Goal: Task Accomplishment & Management: Complete application form

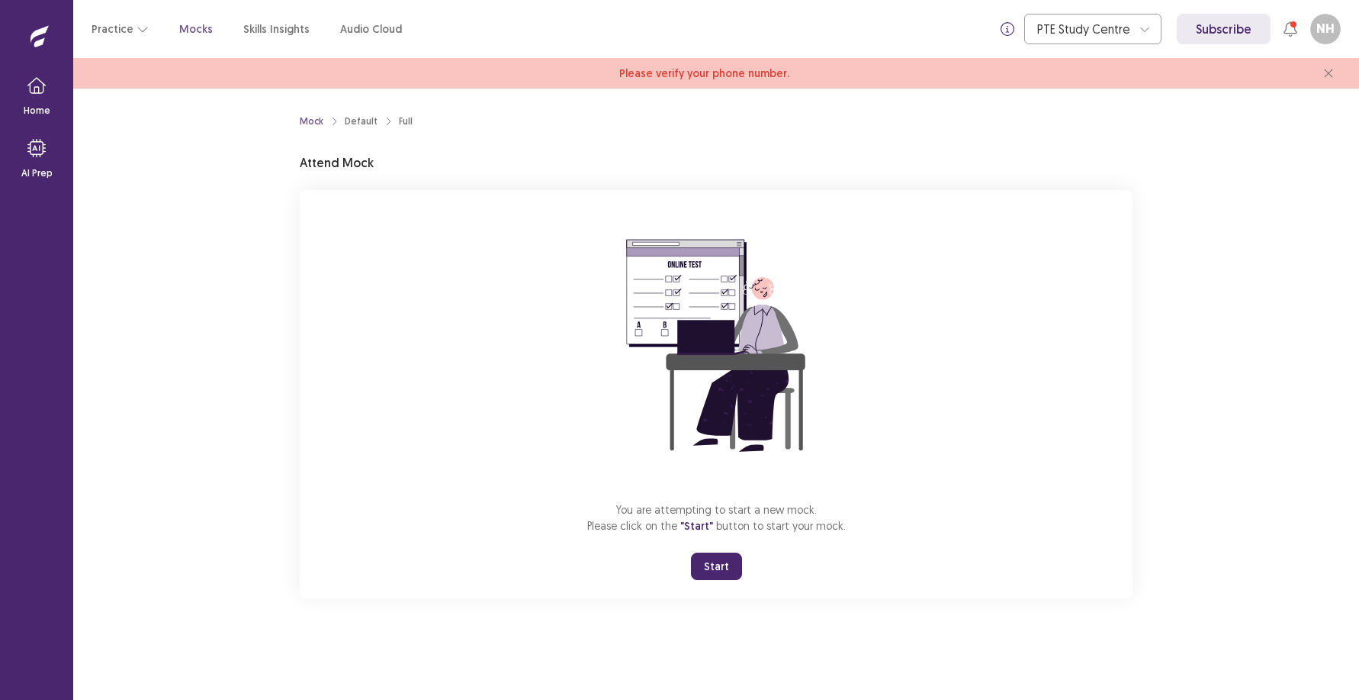
drag, startPoint x: 717, startPoint y: 561, endPoint x: 731, endPoint y: 639, distance: 79.0
click at [717, 565] on button "Start" at bounding box center [716, 565] width 51 height 27
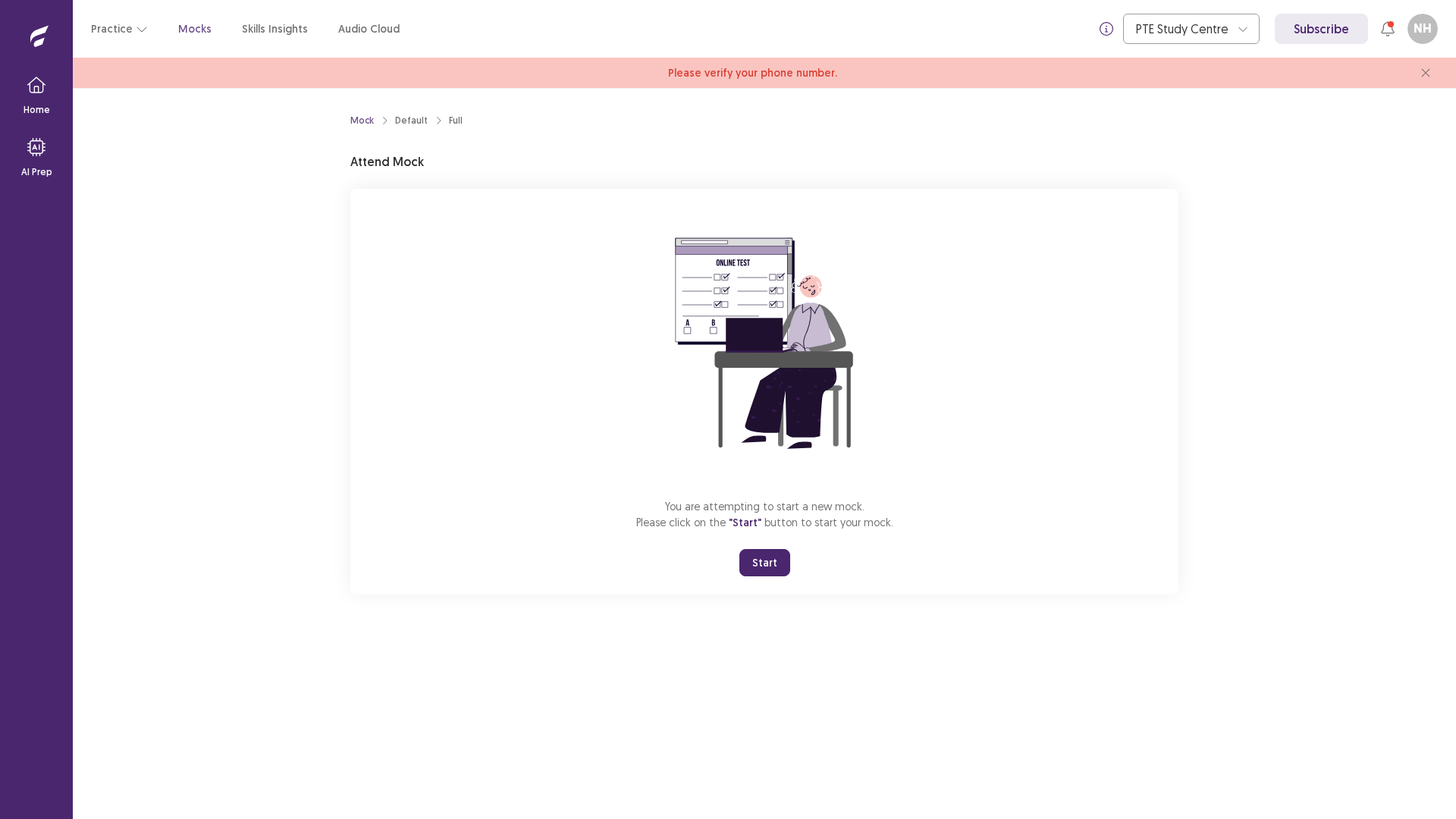
click at [761, 557] on button "Start" at bounding box center [764, 562] width 51 height 27
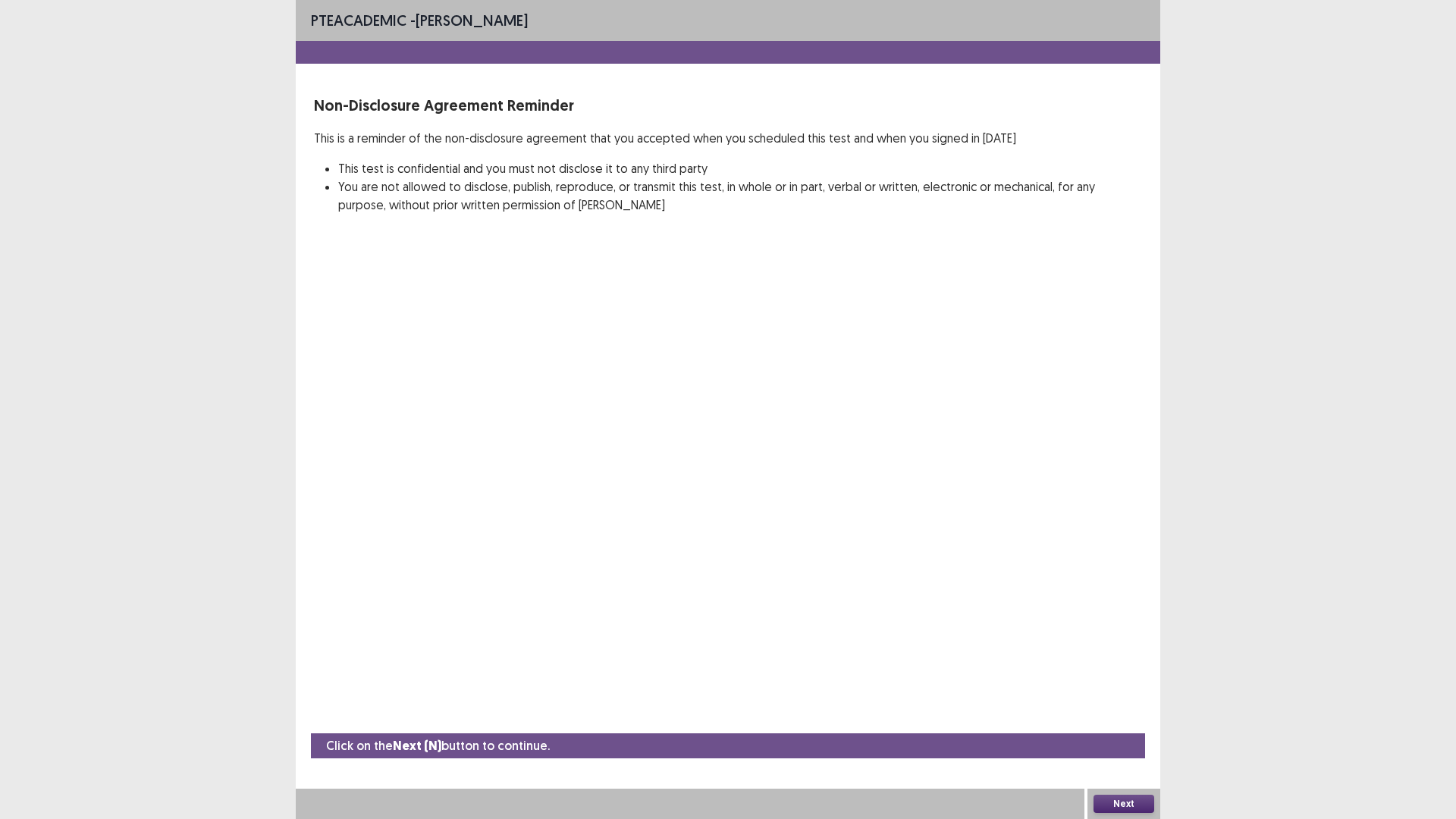
click at [1135, 695] on button "Next" at bounding box center [1123, 804] width 61 height 18
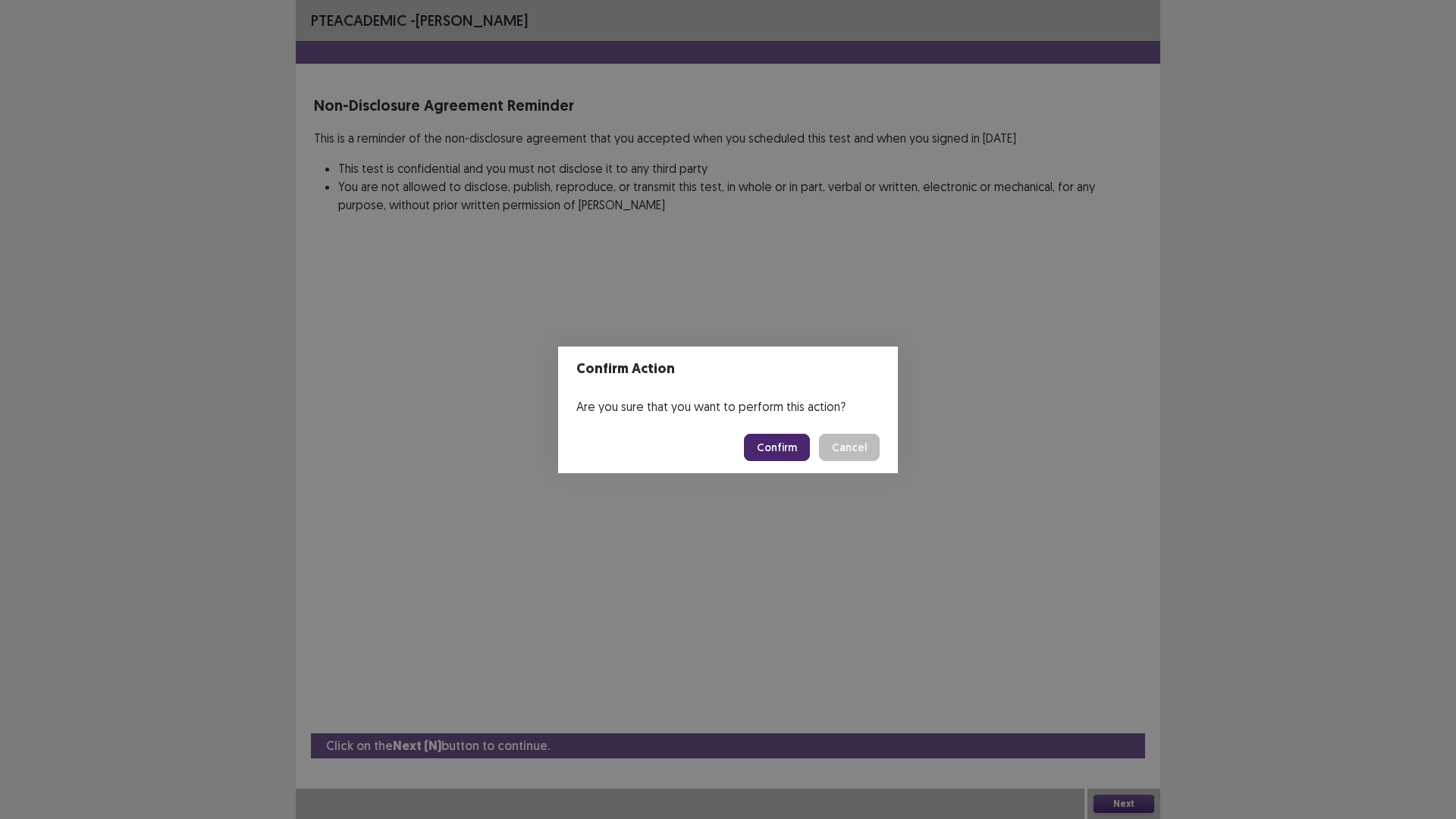
click at [782, 447] on button "Confirm" at bounding box center [776, 446] width 66 height 27
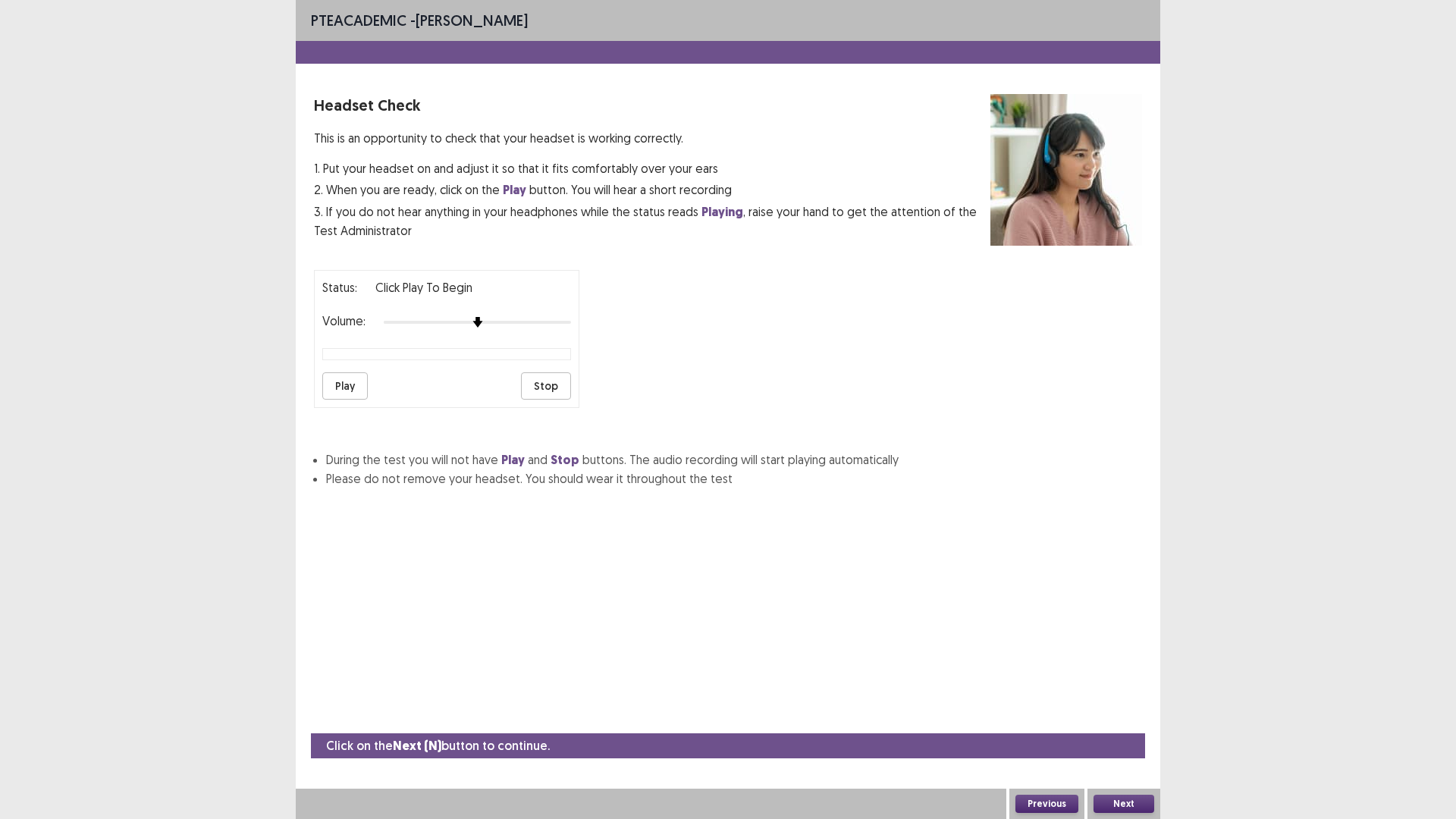
click at [345, 392] on button "Play" at bounding box center [345, 386] width 46 height 27
click at [483, 323] on img at bounding box center [477, 322] width 12 height 12
click at [1107, 695] on button "Next" at bounding box center [1123, 804] width 61 height 18
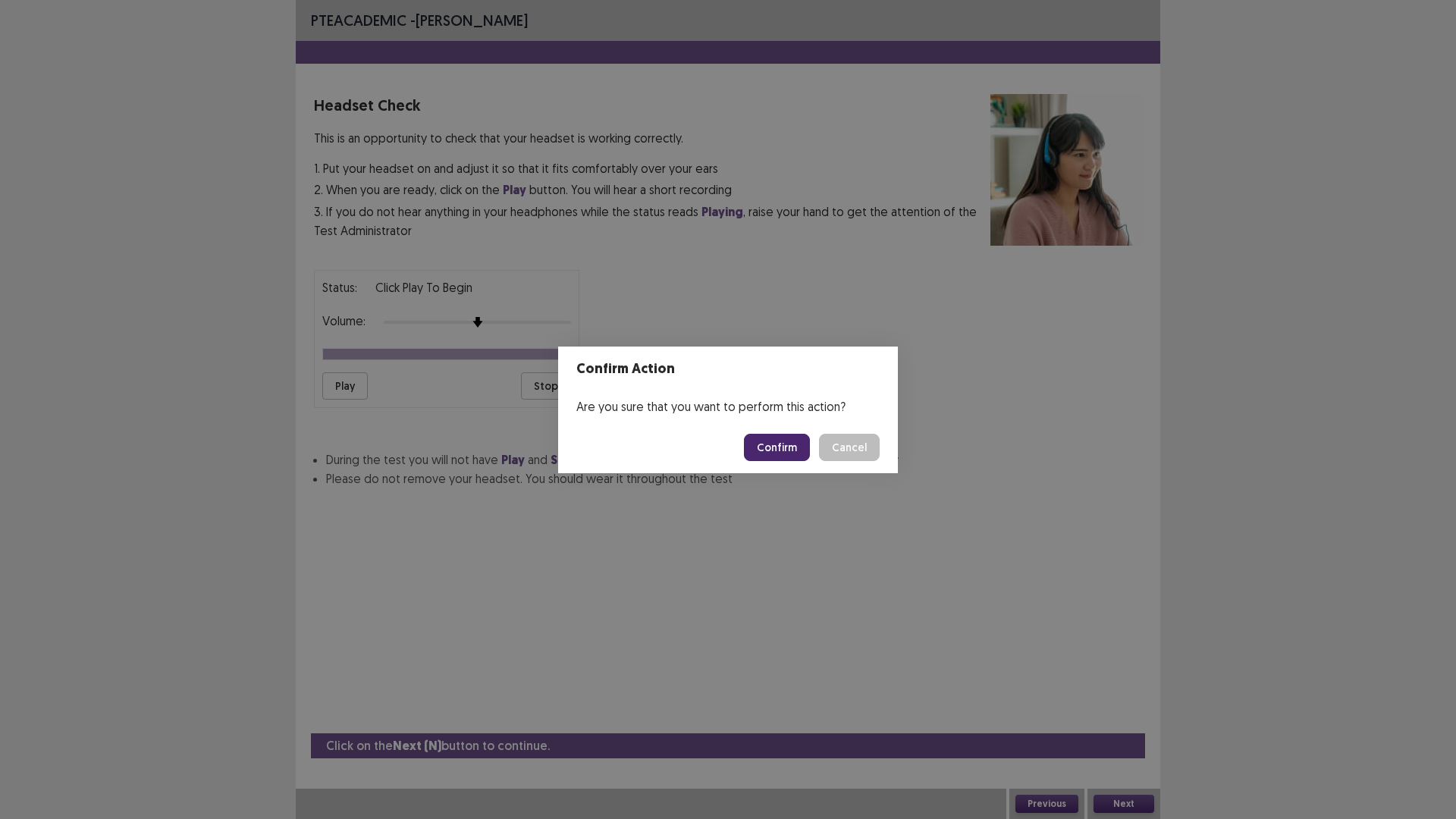
click at [755, 446] on button "Confirm" at bounding box center [776, 446] width 66 height 27
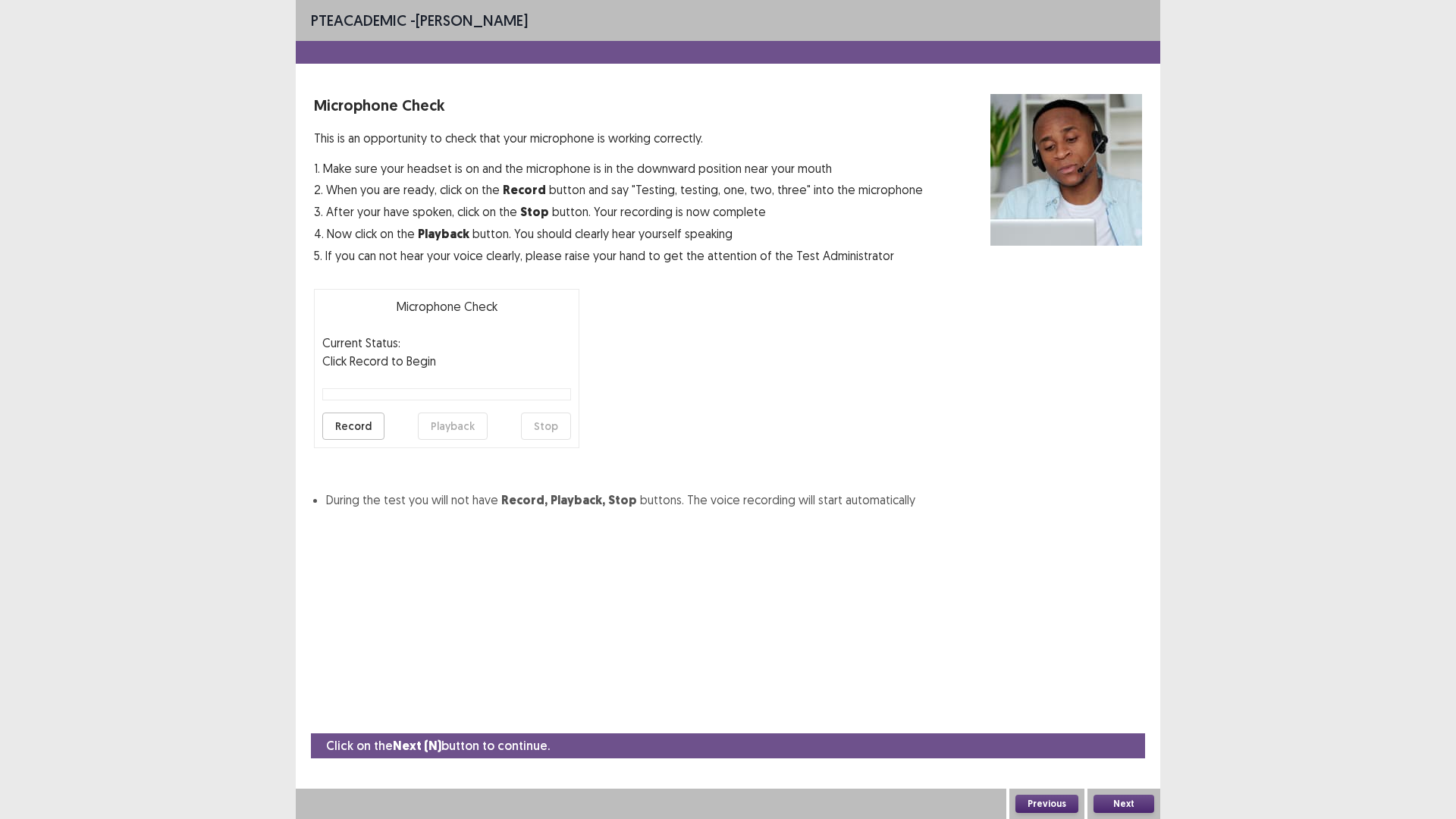
click at [352, 427] on button "Record" at bounding box center [353, 425] width 63 height 27
click at [353, 427] on button "Record" at bounding box center [353, 425] width 63 height 27
click at [552, 421] on button "Stop" at bounding box center [546, 425] width 50 height 27
click at [435, 425] on button "Playback" at bounding box center [452, 425] width 70 height 27
click at [349, 431] on button "Record" at bounding box center [353, 425] width 63 height 27
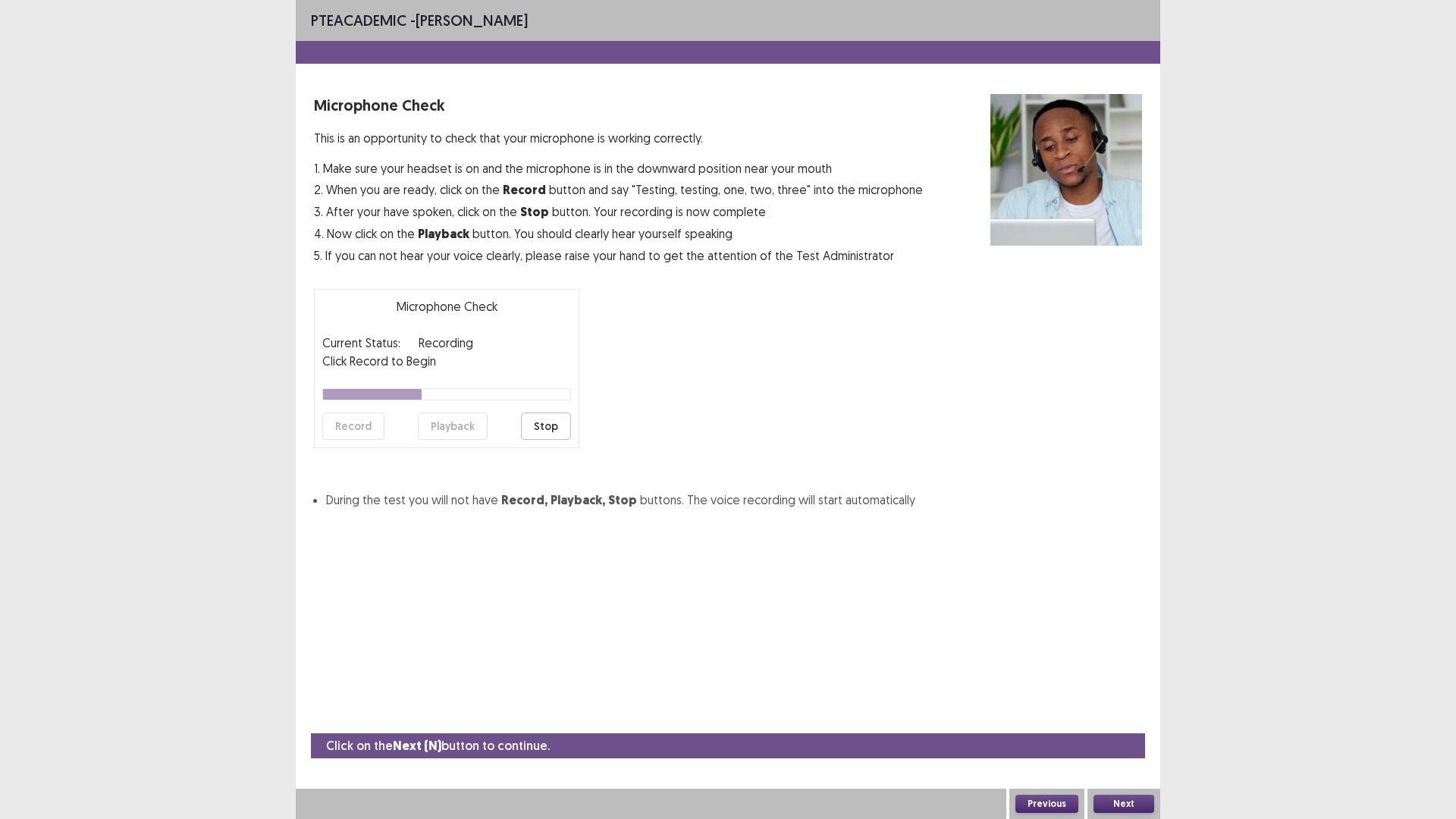
click at [536, 423] on button "Stop" at bounding box center [546, 425] width 50 height 27
click at [471, 427] on button "Playback" at bounding box center [452, 425] width 70 height 27
click at [1139, 695] on button "Next" at bounding box center [1123, 804] width 61 height 18
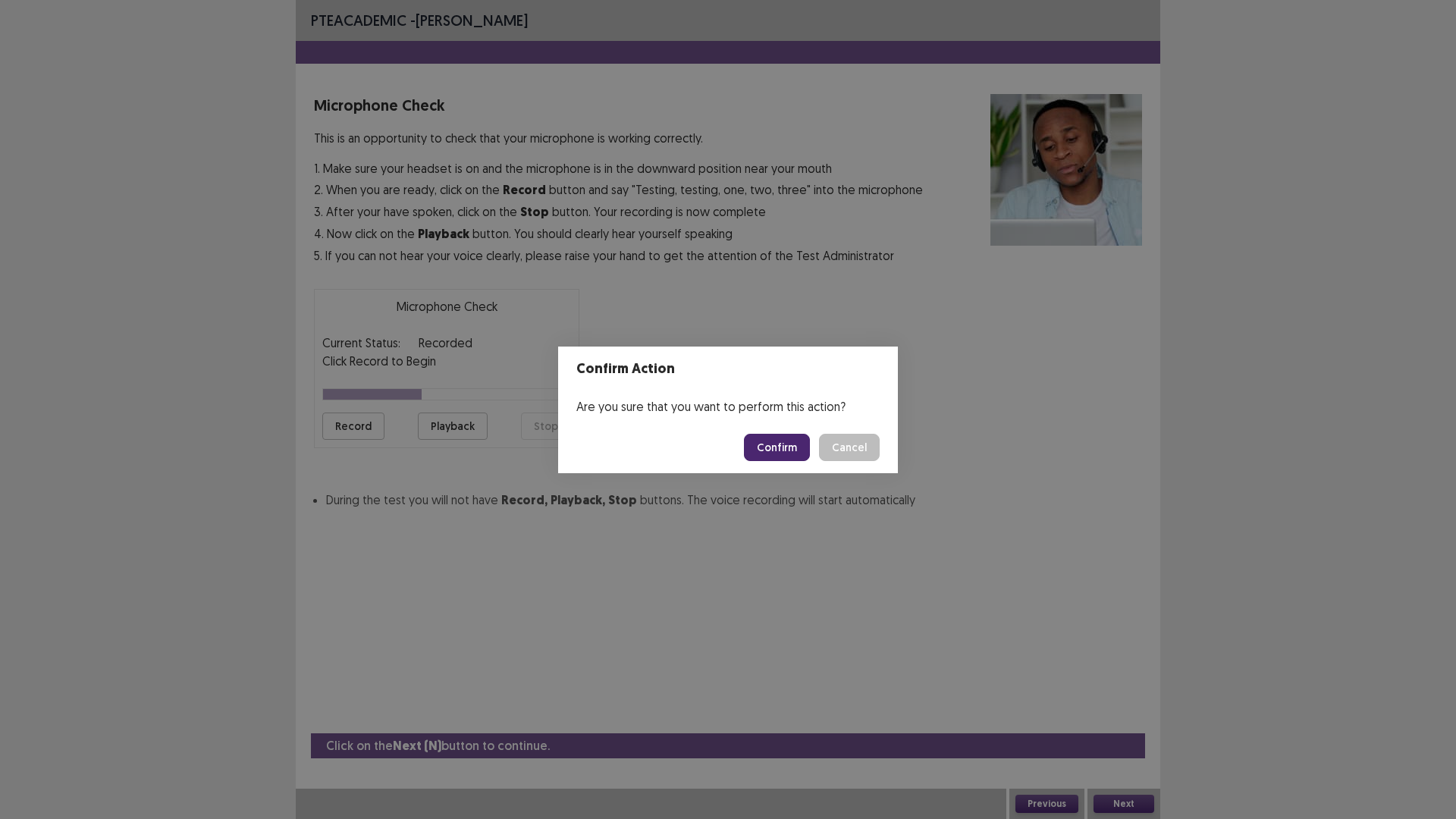
click at [762, 449] on button "Confirm" at bounding box center [776, 446] width 66 height 27
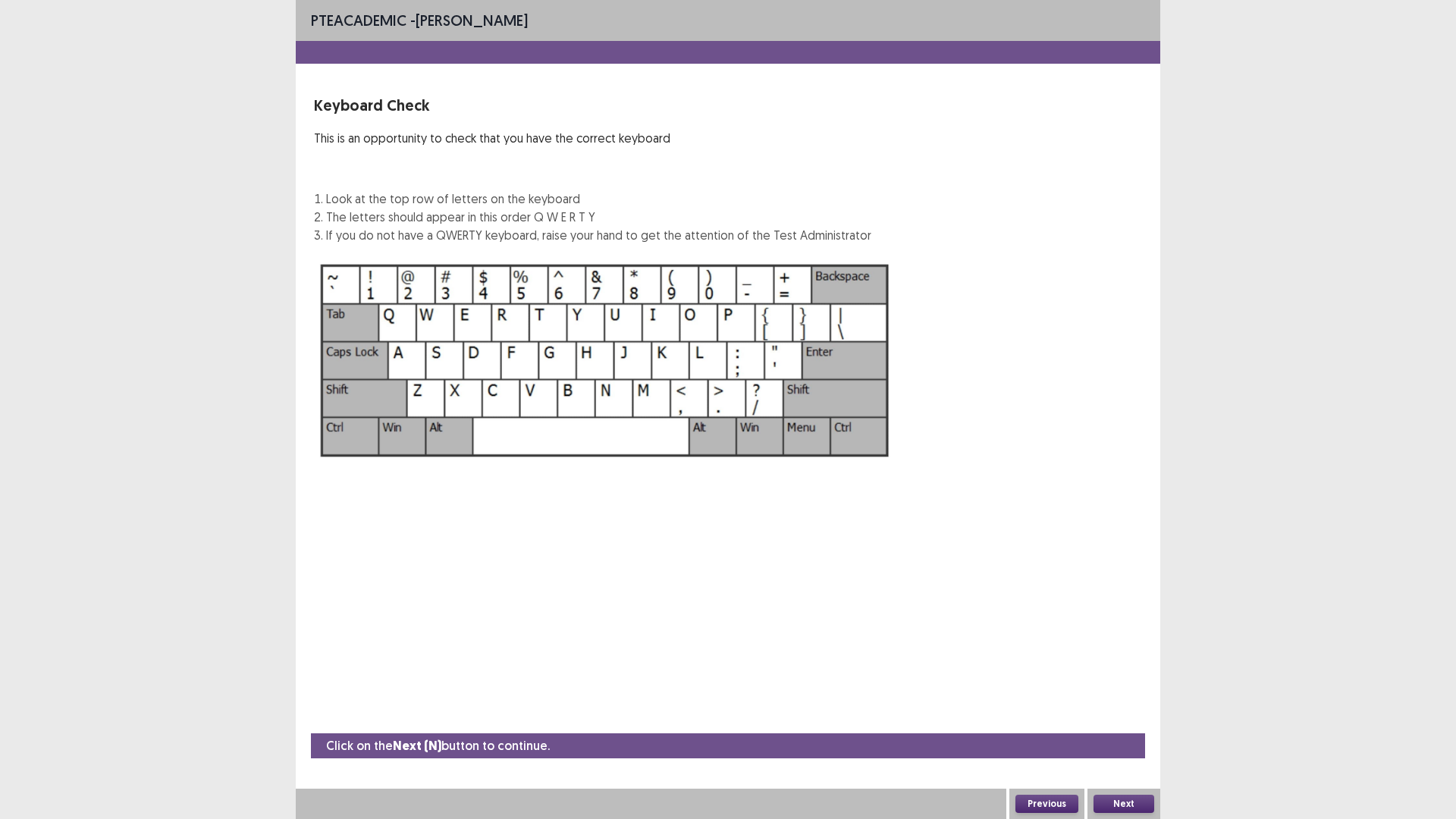
click at [1042, 695] on button "Previous" at bounding box center [1047, 804] width 63 height 18
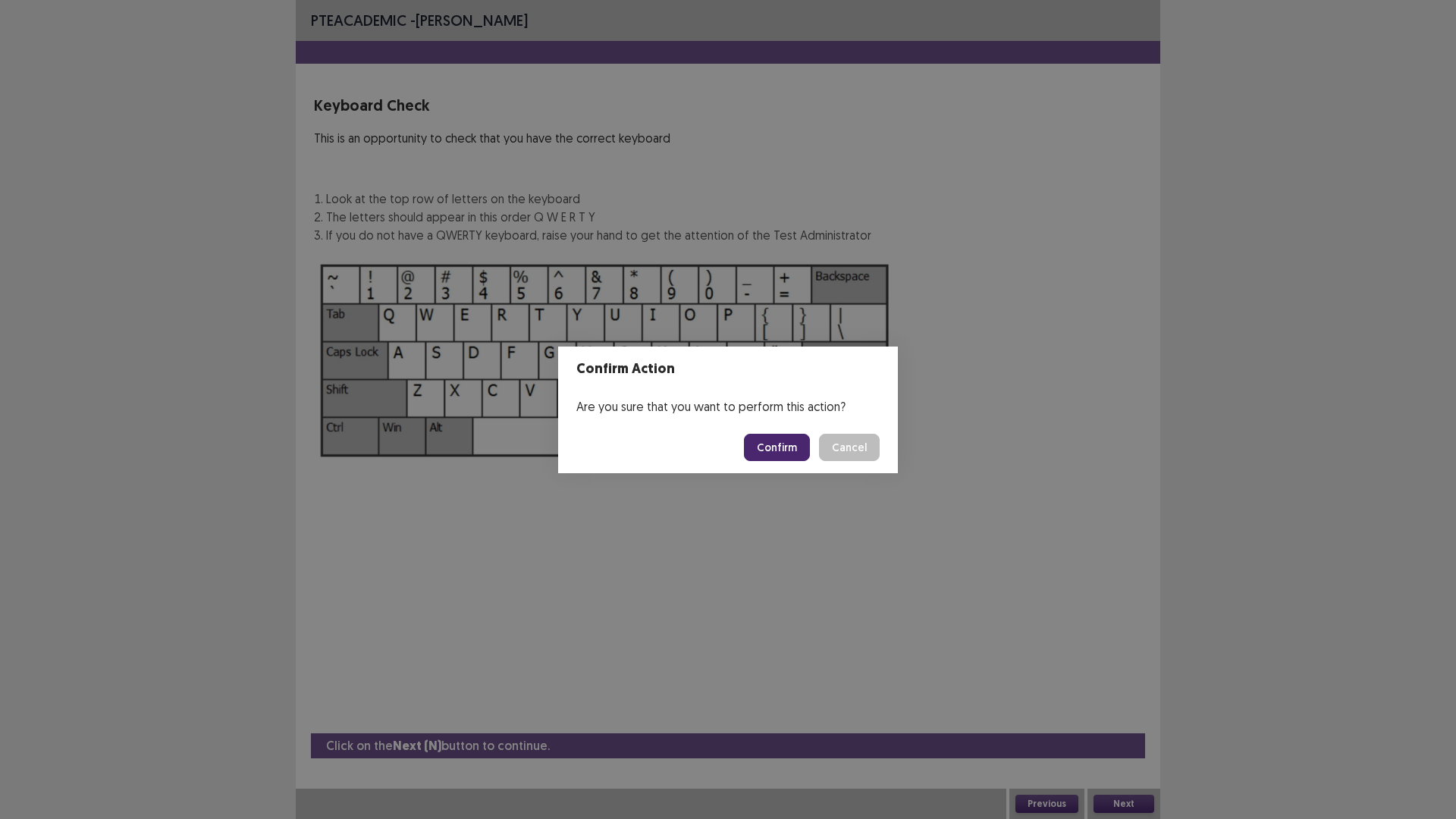
click at [785, 432] on footer "Confirm Cancel" at bounding box center [728, 447] width 340 height 52
click at [785, 441] on button "Confirm" at bounding box center [776, 446] width 66 height 27
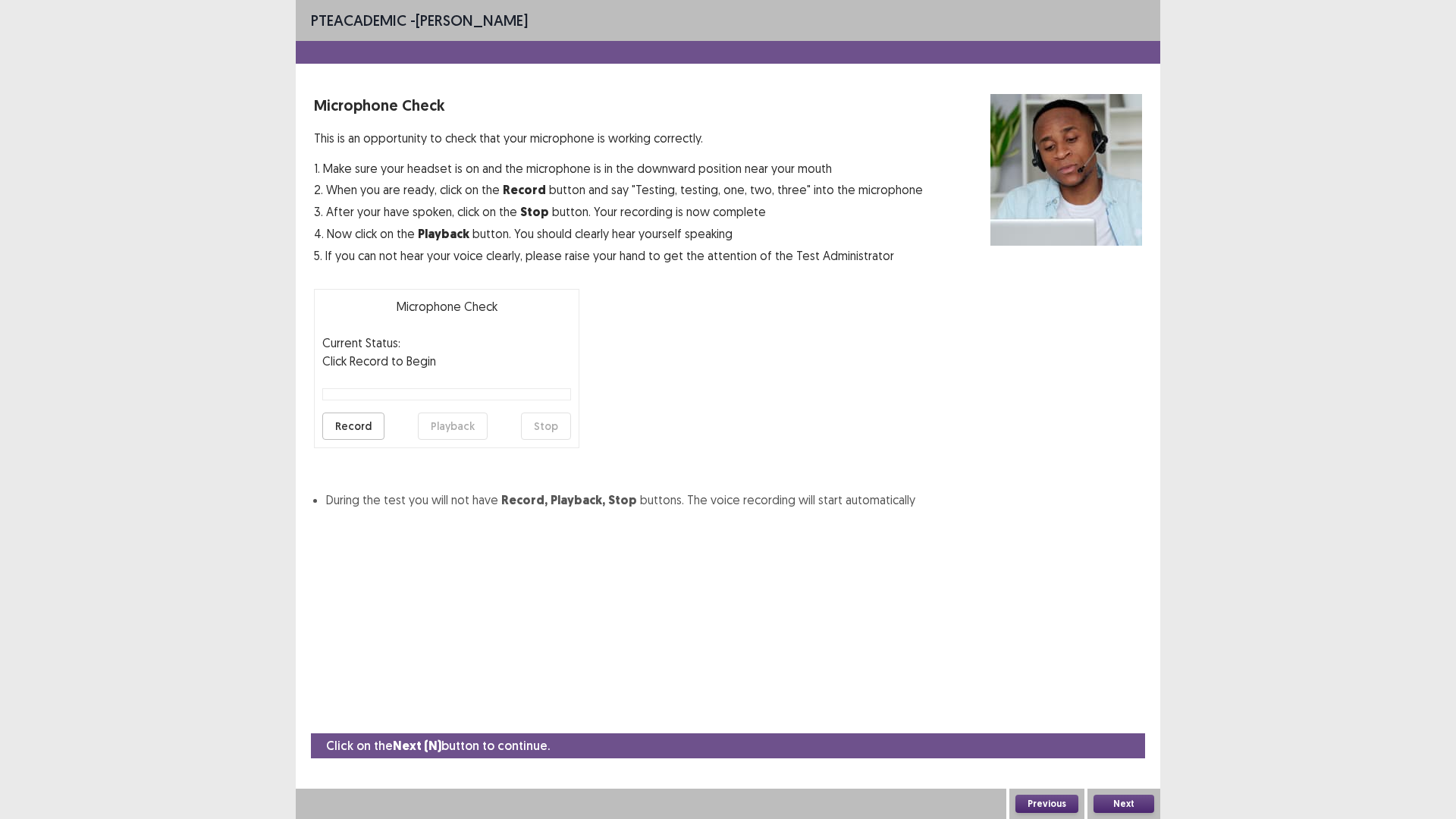
click at [373, 430] on button "Record" at bounding box center [353, 425] width 63 height 27
click at [547, 439] on button "Stop" at bounding box center [546, 425] width 50 height 27
click at [464, 430] on button "Playback" at bounding box center [452, 425] width 70 height 27
click at [345, 423] on button "Record" at bounding box center [353, 425] width 63 height 27
click at [555, 431] on button "Stop" at bounding box center [546, 425] width 50 height 27
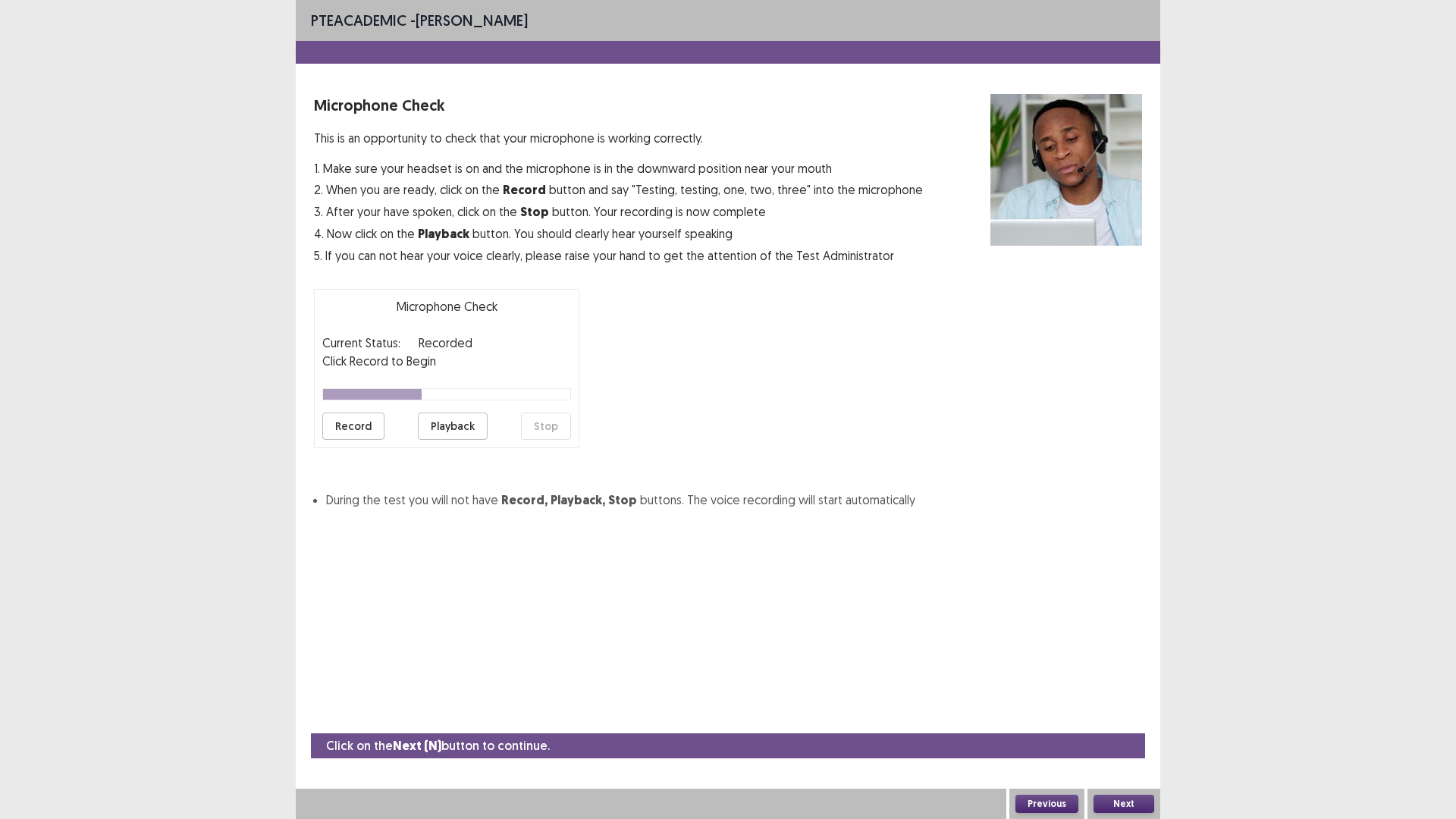
click at [459, 423] on button "Playback" at bounding box center [452, 425] width 70 height 27
click at [1126, 695] on button "Next" at bounding box center [1123, 804] width 61 height 18
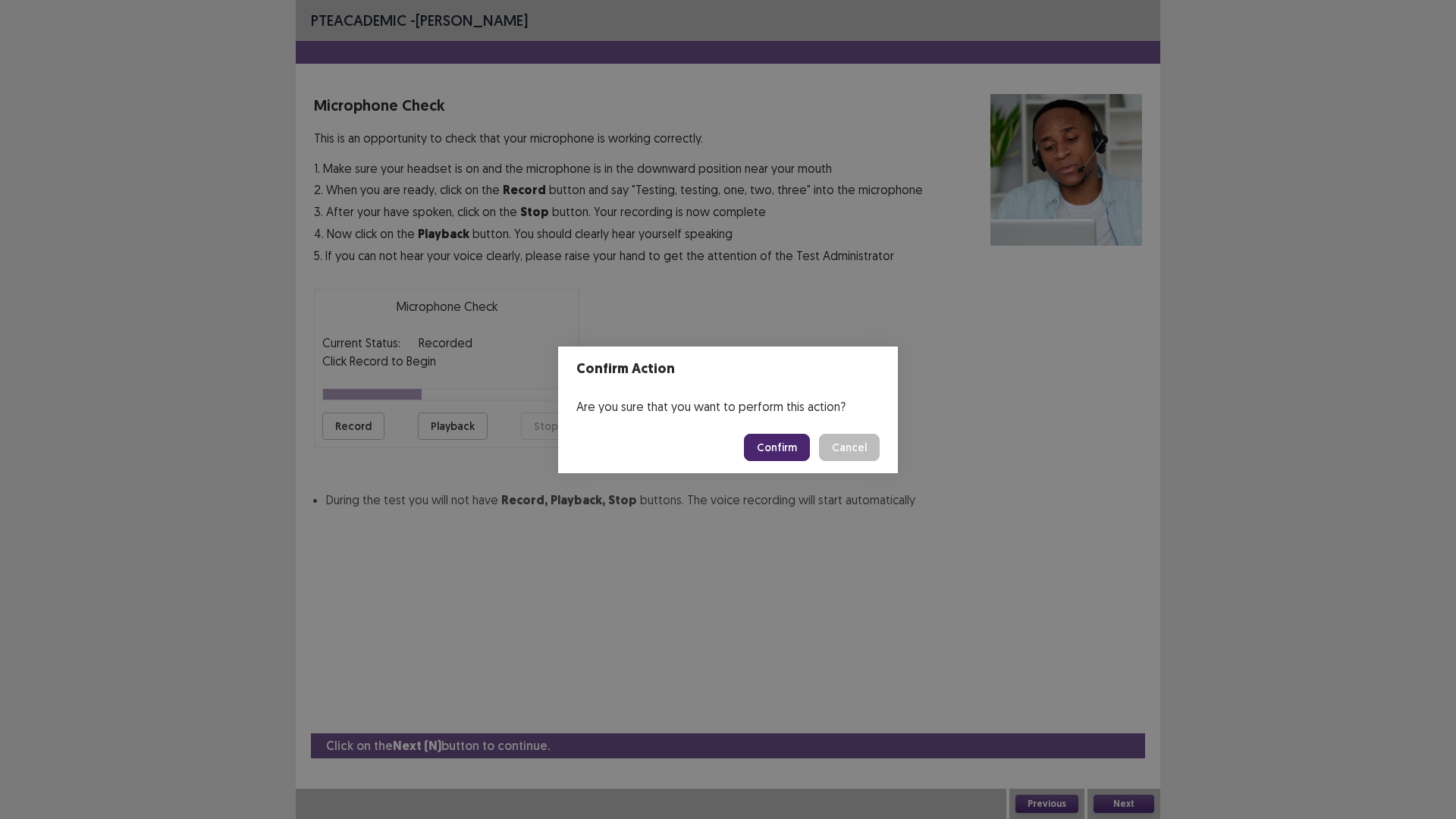
click at [766, 435] on button "Confirm" at bounding box center [776, 446] width 66 height 27
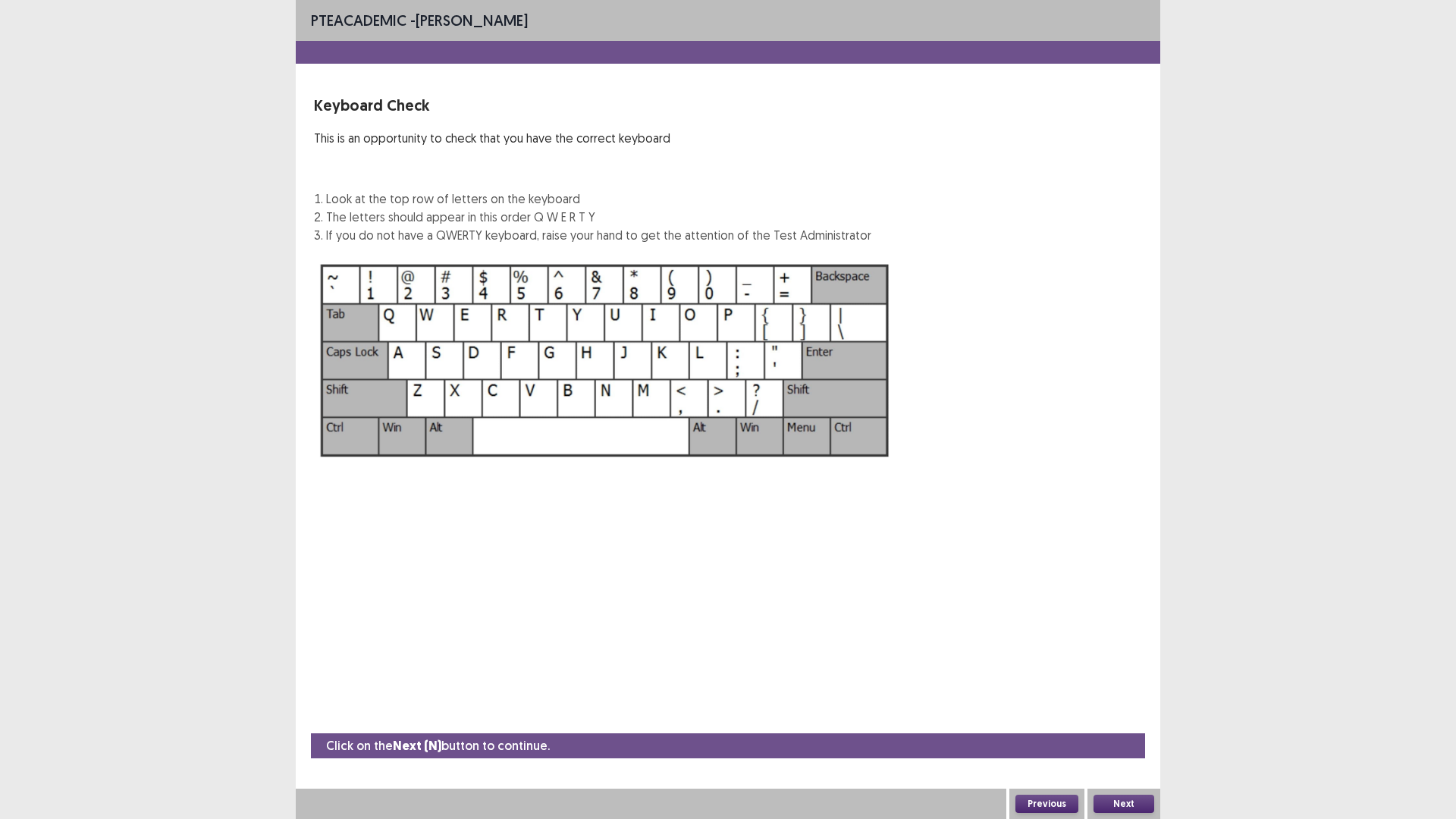
click at [1116, 695] on button "Next" at bounding box center [1123, 804] width 61 height 18
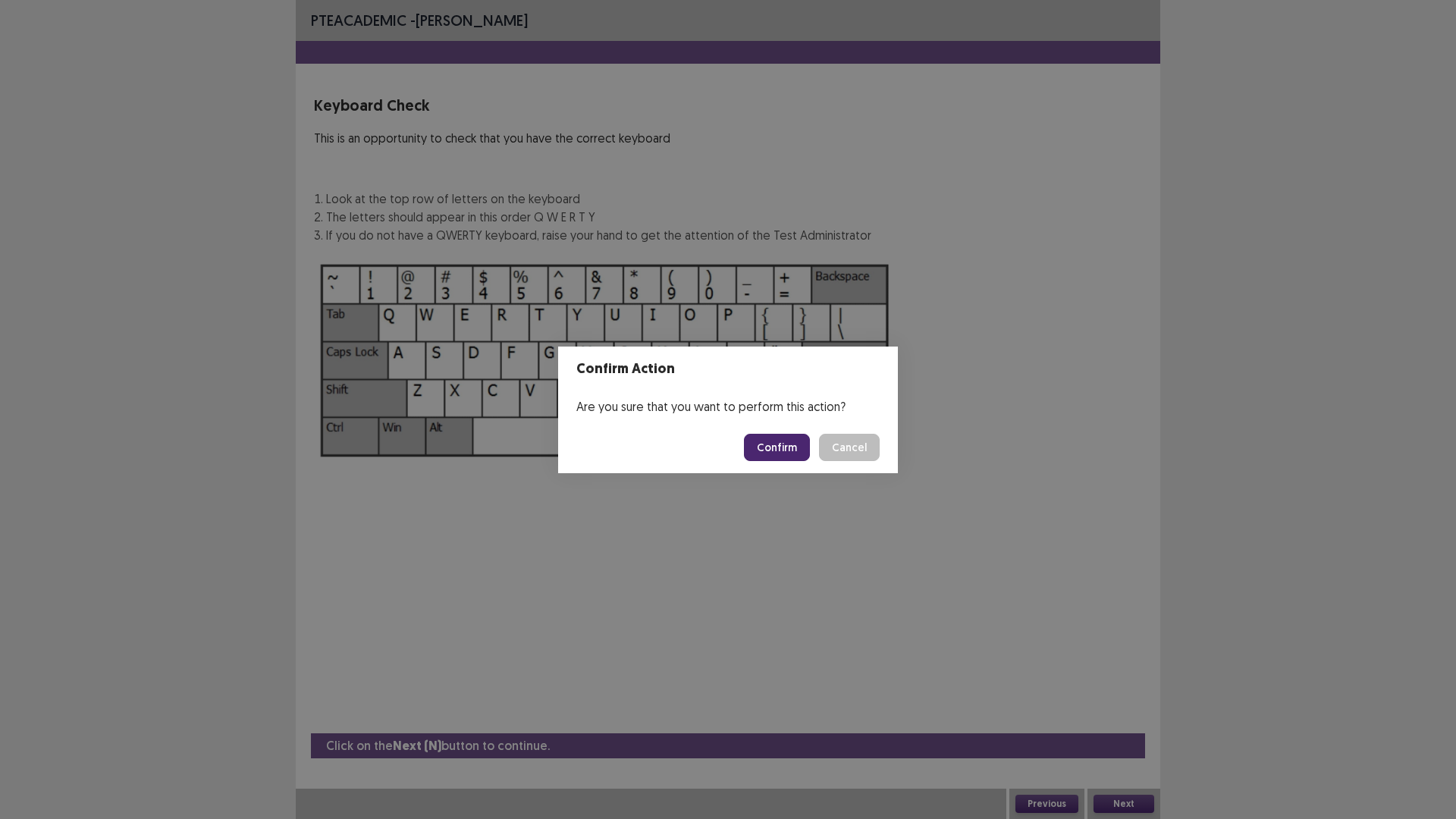
click at [769, 442] on button "Confirm" at bounding box center [776, 446] width 66 height 27
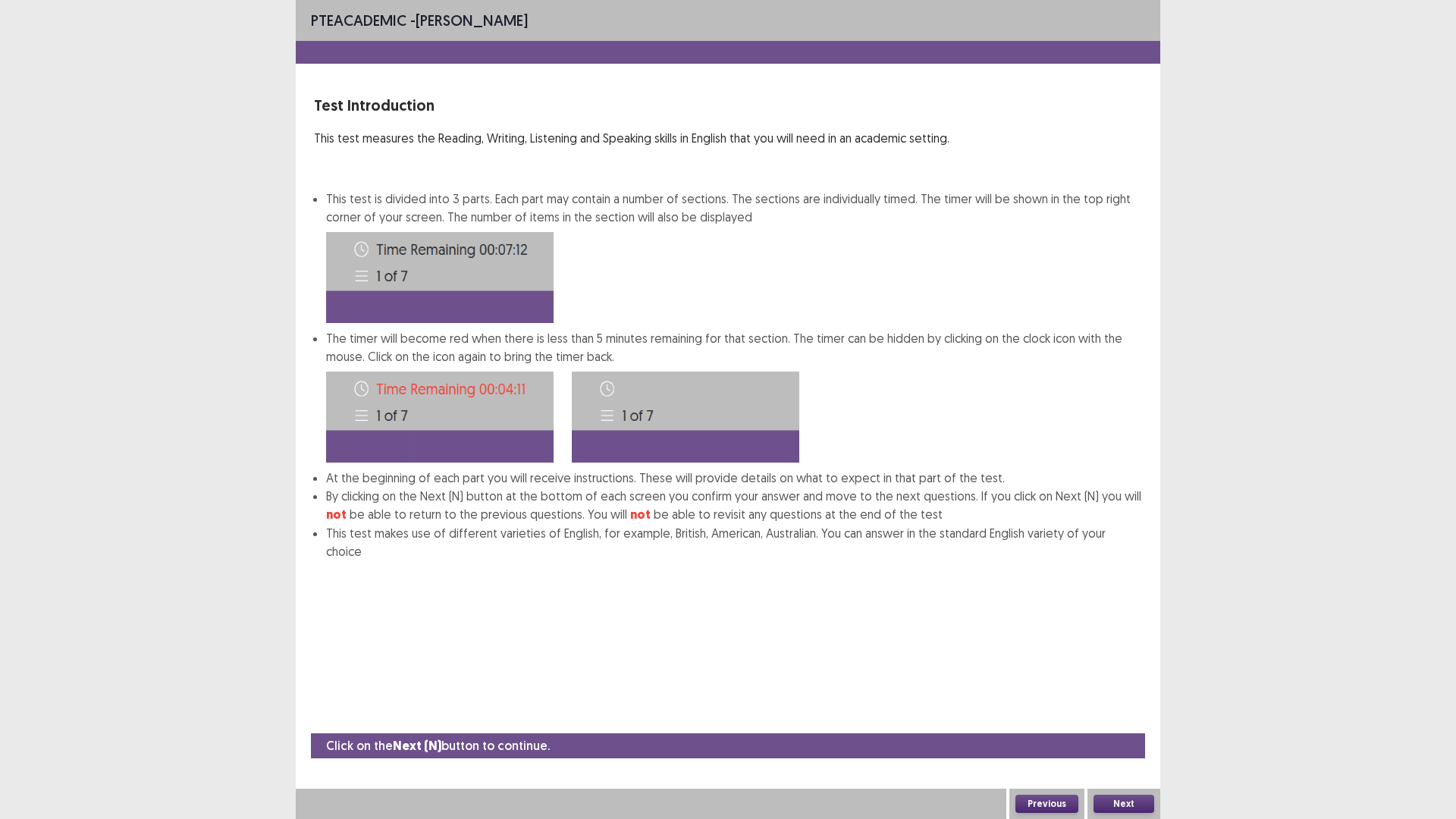
click at [1118, 695] on button "Next" at bounding box center [1123, 804] width 61 height 18
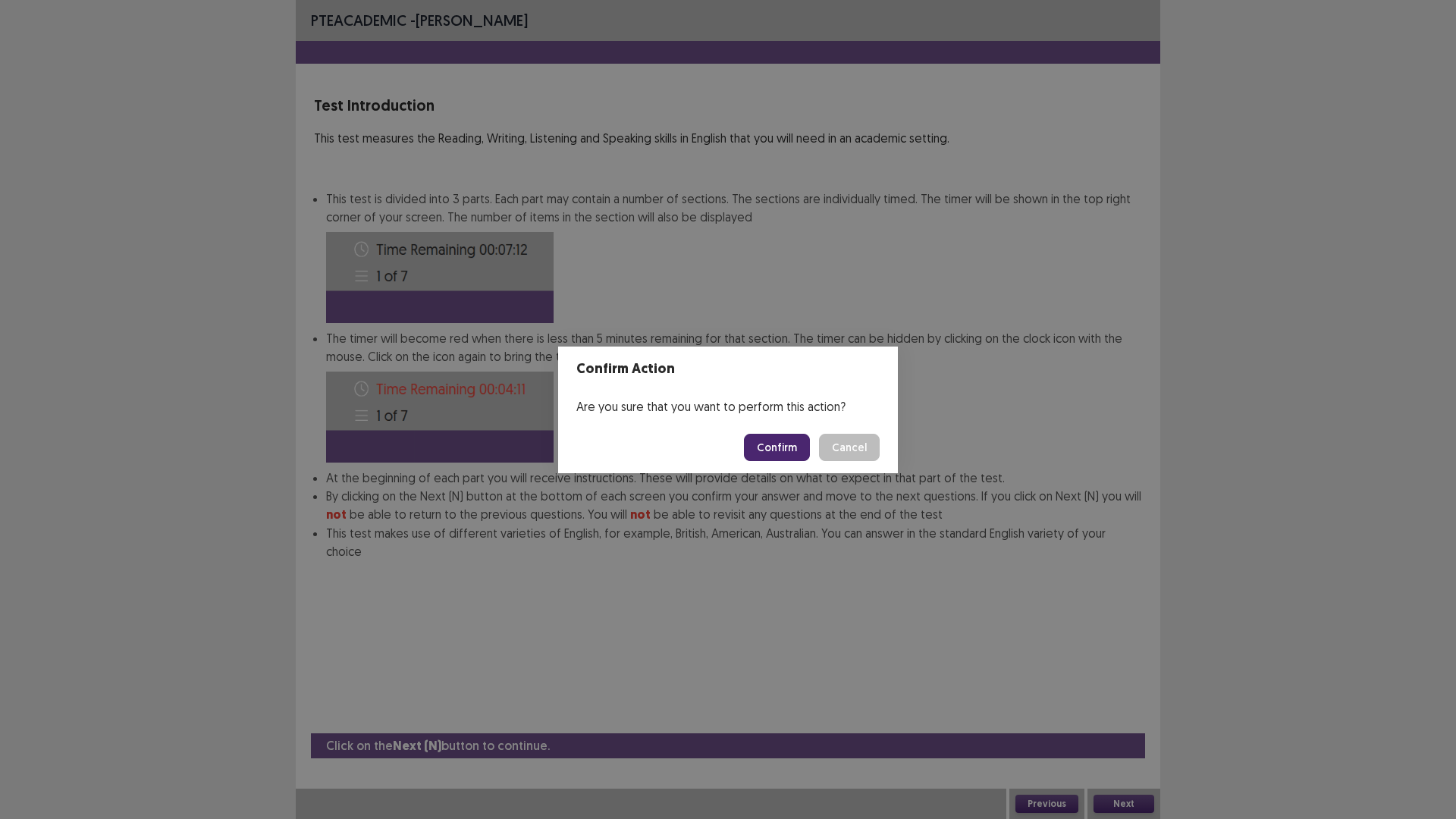
click at [773, 446] on button "Confirm" at bounding box center [776, 446] width 66 height 27
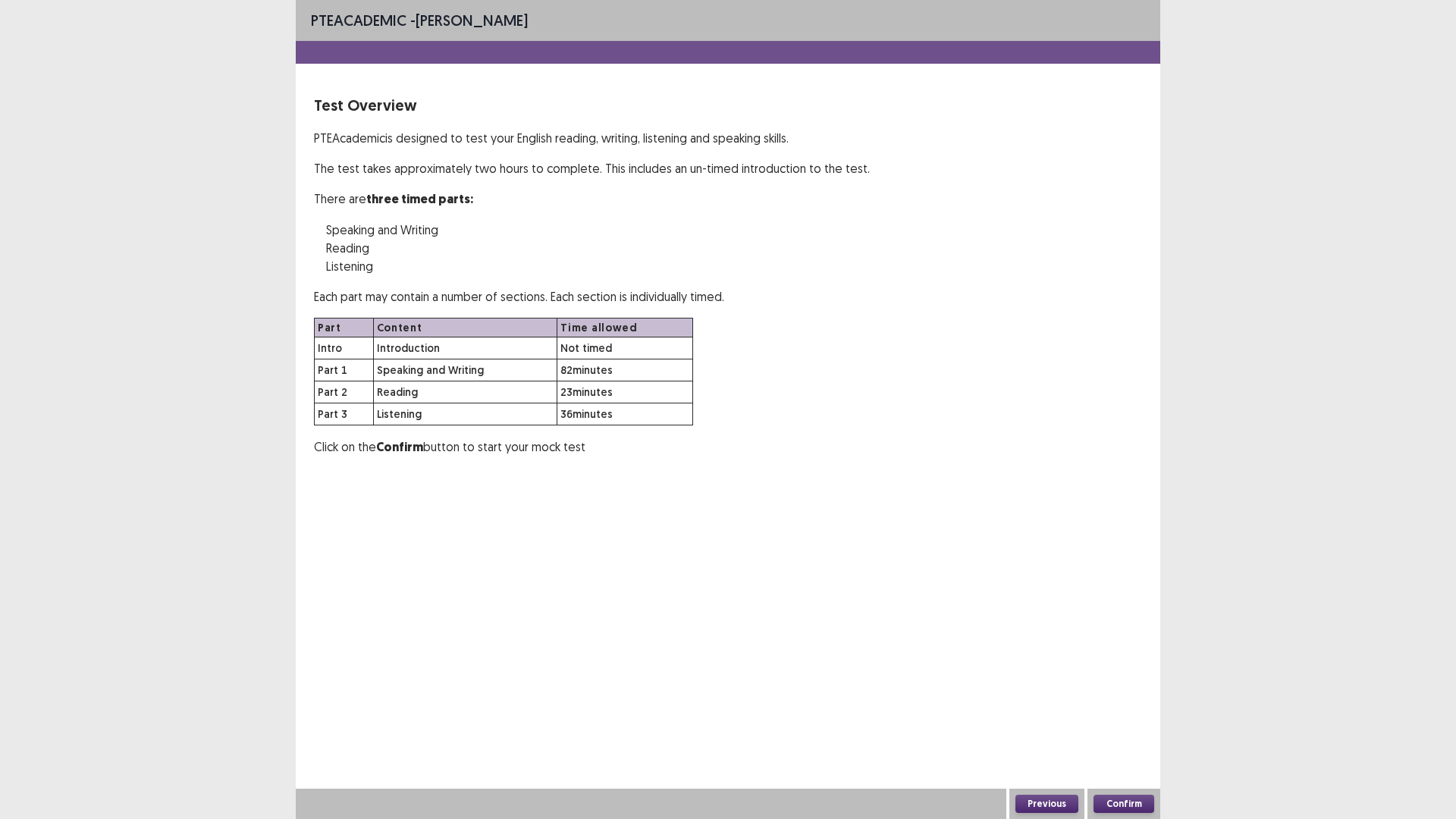
click at [1113, 695] on button "Confirm" at bounding box center [1123, 804] width 61 height 18
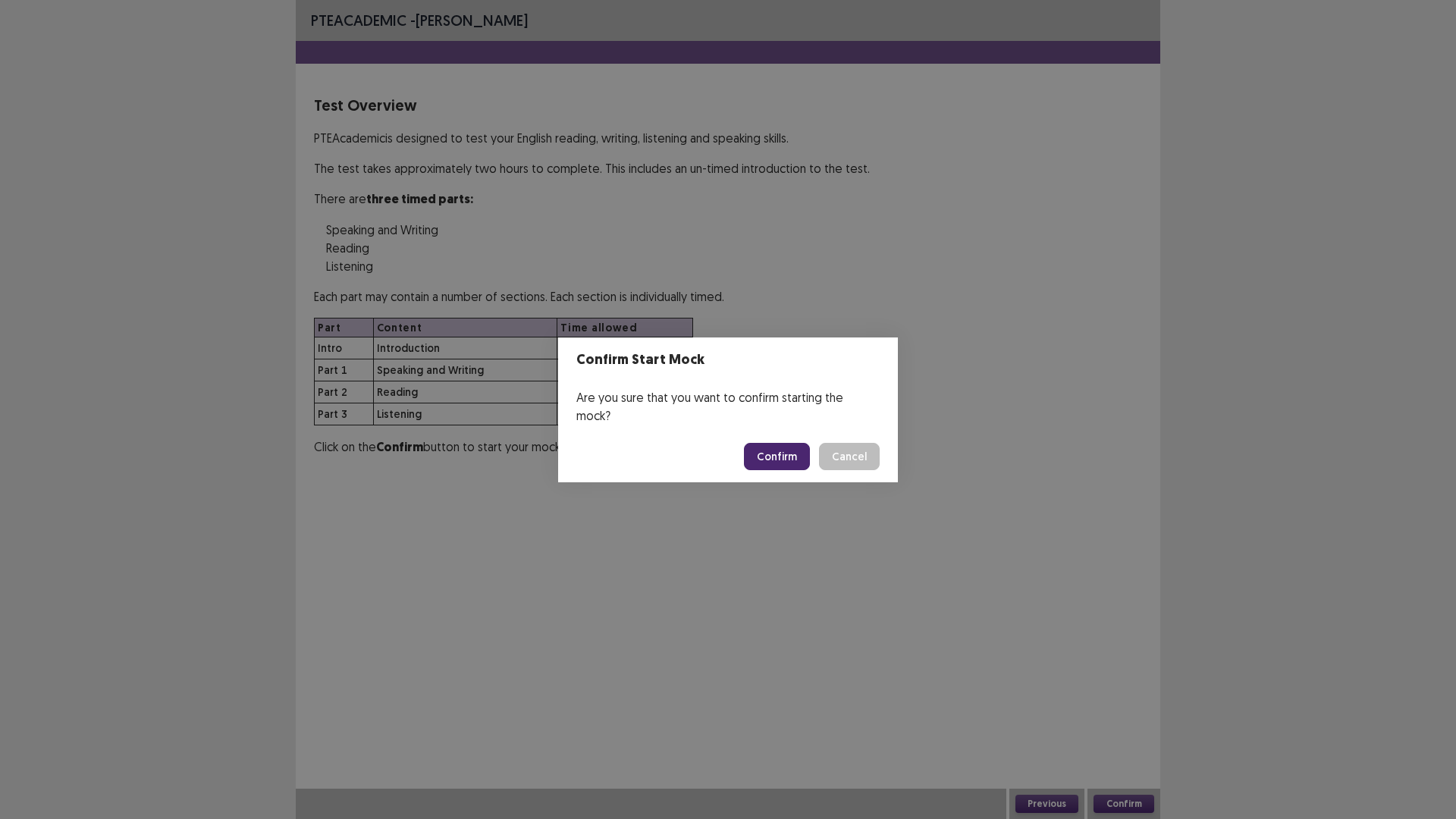
click at [791, 452] on button "Confirm" at bounding box center [776, 456] width 66 height 27
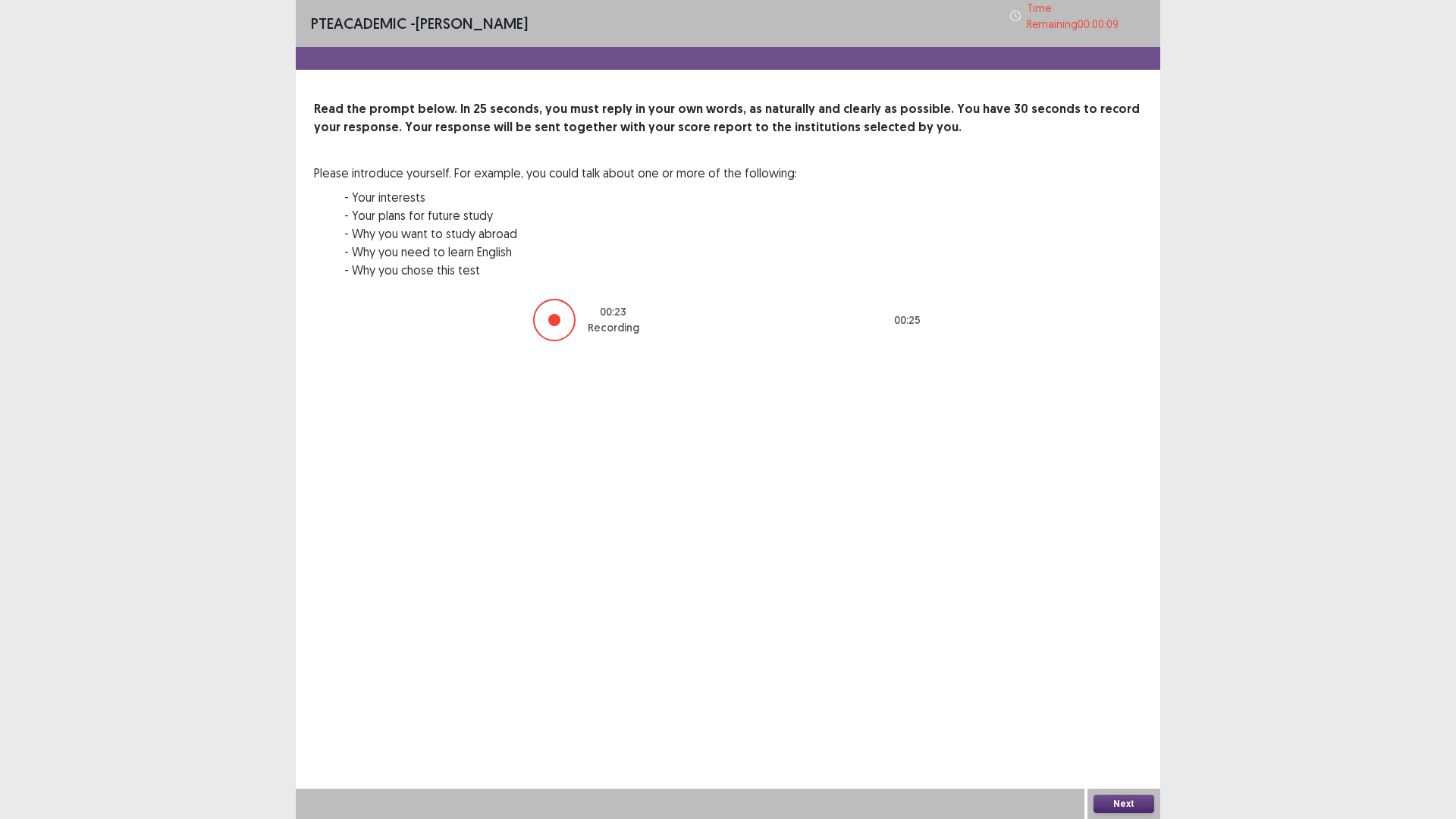
click at [1118, 695] on button "Next" at bounding box center [1123, 804] width 61 height 18
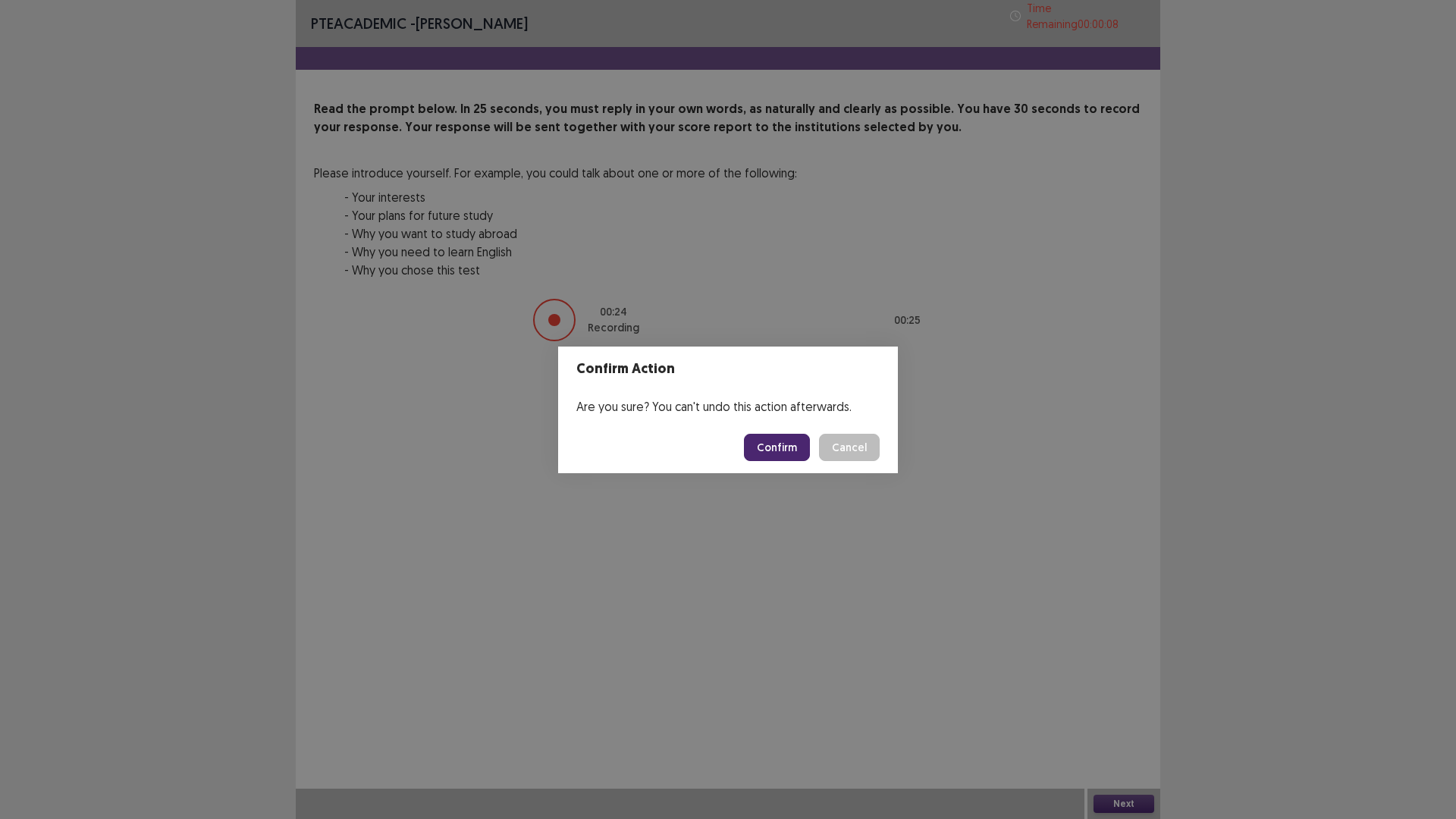
click at [797, 445] on button "Confirm" at bounding box center [776, 446] width 66 height 27
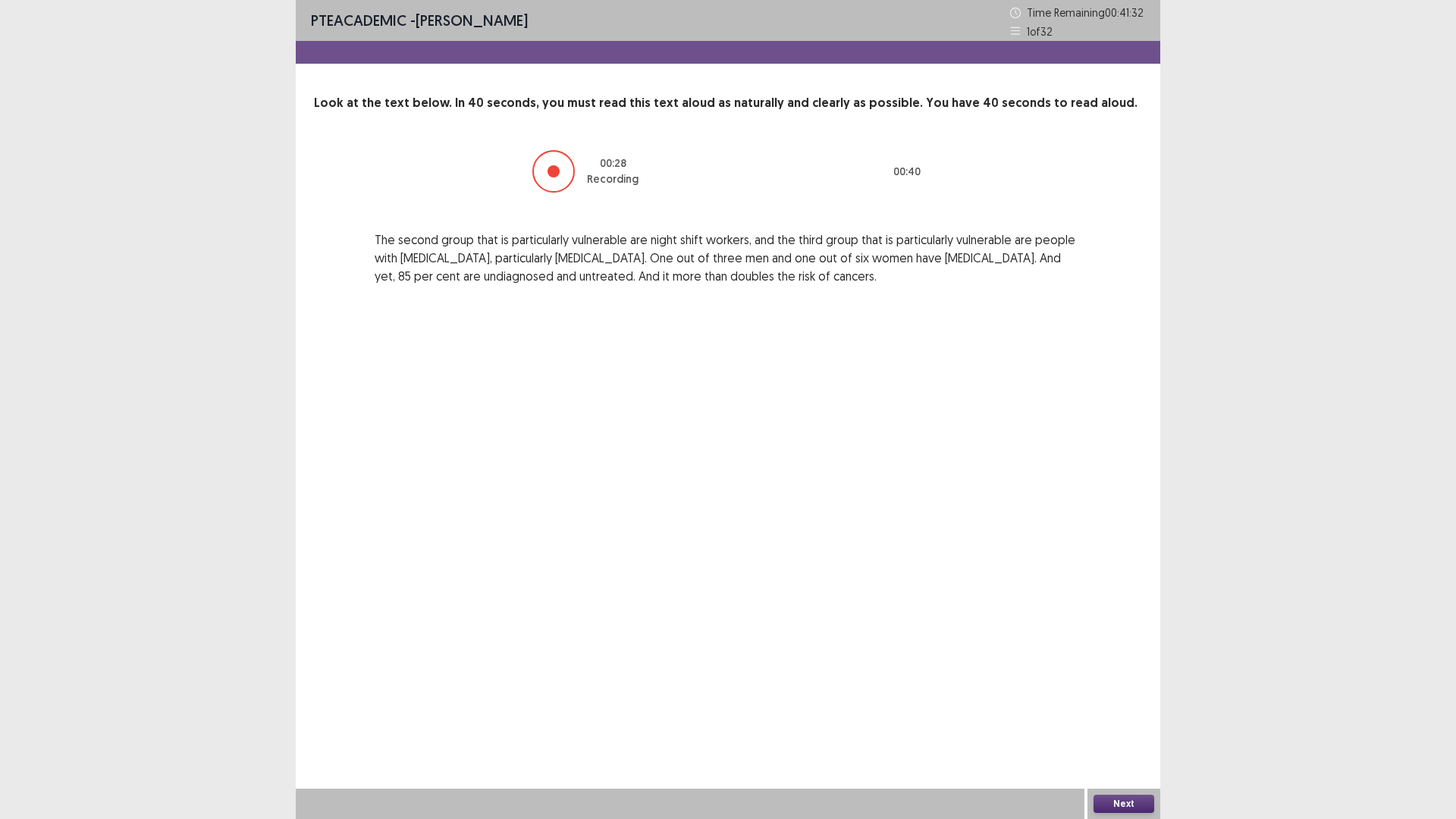
click at [1135, 695] on button "Next" at bounding box center [1123, 804] width 61 height 18
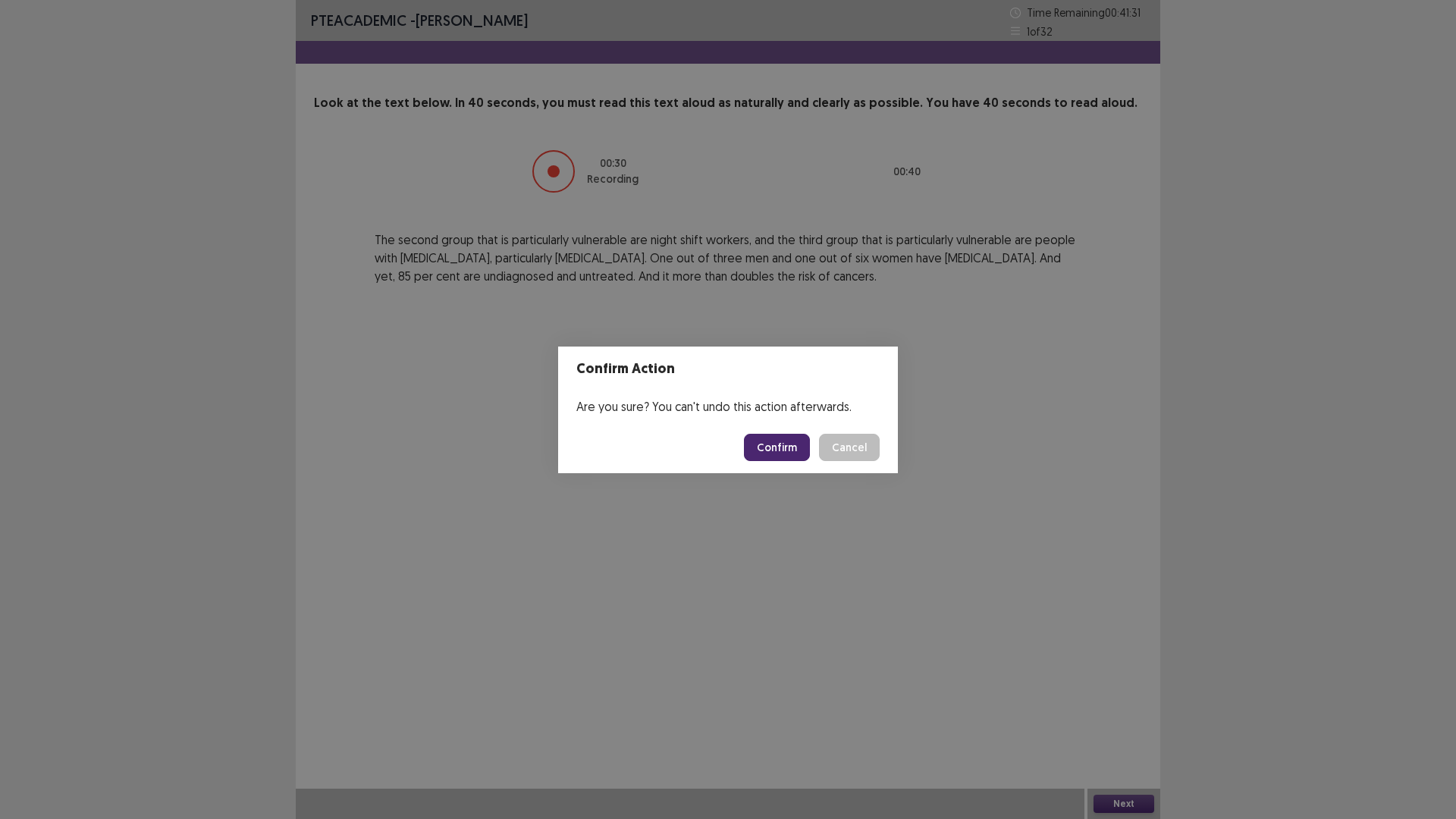
click at [766, 452] on button "Confirm" at bounding box center [776, 446] width 66 height 27
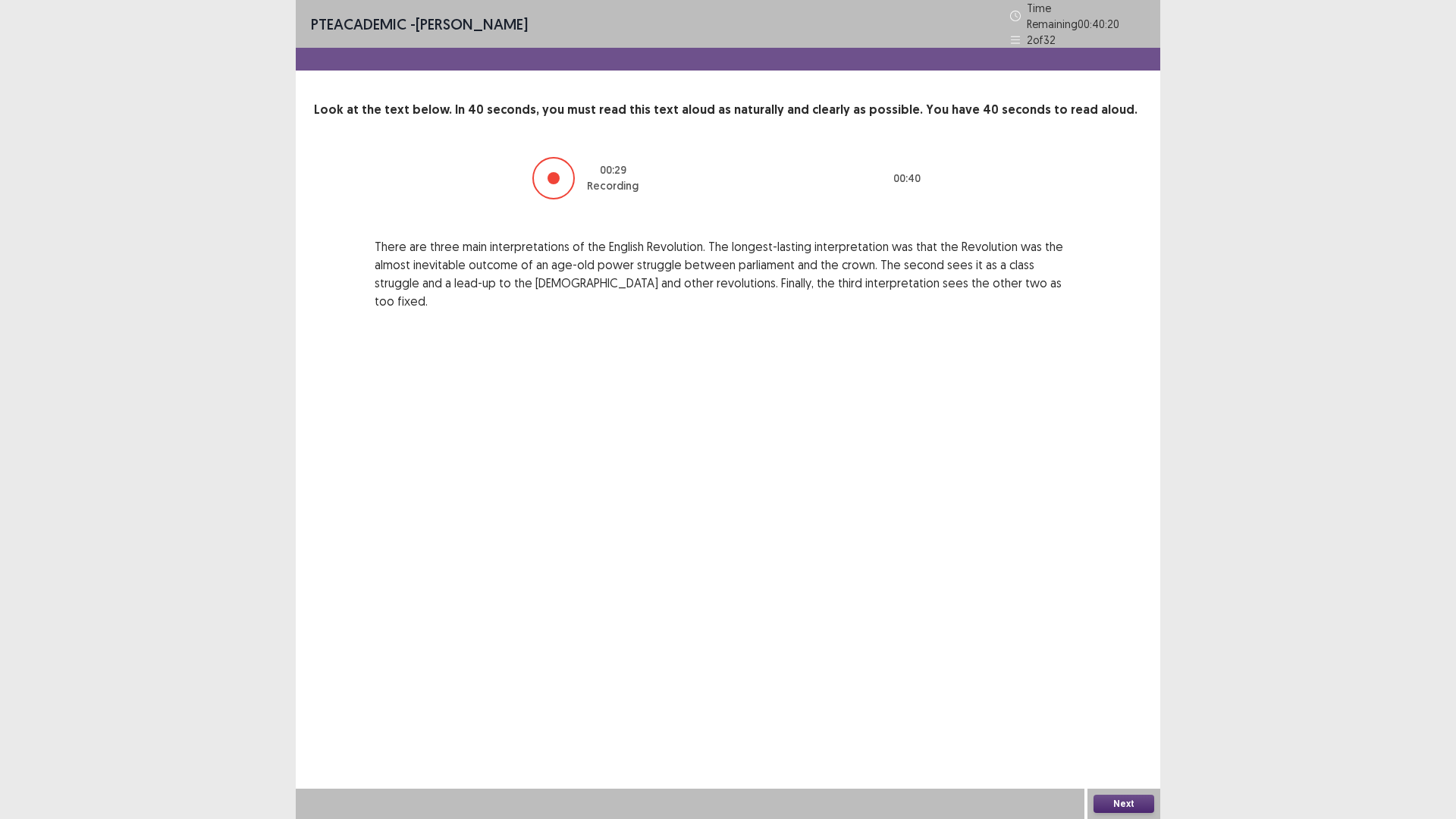
click at [1118, 695] on button "Next" at bounding box center [1123, 804] width 61 height 18
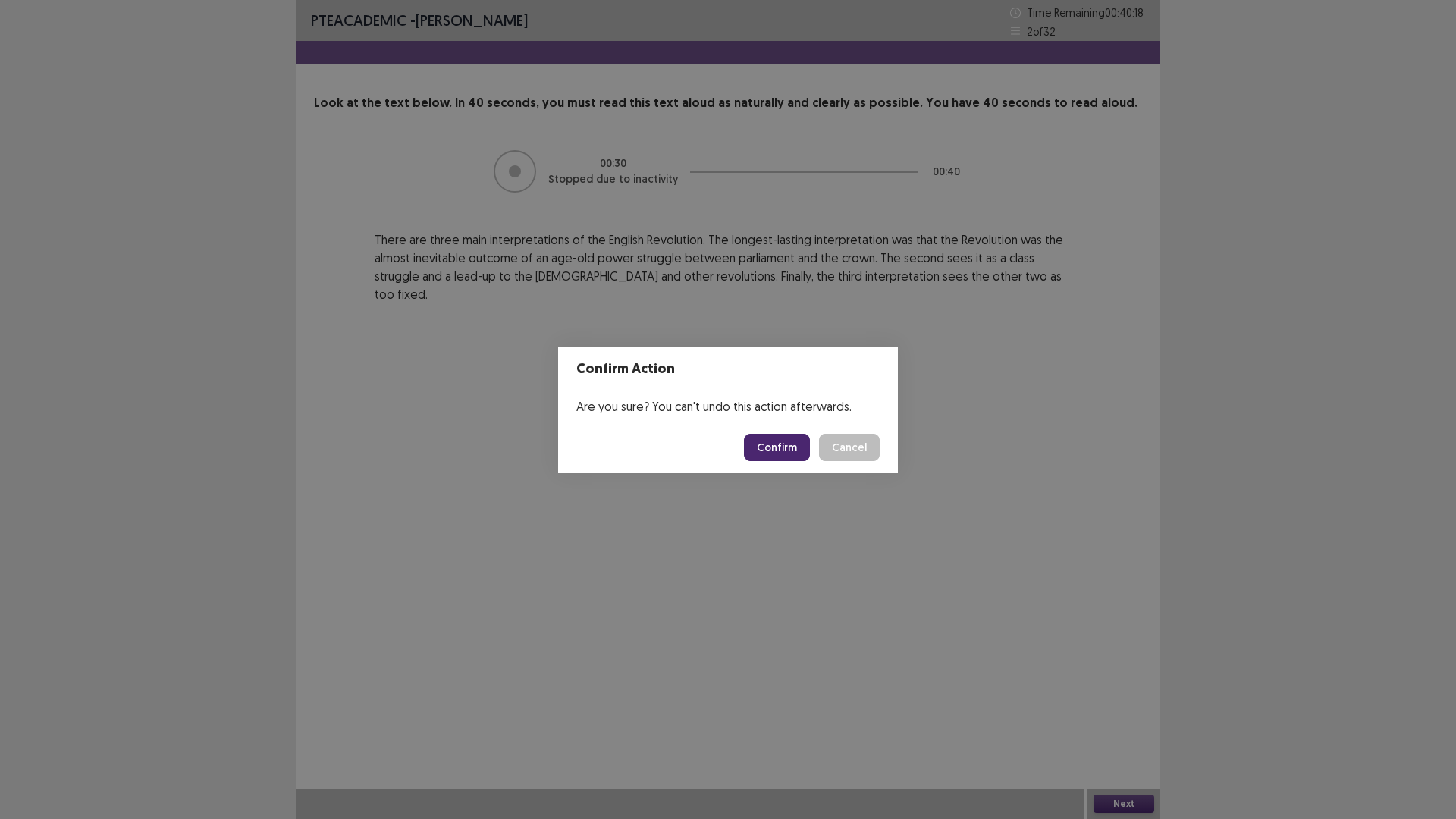
click at [778, 438] on button "Confirm" at bounding box center [776, 446] width 66 height 27
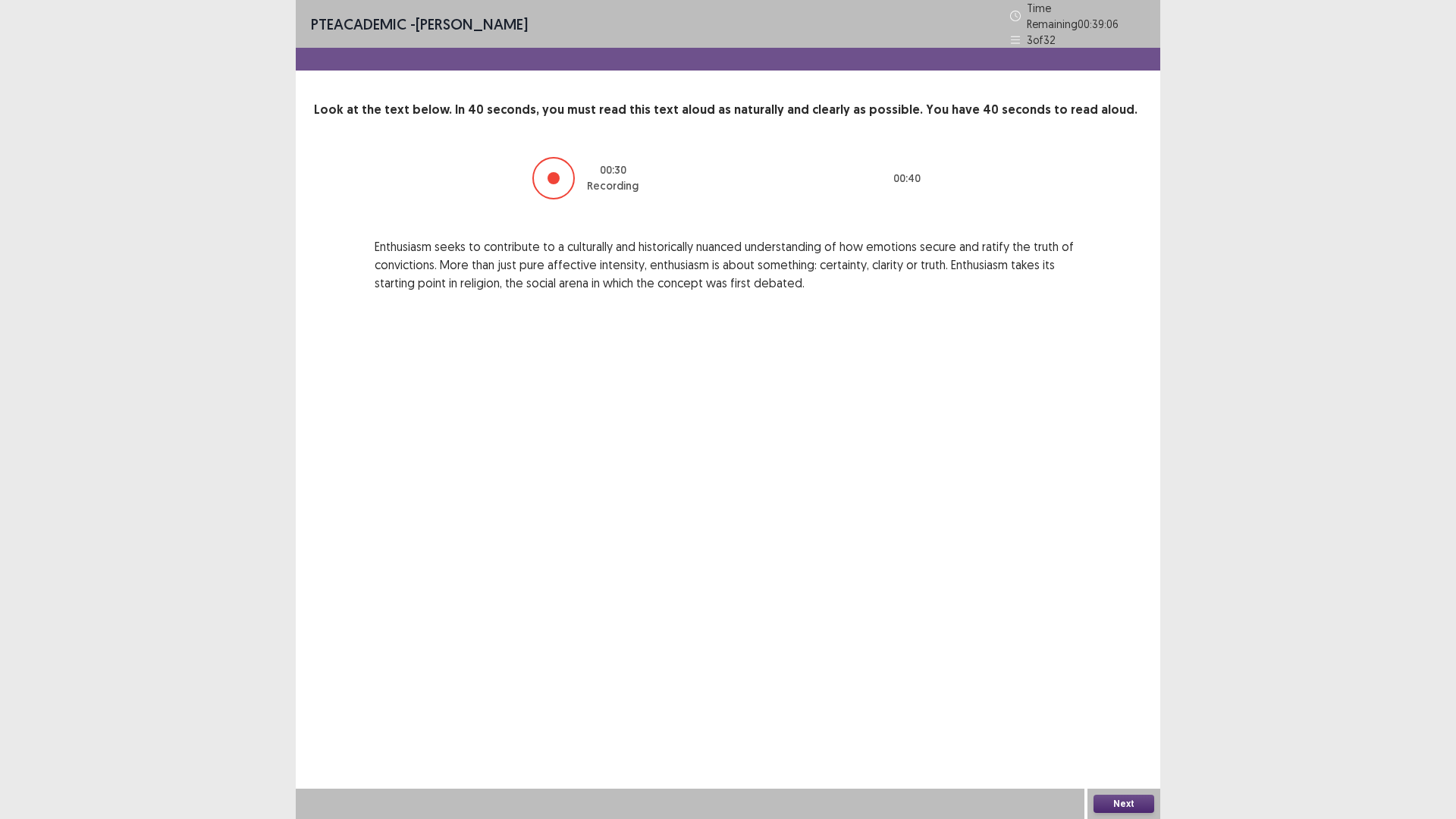
click at [1121, 695] on button "Next" at bounding box center [1123, 804] width 61 height 18
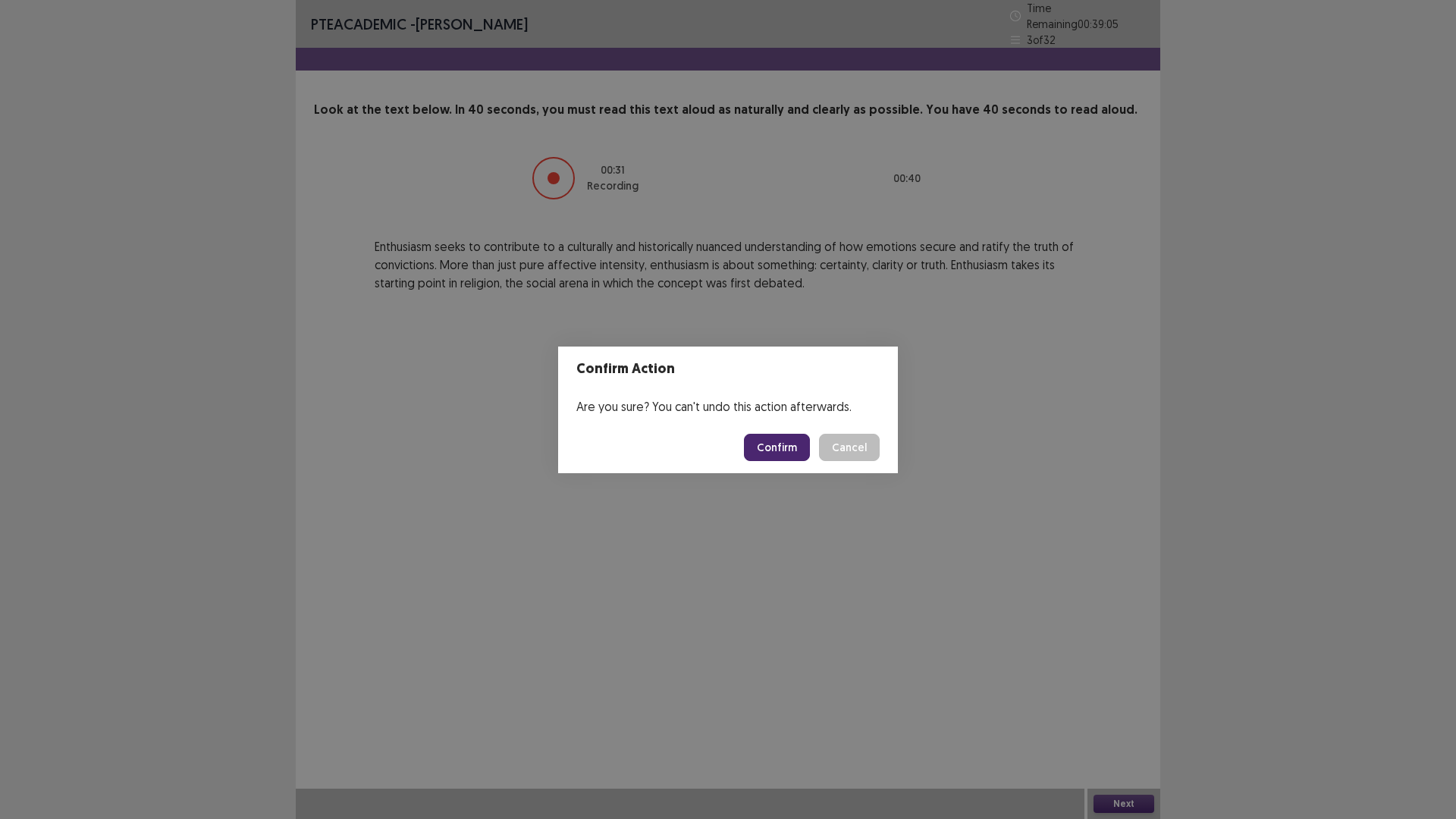
click at [782, 439] on button "Confirm" at bounding box center [776, 446] width 66 height 27
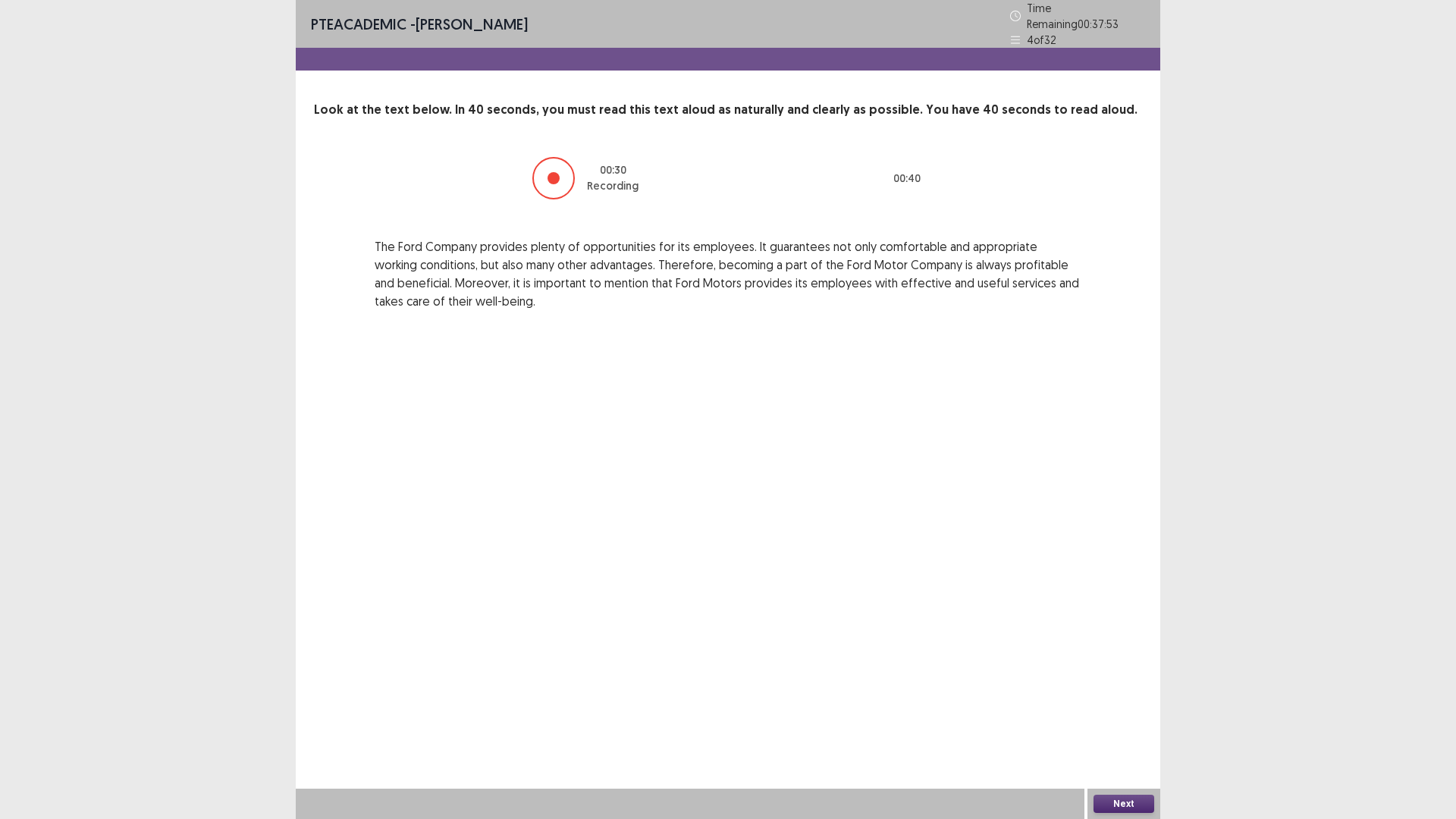
click at [1116, 695] on button "Next" at bounding box center [1123, 804] width 61 height 18
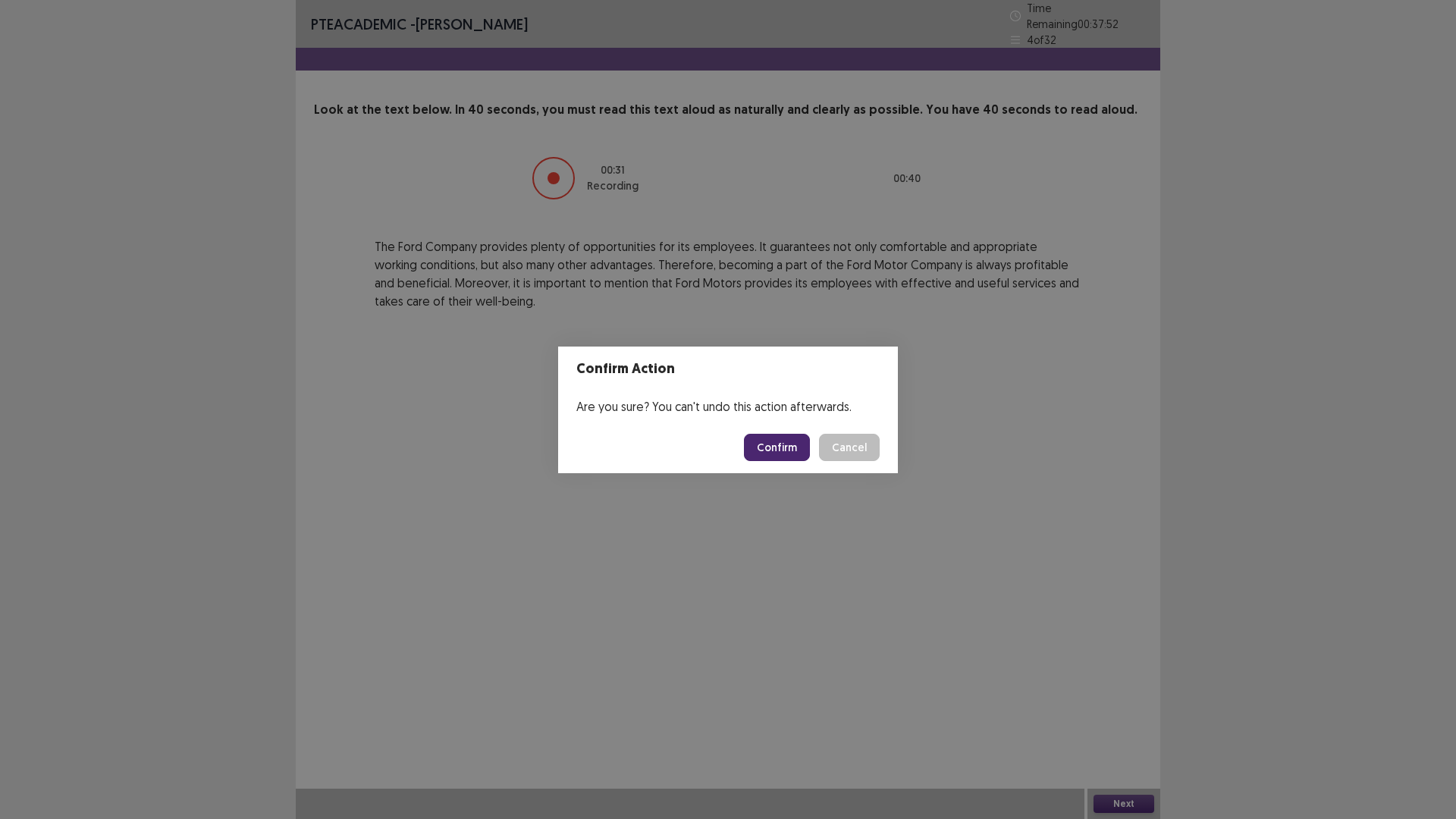
click at [762, 447] on button "Confirm" at bounding box center [776, 446] width 66 height 27
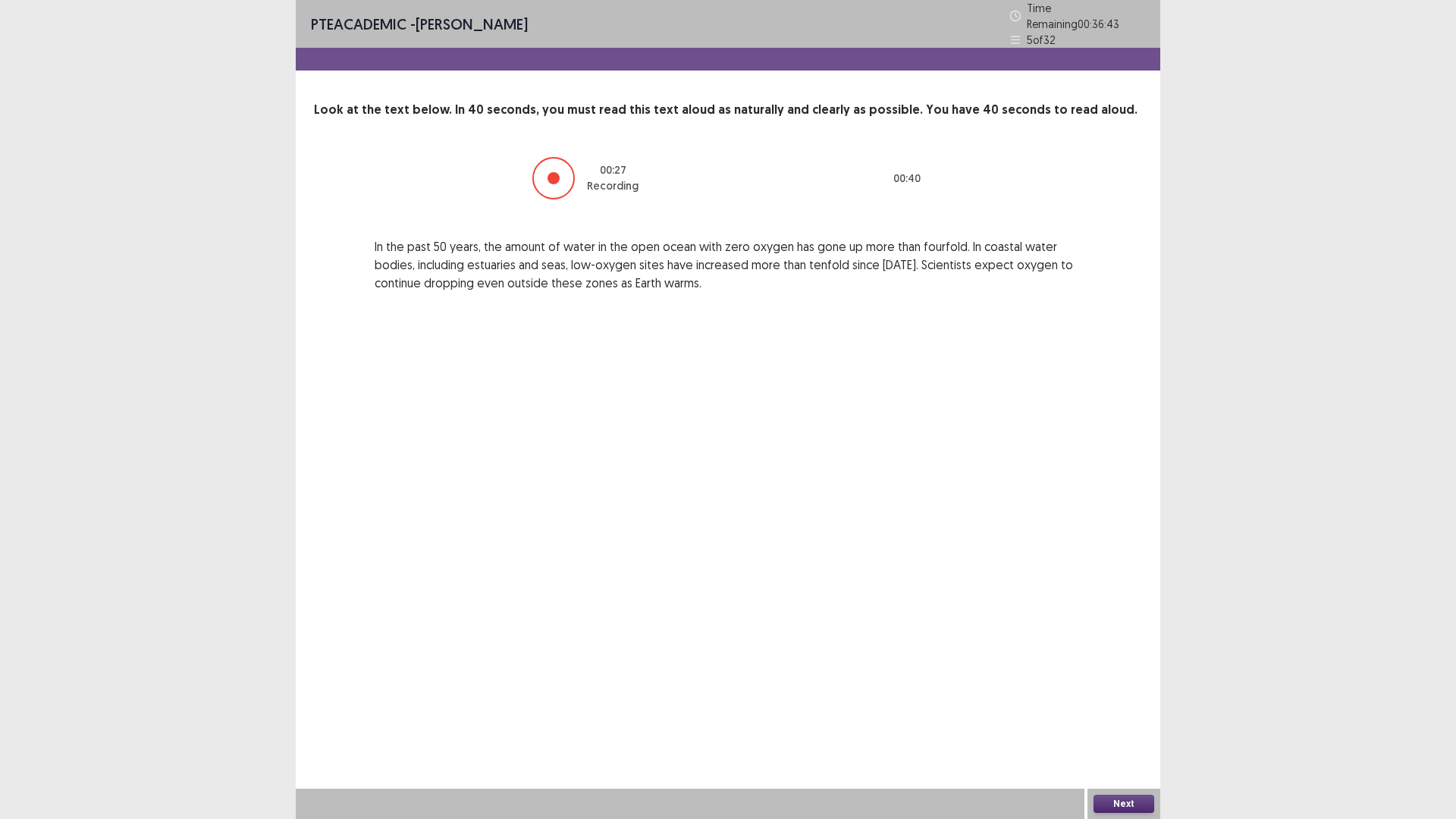
click at [1143, 695] on div "Next" at bounding box center [1123, 803] width 73 height 31
click at [1142, 695] on button "Next" at bounding box center [1123, 804] width 61 height 18
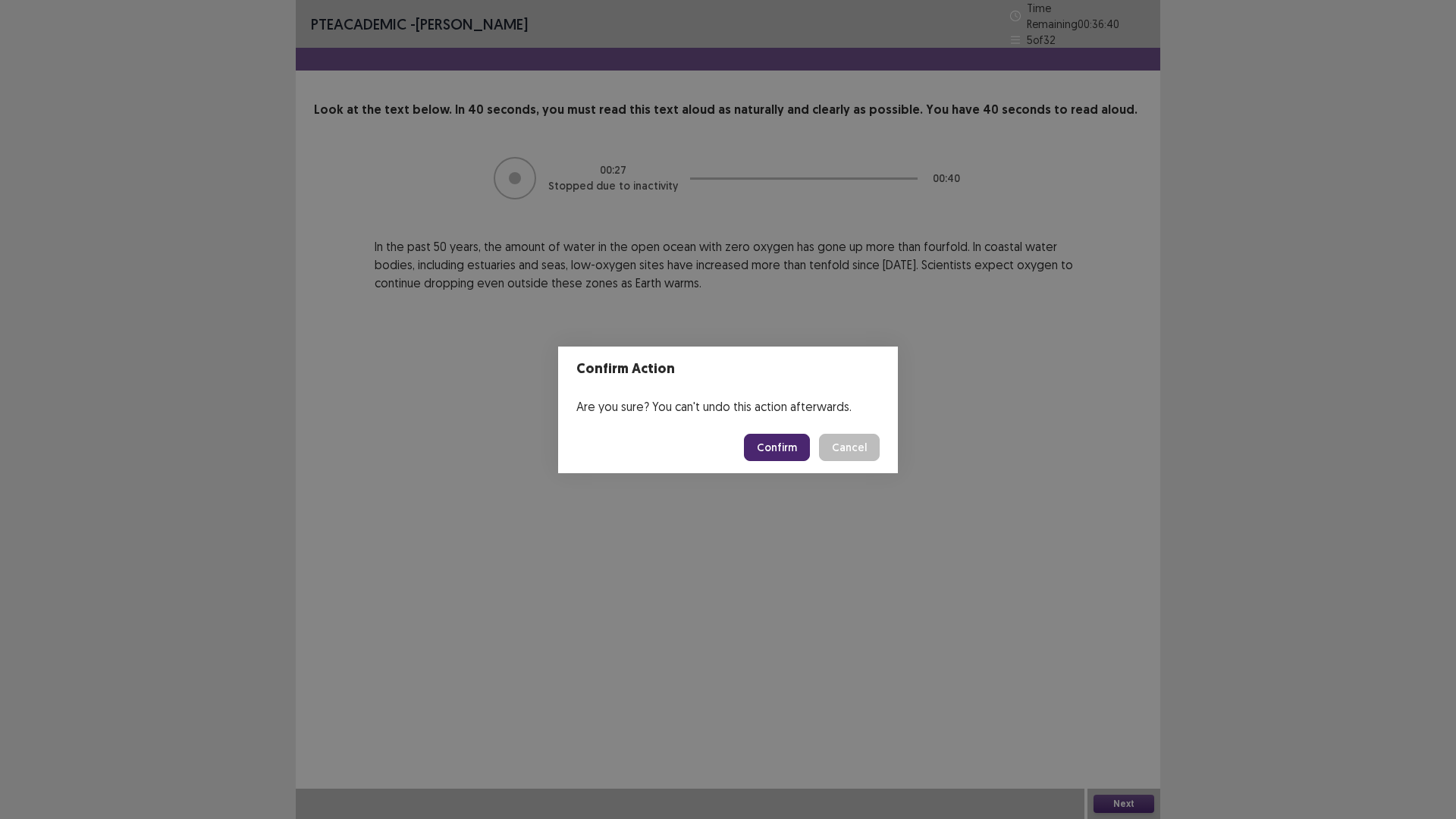
click at [840, 435] on button "Cancel" at bounding box center [849, 446] width 61 height 27
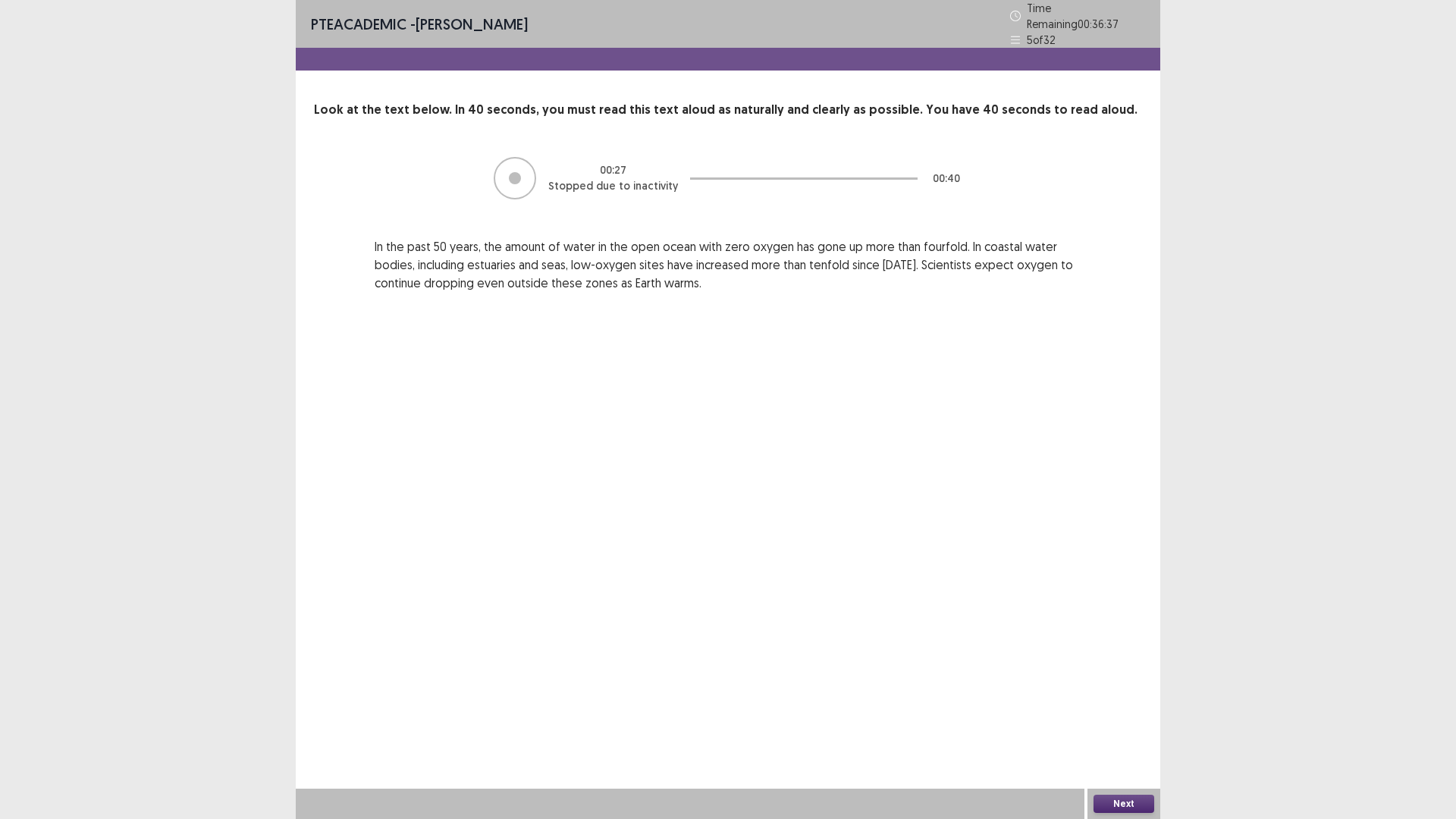
click at [1107, 695] on button "Next" at bounding box center [1123, 804] width 61 height 18
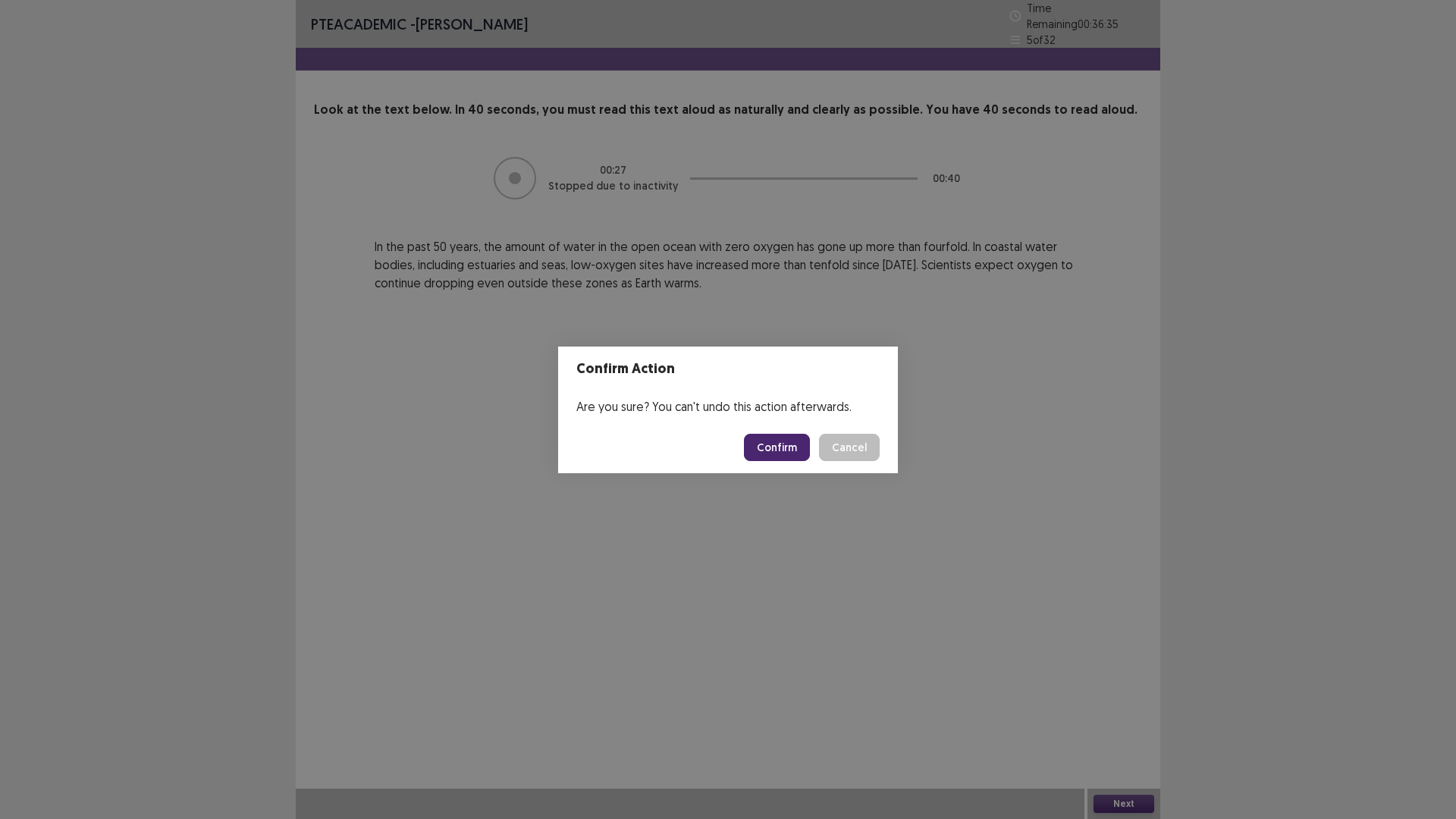
click at [762, 445] on button "Confirm" at bounding box center [776, 446] width 66 height 27
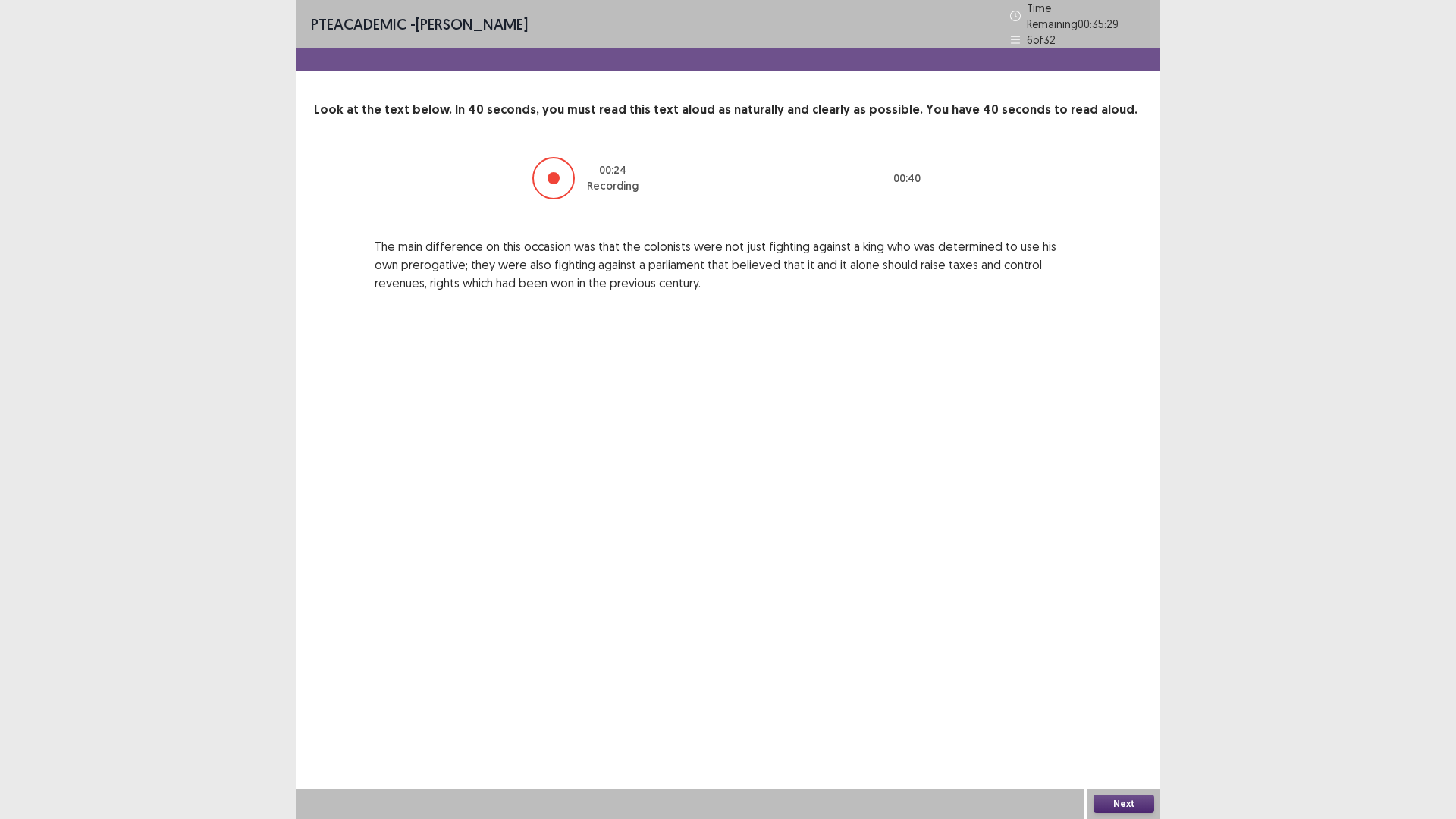
click at [1107, 695] on button "Next" at bounding box center [1123, 804] width 61 height 18
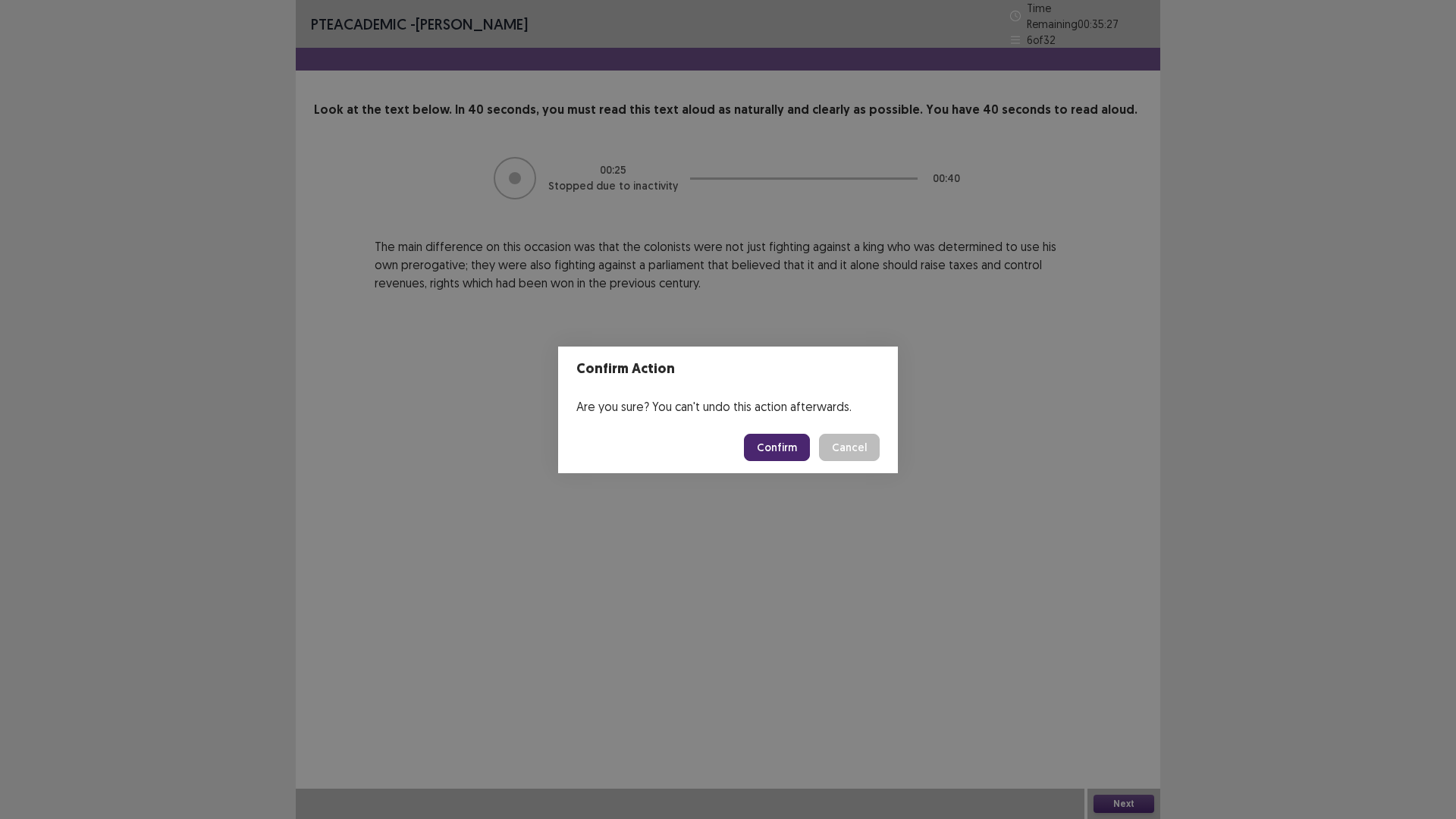
click at [787, 443] on button "Confirm" at bounding box center [776, 446] width 66 height 27
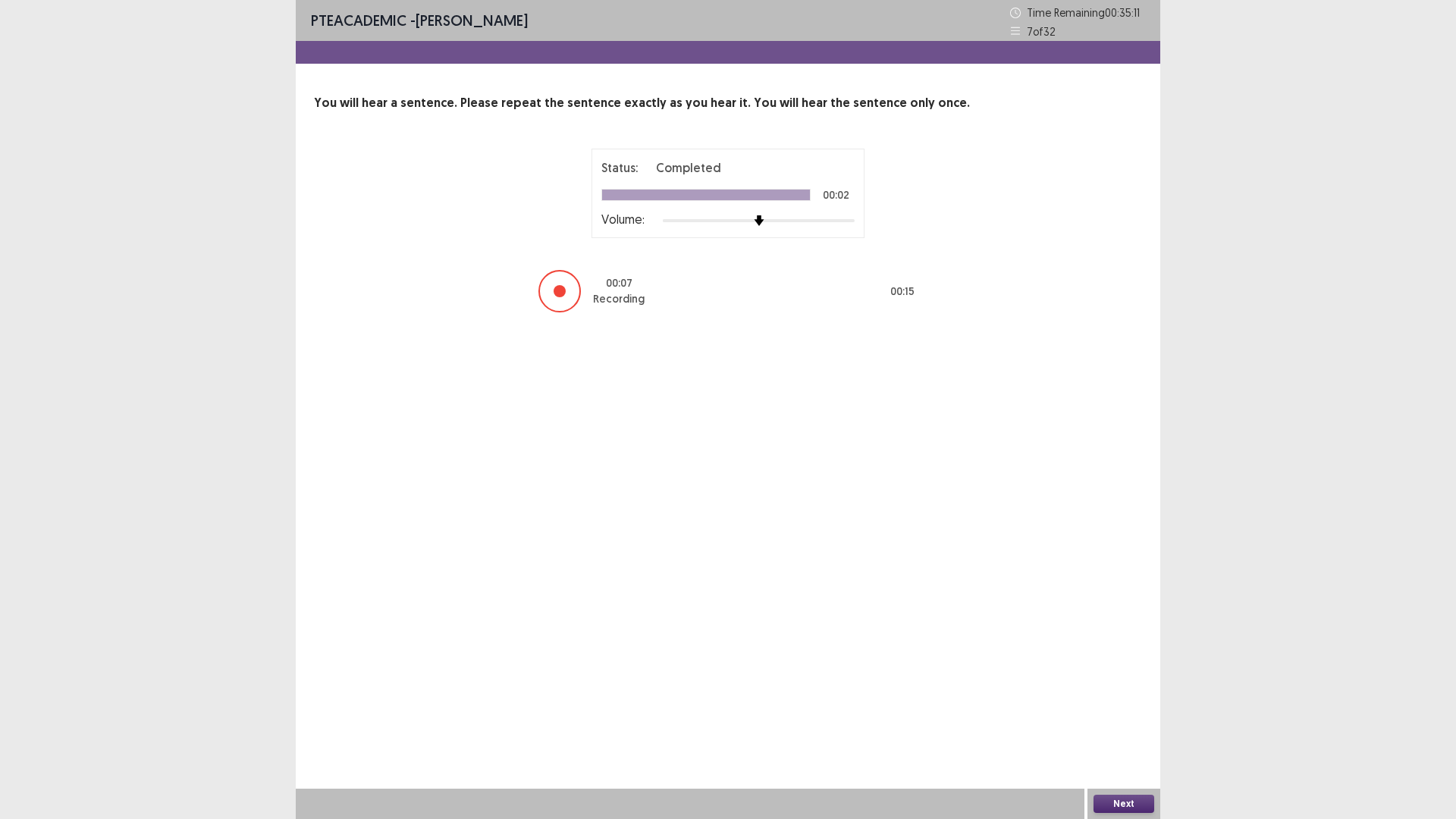
click at [1144, 695] on button "Next" at bounding box center [1123, 804] width 61 height 18
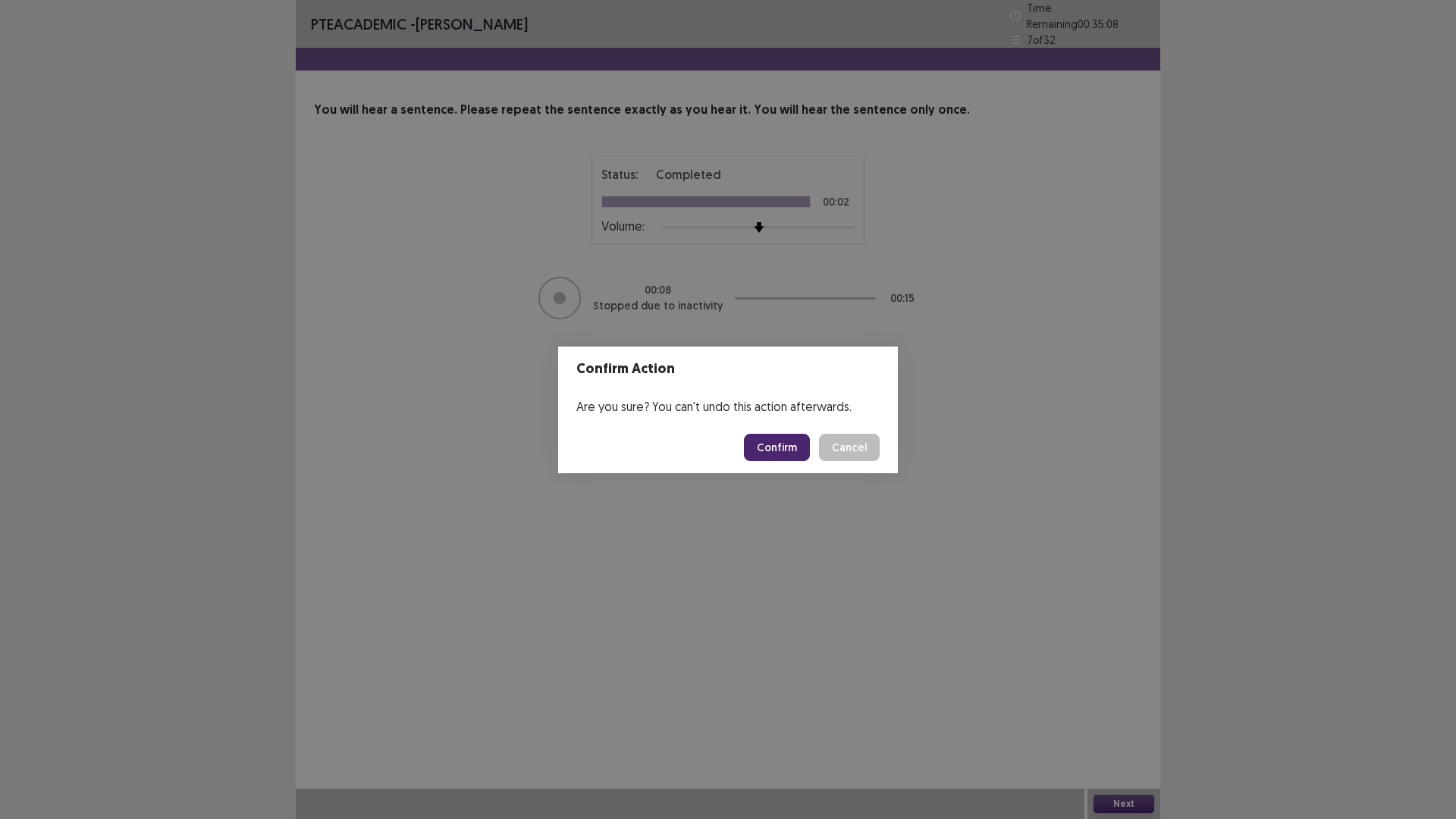
click at [787, 449] on button "Confirm" at bounding box center [776, 446] width 66 height 27
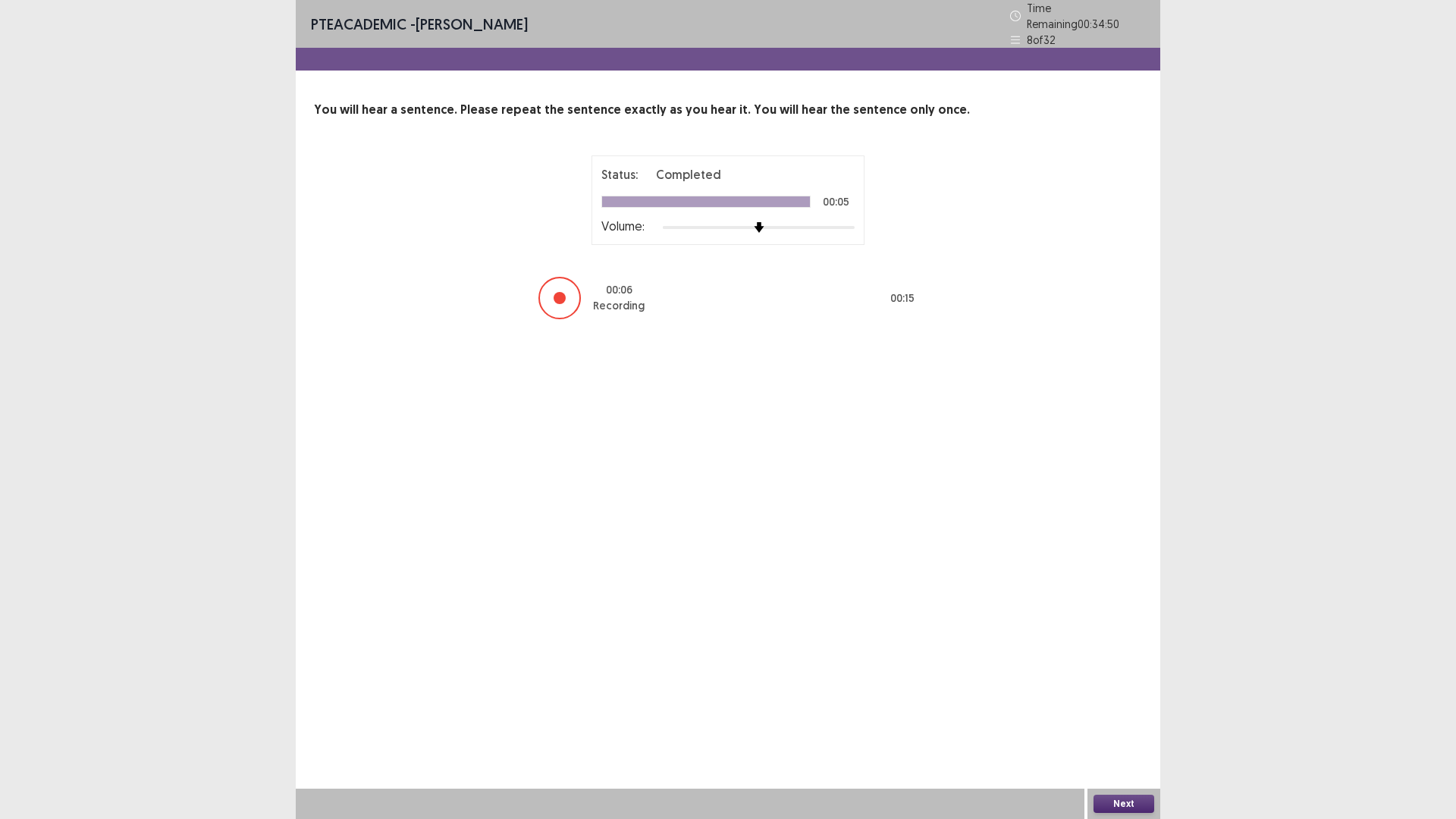
click at [1106, 695] on button "Next" at bounding box center [1123, 804] width 61 height 18
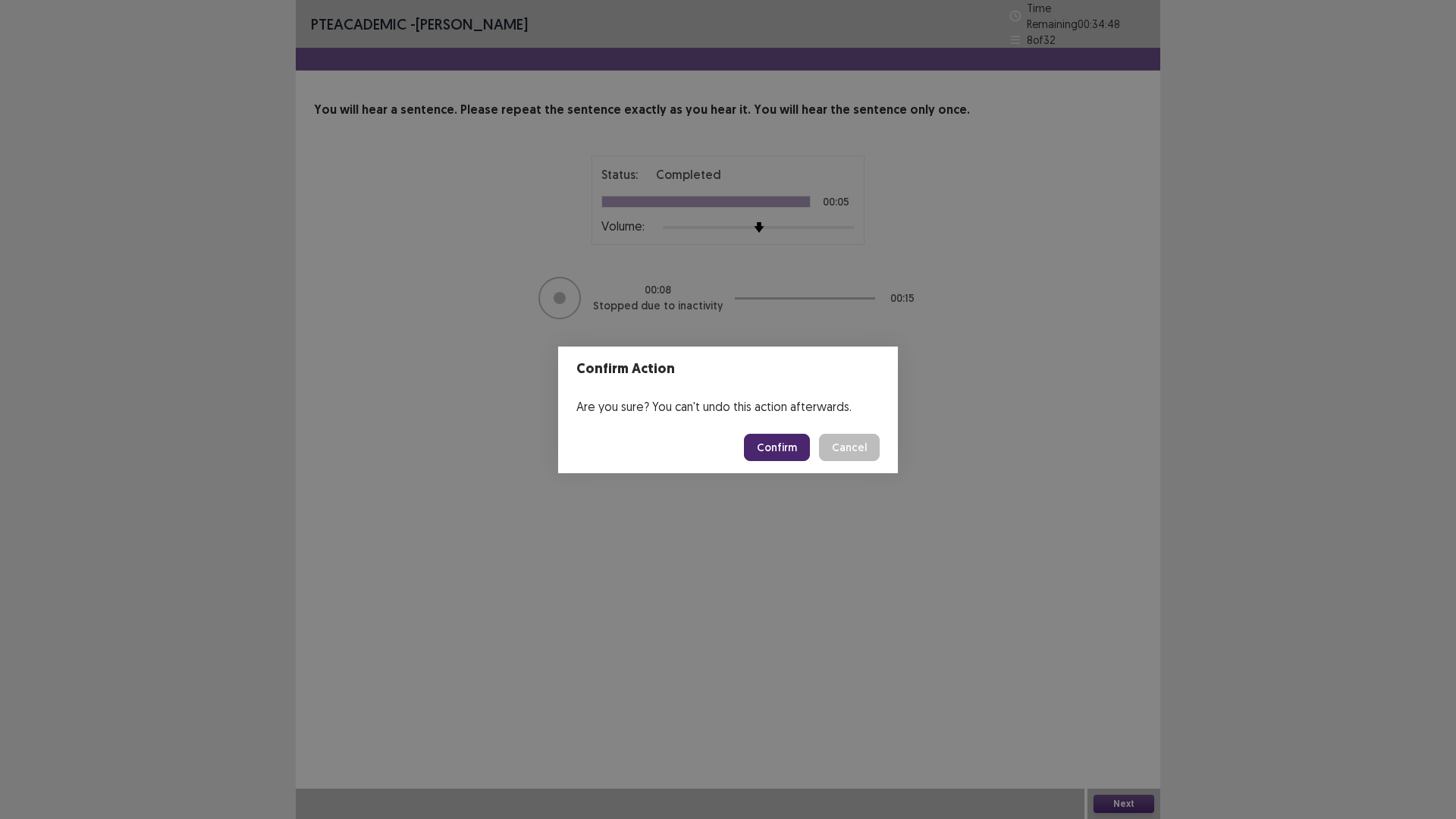
click at [772, 456] on button "Confirm" at bounding box center [776, 446] width 66 height 27
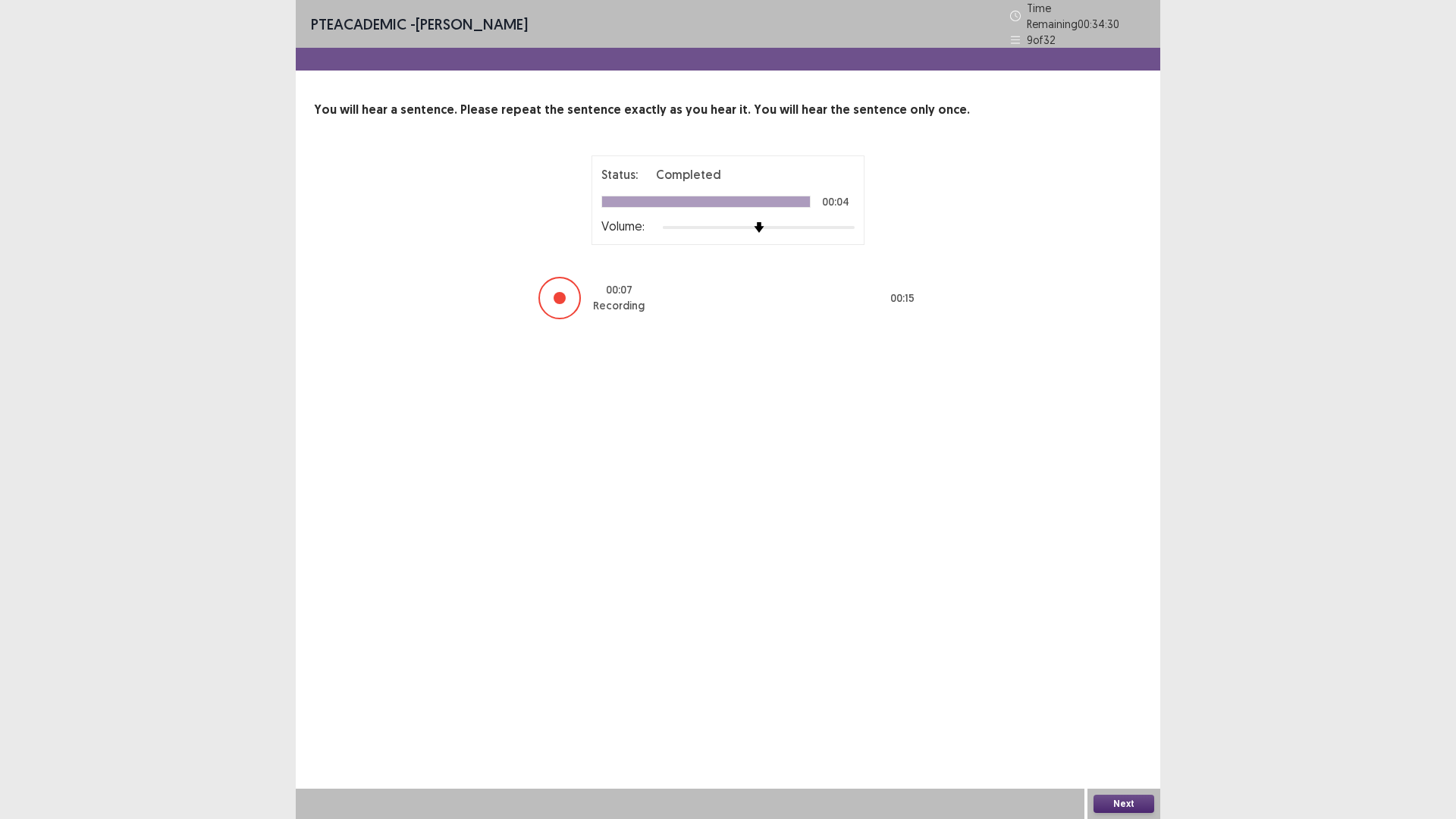
click at [1137, 695] on button "Next" at bounding box center [1123, 804] width 61 height 18
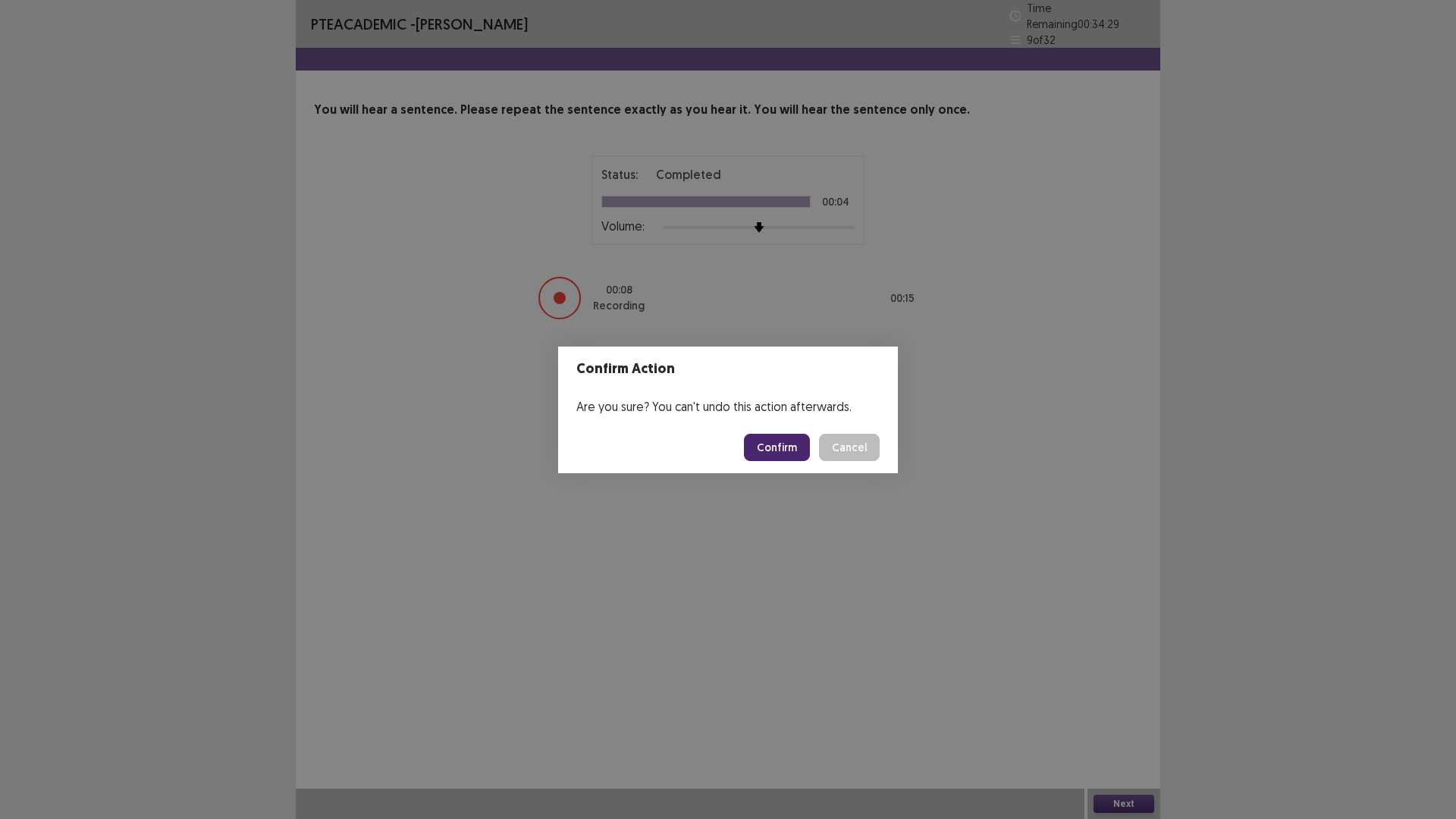
click at [773, 446] on button "Confirm" at bounding box center [776, 446] width 66 height 27
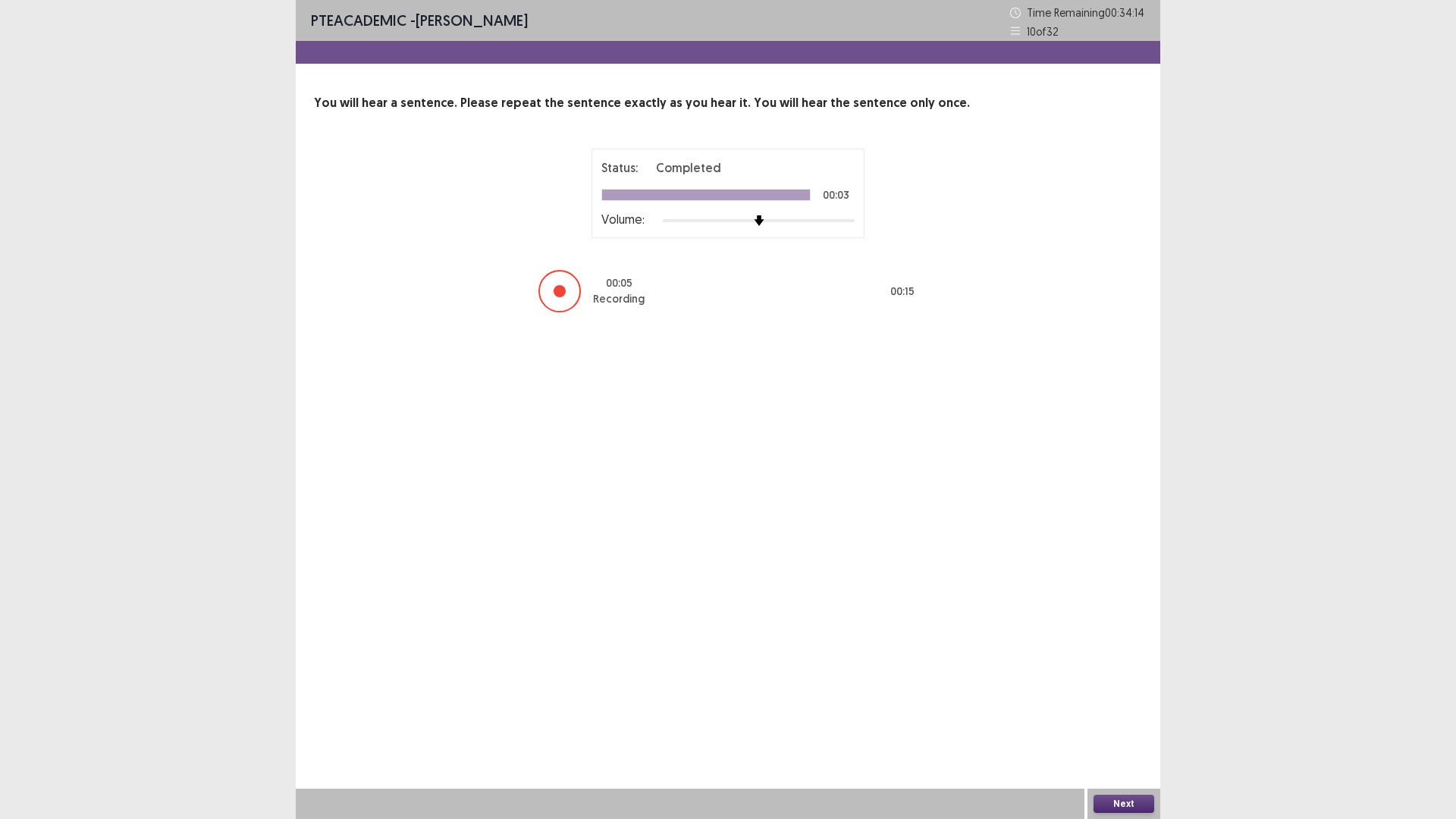
click at [1121, 695] on button "Next" at bounding box center [1123, 804] width 61 height 18
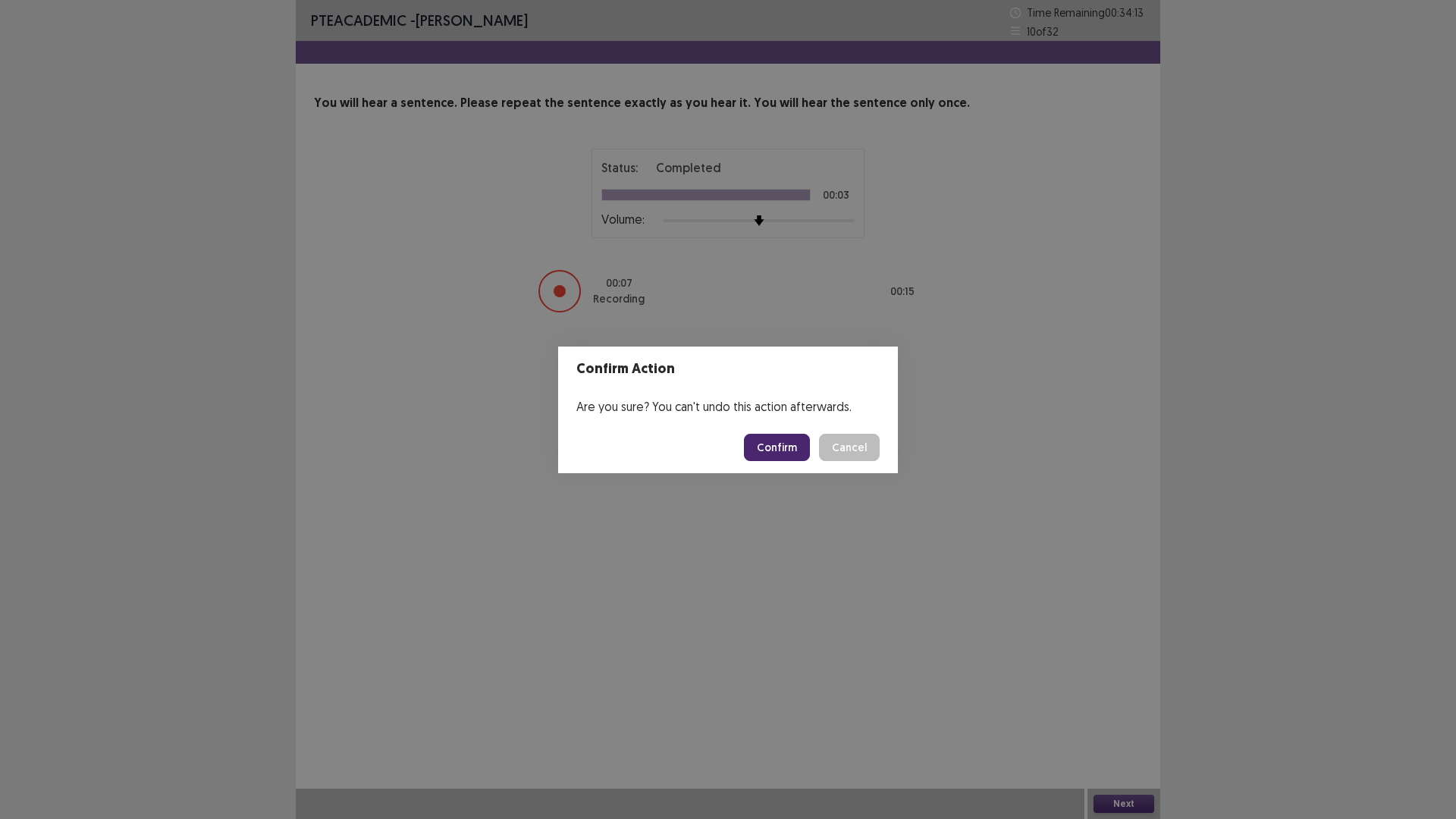
click at [768, 443] on button "Confirm" at bounding box center [776, 446] width 66 height 27
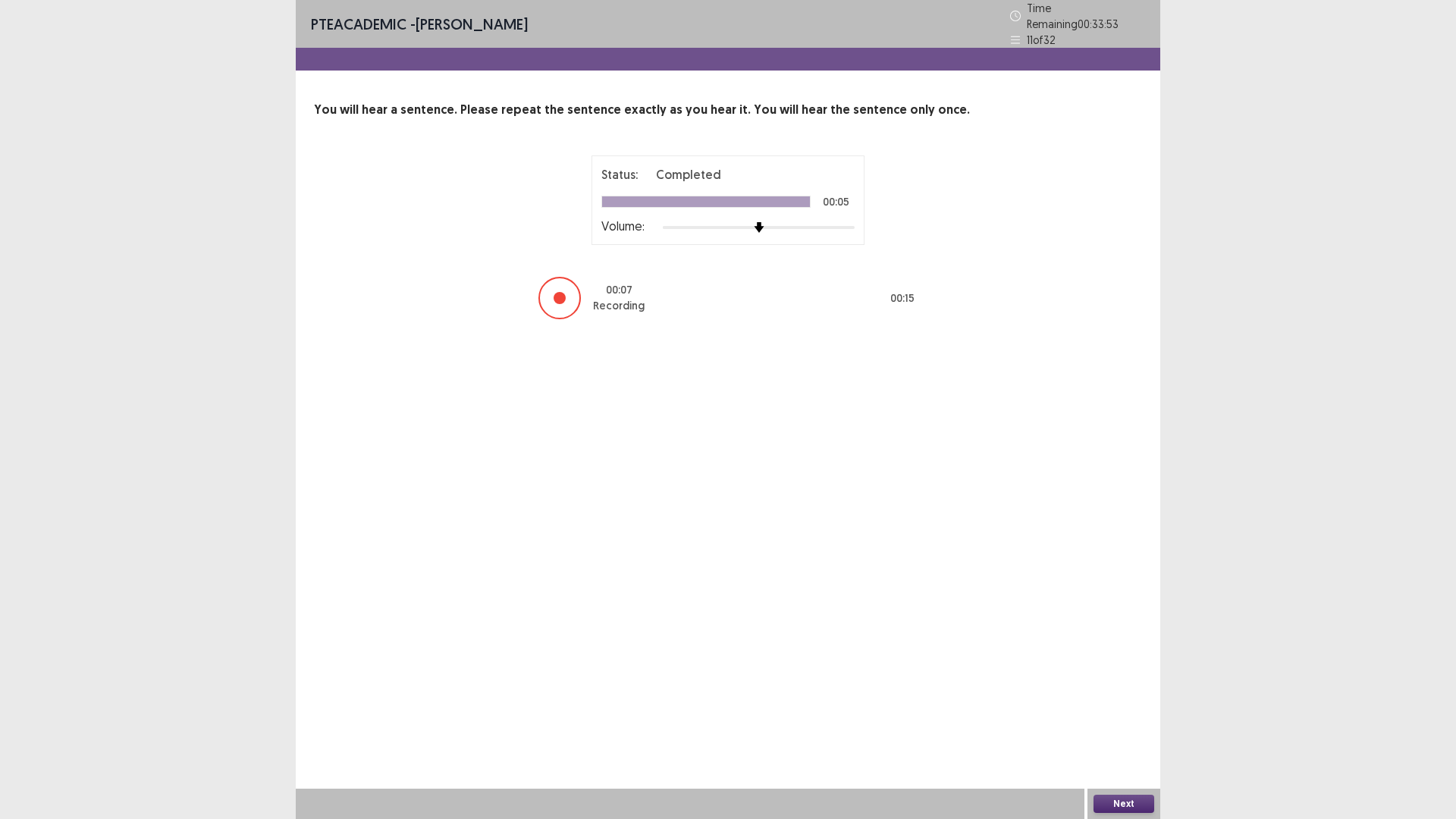
click at [1123, 695] on button "Next" at bounding box center [1123, 804] width 61 height 18
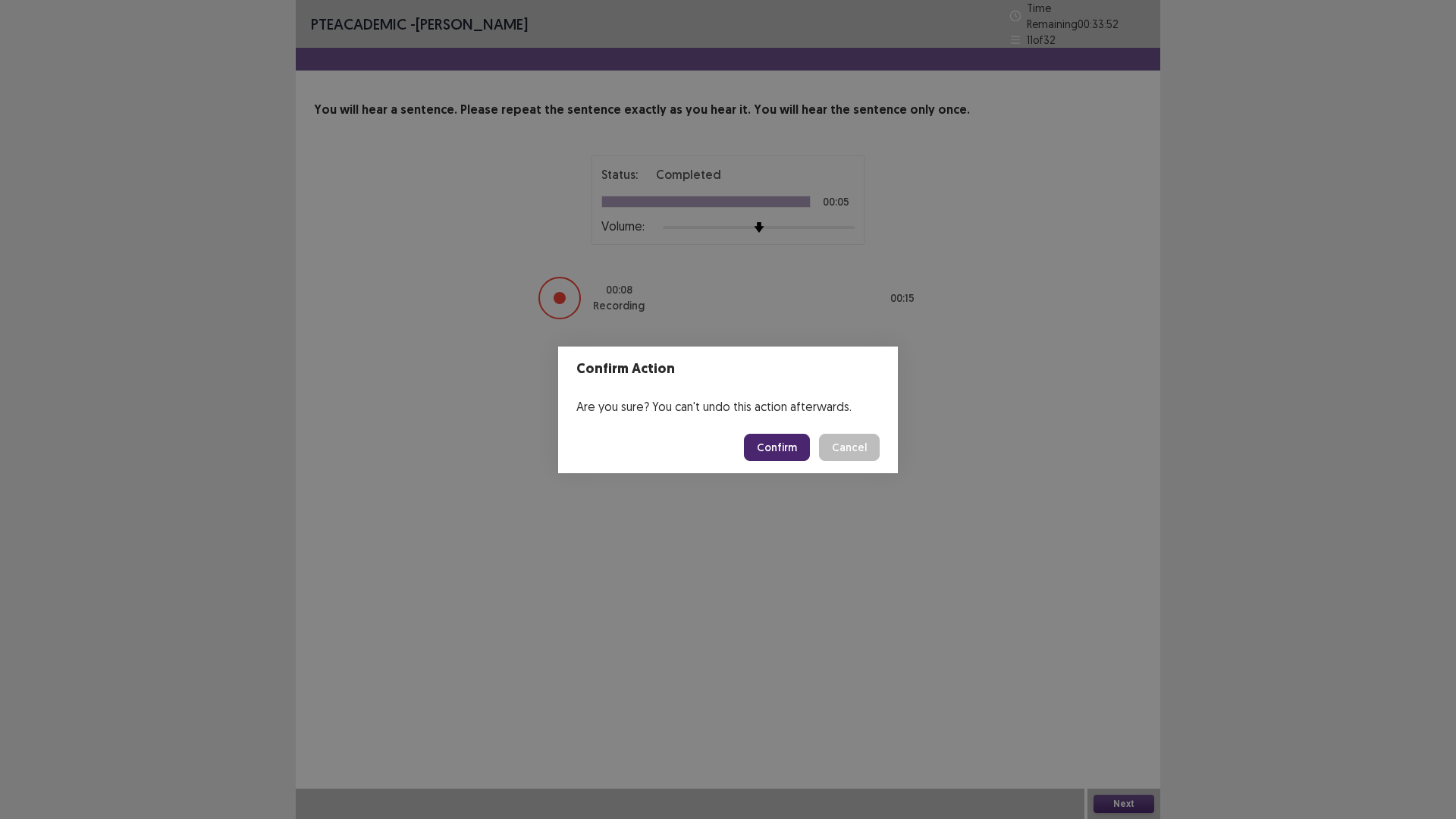
click at [753, 450] on button "Confirm" at bounding box center [776, 446] width 66 height 27
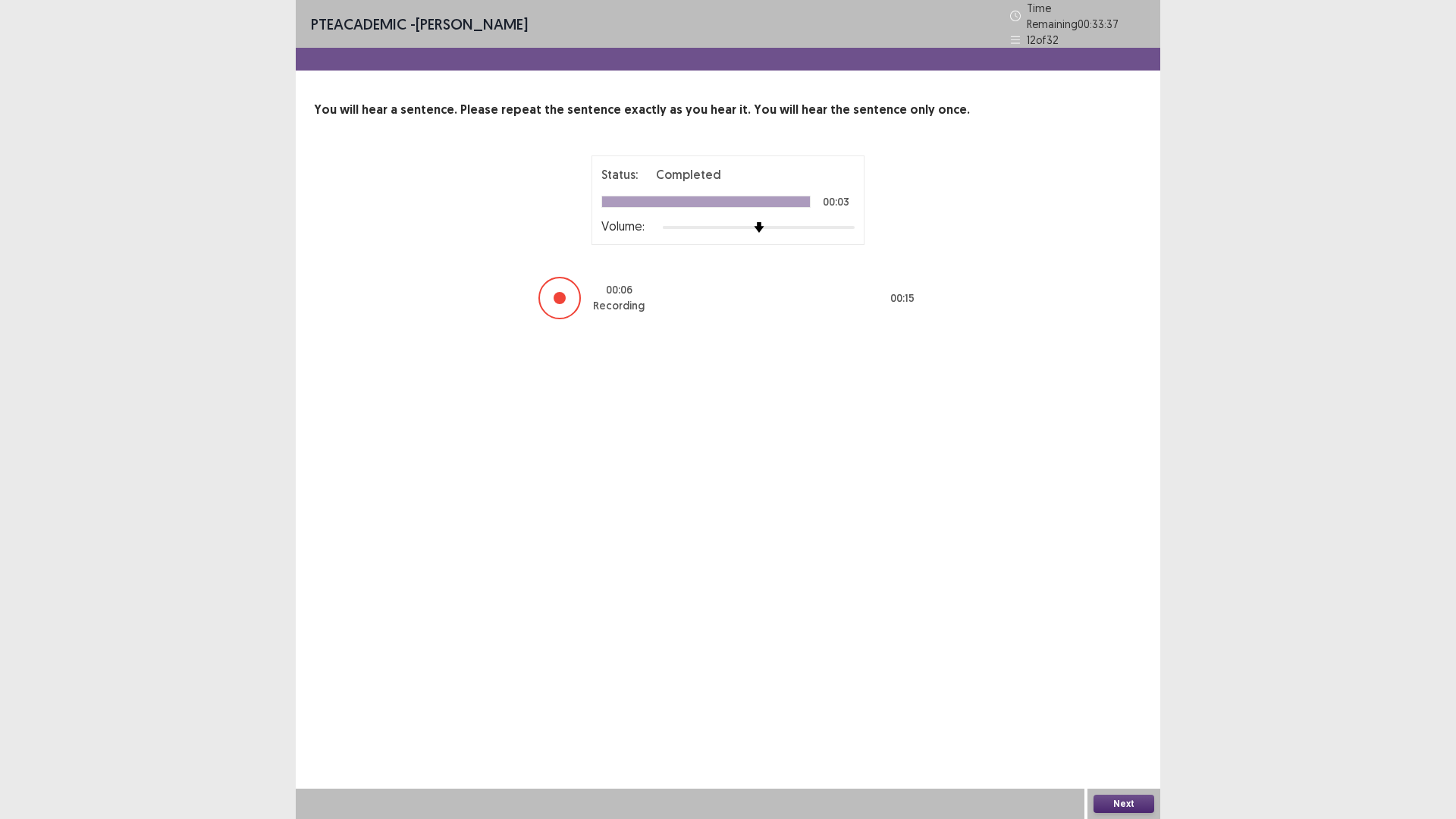
click at [1126, 695] on button "Next" at bounding box center [1123, 804] width 61 height 18
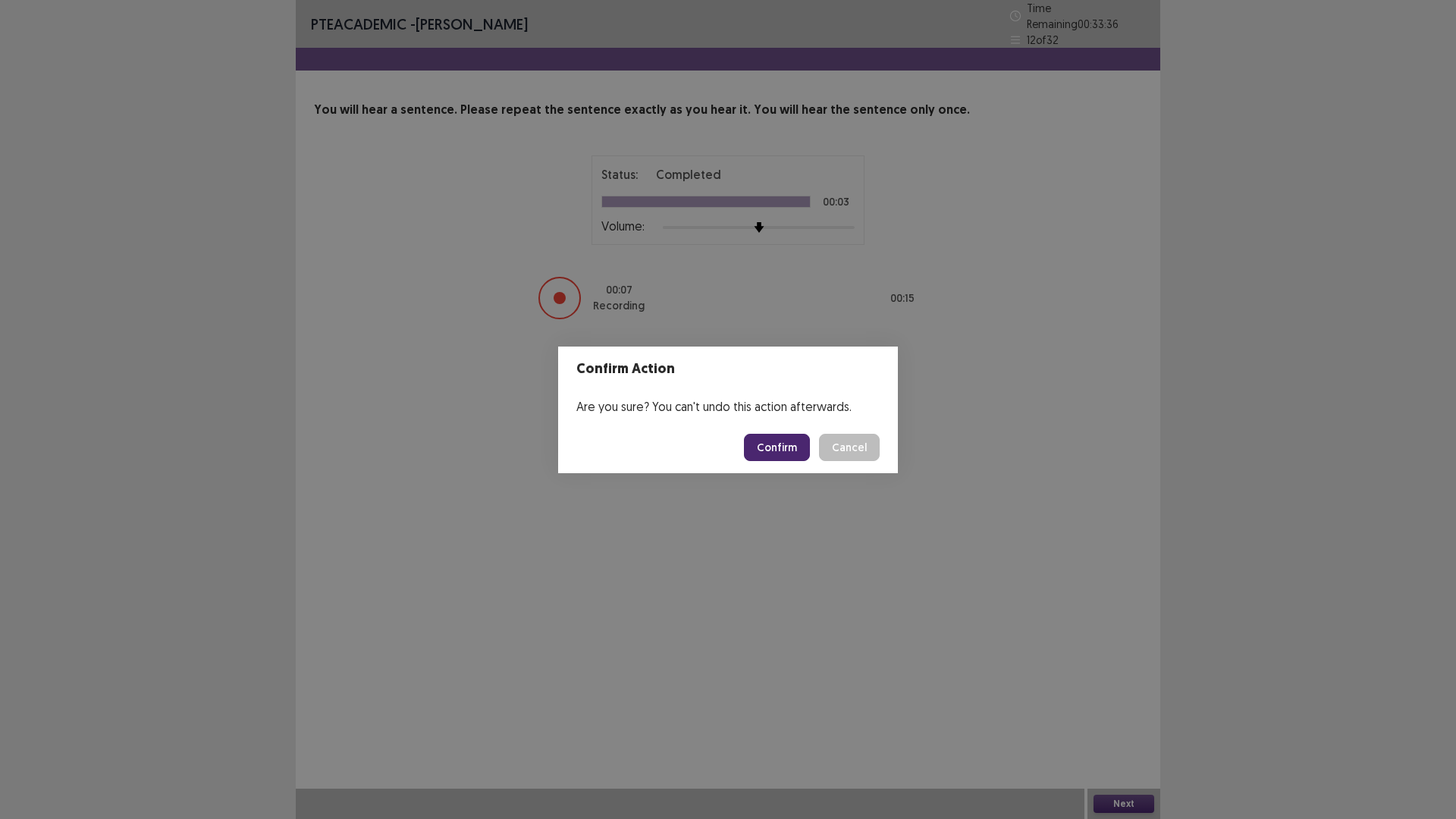
click at [785, 447] on button "Confirm" at bounding box center [776, 446] width 66 height 27
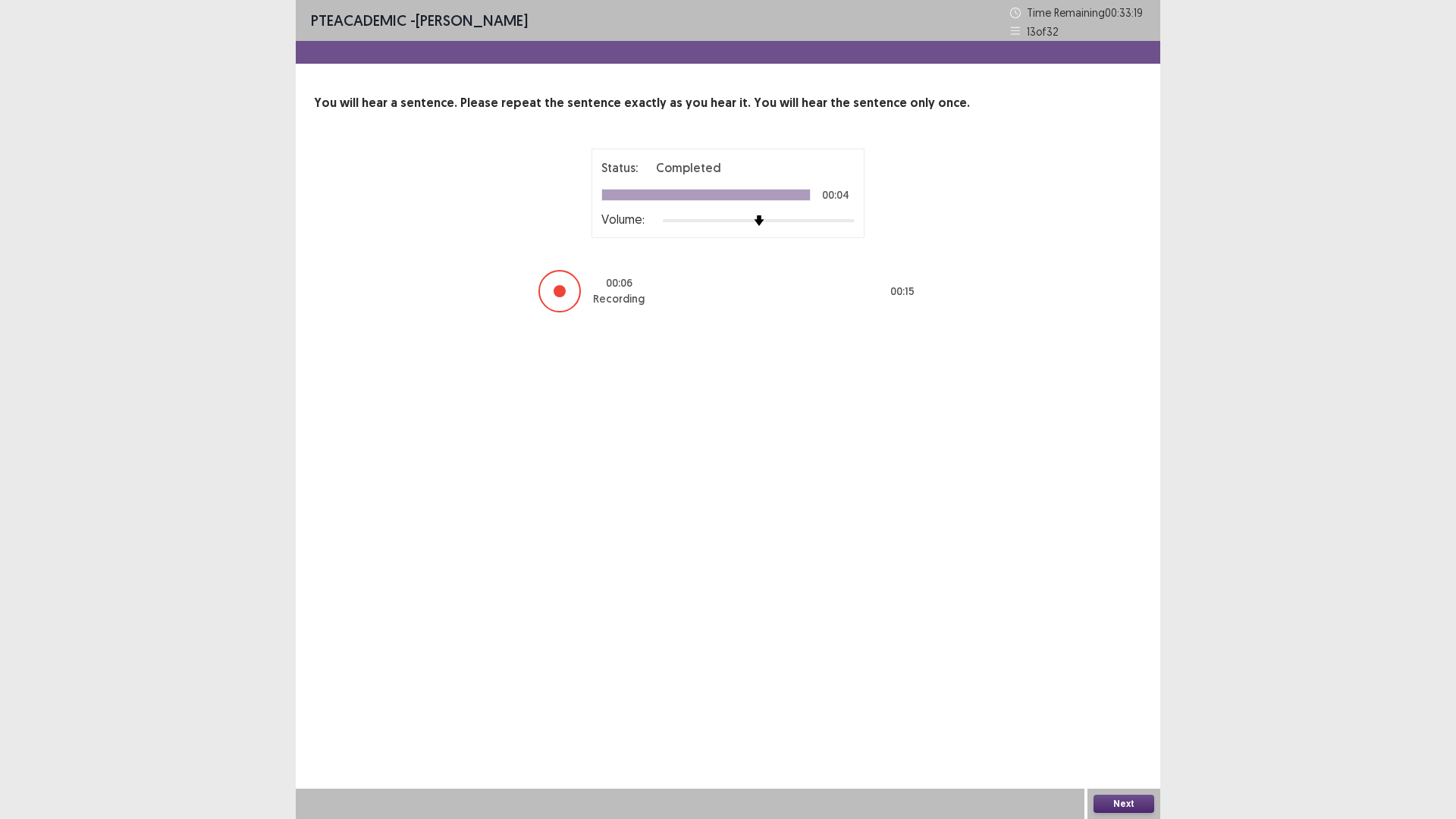
click at [1130, 695] on button "Next" at bounding box center [1123, 804] width 61 height 18
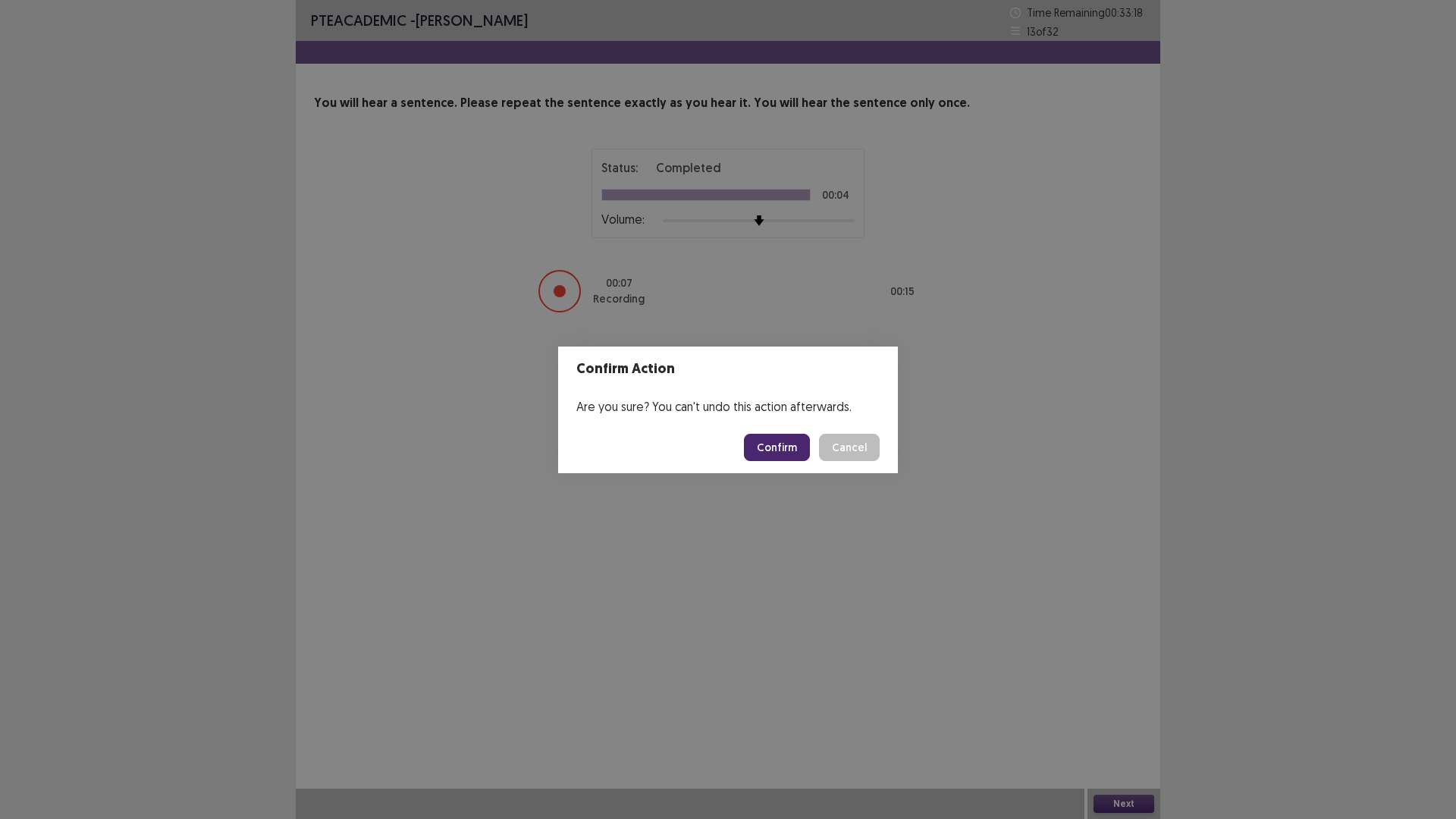
click at [786, 443] on button "Confirm" at bounding box center [776, 446] width 66 height 27
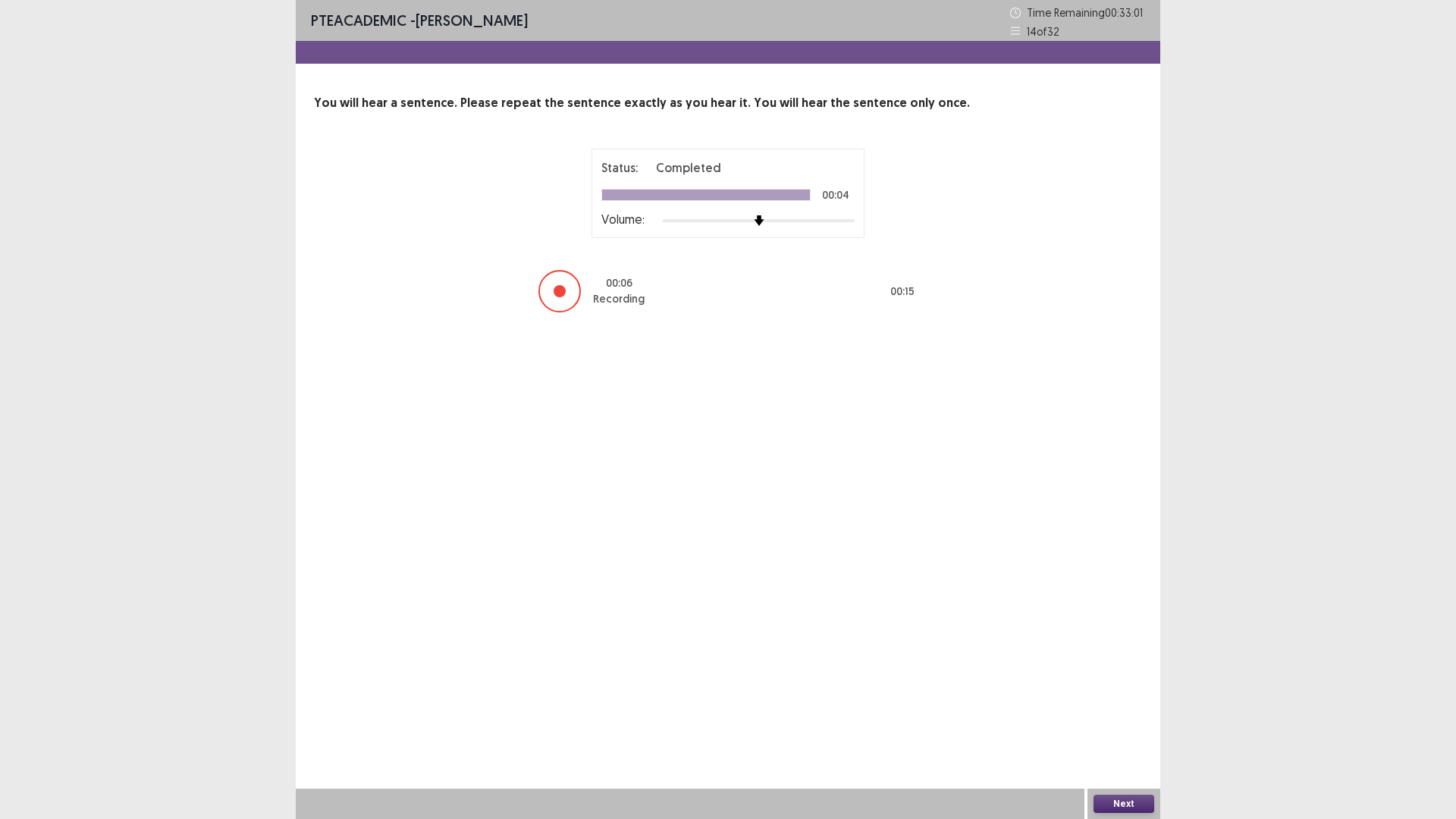
click at [1129, 695] on button "Next" at bounding box center [1123, 804] width 61 height 18
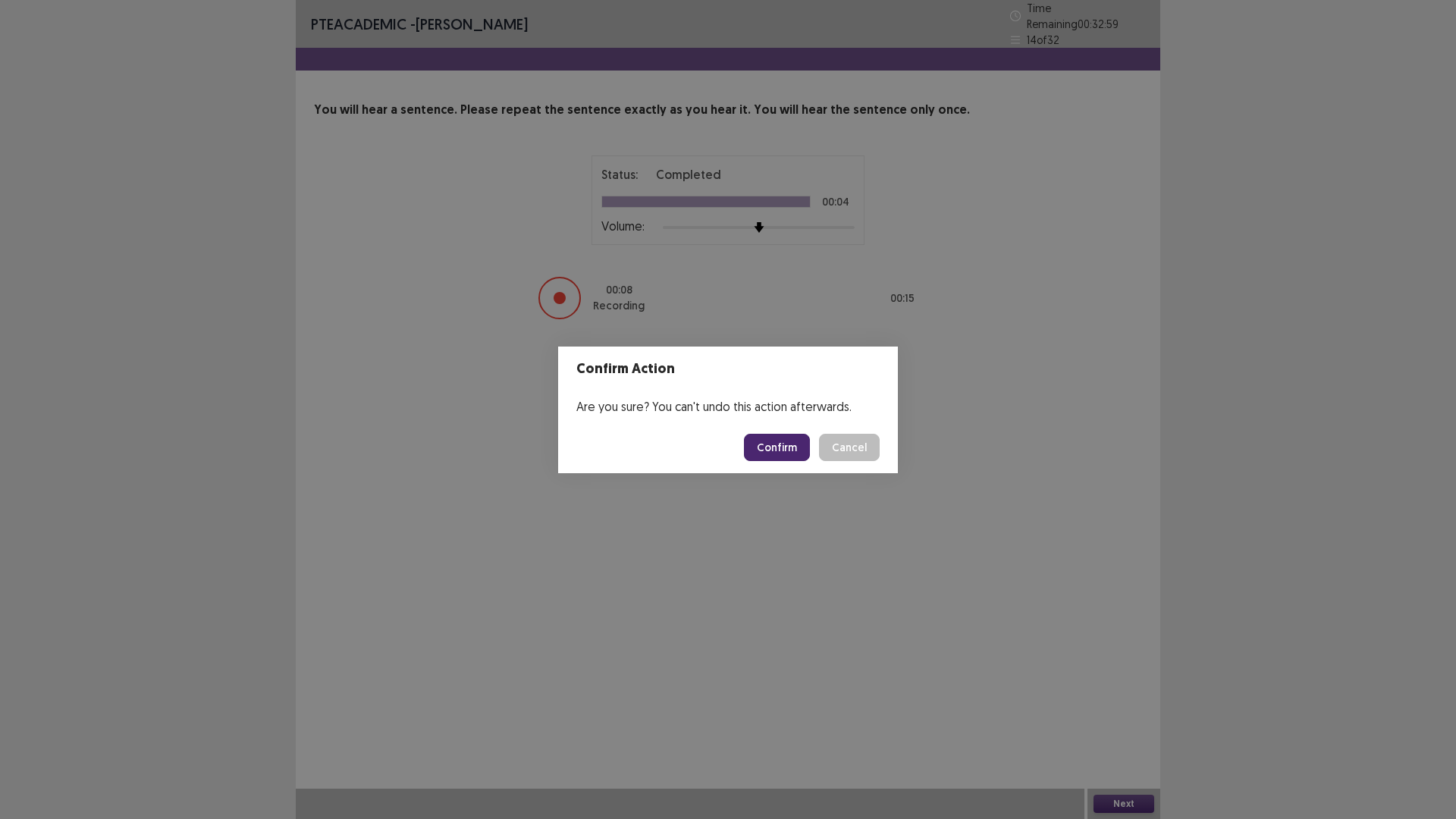
click at [752, 444] on button "Confirm" at bounding box center [776, 446] width 66 height 27
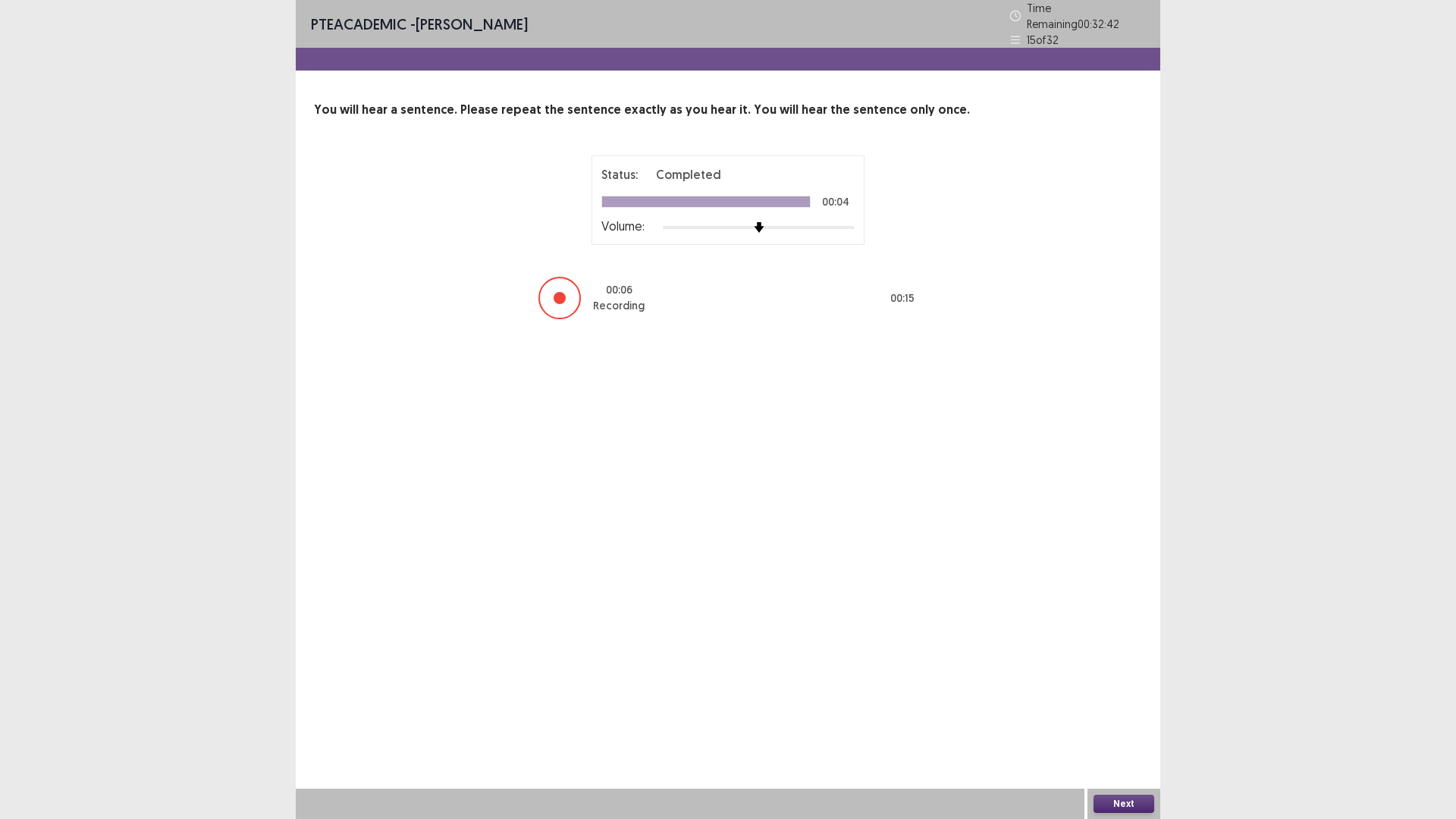
click at [1113, 695] on button "Next" at bounding box center [1123, 804] width 61 height 18
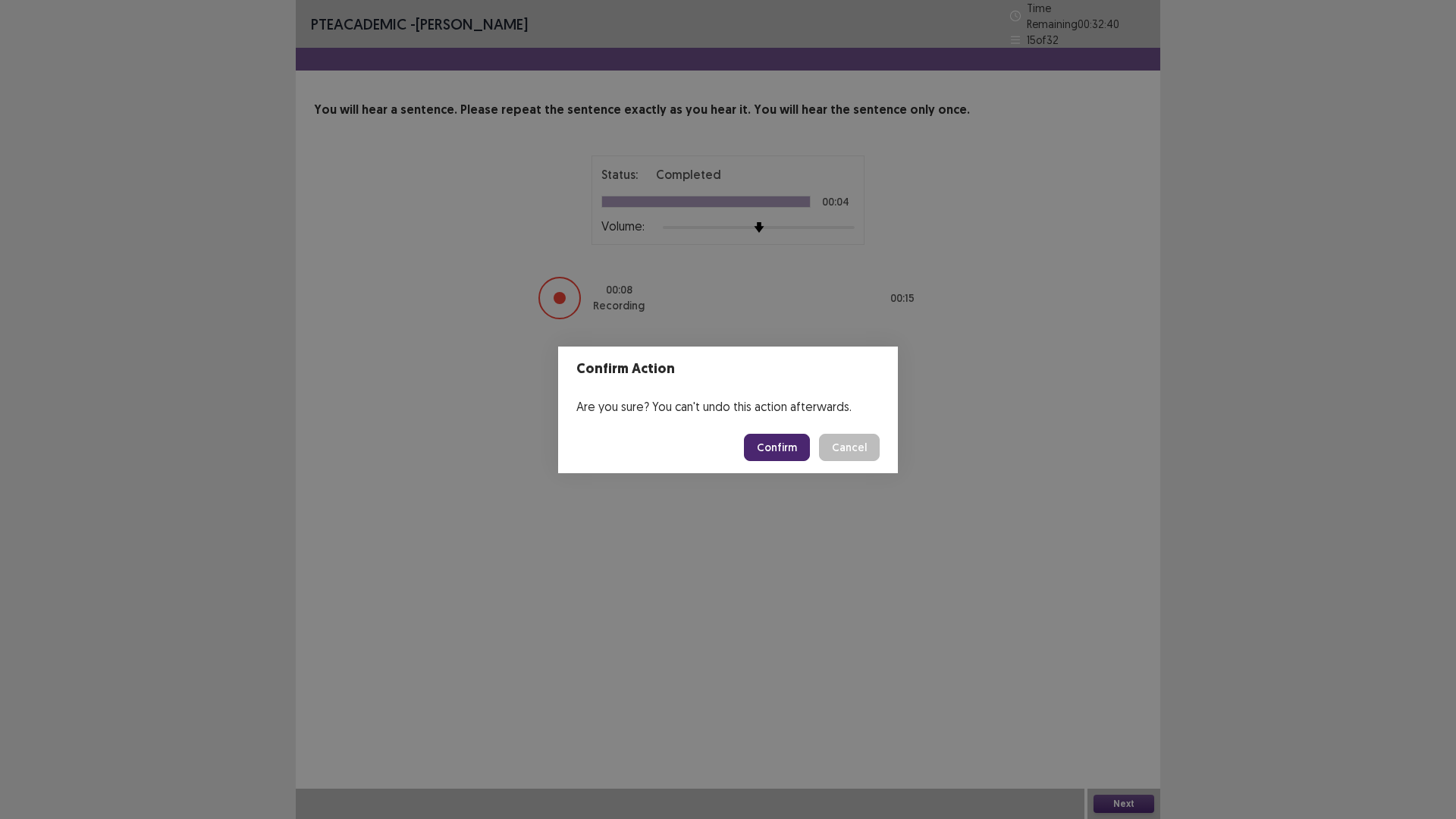
click at [767, 446] on button "Confirm" at bounding box center [776, 446] width 66 height 27
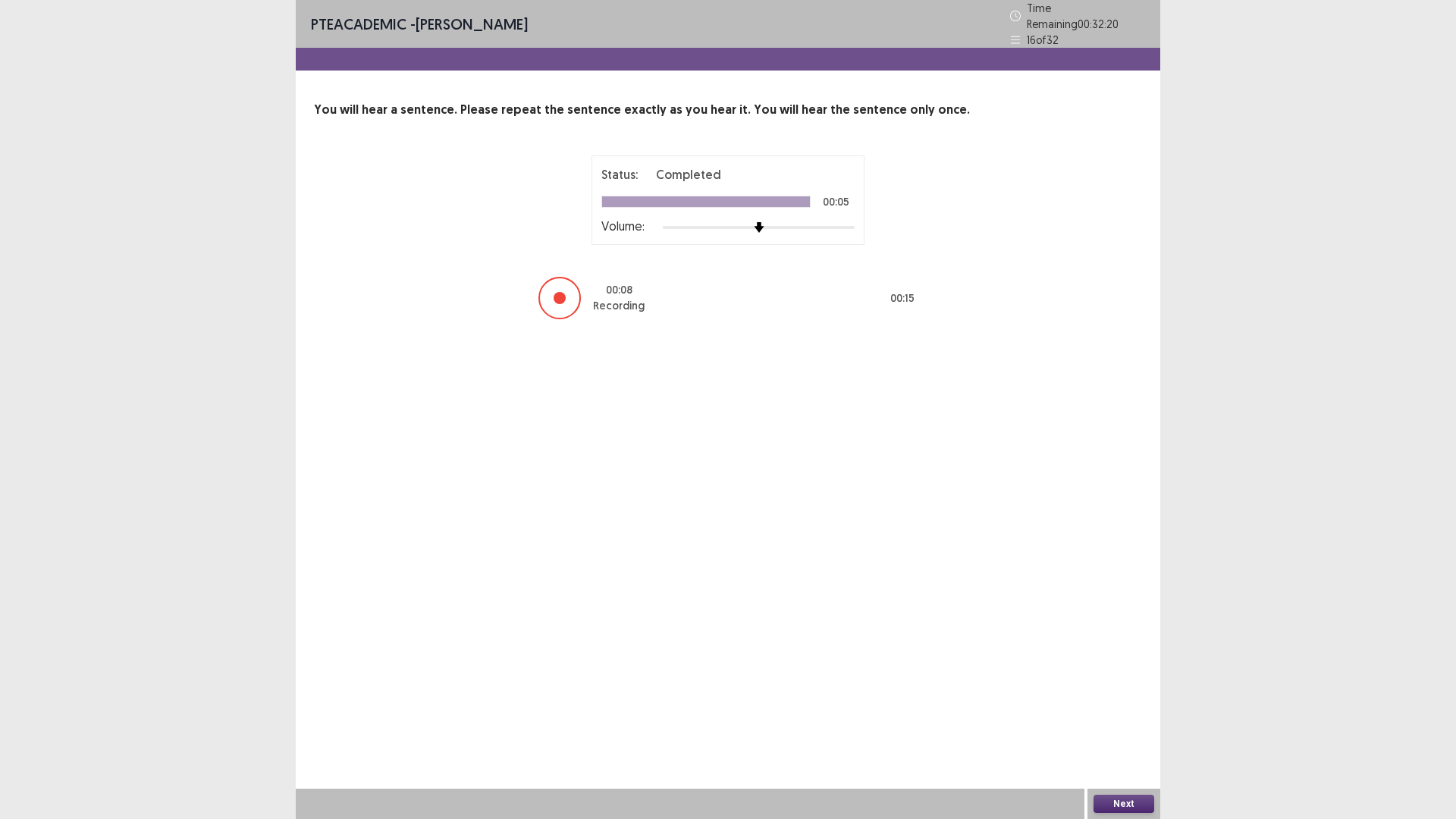
click at [1133, 695] on button "Next" at bounding box center [1123, 804] width 61 height 18
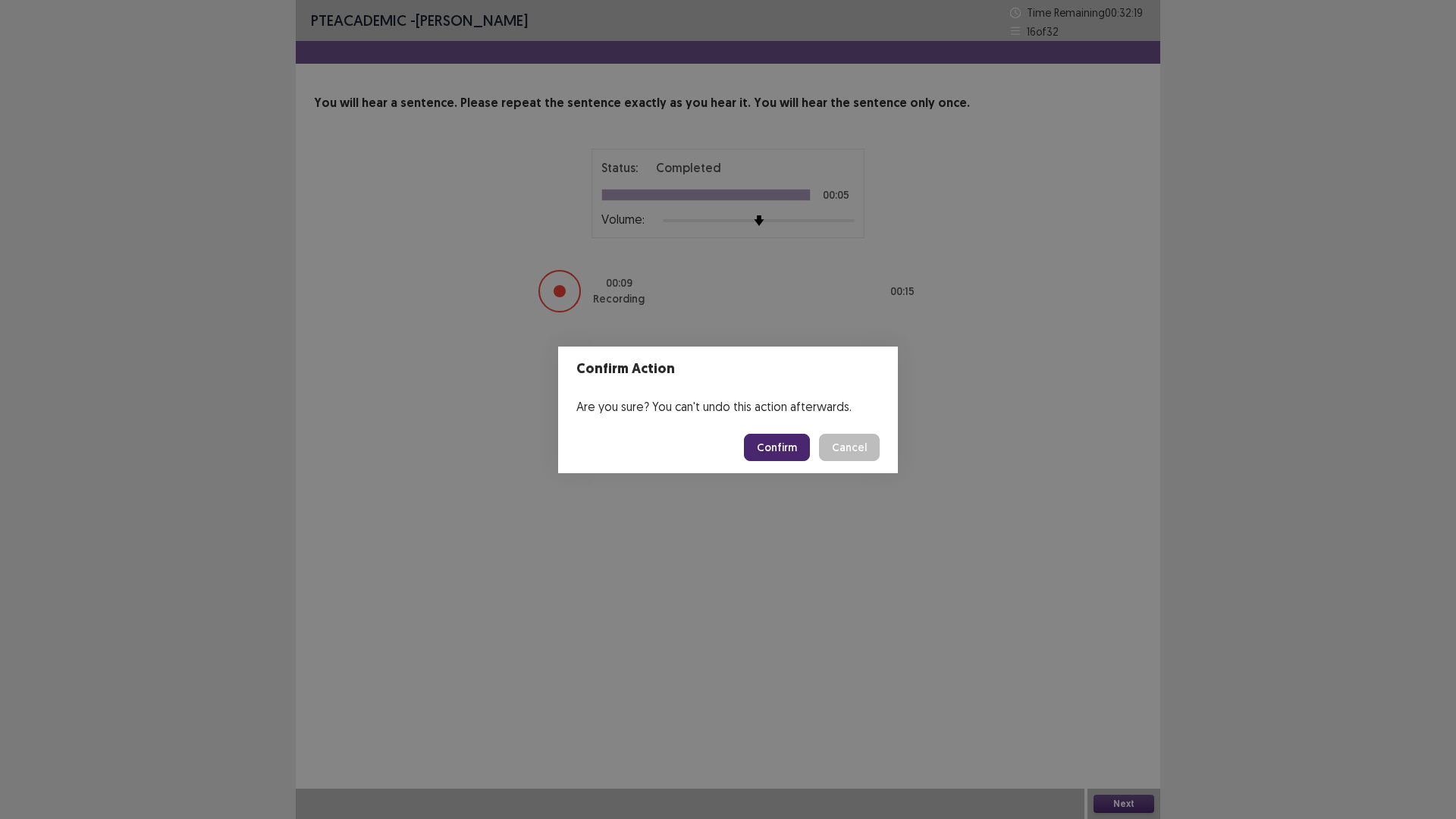
click at [770, 448] on button "Confirm" at bounding box center [776, 446] width 66 height 27
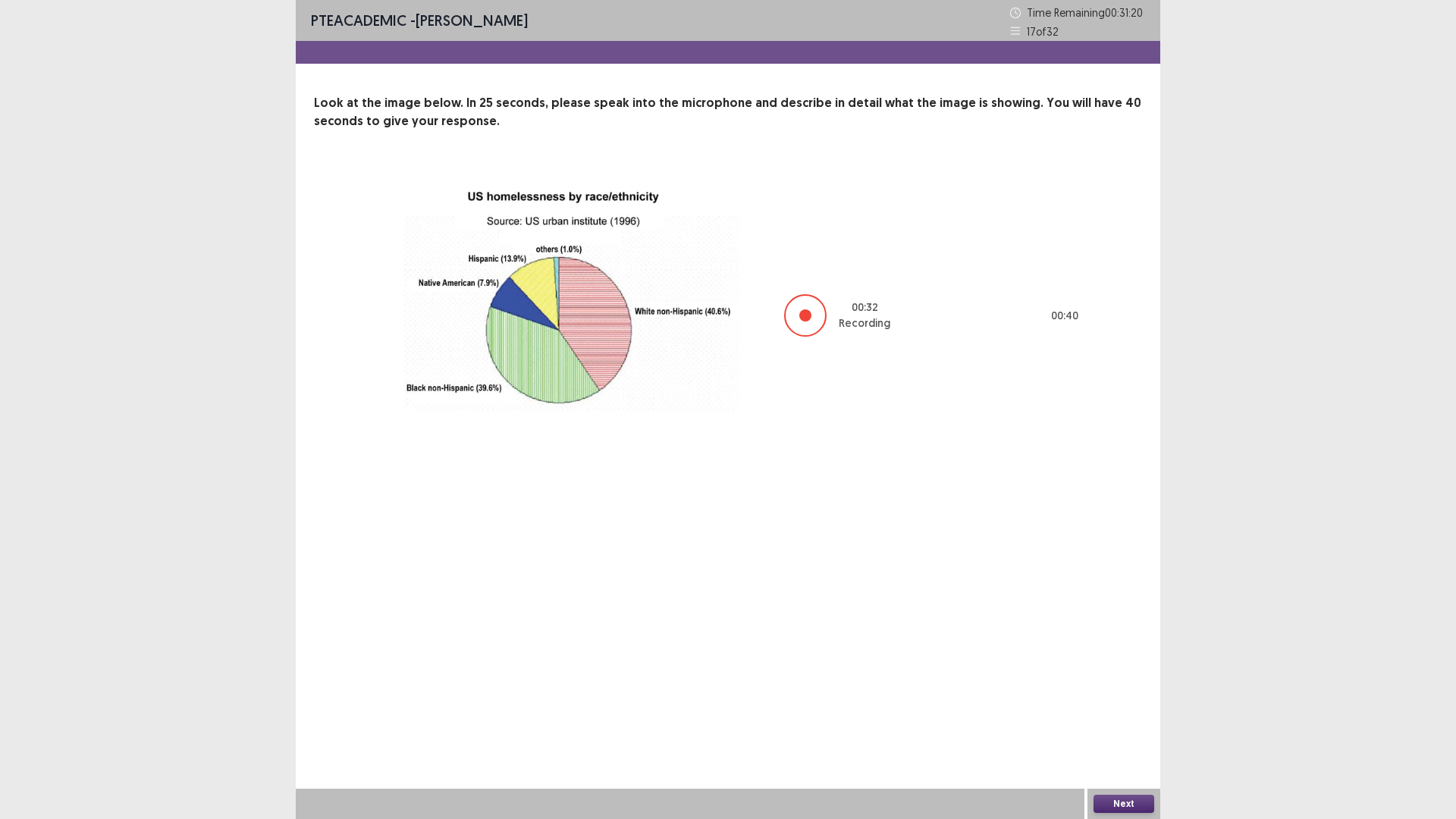
click at [1124, 695] on button "Next" at bounding box center [1123, 804] width 61 height 18
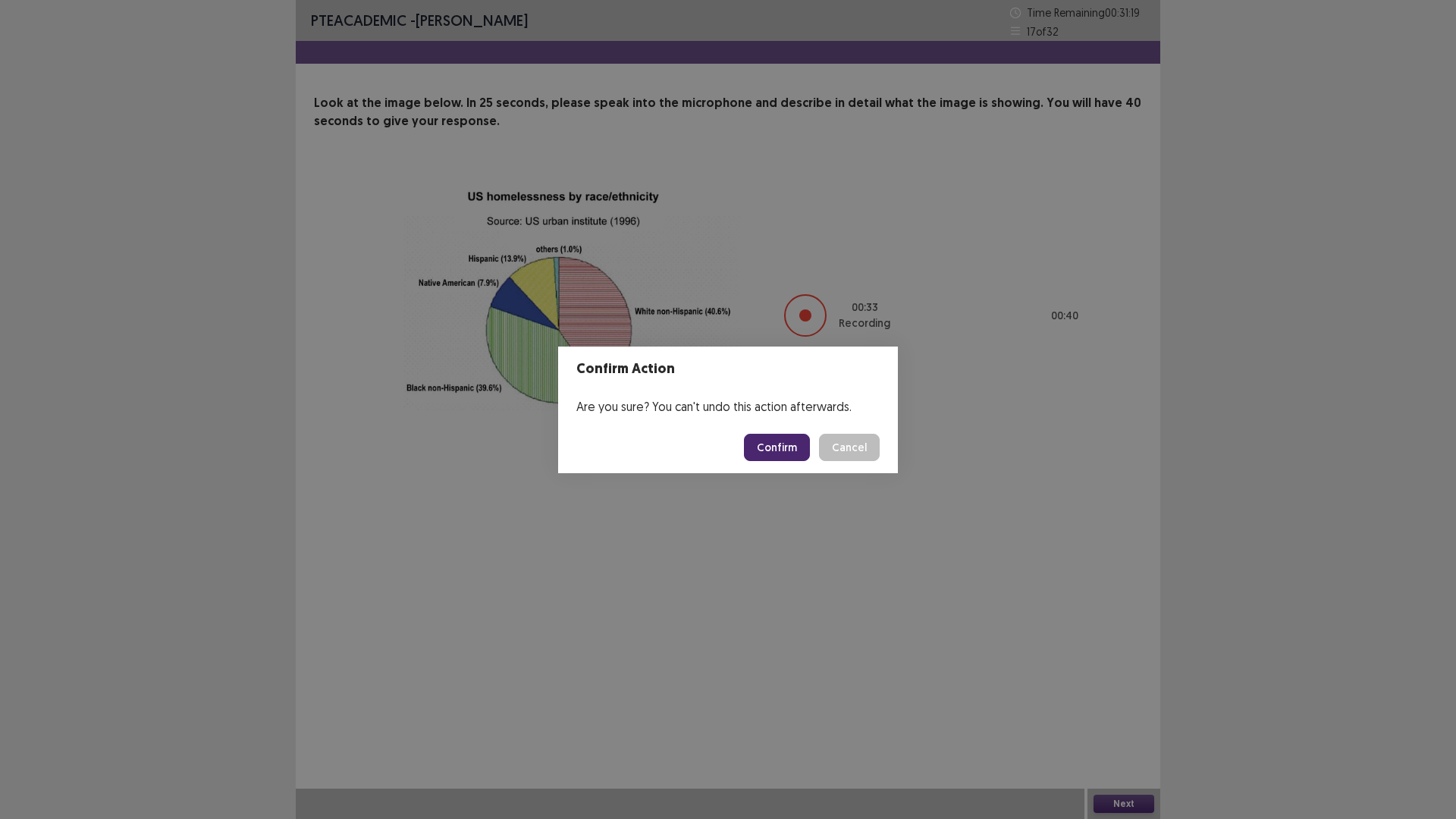
click at [792, 444] on button "Confirm" at bounding box center [776, 446] width 66 height 27
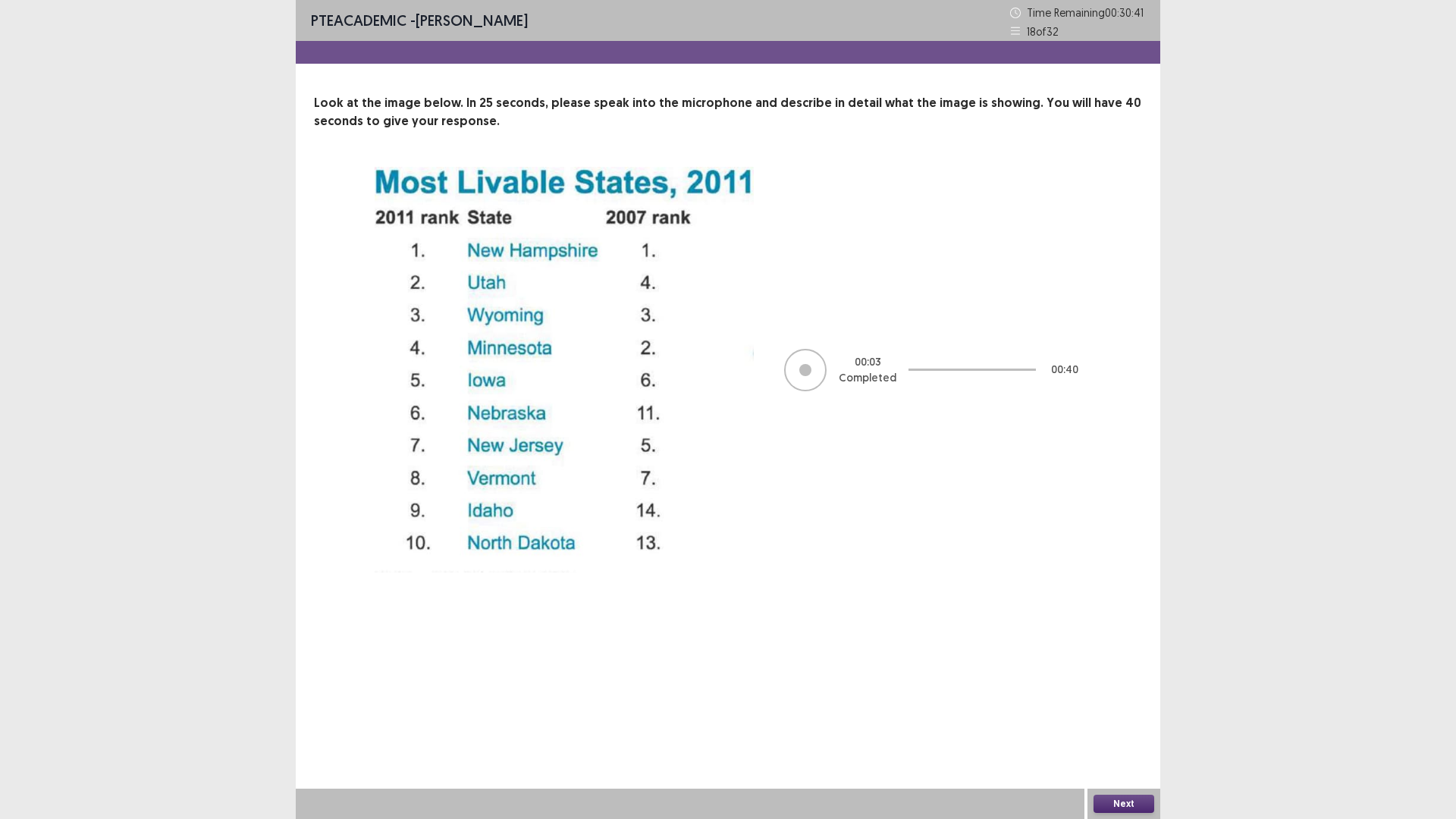
click at [1118, 695] on button "Next" at bounding box center [1123, 804] width 61 height 18
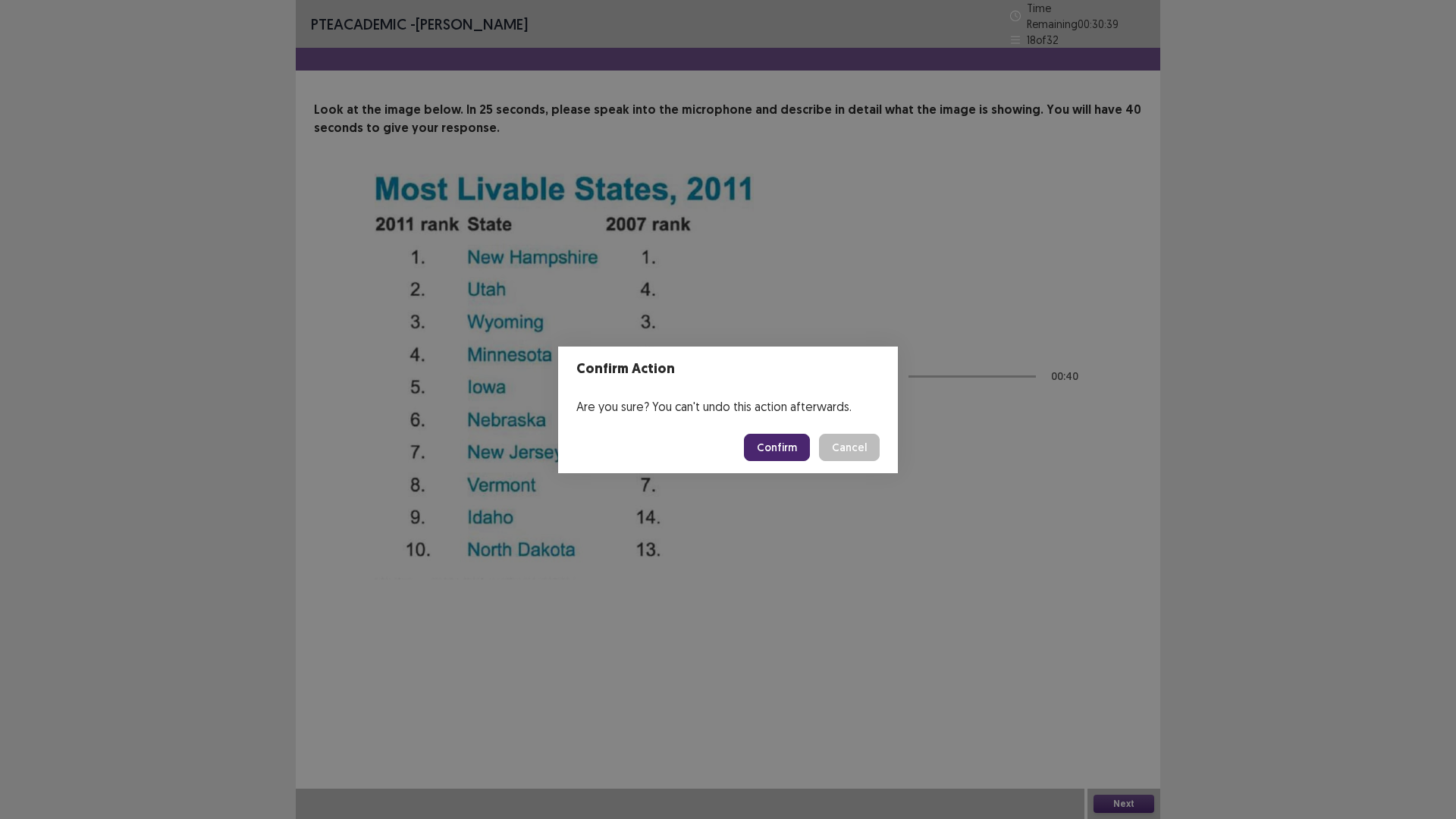
click at [767, 442] on button "Confirm" at bounding box center [776, 446] width 66 height 27
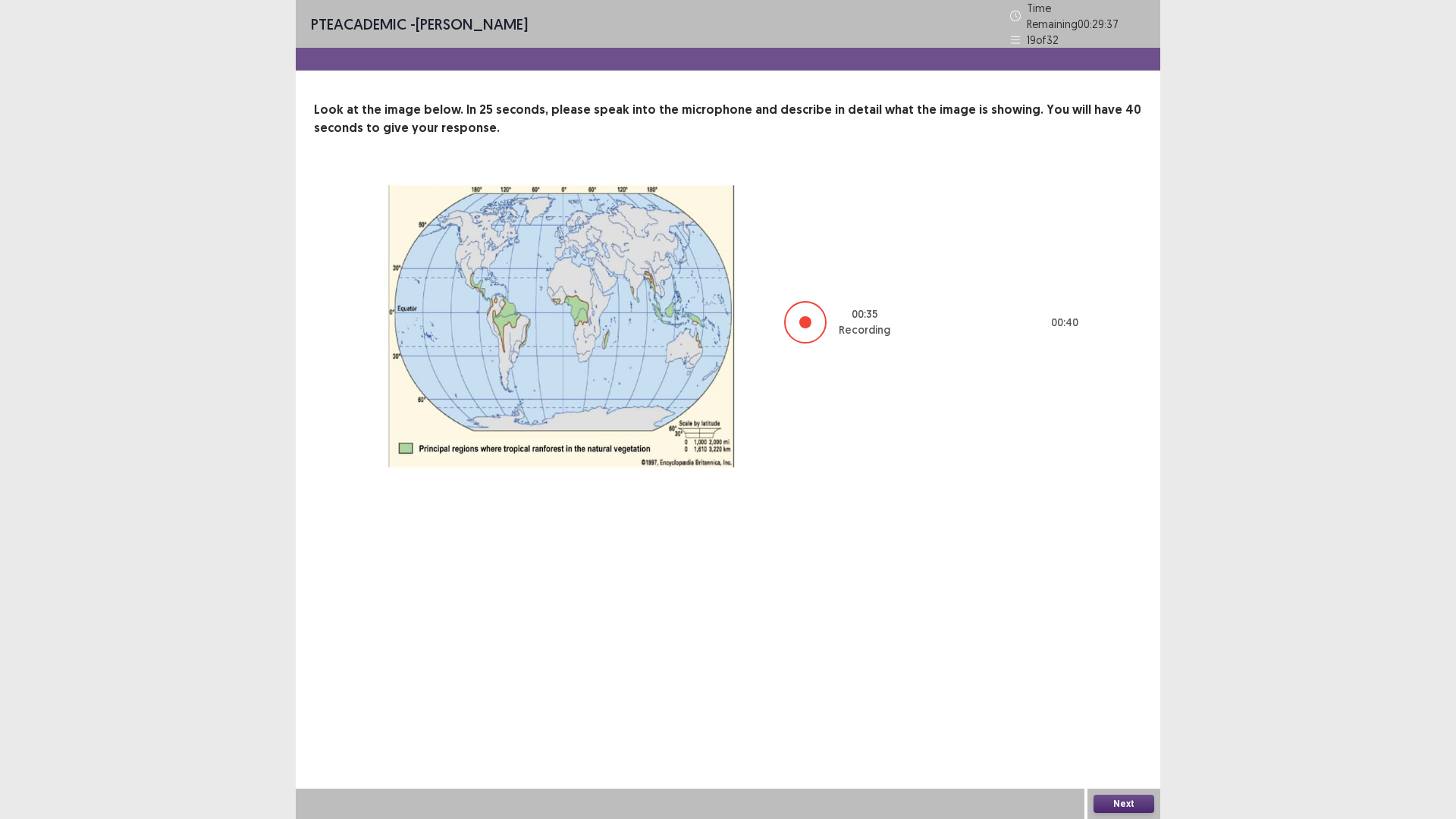
click at [804, 316] on div at bounding box center [805, 322] width 12 height 12
click at [1139, 695] on div "Next" at bounding box center [1123, 803] width 73 height 31
click at [1137, 695] on button "Next" at bounding box center [1123, 804] width 61 height 18
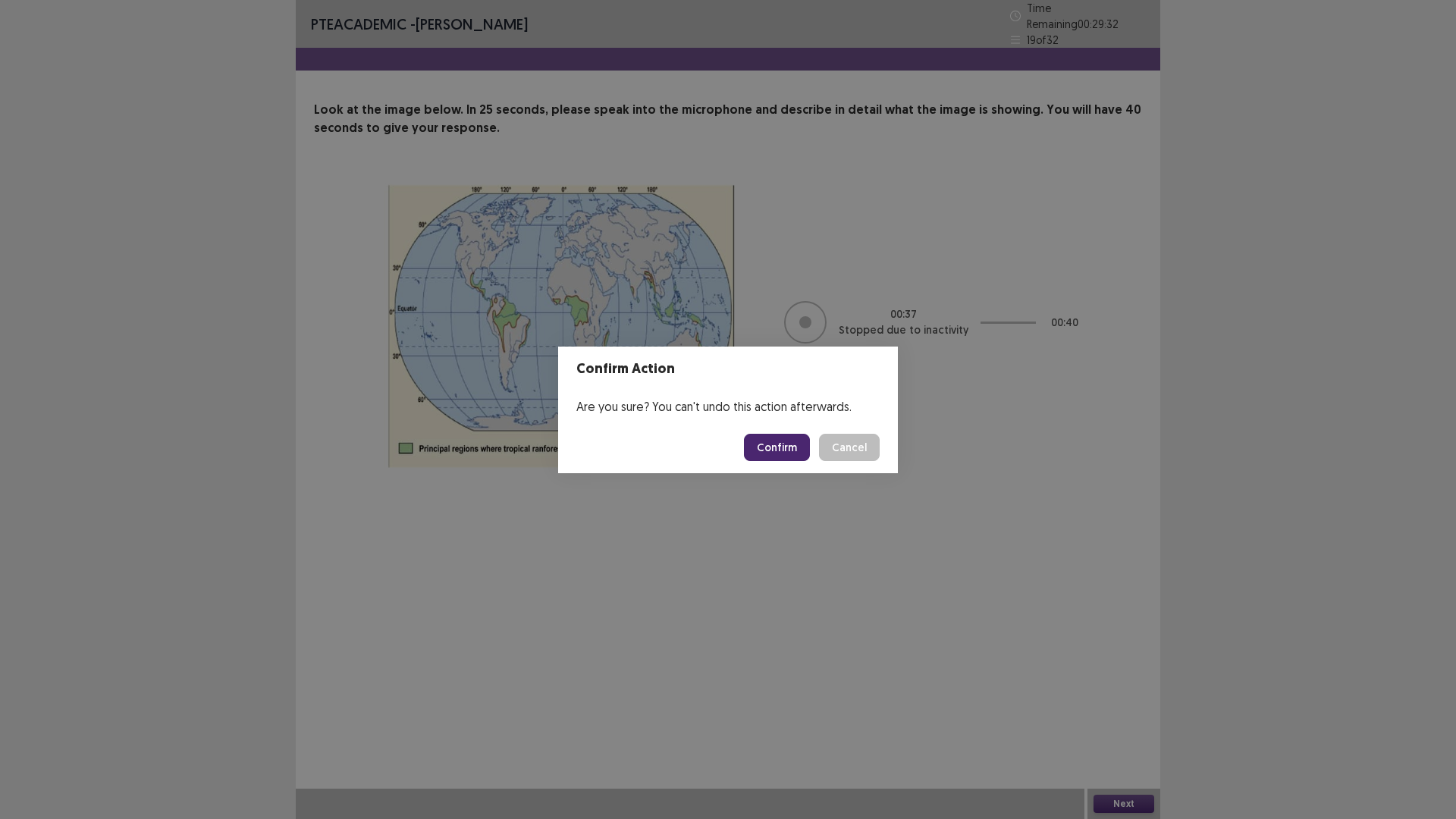
click at [792, 442] on button "Confirm" at bounding box center [776, 446] width 66 height 27
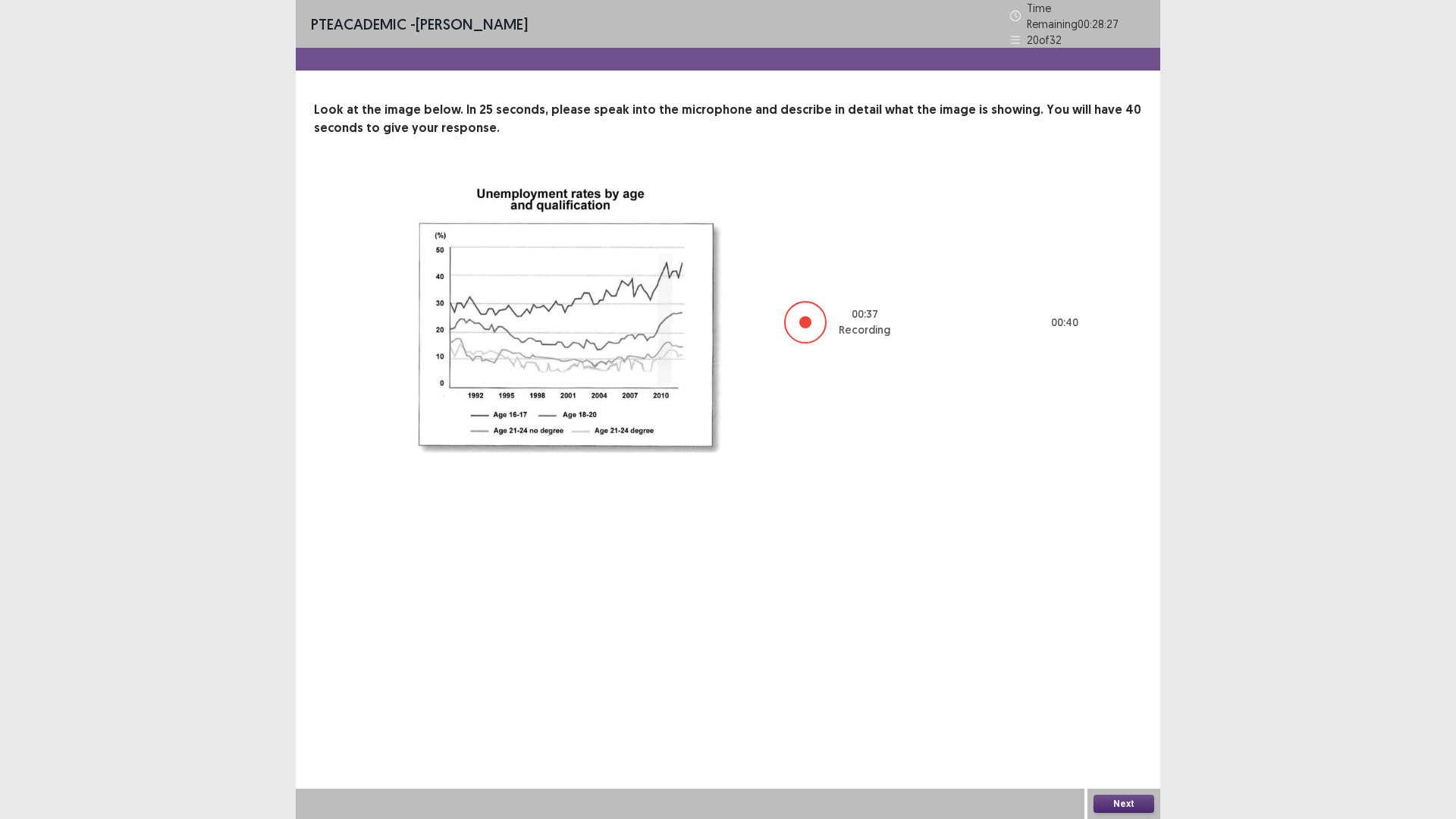
click at [1106, 695] on button "Next" at bounding box center [1123, 804] width 61 height 18
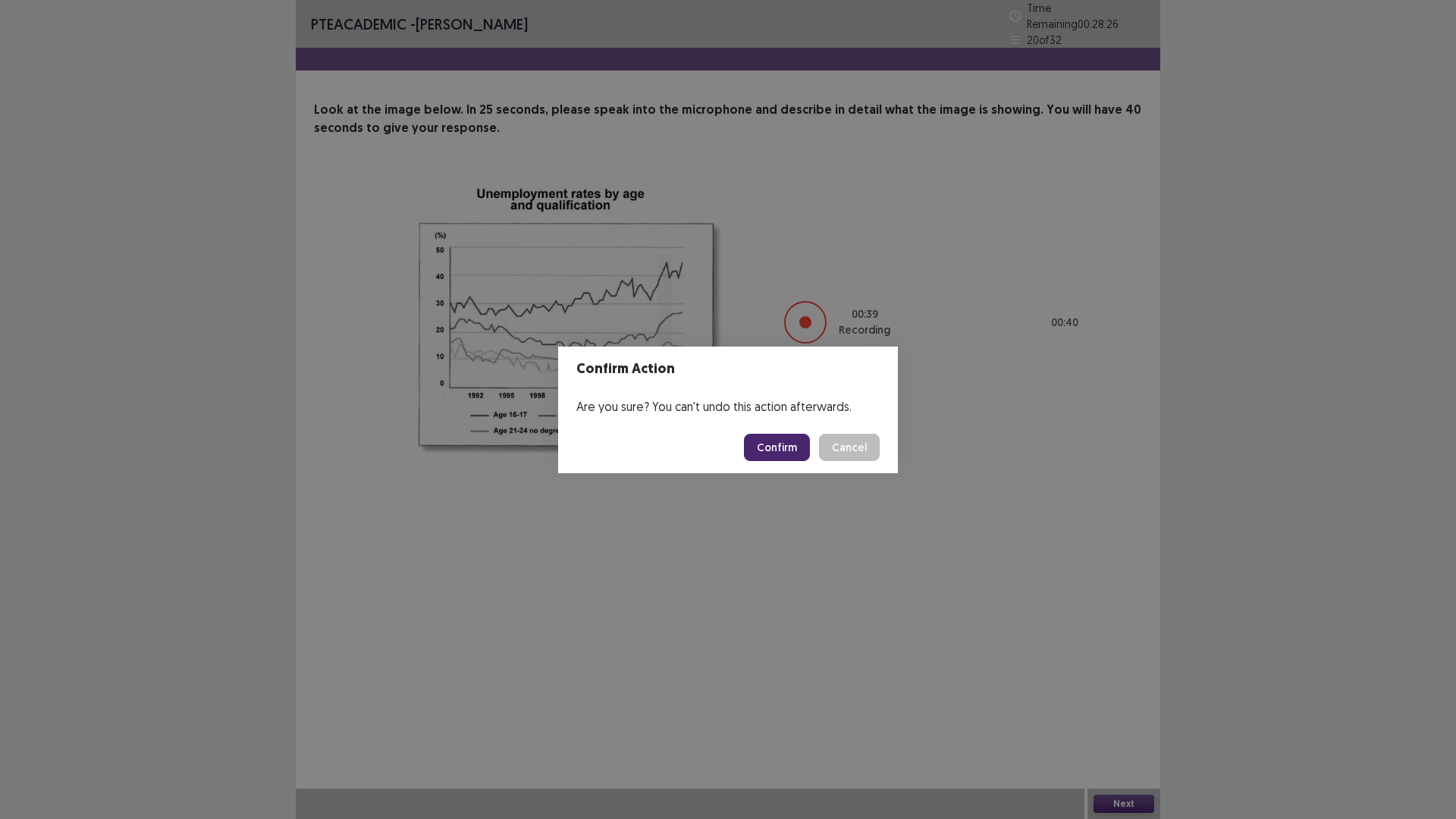
click at [795, 444] on button "Confirm" at bounding box center [776, 446] width 66 height 27
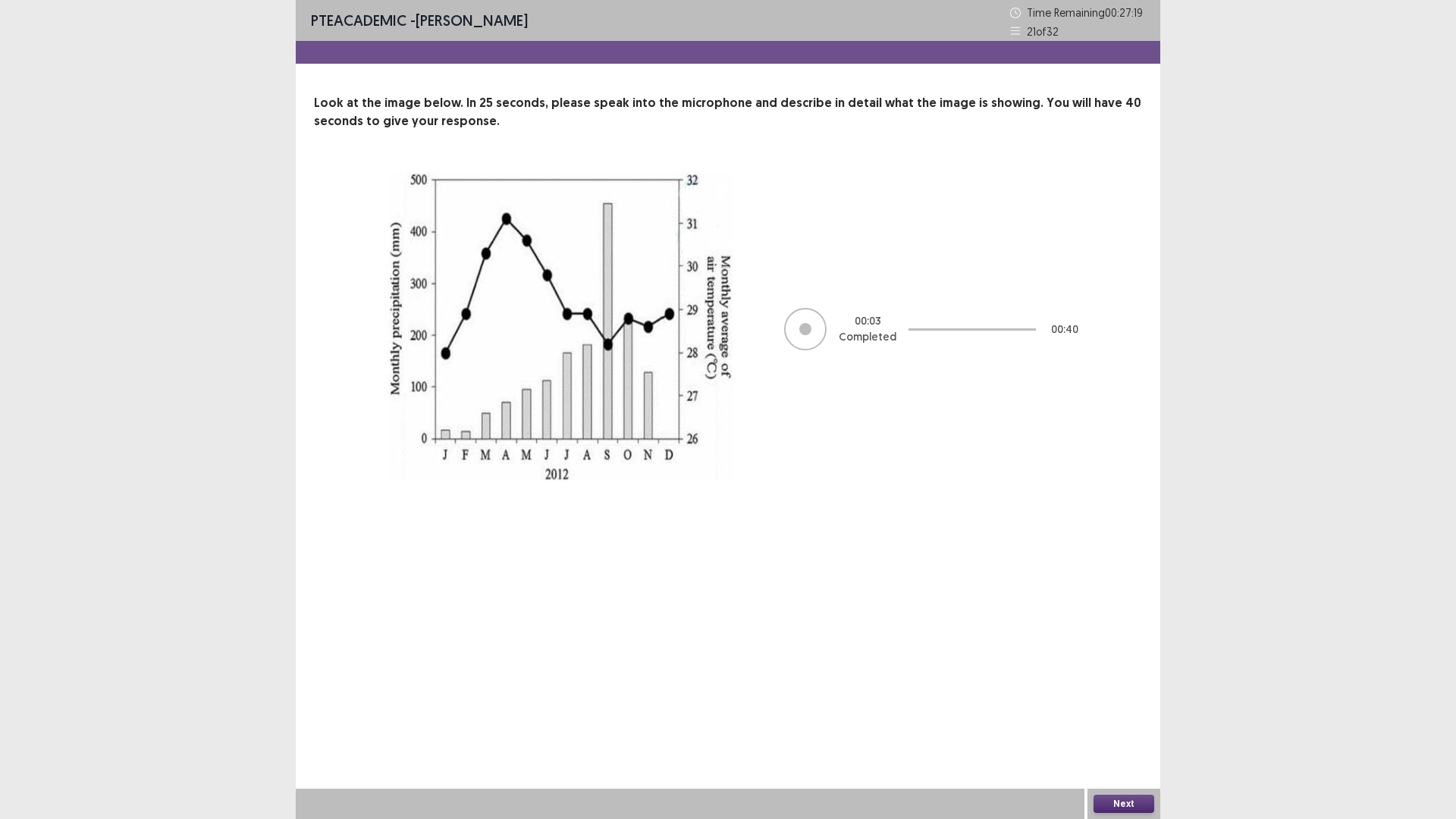
click at [1137, 695] on button "Next" at bounding box center [1123, 804] width 61 height 18
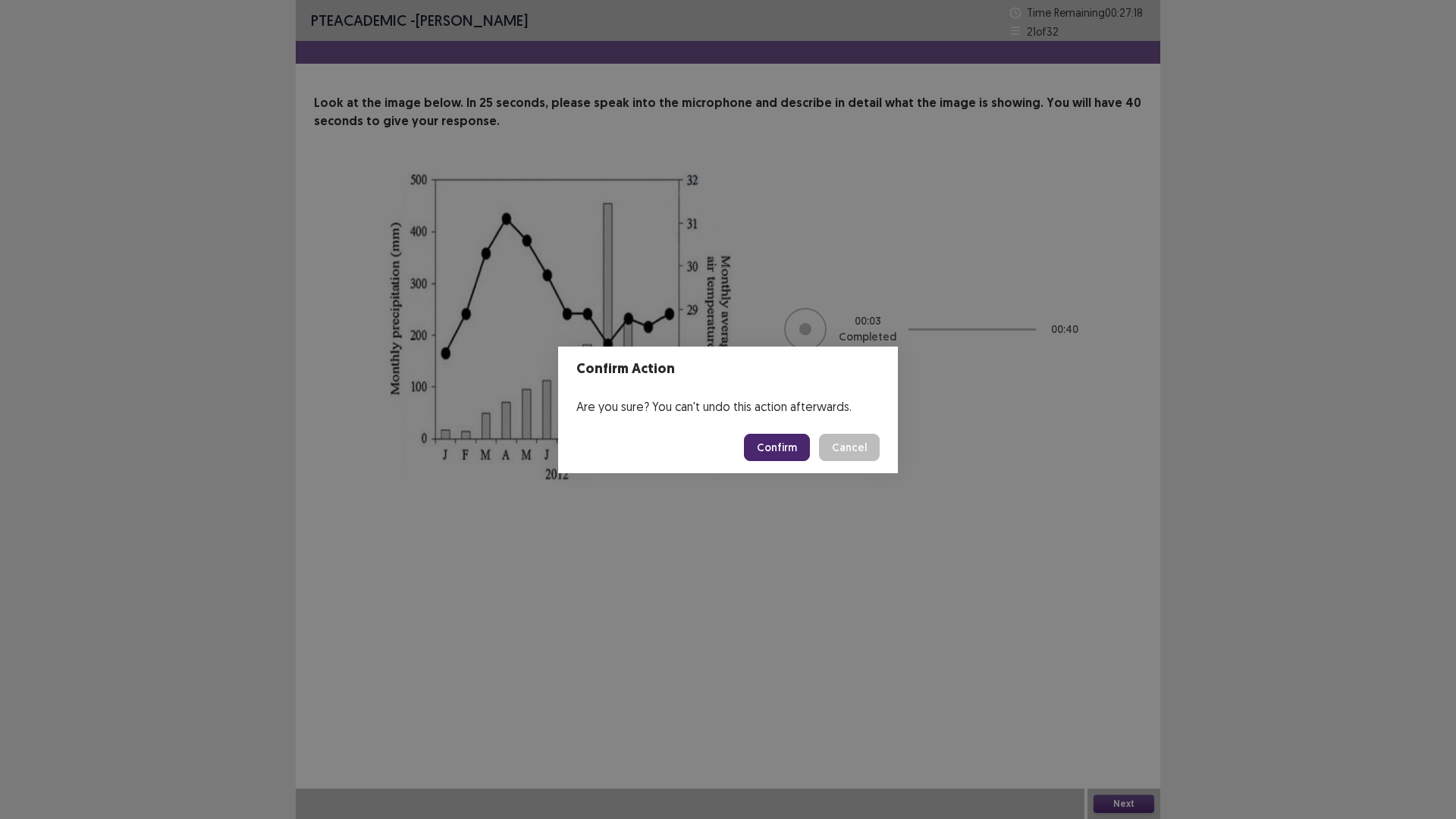
click at [763, 447] on button "Confirm" at bounding box center [776, 446] width 66 height 27
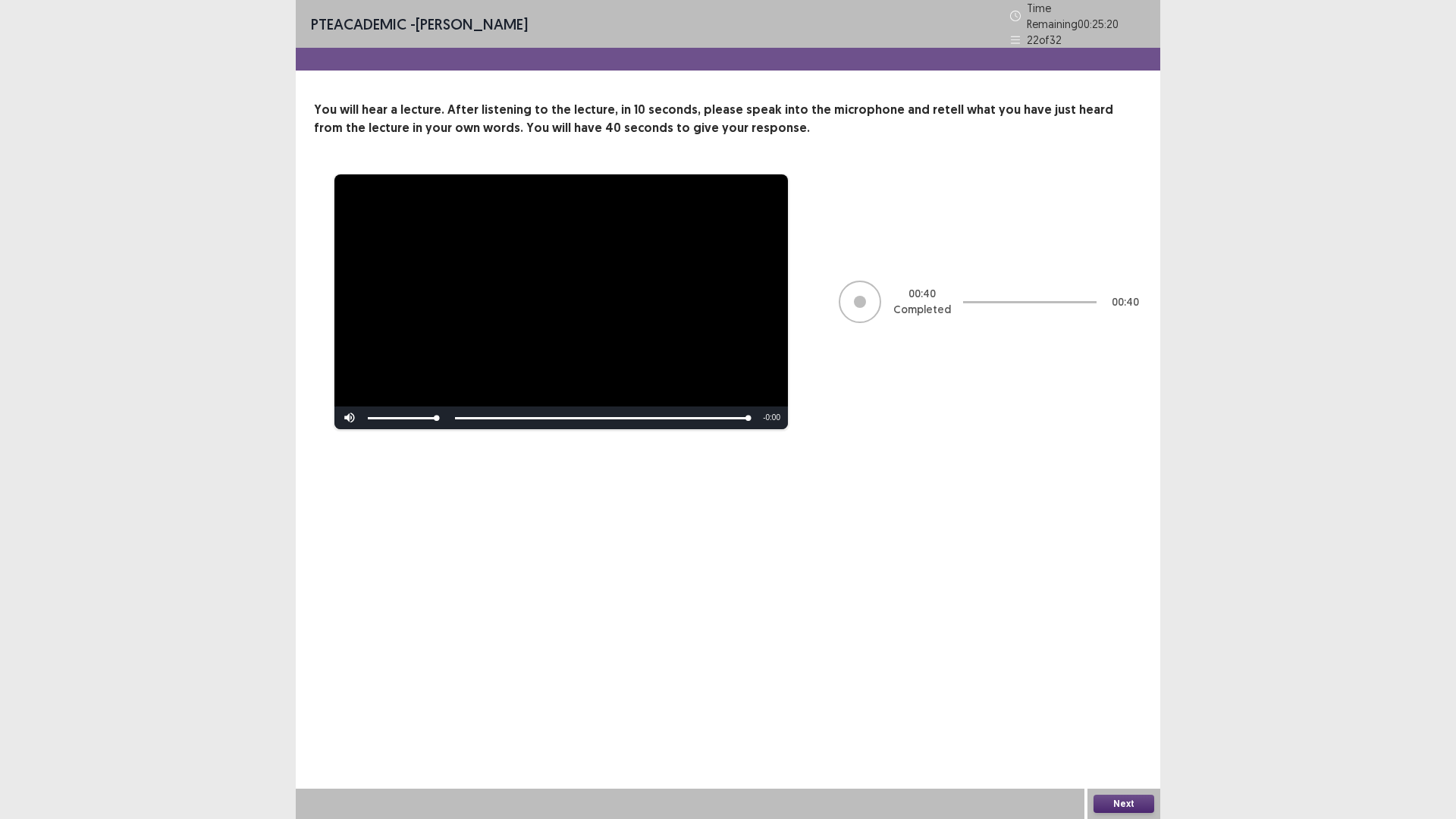
click at [1112, 695] on button "Next" at bounding box center [1123, 804] width 61 height 18
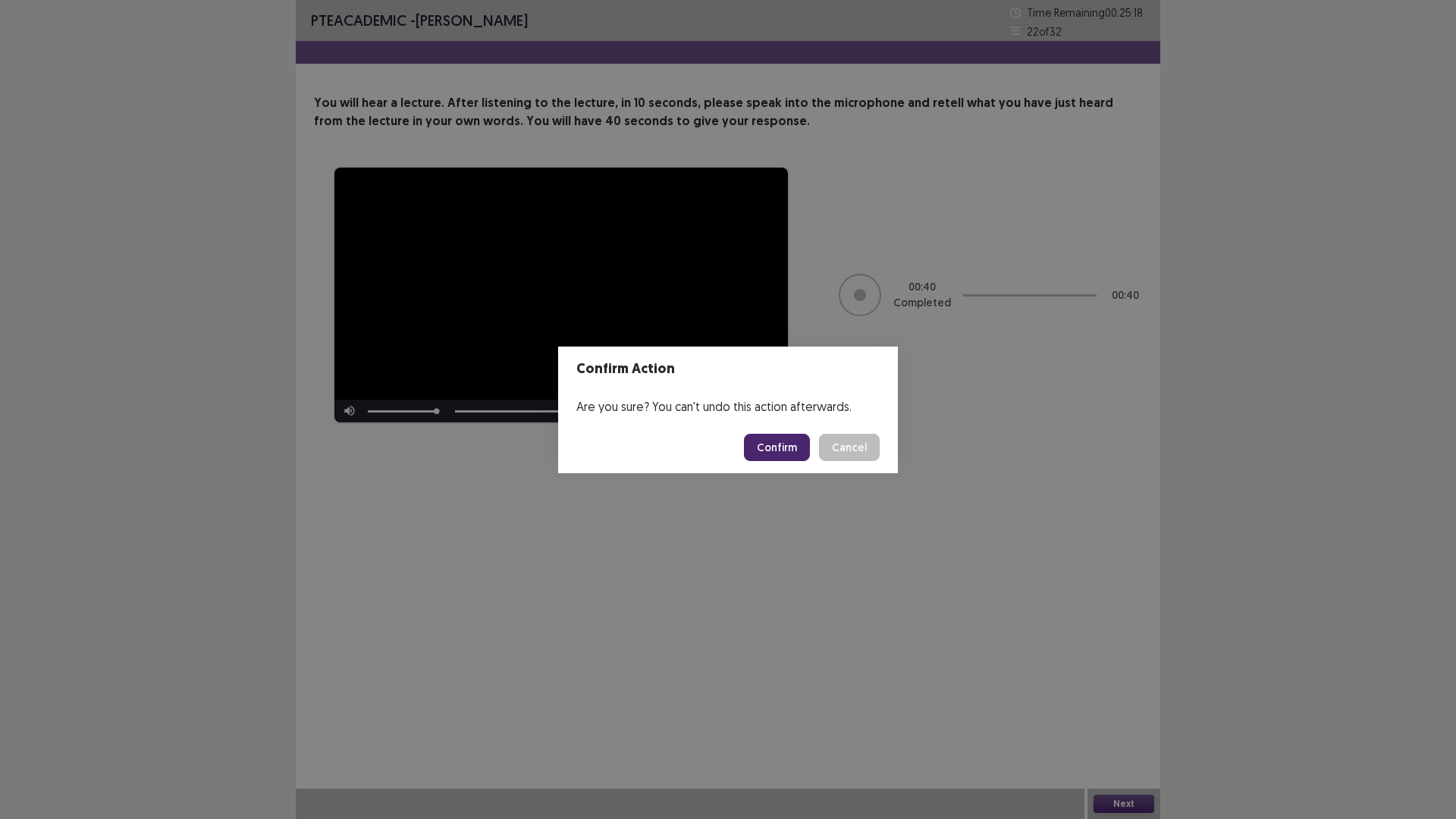
click at [757, 453] on button "Confirm" at bounding box center [776, 446] width 66 height 27
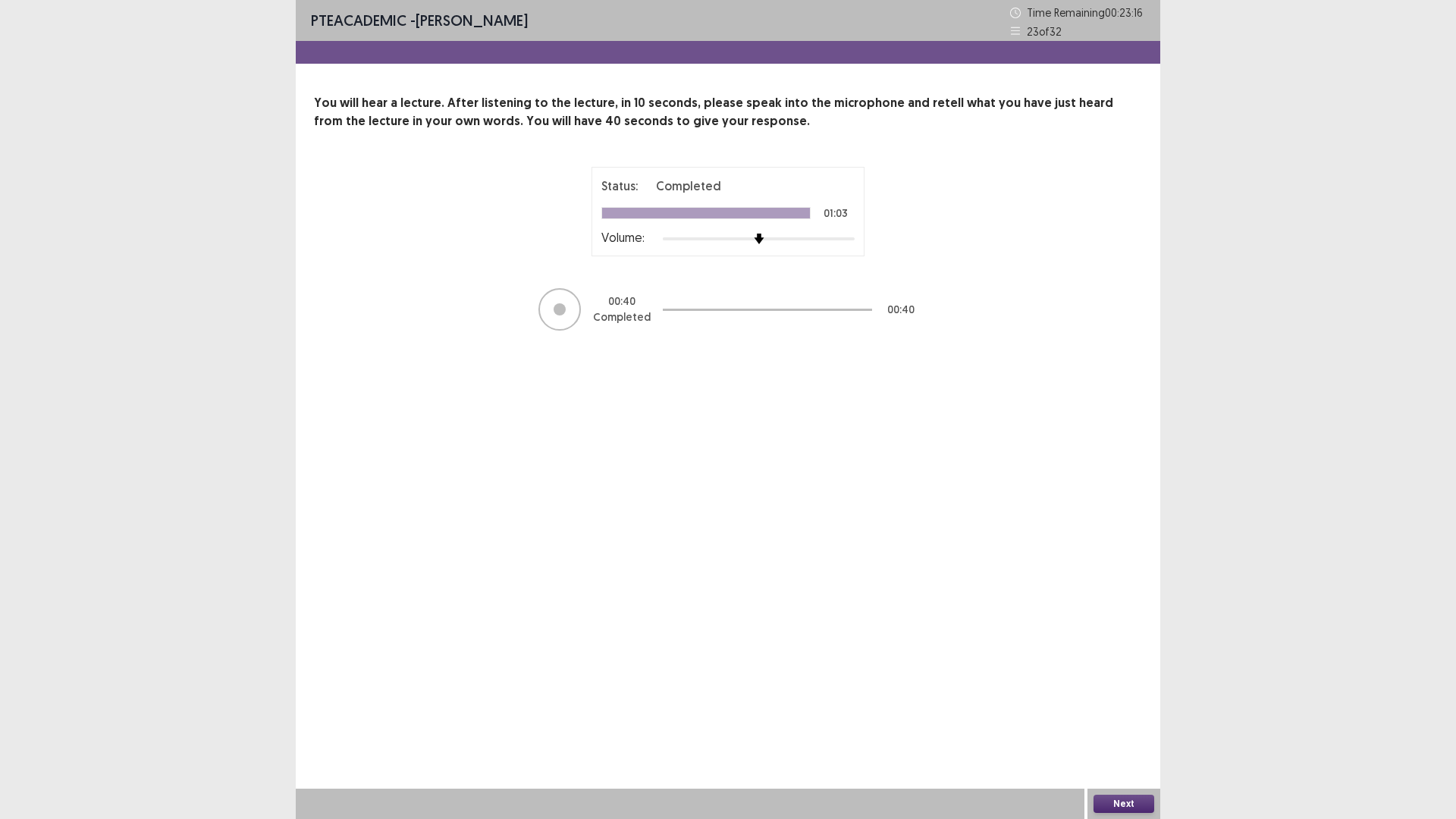
click at [1124, 695] on button "Next" at bounding box center [1123, 804] width 61 height 18
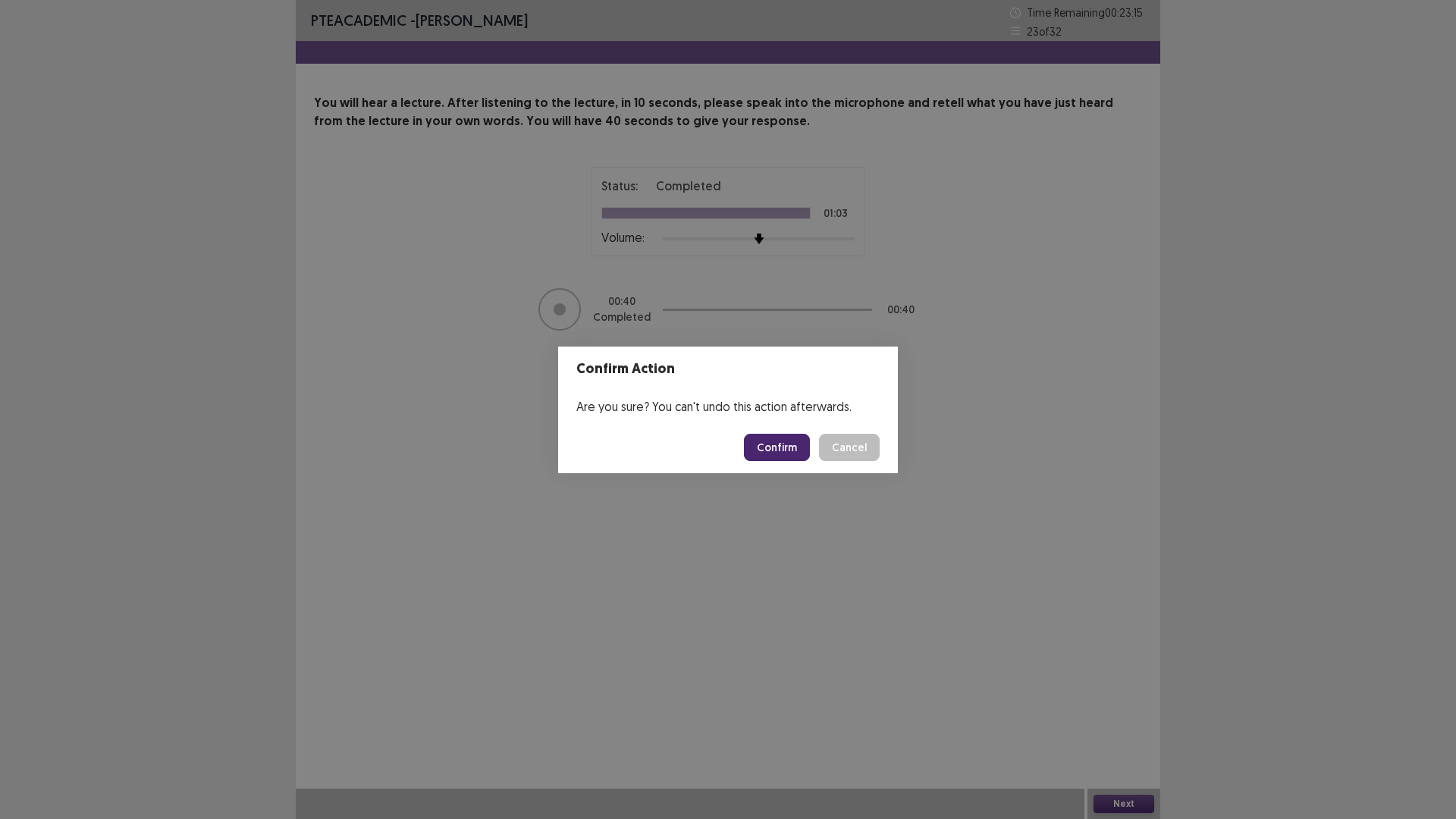
click at [759, 451] on button "Confirm" at bounding box center [776, 446] width 66 height 27
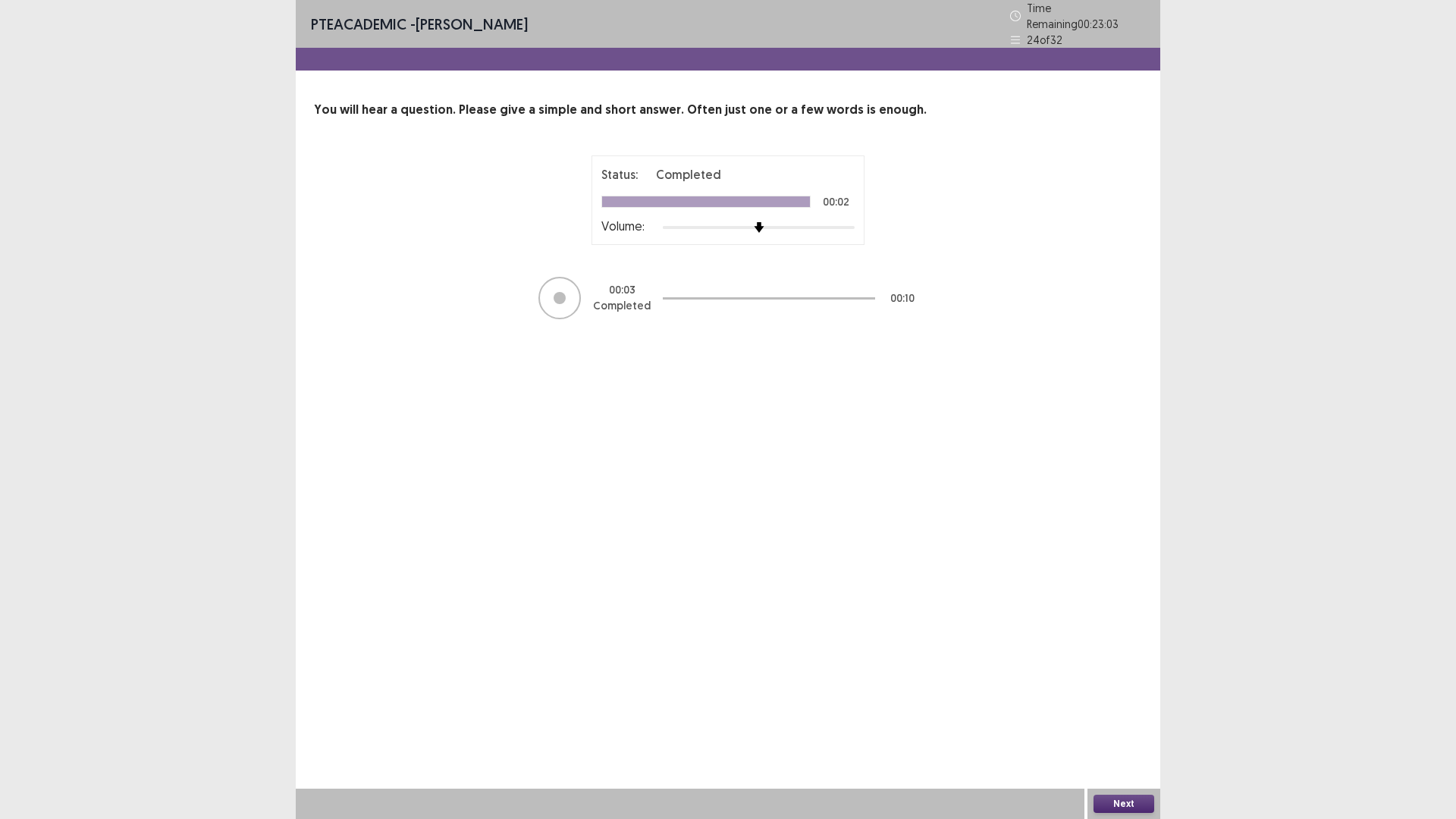
click at [1139, 695] on button "Next" at bounding box center [1123, 804] width 61 height 18
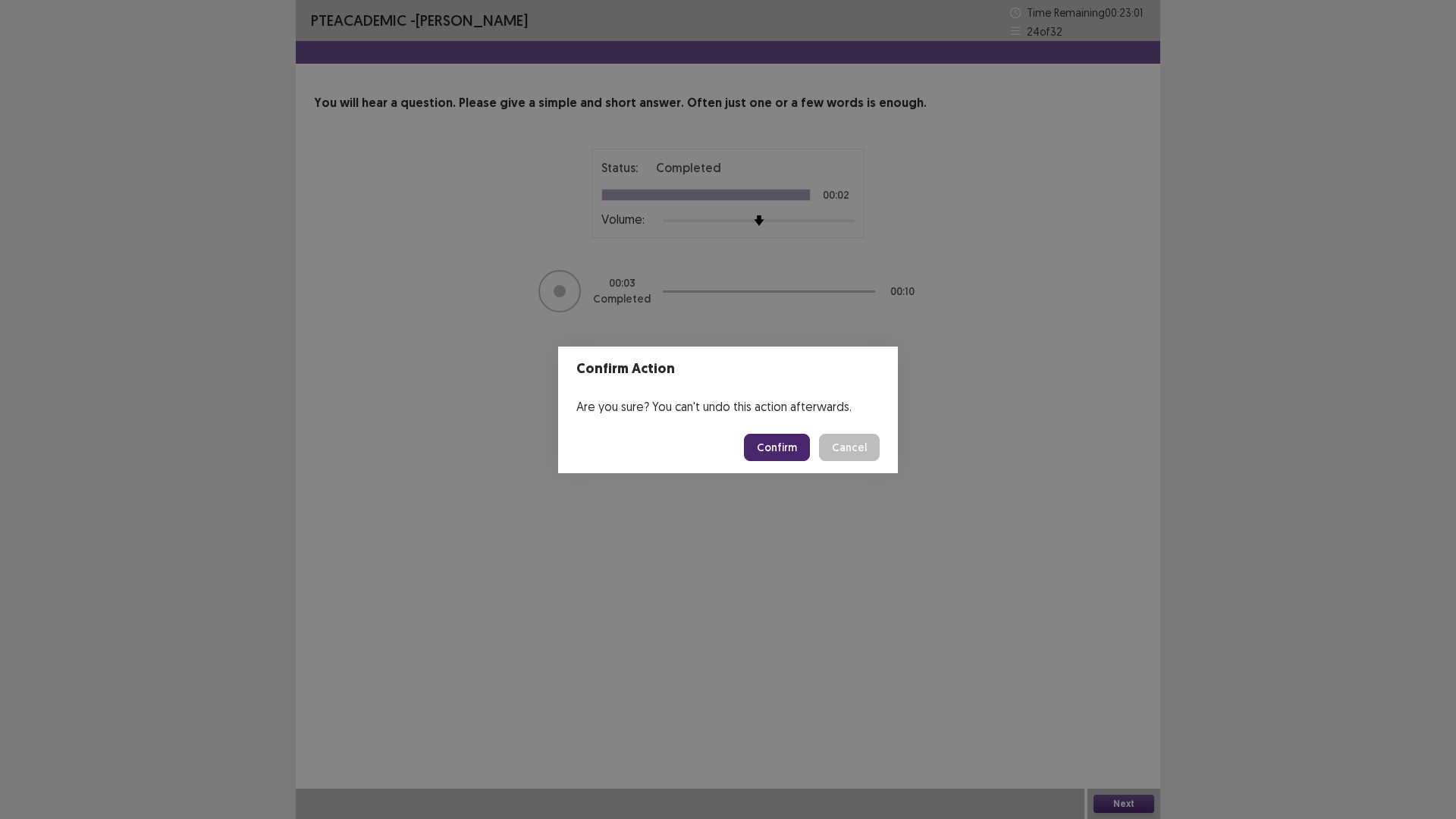
click at [771, 441] on button "Confirm" at bounding box center [776, 446] width 66 height 27
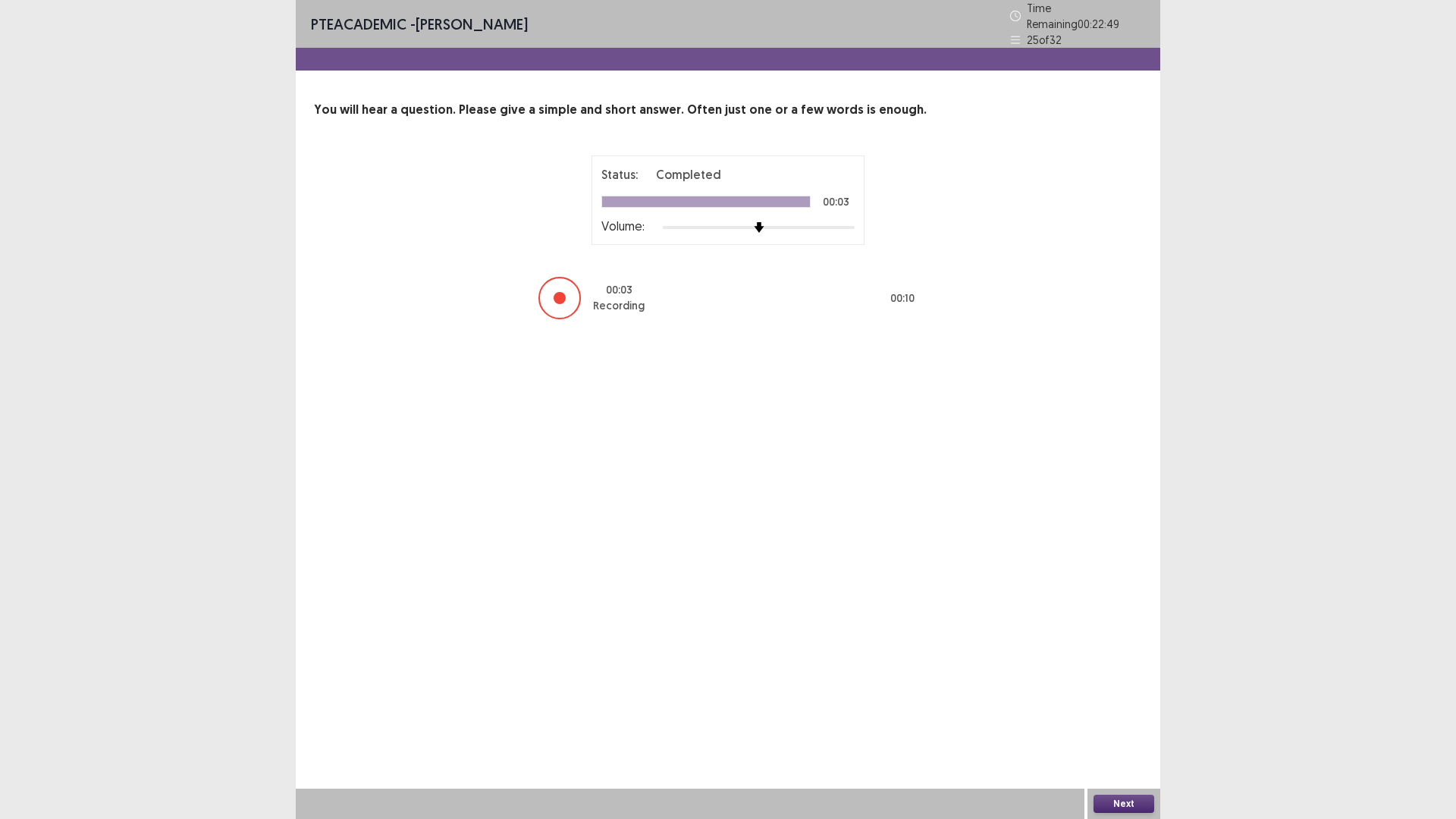
click at [1130, 695] on button "Next" at bounding box center [1123, 804] width 61 height 18
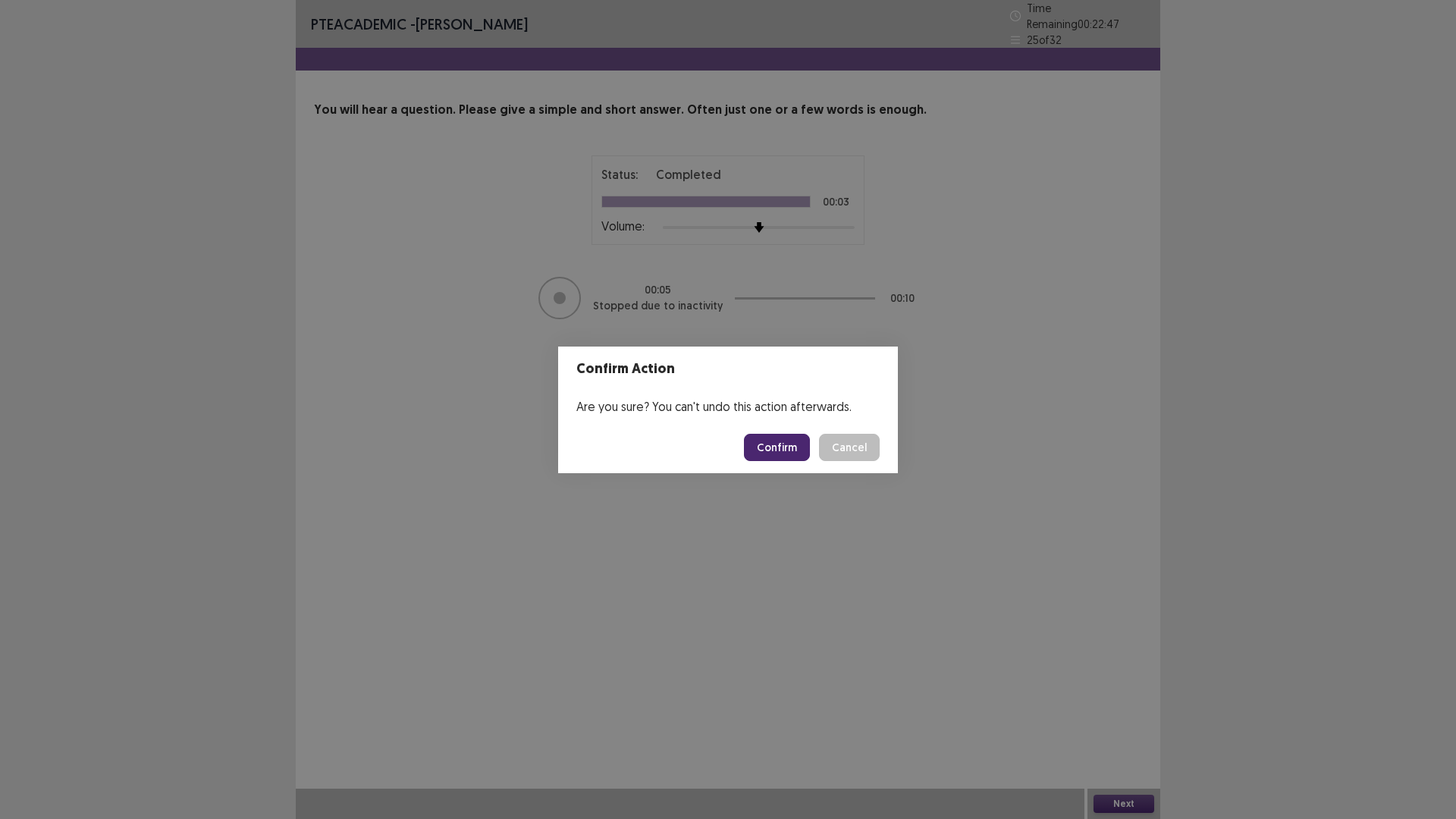
click at [798, 446] on button "Confirm" at bounding box center [776, 446] width 66 height 27
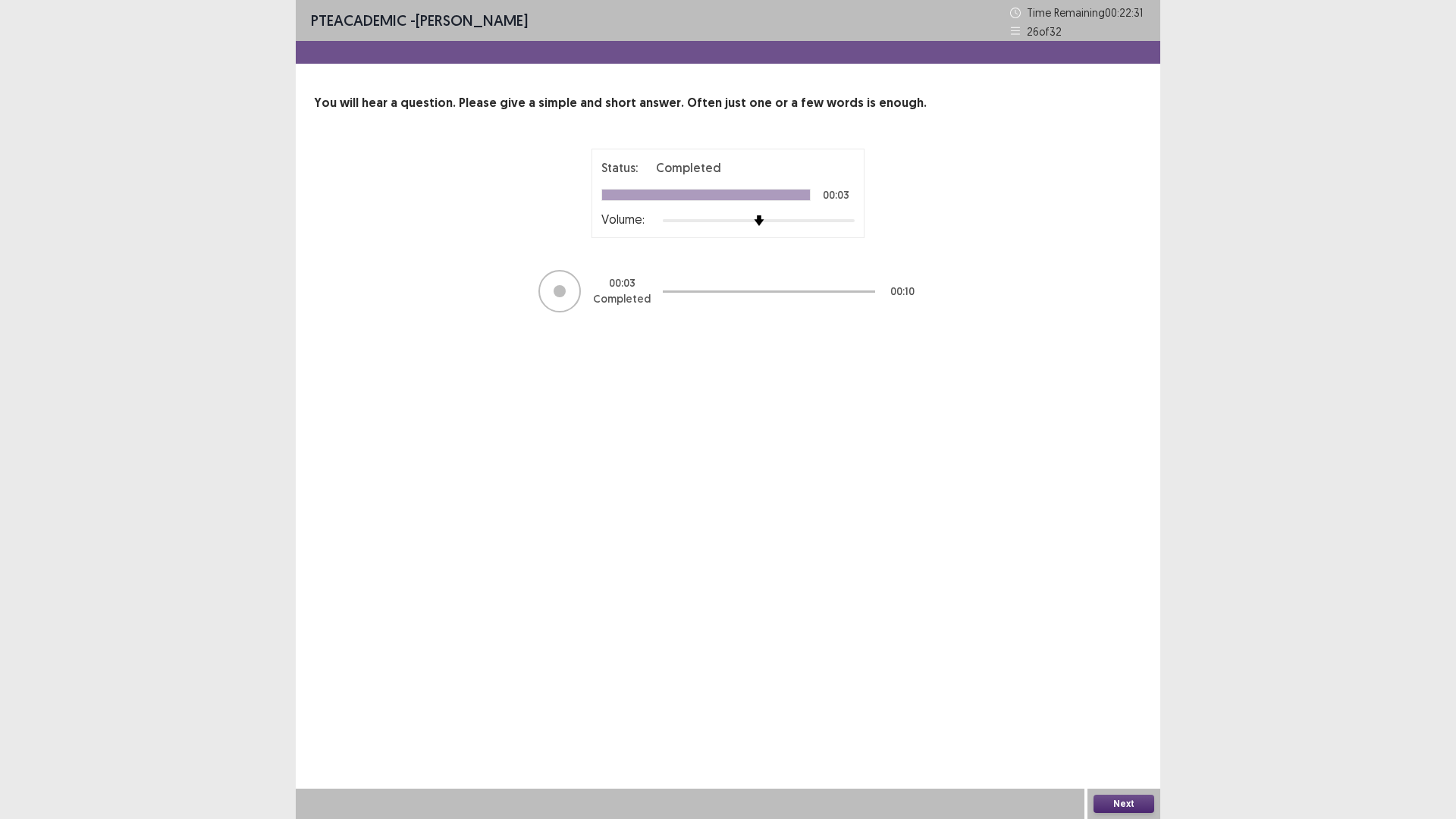
click at [1111, 695] on button "Next" at bounding box center [1123, 804] width 61 height 18
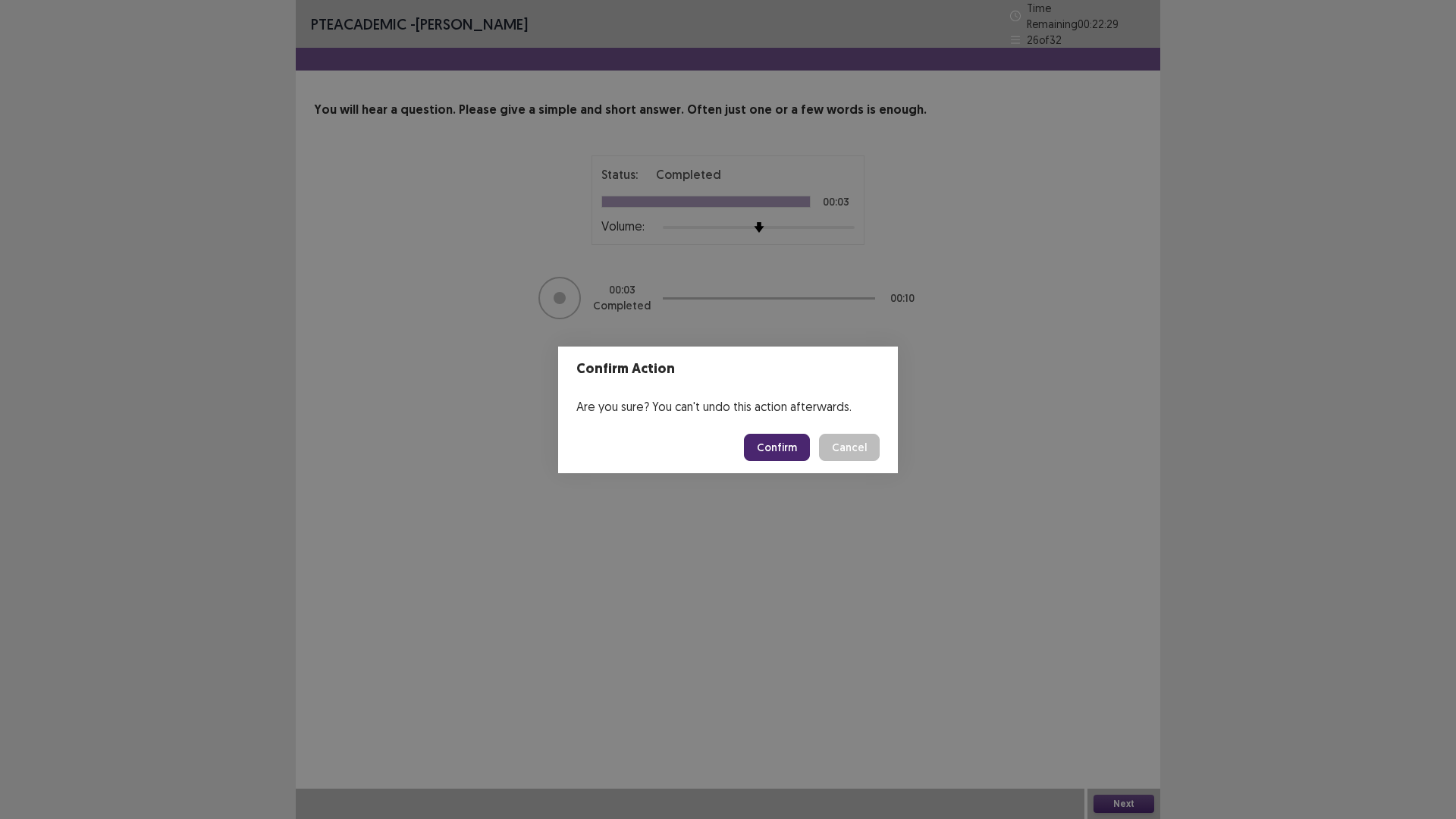
click at [753, 436] on button "Confirm" at bounding box center [776, 446] width 66 height 27
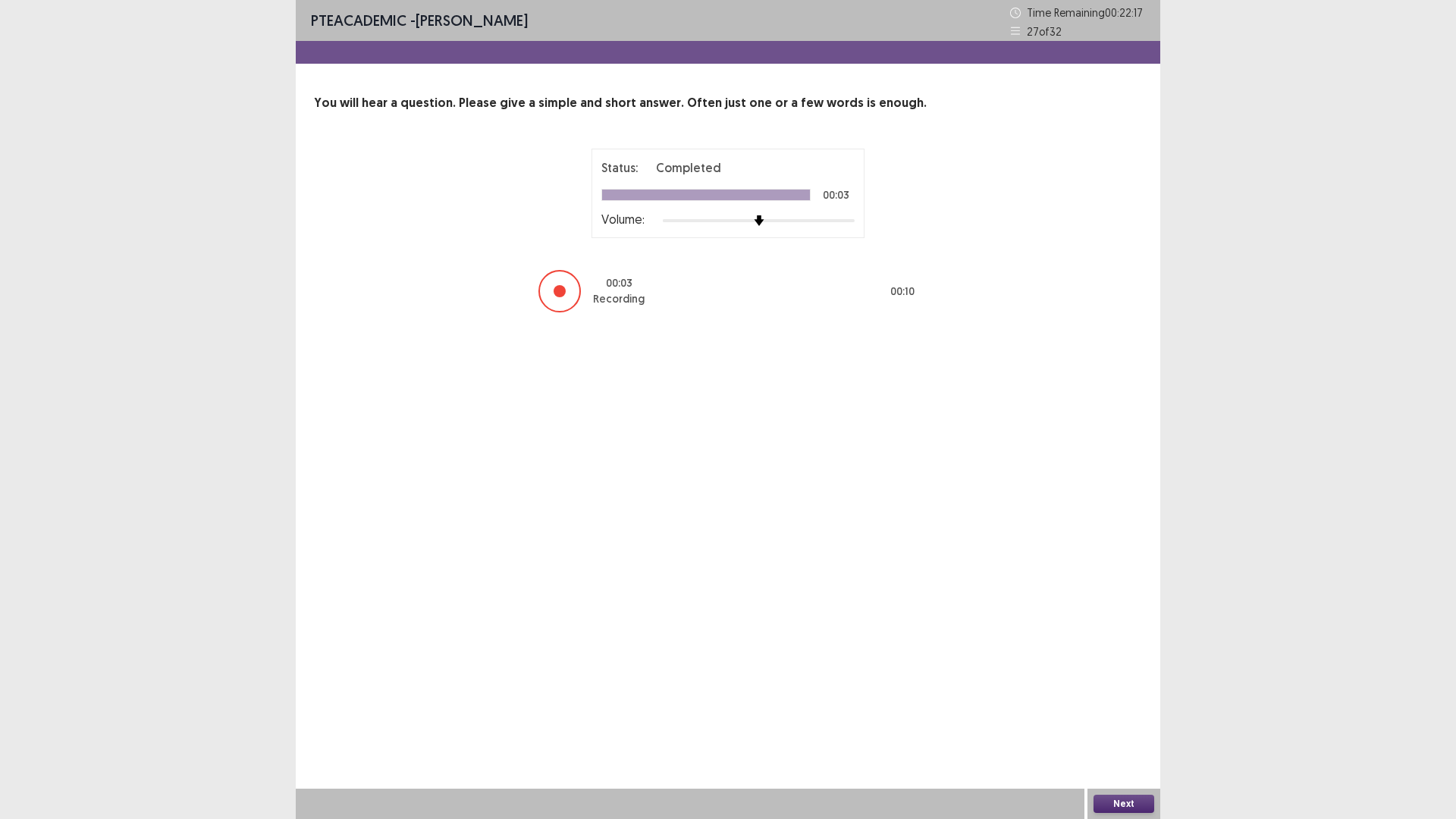
click at [1110, 695] on button "Next" at bounding box center [1123, 804] width 61 height 18
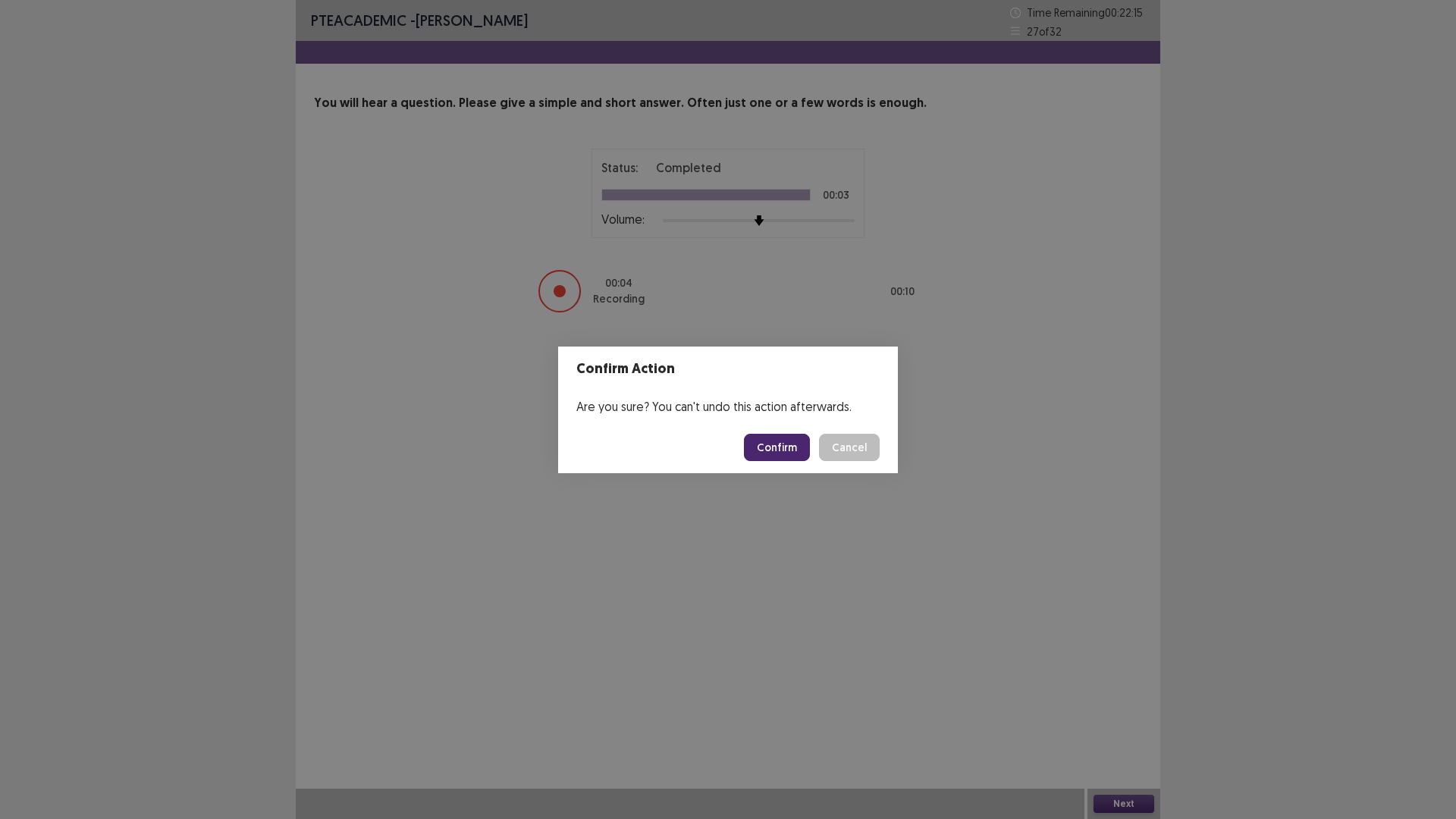
click at [763, 444] on button "Confirm" at bounding box center [776, 446] width 66 height 27
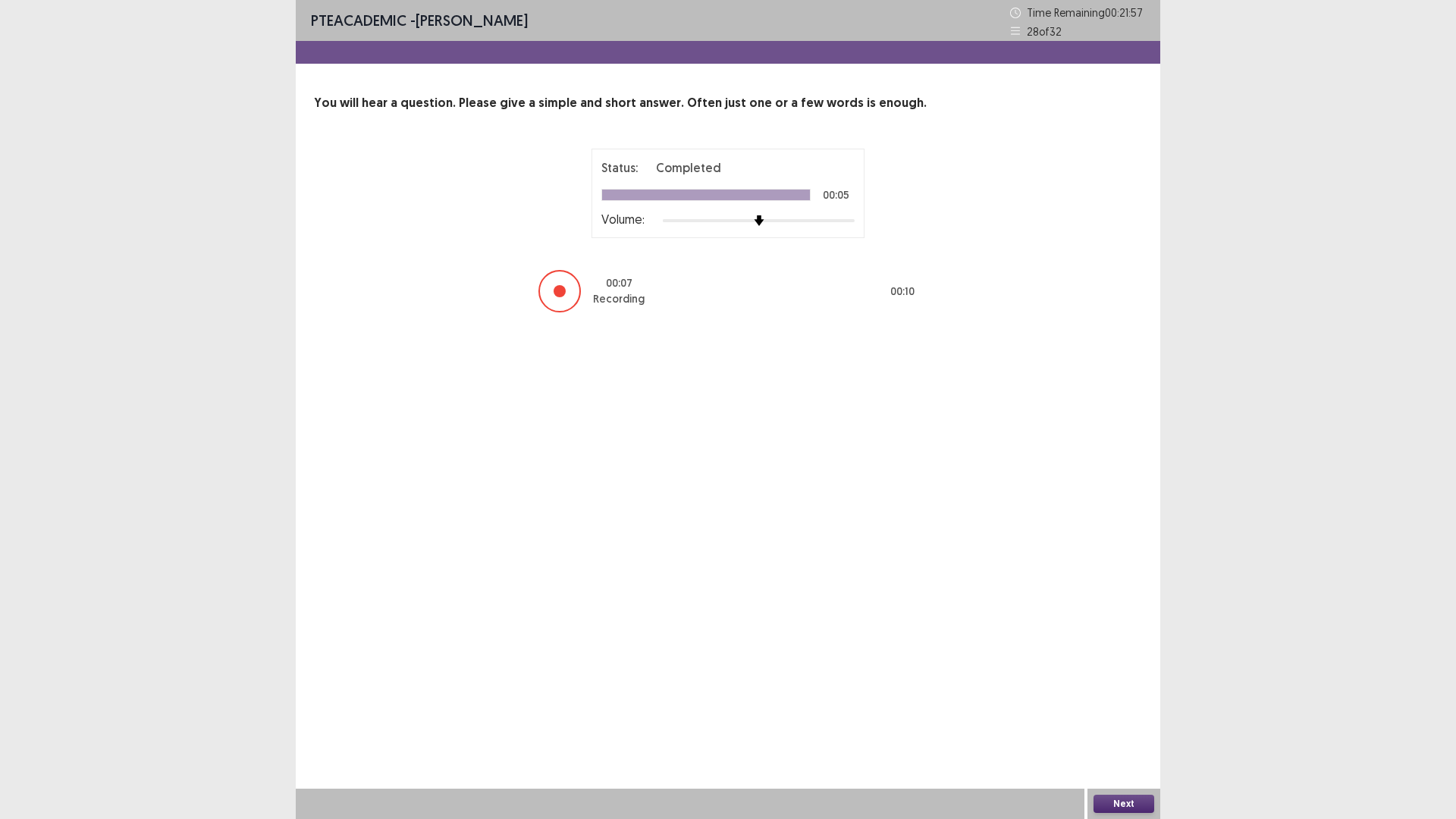
click at [1117, 695] on button "Next" at bounding box center [1123, 804] width 61 height 18
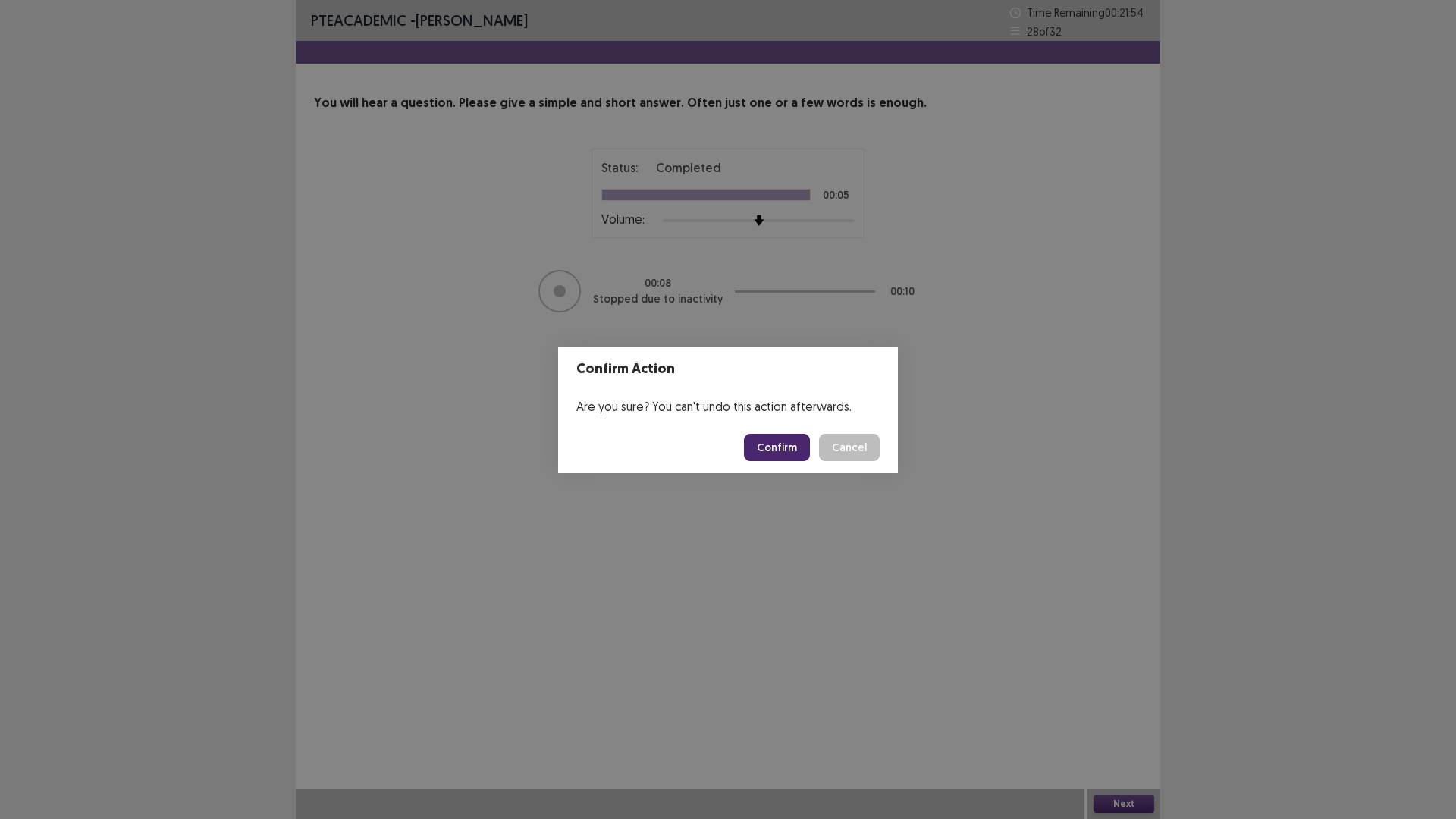
click at [798, 447] on button "Confirm" at bounding box center [776, 446] width 66 height 27
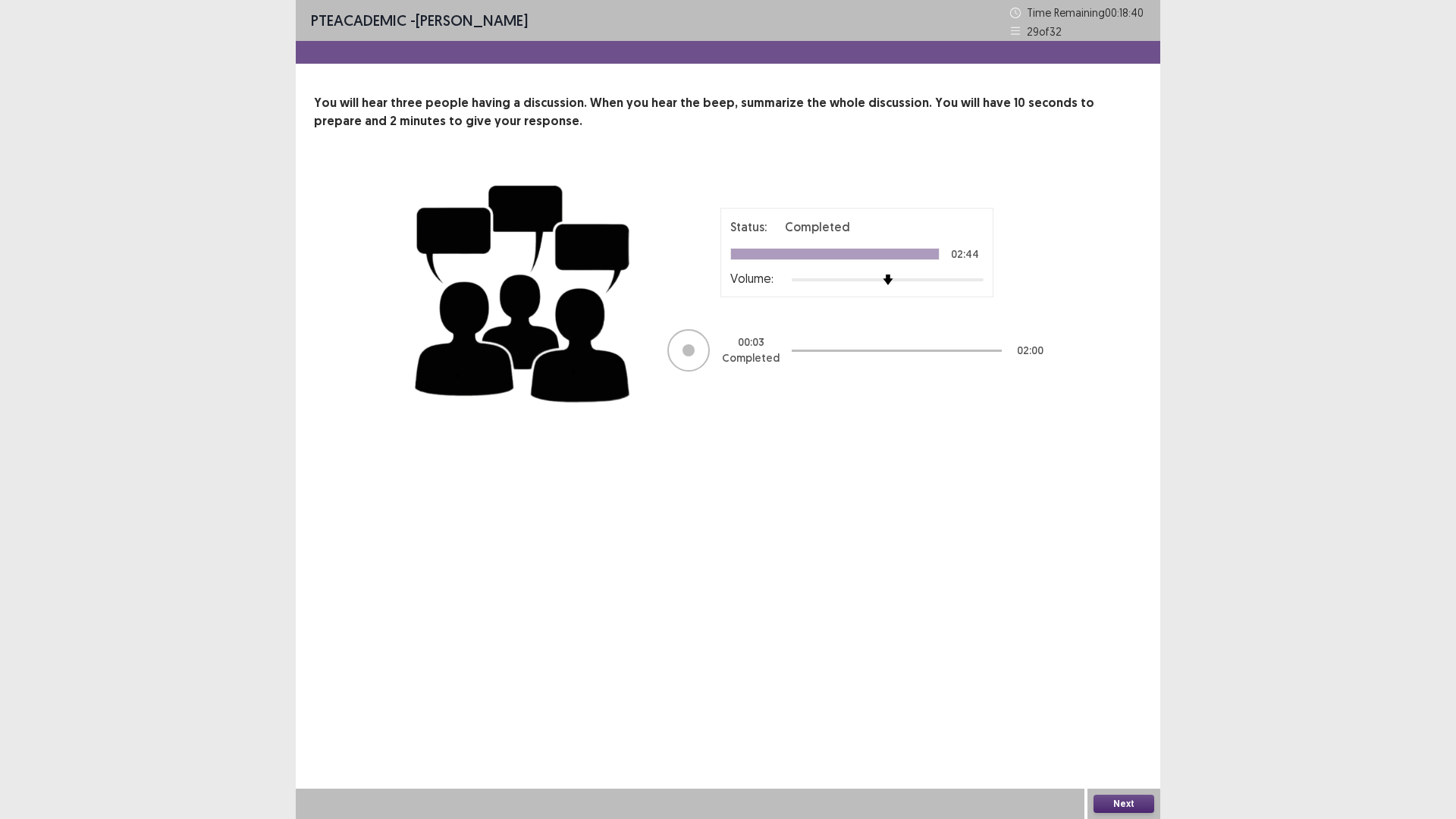
click at [696, 341] on div at bounding box center [688, 350] width 43 height 43
click at [696, 344] on div at bounding box center [688, 350] width 43 height 43
click at [1126, 695] on button "Next" at bounding box center [1123, 804] width 61 height 18
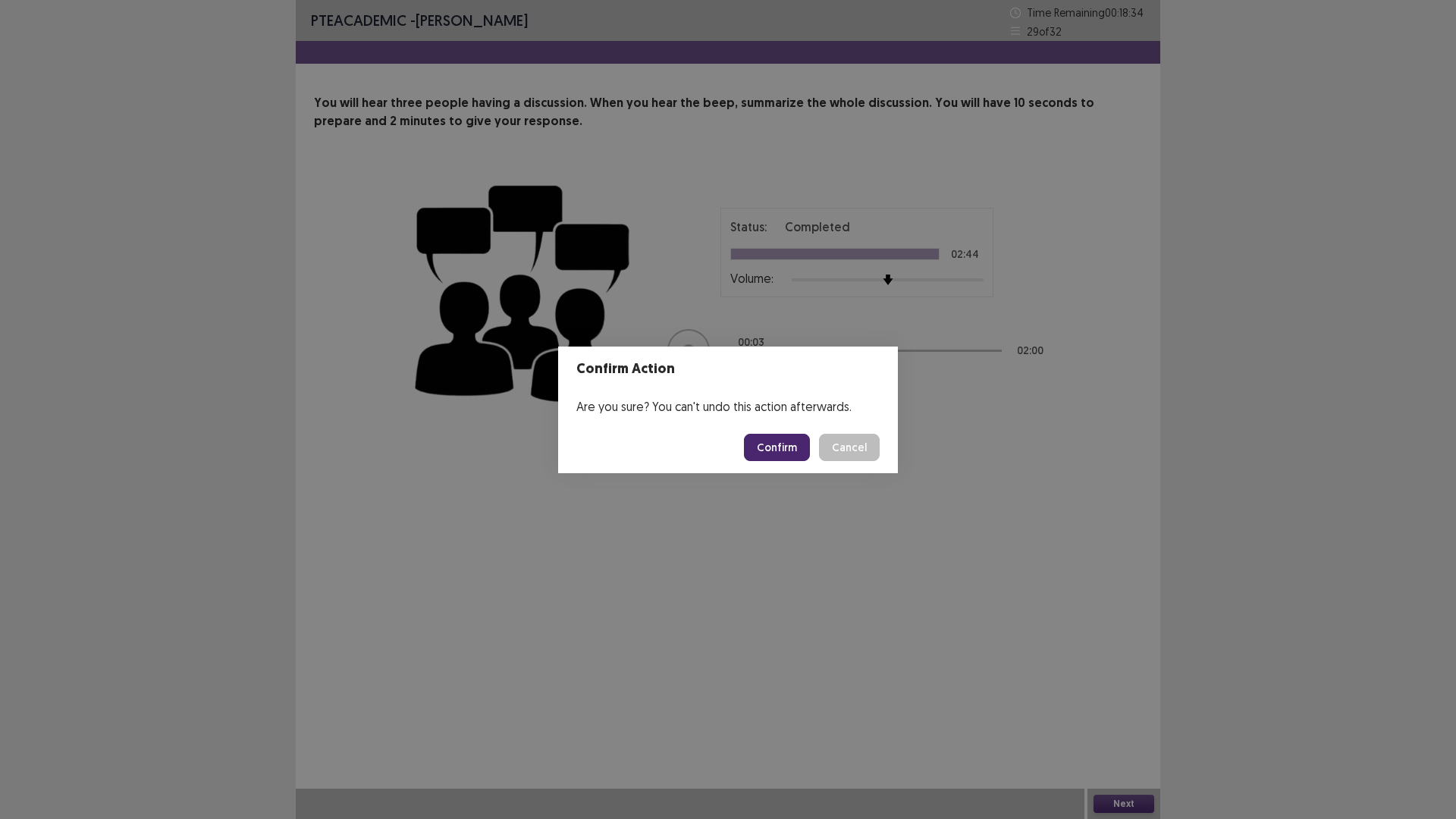
click at [790, 446] on button "Confirm" at bounding box center [776, 446] width 66 height 27
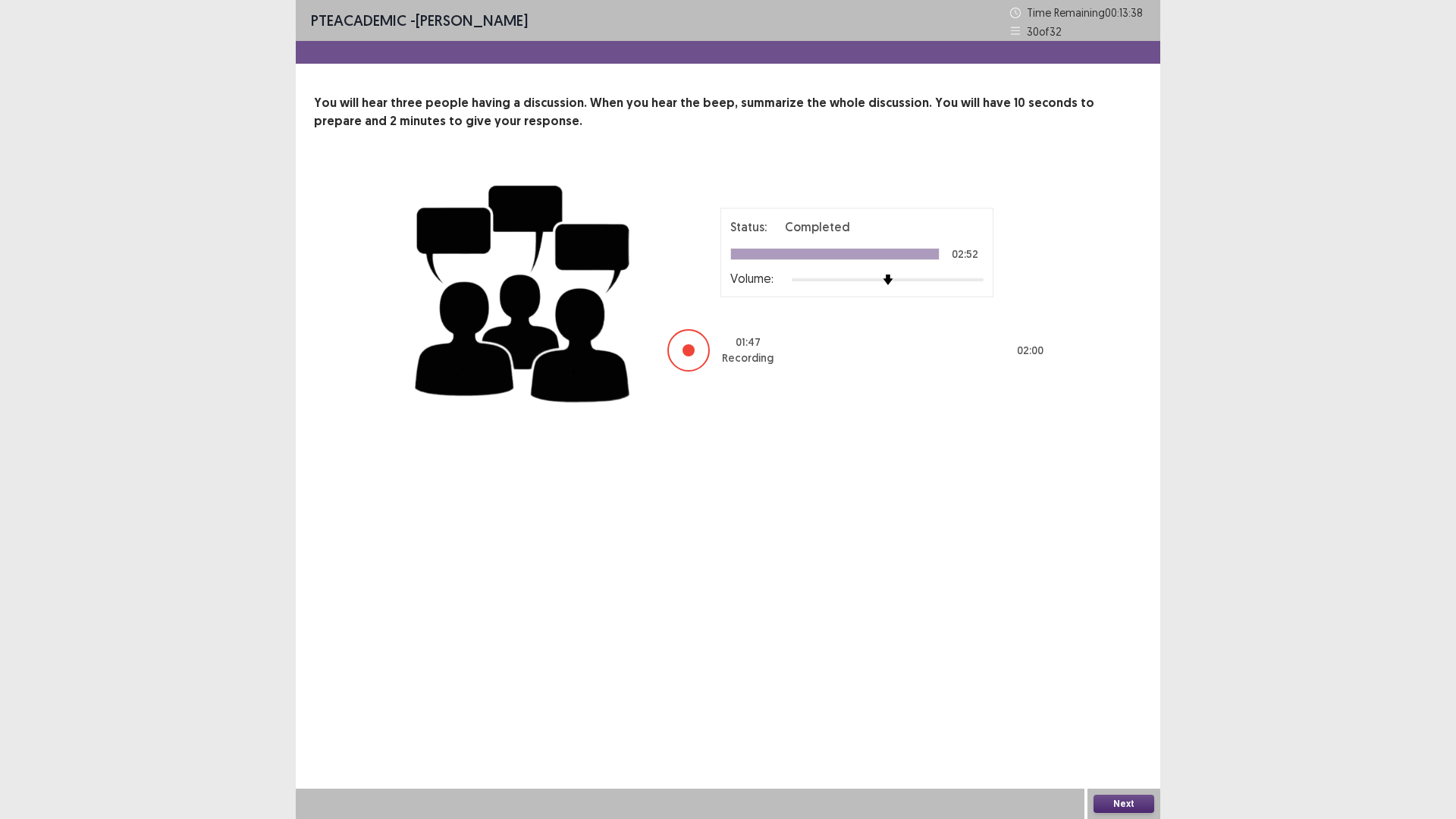
click at [730, 327] on div "Status: Completed 02:52 Volume: 01 : 47 Recording 02 : 00" at bounding box center [856, 290] width 379 height 165
click at [1140, 695] on button "Next" at bounding box center [1123, 804] width 61 height 18
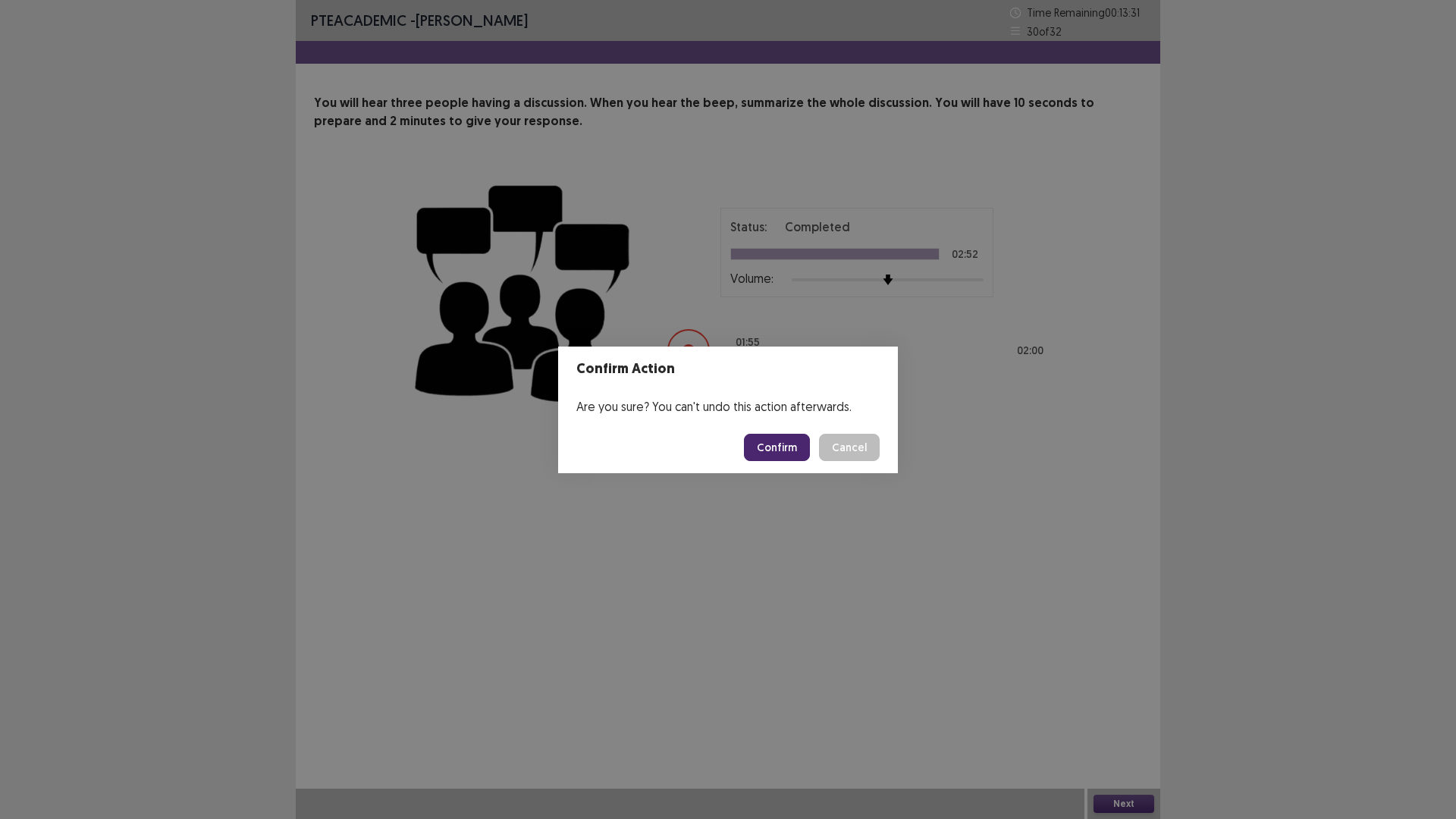
click at [777, 440] on button "Confirm" at bounding box center [776, 446] width 66 height 27
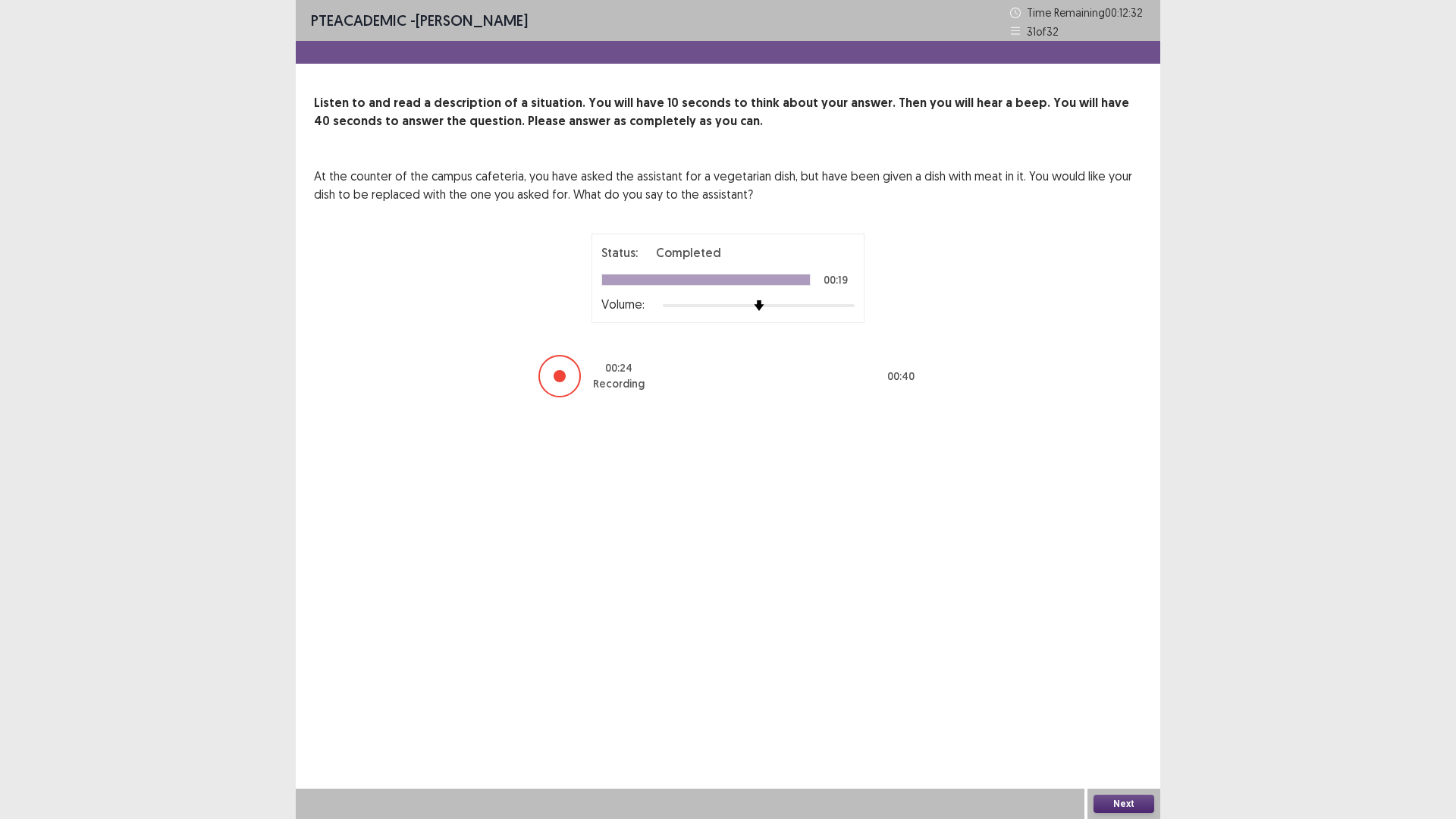
click at [1123, 695] on button "Next" at bounding box center [1123, 804] width 61 height 18
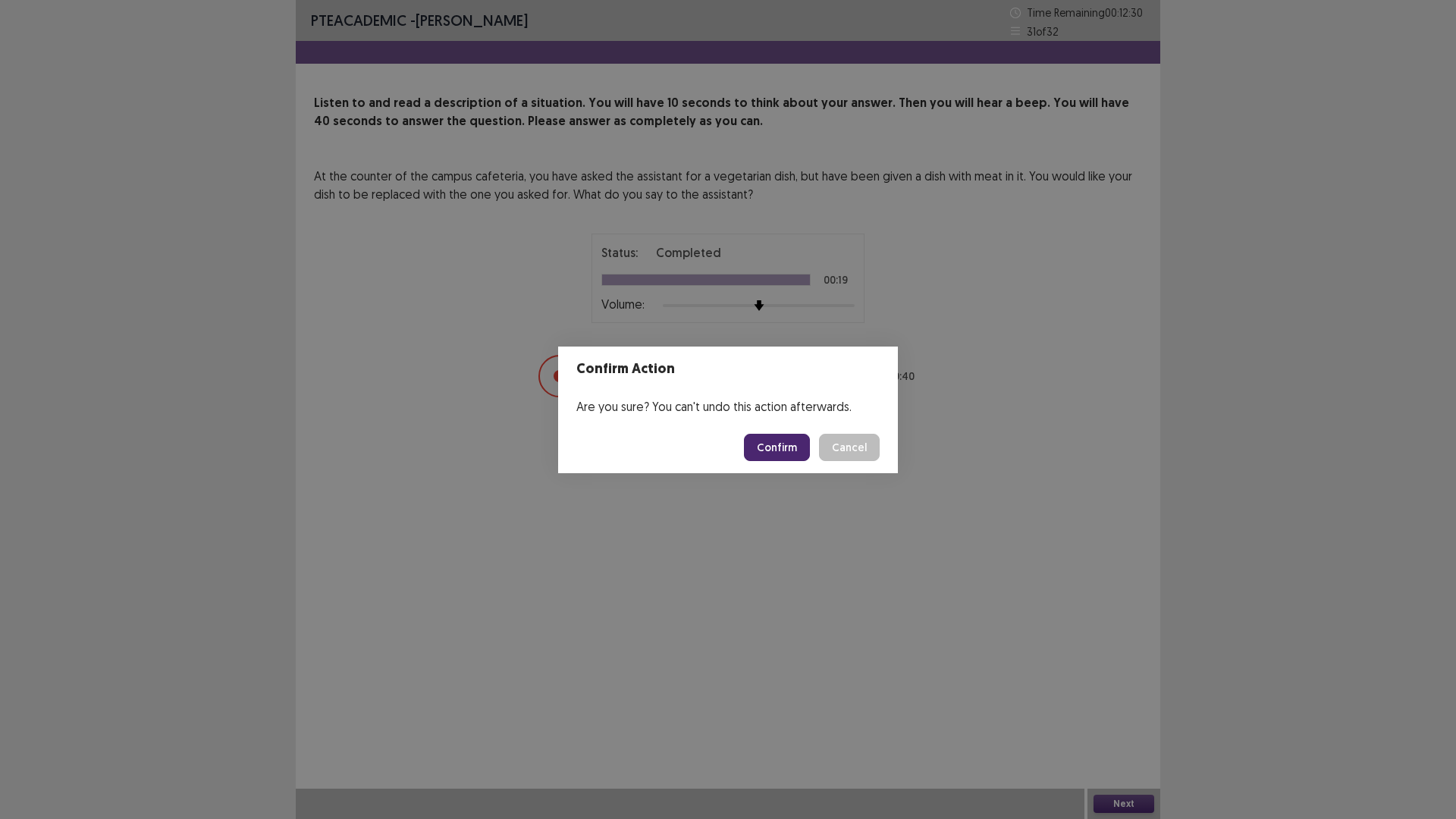
click at [796, 439] on button "Confirm" at bounding box center [776, 446] width 66 height 27
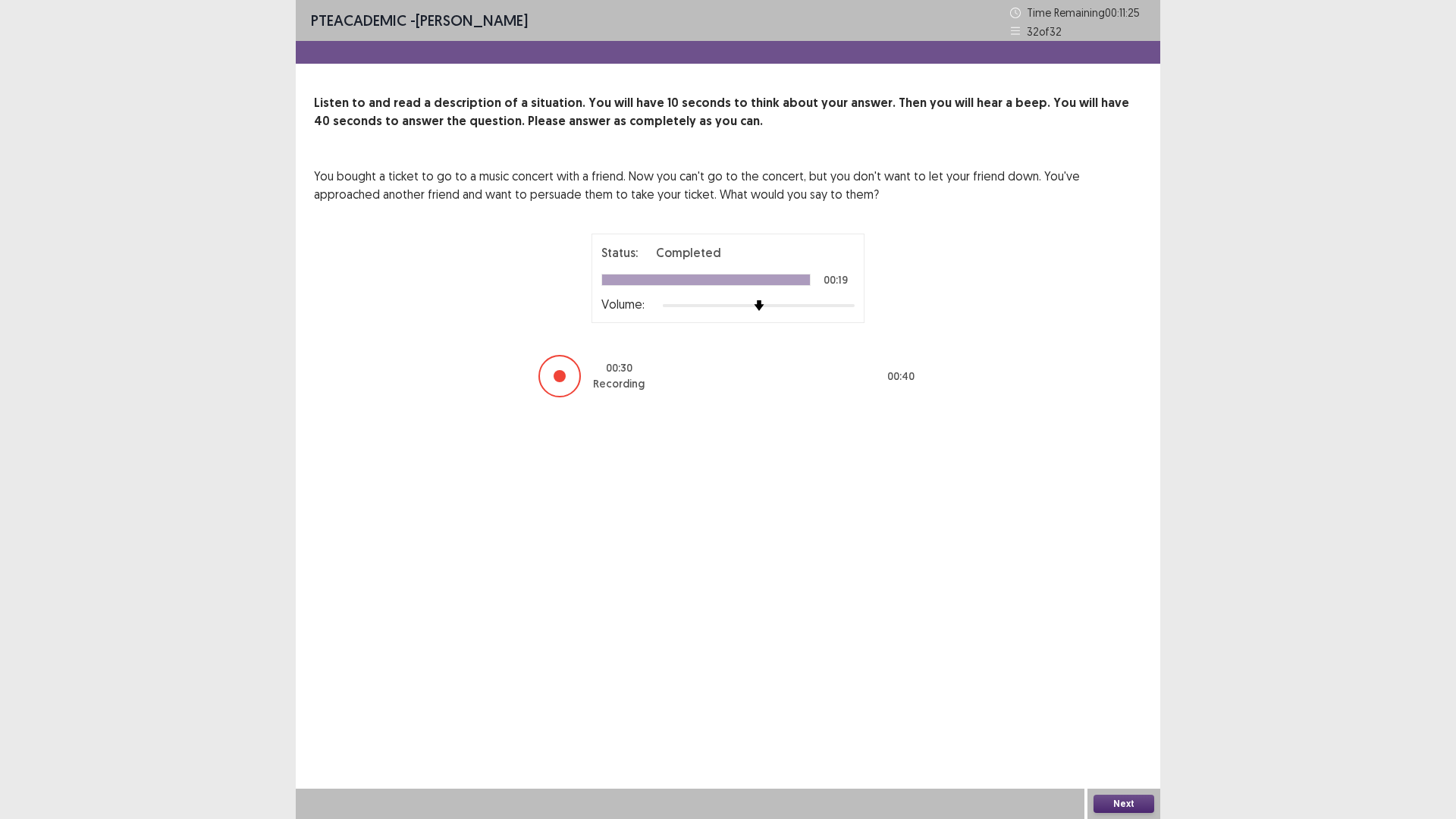
click at [1140, 695] on button "Next" at bounding box center [1123, 804] width 61 height 18
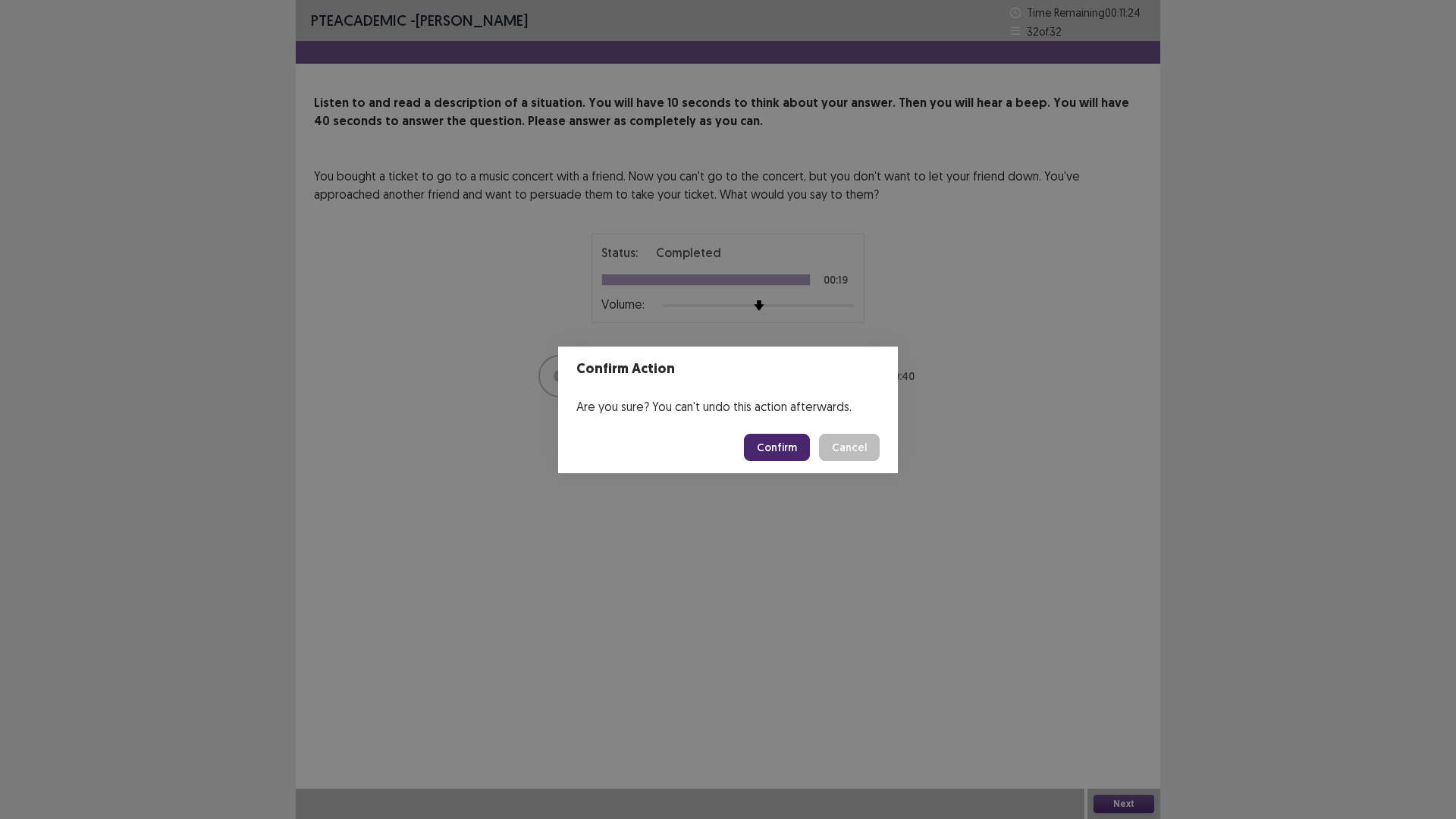
click at [770, 437] on button "Confirm" at bounding box center [776, 446] width 66 height 27
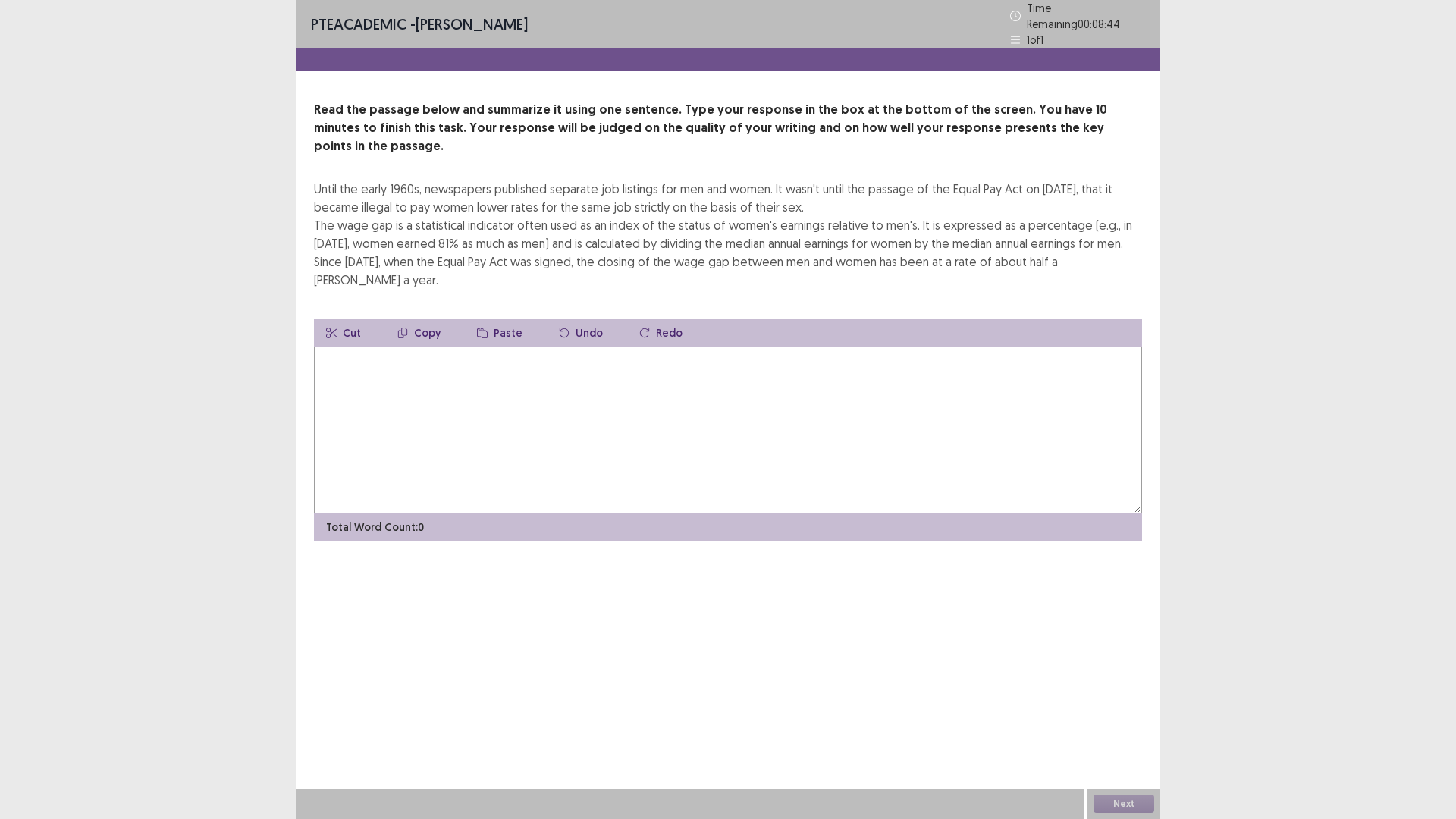
click at [865, 180] on div "Until the early 1960s, newspapers published separate job listings for men and w…" at bounding box center [728, 235] width 828 height 109
drag, startPoint x: 856, startPoint y: 167, endPoint x: 989, endPoint y: 191, distance: 135.1
click at [989, 191] on div "Until the early 1960s, newspapers published separate job listings for men and w…" at bounding box center [728, 235] width 828 height 109
click at [558, 395] on textarea at bounding box center [728, 430] width 828 height 167
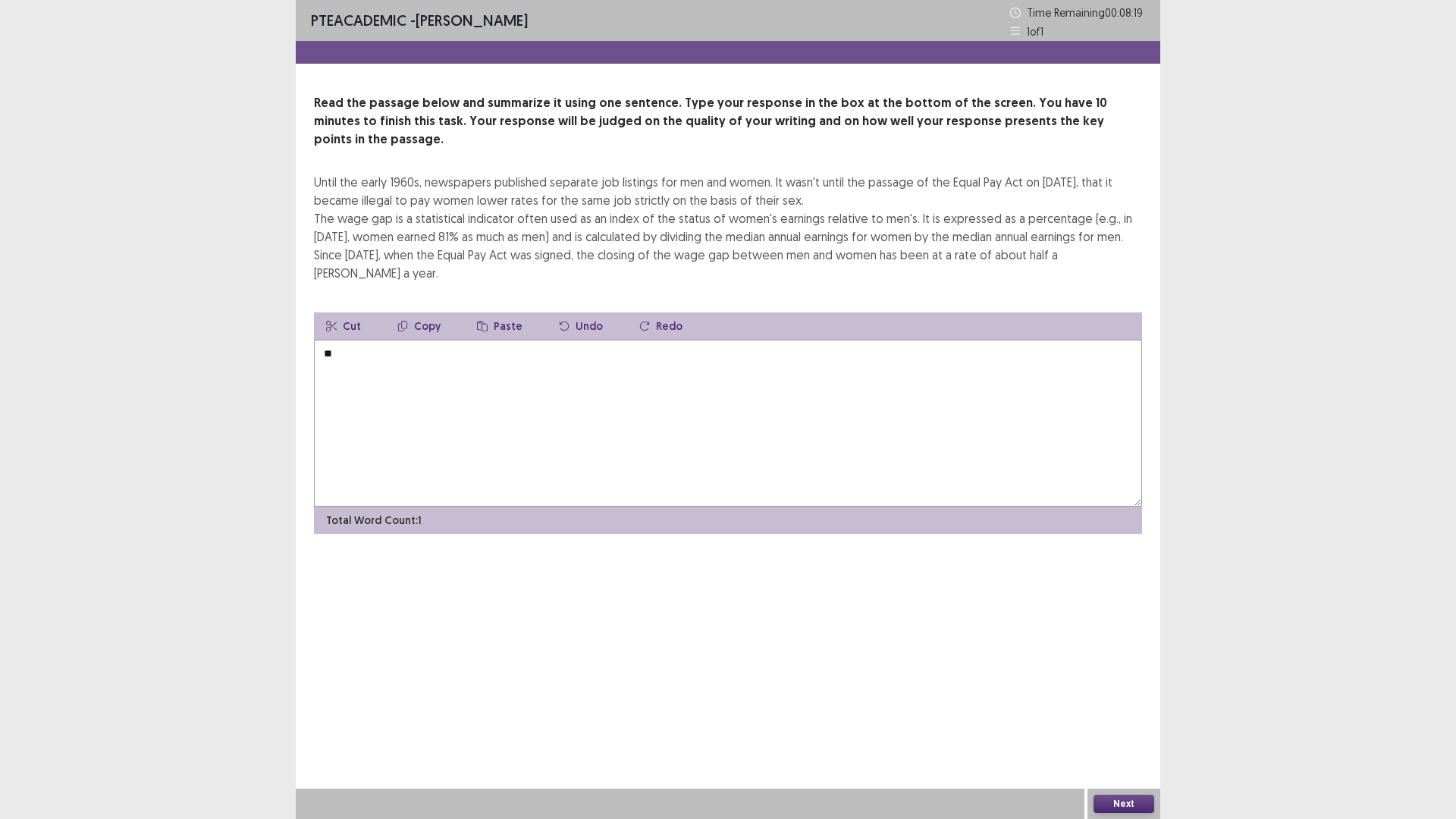
type textarea "*"
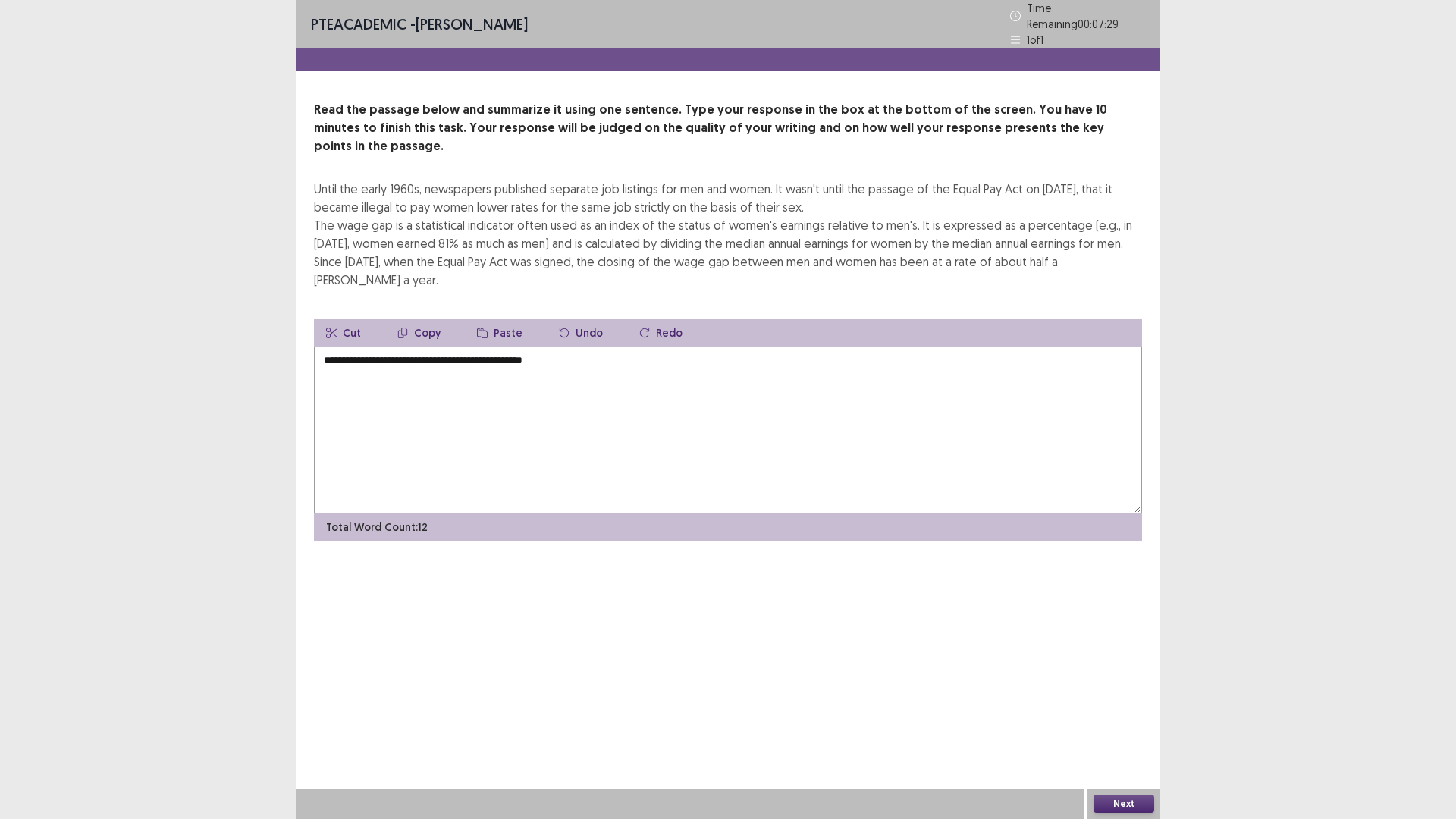
click at [325, 347] on textarea "**********" at bounding box center [728, 430] width 828 height 167
click at [331, 347] on textarea "**********" at bounding box center [728, 430] width 828 height 167
click at [615, 347] on textarea "**********" at bounding box center [728, 430] width 828 height 167
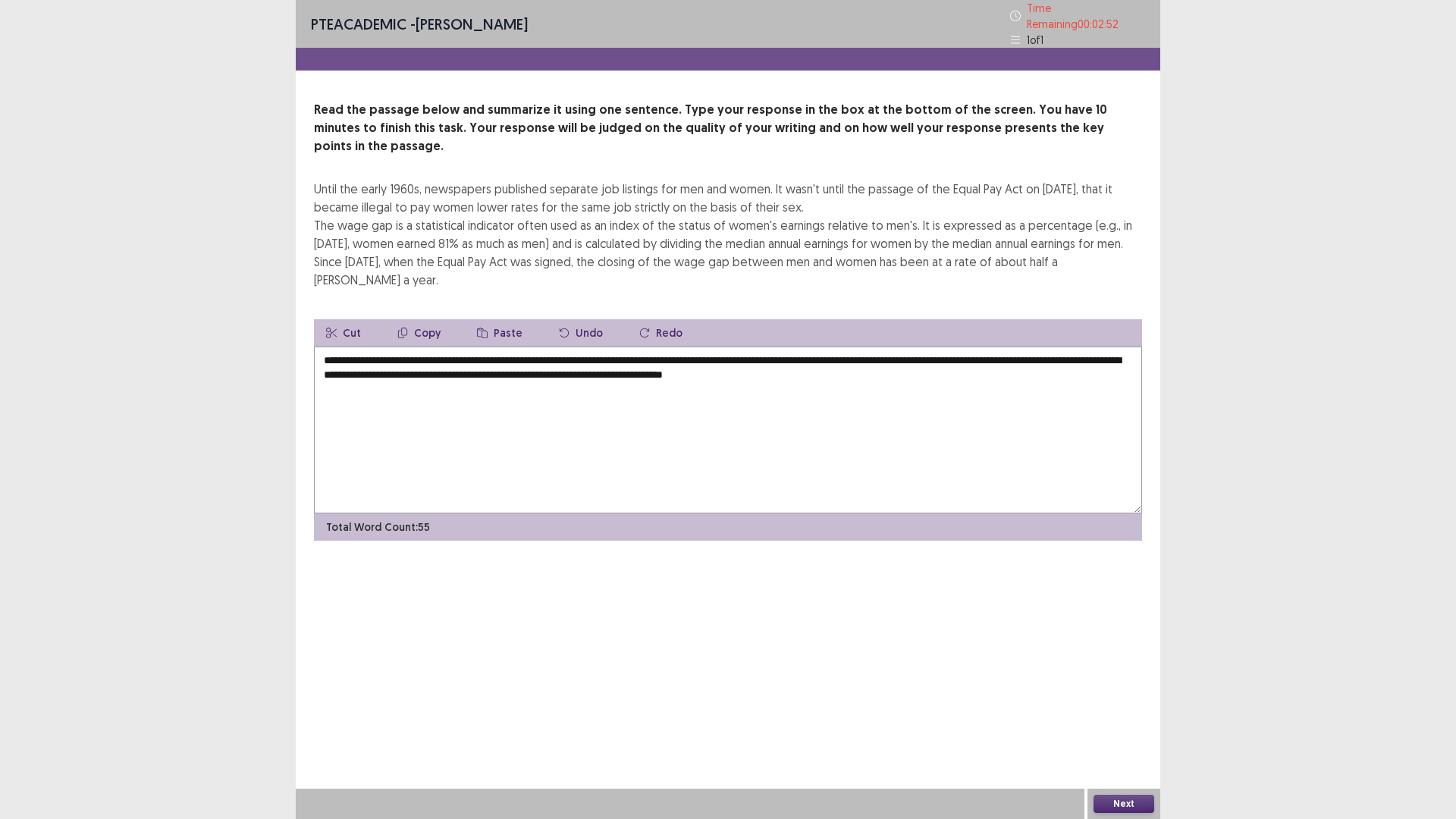
type textarea "**********"
click at [1140, 695] on button "Next" at bounding box center [1123, 804] width 61 height 18
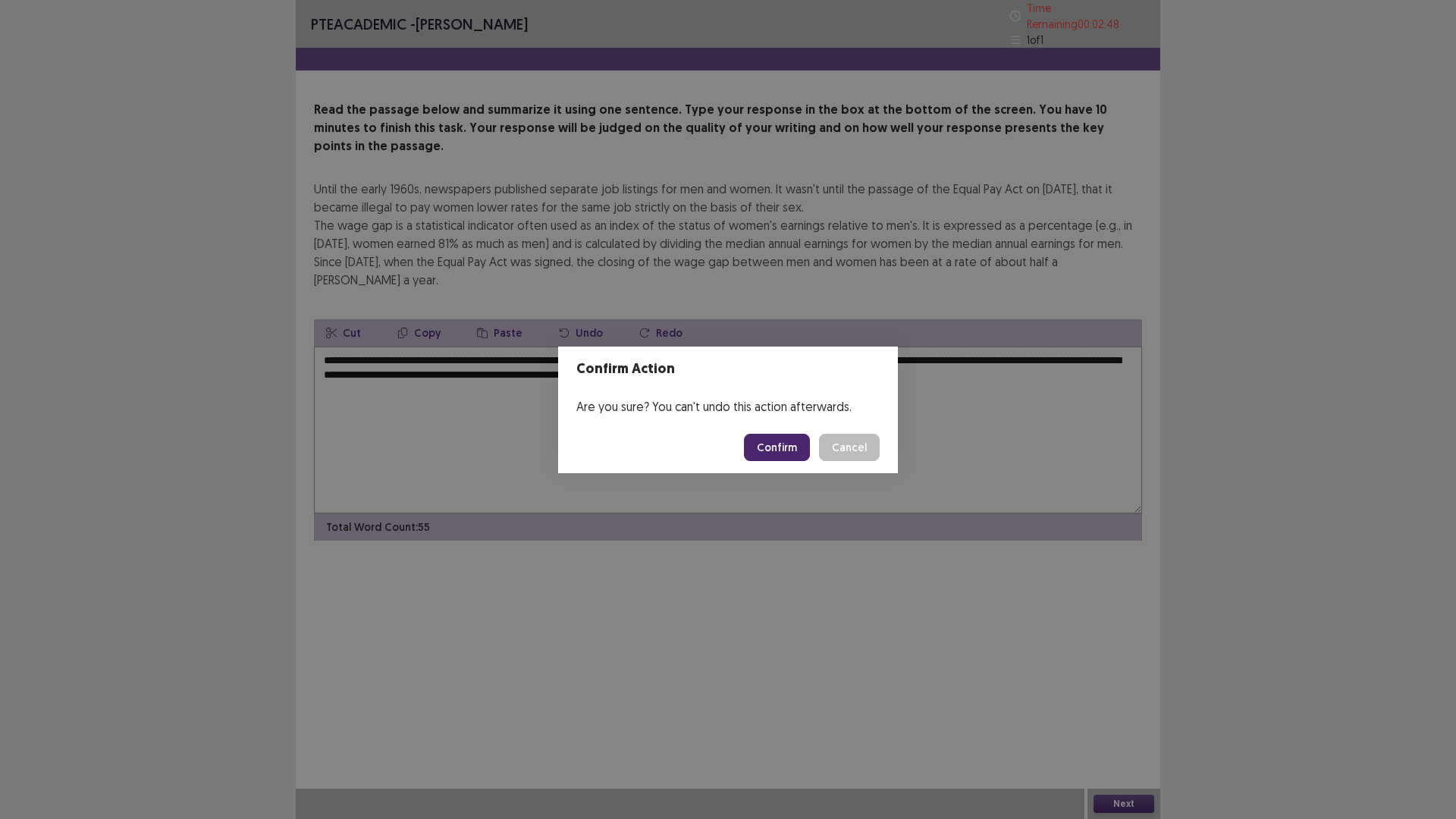
click at [773, 441] on button "Confirm" at bounding box center [776, 446] width 66 height 27
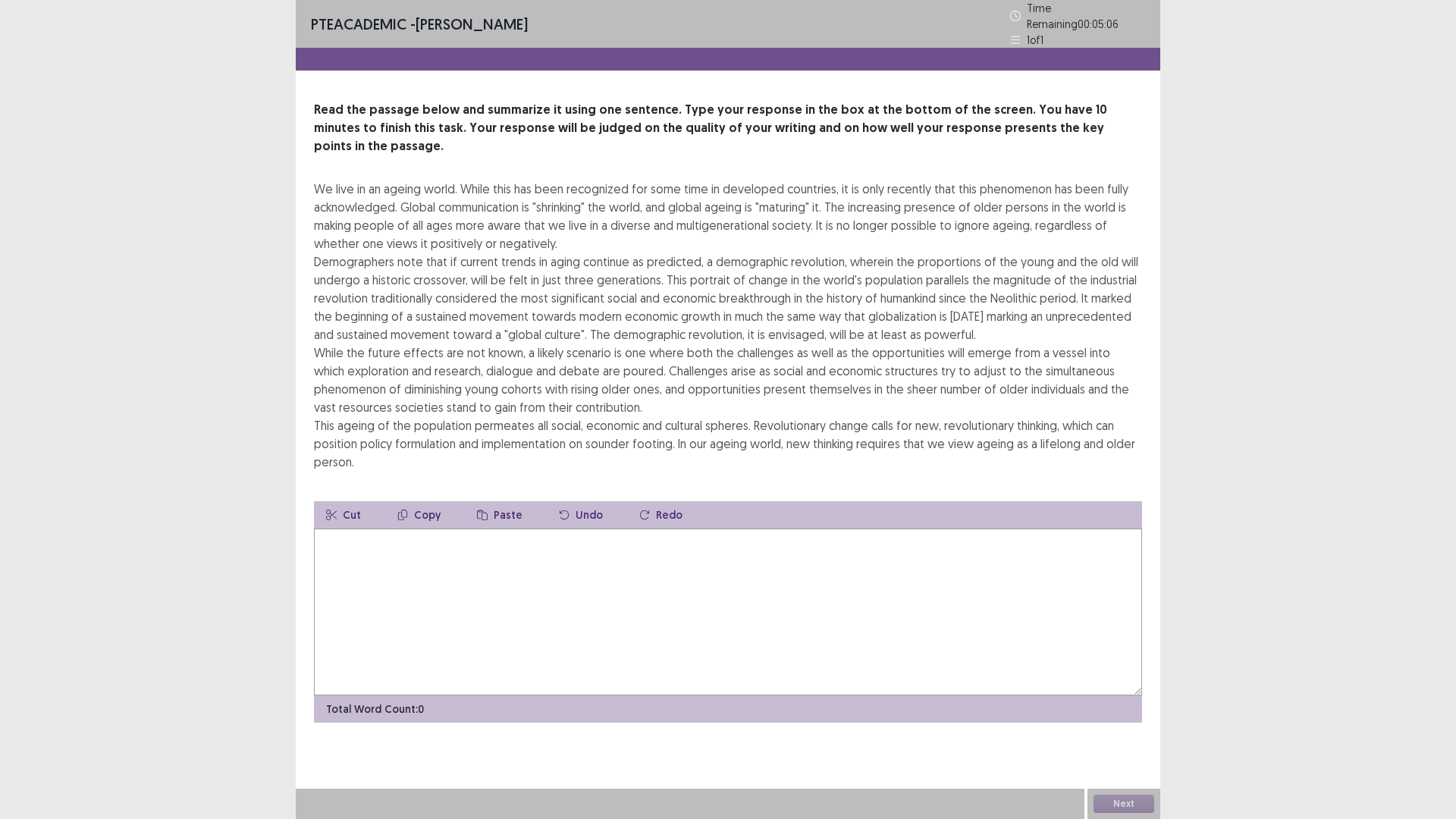
click at [1042, 332] on div "We live in an ageing world. While this has been recognized for some time in dev…" at bounding box center [728, 325] width 828 height 291
click at [730, 352] on div "We live in an ageing world. While this has been recognized for some time in dev…" at bounding box center [728, 325] width 828 height 291
click at [522, 571] on textarea at bounding box center [728, 612] width 828 height 167
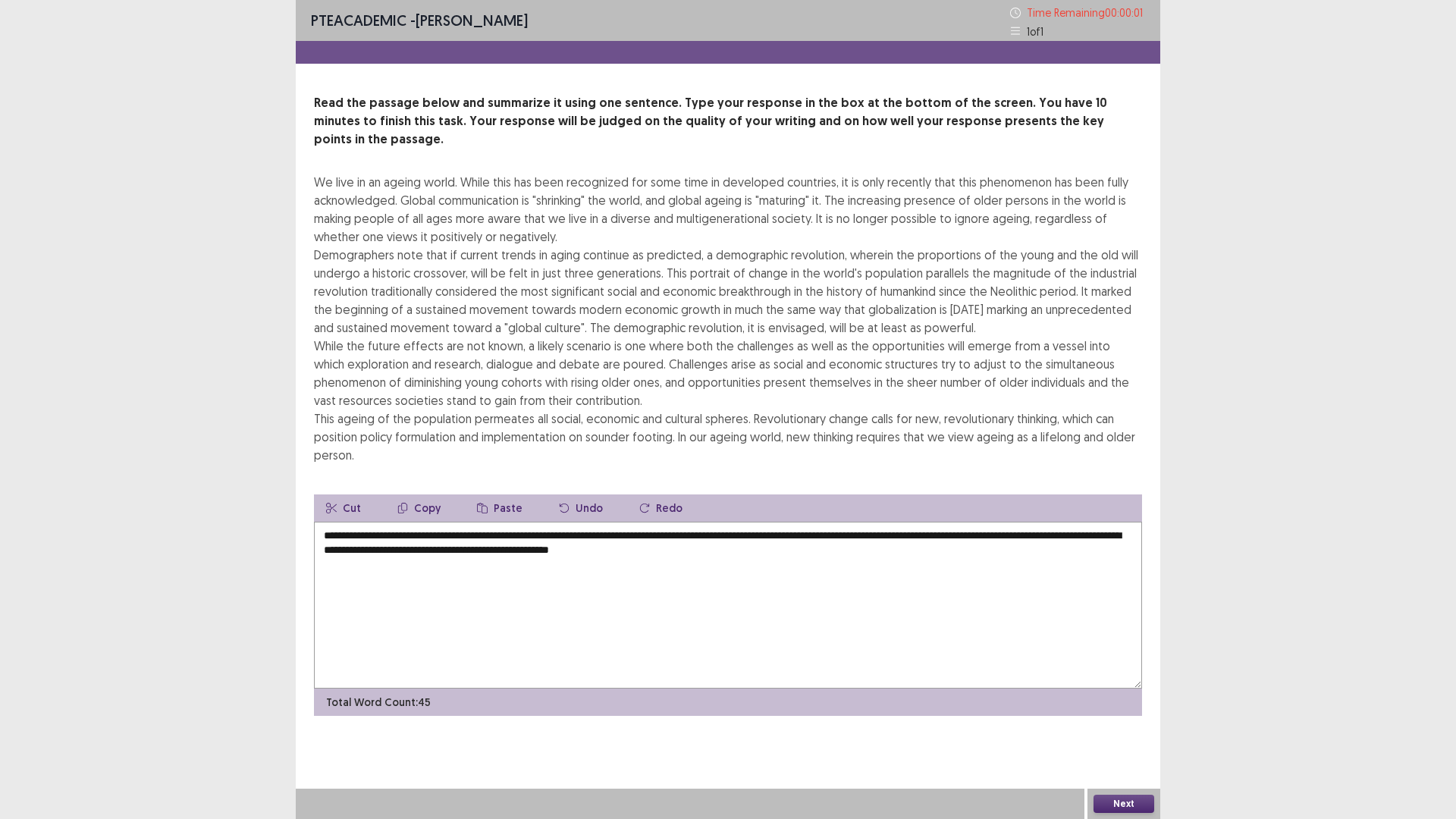
type textarea "**********"
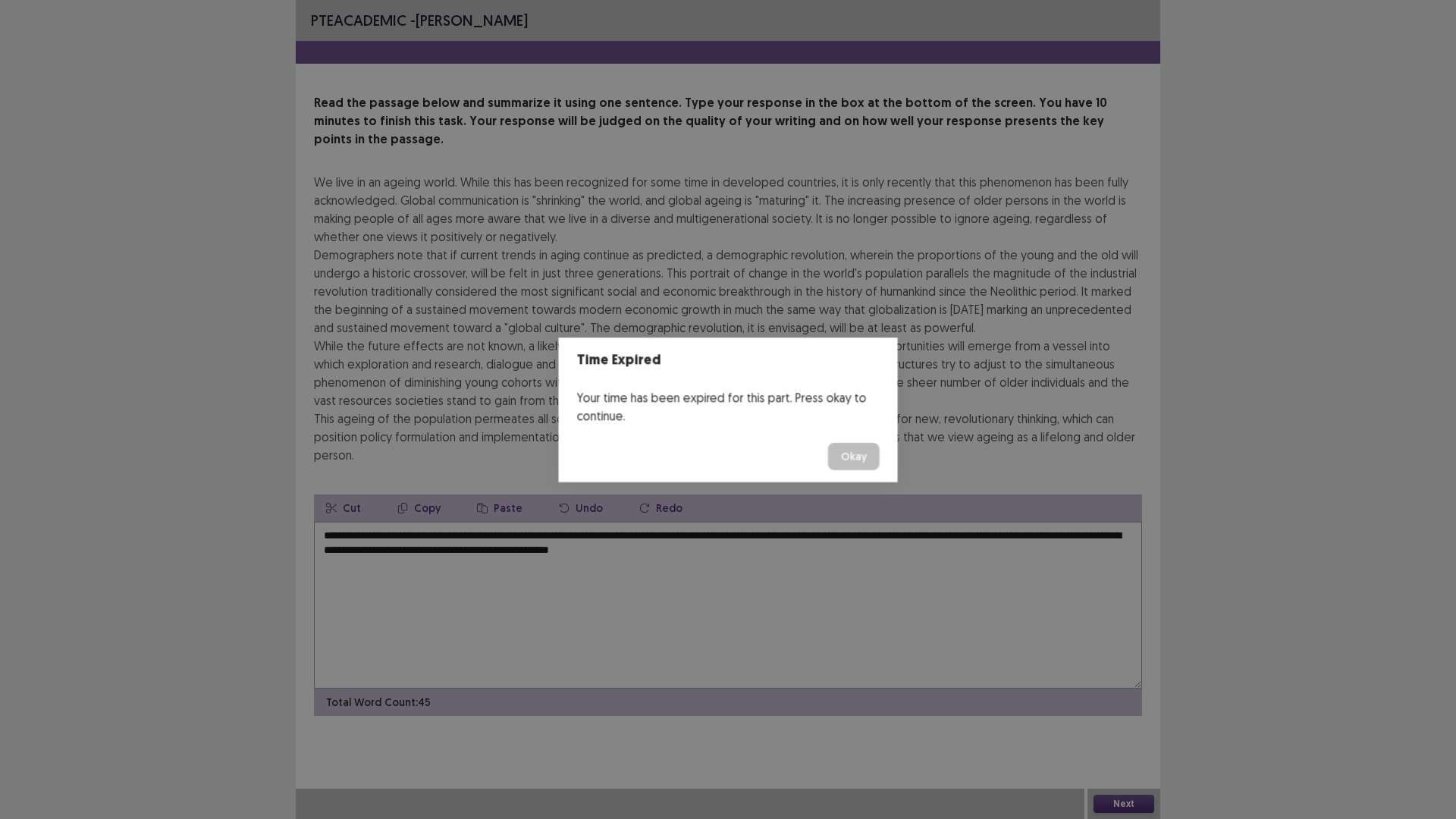
click at [828, 442] on button "Okay" at bounding box center [854, 455] width 52 height 27
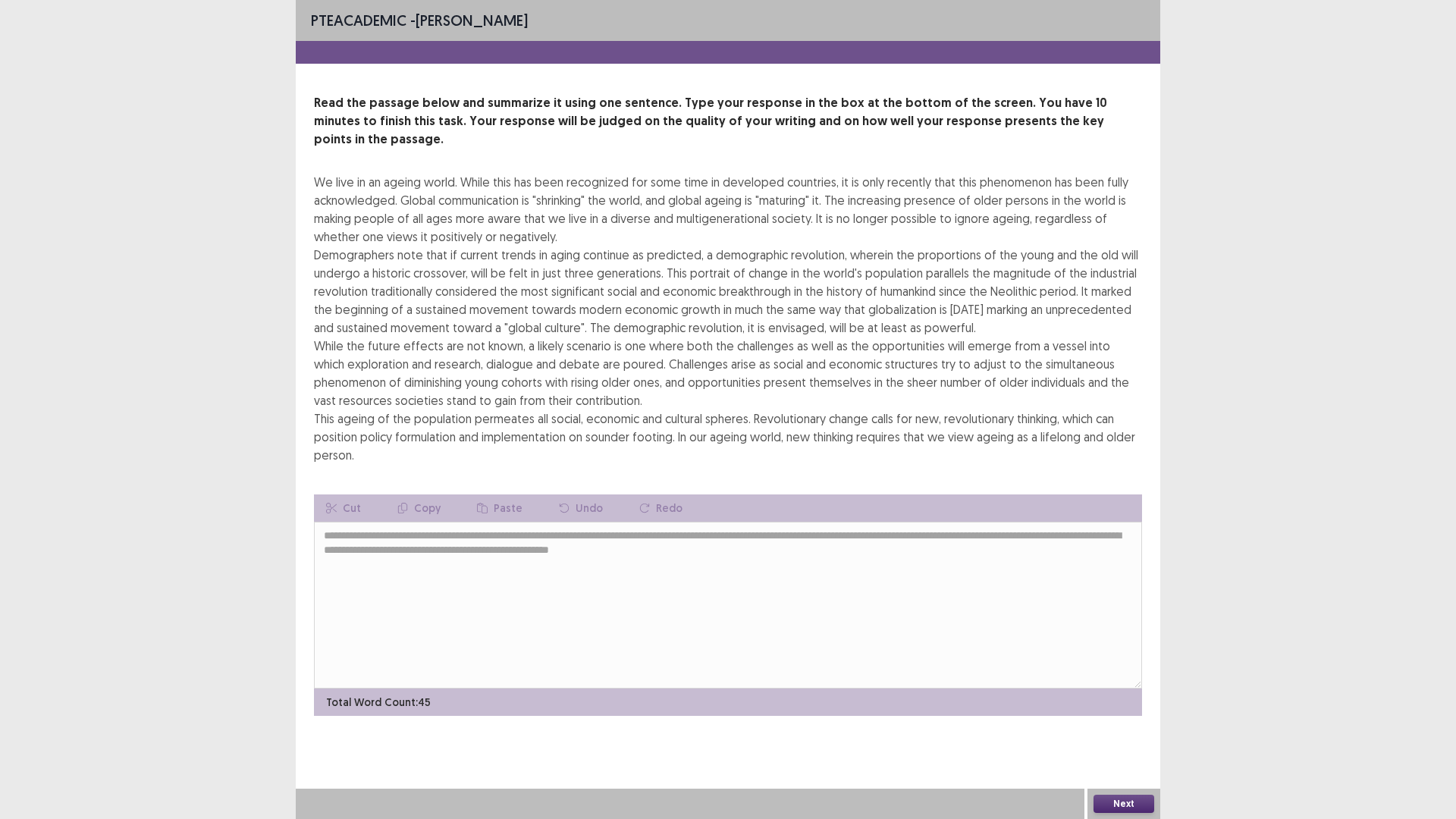
click at [1137, 695] on button "Next" at bounding box center [1123, 804] width 61 height 18
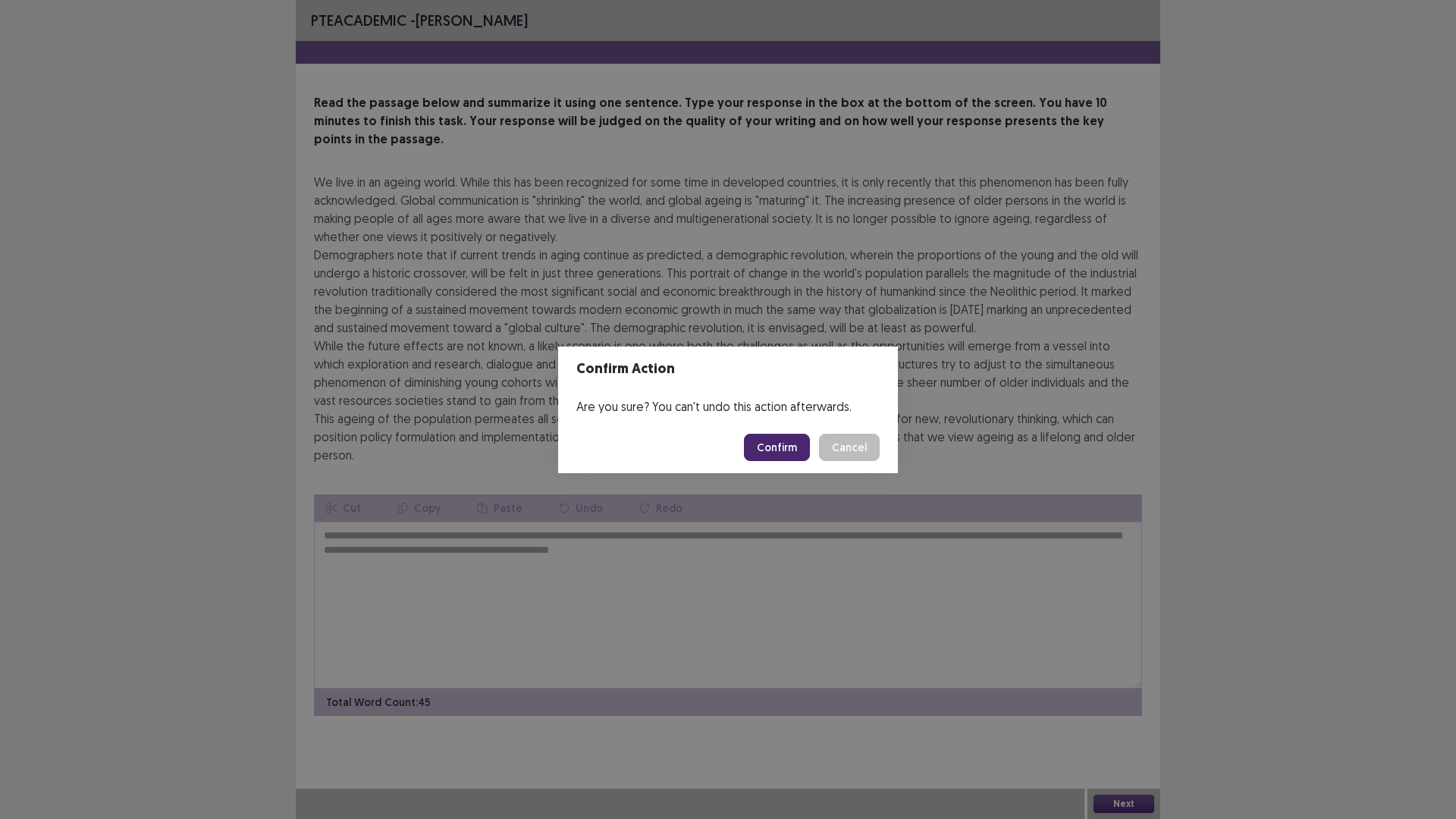
click at [780, 439] on button "Confirm" at bounding box center [776, 446] width 66 height 27
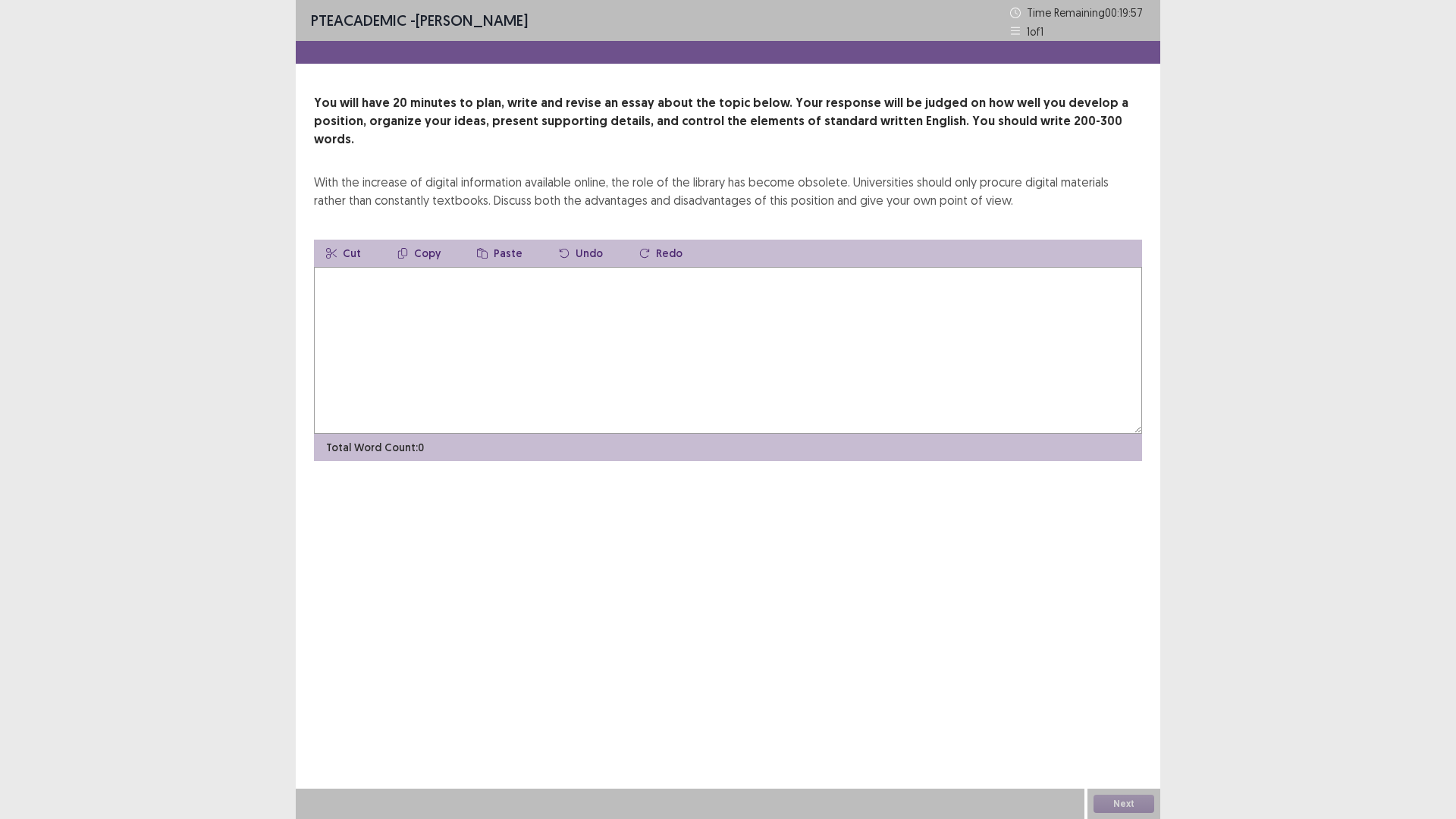
click at [400, 296] on textarea at bounding box center [728, 351] width 828 height 167
drag, startPoint x: 490, startPoint y: 161, endPoint x: 692, endPoint y: 163, distance: 202.0
click at [692, 173] on div "With the increase of digital information available online, the role of the libr…" at bounding box center [728, 191] width 828 height 37
click at [504, 296] on textarea at bounding box center [728, 351] width 828 height 167
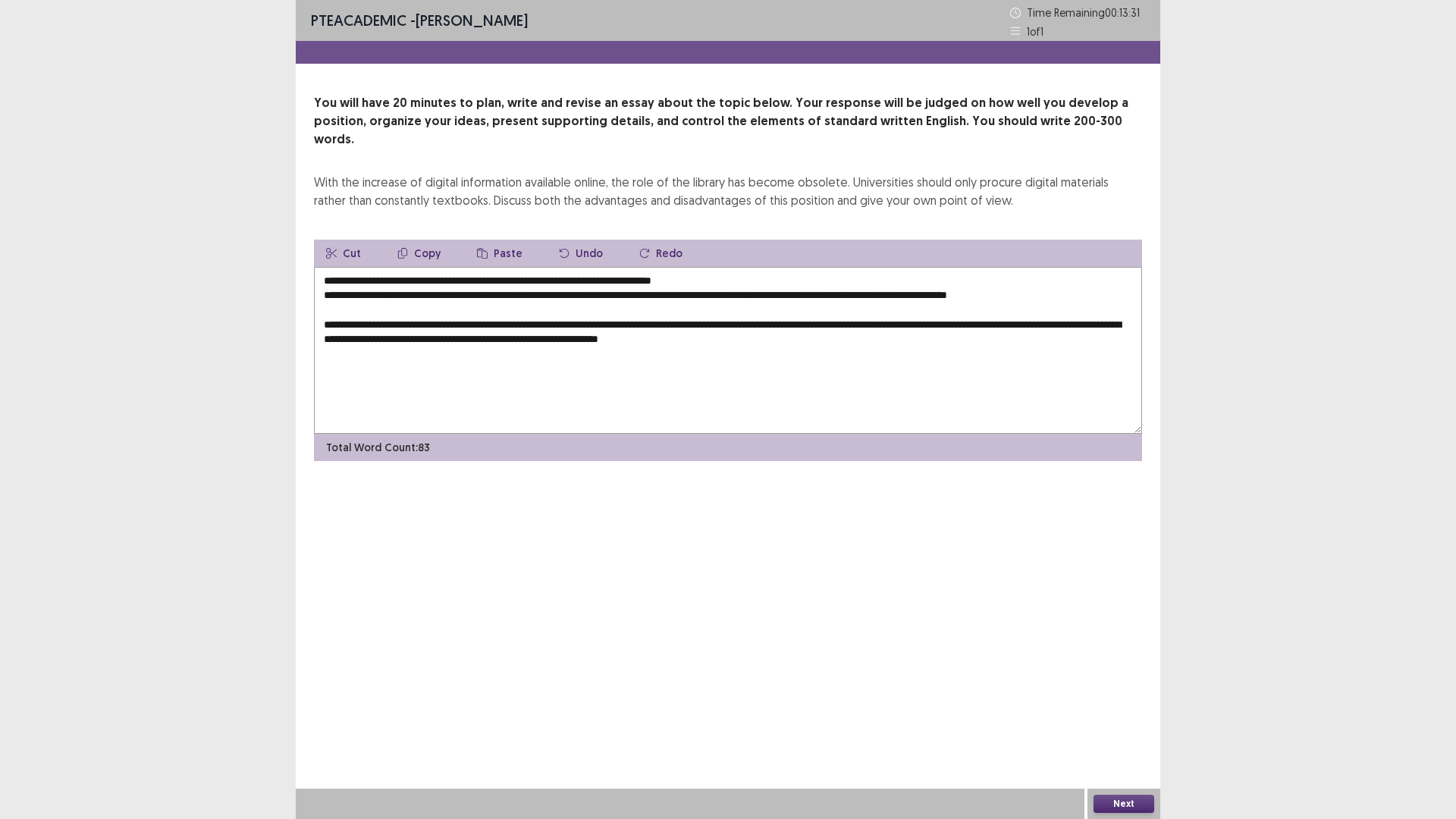
click at [899, 338] on textarea "**********" at bounding box center [728, 351] width 828 height 167
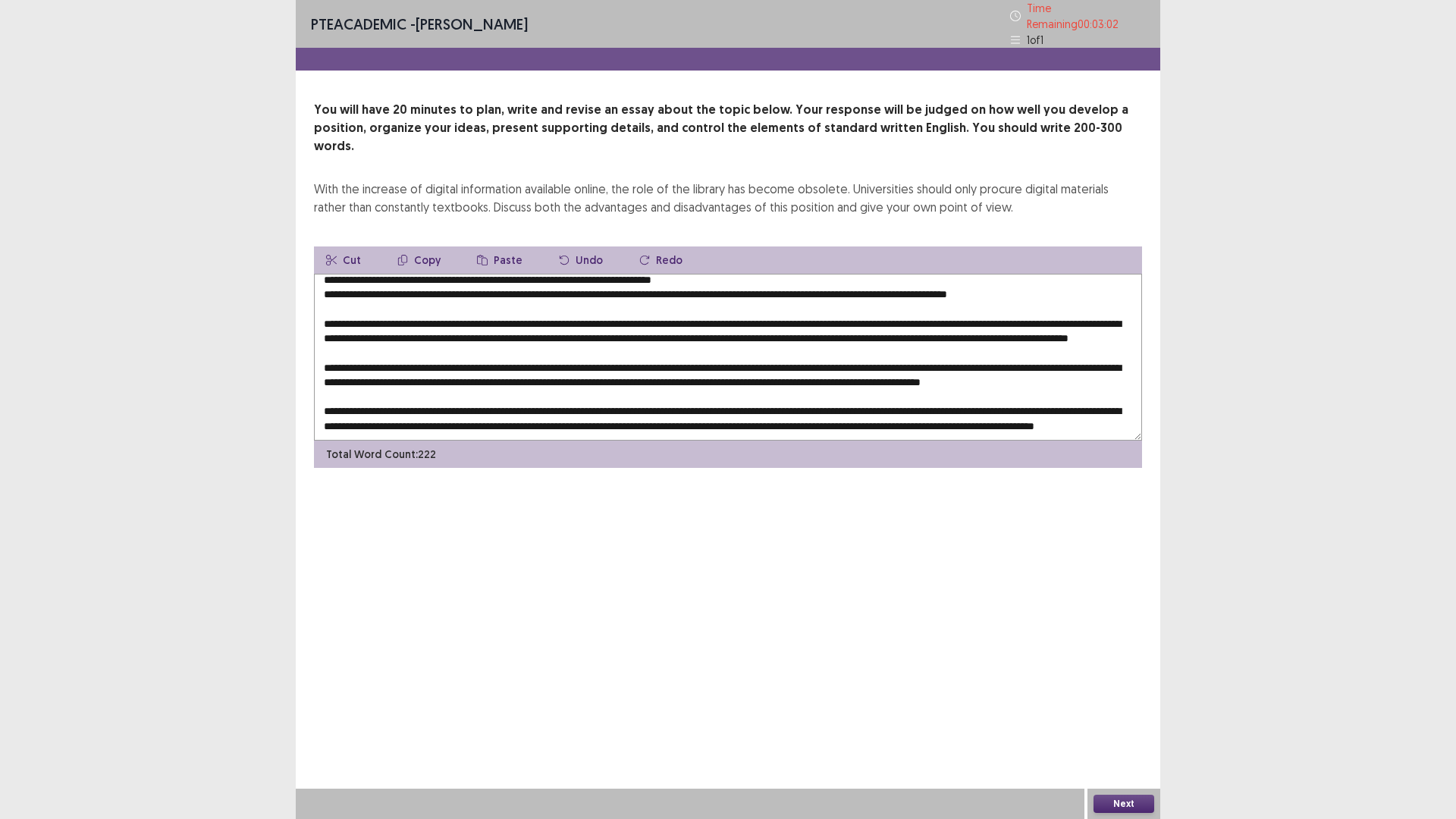
scroll to position [74, 0]
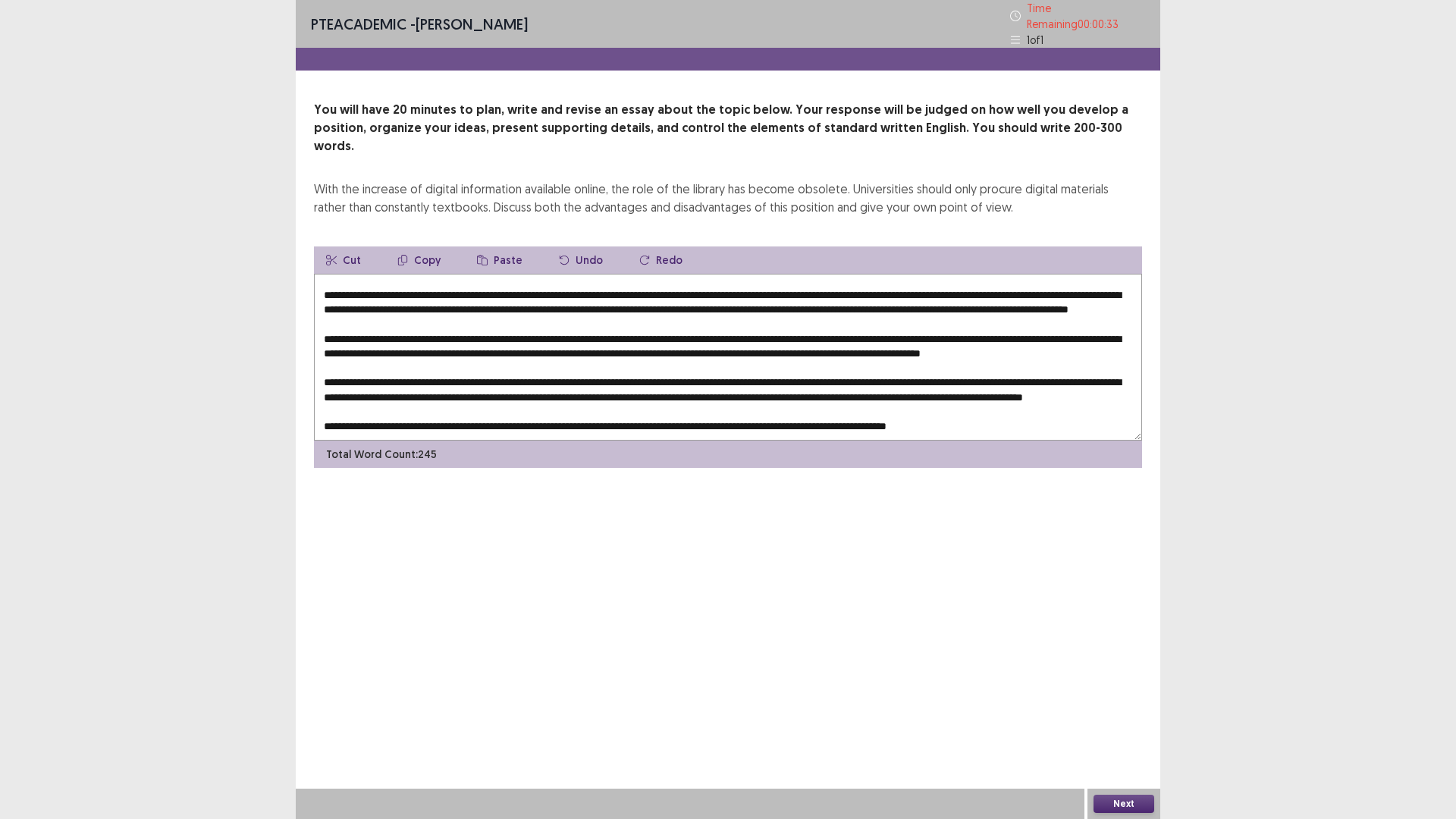
type textarea "**********"
click at [1128, 695] on button "Next" at bounding box center [1123, 804] width 61 height 18
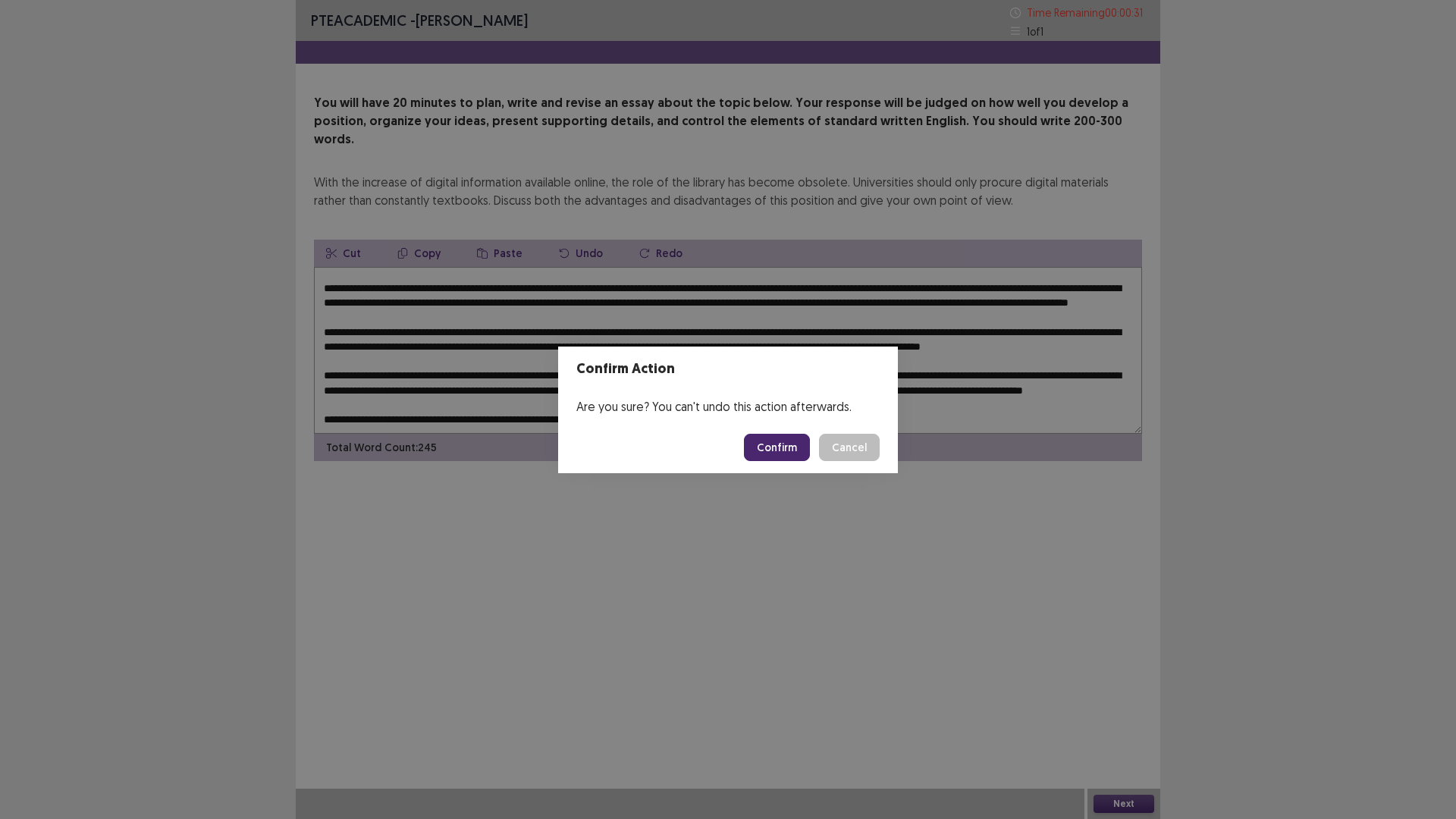
click at [791, 437] on button "Confirm" at bounding box center [776, 446] width 66 height 27
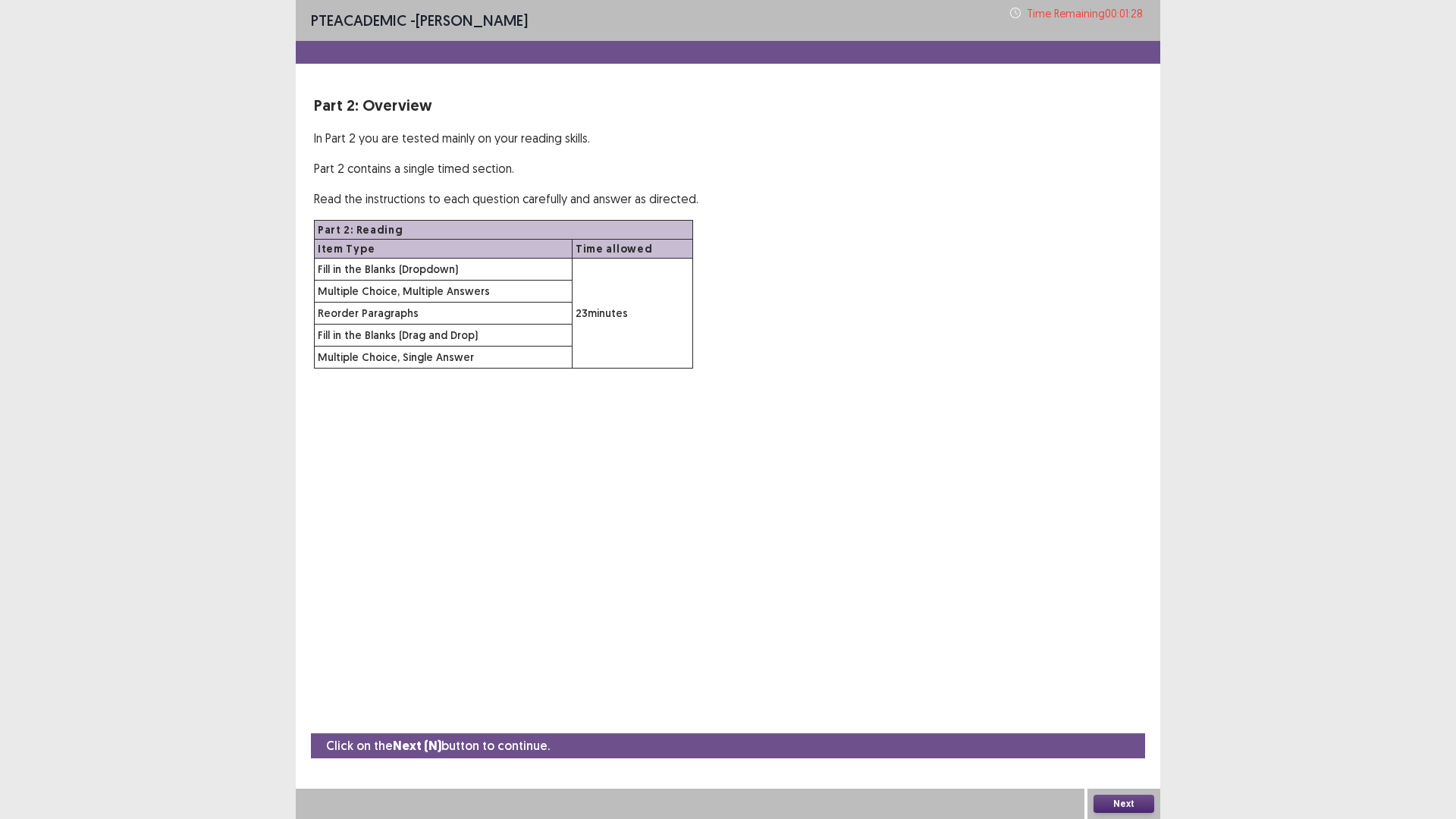
click at [1116, 695] on div "Next" at bounding box center [1123, 803] width 73 height 31
click at [1116, 695] on button "Next" at bounding box center [1123, 804] width 61 height 18
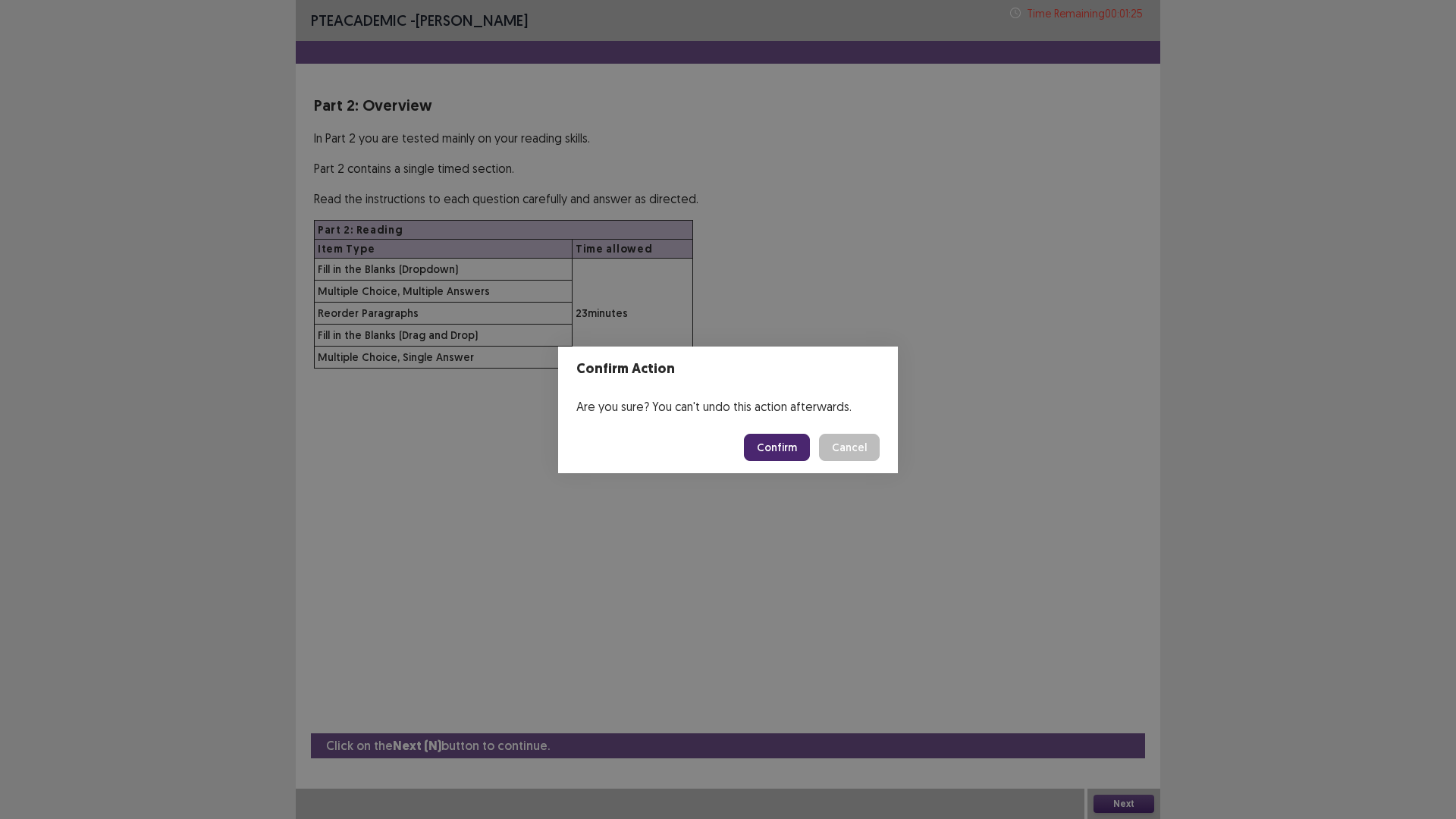
click at [766, 456] on button "Confirm" at bounding box center [776, 446] width 66 height 27
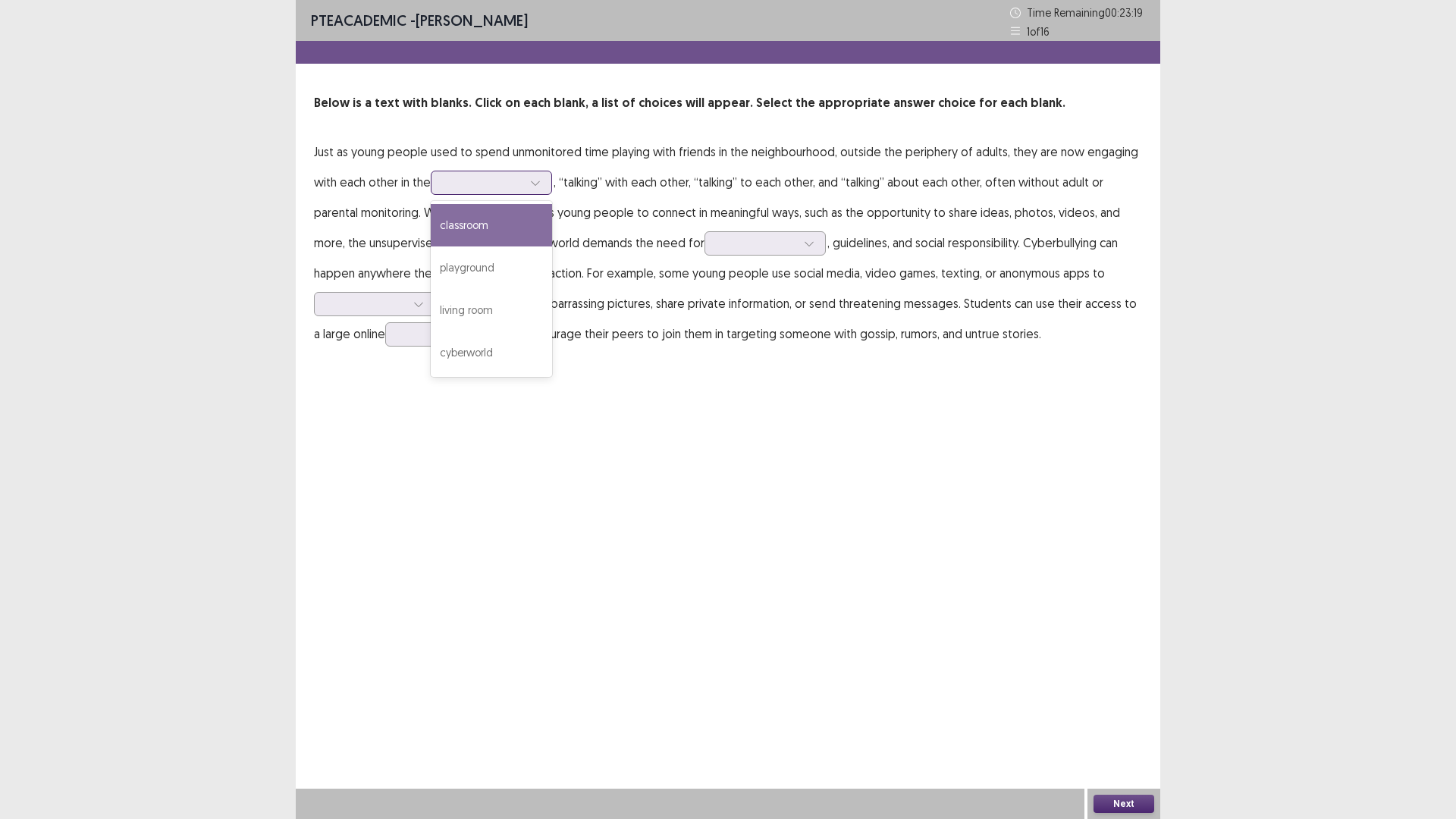
click at [487, 178] on div at bounding box center [482, 182] width 79 height 14
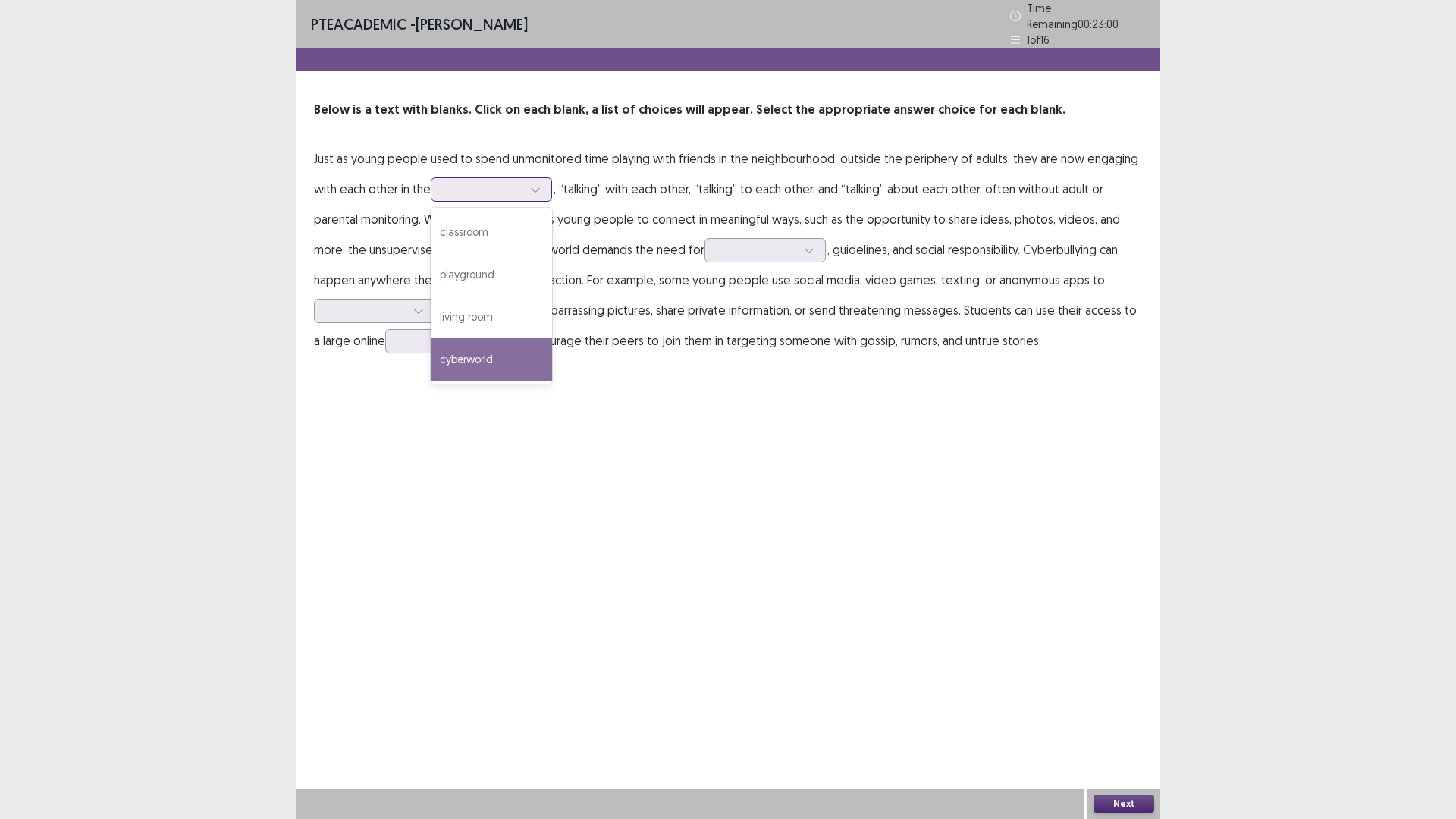
click at [468, 342] on div "cyberworld" at bounding box center [491, 359] width 121 height 43
click at [590, 184] on p "Just as young people used to spend unmonitored time playing with friends in the…" at bounding box center [728, 249] width 828 height 213
click at [469, 184] on div at bounding box center [482, 189] width 79 height 14
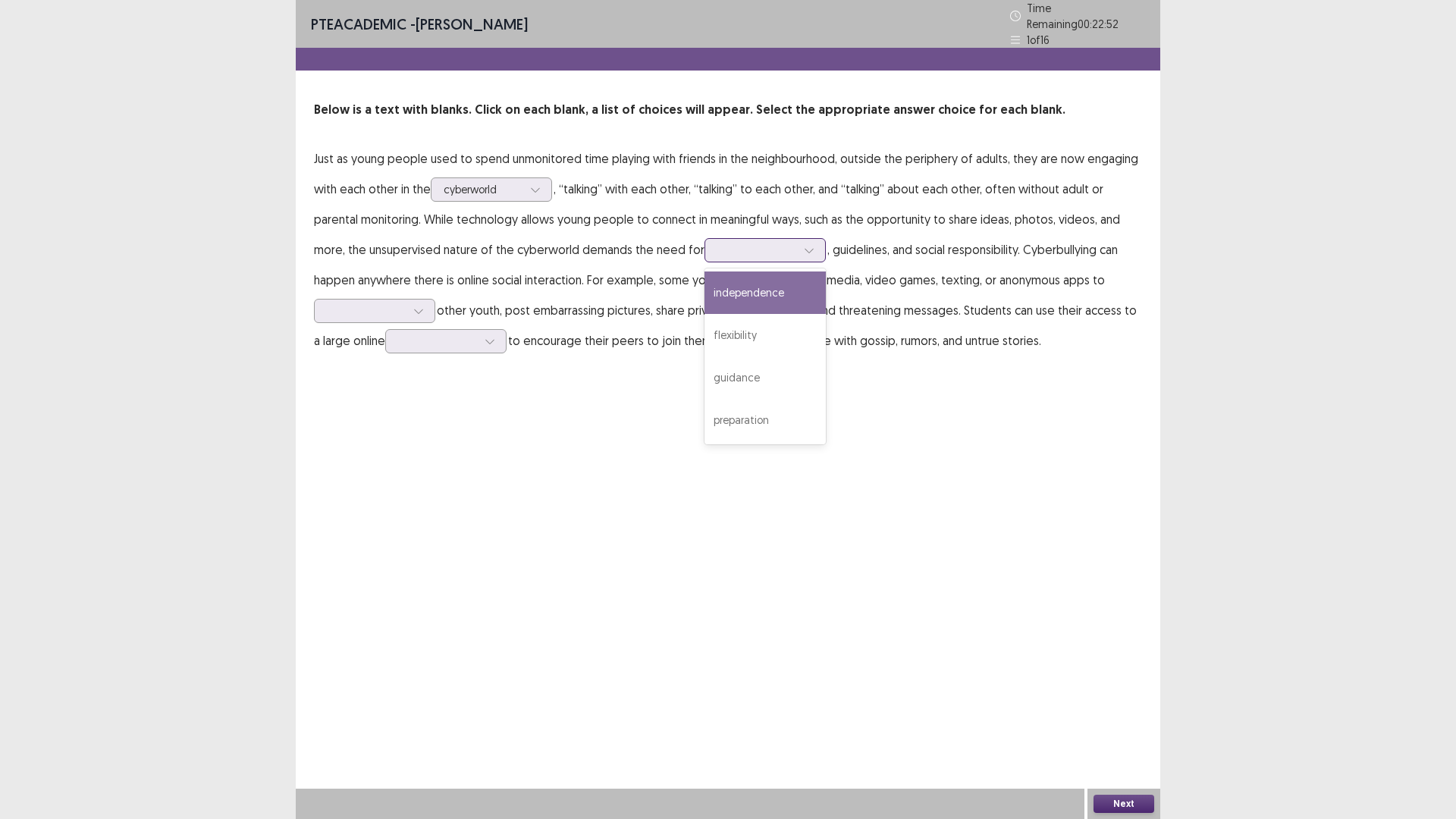
click at [756, 243] on div at bounding box center [756, 249] width 79 height 14
click at [759, 374] on div "guidance" at bounding box center [765, 378] width 121 height 43
click at [756, 249] on div at bounding box center [756, 249] width 79 height 14
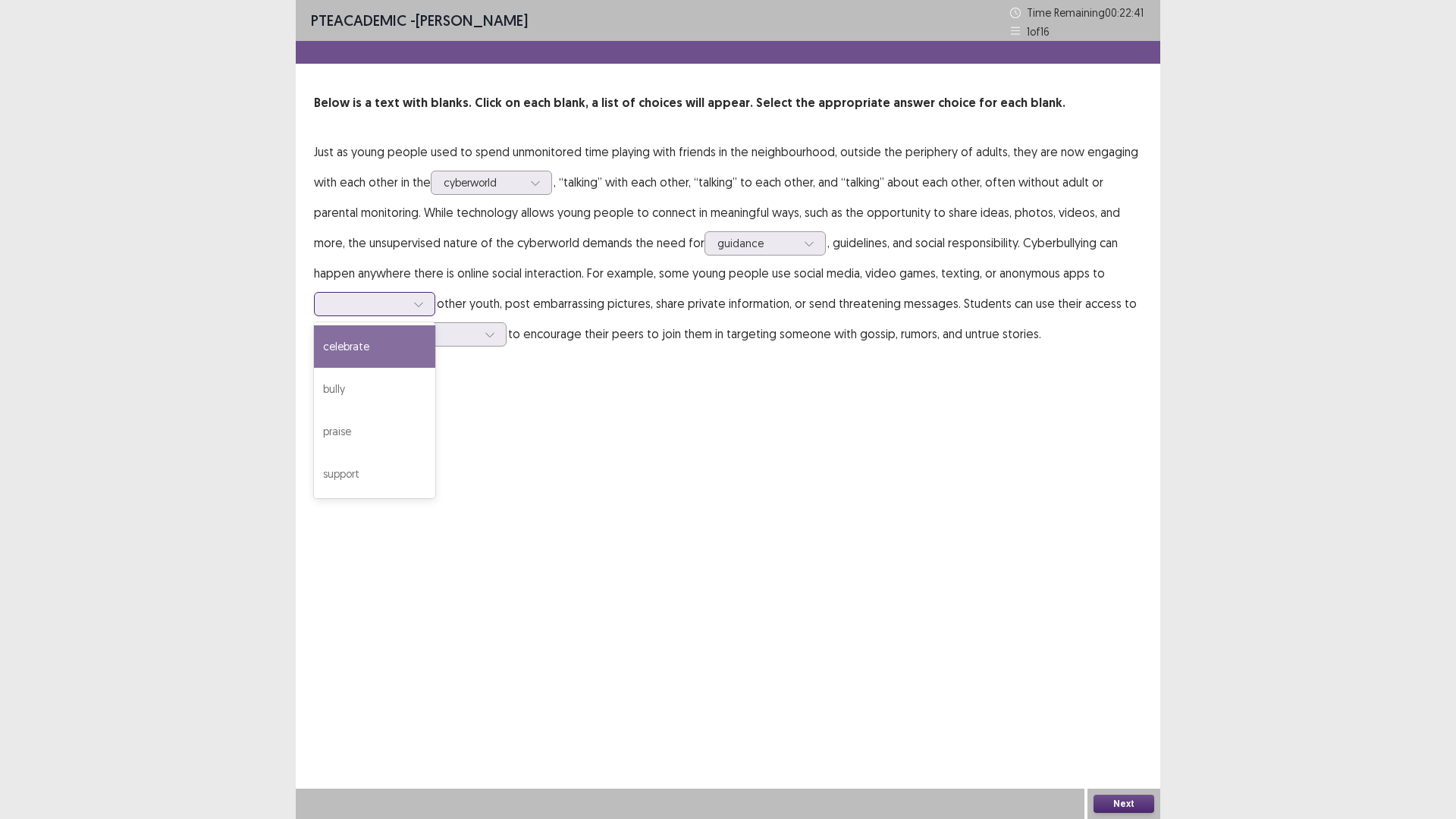
click at [347, 302] on div at bounding box center [366, 303] width 79 height 14
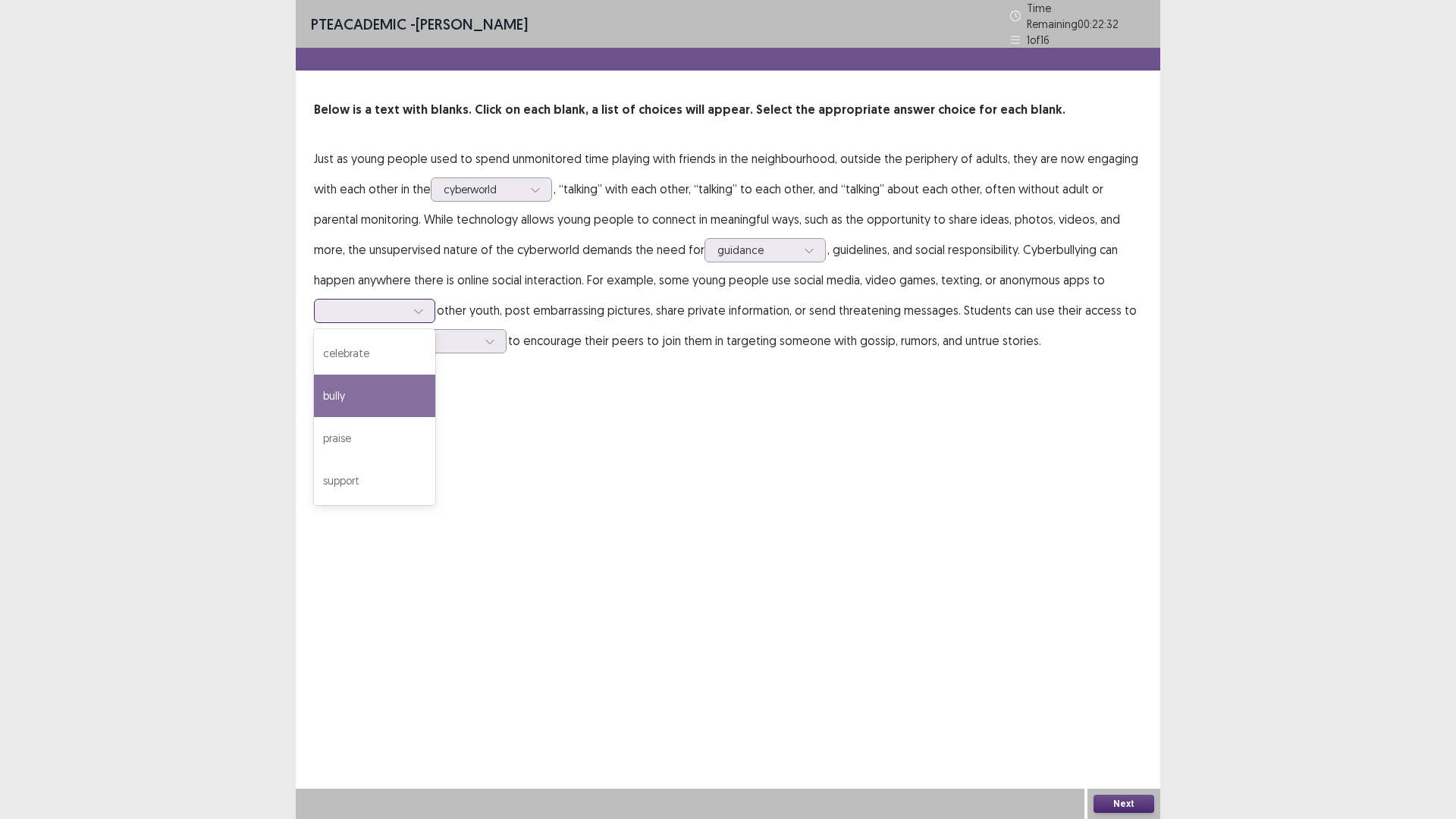
click at [373, 379] on div "bully" at bounding box center [375, 396] width 121 height 43
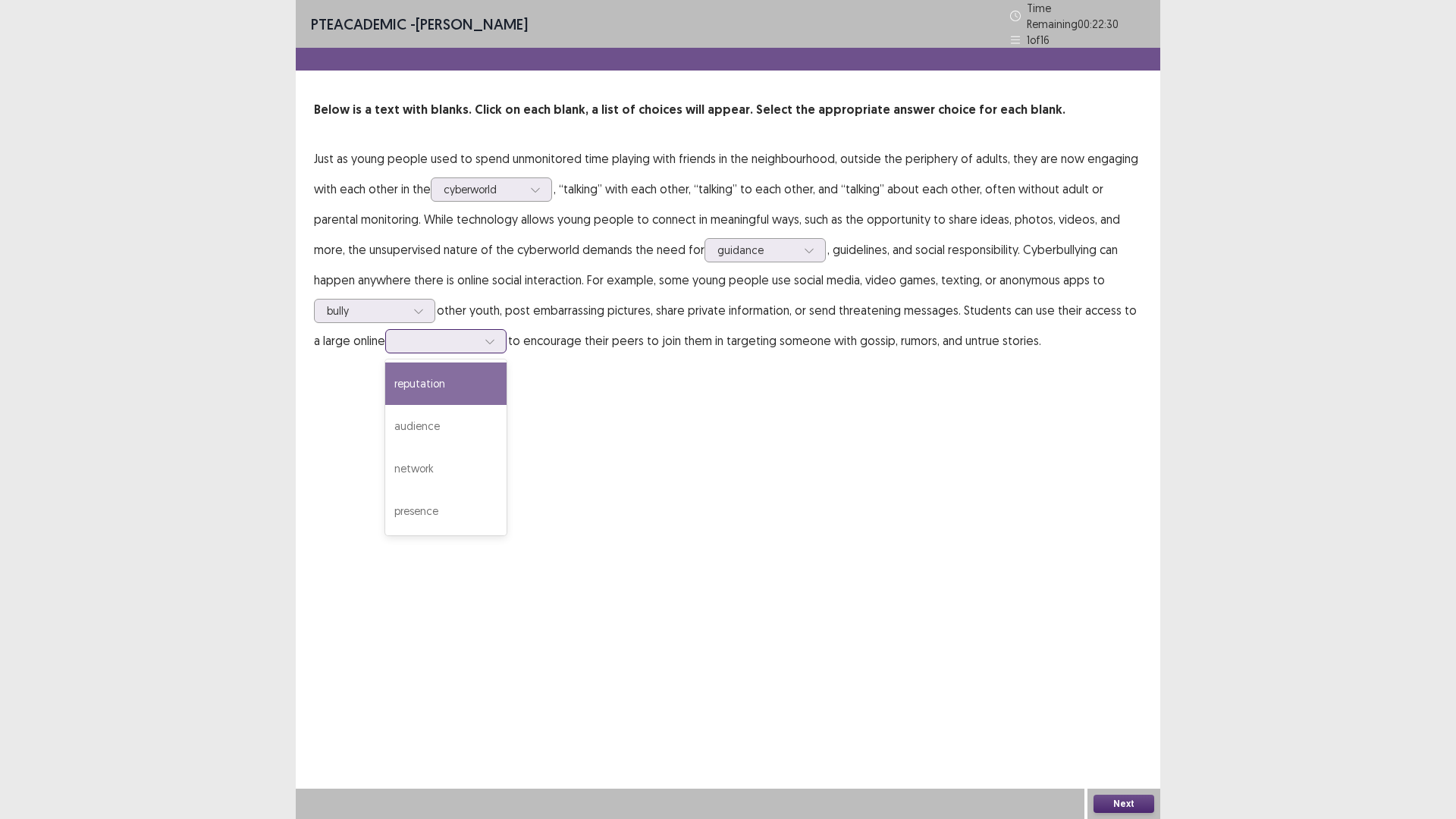
click at [444, 334] on div at bounding box center [437, 341] width 79 height 14
click at [426, 417] on div "audience" at bounding box center [446, 425] width 121 height 43
click at [523, 427] on div "PTE academic - [PERSON_NAME] Time Remaining 00 : 22 : 03 1 of 16 Below is a tex…" at bounding box center [728, 410] width 865 height 819
click at [404, 337] on div at bounding box center [437, 341] width 79 height 14
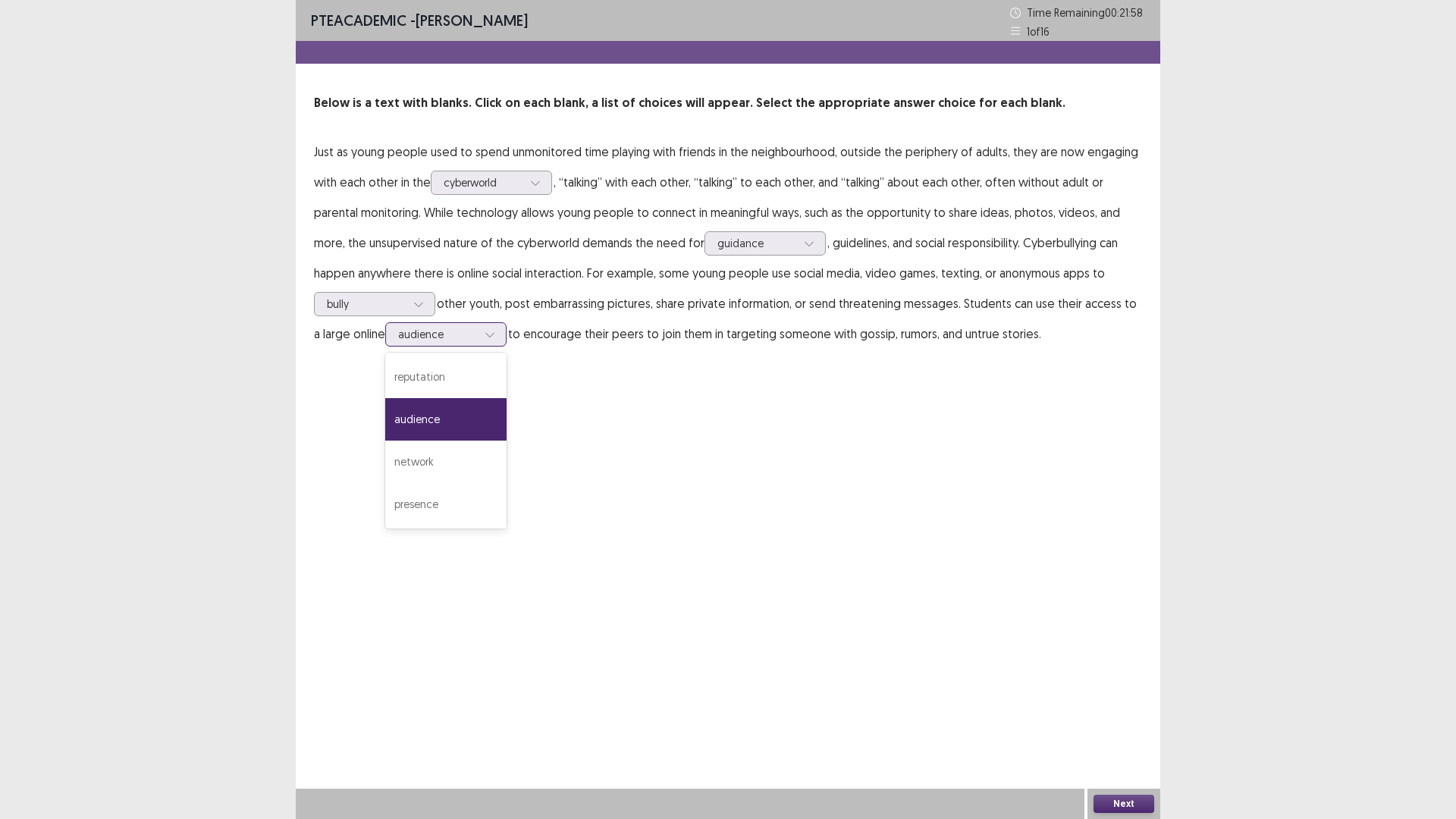
click at [403, 337] on div at bounding box center [437, 334] width 79 height 14
click at [1093, 695] on div "PTE academic - [PERSON_NAME] Time Remaining 00 : 21 : 55 1 of 16 Below is a tex…" at bounding box center [728, 410] width 865 height 819
click at [1110, 695] on button "Next" at bounding box center [1123, 804] width 61 height 18
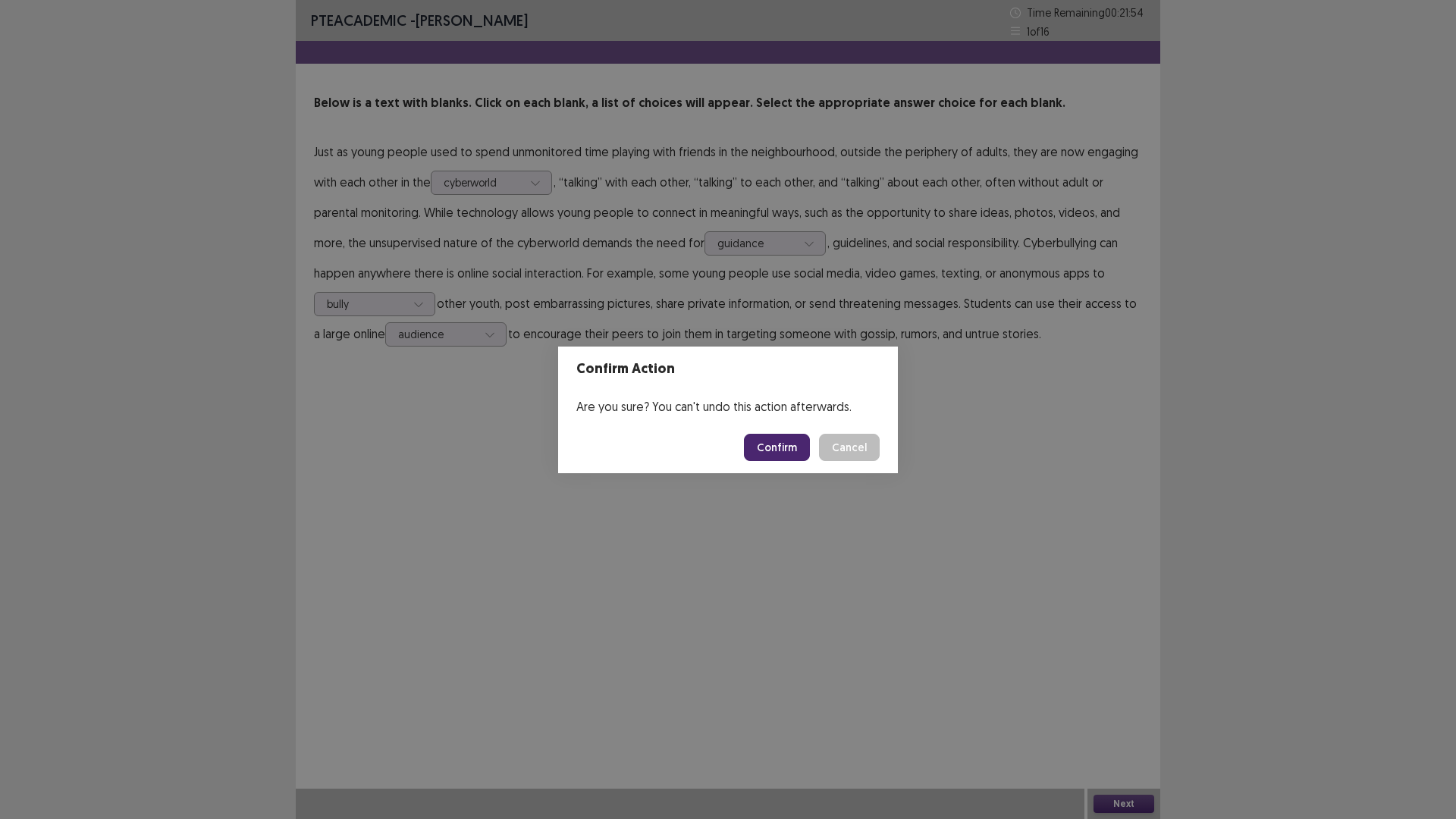
drag, startPoint x: 805, startPoint y: 446, endPoint x: 801, endPoint y: 458, distance: 12.6
click at [801, 458] on button "Confirm" at bounding box center [776, 446] width 66 height 27
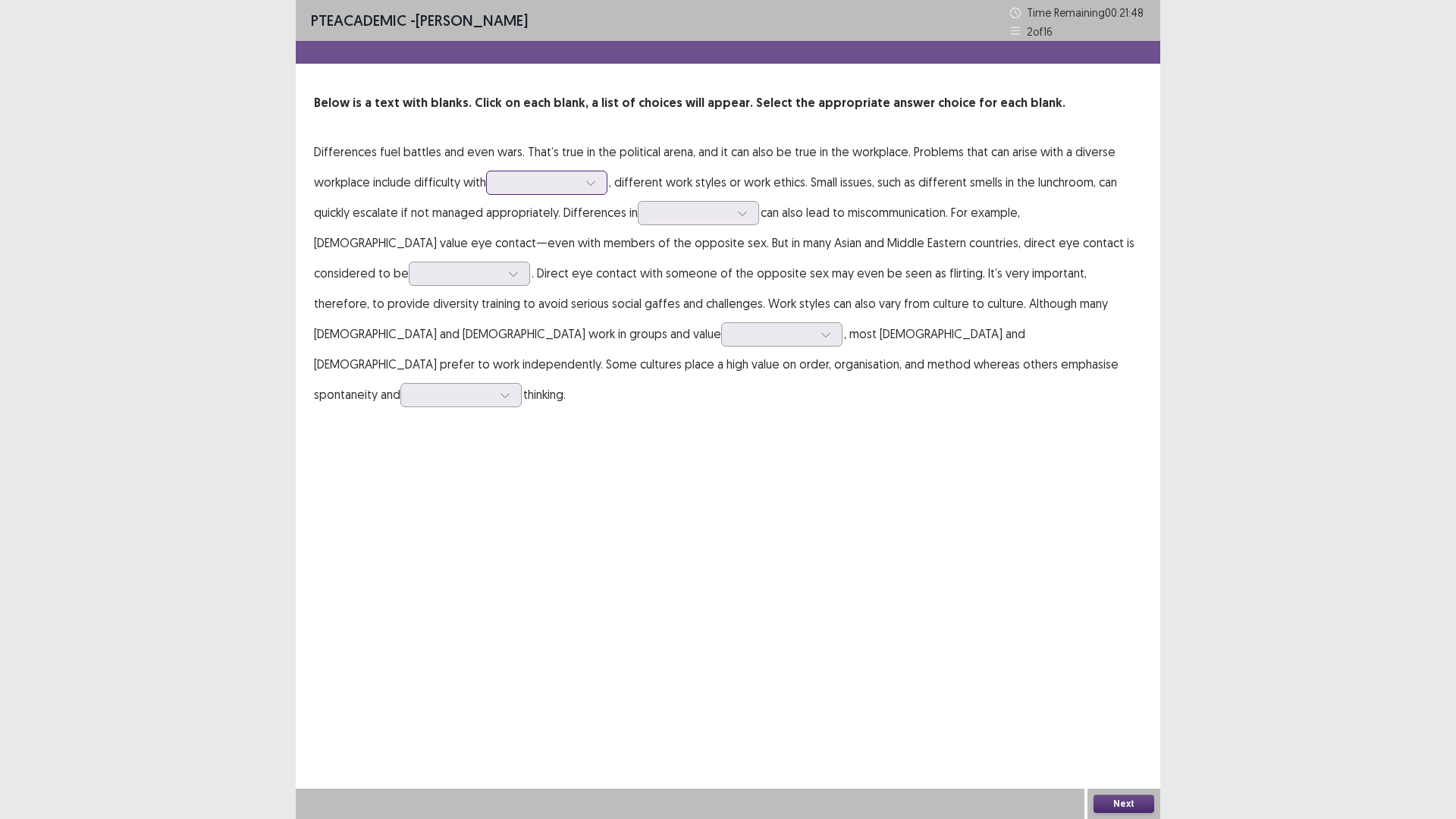
click at [536, 187] on div at bounding box center [538, 182] width 79 height 14
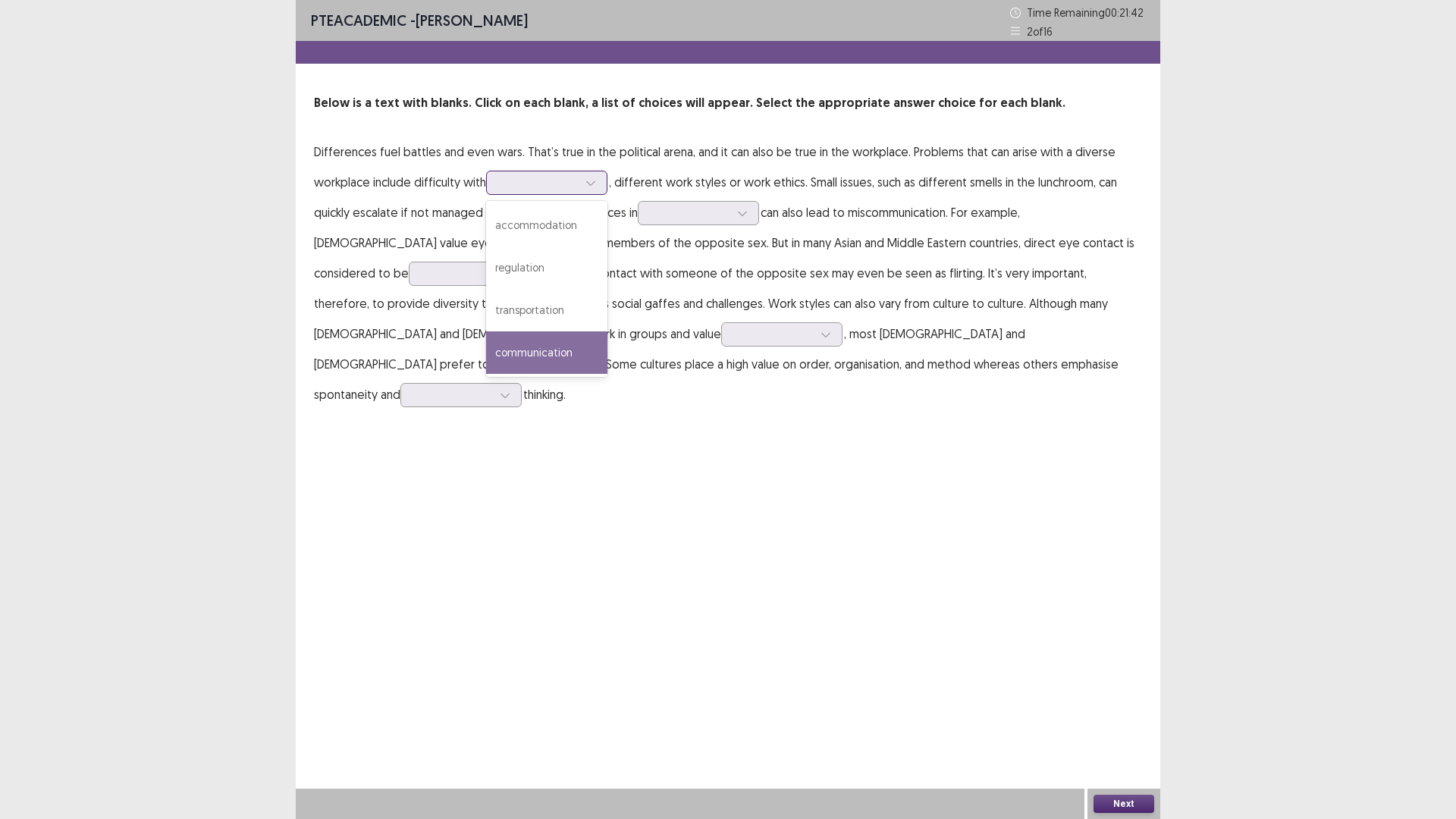
click at [550, 349] on div "communication" at bounding box center [547, 352] width 121 height 43
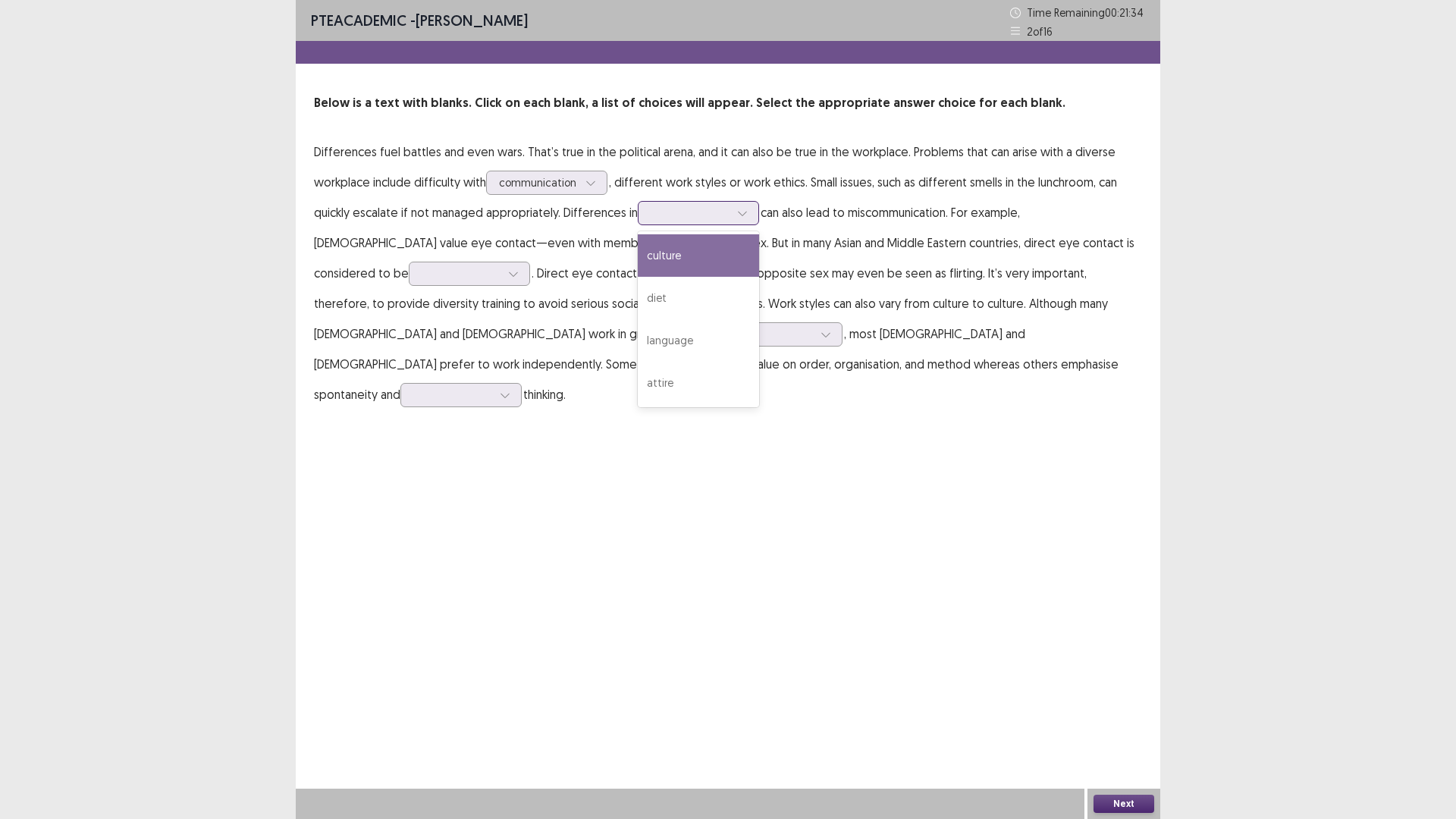
click at [719, 206] on div at bounding box center [690, 213] width 79 height 14
click at [671, 249] on div "culture" at bounding box center [699, 255] width 121 height 43
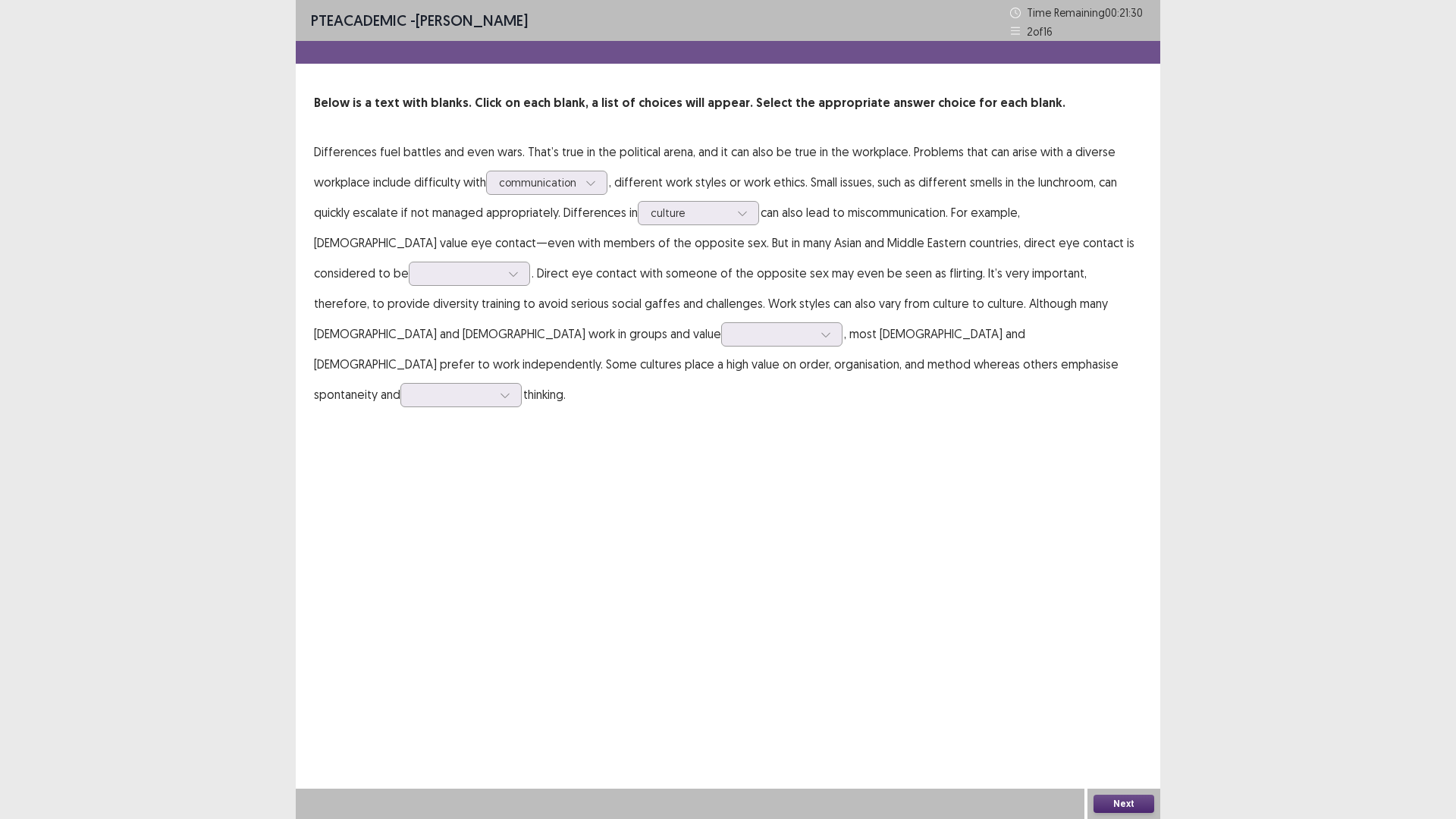
click at [652, 253] on p "Differences fuel battles and even wars. That’s true in the political arena, and…" at bounding box center [728, 272] width 828 height 273
click at [421, 266] on div at bounding box center [460, 273] width 79 height 14
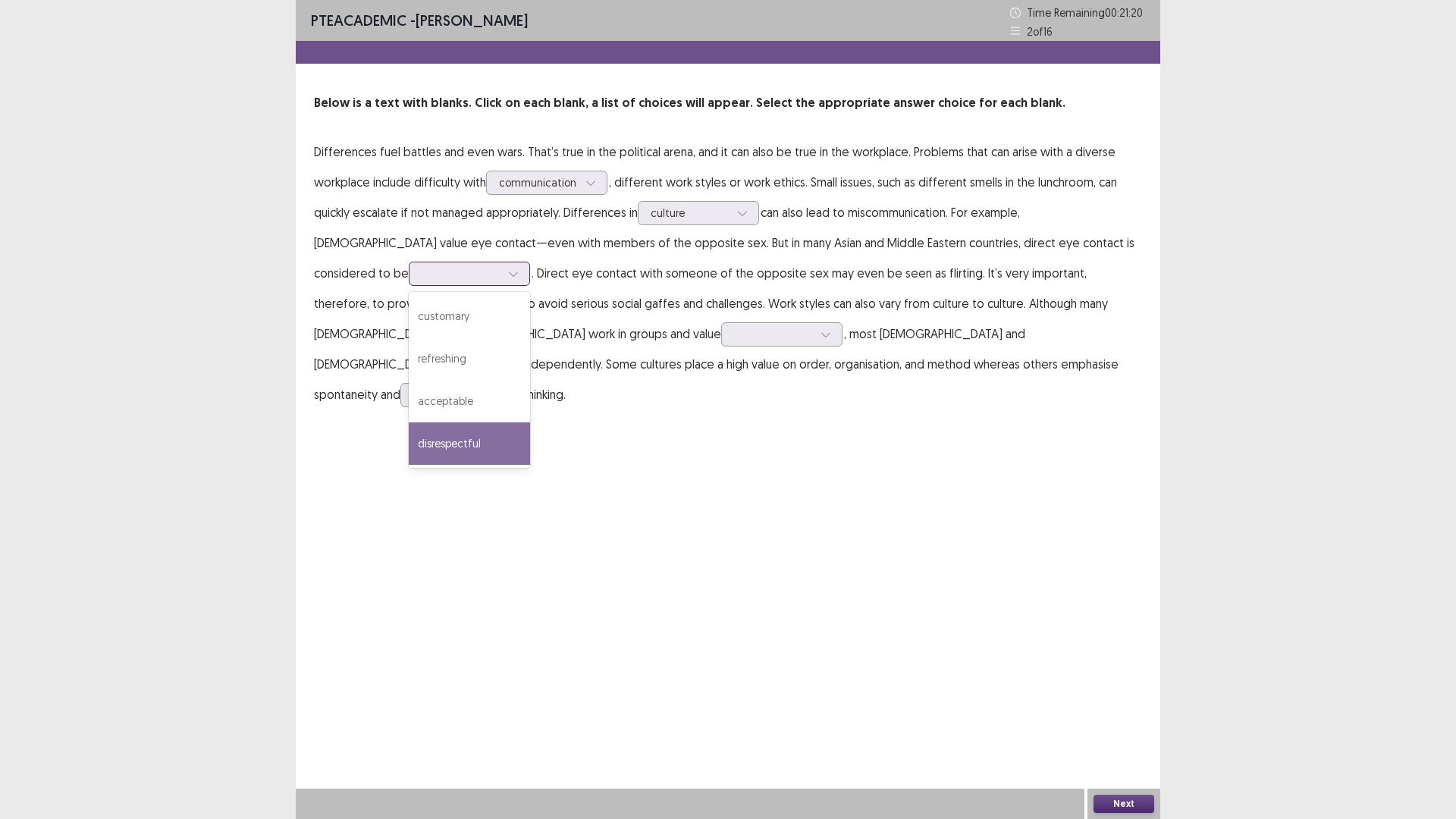
click at [408, 450] on div "disrespectful" at bounding box center [469, 443] width 121 height 43
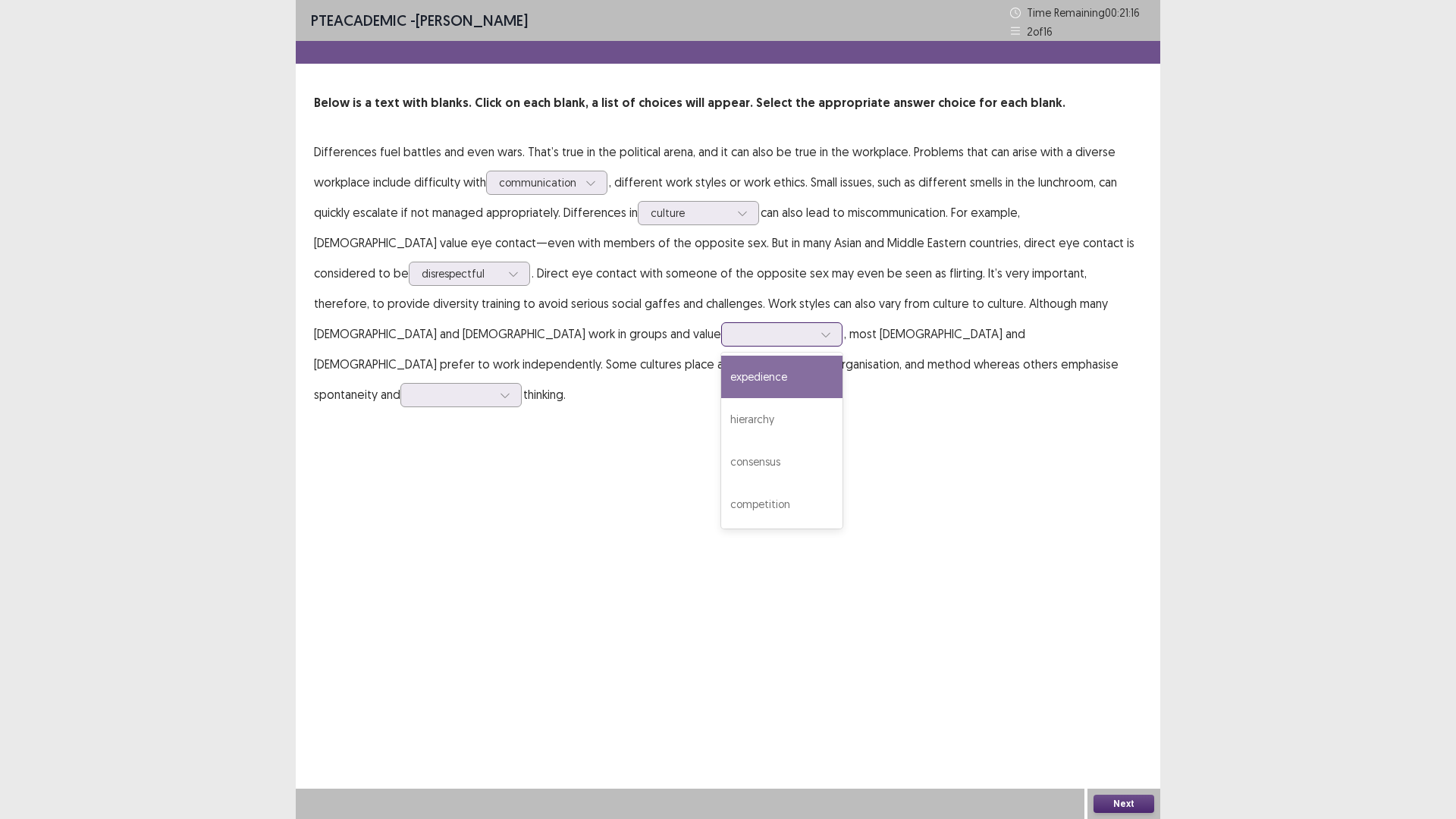
click at [733, 330] on div at bounding box center [772, 334] width 79 height 14
click at [722, 408] on div "hierarchy" at bounding box center [782, 419] width 121 height 43
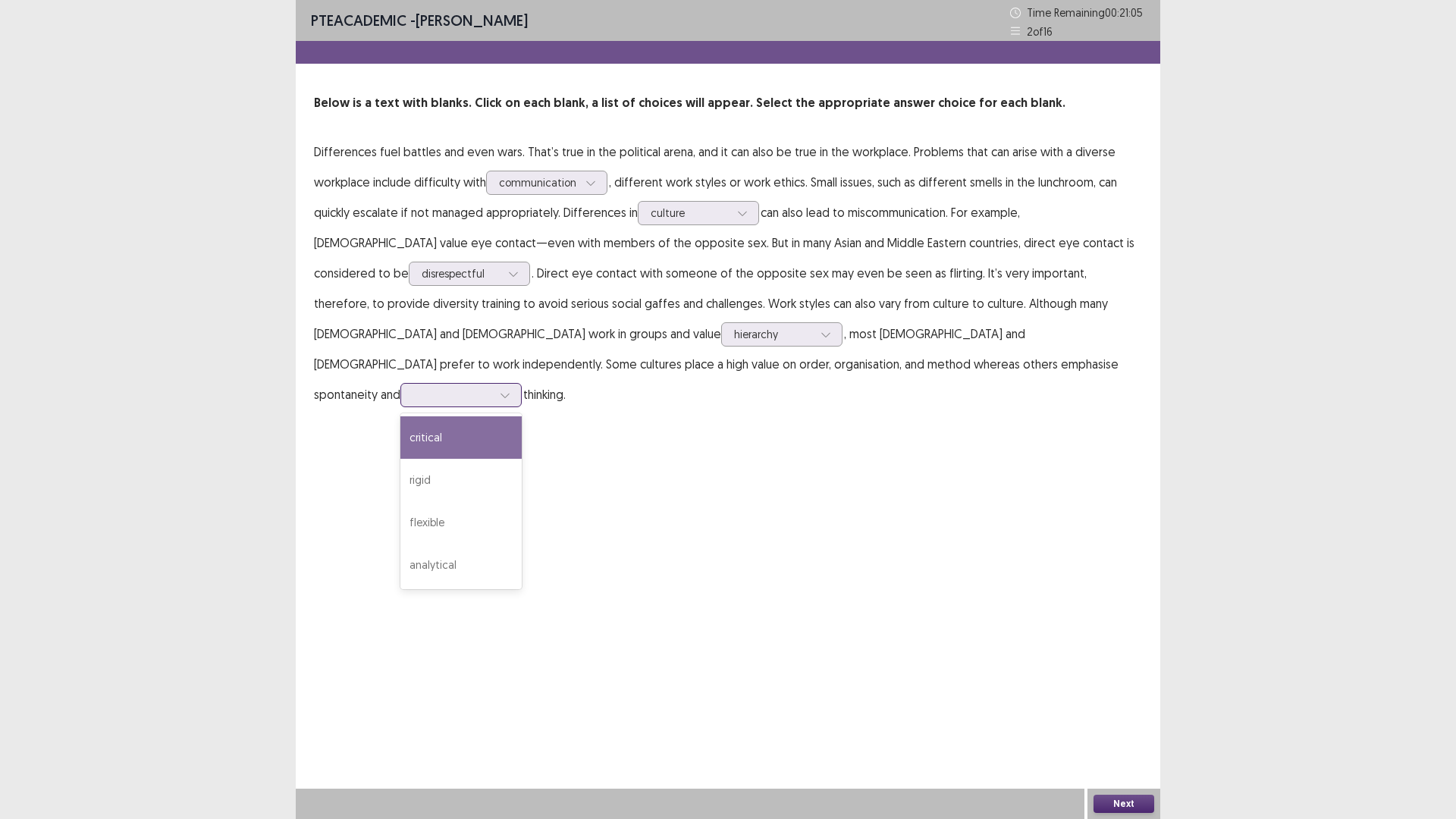
click at [492, 388] on div at bounding box center [452, 395] width 79 height 14
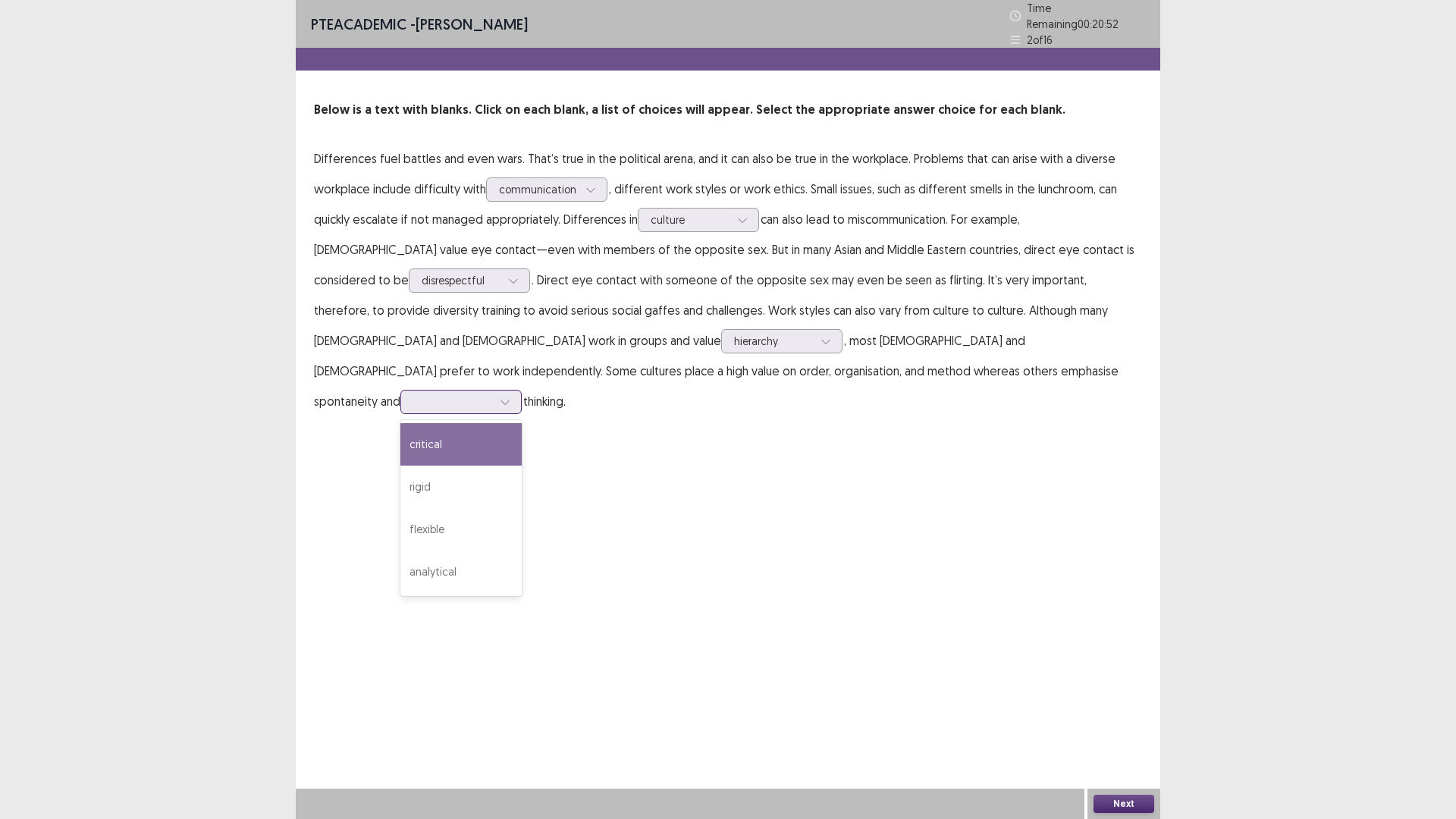
click at [522, 423] on div "critical" at bounding box center [461, 444] width 121 height 43
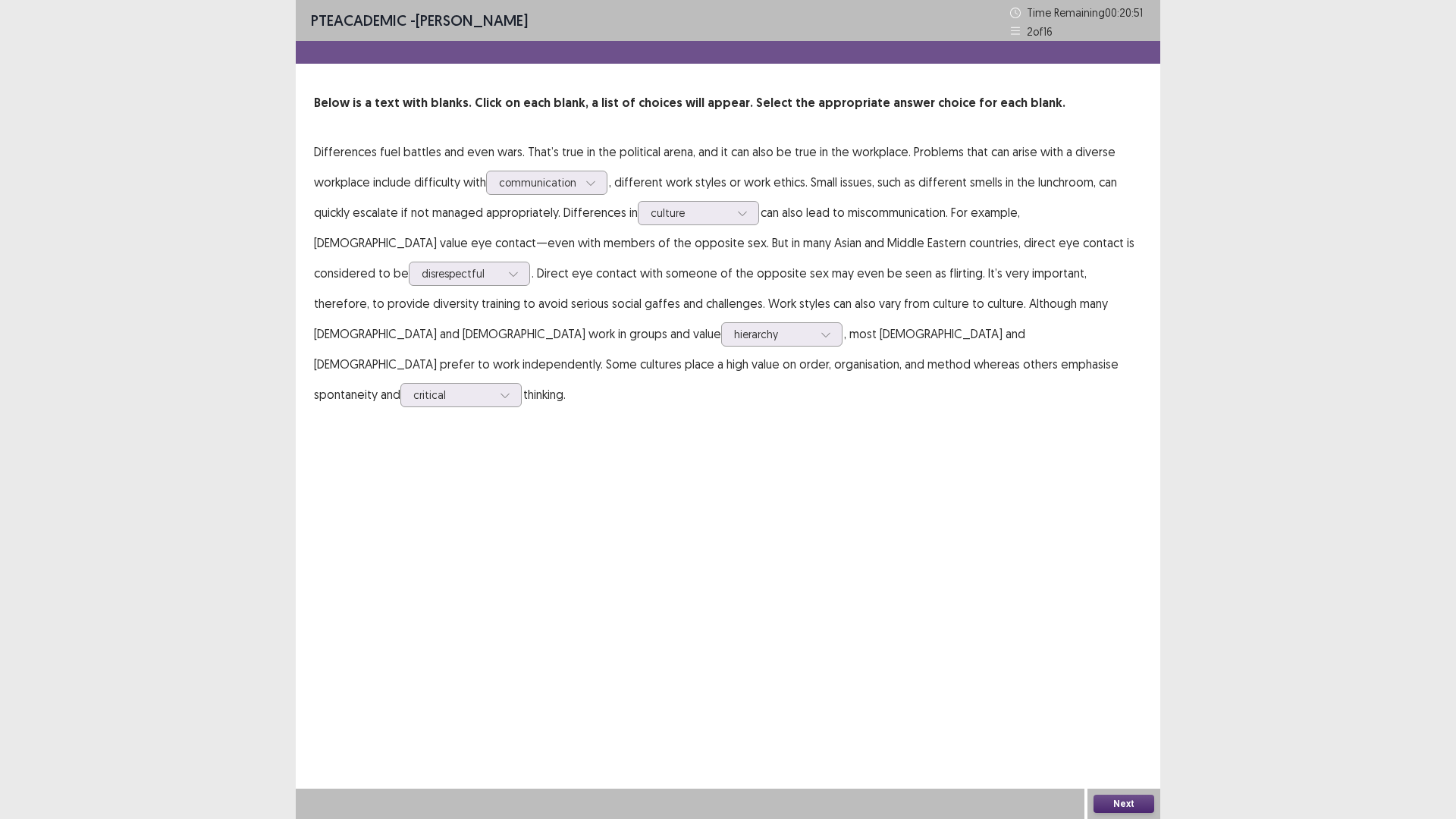
click at [883, 599] on div "PTE academic - [PERSON_NAME] Time Remaining 00 : 20 : 51 2 of 16 Below is a tex…" at bounding box center [728, 410] width 865 height 819
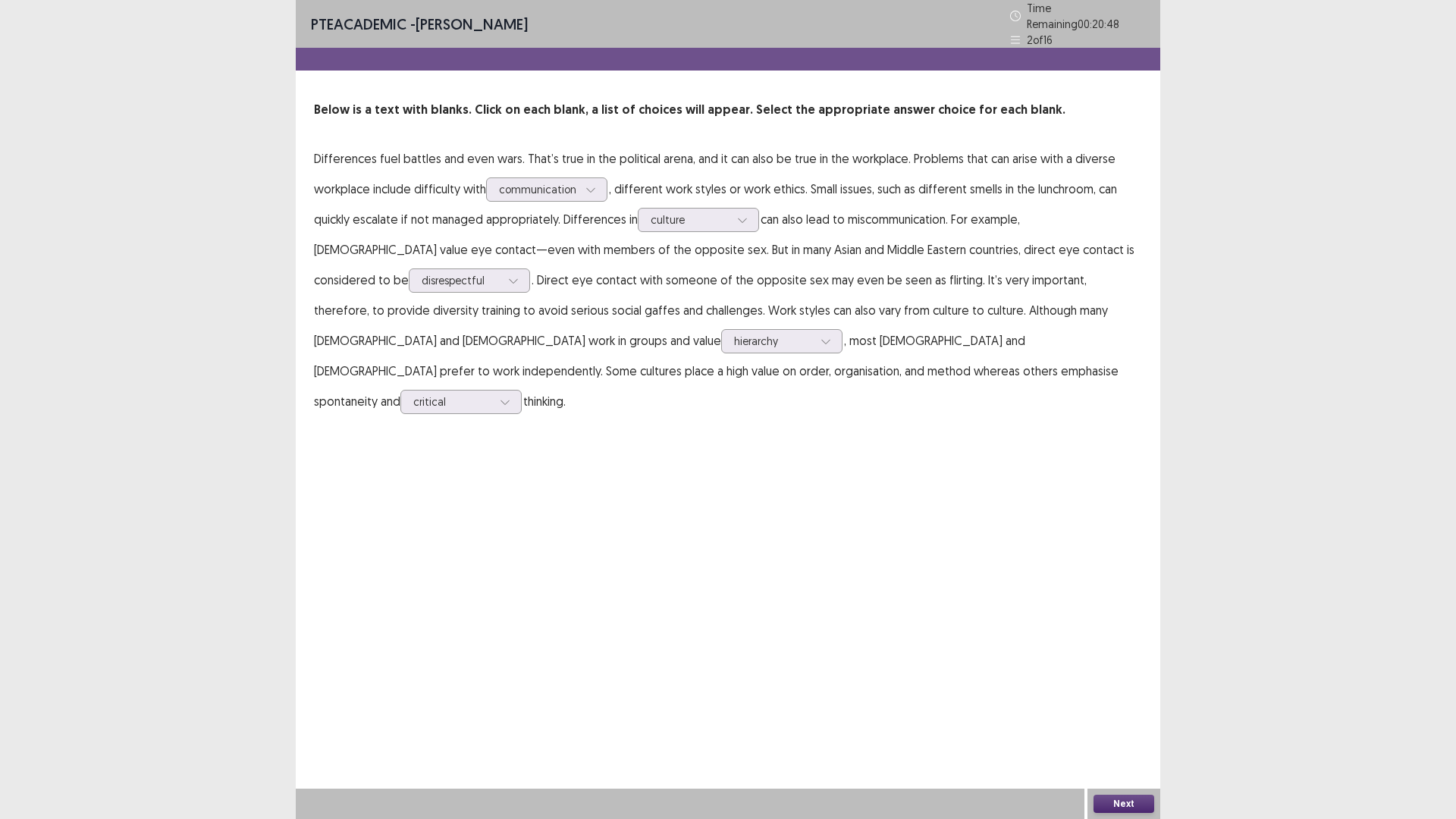
click at [1115, 695] on button "Next" at bounding box center [1123, 804] width 61 height 18
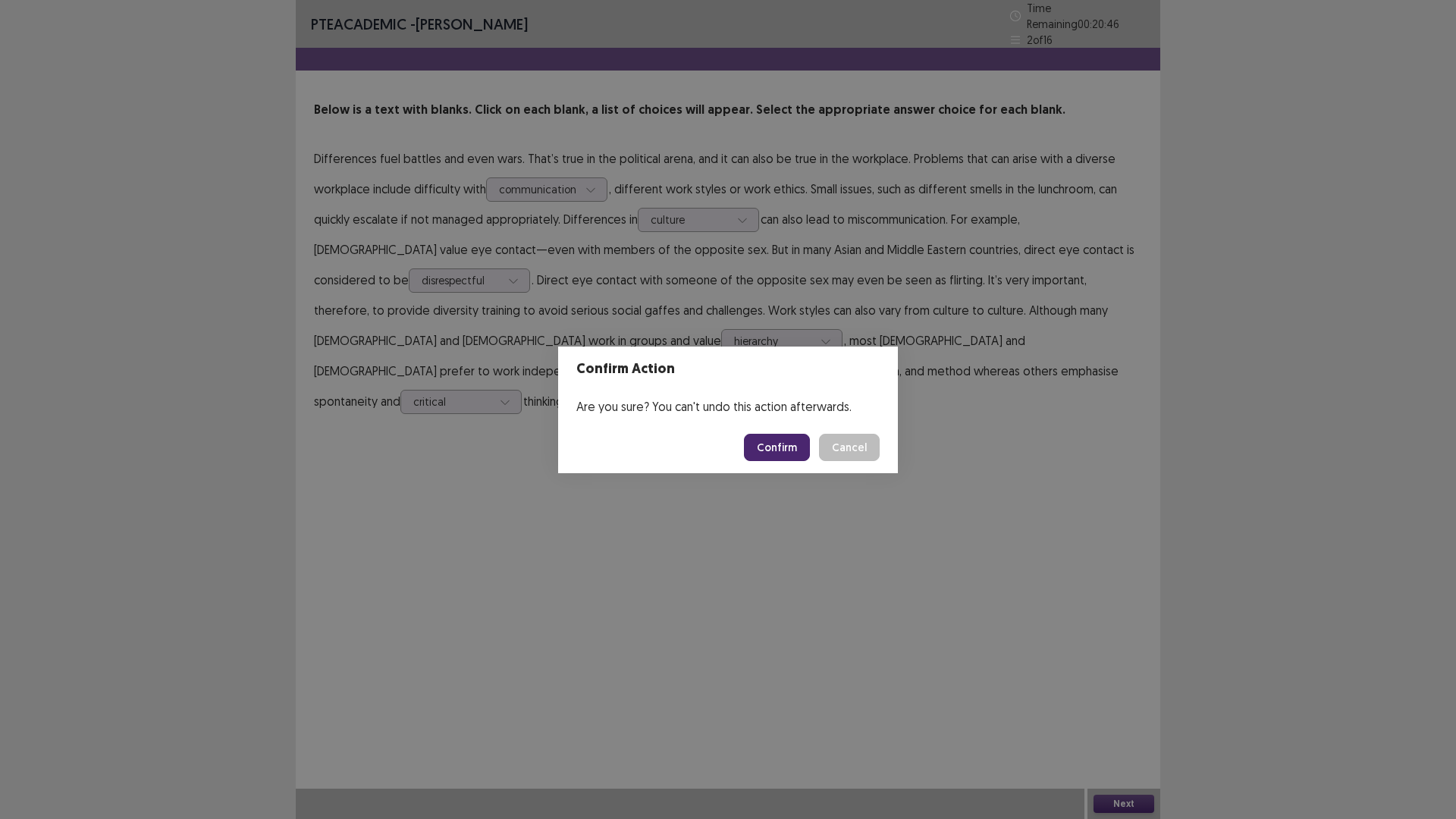
click at [756, 444] on button "Confirm" at bounding box center [776, 446] width 66 height 27
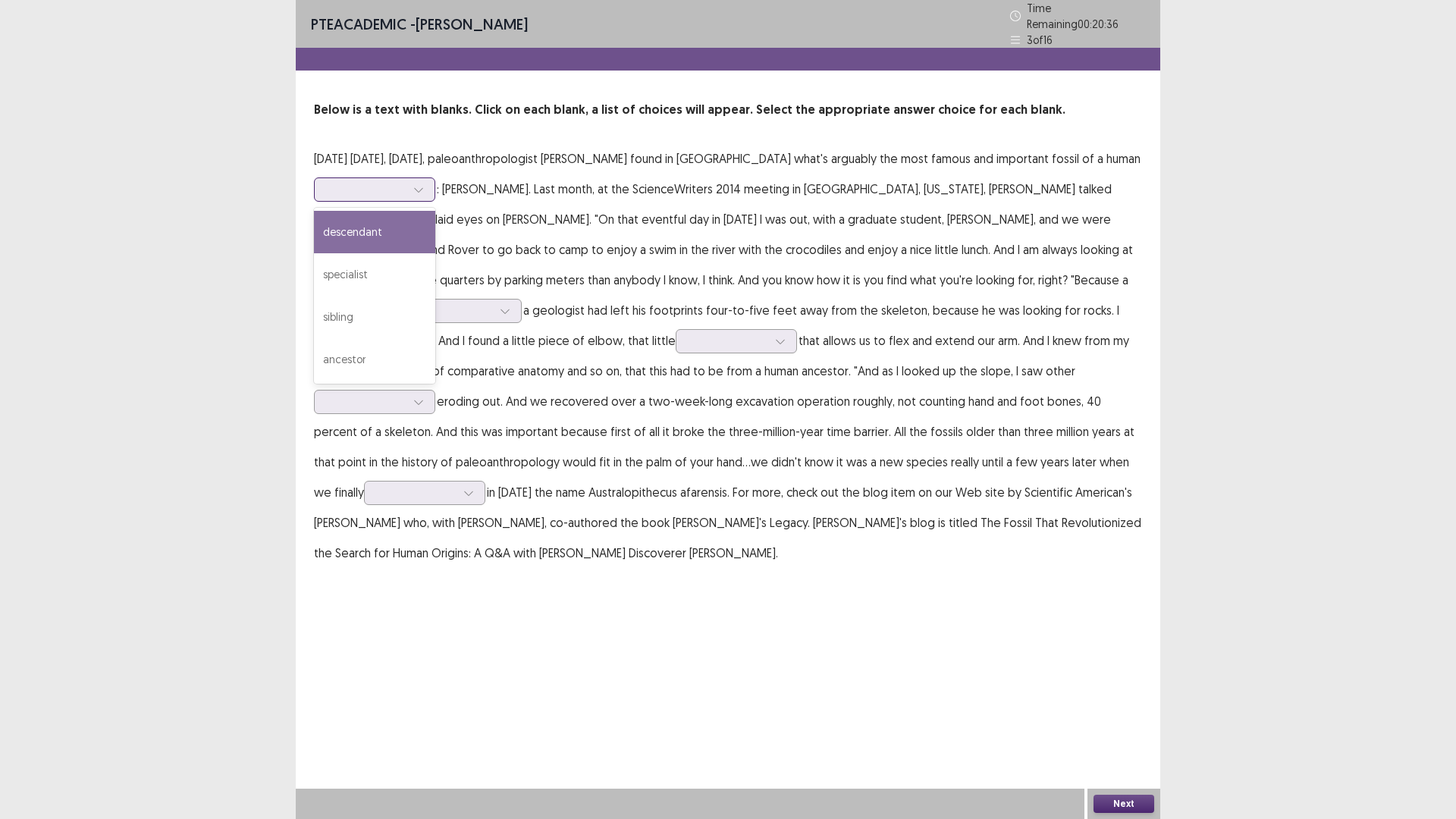
click at [405, 187] on div at bounding box center [366, 189] width 79 height 14
click at [435, 357] on div "ancestor" at bounding box center [375, 359] width 121 height 43
click at [891, 276] on p "[DATE] [DATE], [DATE], paleoanthropologist [PERSON_NAME] found in [GEOGRAPHIC_D…" at bounding box center [728, 355] width 828 height 424
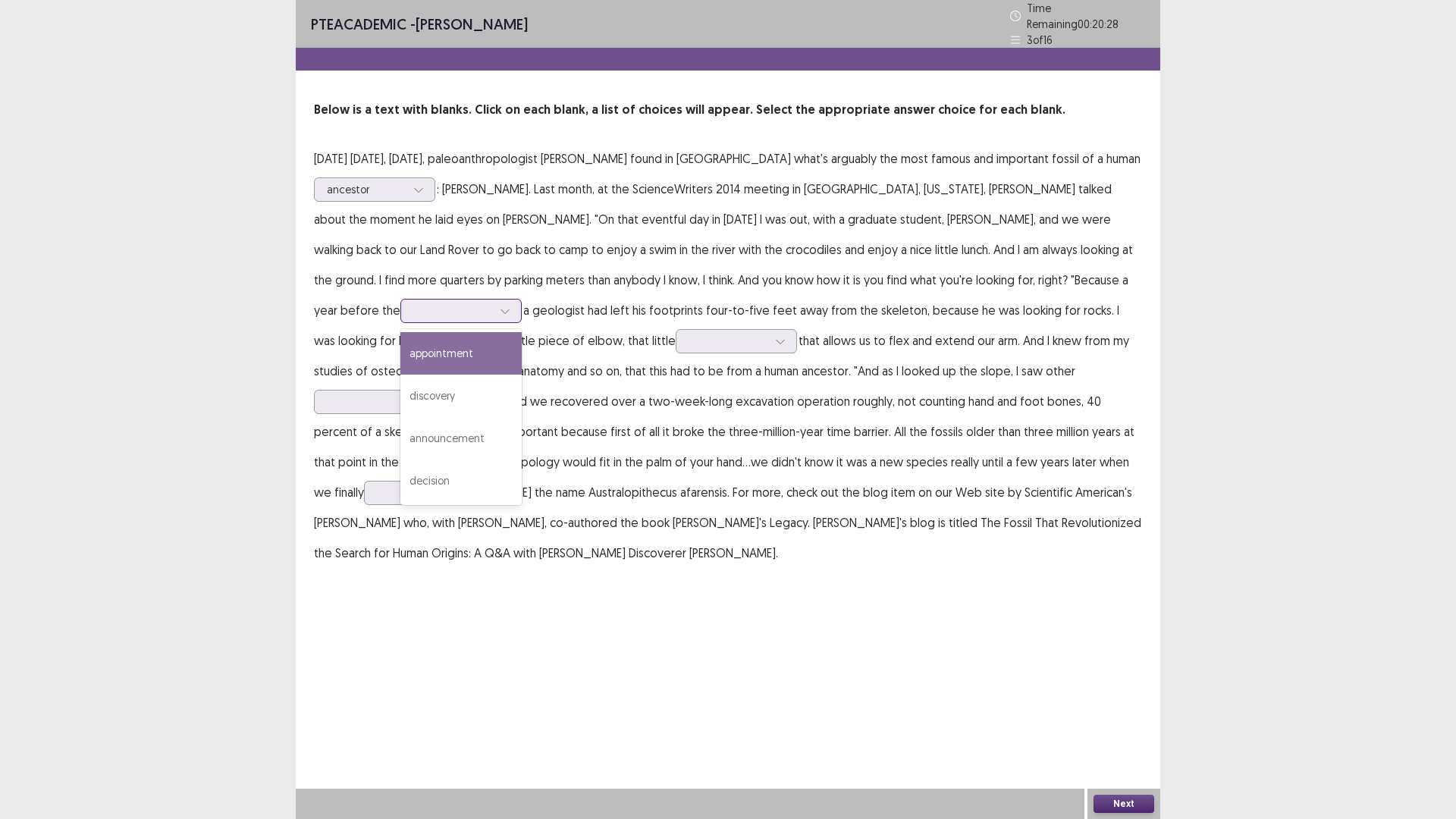
click at [492, 303] on div at bounding box center [452, 310] width 79 height 14
click at [522, 375] on div "discovery" at bounding box center [461, 396] width 121 height 43
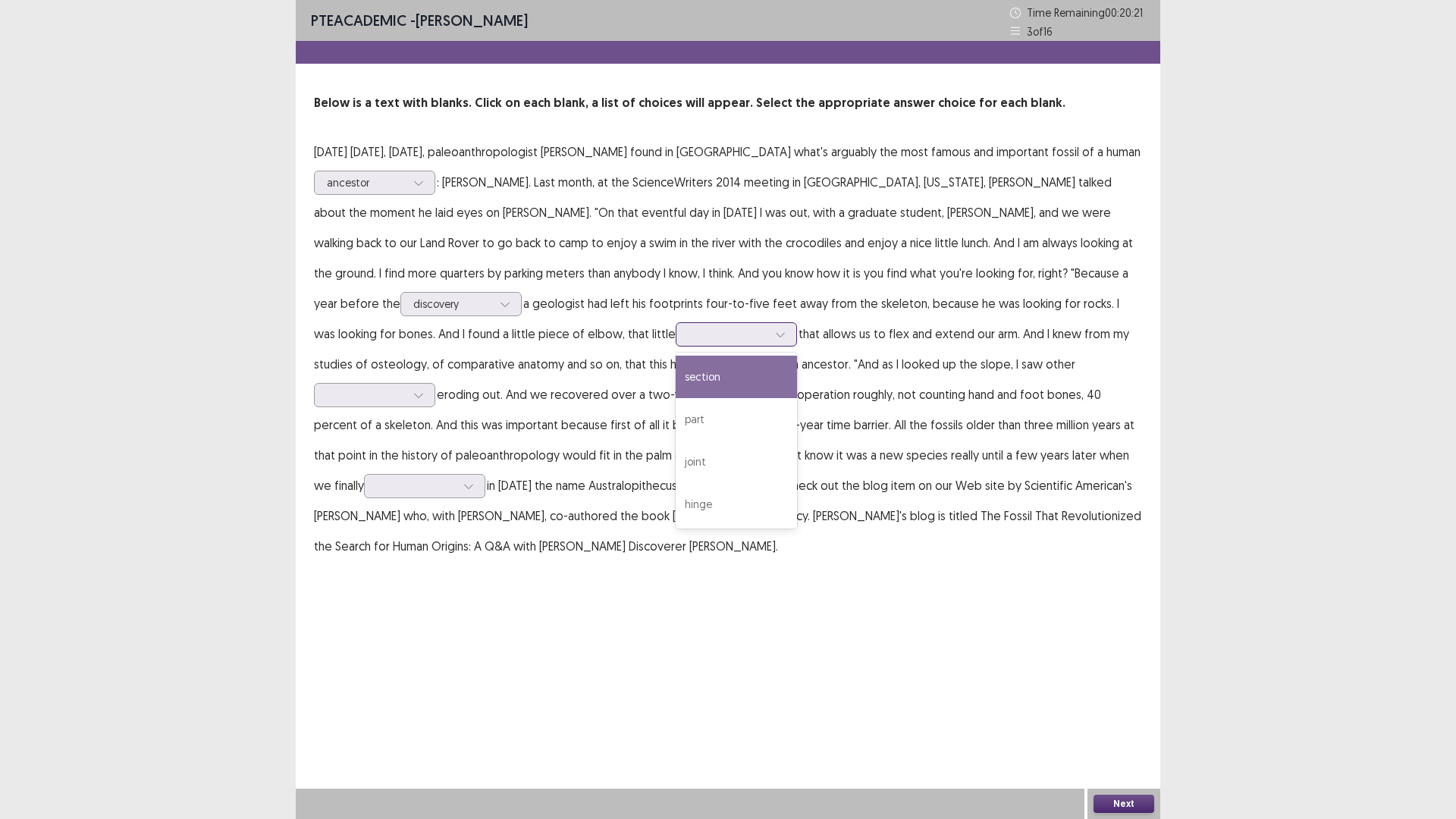
click at [689, 331] on div at bounding box center [728, 334] width 79 height 14
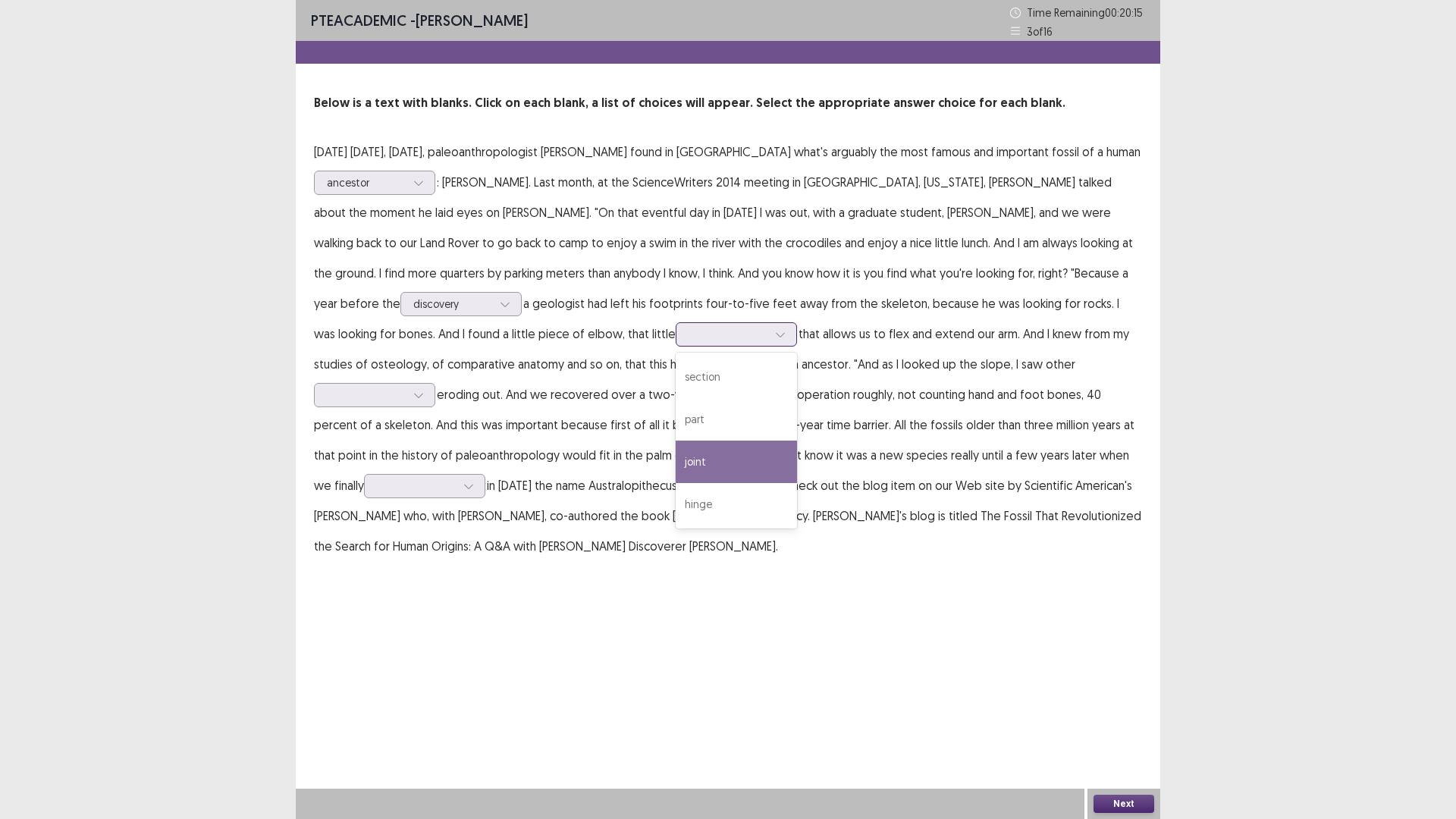
click at [676, 473] on div "joint" at bounding box center [736, 461] width 121 height 43
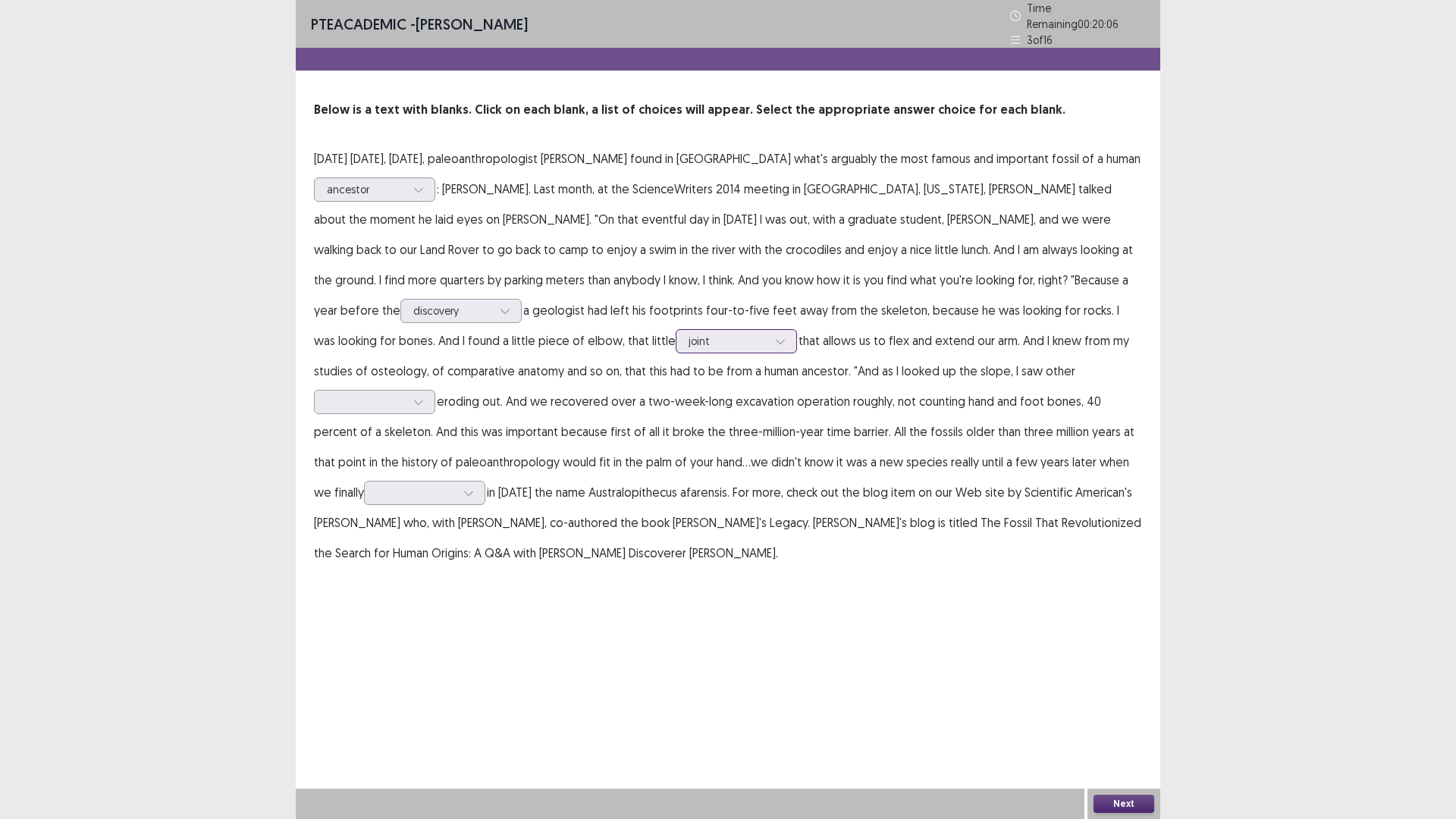
click at [689, 339] on div at bounding box center [728, 341] width 79 height 14
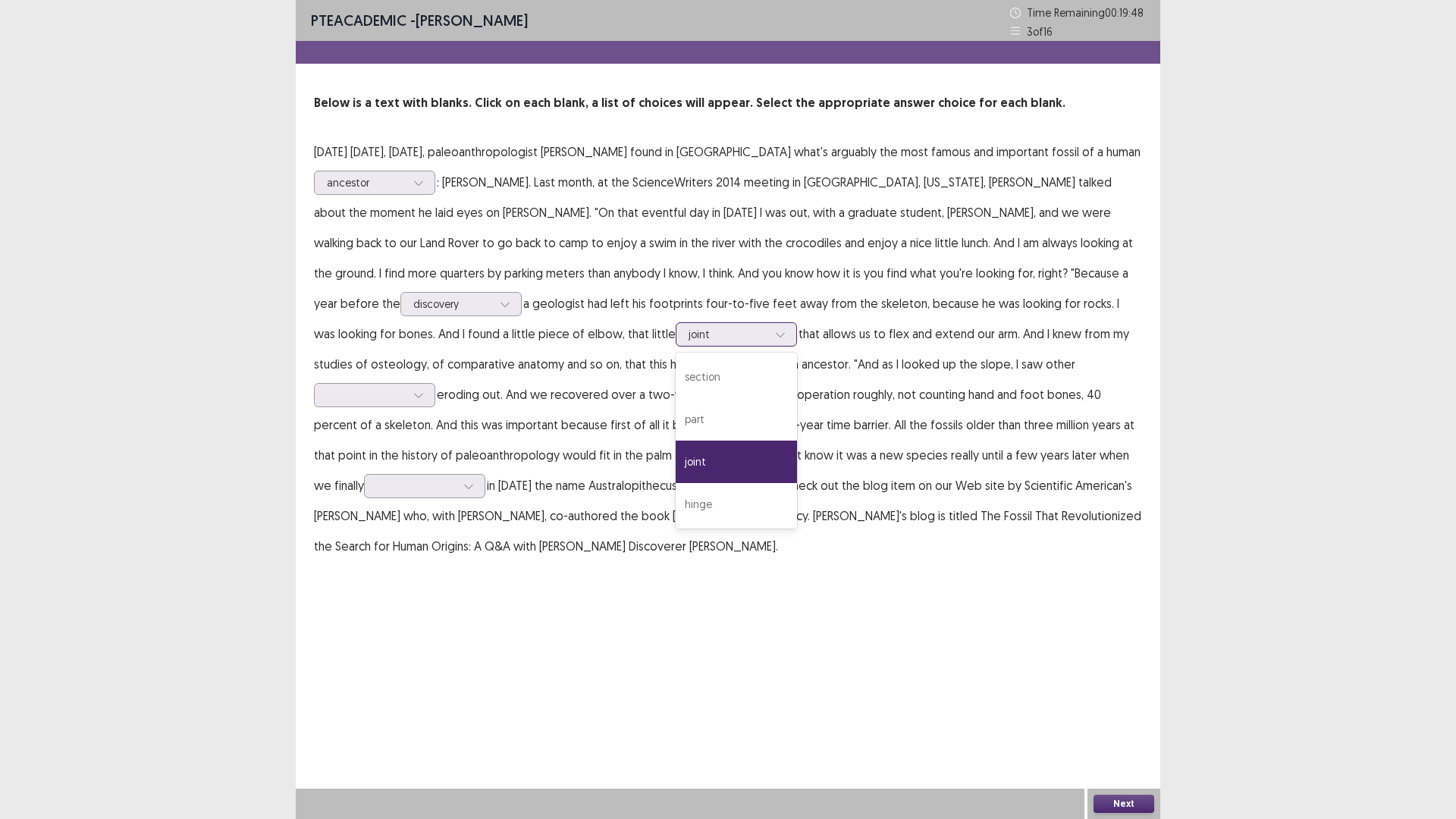
click at [689, 339] on div at bounding box center [728, 334] width 79 height 14
click at [475, 365] on p "[DATE] [DATE], [DATE], paleoanthropologist [PERSON_NAME] found in [GEOGRAPHIC_D…" at bounding box center [728, 348] width 828 height 424
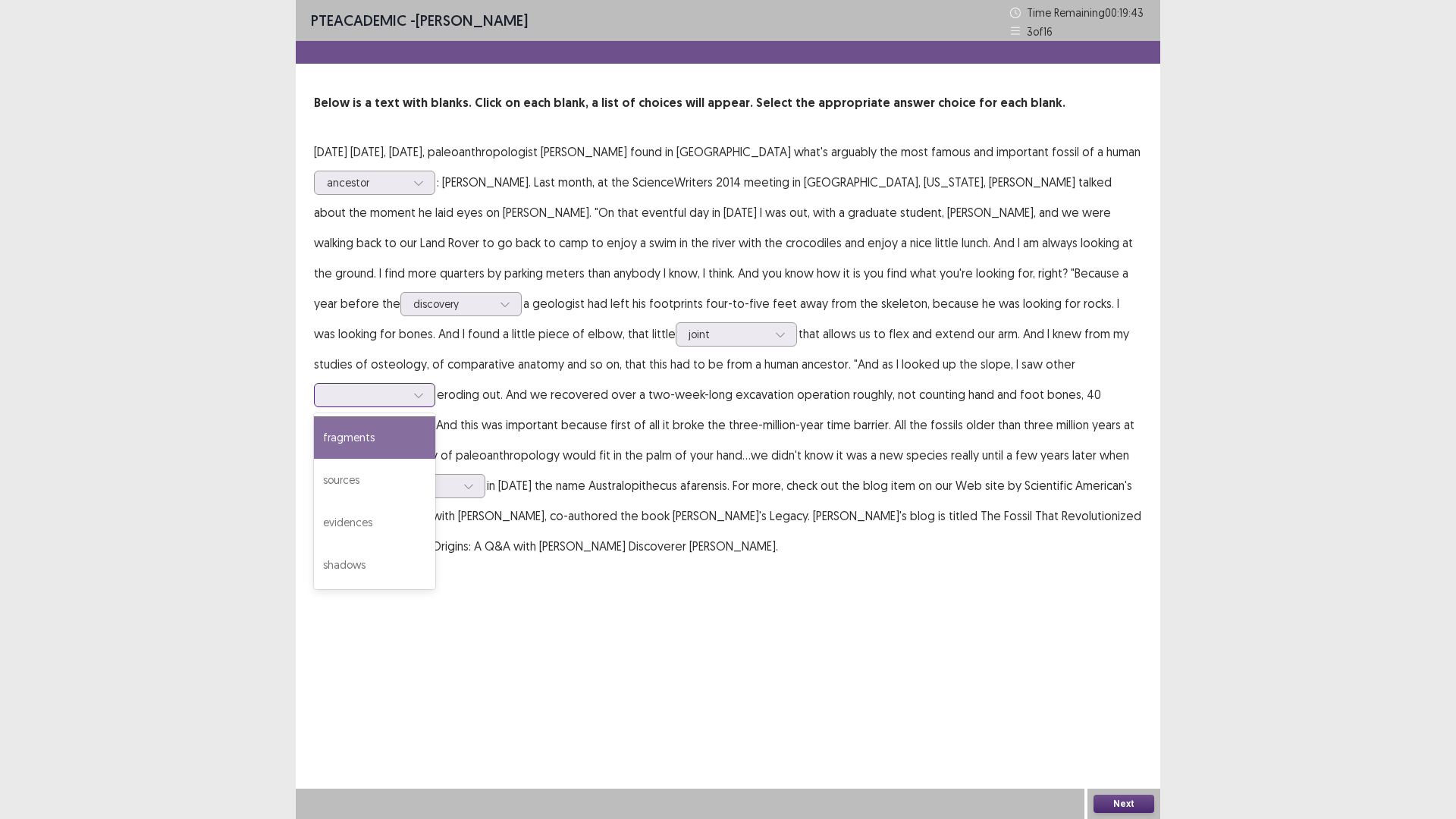
click at [405, 388] on div at bounding box center [366, 395] width 79 height 14
click at [435, 416] on div "fragments" at bounding box center [375, 437] width 121 height 43
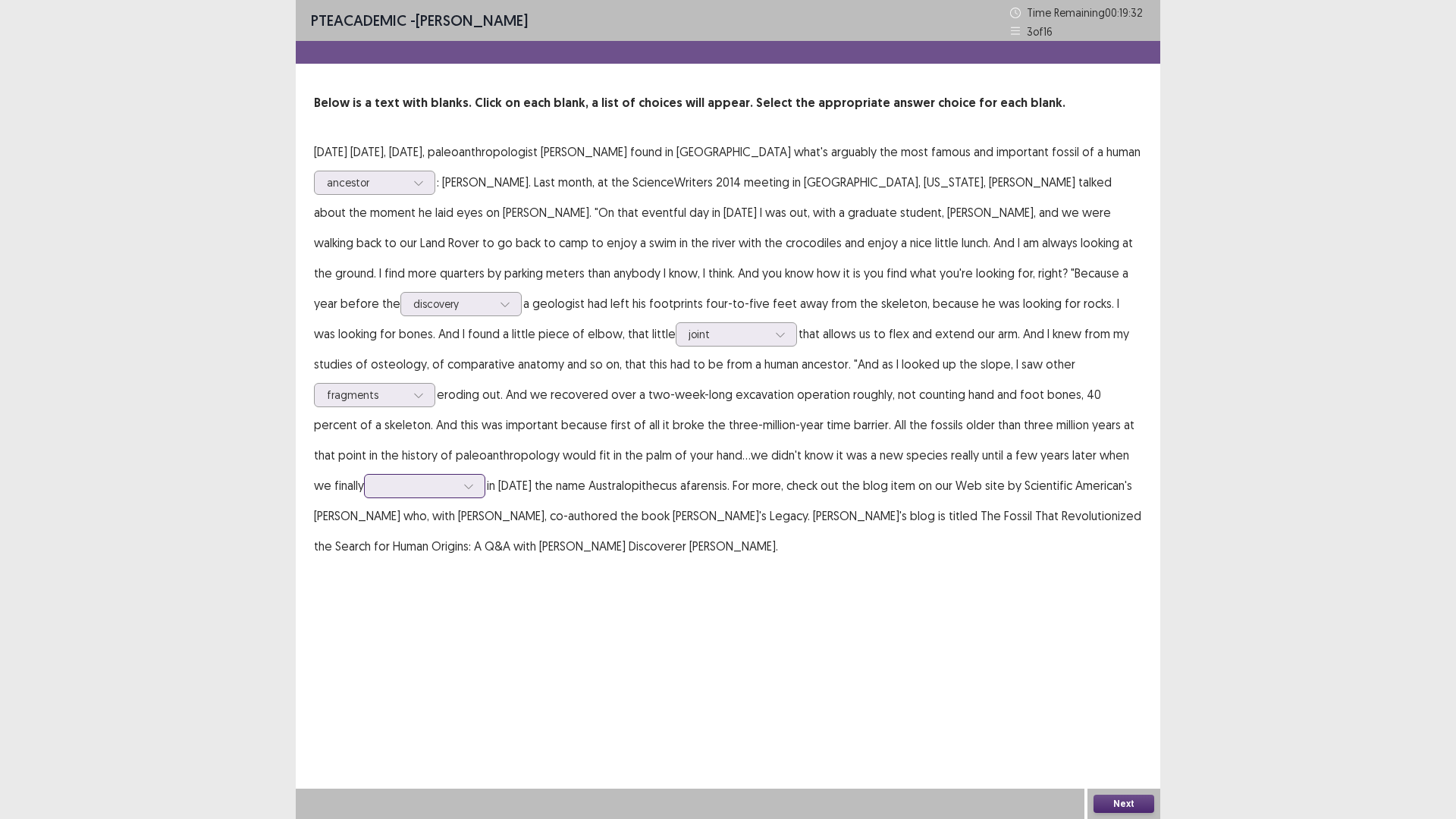
click at [455, 478] on div at bounding box center [415, 485] width 79 height 14
click at [640, 449] on p "[DATE] [DATE], [DATE], paleoanthropologist [PERSON_NAME] found in [GEOGRAPHIC_D…" at bounding box center [728, 348] width 828 height 424
click at [455, 478] on div at bounding box center [415, 485] width 79 height 14
click at [485, 507] on div "published" at bounding box center [424, 528] width 121 height 43
click at [1111, 695] on button "Next" at bounding box center [1123, 804] width 61 height 18
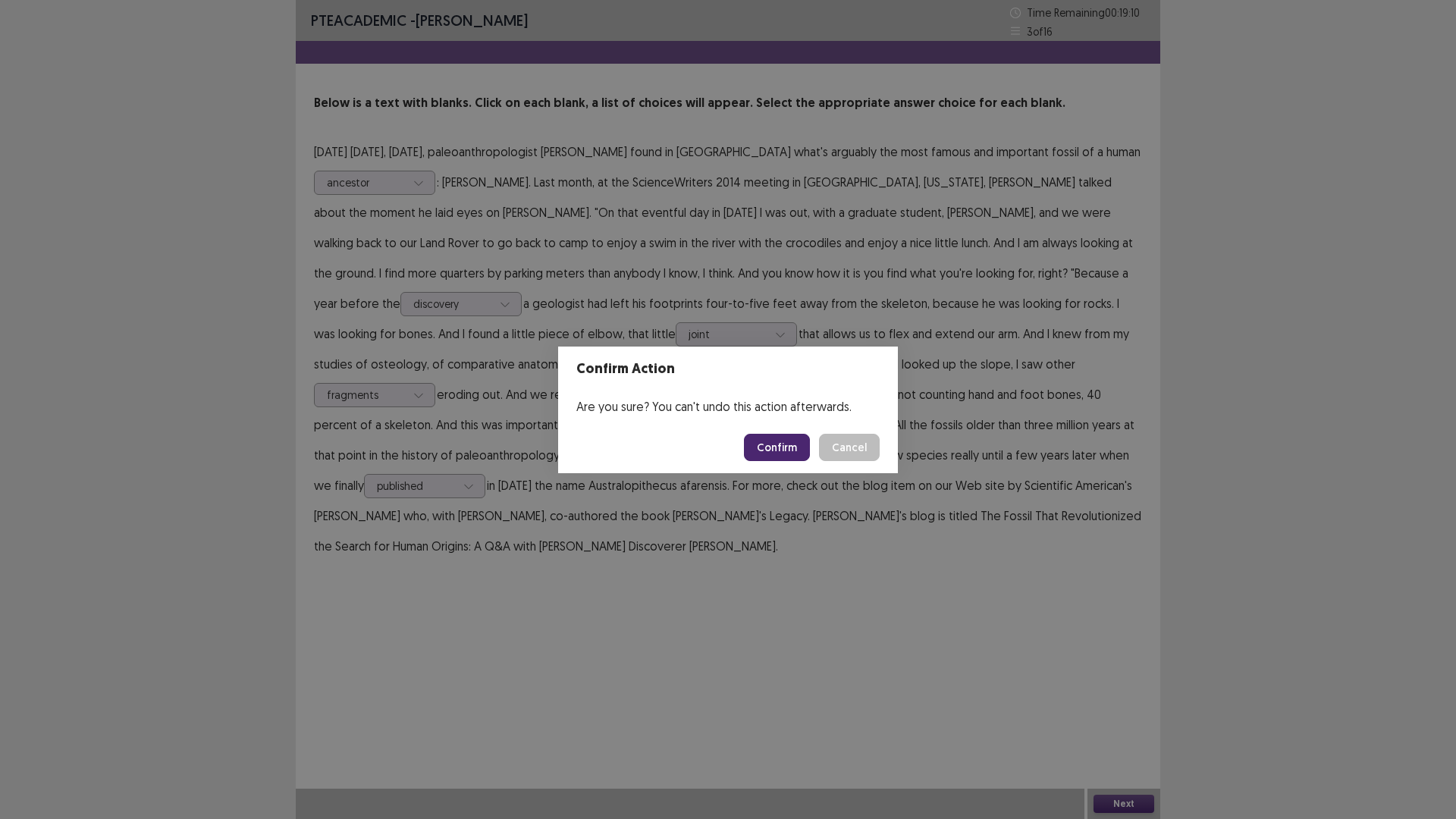
click at [741, 435] on footer "Confirm Cancel" at bounding box center [728, 447] width 340 height 52
click at [746, 435] on footer "Confirm Cancel" at bounding box center [728, 447] width 340 height 52
click at [755, 443] on button "Confirm" at bounding box center [776, 446] width 66 height 27
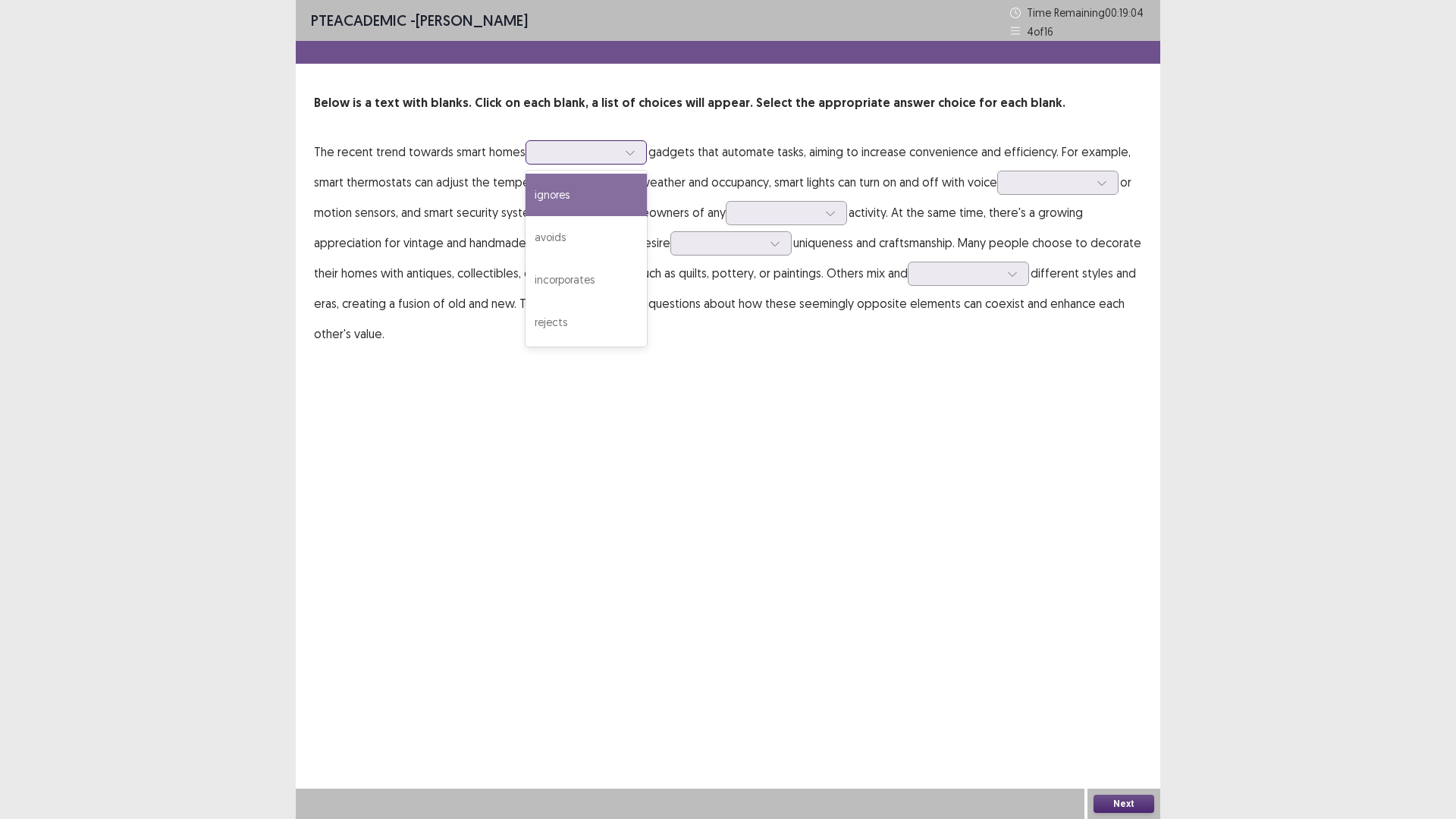
click at [577, 154] on div at bounding box center [577, 152] width 79 height 14
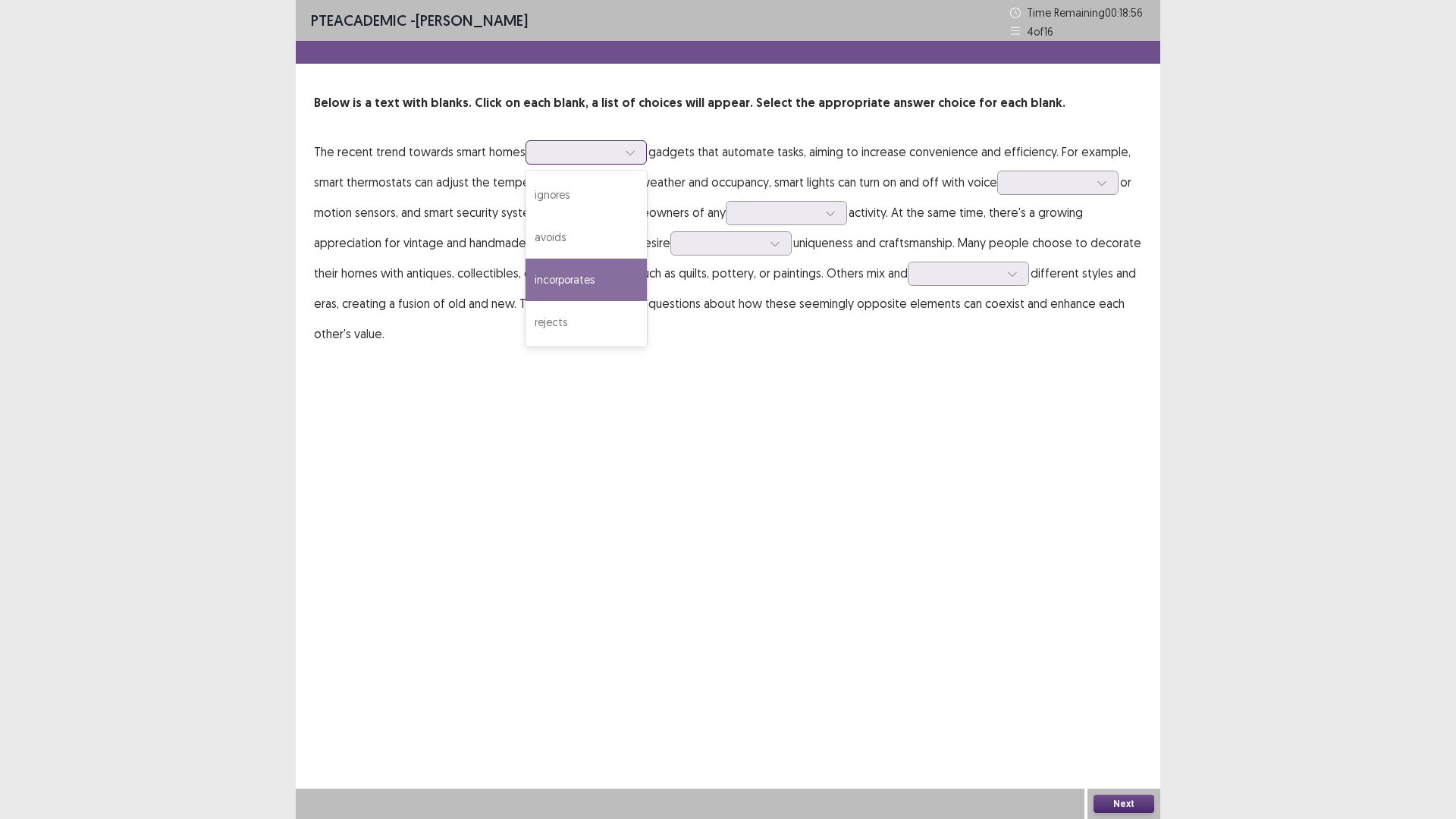
click at [612, 283] on div "incorporates" at bounding box center [586, 279] width 121 height 43
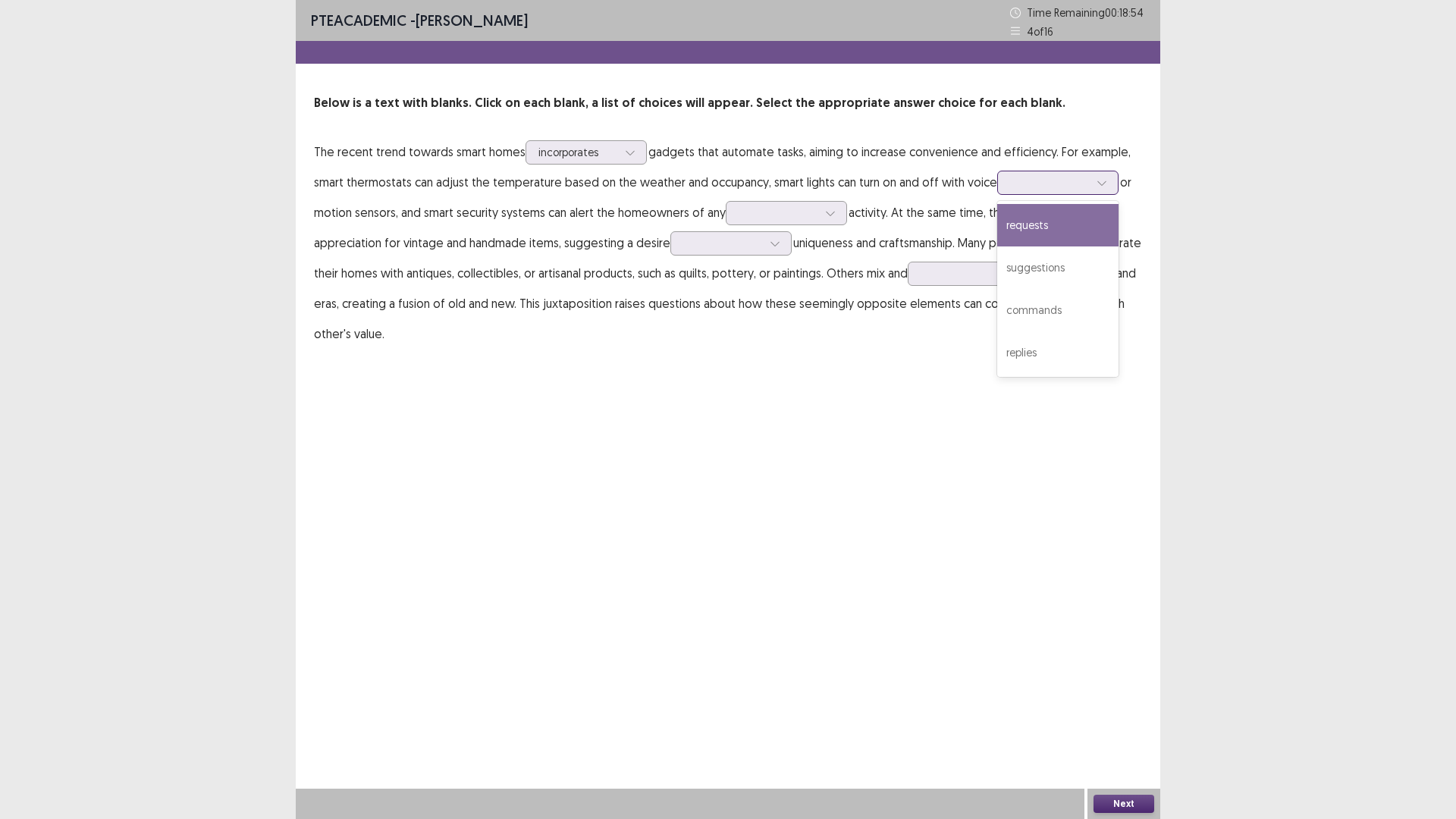
click at [1010, 187] on input "text" at bounding box center [1011, 182] width 3 height 11
click at [1041, 227] on div "requests" at bounding box center [1057, 225] width 121 height 43
click at [1060, 185] on div at bounding box center [1049, 182] width 79 height 14
click at [792, 214] on div at bounding box center [777, 213] width 79 height 14
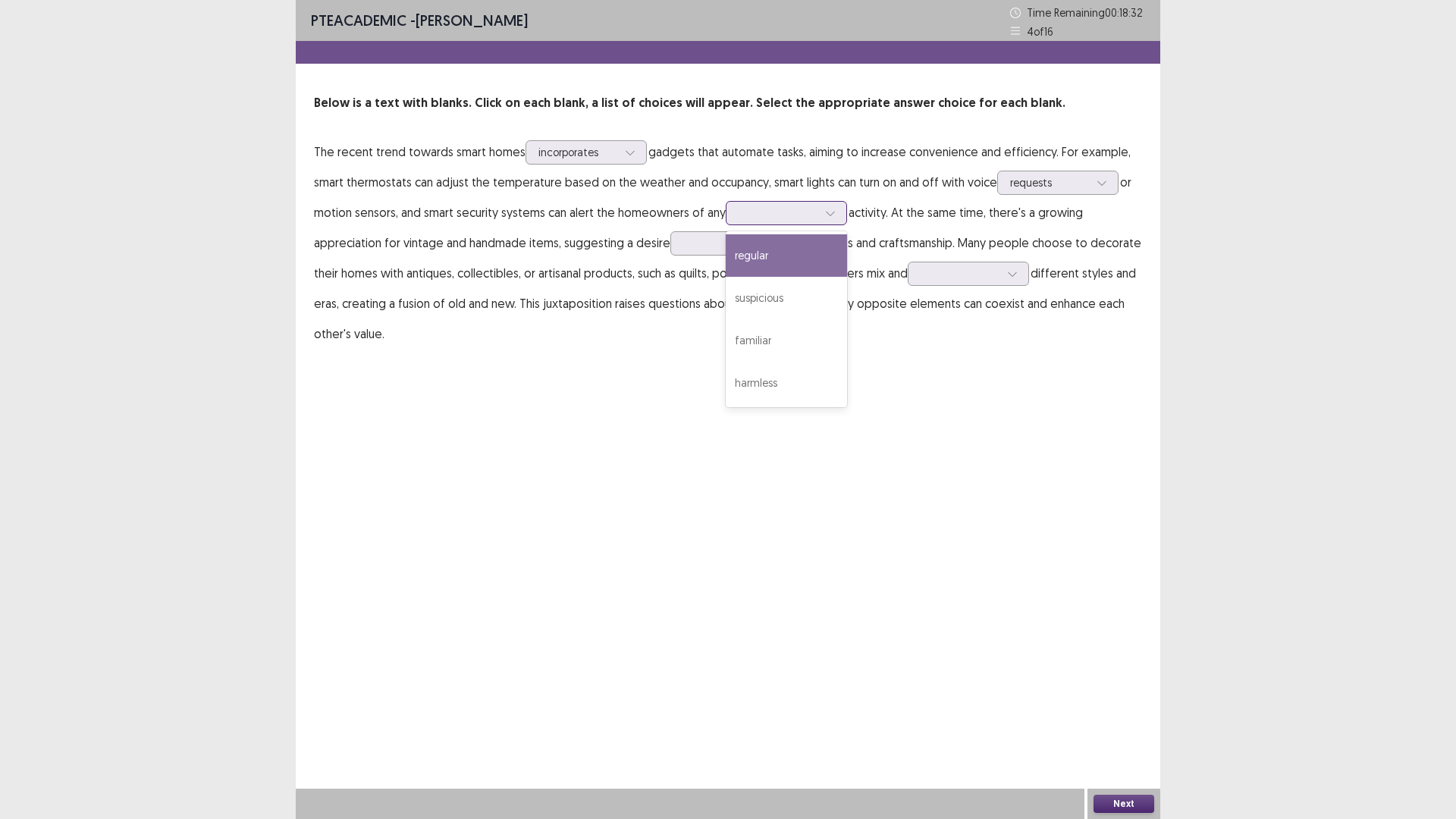
click at [793, 257] on div "regular" at bounding box center [786, 255] width 121 height 43
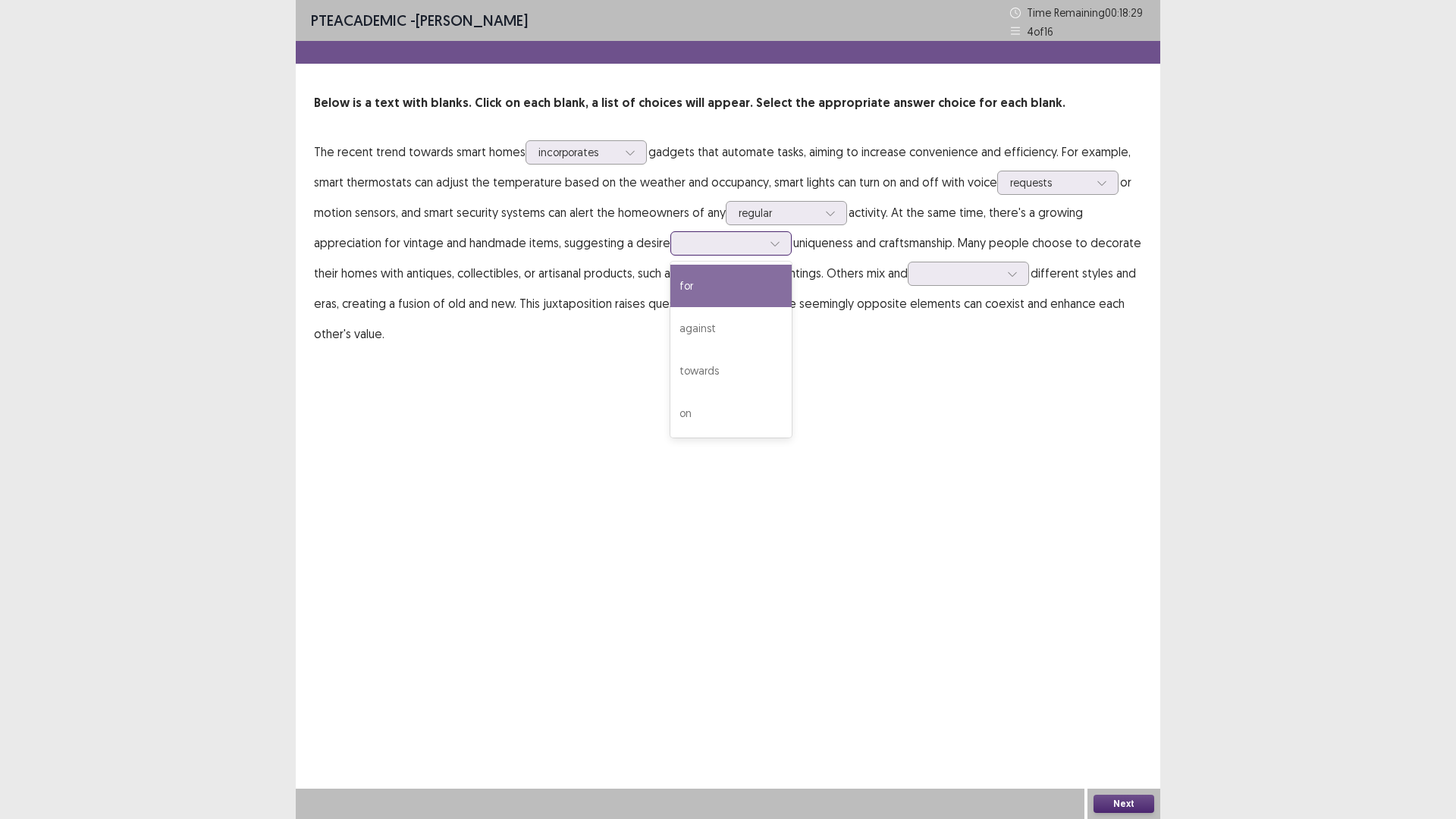
click at [705, 246] on div at bounding box center [722, 243] width 79 height 14
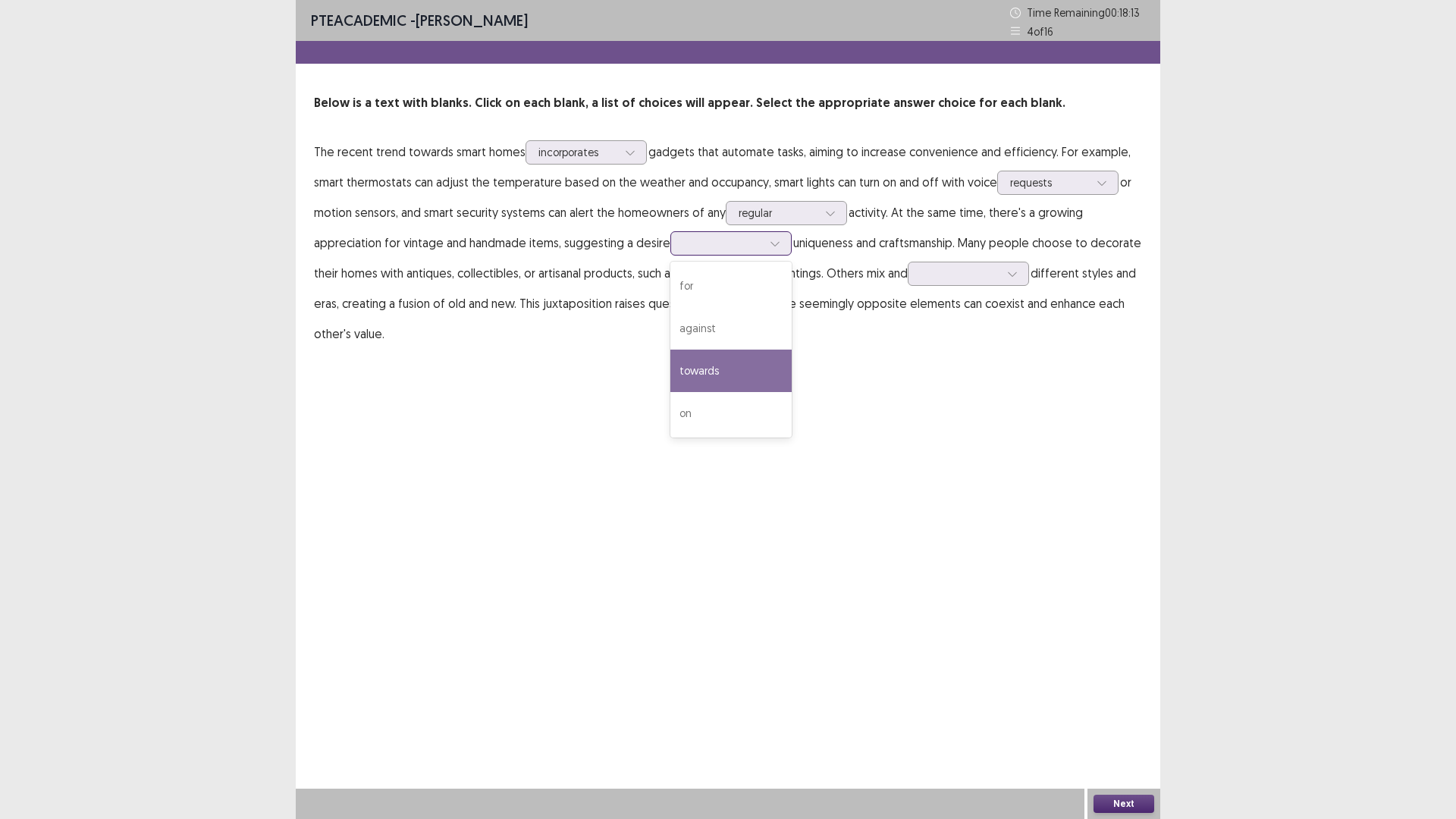
click at [705, 373] on div "towards" at bounding box center [730, 371] width 121 height 43
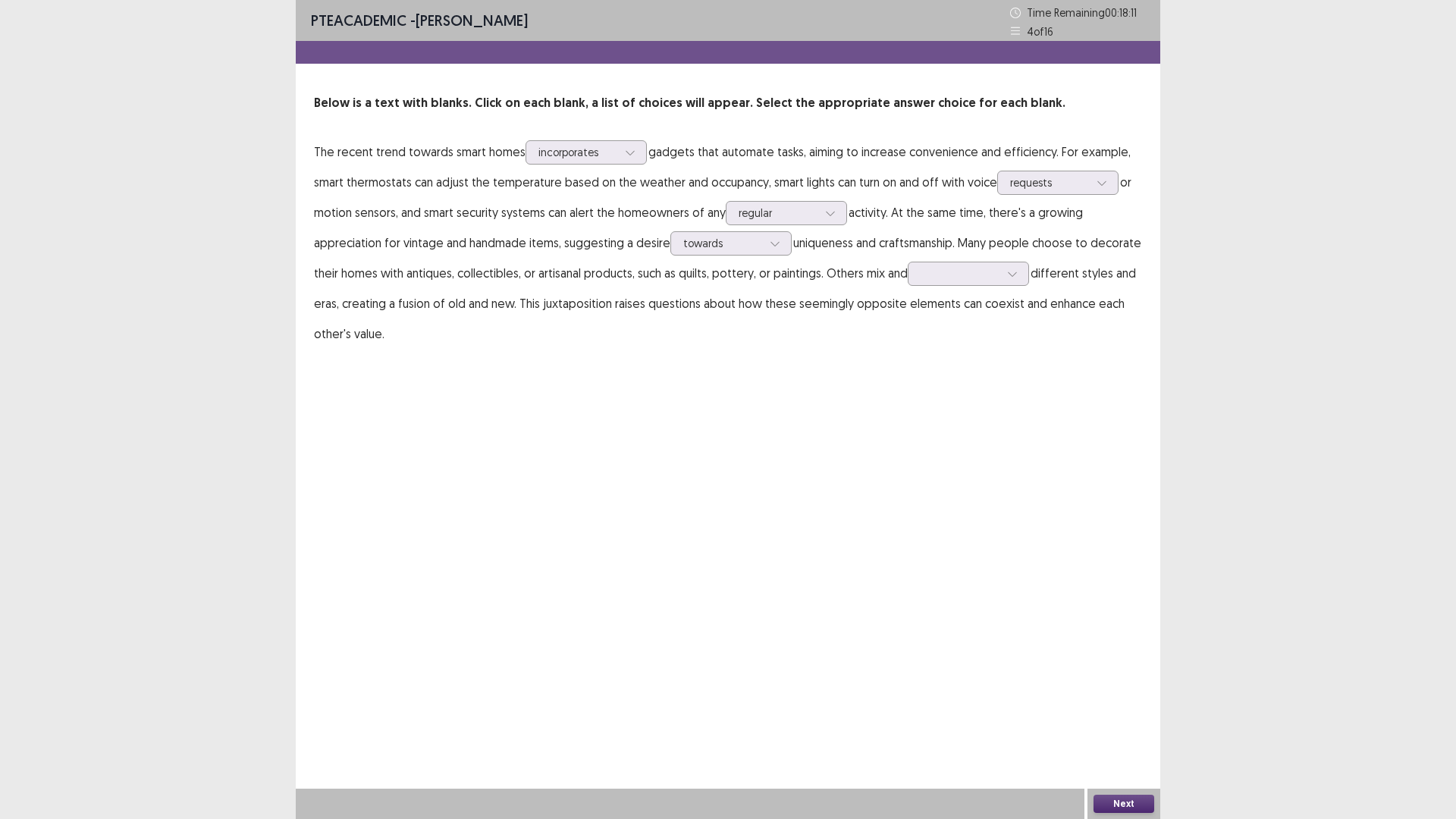
click at [705, 373] on div "PTE academic - [PERSON_NAME] Time Remaining 00 : 18 : 11 4 of 16 Below is a tex…" at bounding box center [728, 189] width 865 height 379
click at [988, 269] on div at bounding box center [959, 273] width 79 height 14
click at [935, 305] on div "match" at bounding box center [968, 316] width 121 height 43
click at [1114, 695] on button "Next" at bounding box center [1123, 804] width 61 height 18
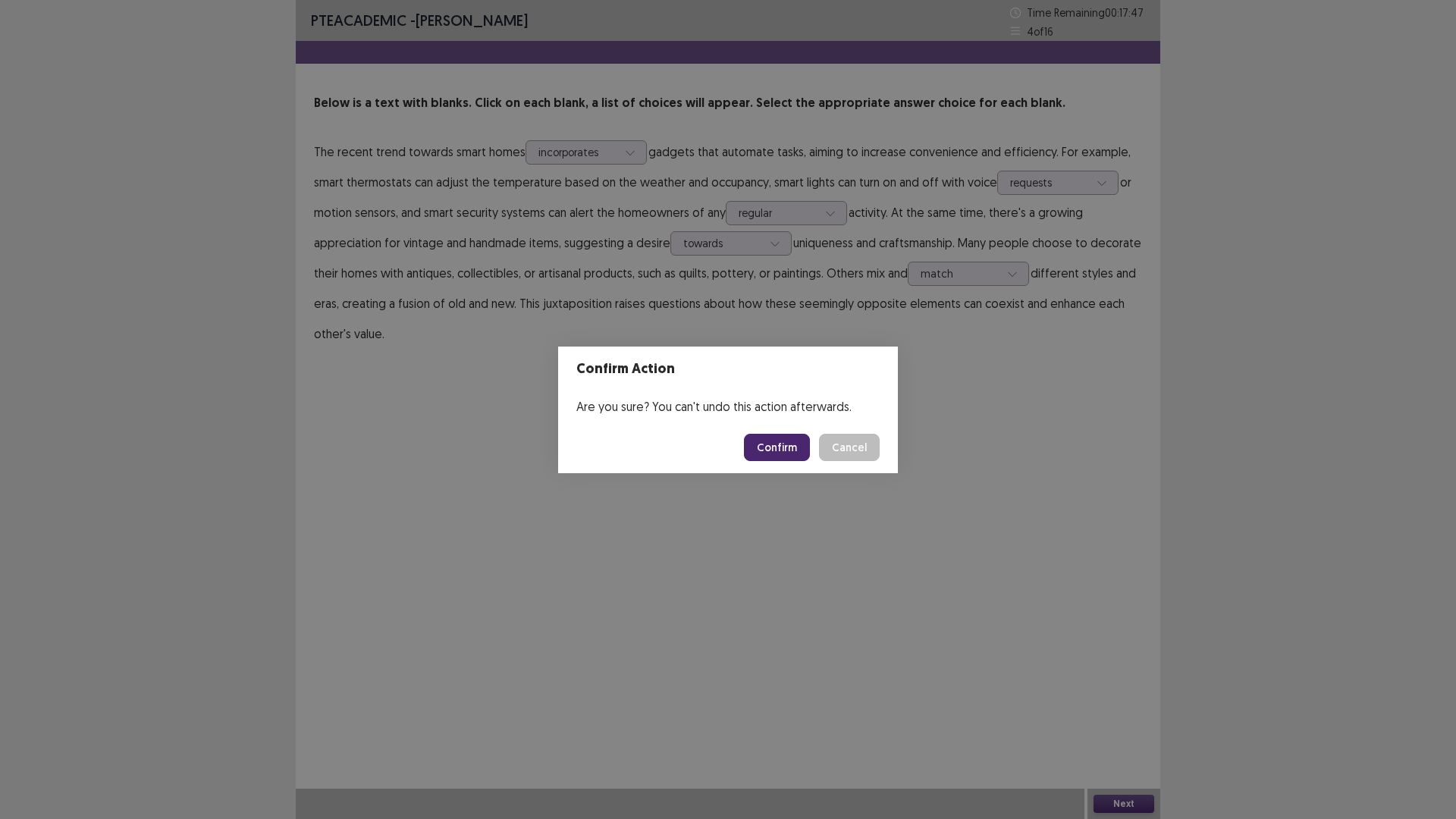
click at [771, 437] on button "Confirm" at bounding box center [776, 446] width 66 height 27
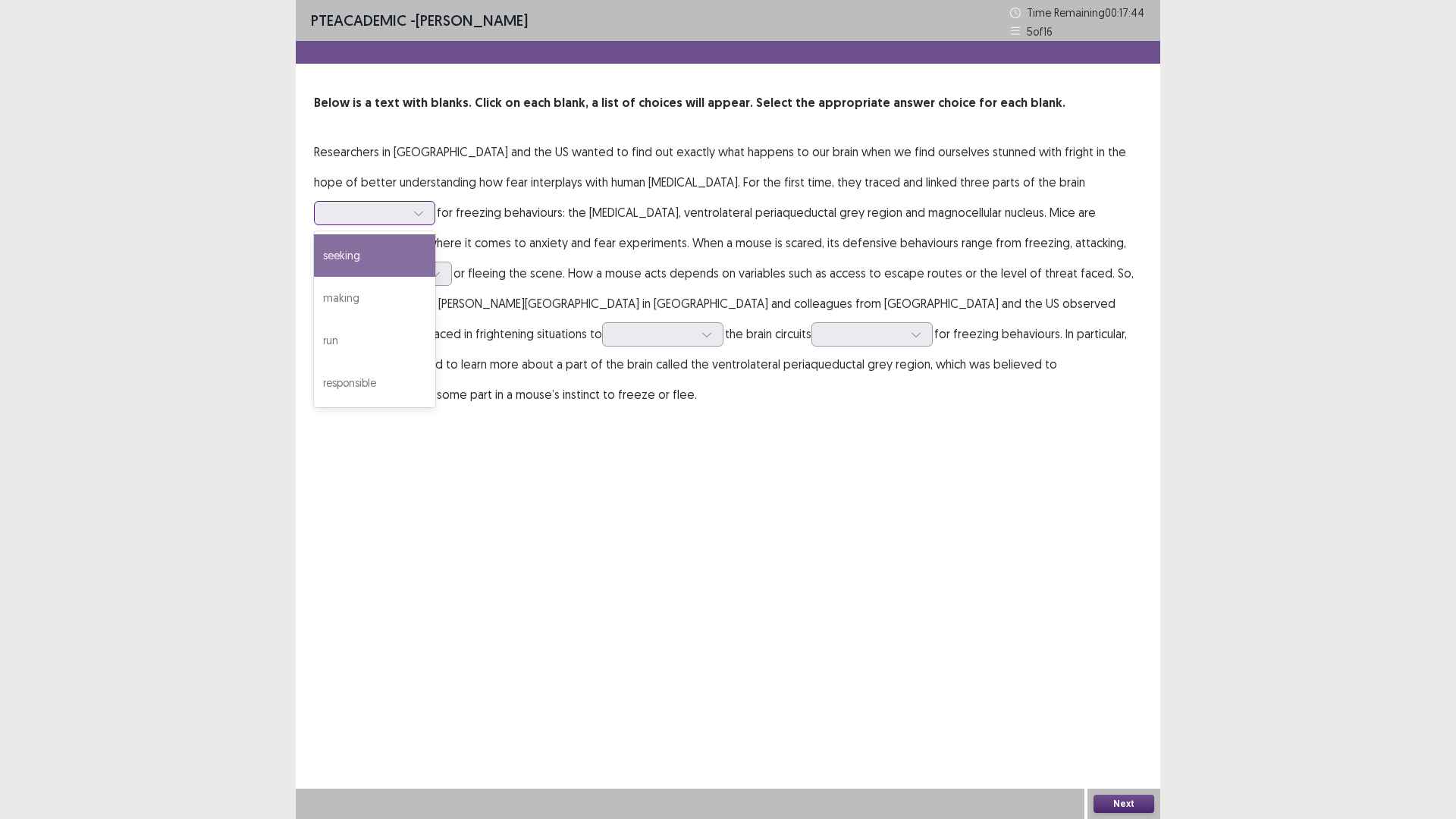
click at [405, 206] on div at bounding box center [366, 213] width 79 height 14
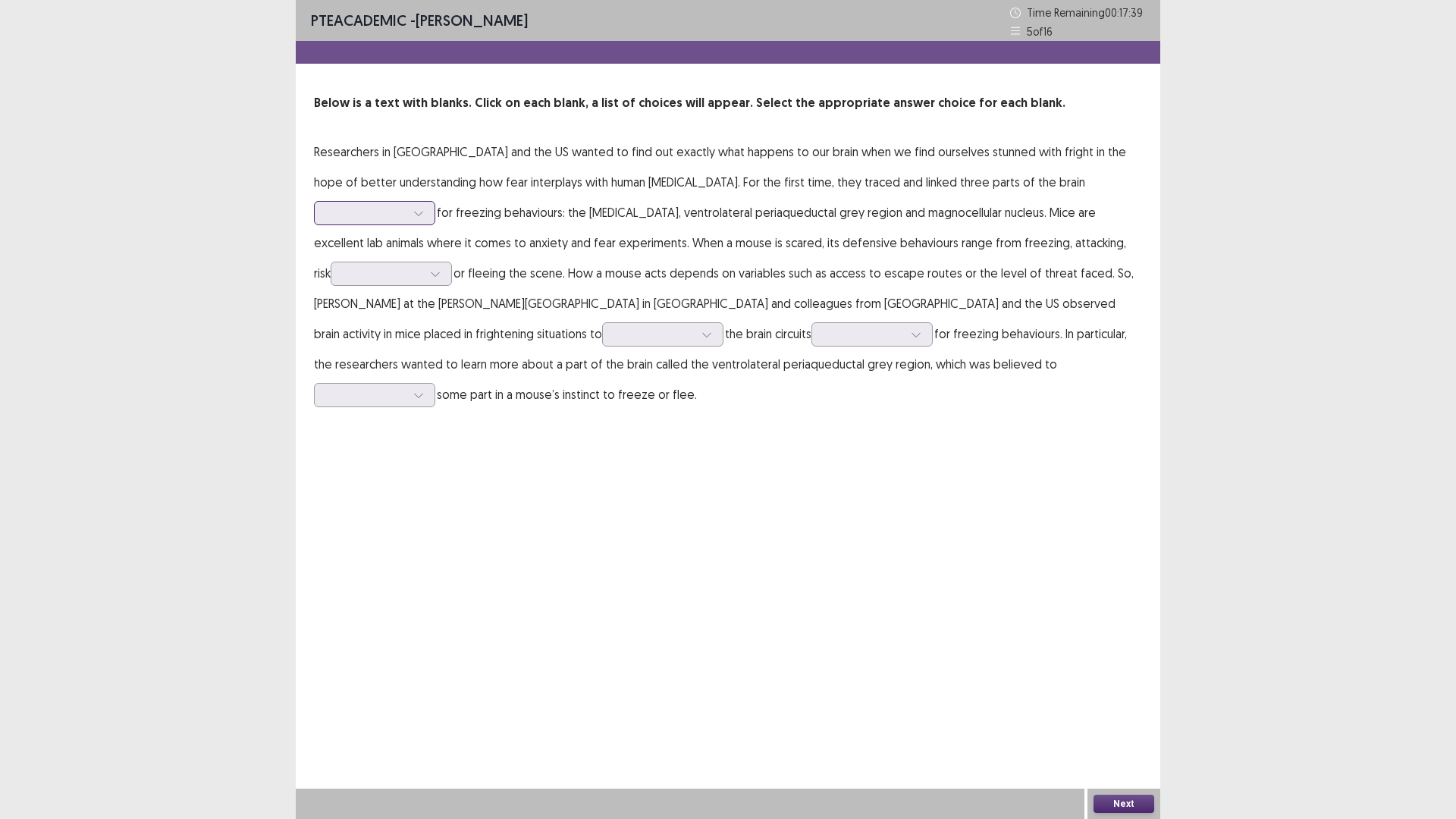
click at [405, 206] on div at bounding box center [366, 213] width 79 height 14
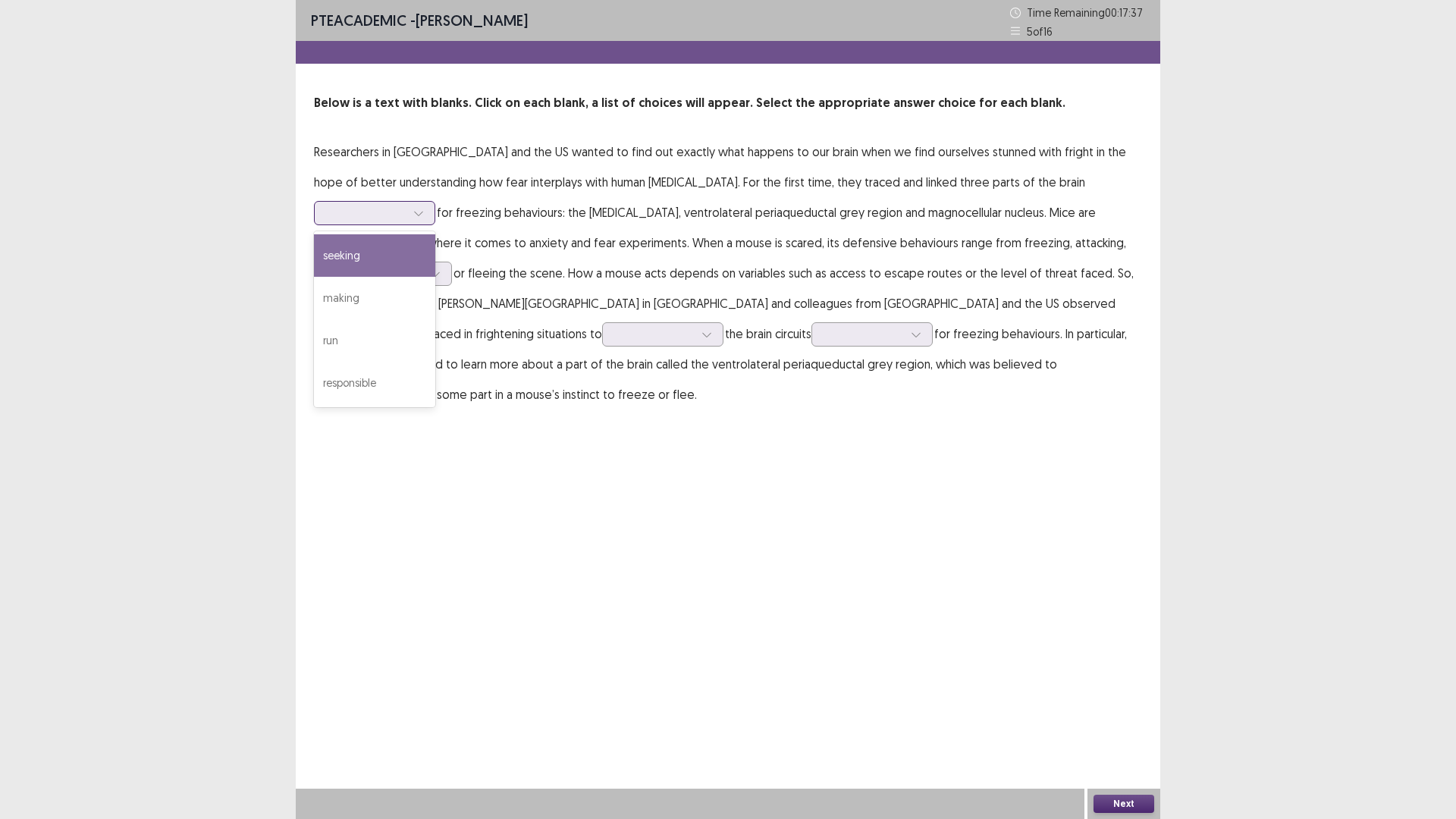
click at [405, 206] on div at bounding box center [366, 213] width 79 height 14
click at [435, 235] on div "seeking" at bounding box center [375, 255] width 121 height 43
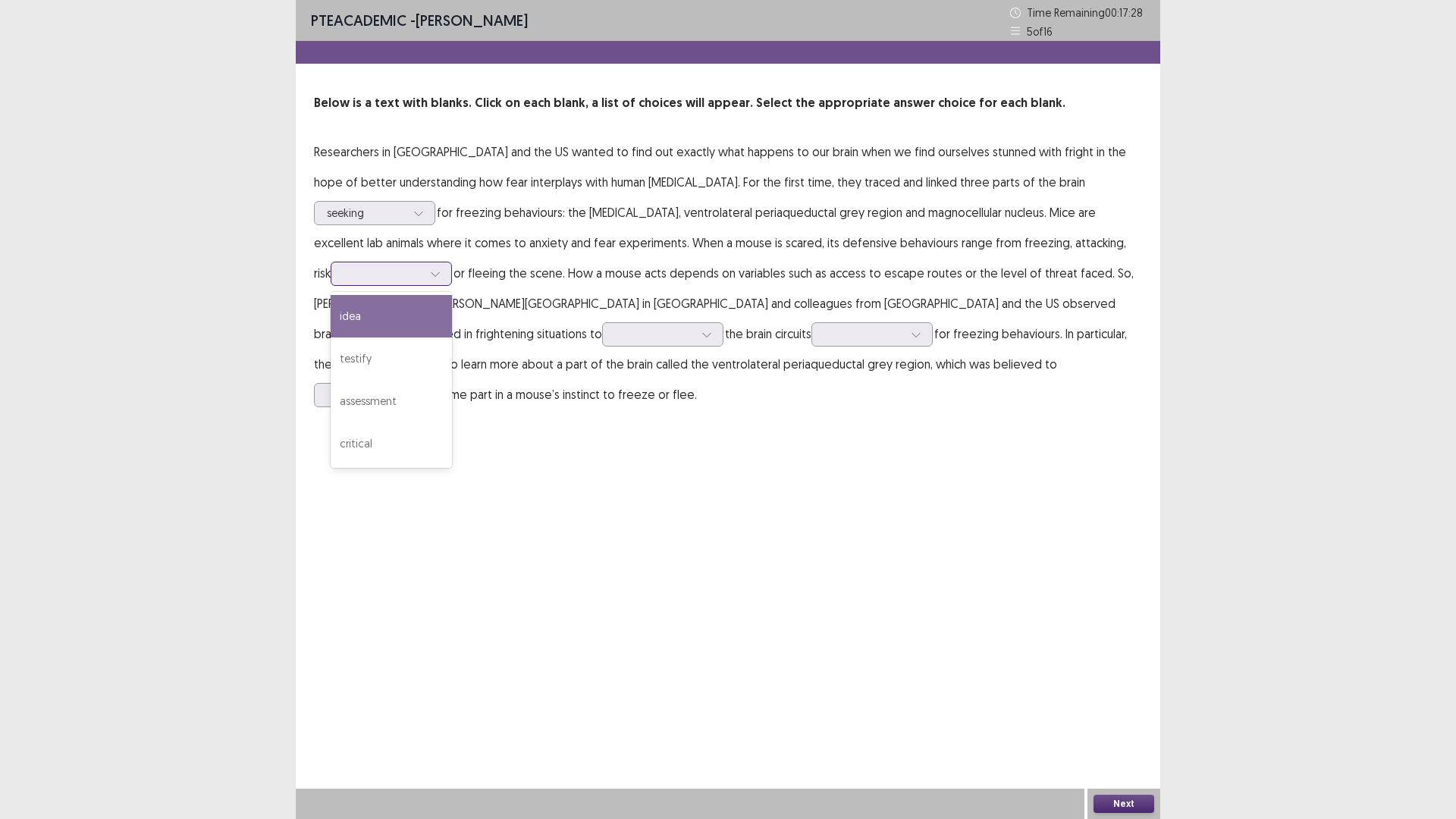
click at [446, 262] on div at bounding box center [434, 273] width 23 height 23
click at [608, 242] on p "Researchers in [GEOGRAPHIC_DATA] and the US wanted to find out exactly what hap…" at bounding box center [728, 272] width 828 height 273
click at [440, 268] on icon at bounding box center [435, 273] width 11 height 11
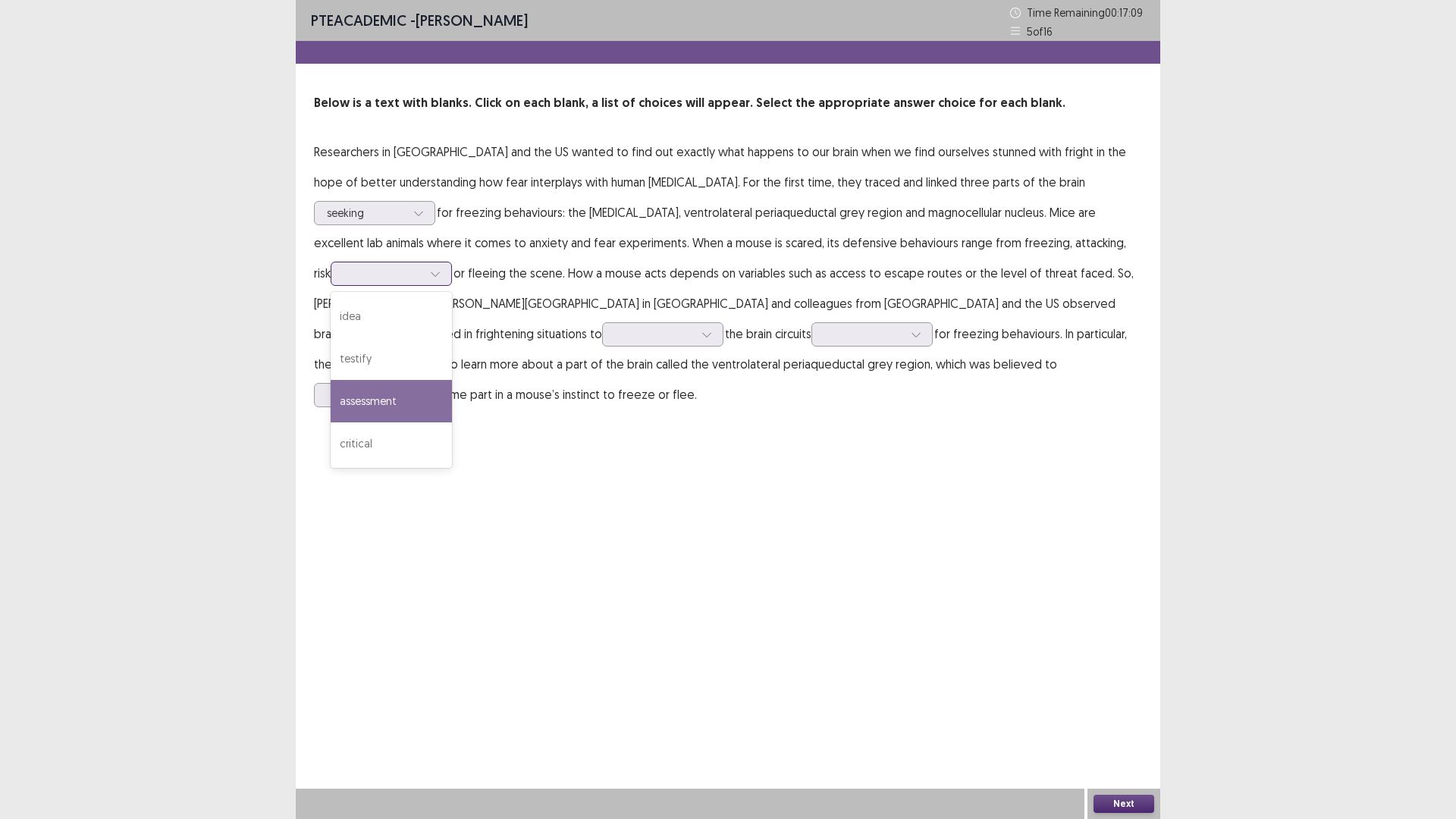
click at [452, 380] on div "assessment" at bounding box center [392, 401] width 121 height 43
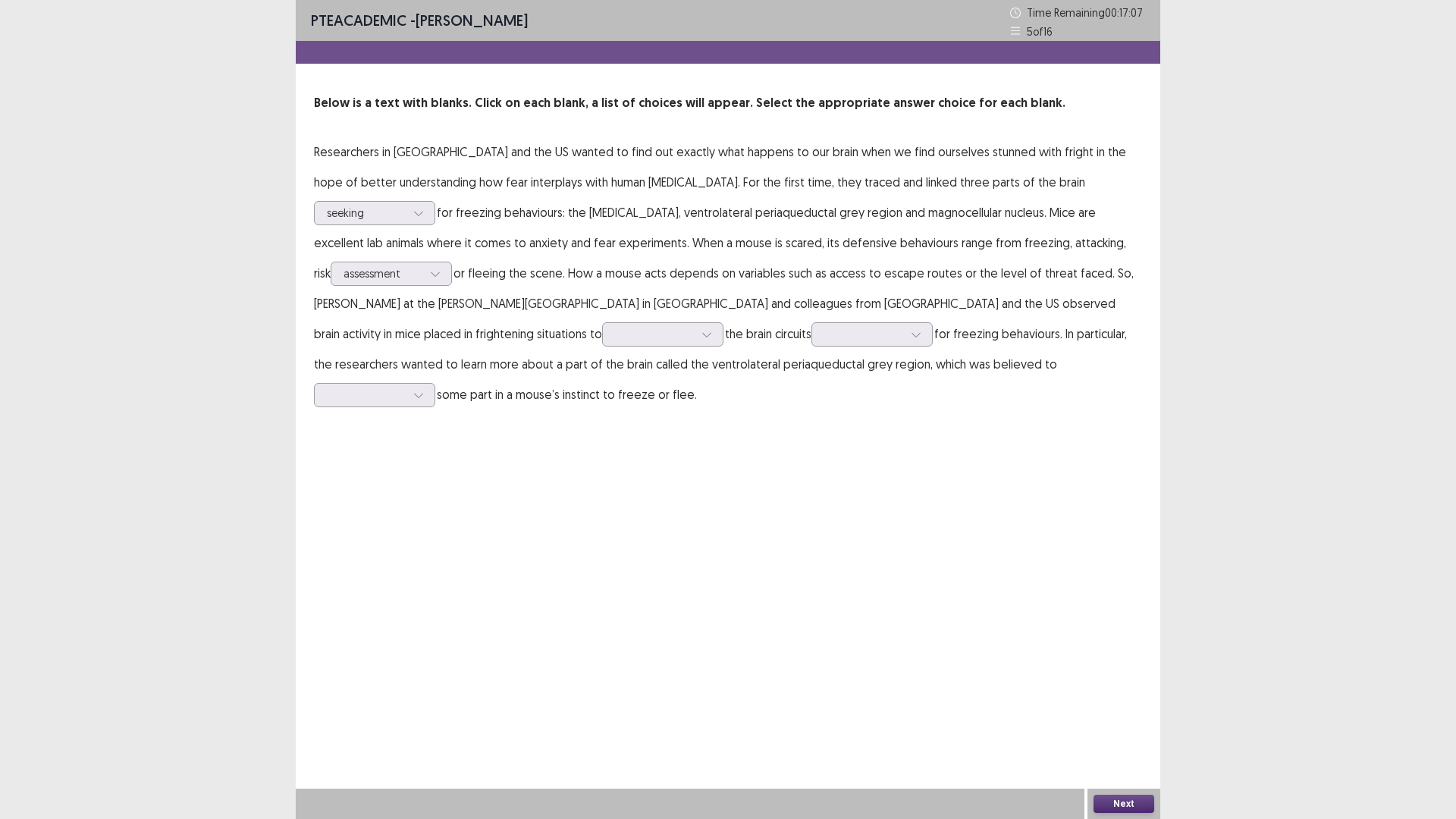
click at [977, 349] on p "Researchers in [GEOGRAPHIC_DATA] and the US wanted to find out exactly what hap…" at bounding box center [728, 272] width 828 height 273
click at [615, 331] on div at bounding box center [654, 334] width 79 height 14
click at [602, 377] on div "trace" at bounding box center [663, 377] width 121 height 43
click at [824, 328] on div at bounding box center [863, 334] width 79 height 14
click at [811, 466] on div "responsible" at bounding box center [872, 461] width 121 height 43
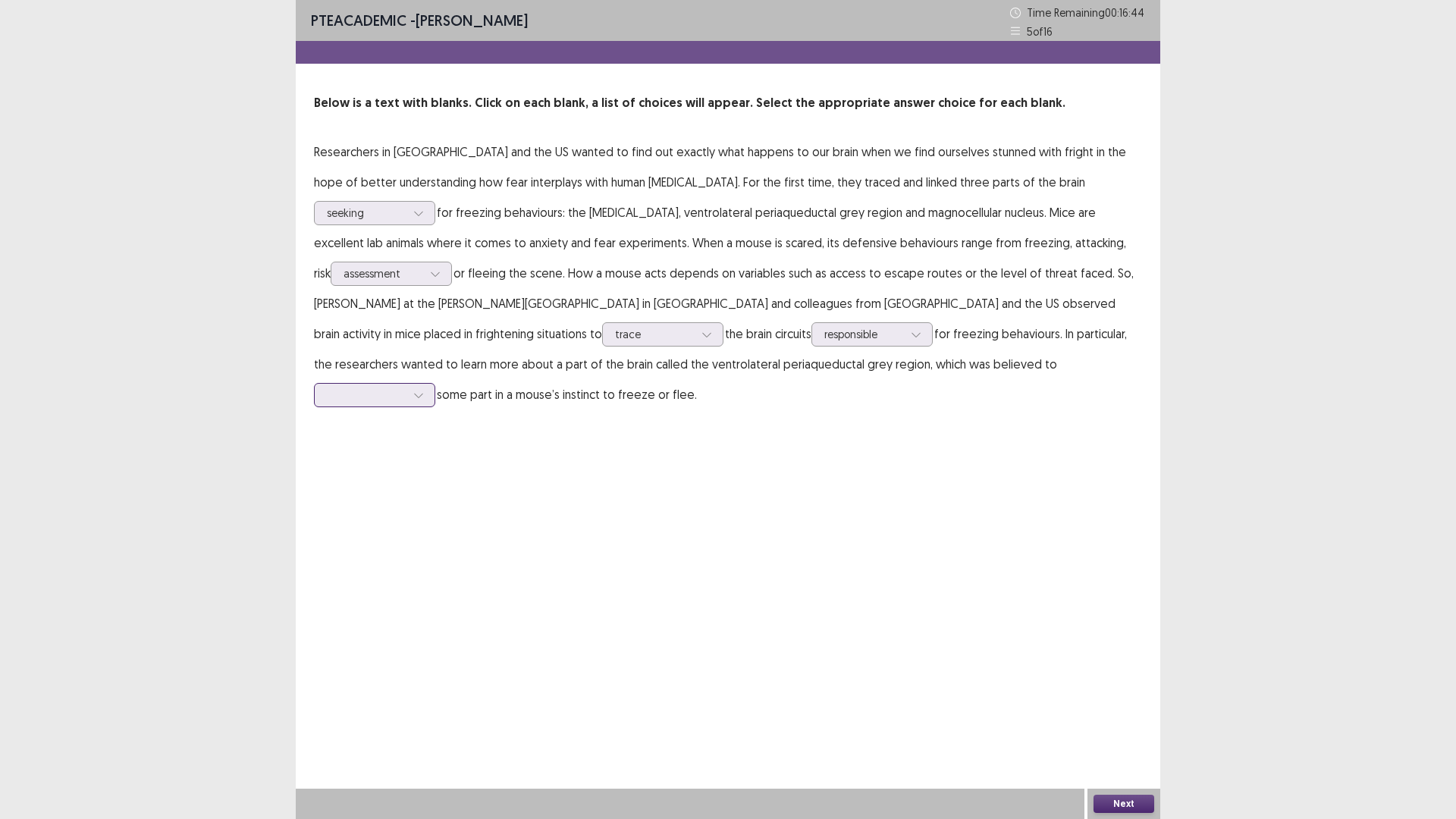
click at [430, 384] on div at bounding box center [418, 395] width 23 height 23
click at [435, 501] on div "play" at bounding box center [375, 522] width 121 height 43
click at [1110, 695] on button "Next" at bounding box center [1123, 804] width 61 height 18
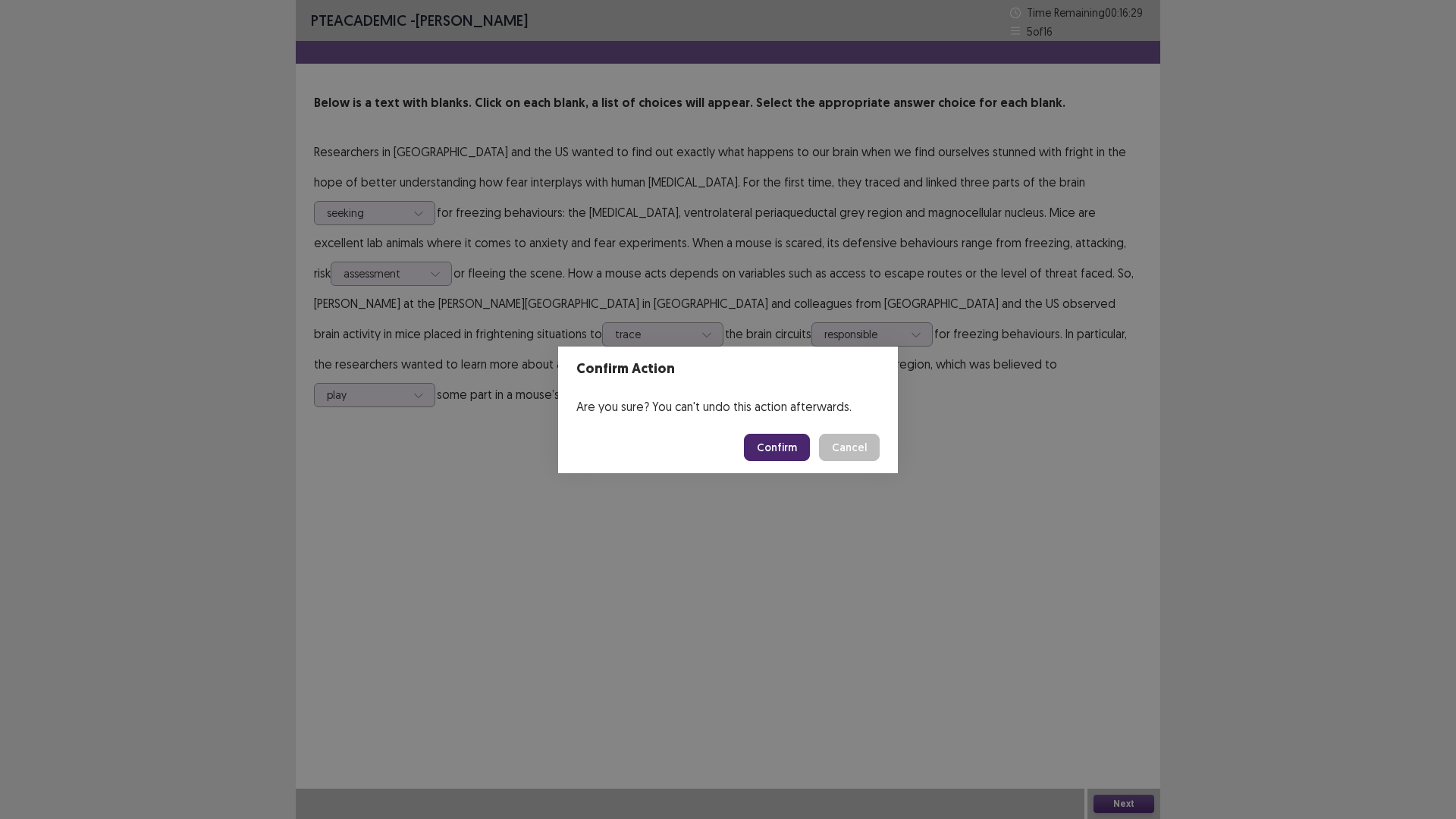
click at [790, 444] on button "Confirm" at bounding box center [776, 446] width 66 height 27
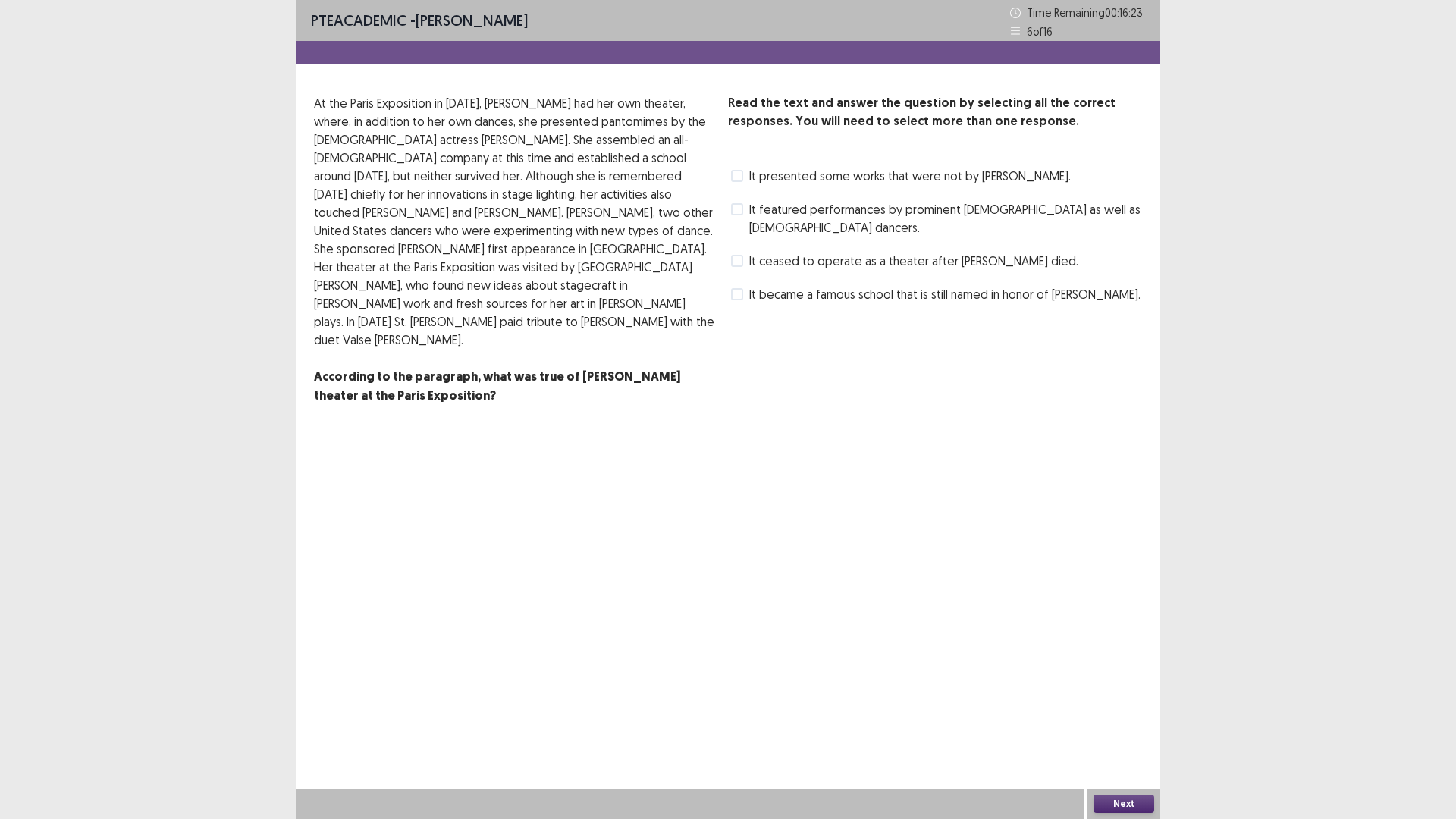
click at [731, 205] on span at bounding box center [736, 209] width 12 height 12
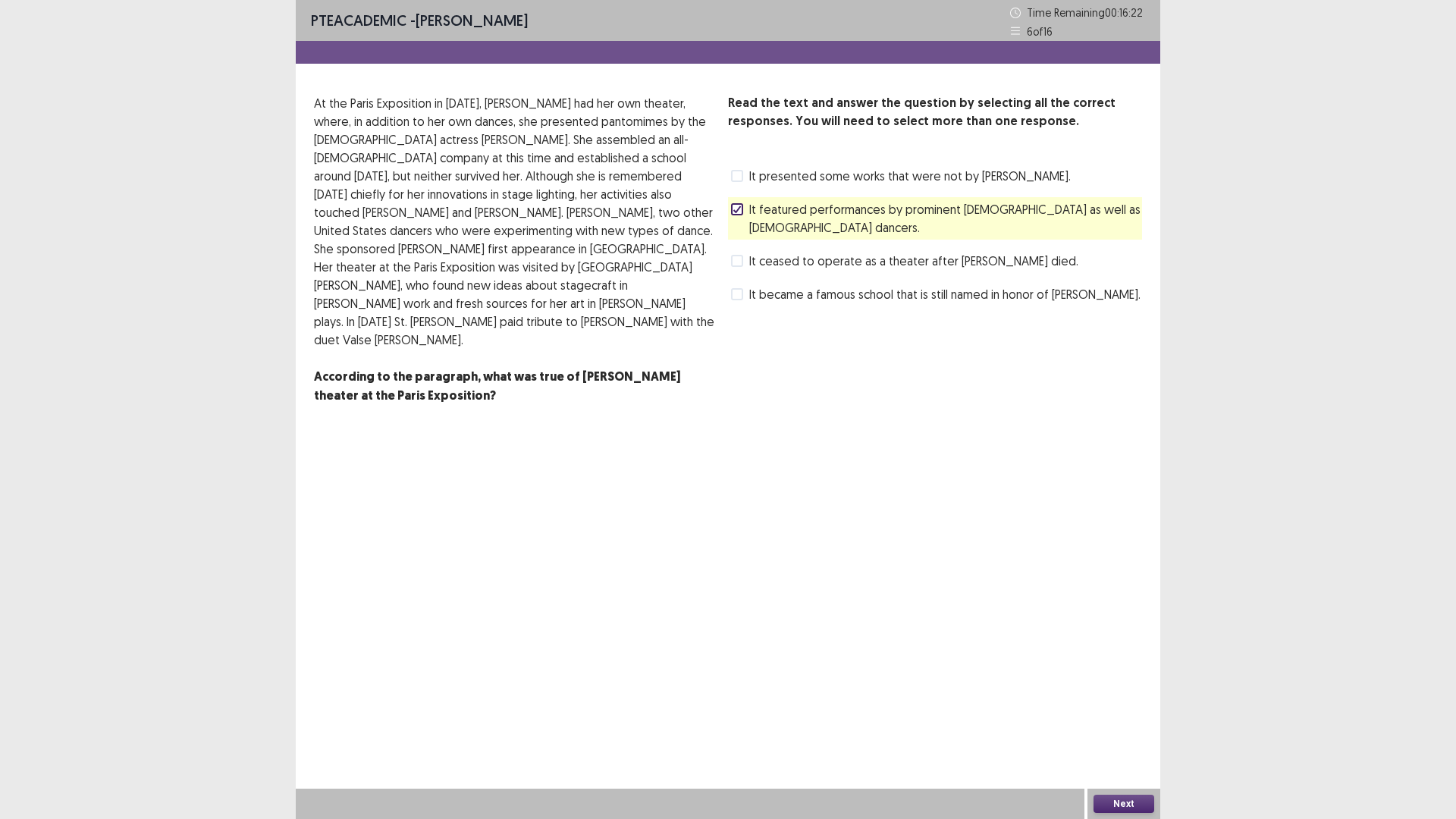
click at [1118, 695] on button "Next" at bounding box center [1123, 804] width 61 height 18
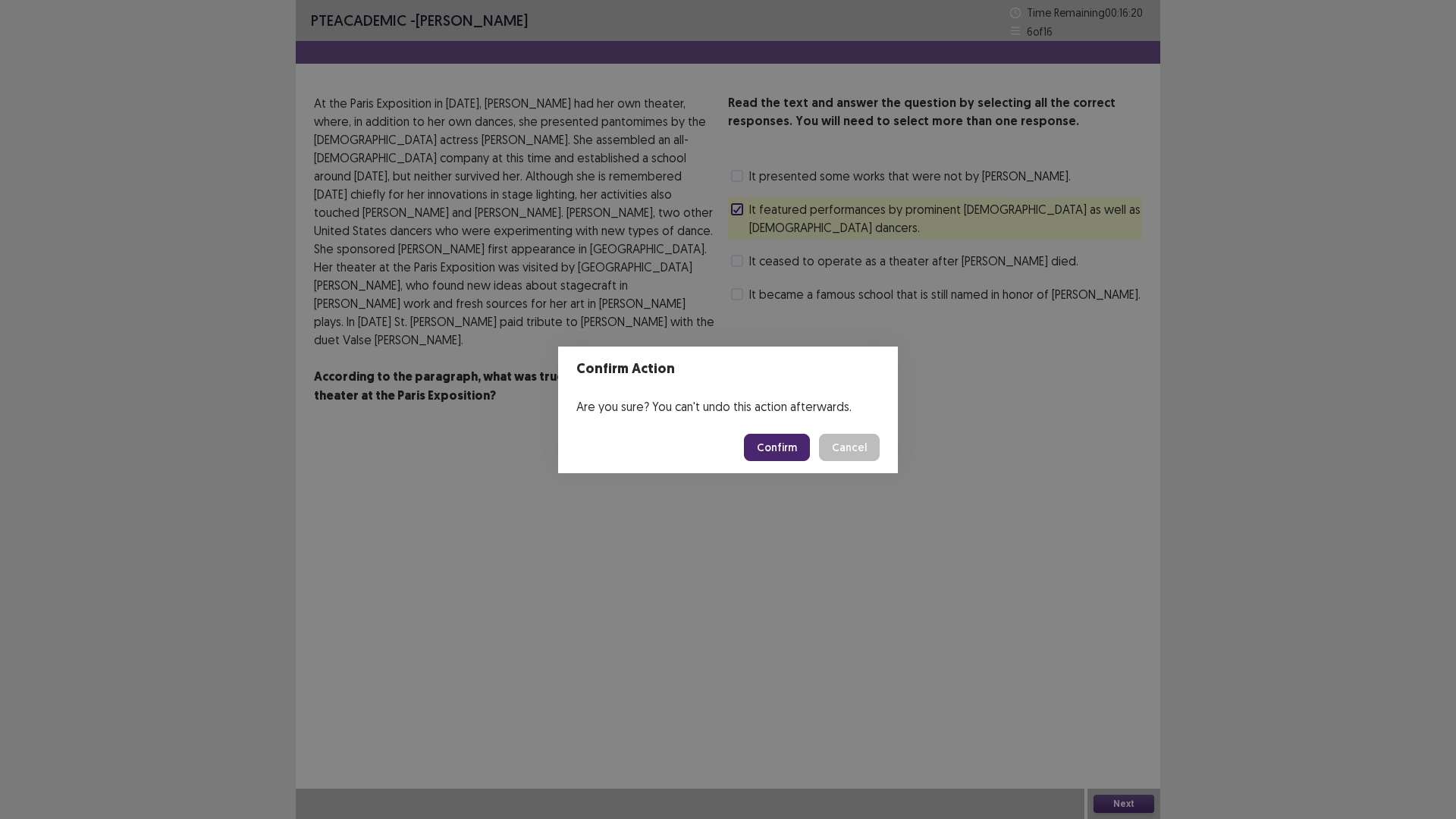
click at [770, 449] on button "Confirm" at bounding box center [776, 446] width 66 height 27
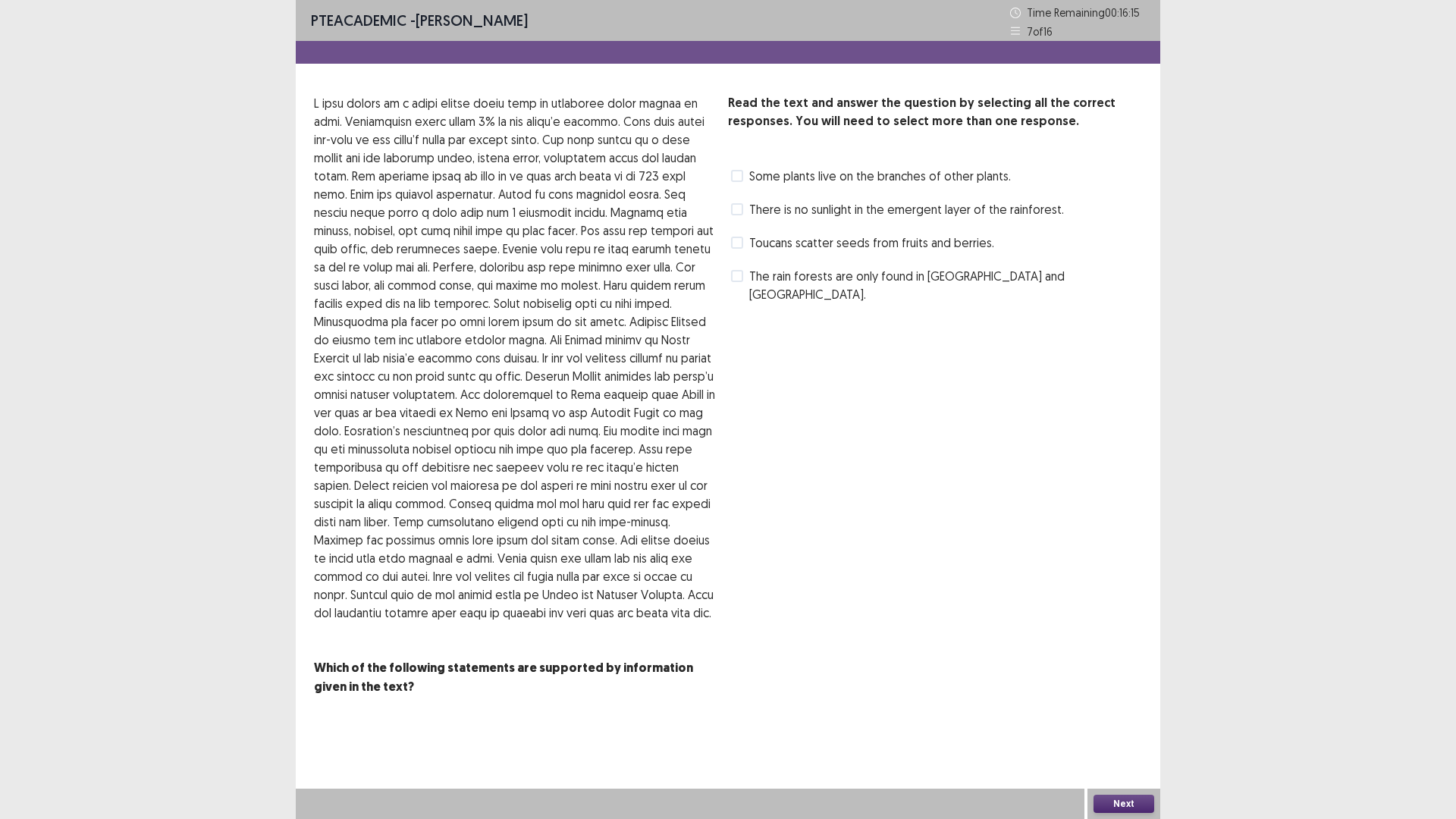
click at [733, 176] on span at bounding box center [736, 176] width 12 height 12
click at [1102, 695] on button "Next" at bounding box center [1123, 804] width 61 height 18
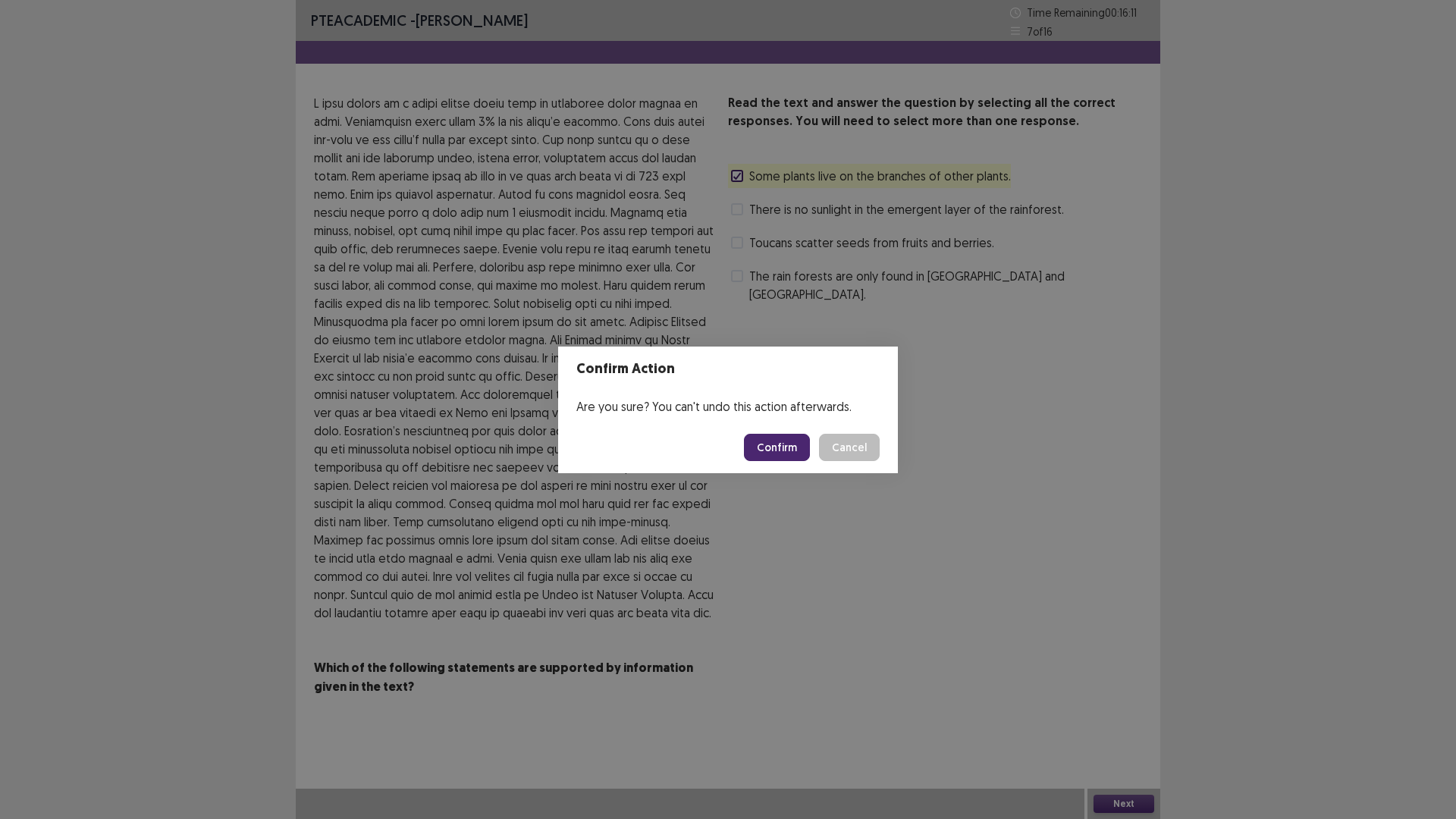
click at [771, 436] on button "Confirm" at bounding box center [776, 446] width 66 height 27
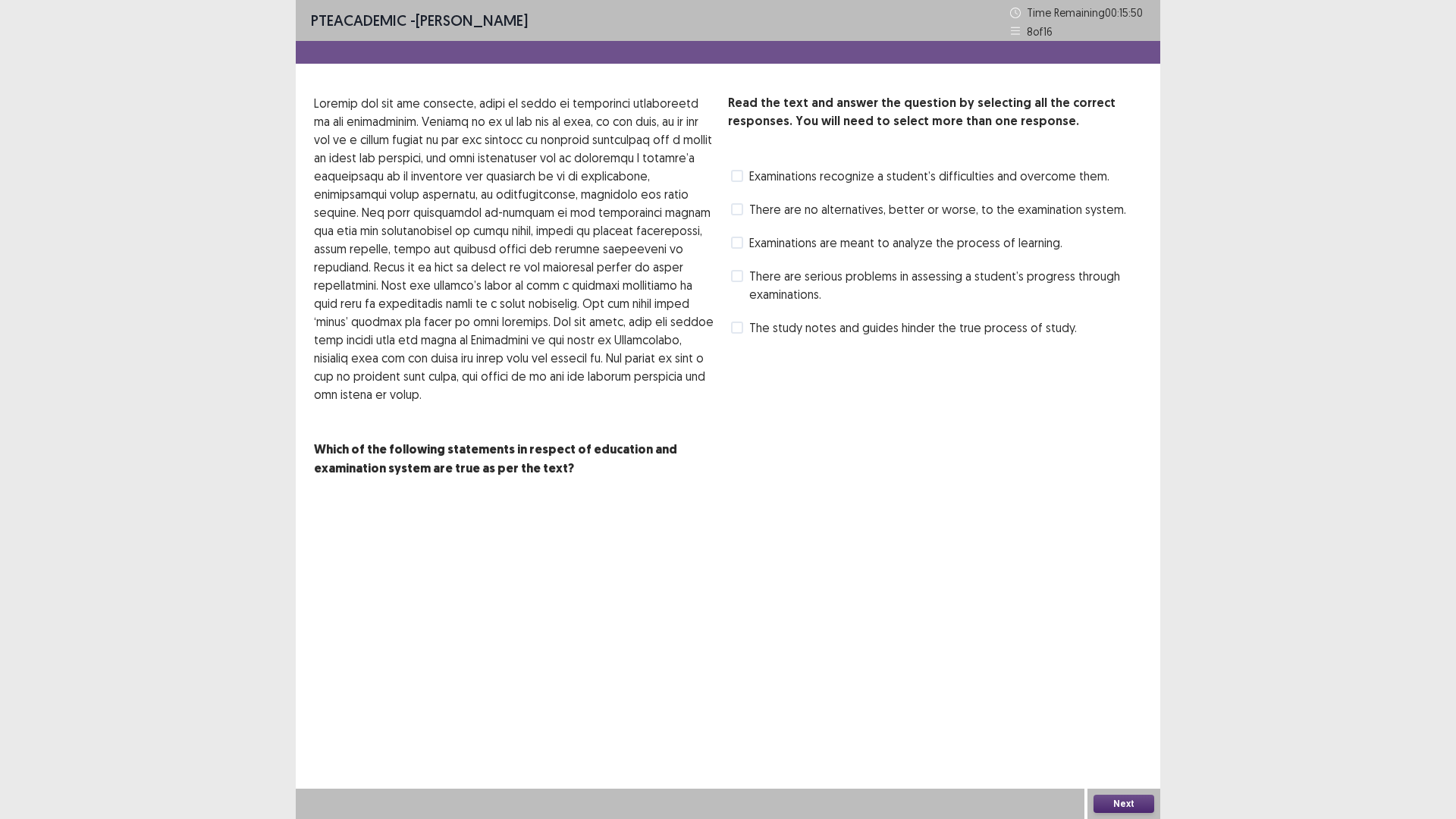
click at [739, 171] on span at bounding box center [736, 176] width 12 height 12
click at [730, 205] on span at bounding box center [736, 209] width 12 height 12
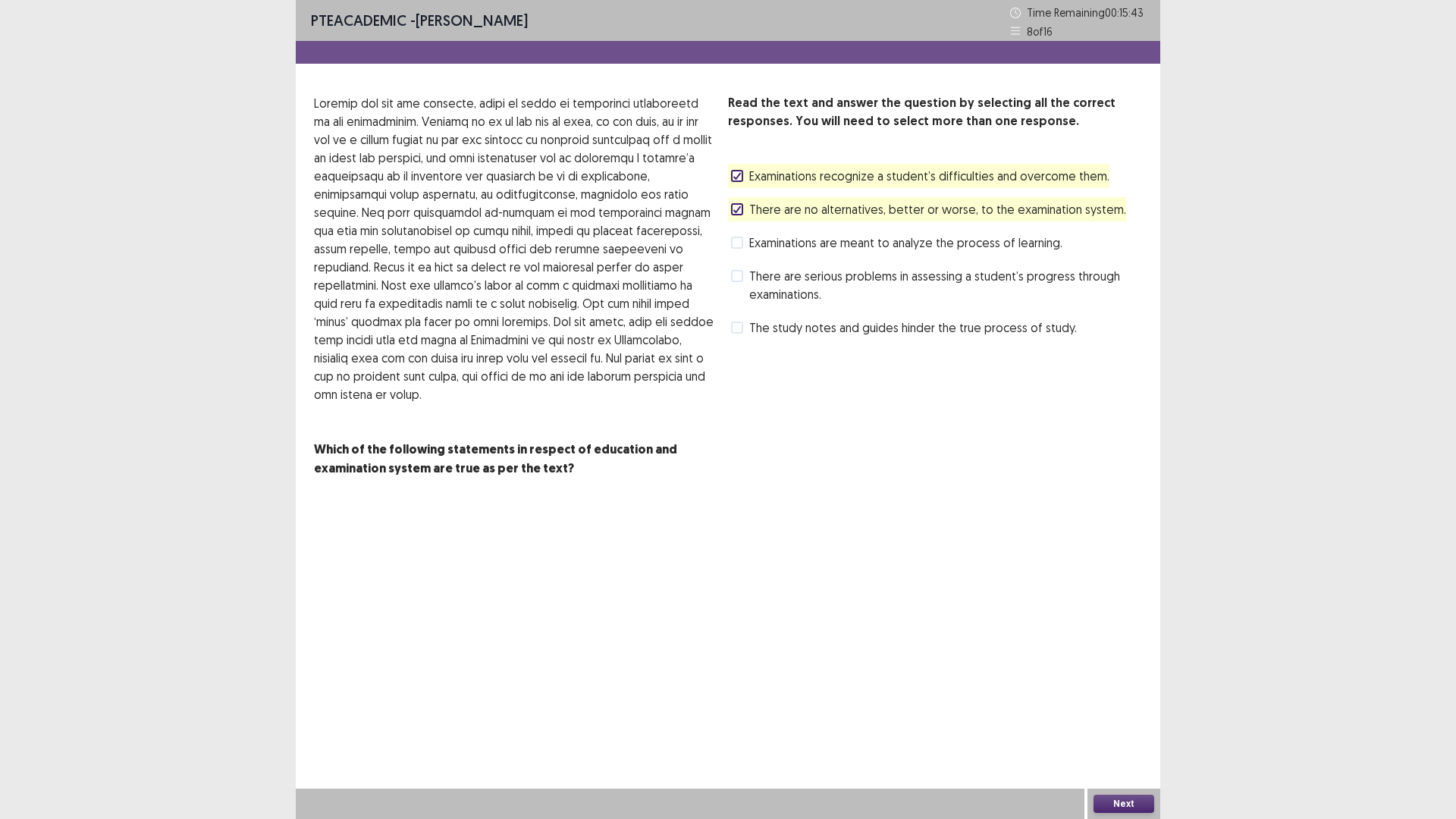
click at [730, 165] on div "Examinations recognize a student’s difficulties and overcome them." at bounding box center [918, 176] width 382 height 24
click at [733, 173] on icon at bounding box center [736, 176] width 9 height 8
click at [732, 245] on span at bounding box center [736, 243] width 12 height 12
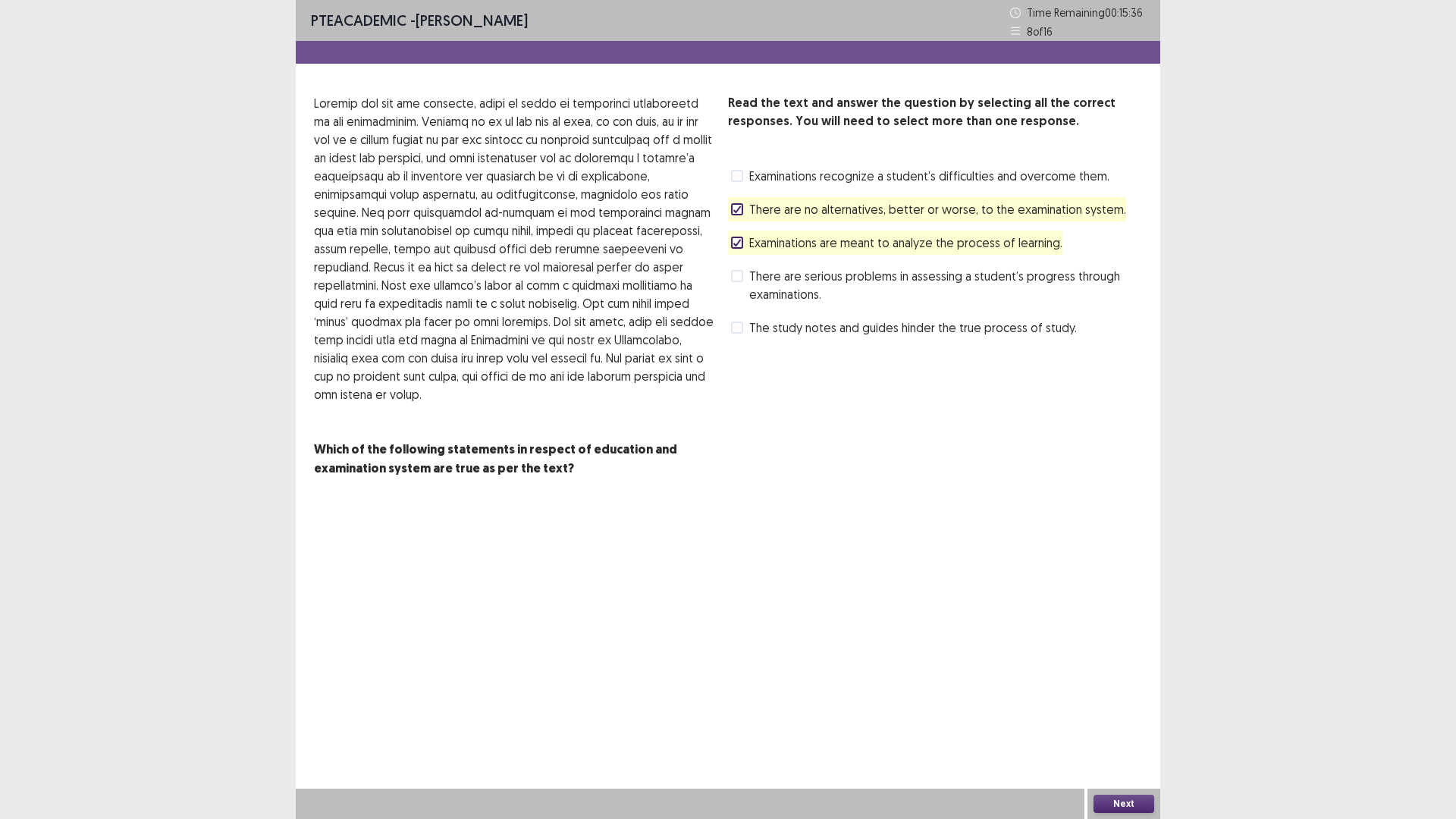
click at [735, 206] on icon at bounding box center [736, 210] width 9 height 8
click at [1137, 695] on button "Next" at bounding box center [1123, 804] width 61 height 18
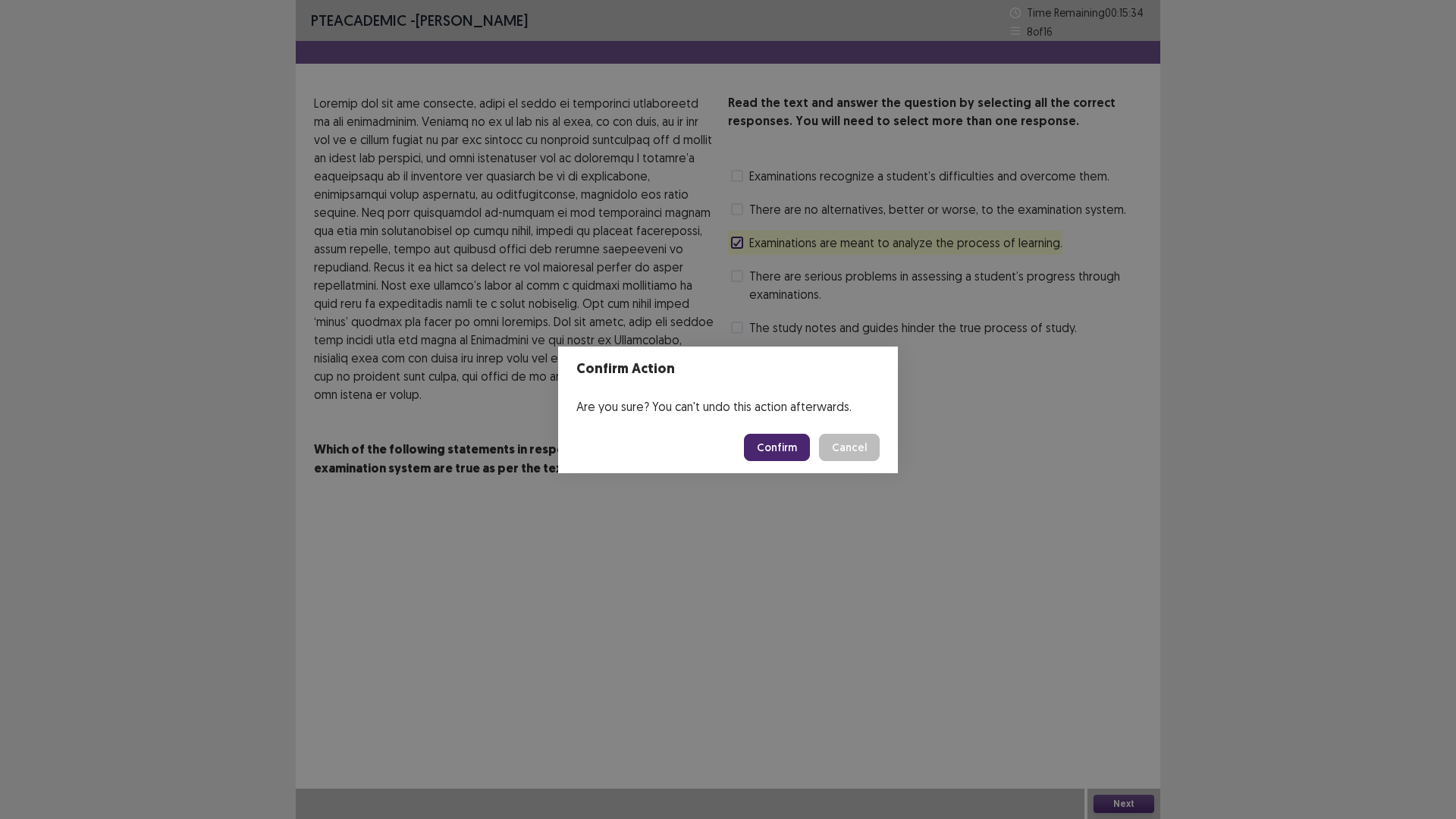
click at [782, 443] on button "Confirm" at bounding box center [776, 446] width 66 height 27
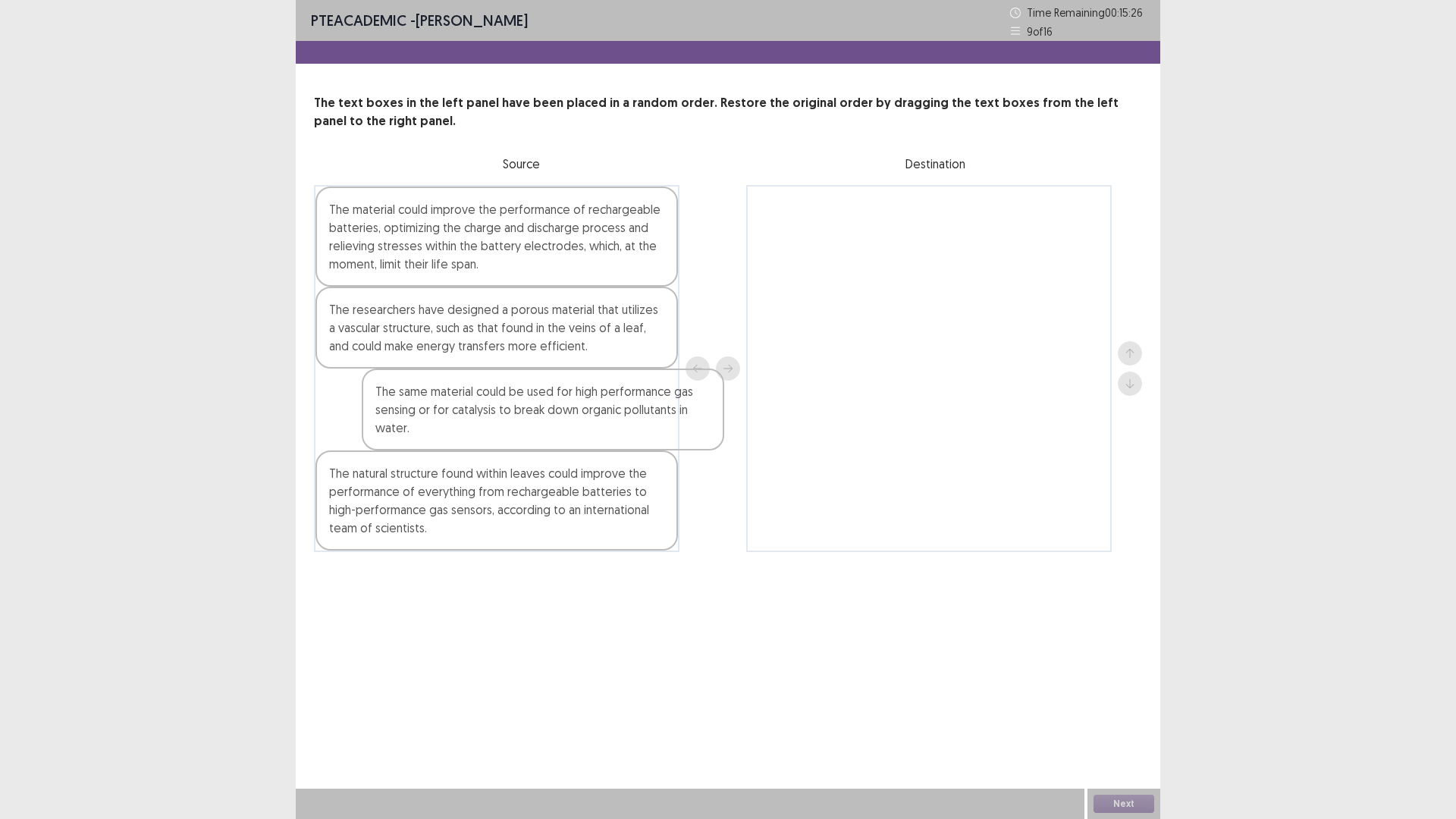
drag, startPoint x: 366, startPoint y: 416, endPoint x: 430, endPoint y: 414, distance: 64.0
click at [430, 414] on div "The material could improve the performance of rechargeable batteries, optimizin…" at bounding box center [497, 368] width 366 height 367
click at [446, 484] on div "The natural structure found within leaves could improve the performance of ever…" at bounding box center [496, 500] width 363 height 100
drag, startPoint x: 444, startPoint y: 323, endPoint x: 451, endPoint y: 331, distance: 10.6
click at [451, 331] on div "The material could improve the performance of rechargeable batteries, optimizin…" at bounding box center [497, 368] width 366 height 367
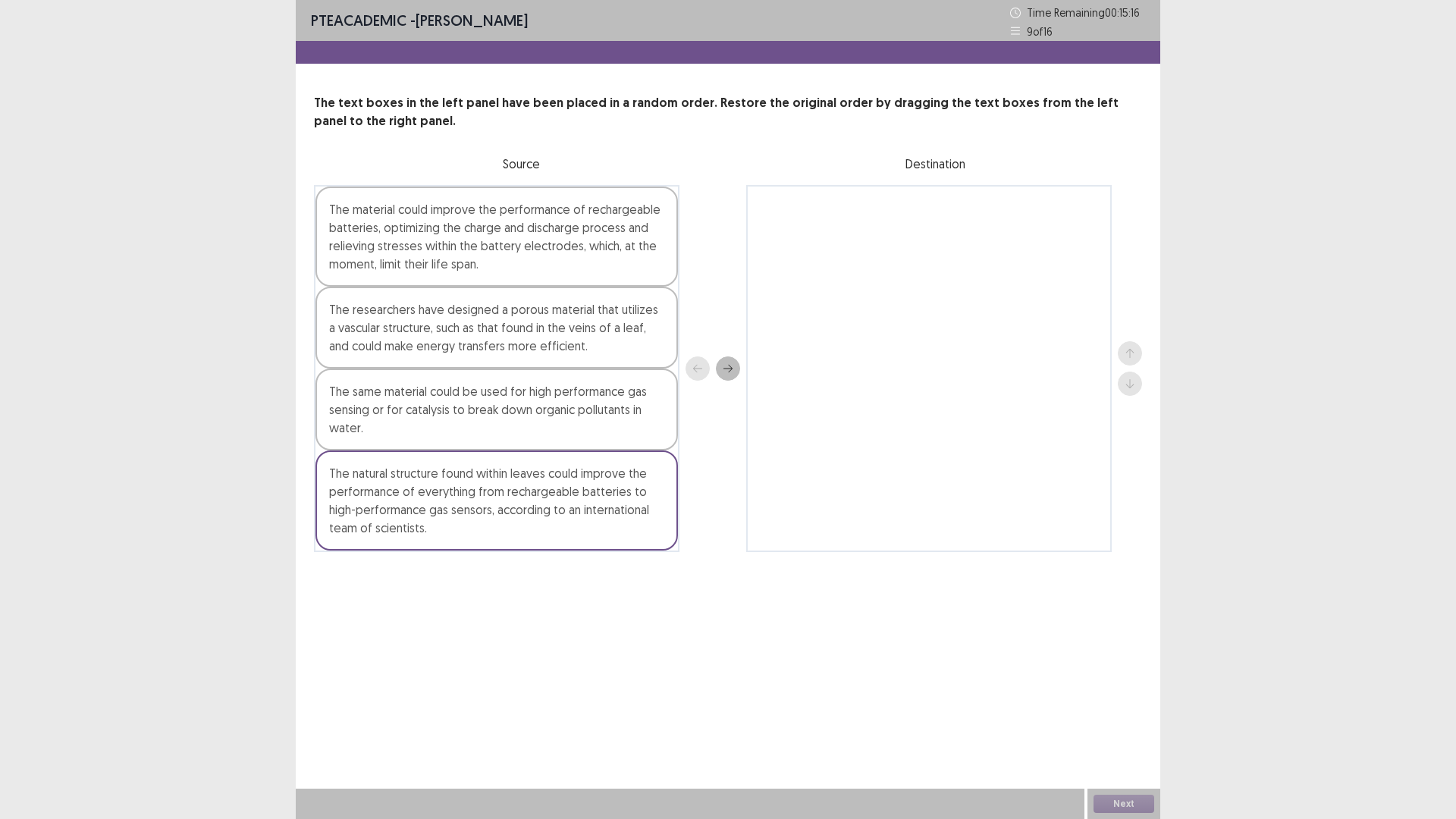
click at [438, 414] on div "The same material could be used for high performance gas sensing or for catalys…" at bounding box center [496, 410] width 363 height 82
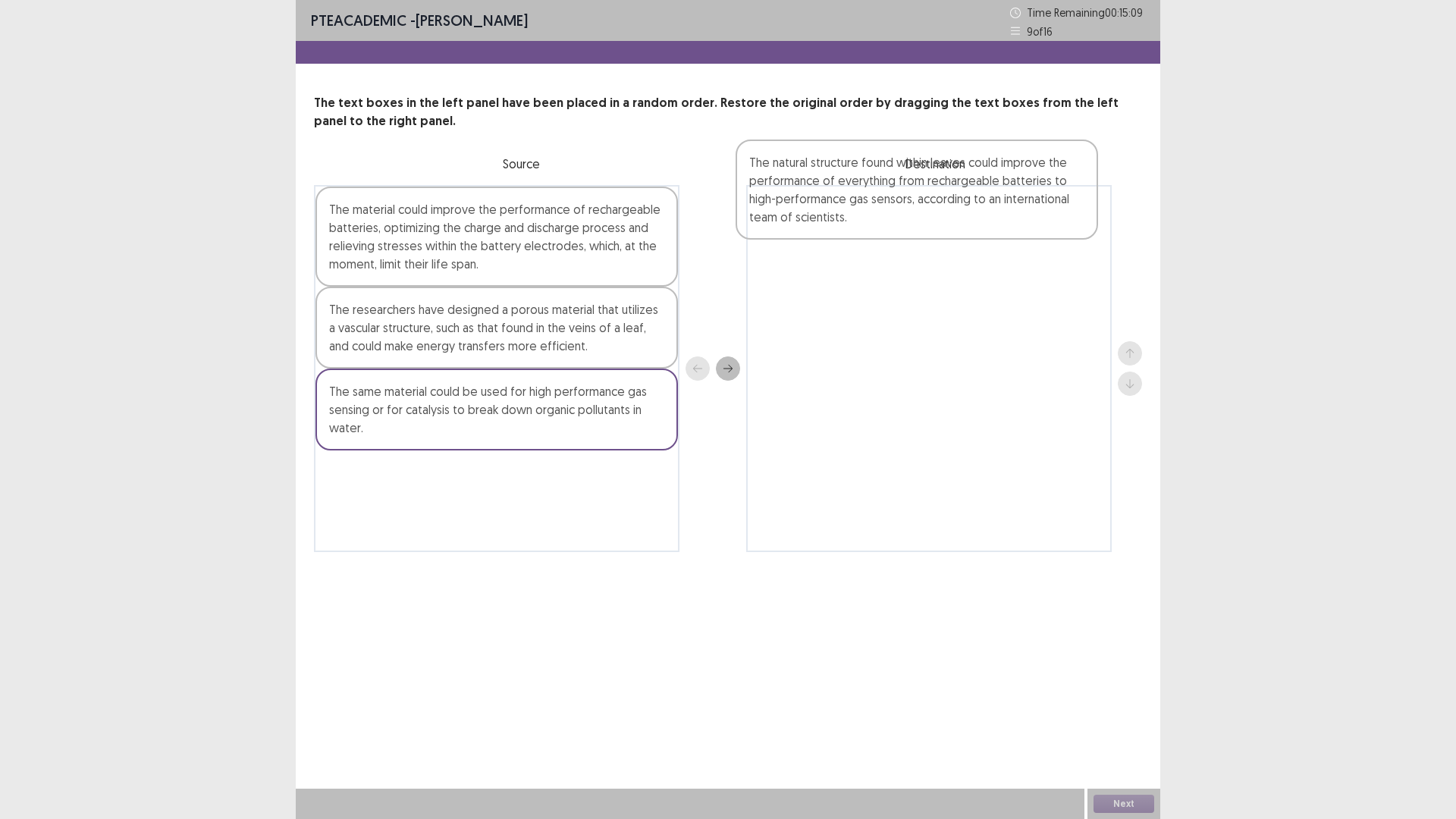
drag, startPoint x: 402, startPoint y: 493, endPoint x: 843, endPoint y: 184, distance: 538.5
click at [843, 184] on div "The text boxes in the left panel have been placed in a random order. Restore th…" at bounding box center [728, 323] width 865 height 458
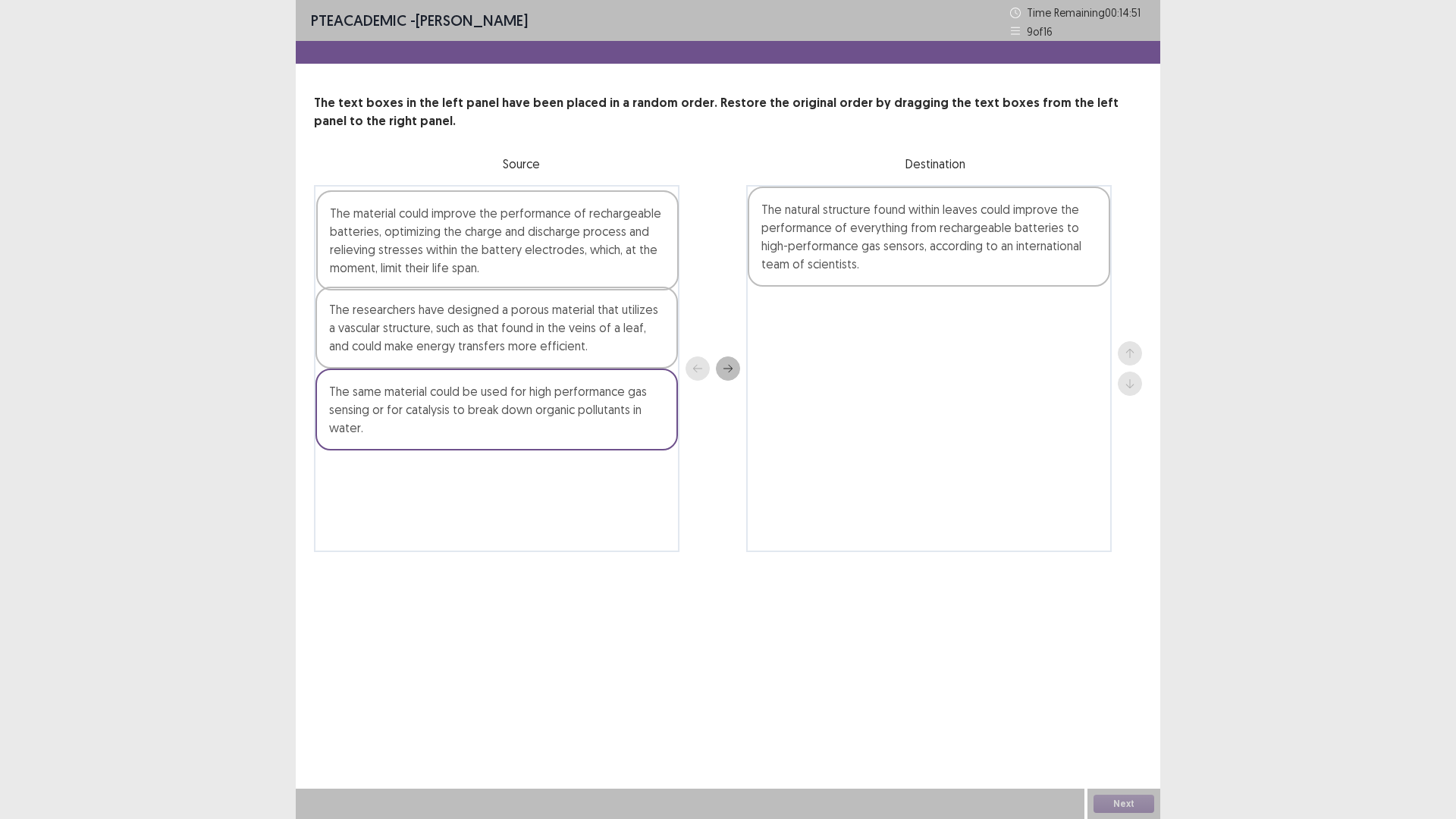
drag, startPoint x: 410, startPoint y: 237, endPoint x: 414, endPoint y: 245, distance: 8.9
click at [414, 245] on div "The material could improve the performance of rechargeable batteries, optimizin…" at bounding box center [497, 368] width 366 height 367
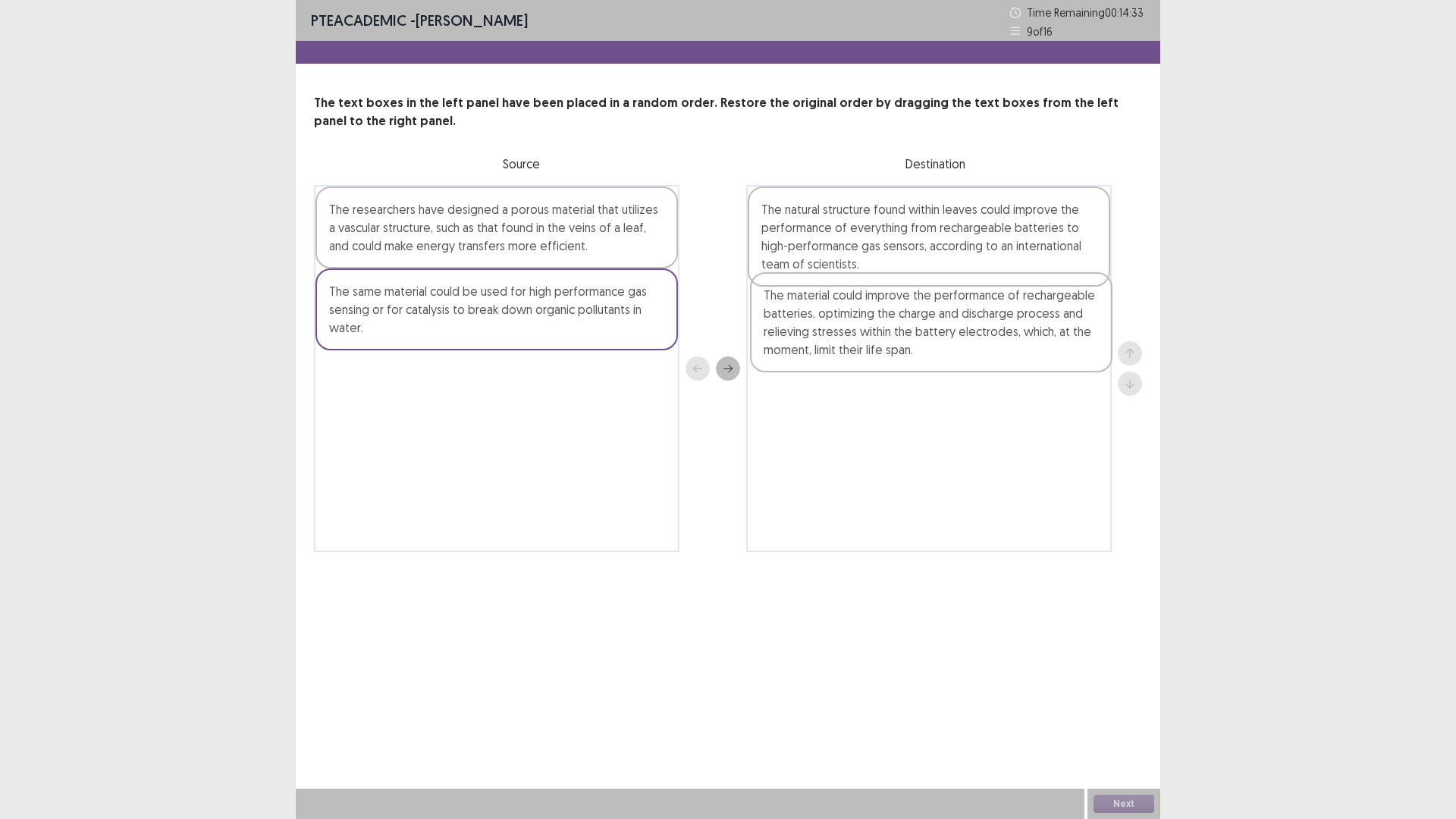
drag, startPoint x: 414, startPoint y: 245, endPoint x: 853, endPoint y: 334, distance: 447.9
click at [853, 334] on div "The material could improve the performance of rechargeable batteries, optimizin…" at bounding box center [728, 368] width 828 height 367
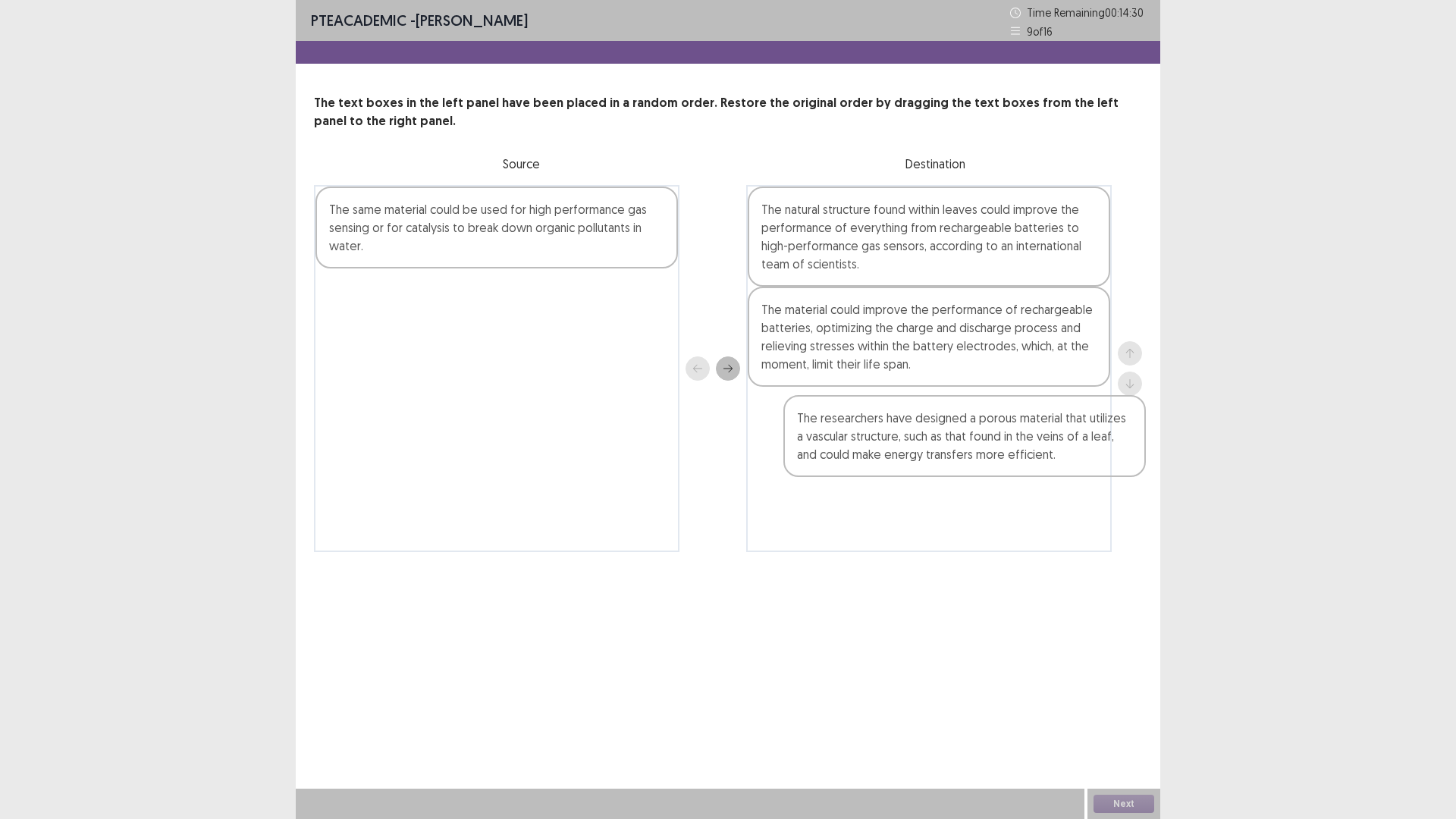
drag, startPoint x: 554, startPoint y: 231, endPoint x: 1025, endPoint y: 441, distance: 515.7
click at [1025, 441] on div "The researchers have designed a porous material that utilizes a vascular struct…" at bounding box center [728, 368] width 828 height 367
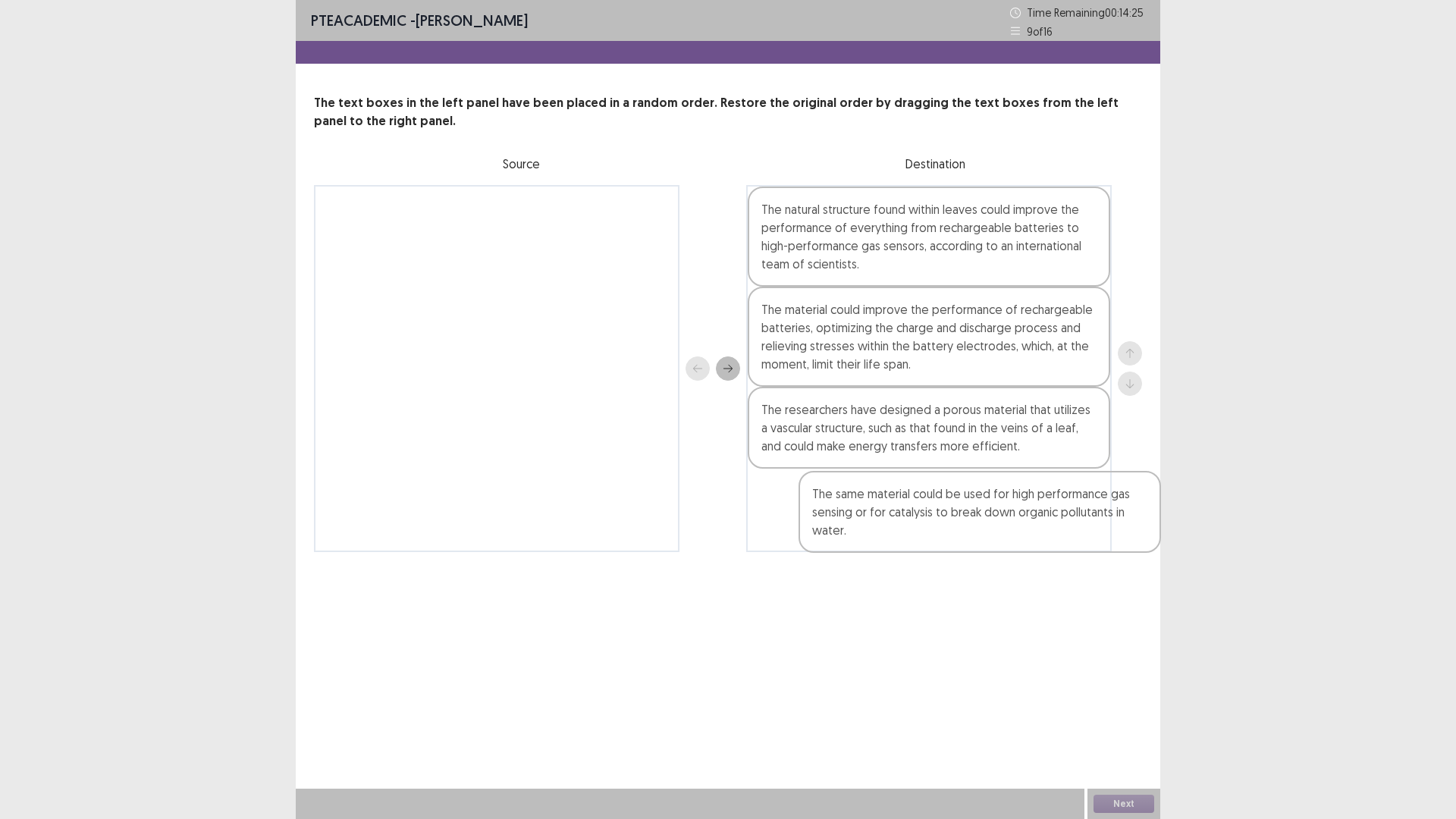
drag, startPoint x: 444, startPoint y: 229, endPoint x: 927, endPoint y: 517, distance: 562.3
click at [927, 517] on div "The same material could be used for high performance gas sensing or for catalys…" at bounding box center [728, 368] width 828 height 367
click at [1129, 695] on button "Next" at bounding box center [1123, 804] width 61 height 18
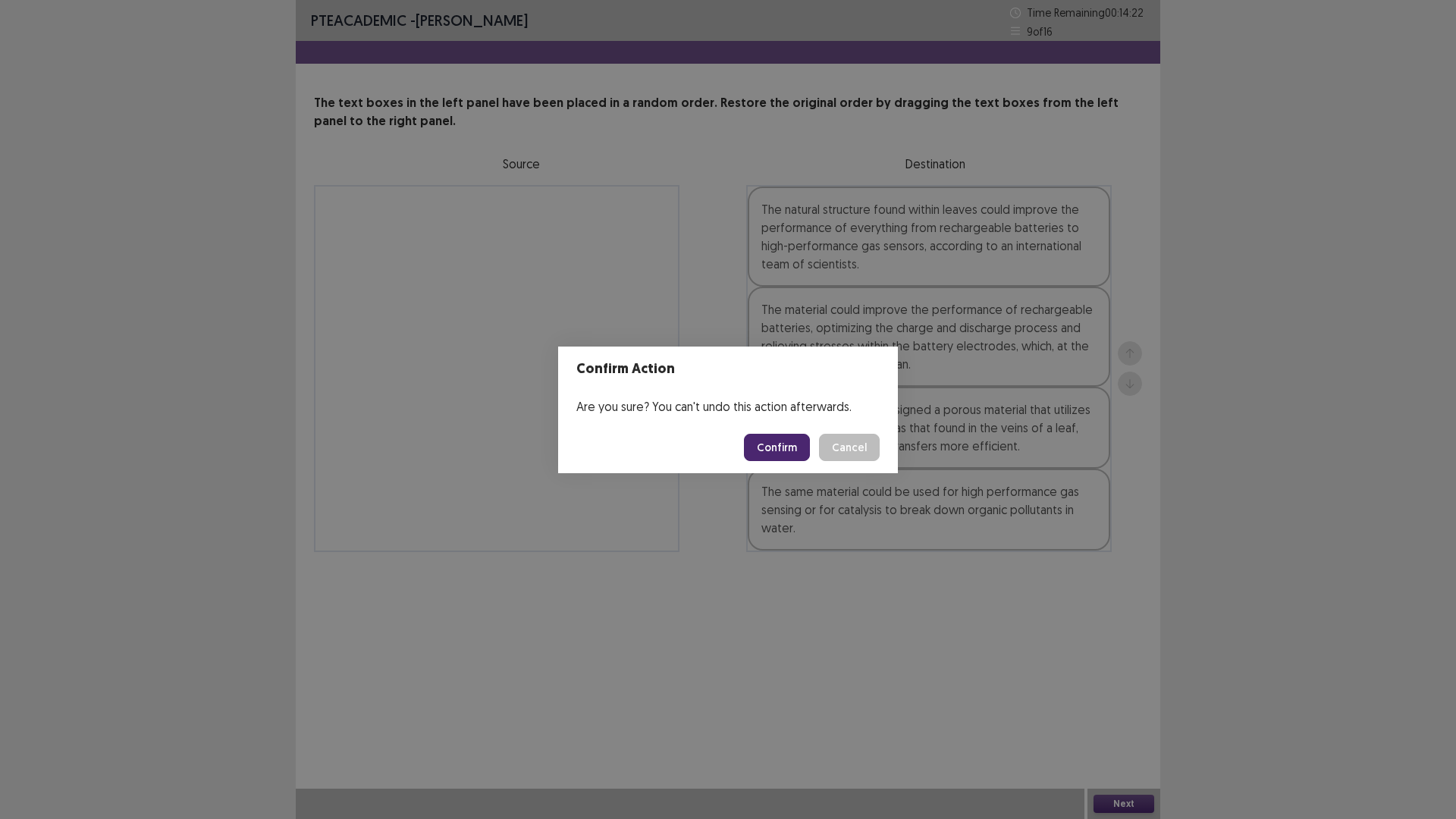
click at [753, 456] on button "Confirm" at bounding box center [776, 446] width 66 height 27
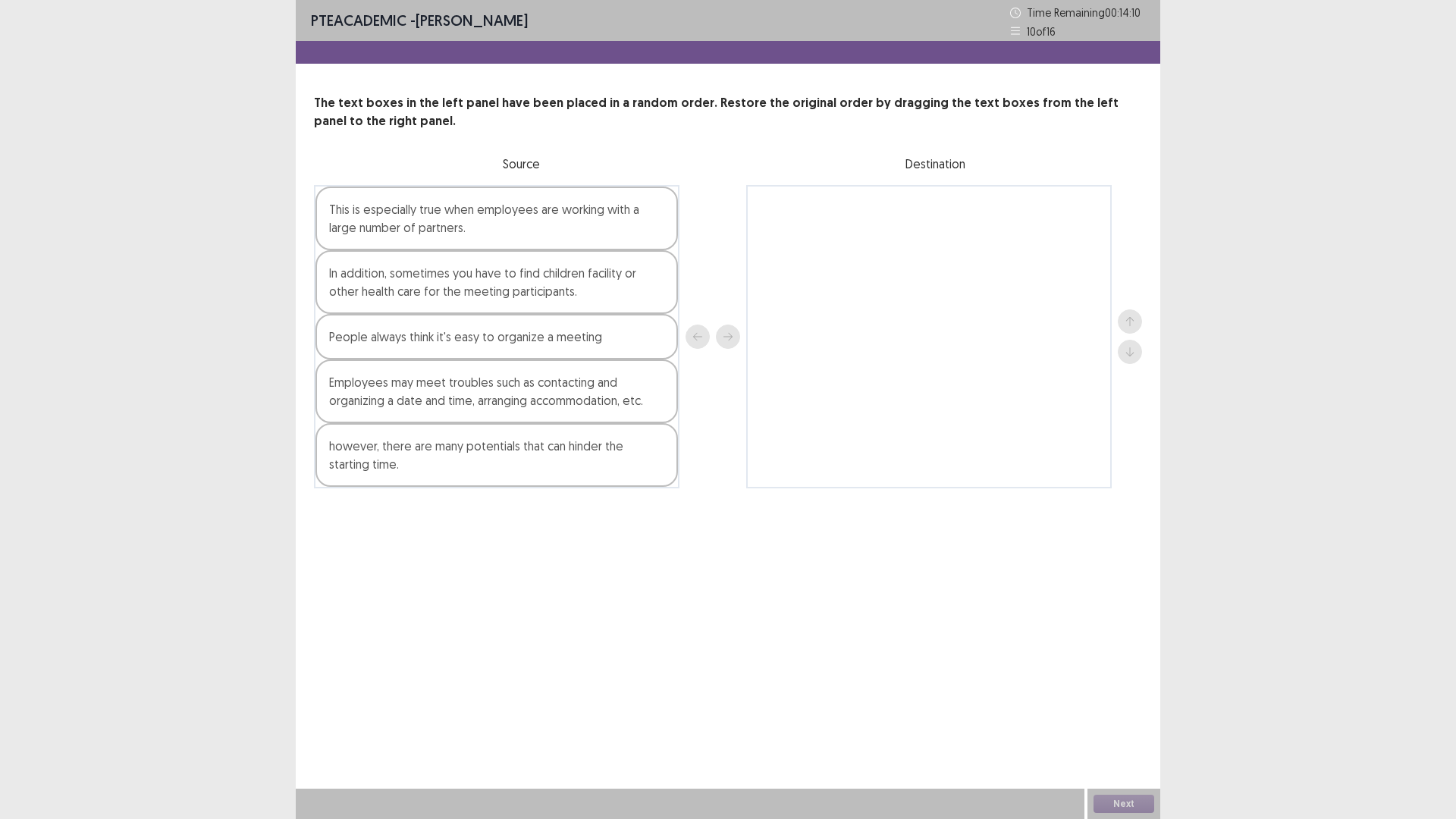
click at [410, 344] on div "People always think it's easy to organize a meeting" at bounding box center [496, 337] width 363 height 46
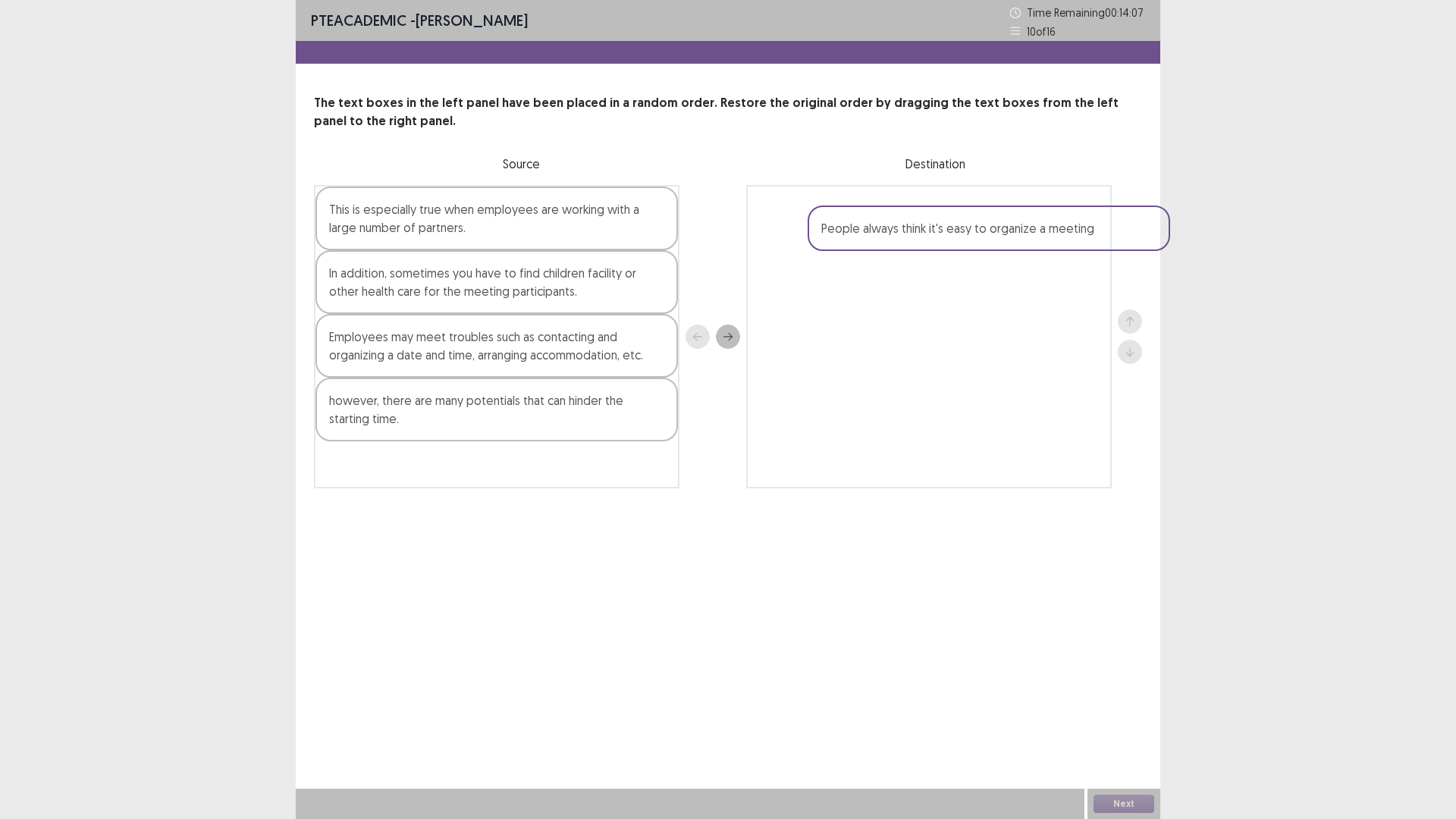
drag, startPoint x: 410, startPoint y: 344, endPoint x: 915, endPoint y: 234, distance: 516.8
click at [915, 234] on div "This is especially true when employees are working with a large number of partn…" at bounding box center [728, 336] width 828 height 303
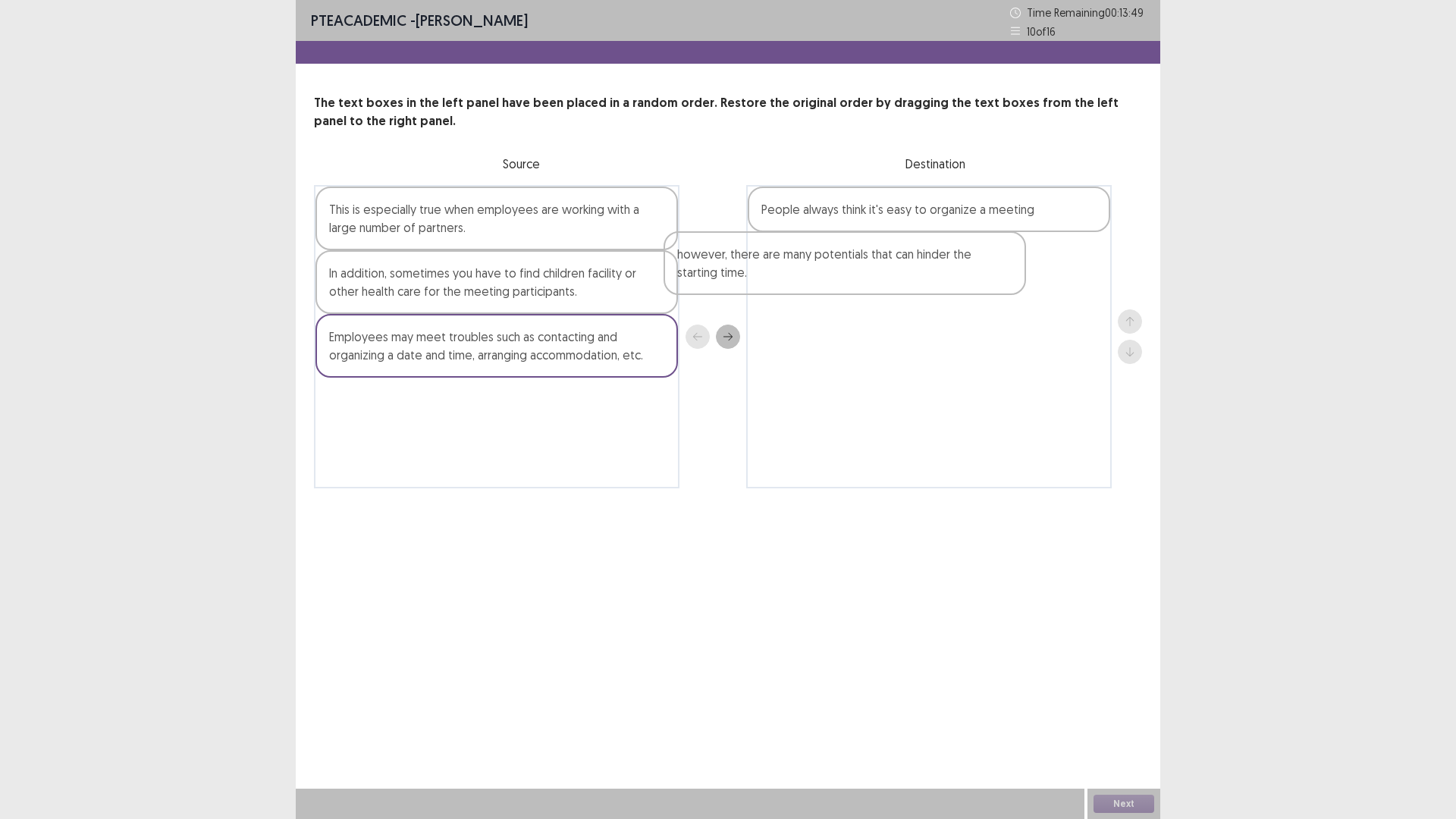
drag, startPoint x: 530, startPoint y: 419, endPoint x: 897, endPoint y: 269, distance: 396.5
click at [897, 269] on div "This is especially true when employees are working with a large number of partn…" at bounding box center [728, 336] width 828 height 303
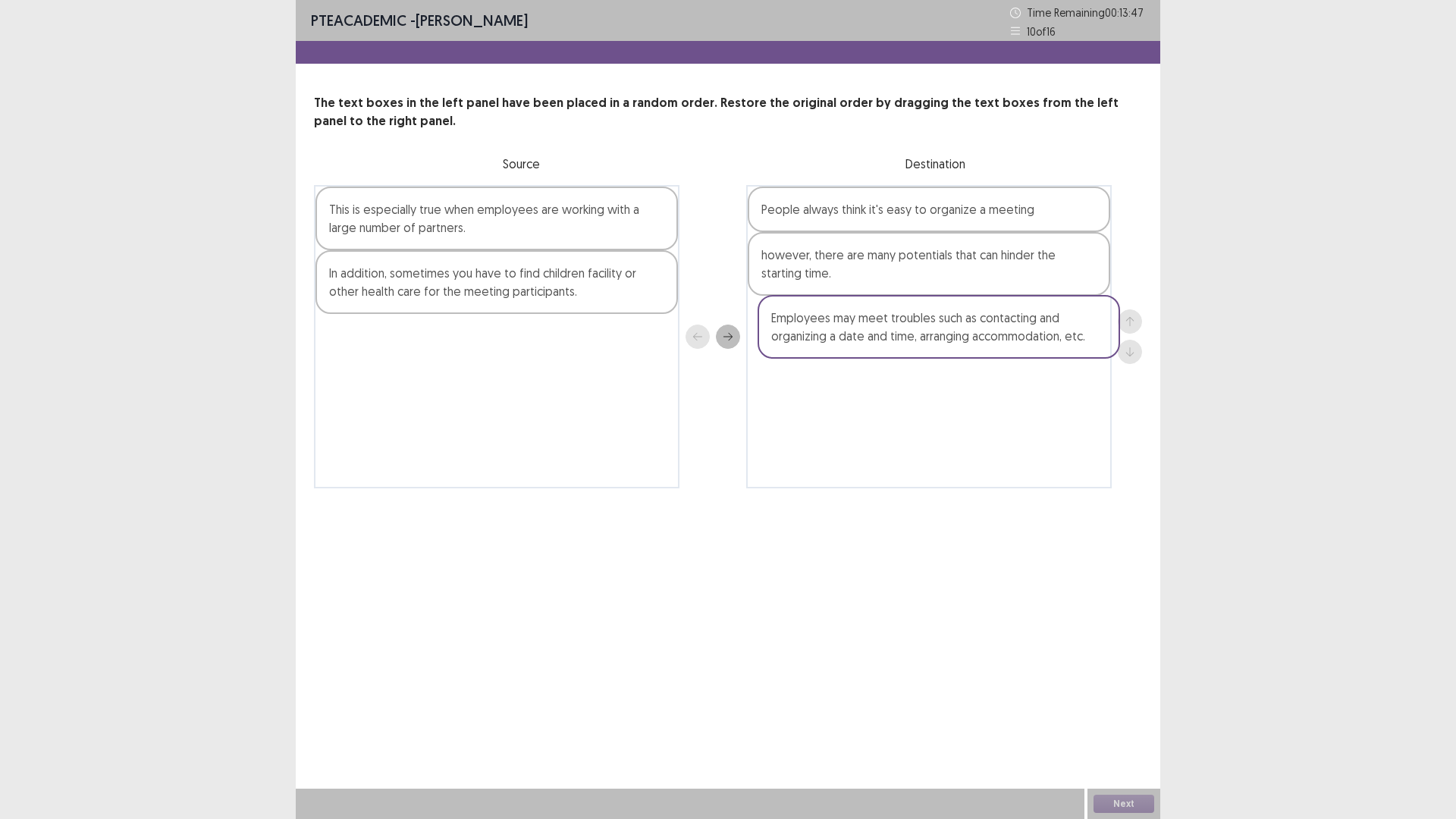
drag, startPoint x: 433, startPoint y: 350, endPoint x: 878, endPoint y: 333, distance: 445.3
click at [878, 333] on div "This is especially true when employees are working with a large number of partn…" at bounding box center [728, 336] width 828 height 303
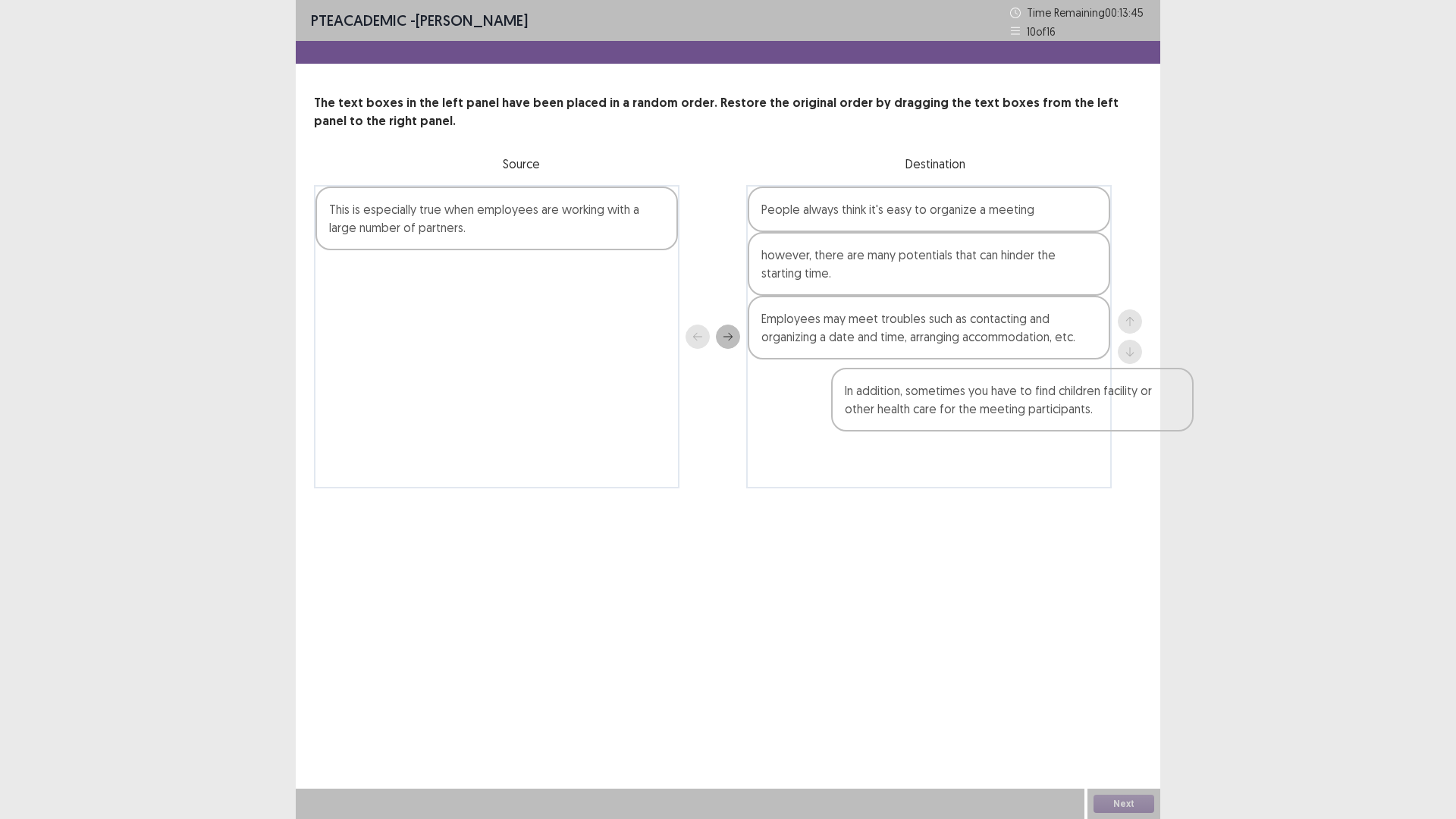
drag, startPoint x: 449, startPoint y: 289, endPoint x: 955, endPoint y: 401, distance: 518.2
click at [955, 401] on div "This is especially true when employees are working with a large number of partn…" at bounding box center [728, 336] width 828 height 303
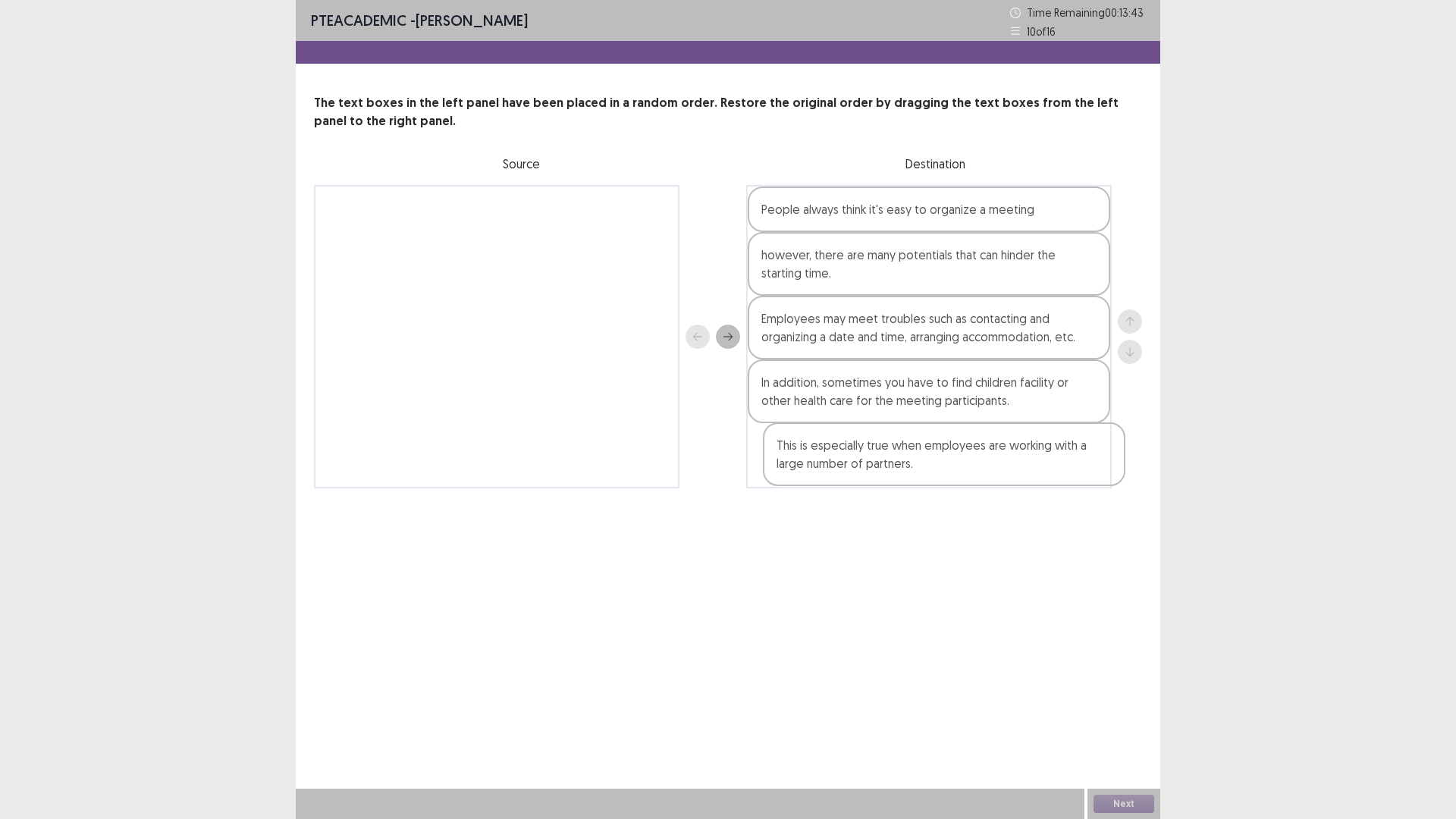
drag, startPoint x: 497, startPoint y: 219, endPoint x: 945, endPoint y: 455, distance: 506.4
click at [945, 455] on div "This is especially true when employees are working with a large number of partn…" at bounding box center [728, 336] width 828 height 303
drag, startPoint x: 876, startPoint y: 469, endPoint x: 885, endPoint y: 334, distance: 135.3
click at [885, 334] on div "People always think it's easy to organize a meeting however, there are many pot…" at bounding box center [929, 336] width 366 height 303
drag, startPoint x: 889, startPoint y: 386, endPoint x: 888, endPoint y: 318, distance: 68.0
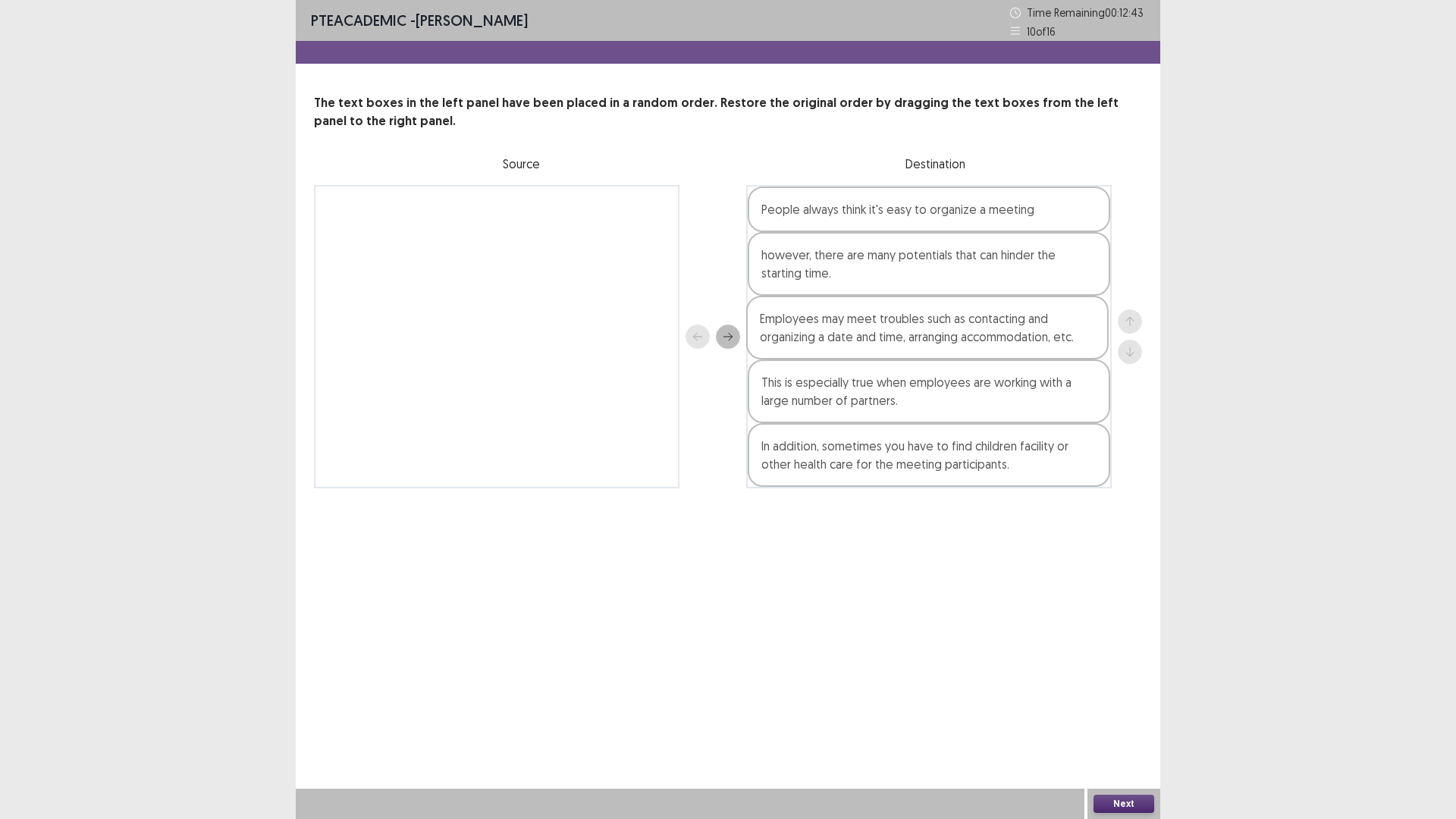
click at [888, 318] on div "People always think it's easy to organize a meeting however, there are many pot…" at bounding box center [929, 336] width 366 height 303
drag, startPoint x: 859, startPoint y: 255, endPoint x: 856, endPoint y: 391, distance: 136.0
click at [856, 391] on div "People always think it's easy to organize a meeting however, there are many pot…" at bounding box center [929, 336] width 366 height 303
click at [1101, 695] on button "Next" at bounding box center [1123, 804] width 61 height 18
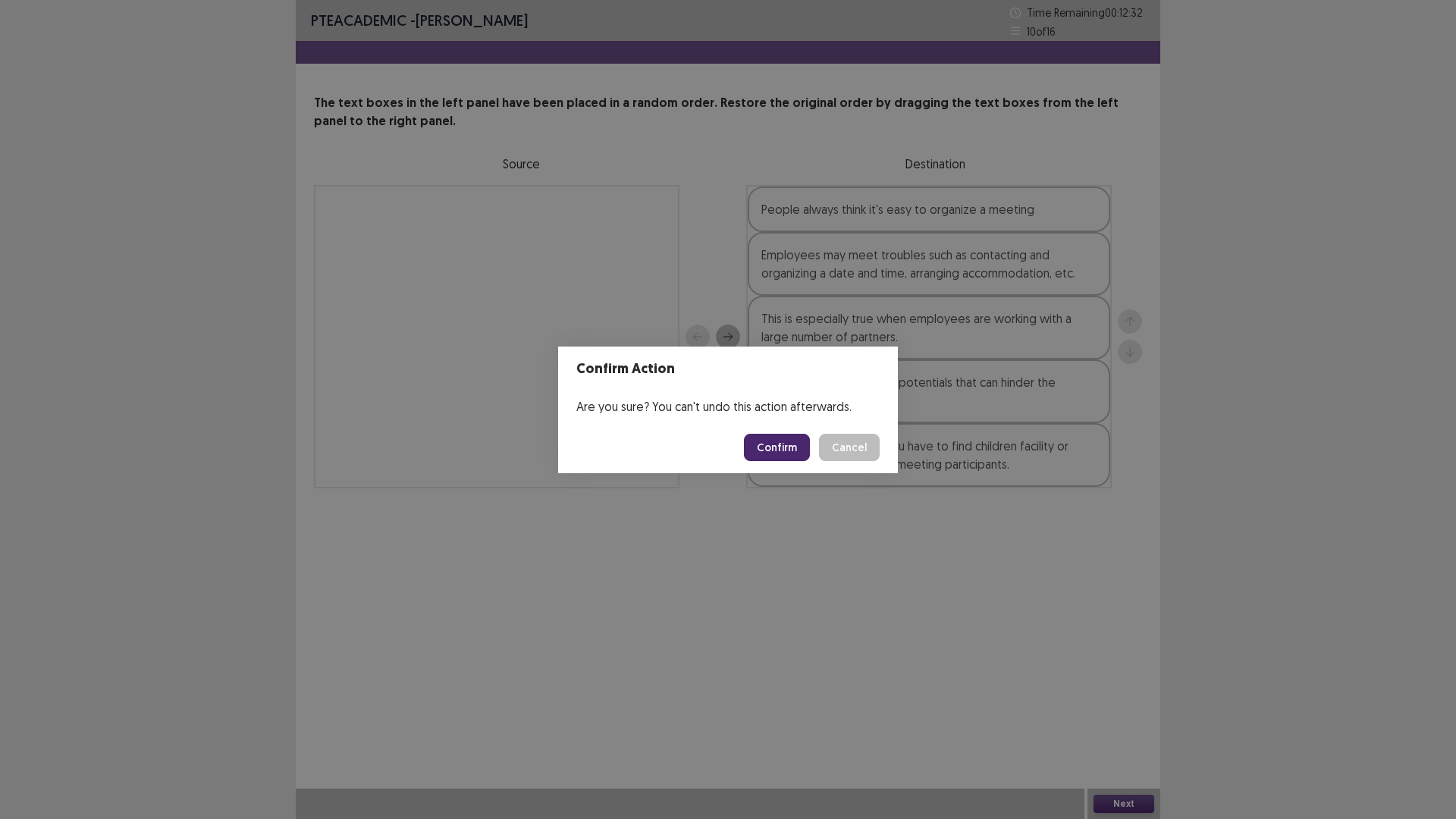
click at [803, 446] on button "Confirm" at bounding box center [776, 446] width 66 height 27
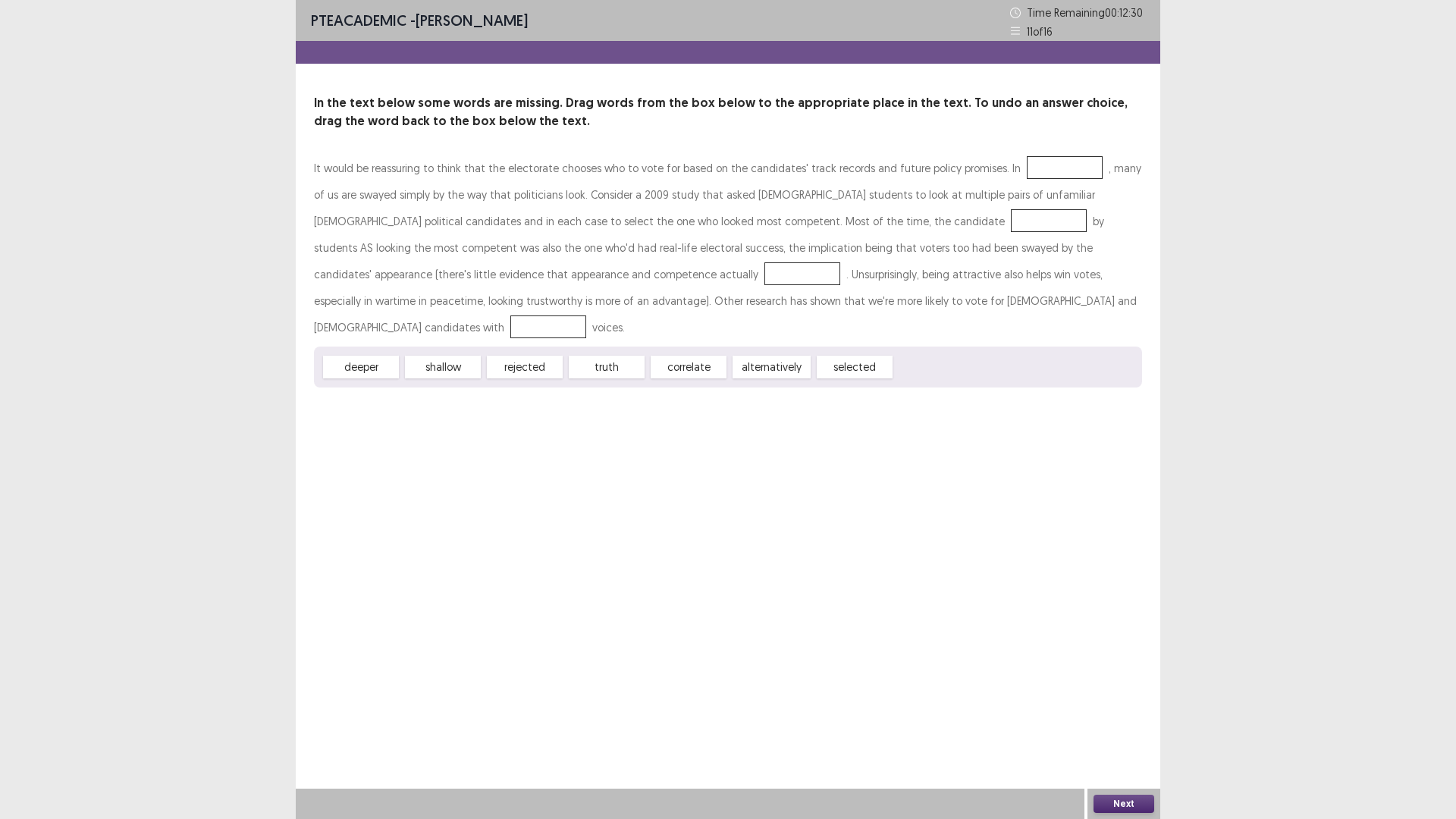
click at [1027, 175] on div at bounding box center [1064, 167] width 76 height 23
drag, startPoint x: 767, startPoint y: 343, endPoint x: 1020, endPoint y: 166, distance: 308.8
click at [650, 222] on p "It would be reassuring to think that the electorate chooses who to vote for bas…" at bounding box center [728, 247] width 828 height 186
drag, startPoint x: 686, startPoint y: 338, endPoint x: 753, endPoint y: 215, distance: 140.1
drag, startPoint x: 760, startPoint y: 215, endPoint x: 351, endPoint y: 268, distance: 412.4
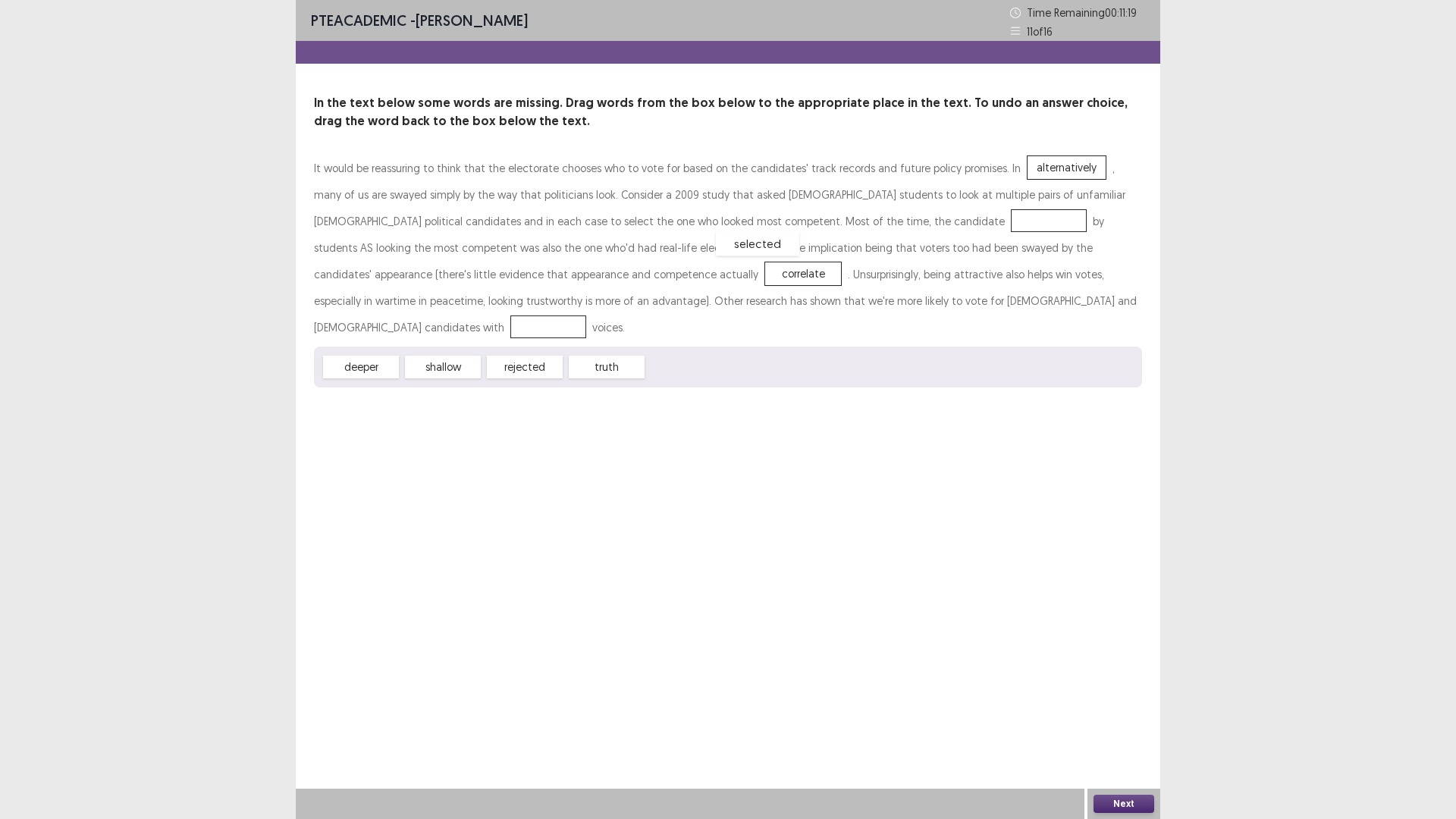
drag, startPoint x: 704, startPoint y: 337, endPoint x: 772, endPoint y: 213, distance: 141.4
drag, startPoint x: 374, startPoint y: 336, endPoint x: 733, endPoint y: 297, distance: 361.1
click at [1115, 695] on button "Next" at bounding box center [1123, 804] width 61 height 18
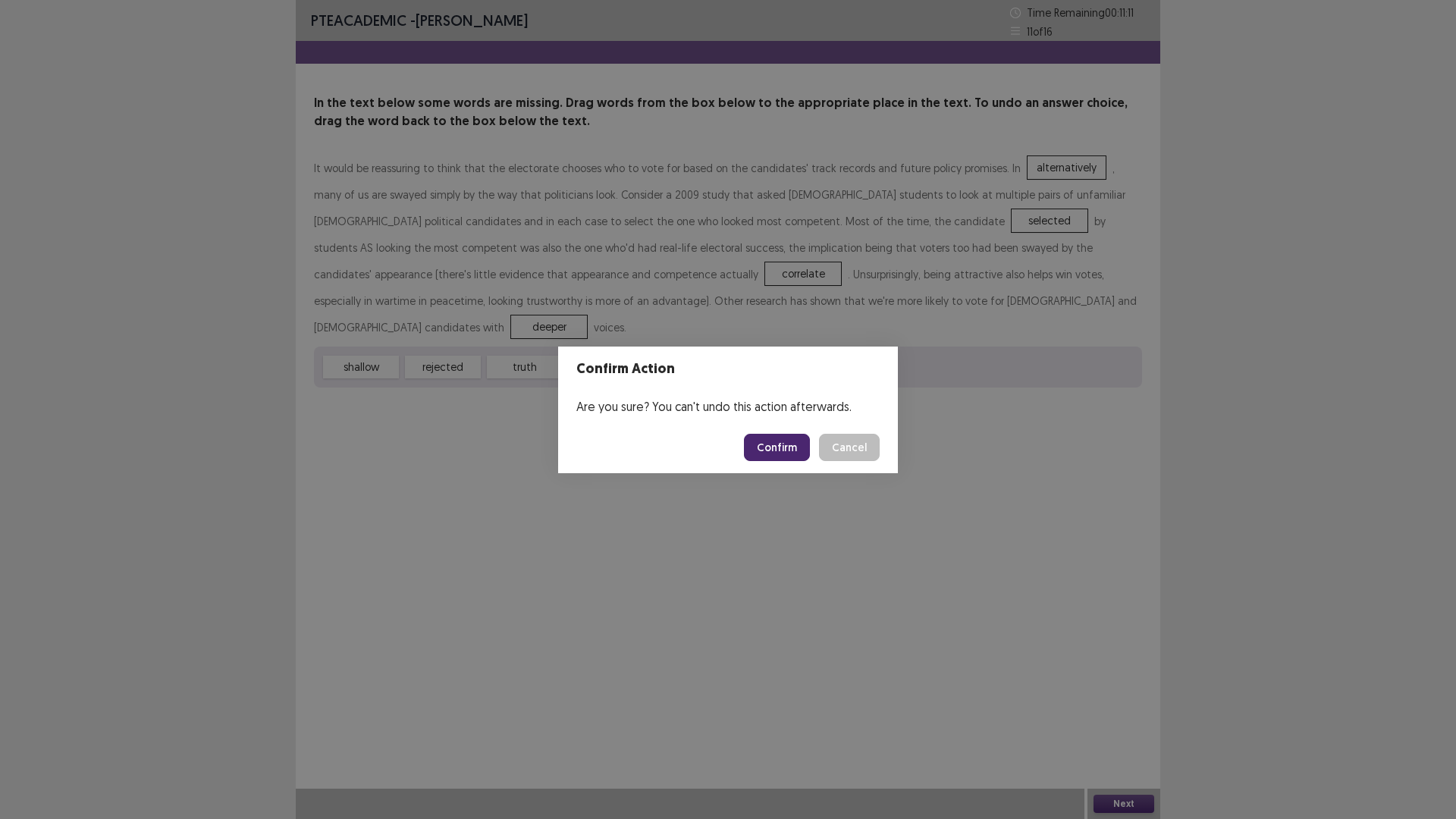
click at [775, 446] on button "Confirm" at bounding box center [776, 446] width 66 height 27
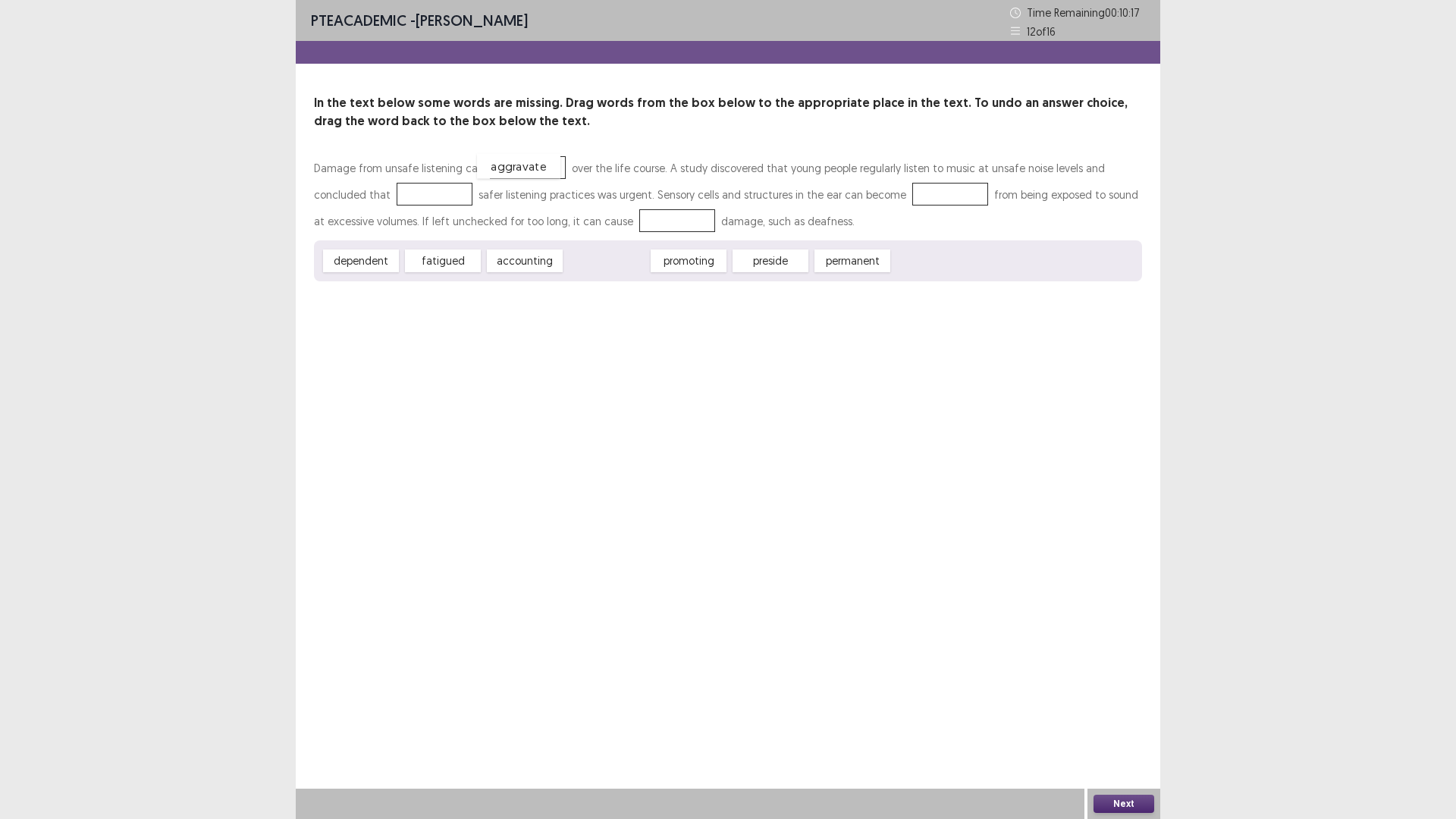
drag, startPoint x: 603, startPoint y: 265, endPoint x: 515, endPoint y: 171, distance: 128.8
click at [532, 270] on span "accounting" at bounding box center [525, 260] width 83 height 25
drag, startPoint x: 606, startPoint y: 258, endPoint x: 385, endPoint y: 183, distance: 233.4
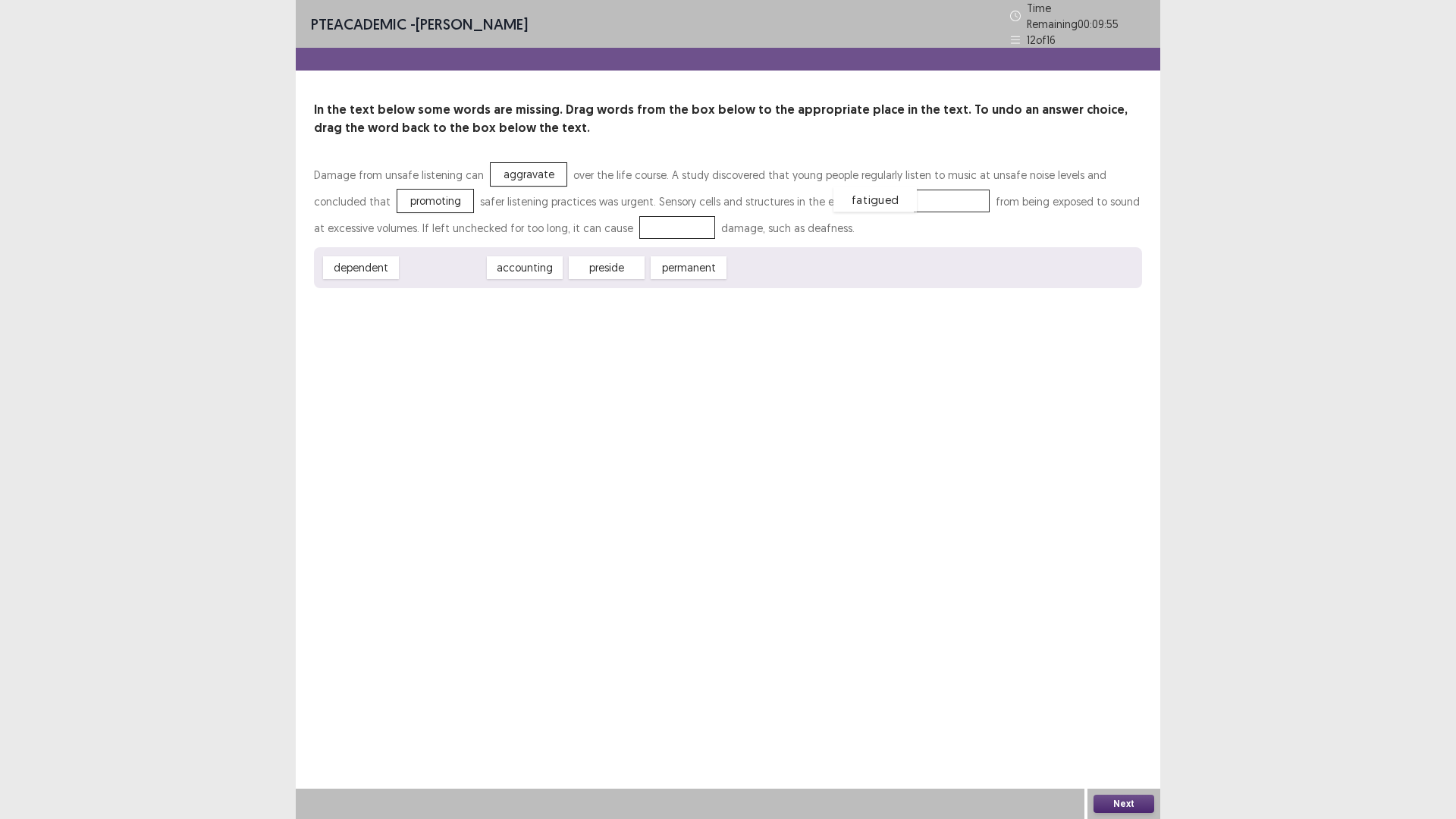
drag, startPoint x: 438, startPoint y: 258, endPoint x: 871, endPoint y: 190, distance: 438.3
drag, startPoint x: 615, startPoint y: 263, endPoint x: 610, endPoint y: 228, distance: 35.4
click at [1120, 695] on button "Next" at bounding box center [1123, 804] width 61 height 18
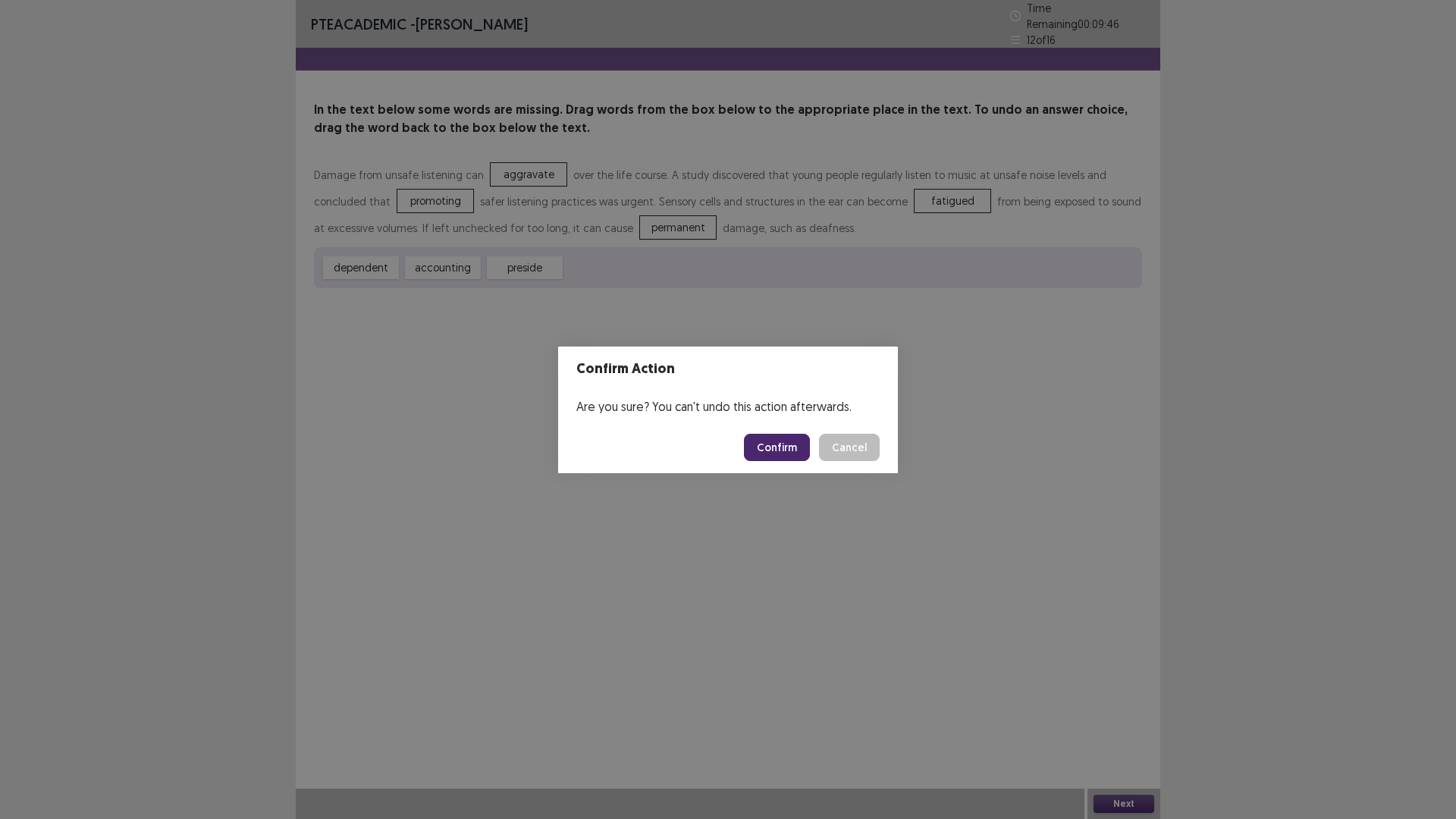
click at [765, 441] on button "Confirm" at bounding box center [776, 446] width 66 height 27
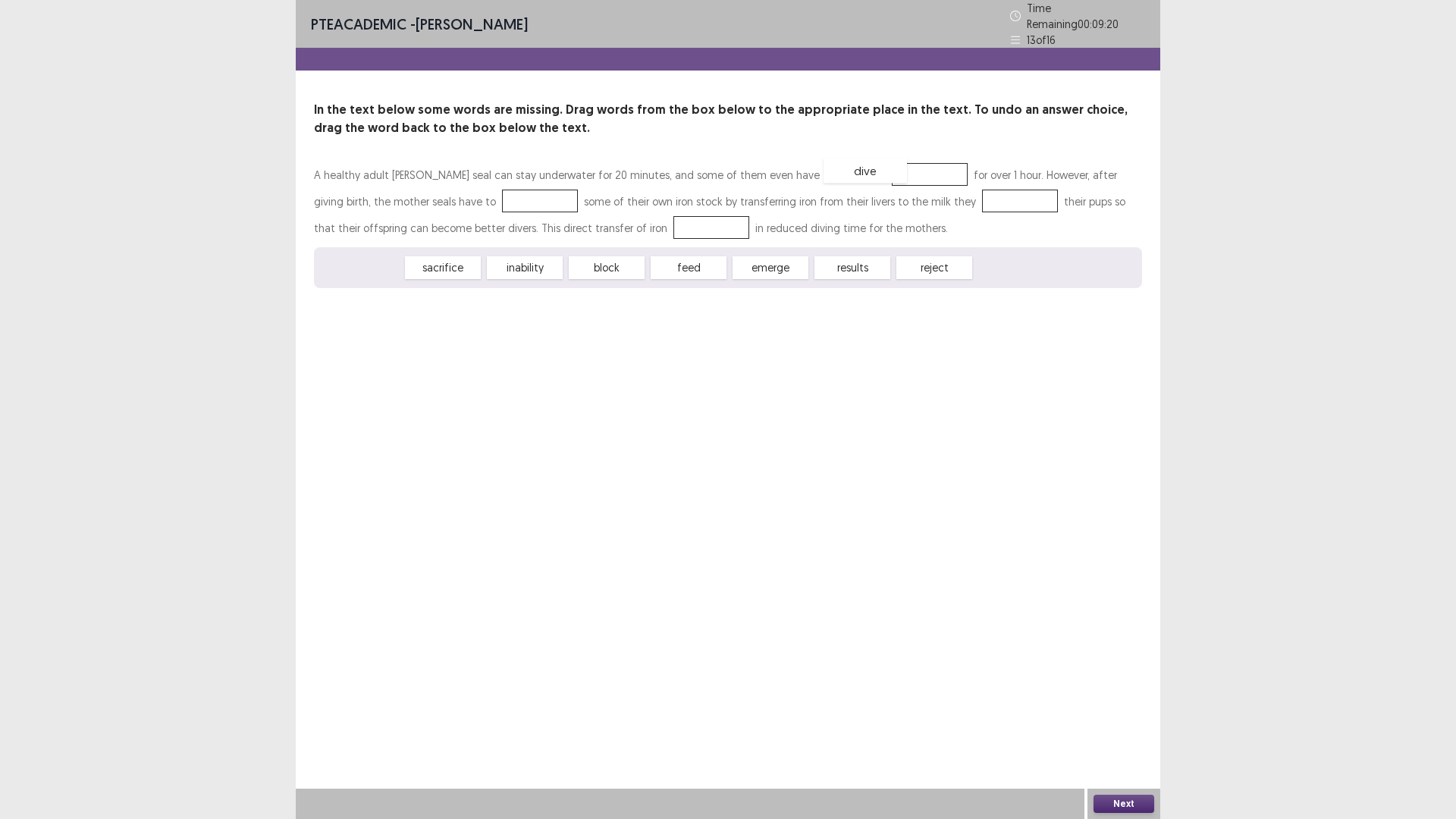
drag, startPoint x: 358, startPoint y: 260, endPoint x: 862, endPoint y: 164, distance: 513.1
drag, startPoint x: 594, startPoint y: 257, endPoint x: 915, endPoint y: 194, distance: 327.1
drag, startPoint x: 353, startPoint y: 254, endPoint x: 449, endPoint y: 189, distance: 115.9
drag, startPoint x: 611, startPoint y: 266, endPoint x: 591, endPoint y: 219, distance: 51.1
click at [1119, 695] on button "Next" at bounding box center [1123, 804] width 61 height 18
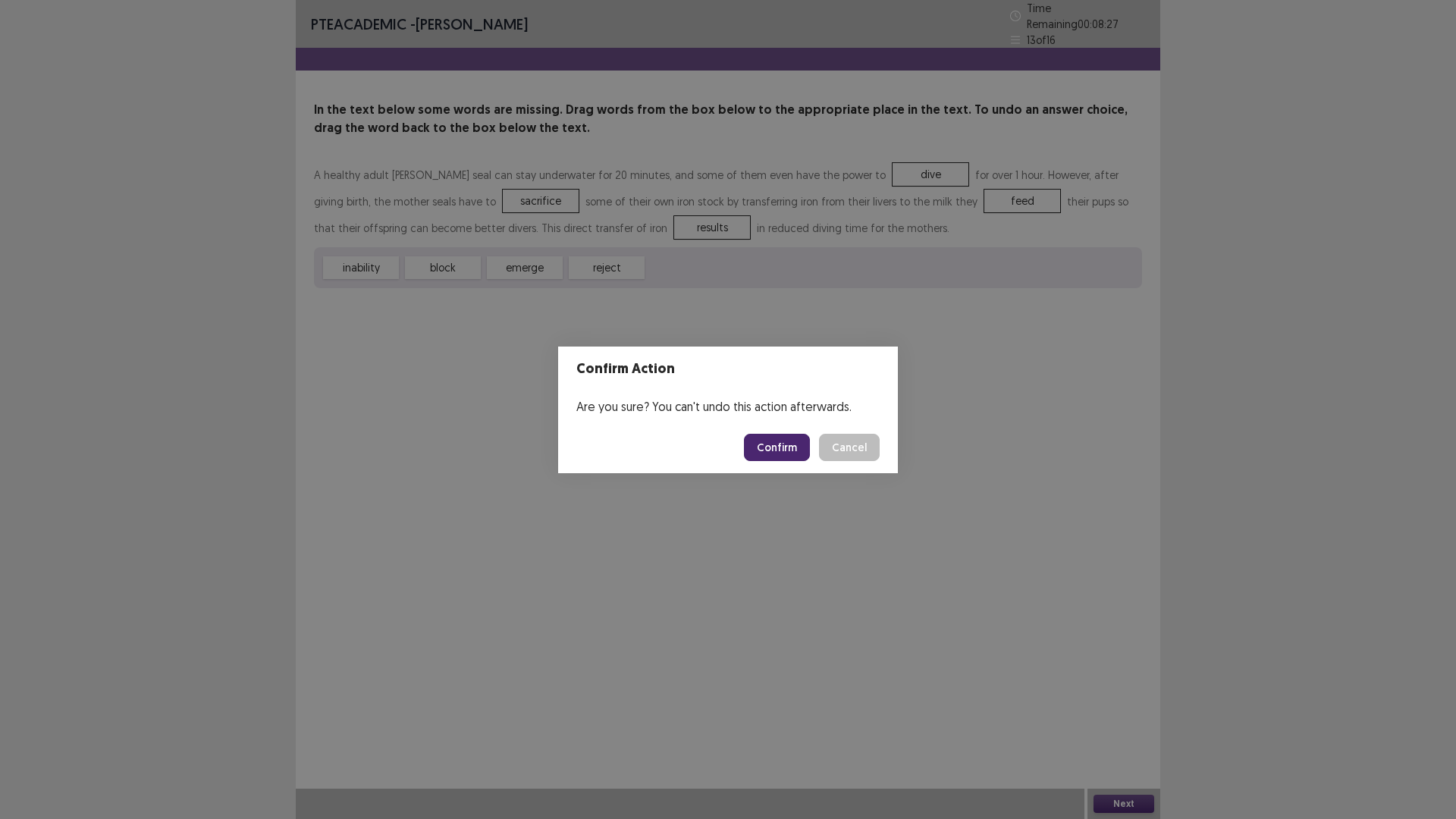
click at [769, 446] on button "Confirm" at bounding box center [776, 446] width 66 height 27
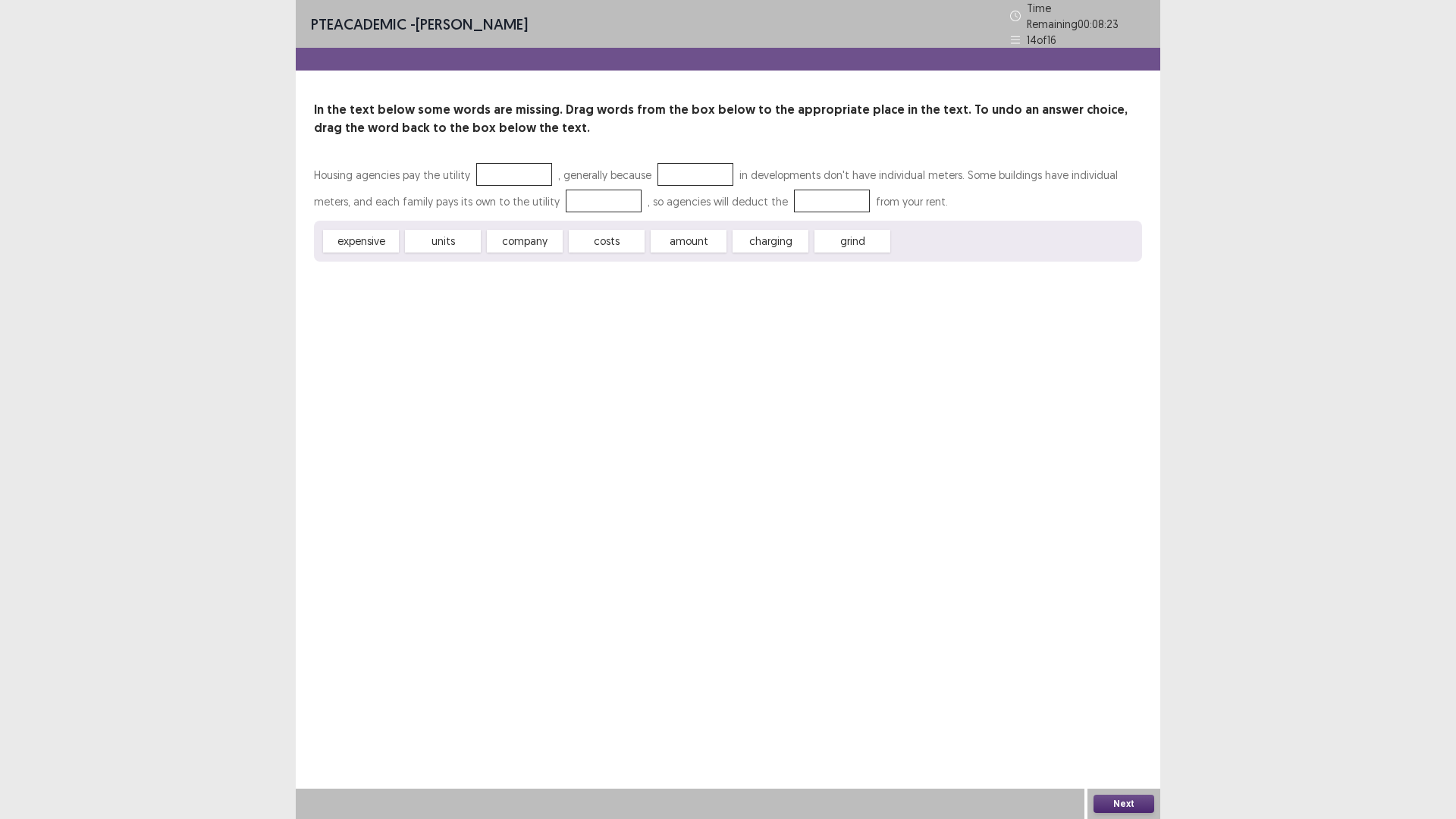
drag, startPoint x: 450, startPoint y: 173, endPoint x: 478, endPoint y: 161, distance: 30.5
click at [478, 161] on p "Housing agencies pay the utility , generally because in developments don't have…" at bounding box center [728, 187] width 828 height 53
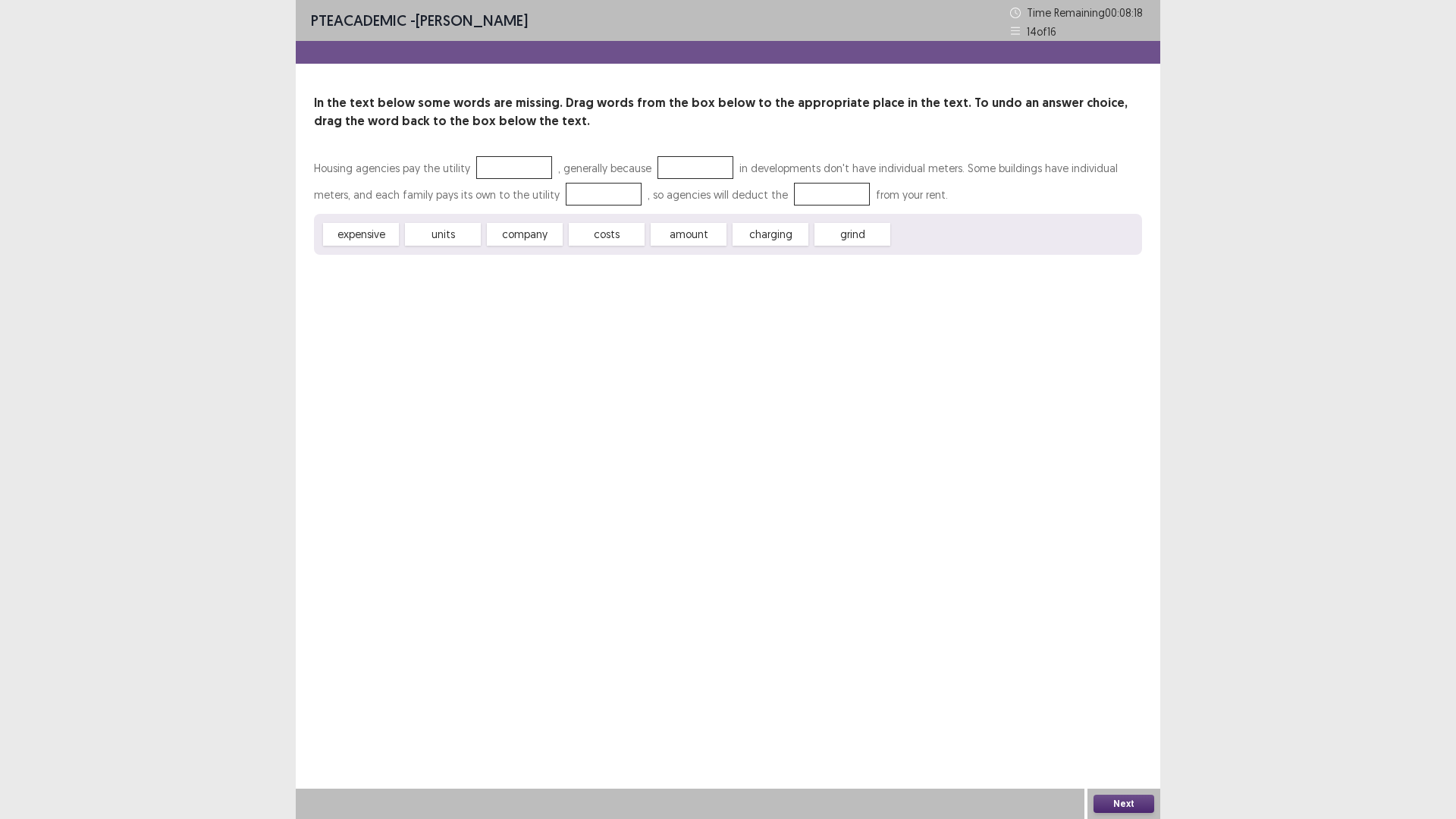
click at [506, 169] on div at bounding box center [514, 167] width 76 height 23
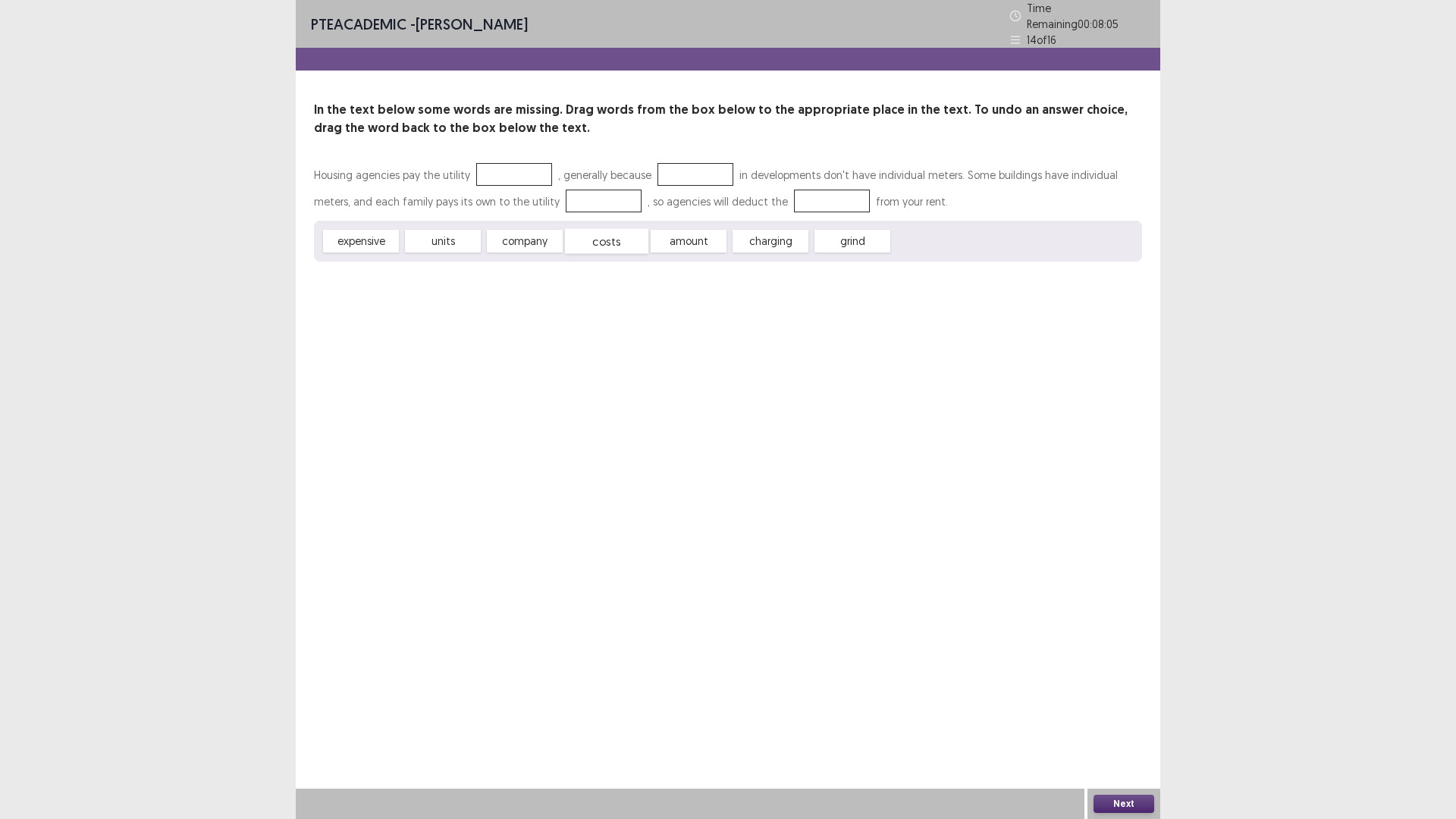
click at [603, 235] on span "costs" at bounding box center [606, 241] width 83 height 25
drag, startPoint x: 502, startPoint y: 240, endPoint x: 515, endPoint y: 229, distance: 17.0
click at [515, 229] on span "company" at bounding box center [540, 226] width 83 height 25
drag, startPoint x: 449, startPoint y: 231, endPoint x: 683, endPoint y: 164, distance: 243.4
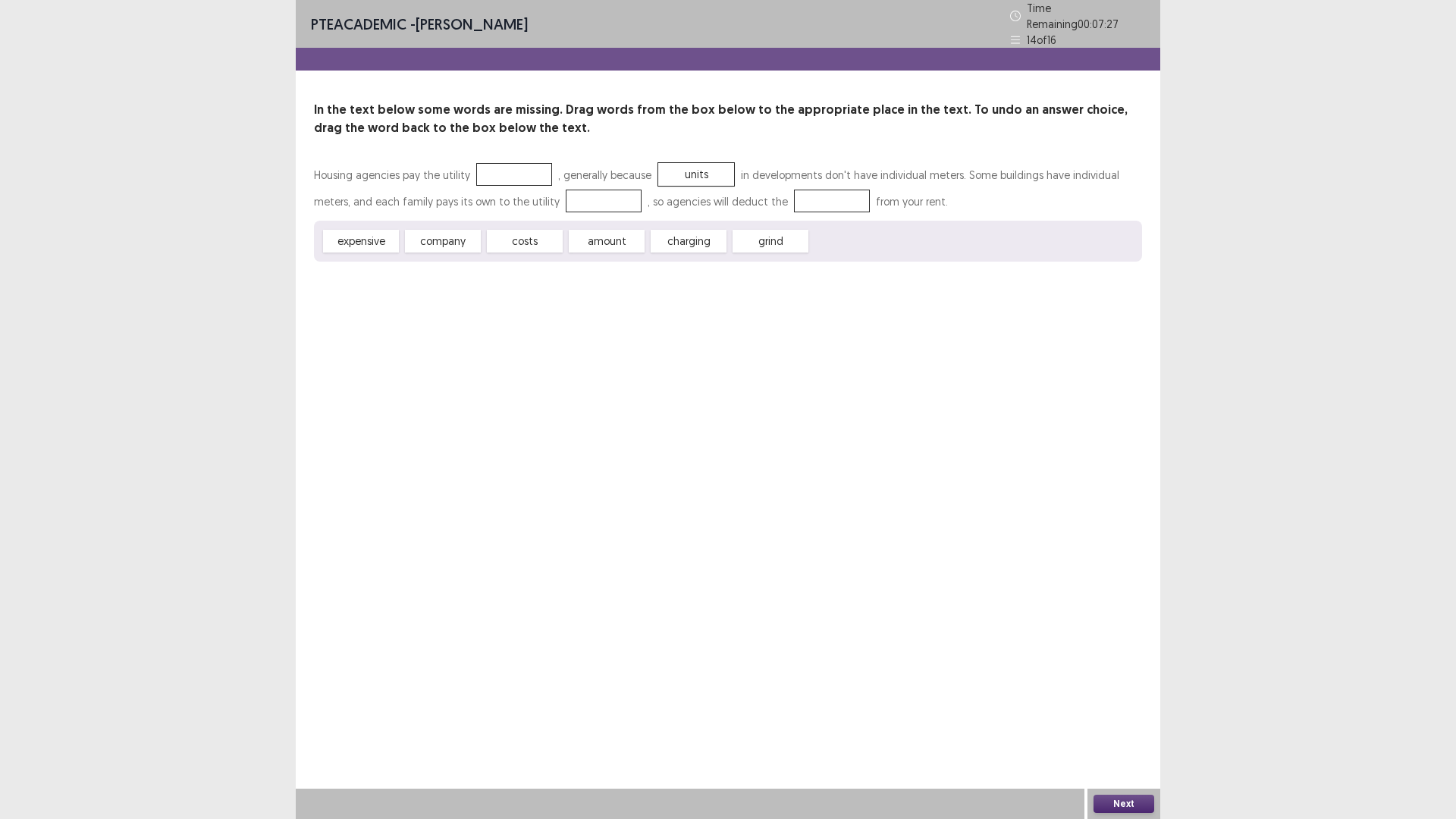
drag, startPoint x: 532, startPoint y: 246, endPoint x: 501, endPoint y: 218, distance: 41.8
click at [501, 221] on div "expensive company costs amount charging grind" at bounding box center [728, 241] width 828 height 41
drag, startPoint x: 502, startPoint y: 233, endPoint x: 487, endPoint y: 162, distance: 72.6
click at [465, 199] on p "Housing agencies pay the utility costs , generally because units in development…" at bounding box center [728, 187] width 828 height 53
drag, startPoint x: 614, startPoint y: 239, endPoint x: 558, endPoint y: 197, distance: 70.0
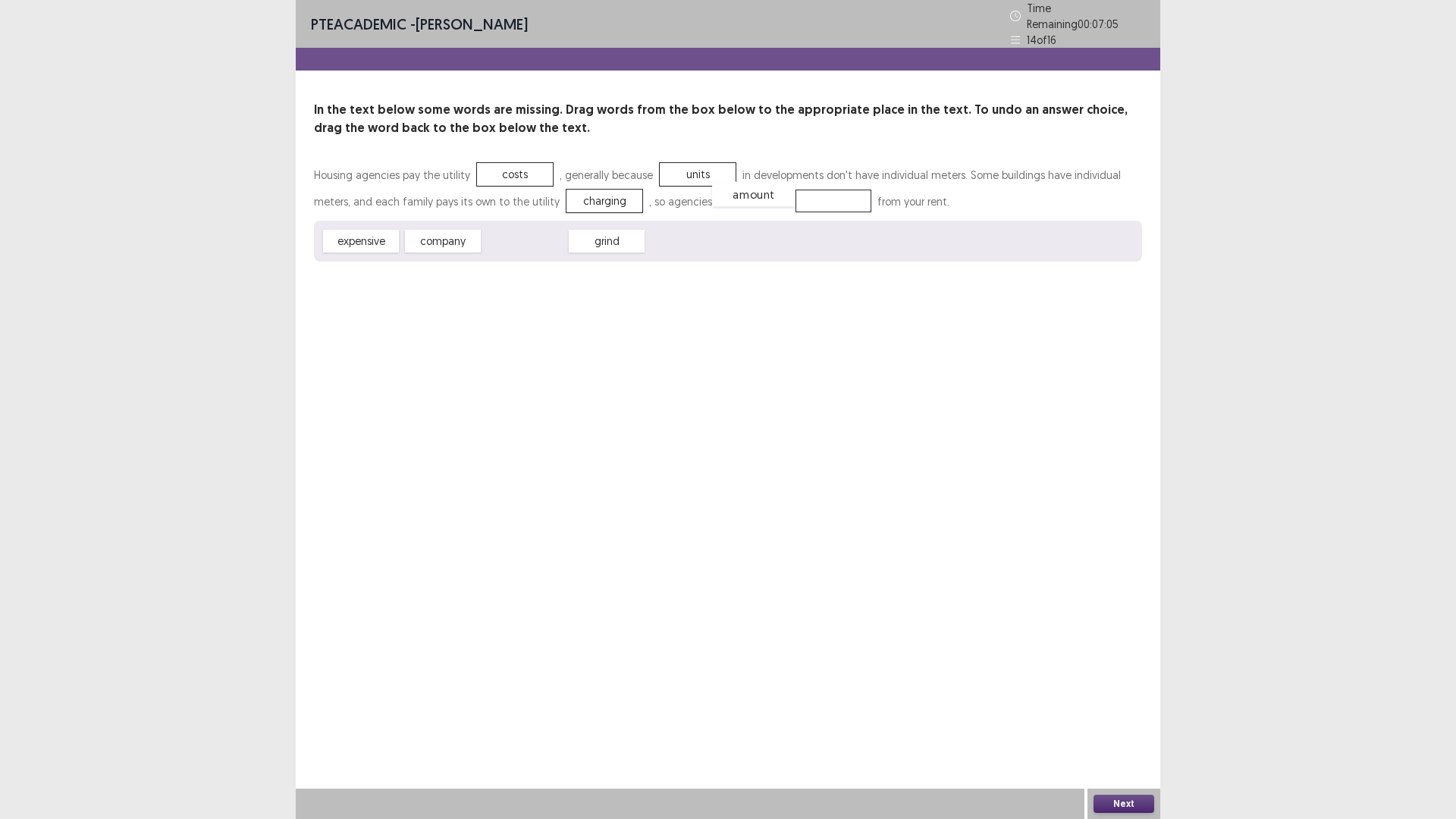
drag, startPoint x: 526, startPoint y: 238, endPoint x: 755, endPoint y: 190, distance: 234.0
click at [1146, 695] on button "Next" at bounding box center [1123, 804] width 61 height 18
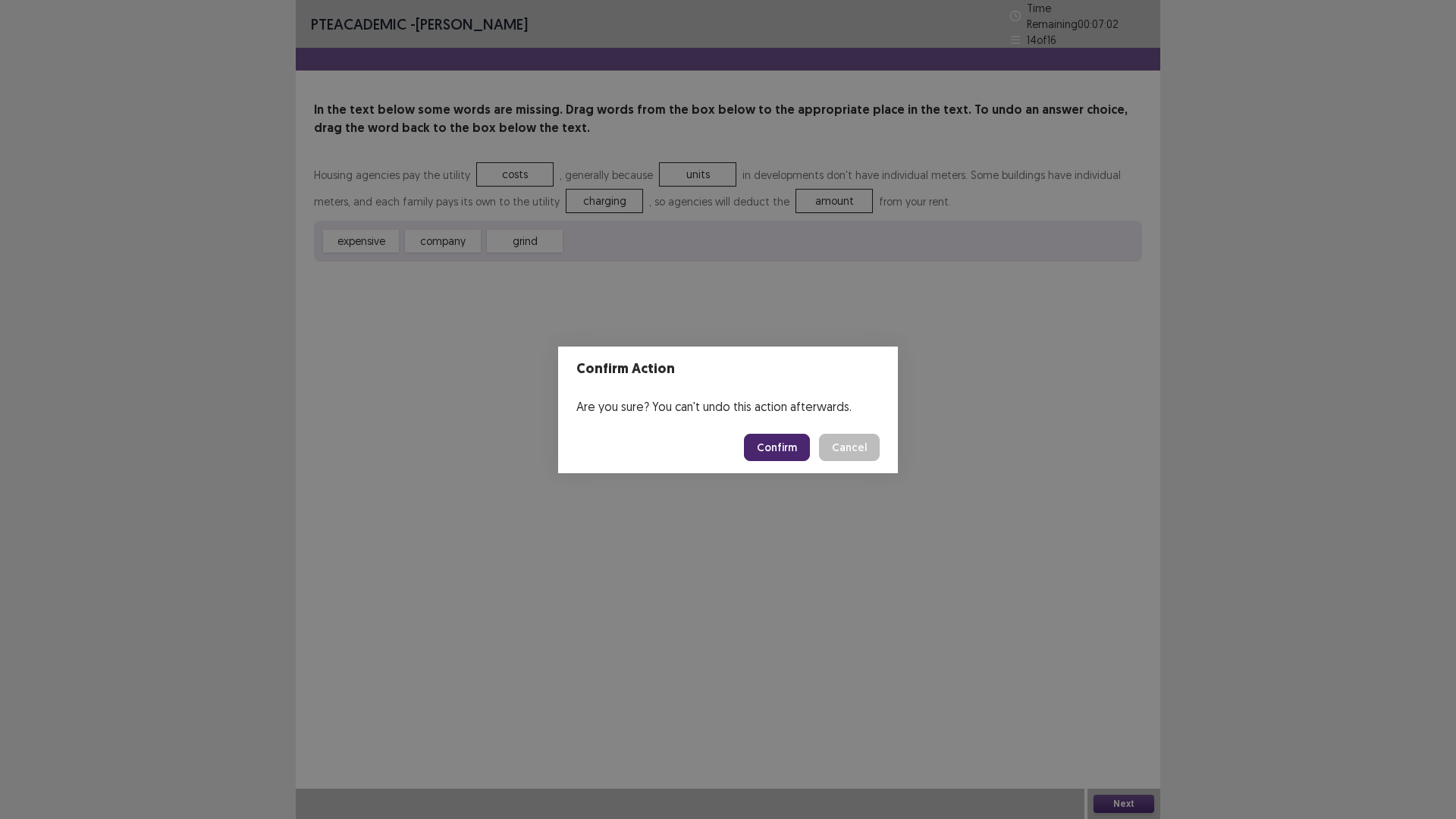
click at [764, 402] on div "Are you sure? You can't undo this action afterwards." at bounding box center [728, 407] width 340 height 31
click at [766, 439] on button "Confirm" at bounding box center [776, 446] width 66 height 27
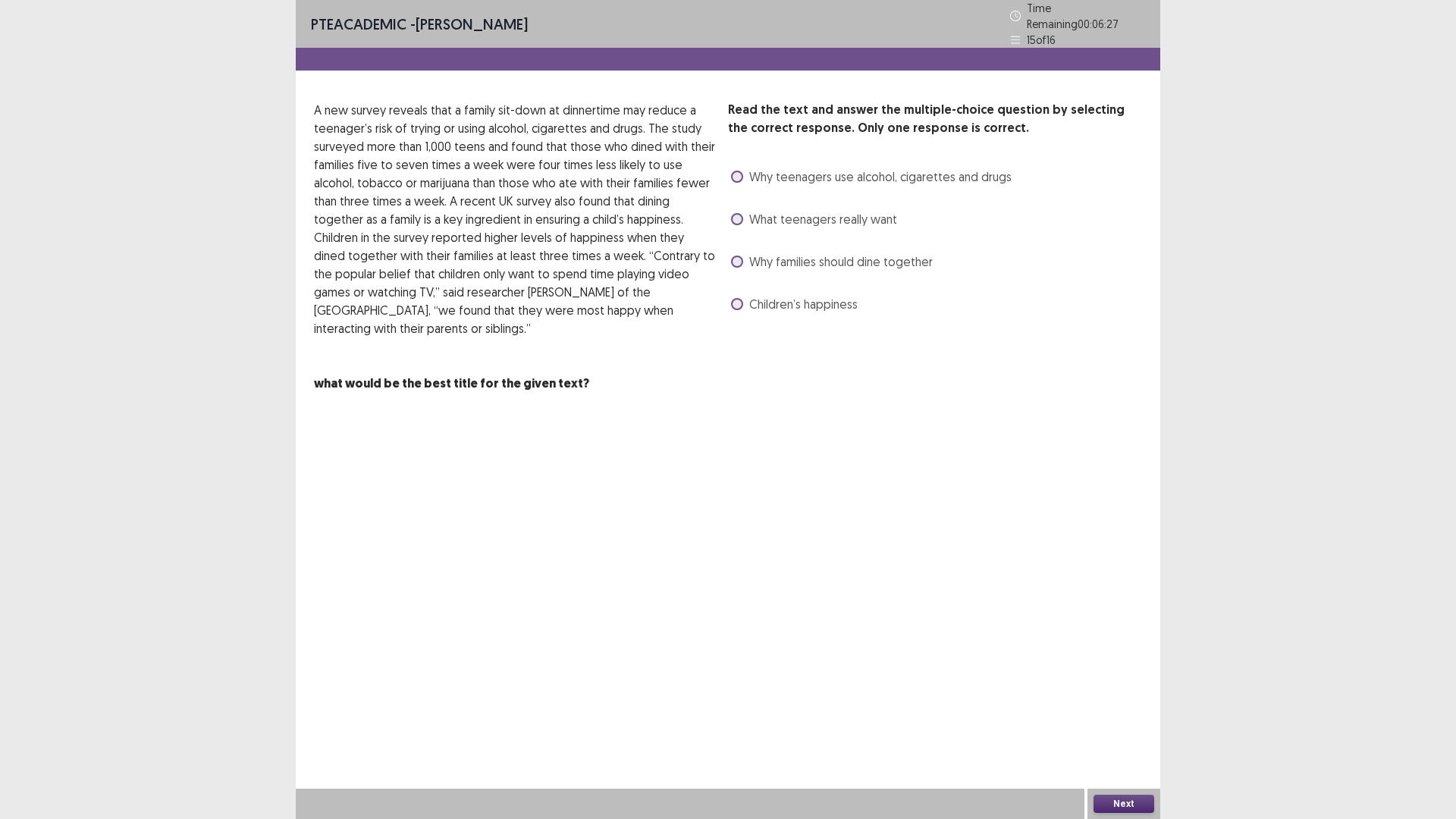
click at [732, 255] on span at bounding box center [736, 261] width 12 height 12
click at [1108, 695] on button "Next" at bounding box center [1123, 804] width 61 height 18
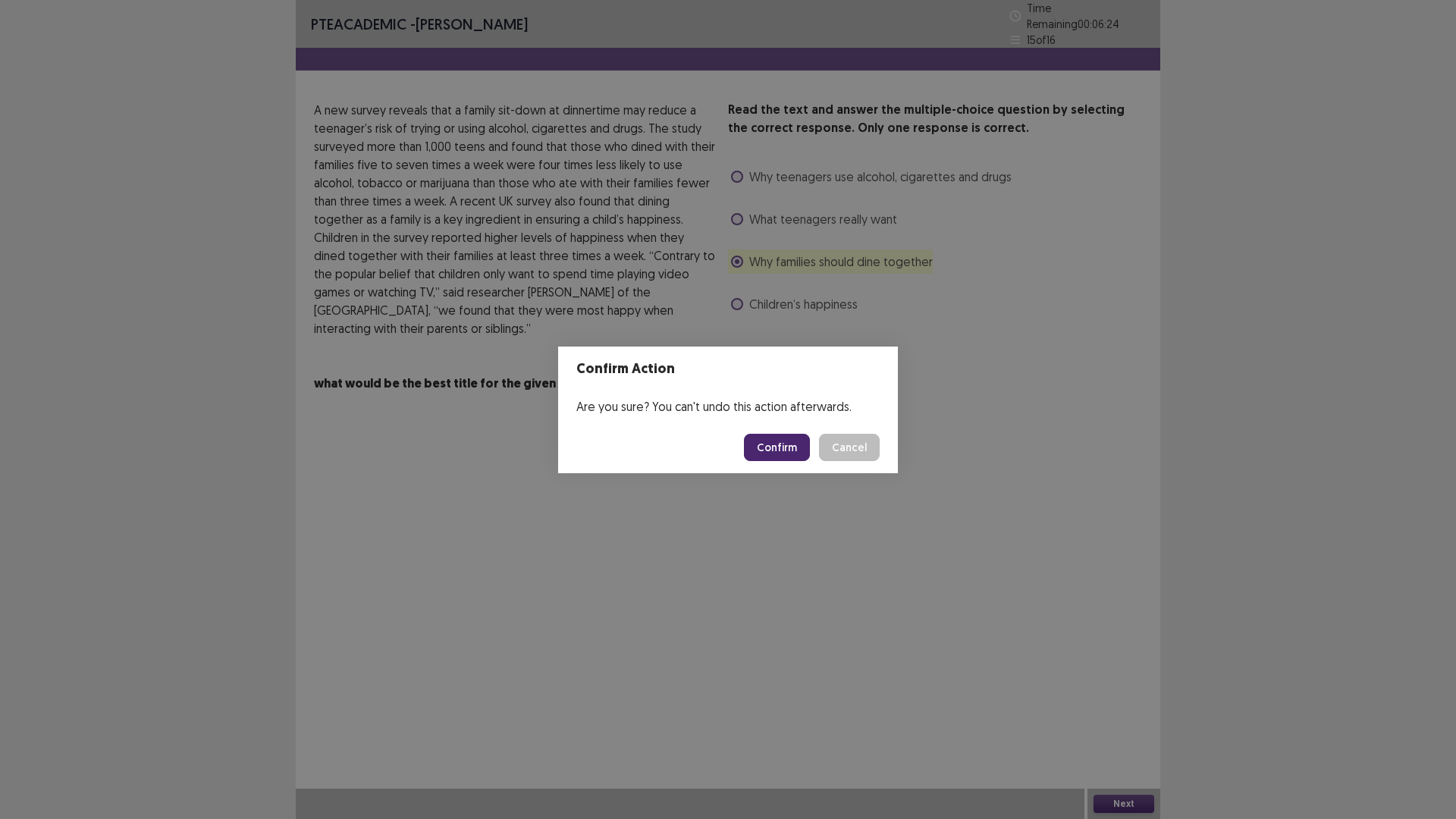
click at [764, 438] on button "Confirm" at bounding box center [776, 446] width 66 height 27
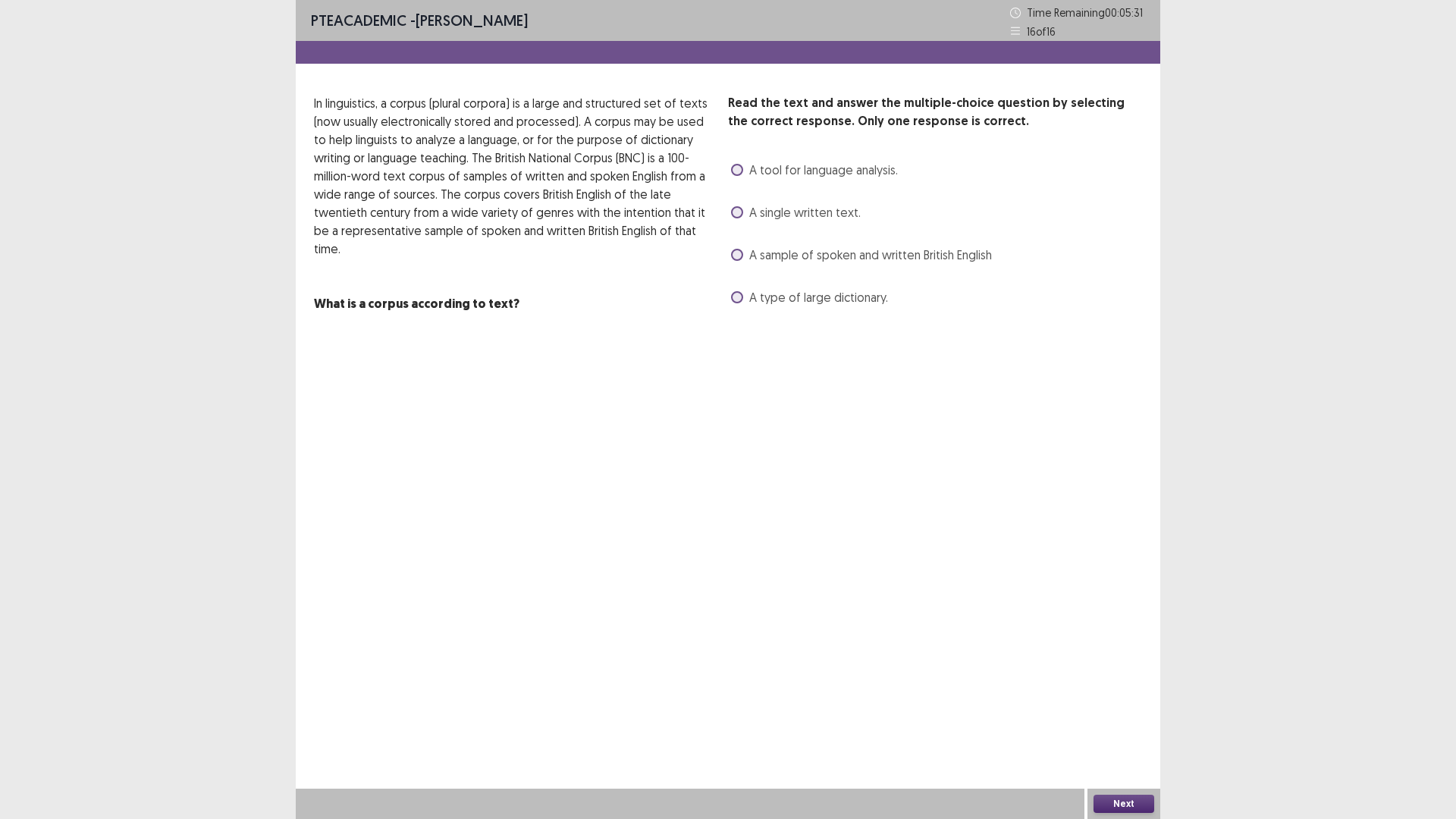
click at [759, 302] on span "A type of large dictionary." at bounding box center [819, 297] width 139 height 18
click at [1121, 695] on button "Next" at bounding box center [1123, 804] width 61 height 18
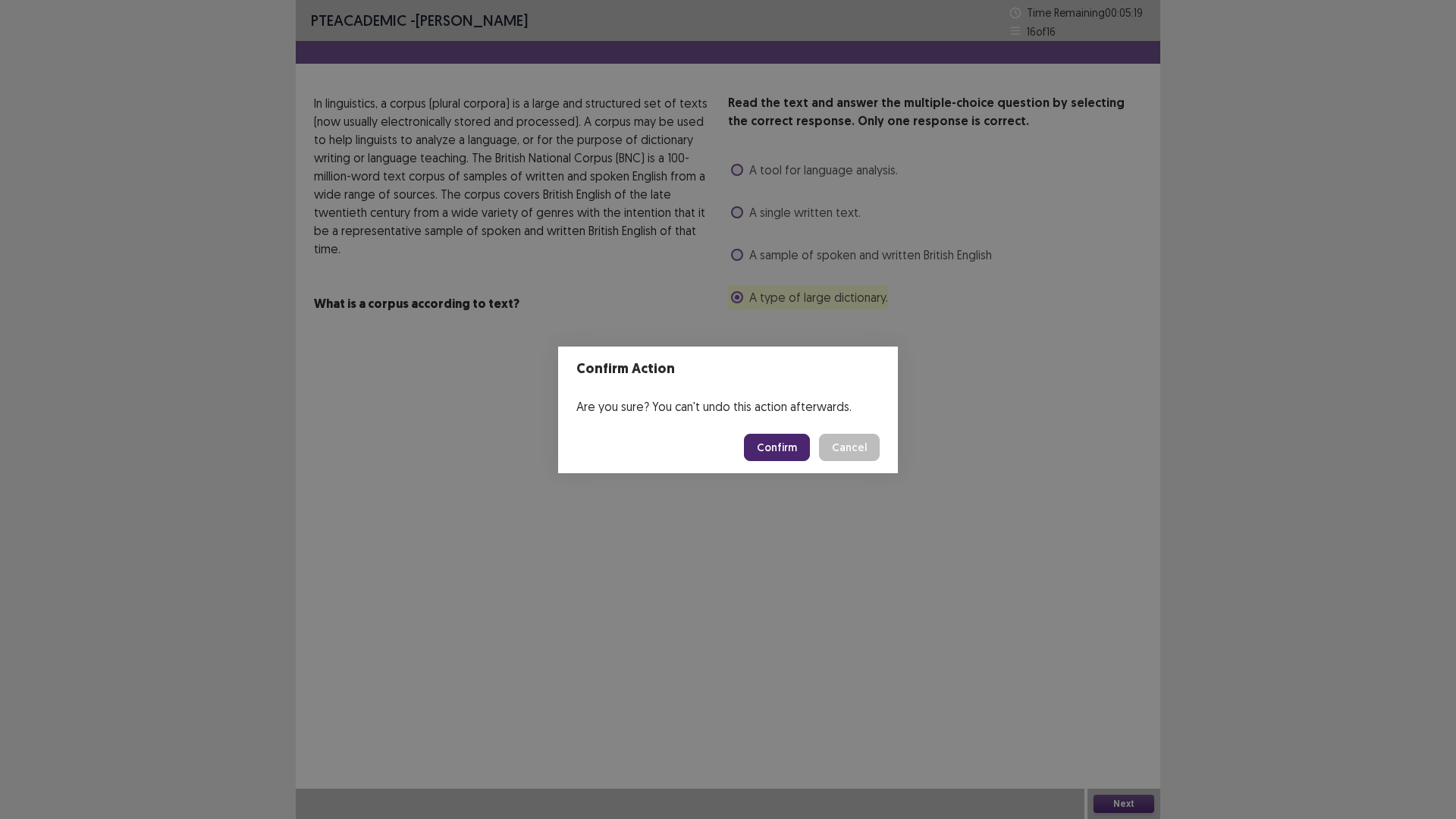
click at [766, 441] on button "Confirm" at bounding box center [776, 446] width 66 height 27
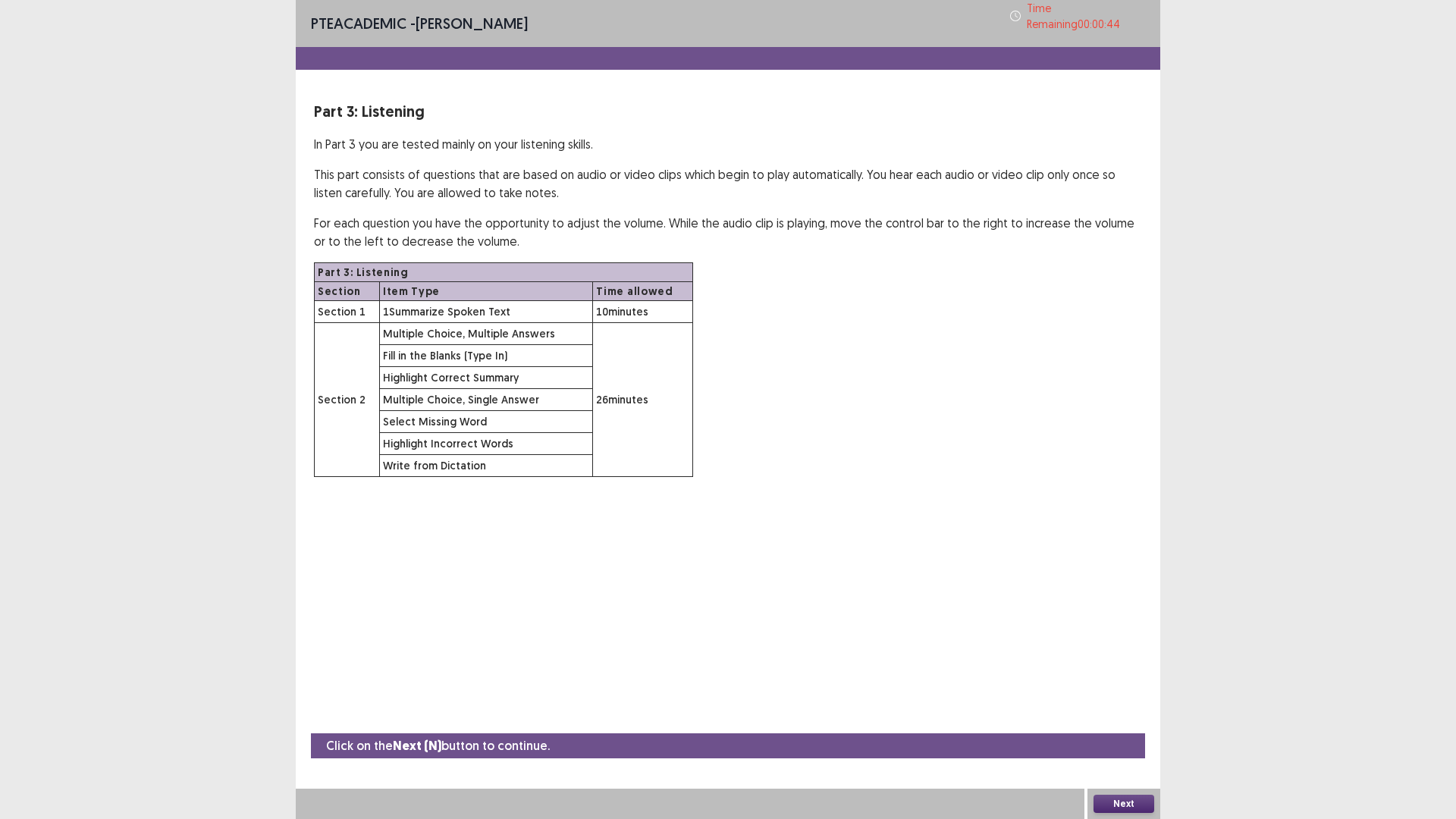
click at [1125, 695] on button "Next" at bounding box center [1123, 804] width 61 height 18
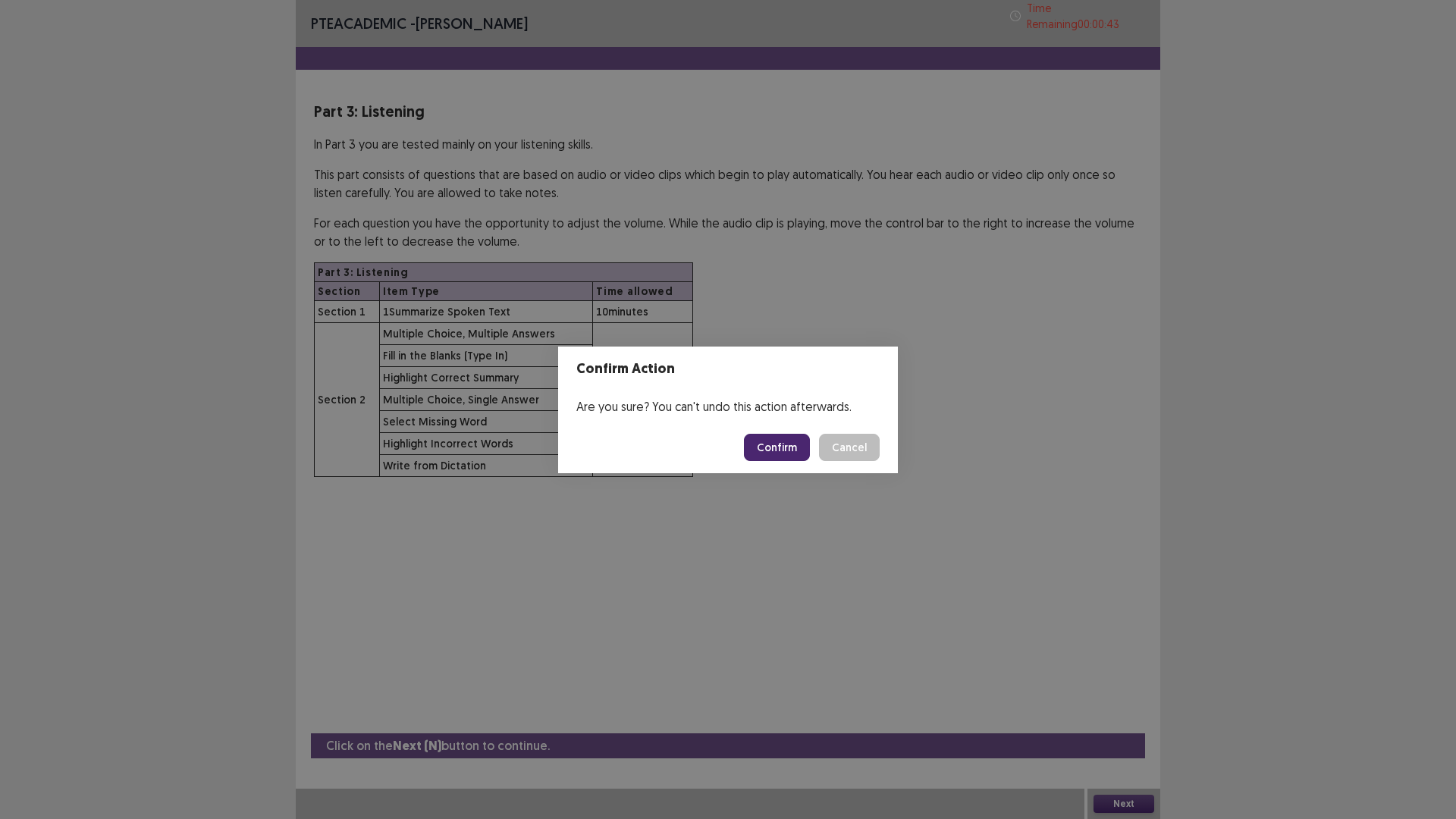
click at [788, 452] on button "Confirm" at bounding box center [776, 446] width 66 height 27
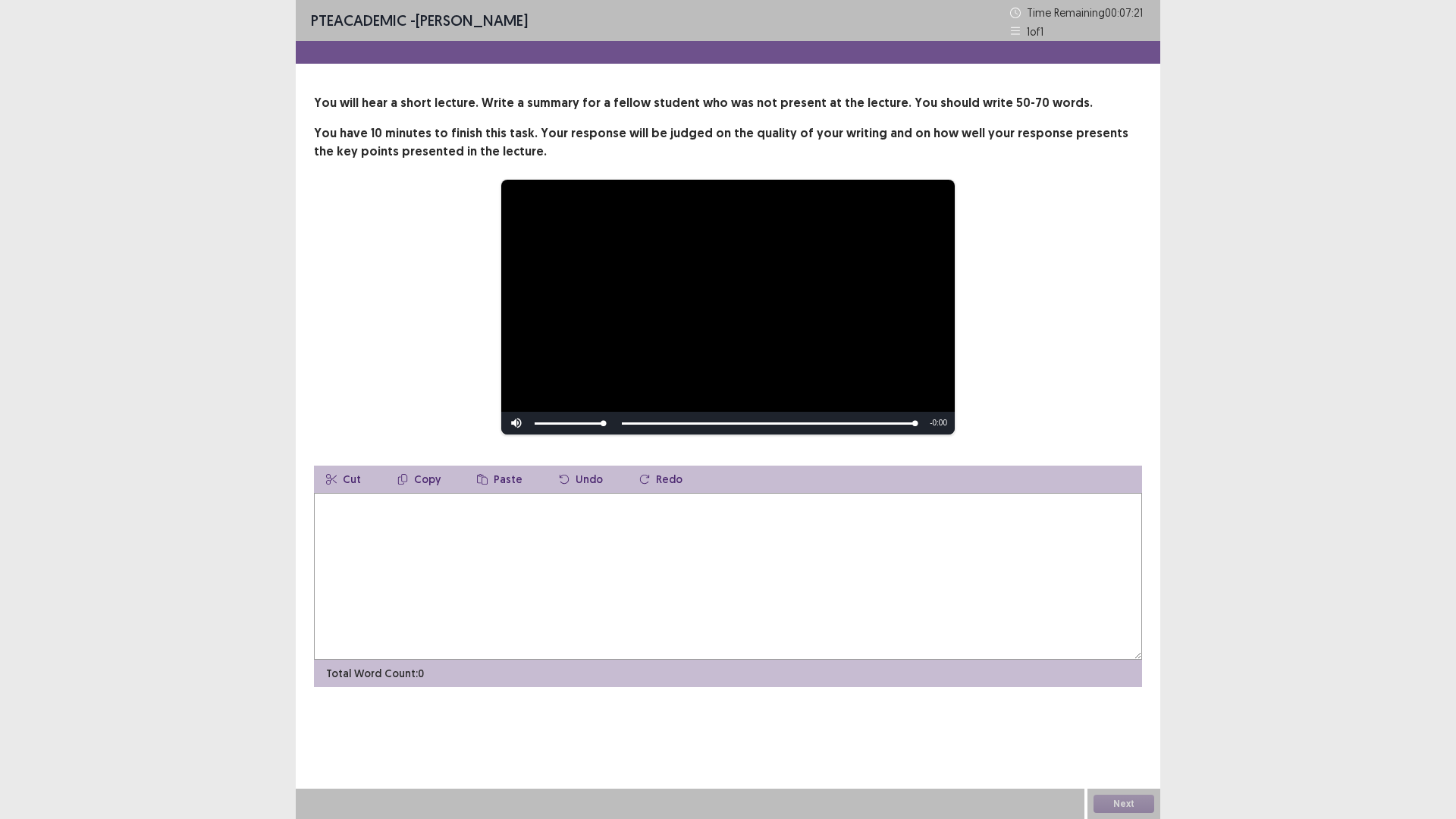
click at [597, 512] on textarea at bounding box center [728, 576] width 828 height 167
type textarea "*"
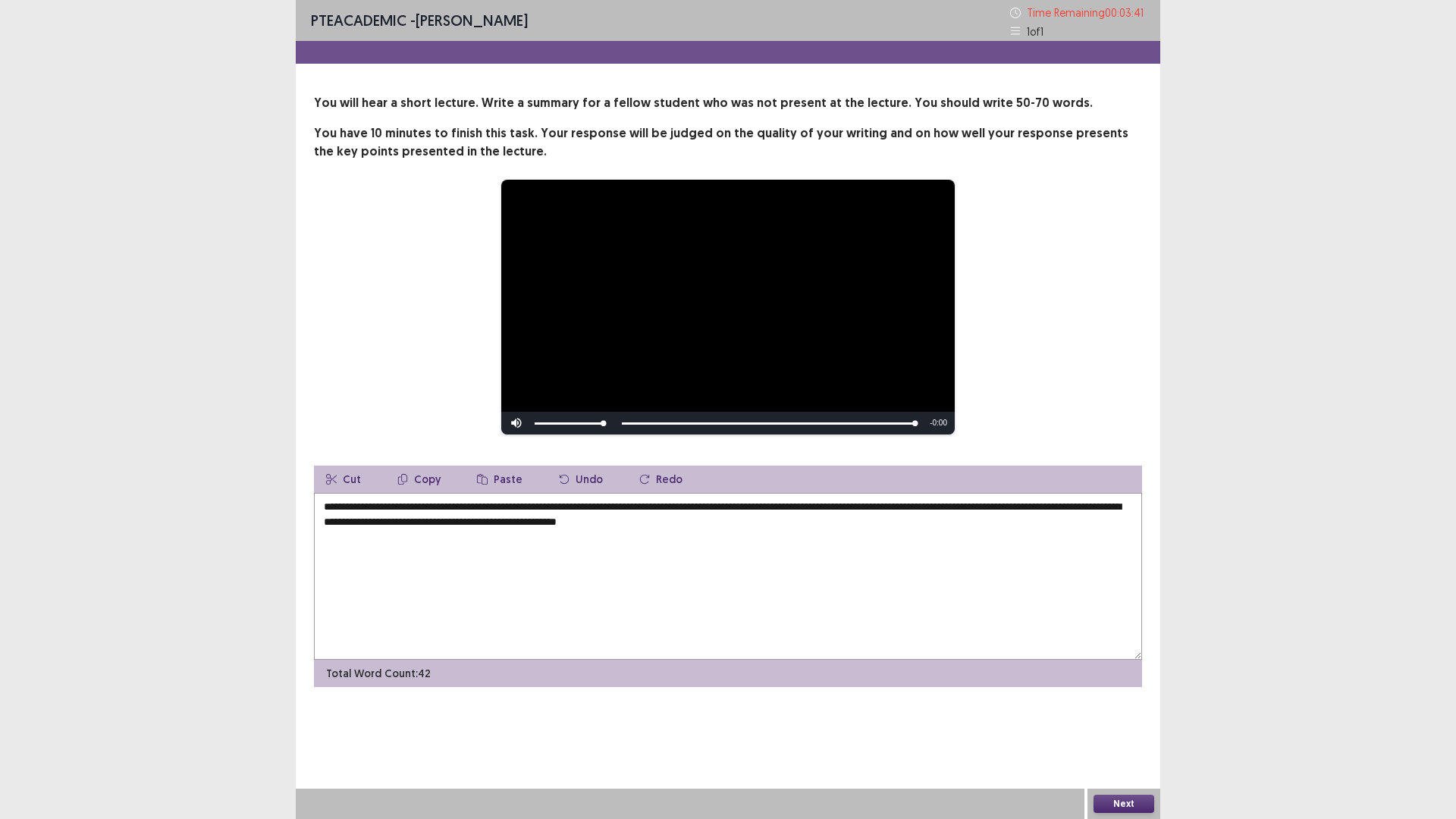
click at [849, 525] on textarea "**********" at bounding box center [728, 576] width 828 height 167
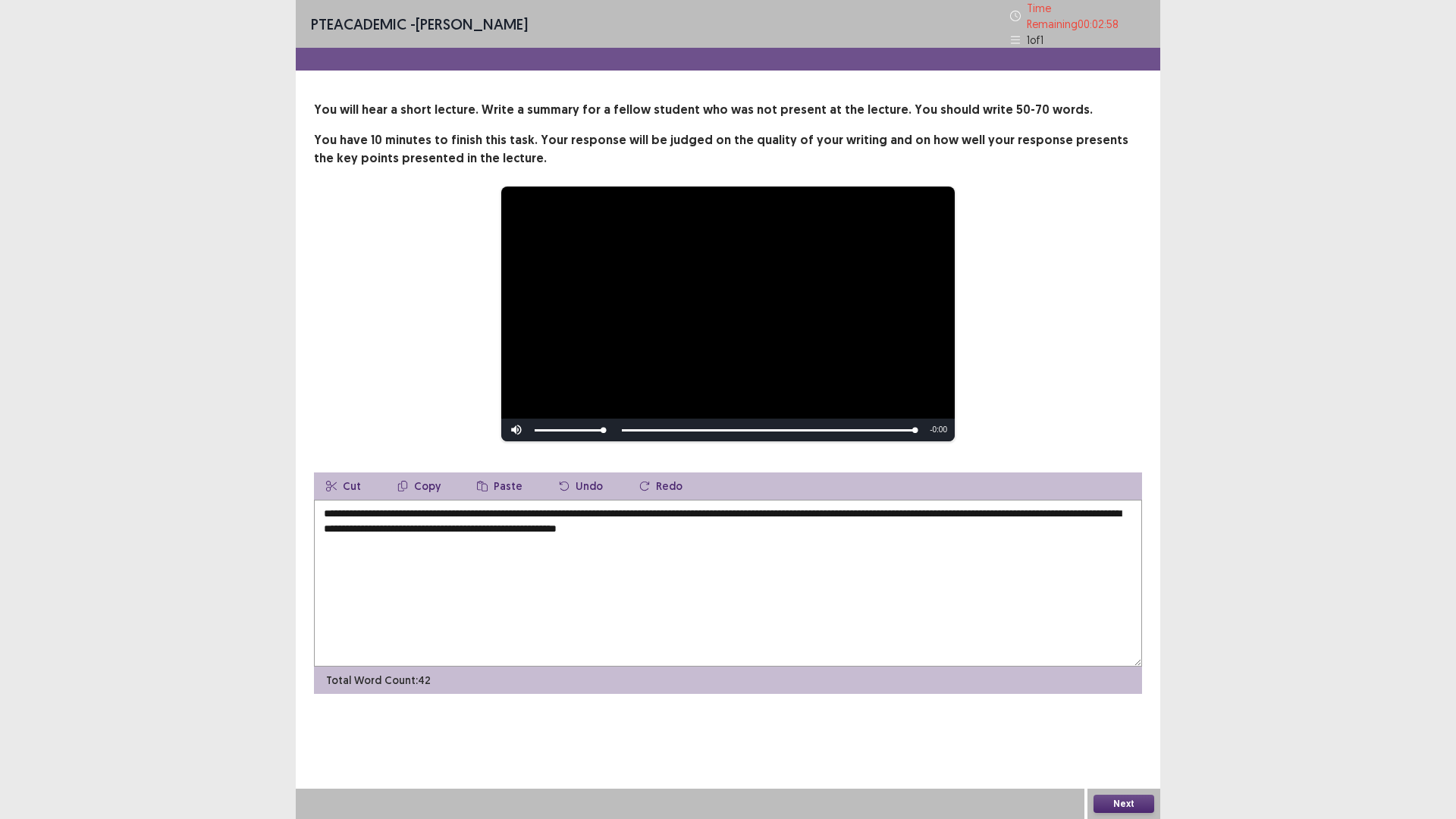
drag, startPoint x: 701, startPoint y: 517, endPoint x: 759, endPoint y: 518, distance: 58.0
click at [759, 518] on textarea "**********" at bounding box center [728, 583] width 828 height 167
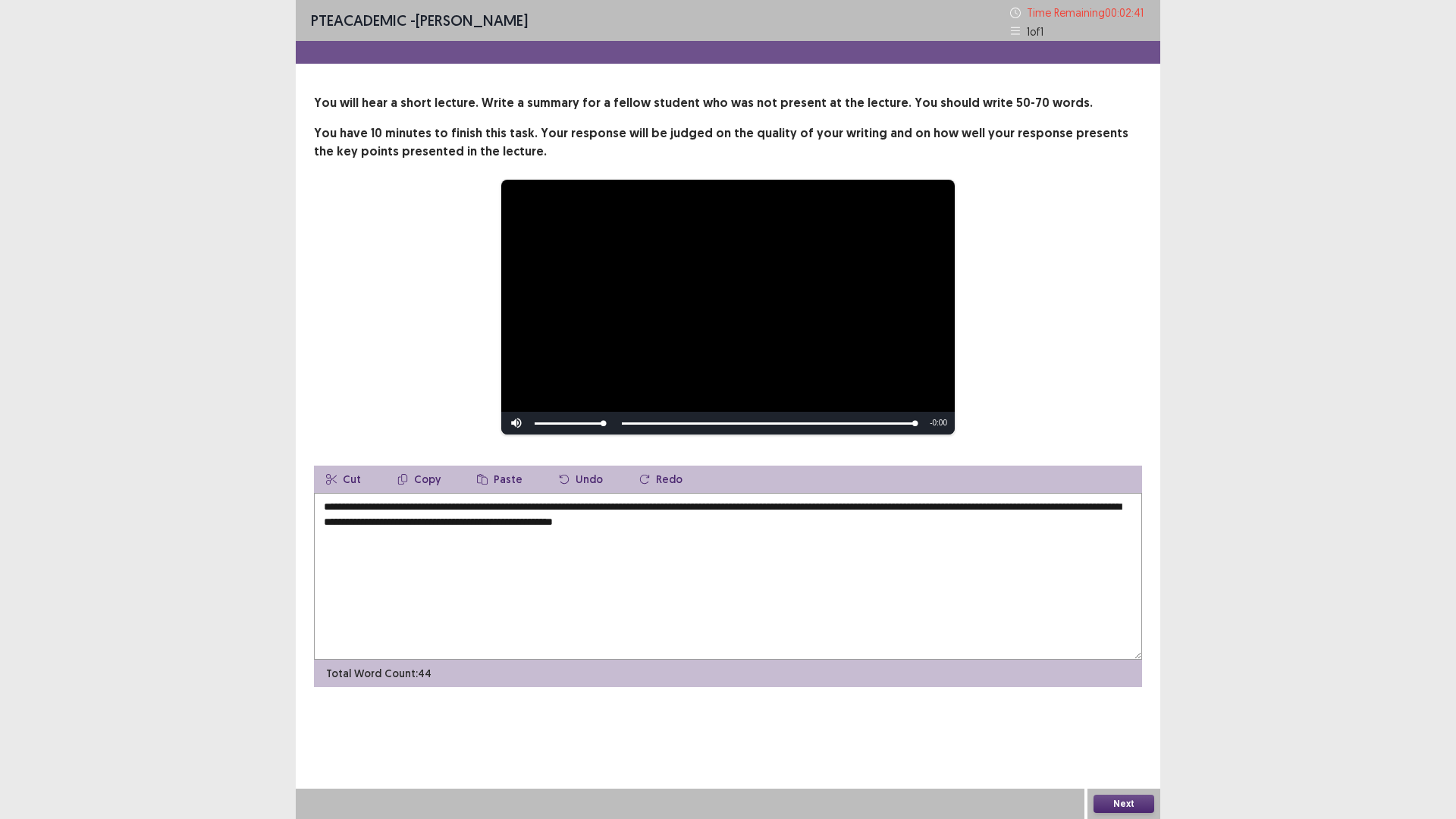
click at [824, 533] on textarea "**********" at bounding box center [728, 576] width 828 height 167
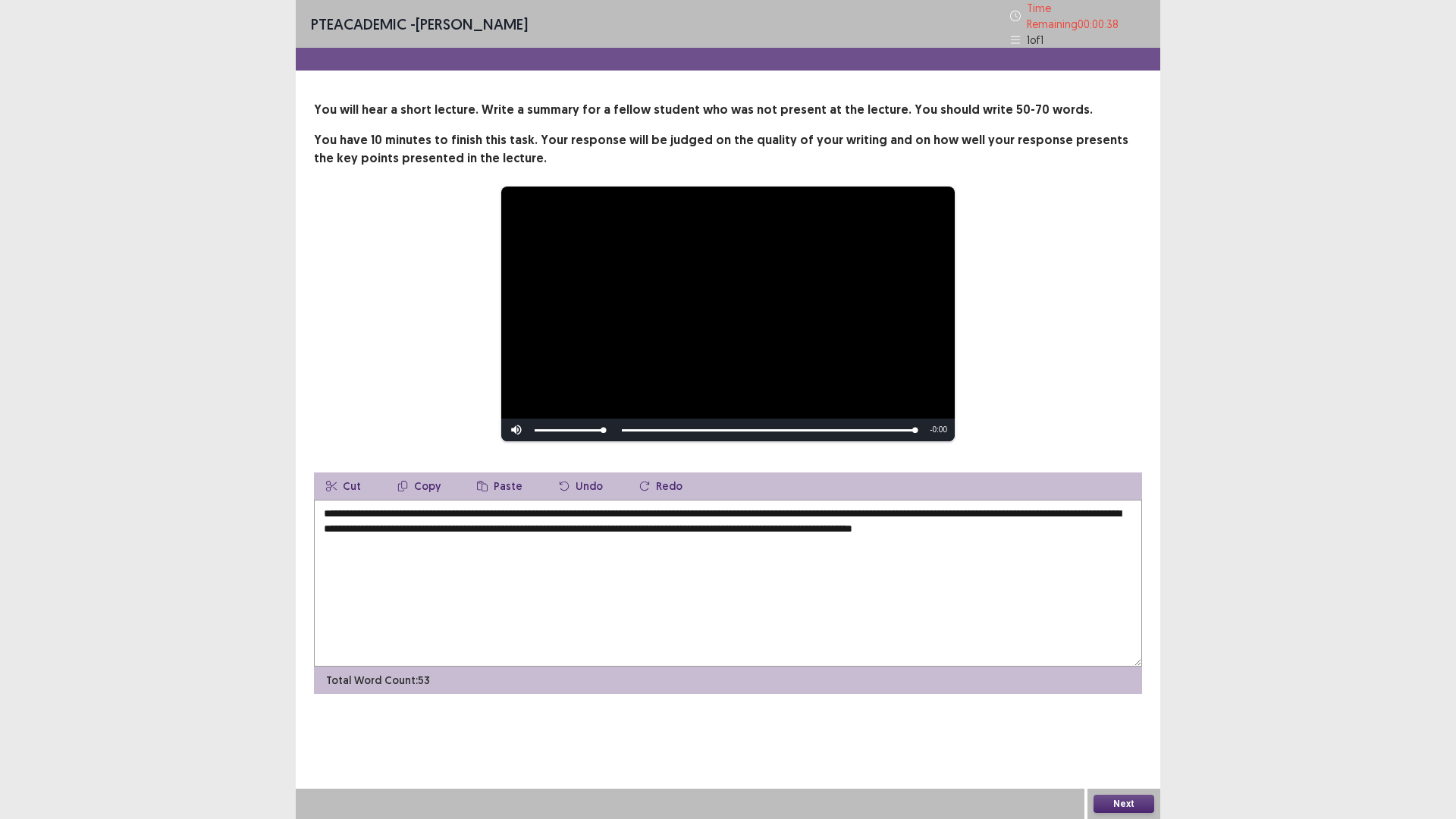
type textarea "**********"
click at [1127, 695] on button "Next" at bounding box center [1123, 804] width 61 height 18
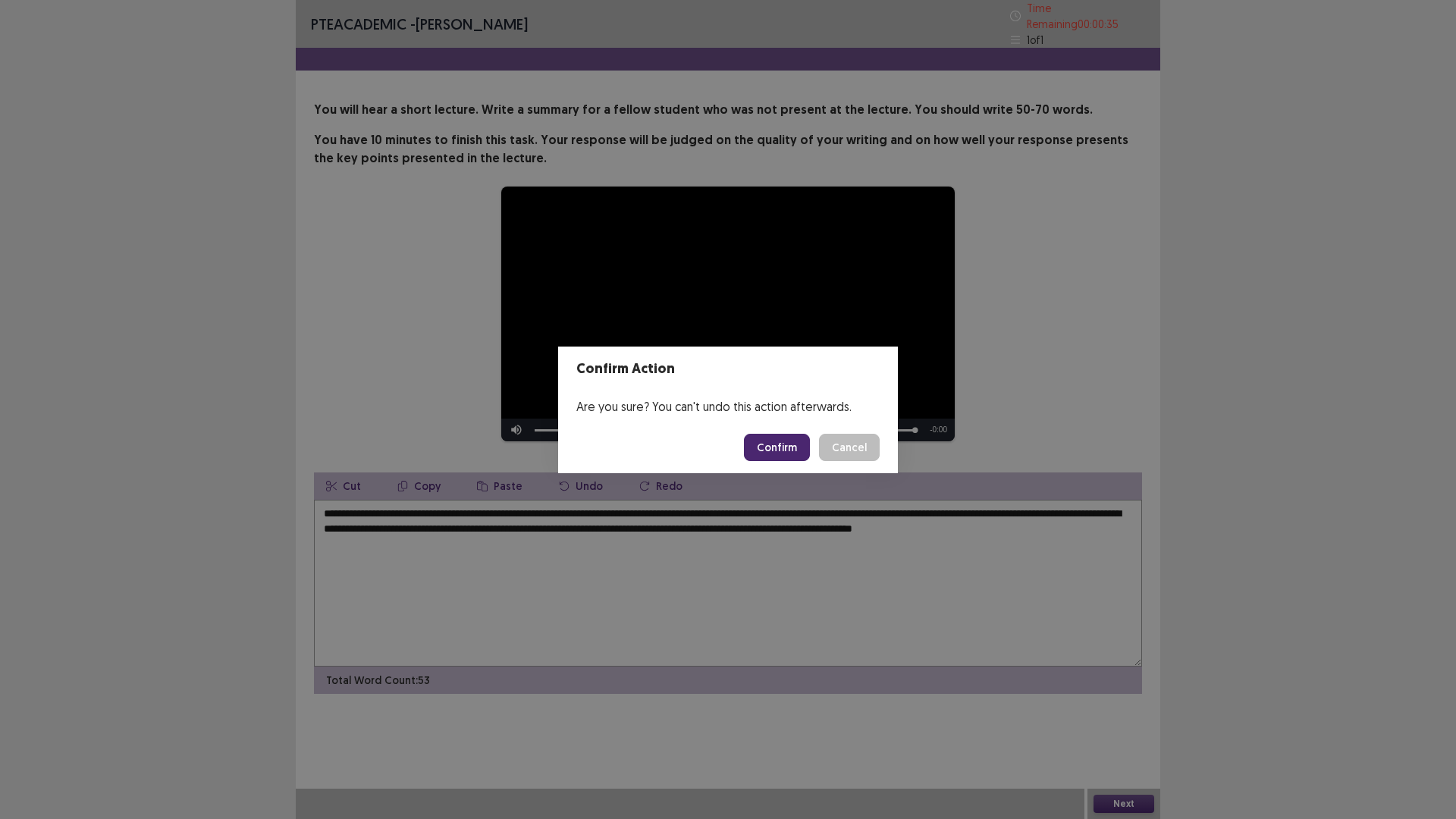
click at [776, 452] on button "Confirm" at bounding box center [776, 446] width 66 height 27
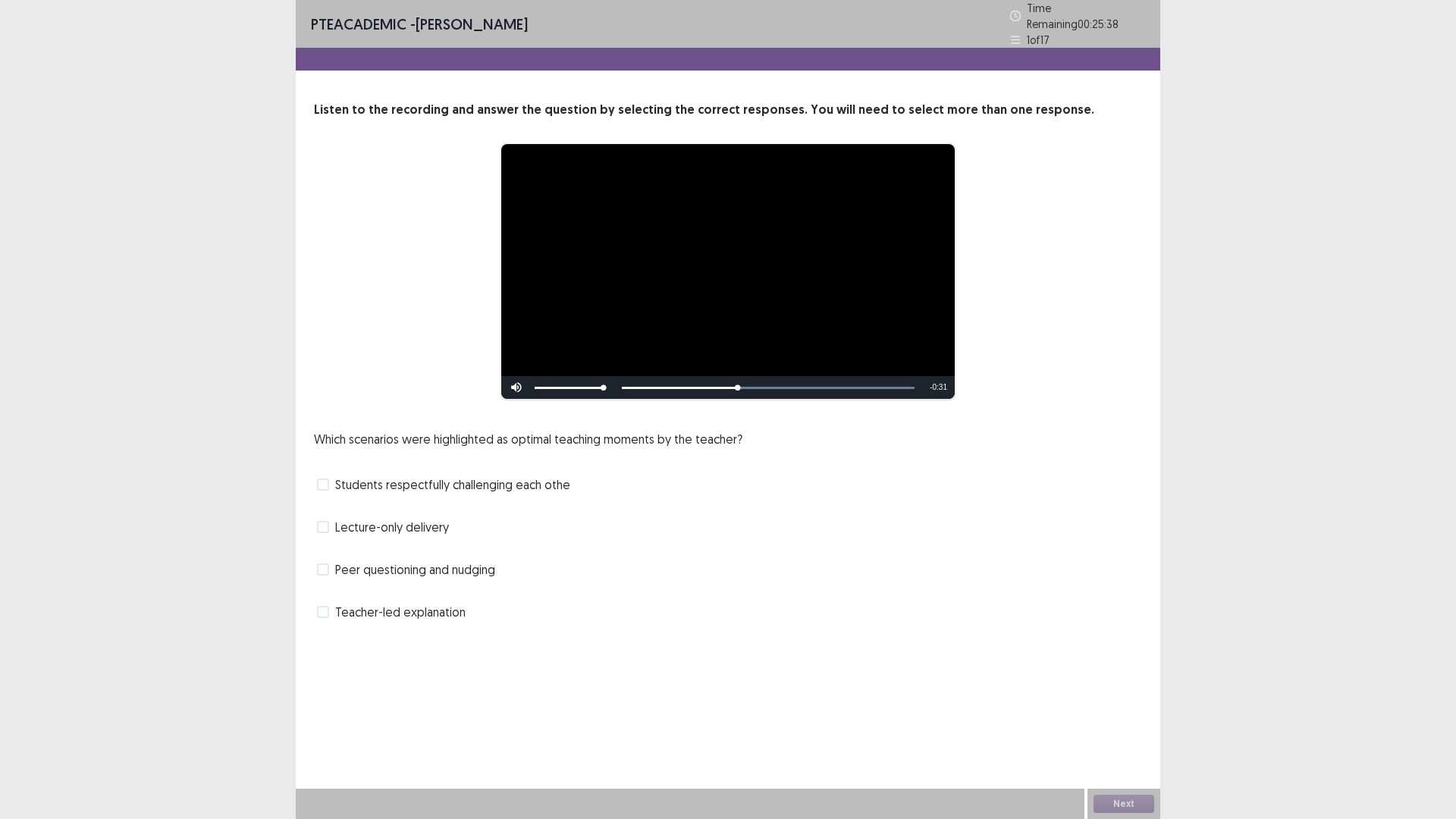
click at [349, 479] on span "Students respectfully challenging each othe" at bounding box center [452, 484] width 235 height 18
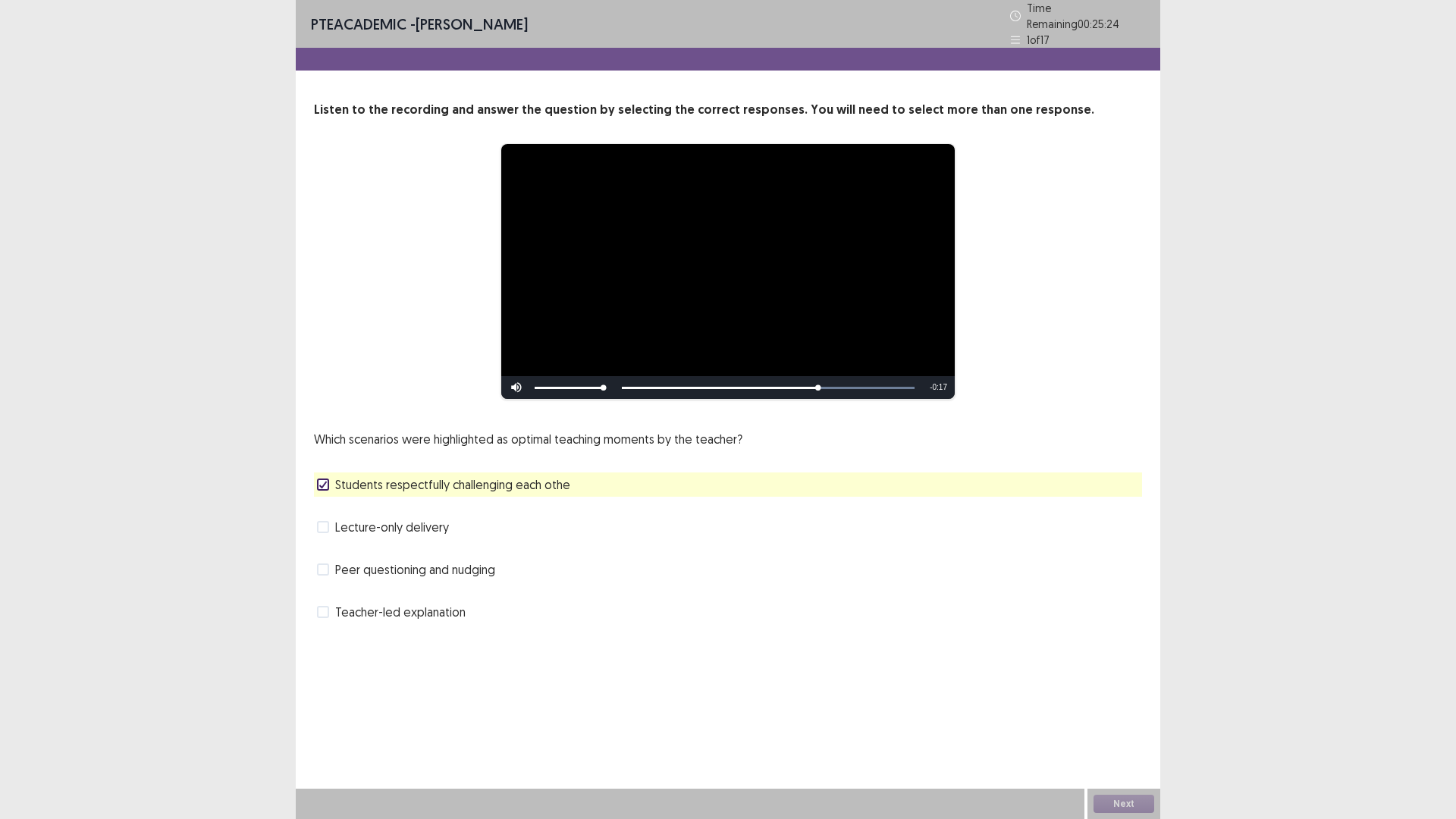
click at [333, 526] on label "Lecture-only delivery" at bounding box center [383, 527] width 132 height 18
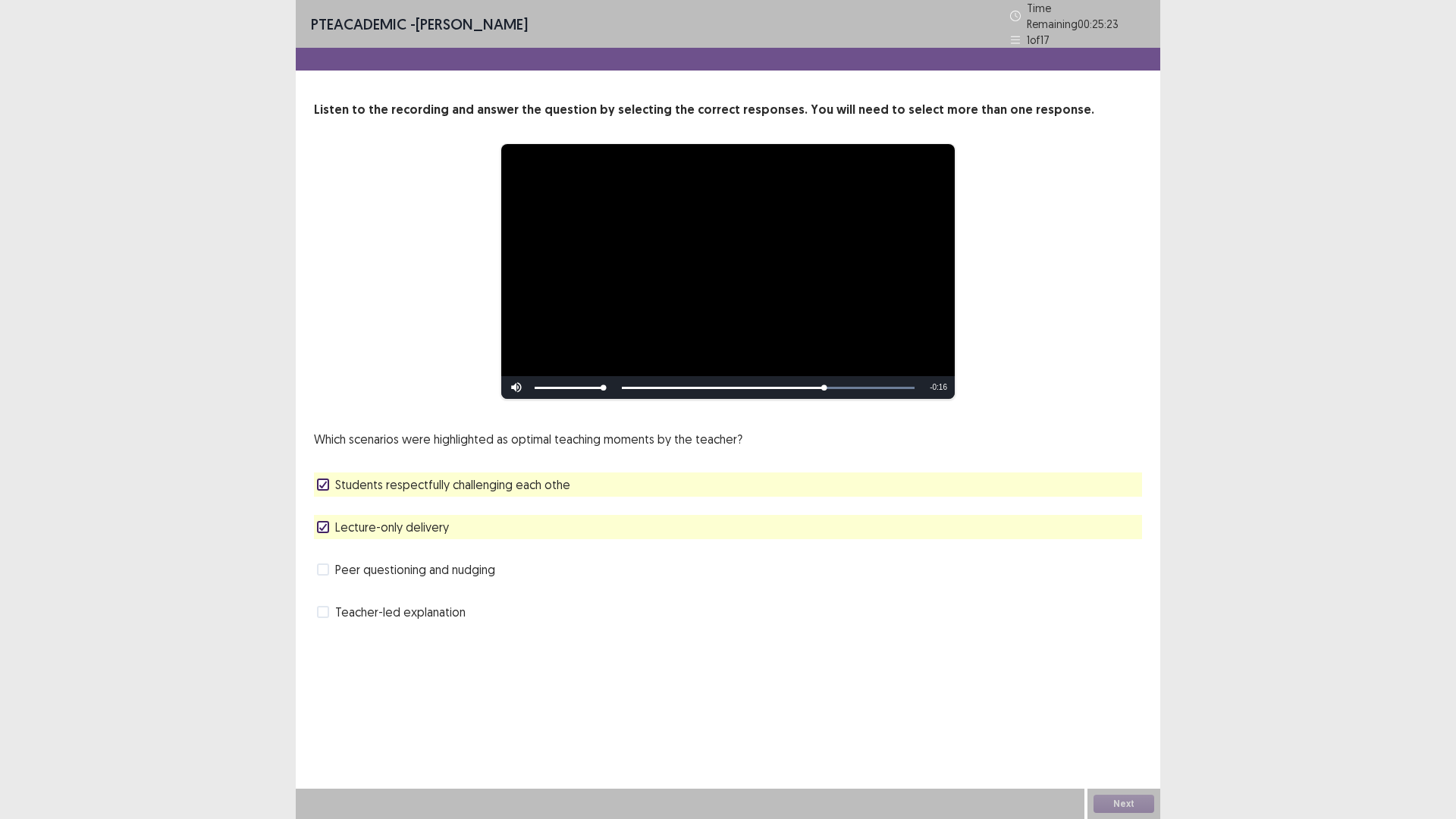
click at [333, 526] on label "Lecture-only delivery" at bounding box center [383, 527] width 132 height 18
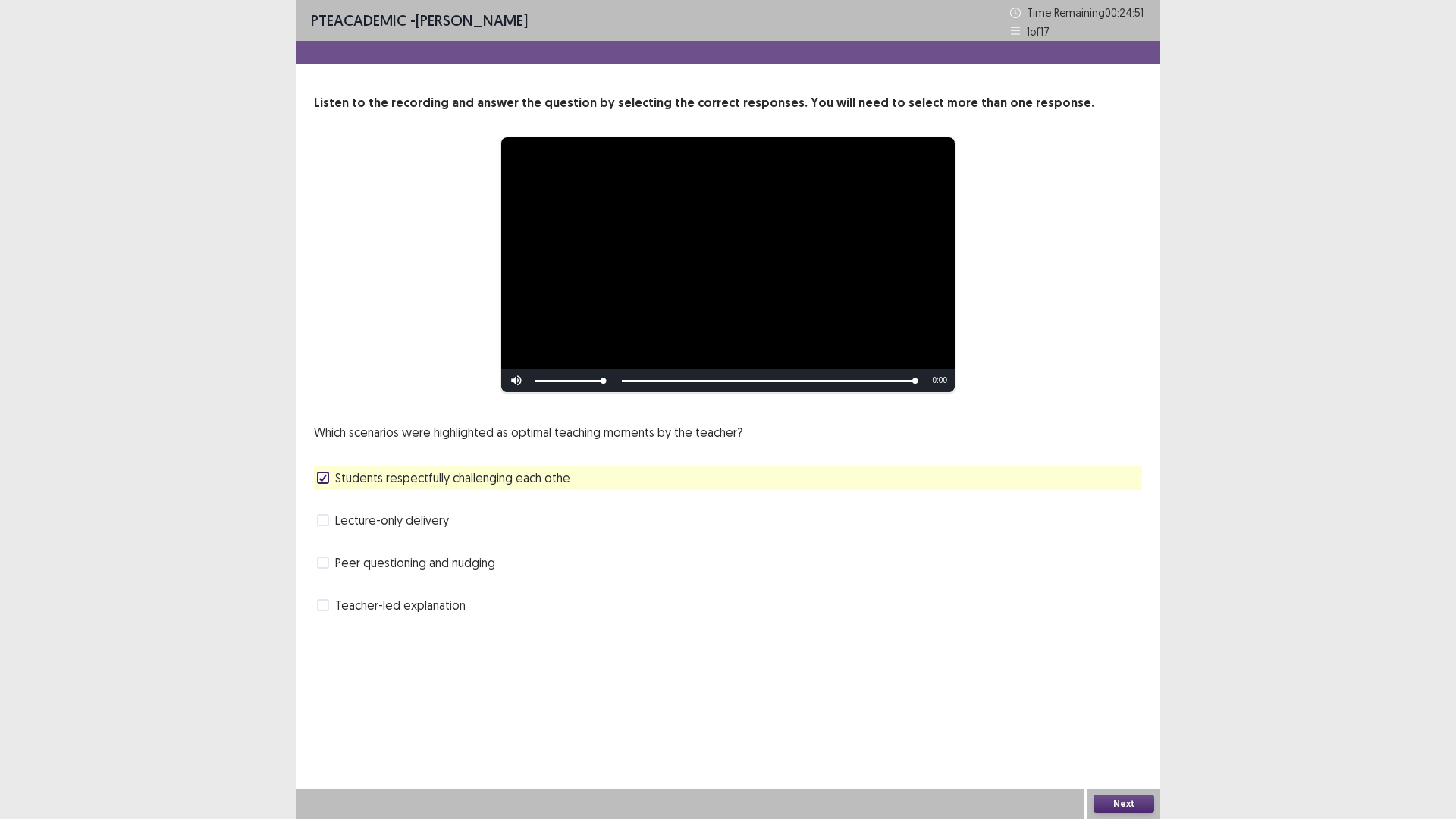
click at [1121, 695] on button "Next" at bounding box center [1123, 804] width 61 height 18
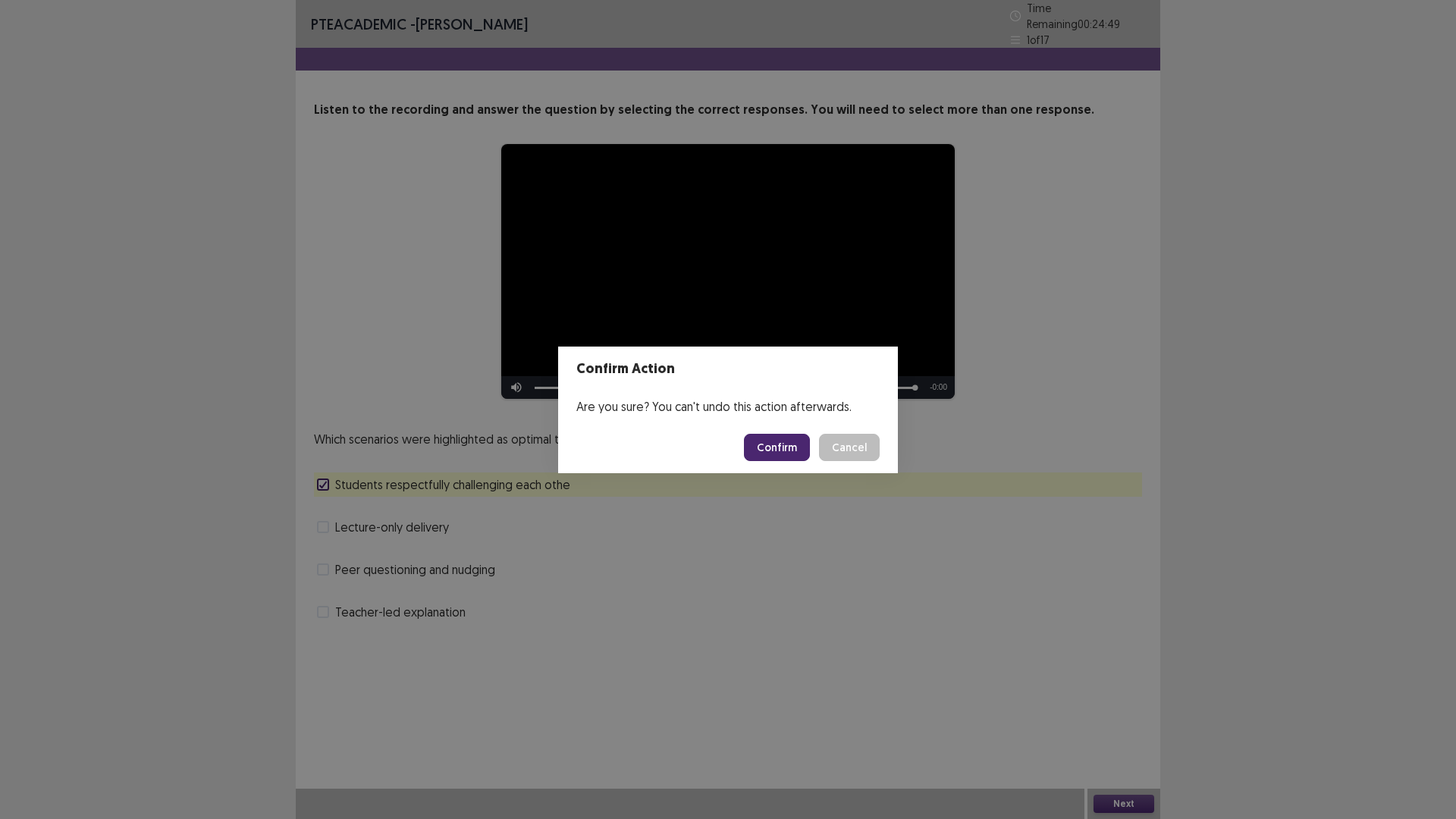
click at [760, 453] on button "Confirm" at bounding box center [776, 446] width 66 height 27
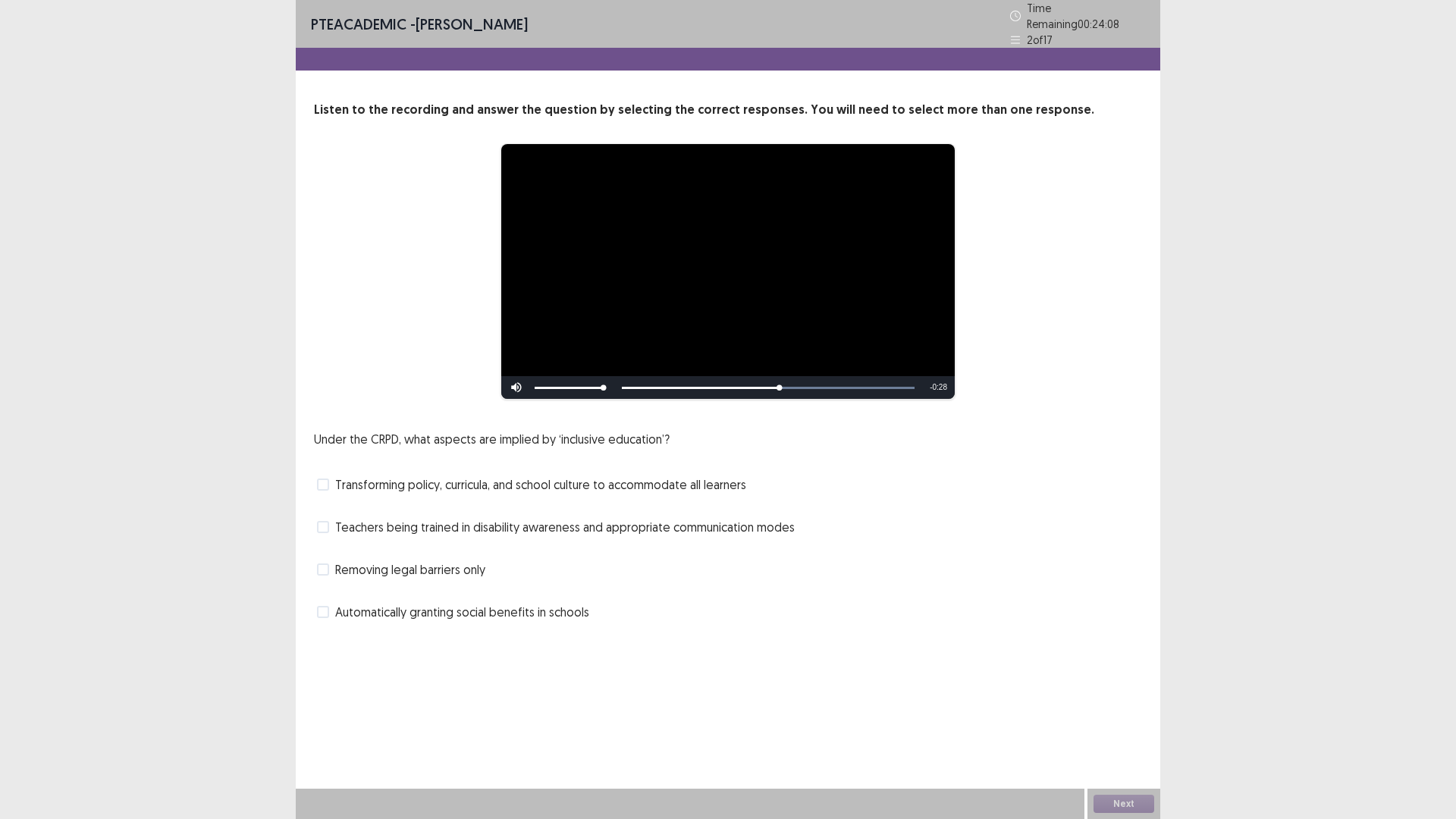
drag, startPoint x: 556, startPoint y: 568, endPoint x: 321, endPoint y: 584, distance: 235.5
drag, startPoint x: 321, startPoint y: 584, endPoint x: 308, endPoint y: 381, distance: 203.4
click at [308, 381] on div "**********" at bounding box center [728, 362] width 865 height 523
click at [328, 524] on span at bounding box center [323, 527] width 12 height 12
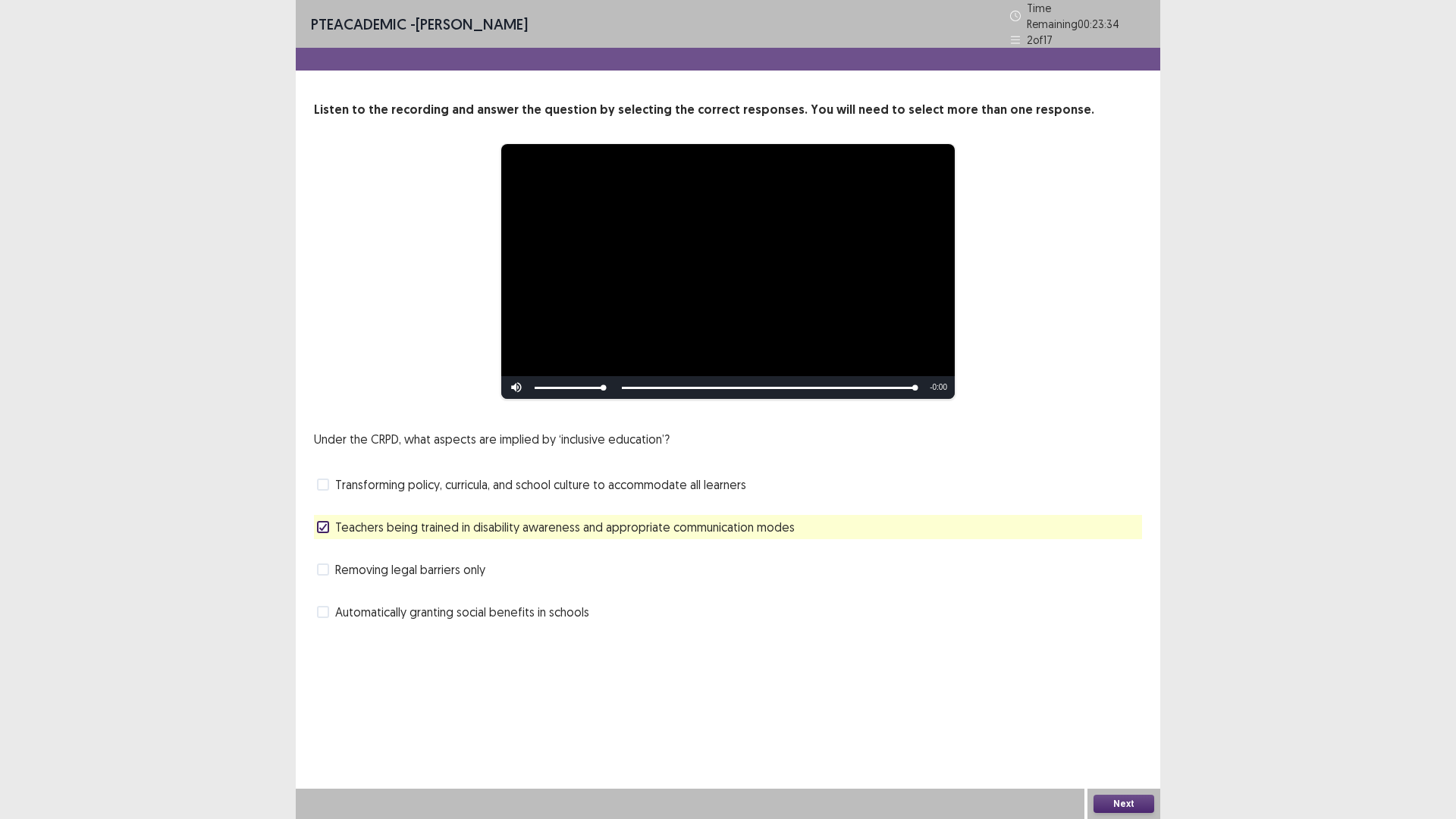
click at [574, 475] on span "Transforming policy, curricula, and school culture to accommodate all learners" at bounding box center [540, 484] width 410 height 18
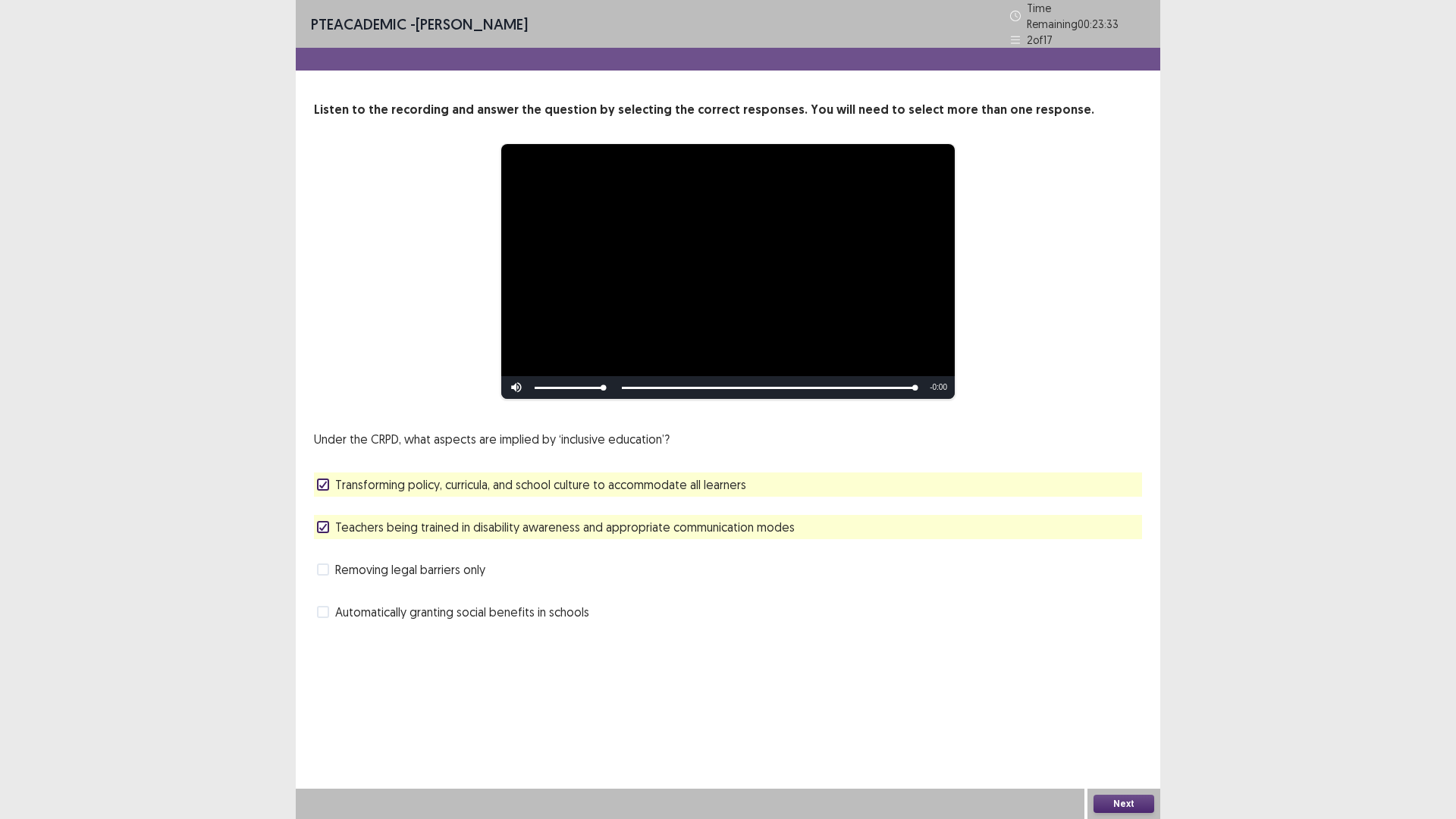
click at [1147, 695] on button "Next" at bounding box center [1123, 804] width 61 height 18
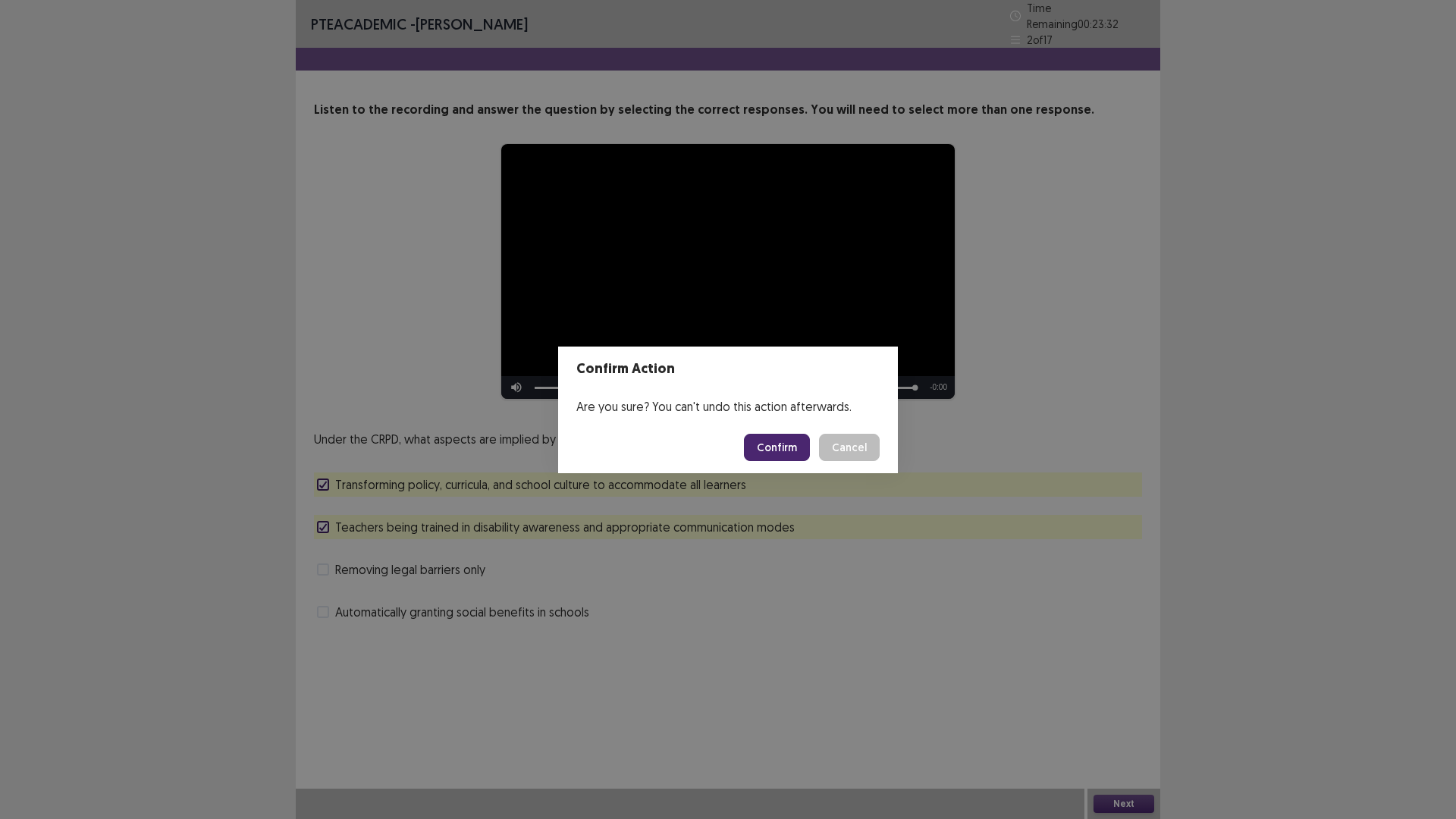
click at [786, 450] on button "Confirm" at bounding box center [776, 446] width 66 height 27
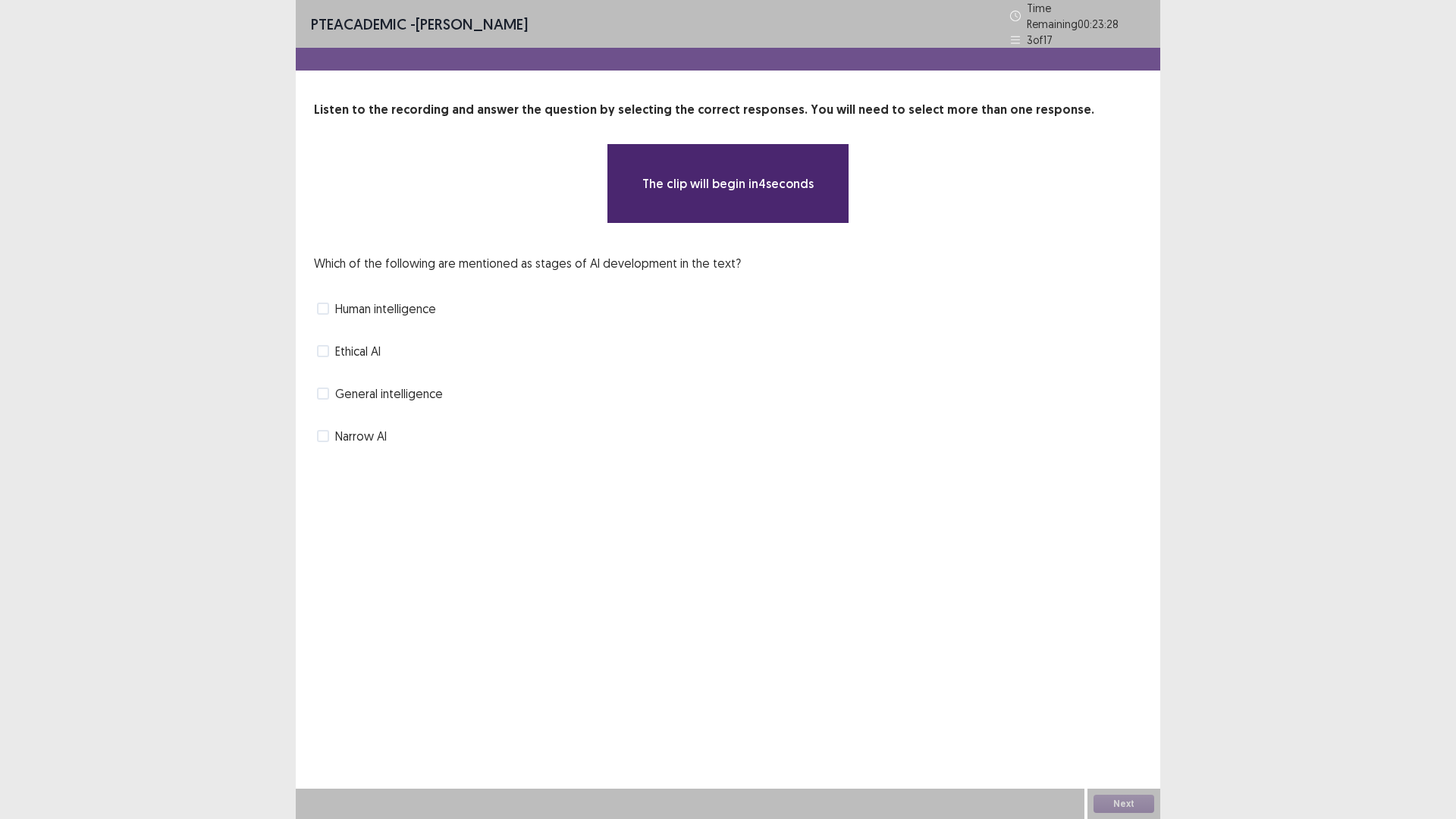
click at [397, 309] on span "Human intelligence" at bounding box center [385, 308] width 100 height 18
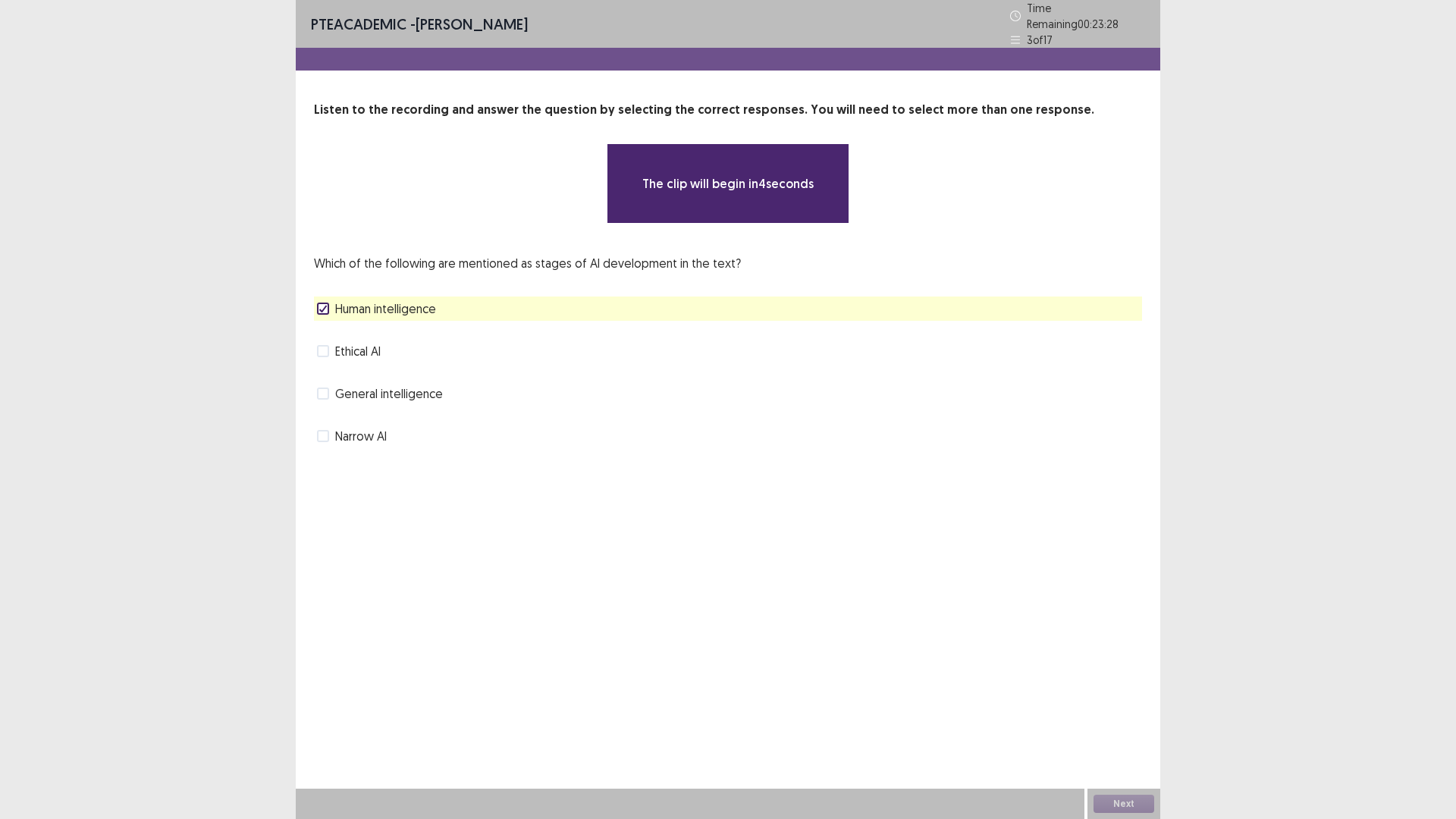
click at [399, 329] on div "Which of the following are mentioned as stages of AI development in the text? H…" at bounding box center [728, 351] width 828 height 194
click at [397, 339] on div "Ethical AI" at bounding box center [728, 351] width 828 height 24
click at [396, 346] on div "Ethical AI" at bounding box center [728, 351] width 828 height 24
click at [344, 343] on span "Ethical AI" at bounding box center [358, 351] width 46 height 18
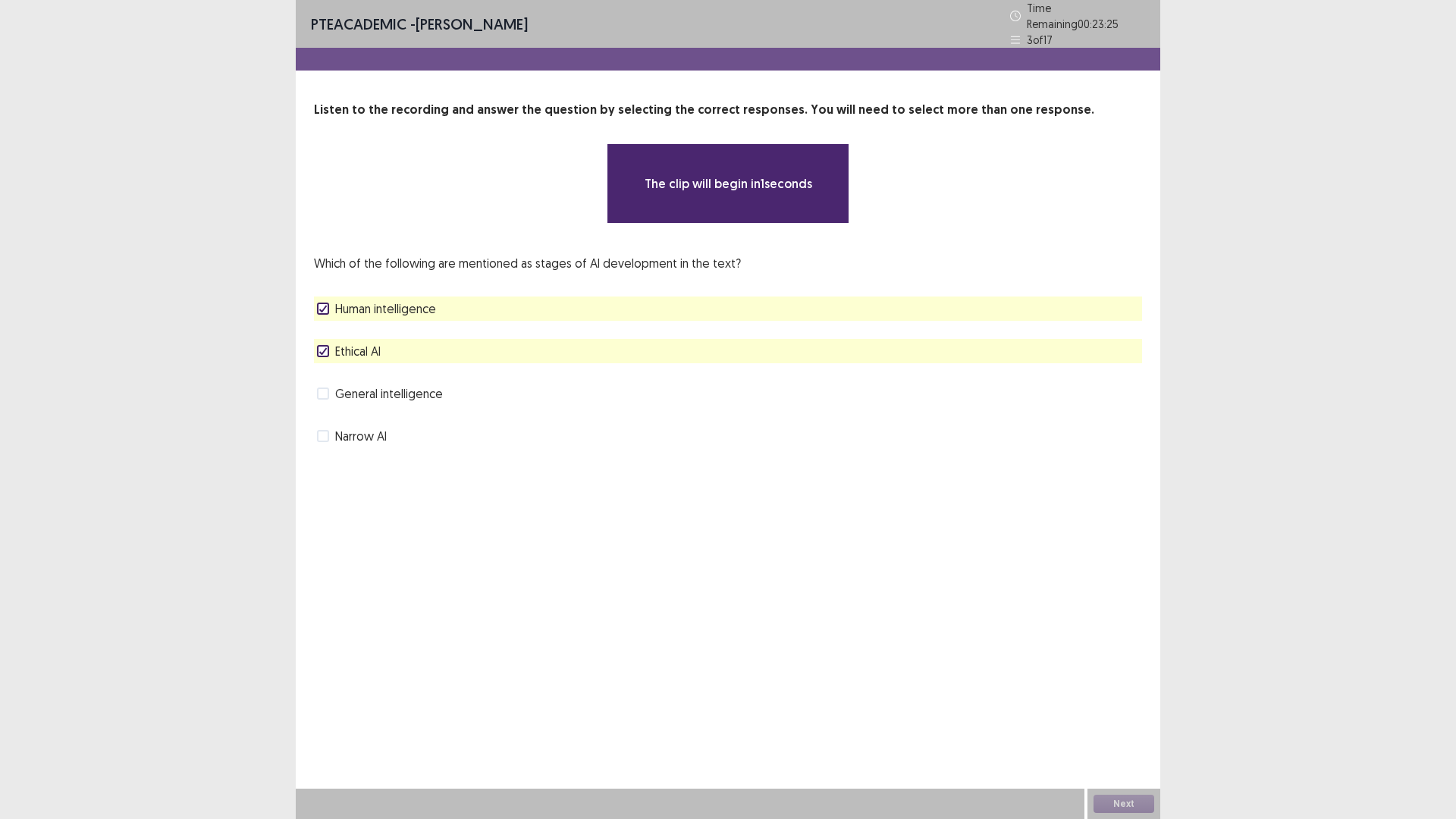
click at [324, 389] on div "**********" at bounding box center [728, 273] width 865 height 347
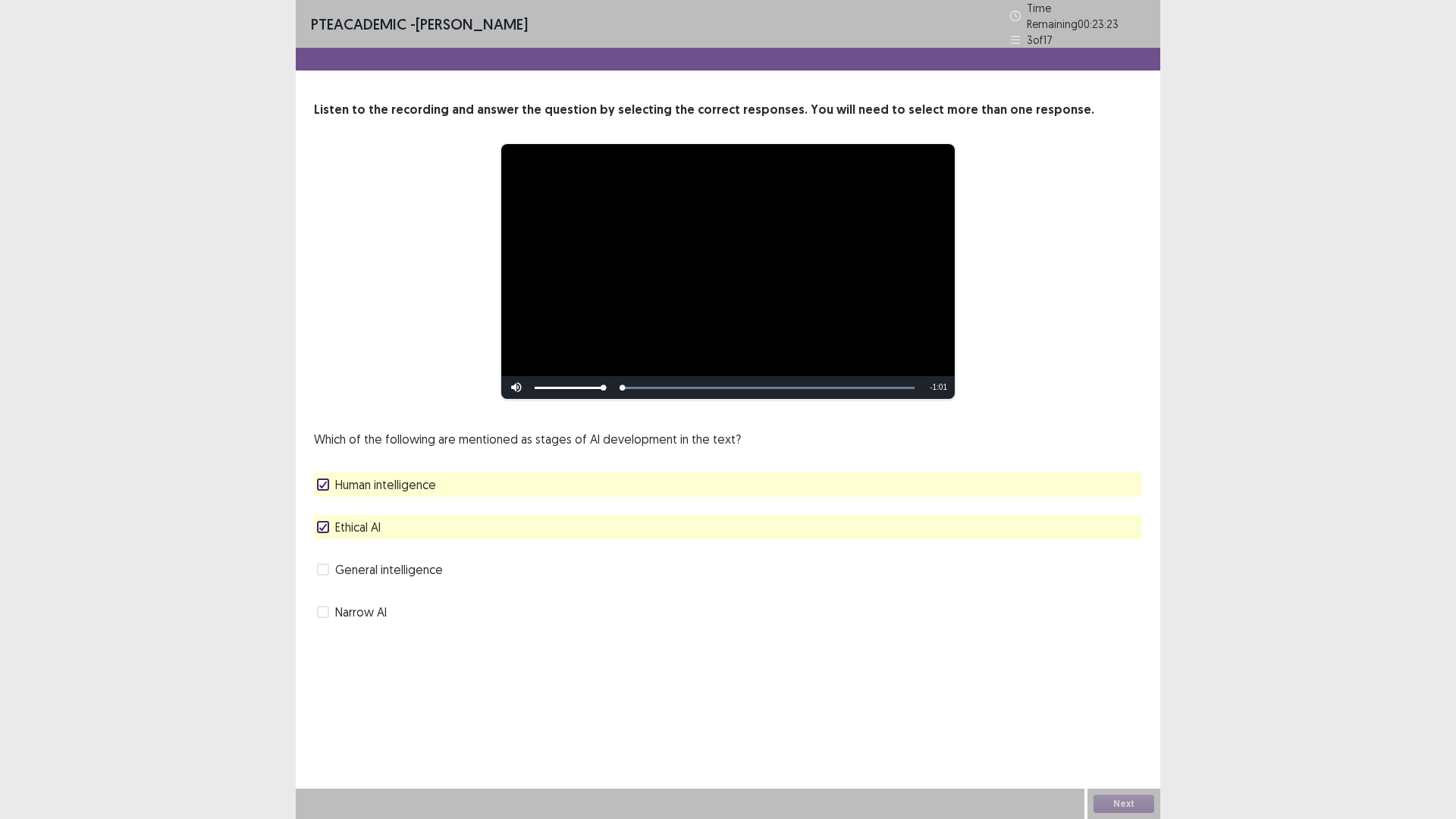
click at [317, 523] on span at bounding box center [323, 527] width 12 height 12
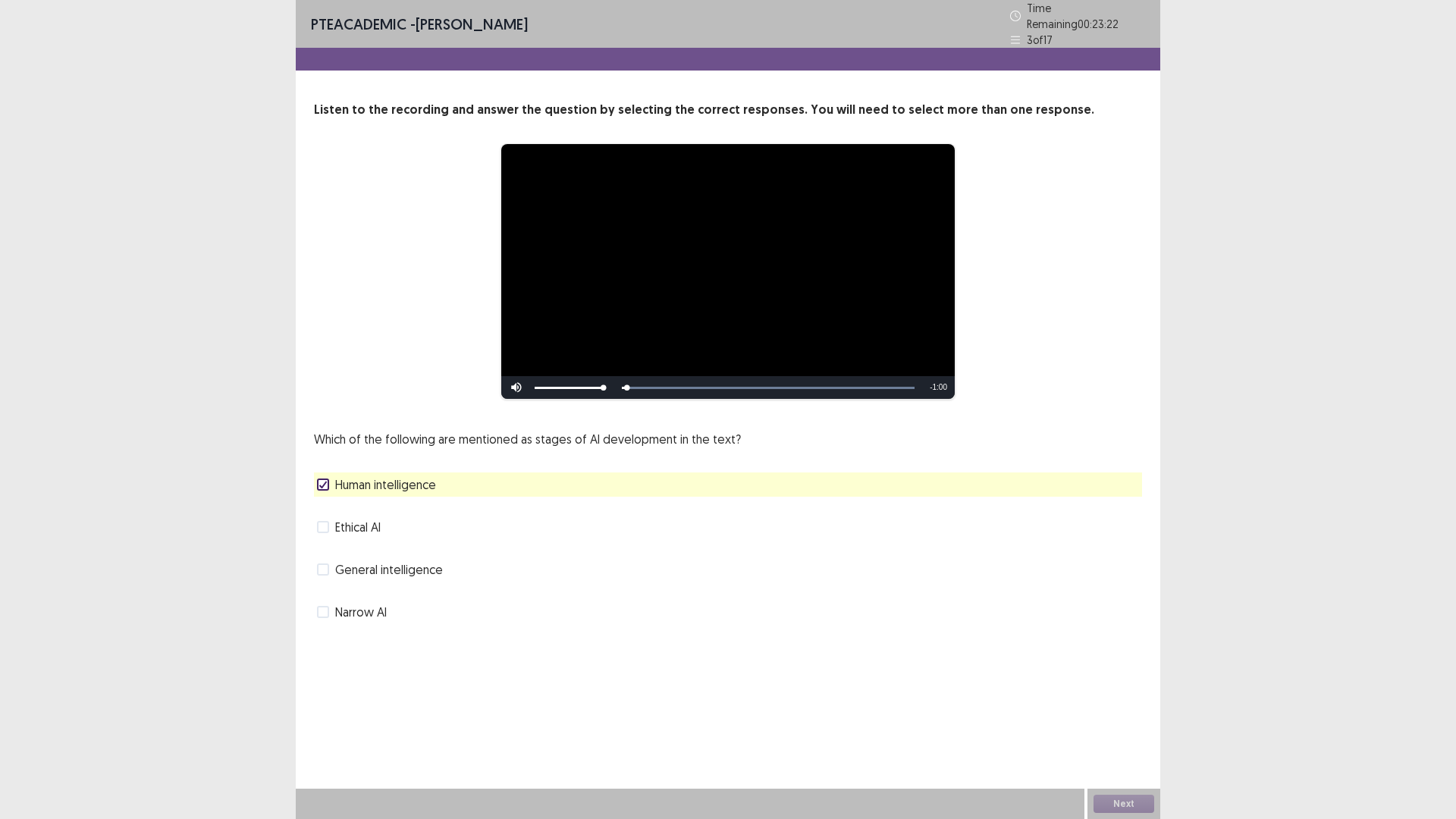
click at [323, 481] on polyline at bounding box center [323, 484] width 7 height 6
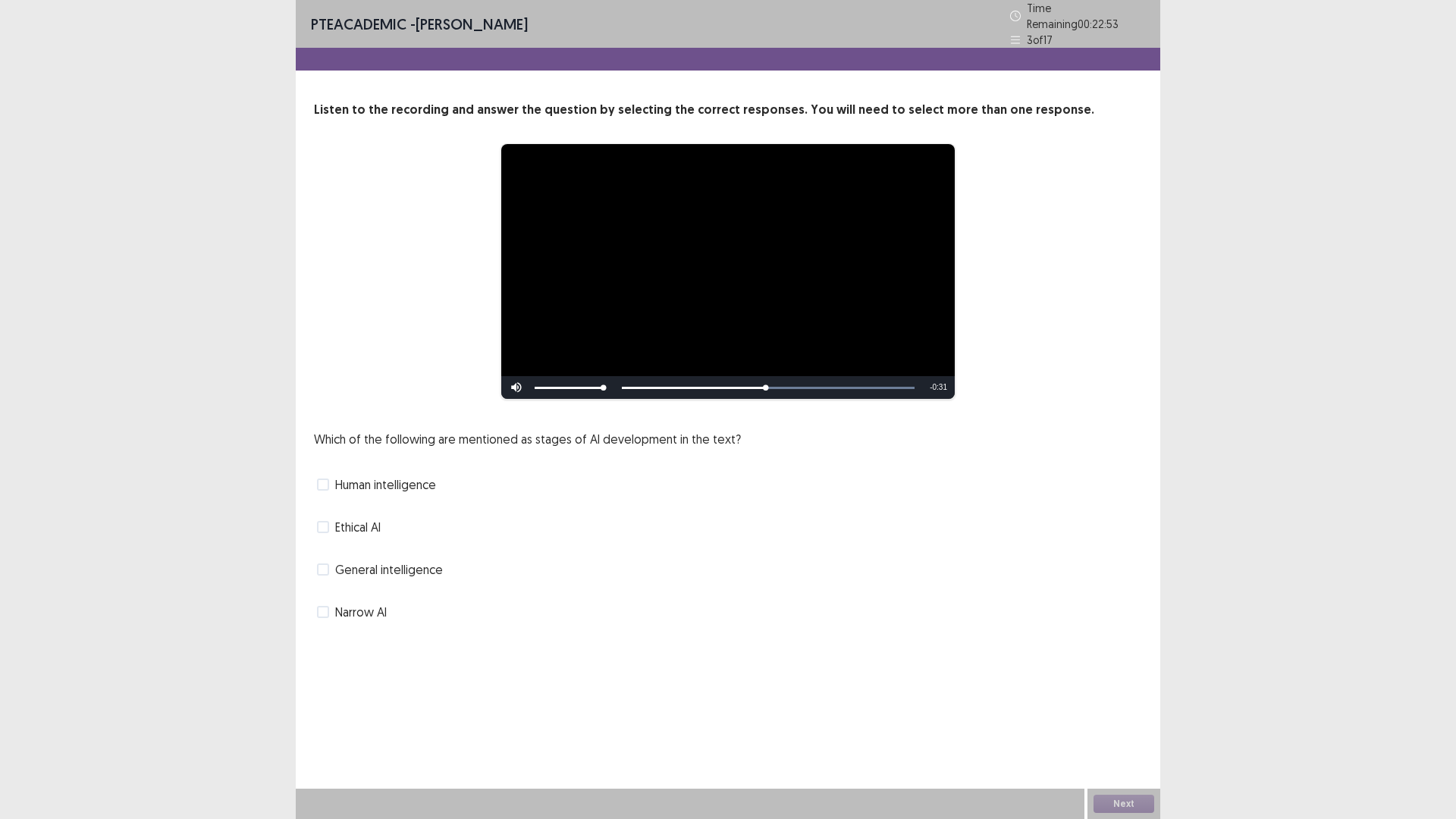
click at [325, 606] on span at bounding box center [323, 612] width 12 height 12
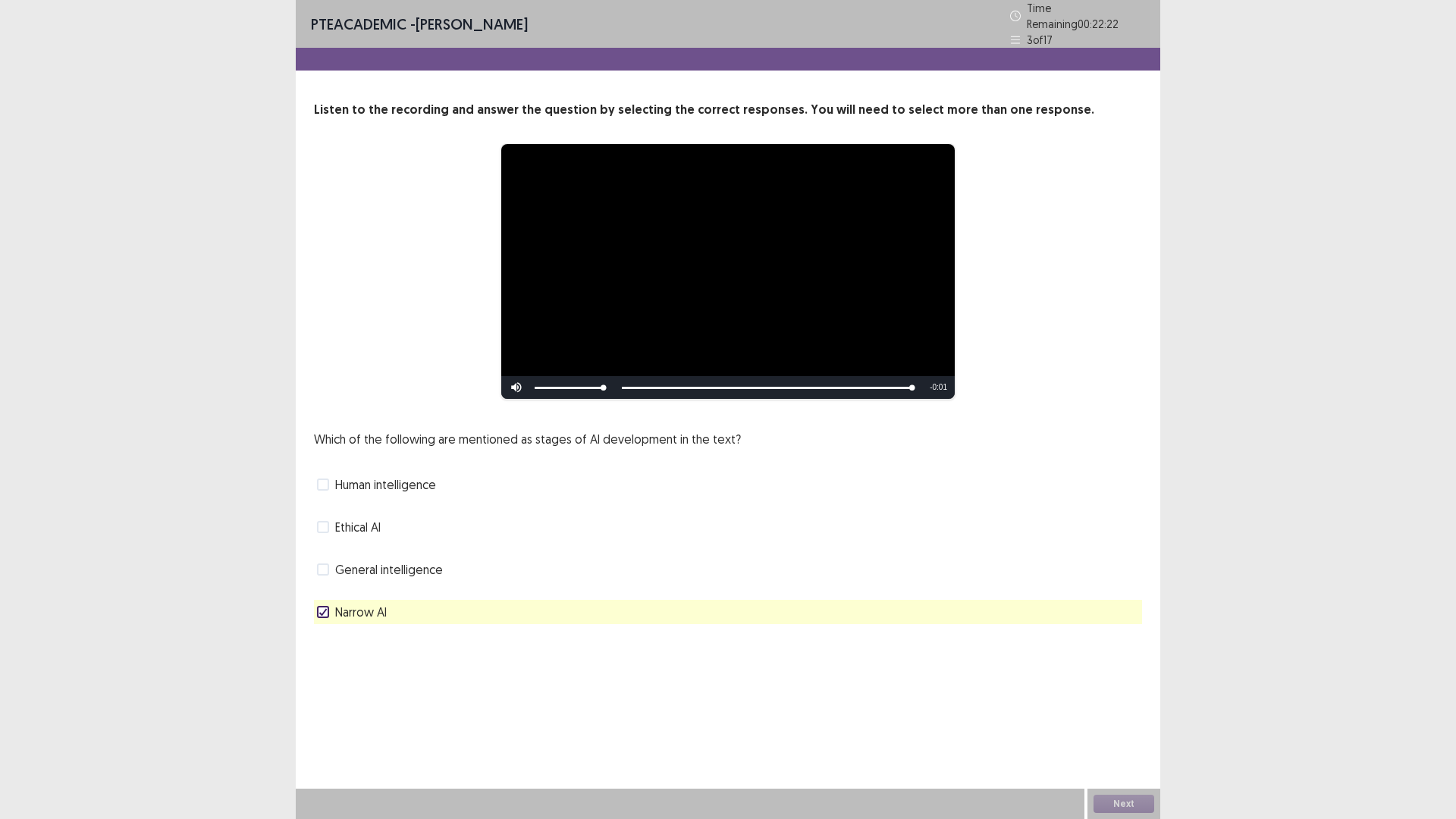
click at [354, 478] on span "Human intelligence" at bounding box center [385, 484] width 100 height 18
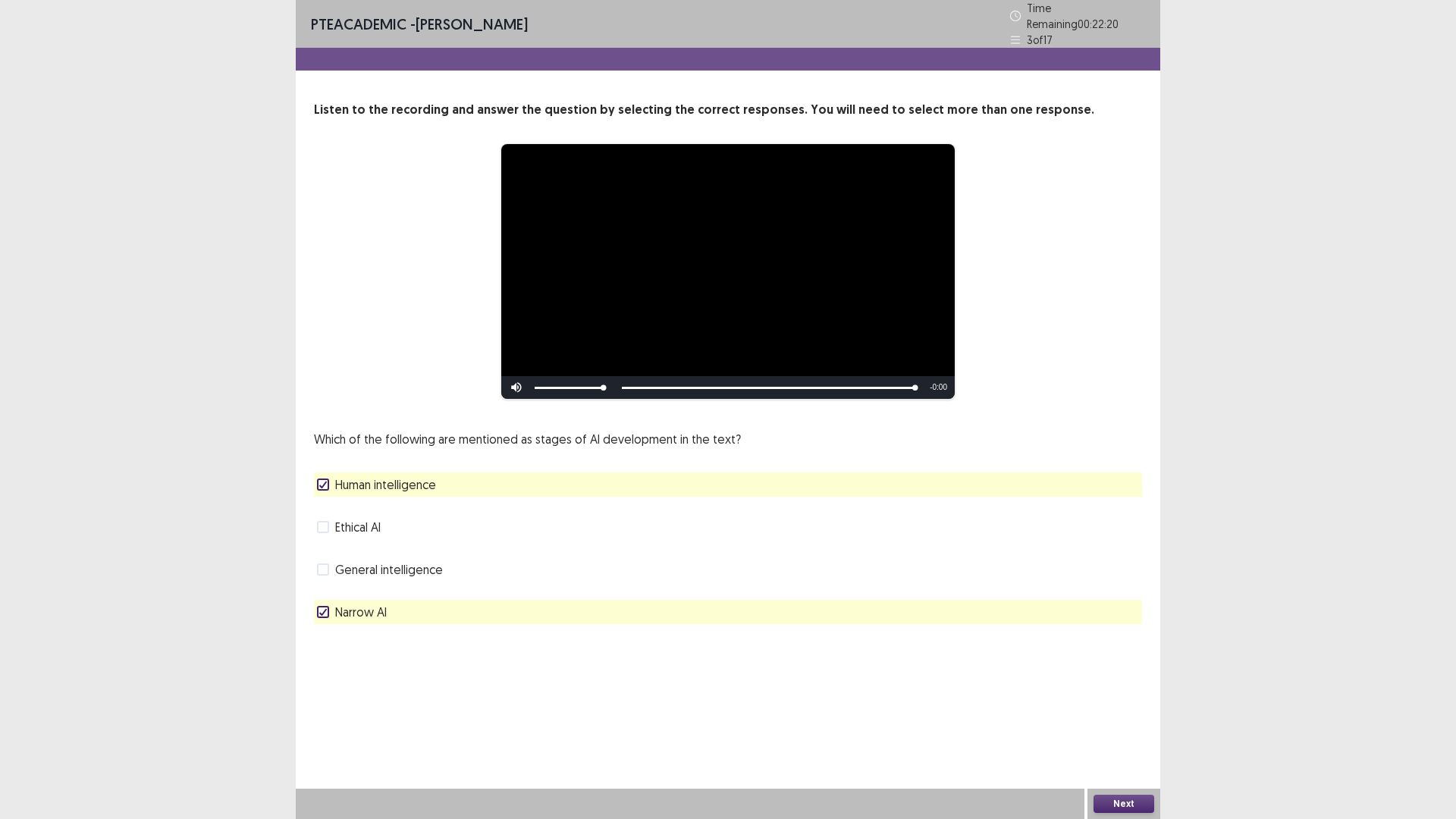
click at [354, 478] on span "Human intelligence" at bounding box center [385, 484] width 100 height 18
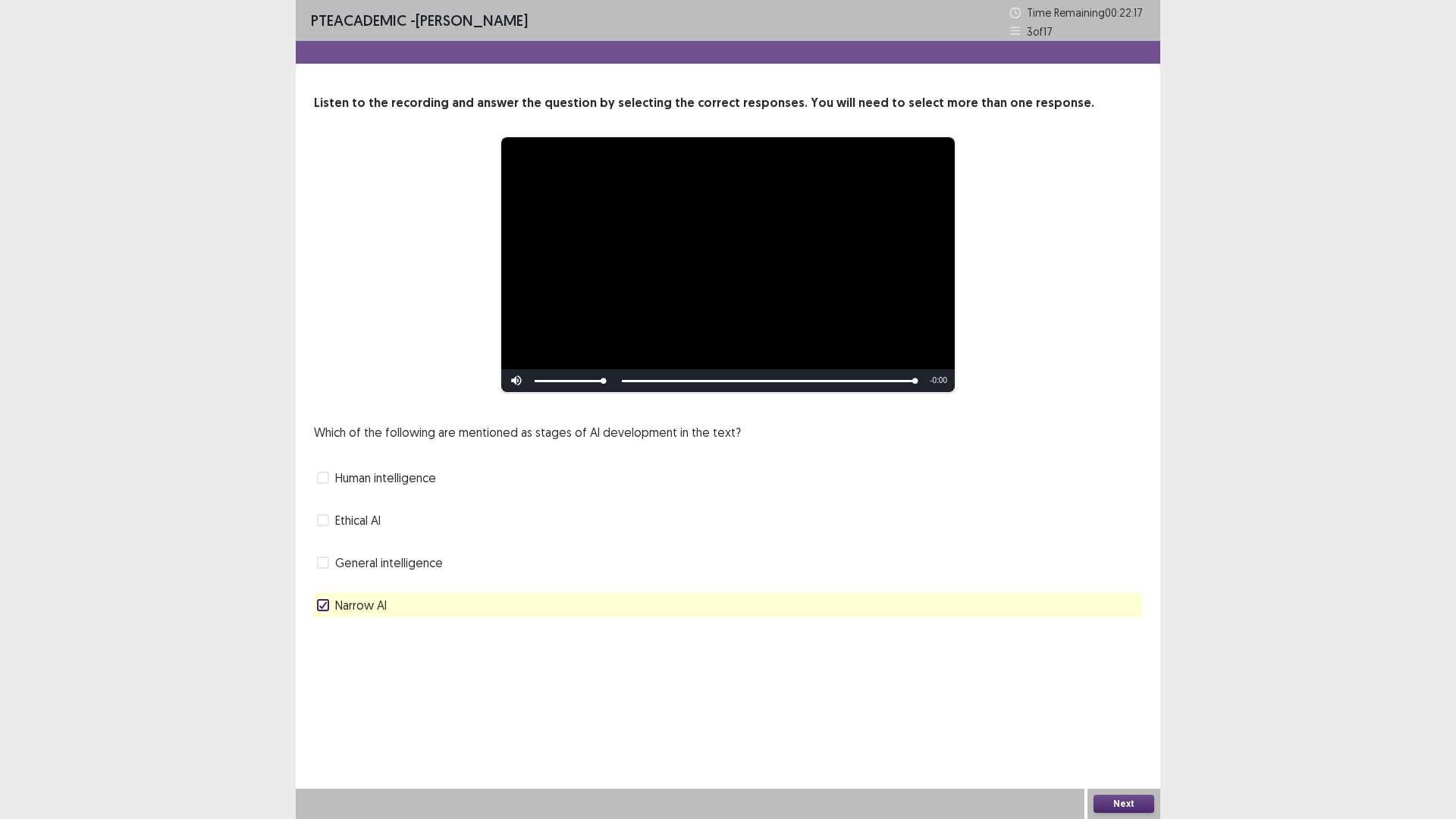
click at [354, 478] on span "Human intelligence" at bounding box center [385, 477] width 100 height 18
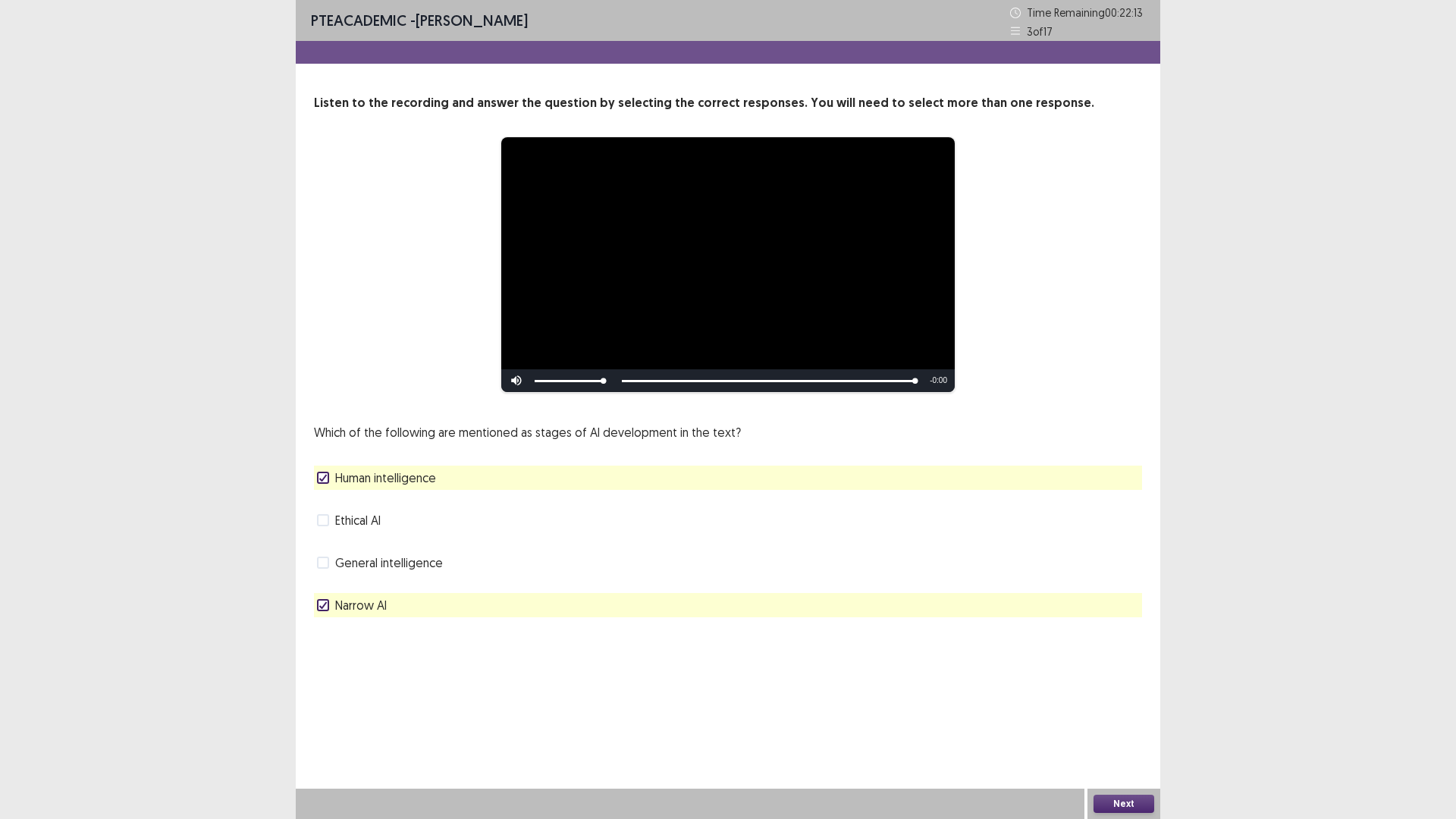
click at [354, 478] on span "Human intelligence" at bounding box center [385, 477] width 100 height 18
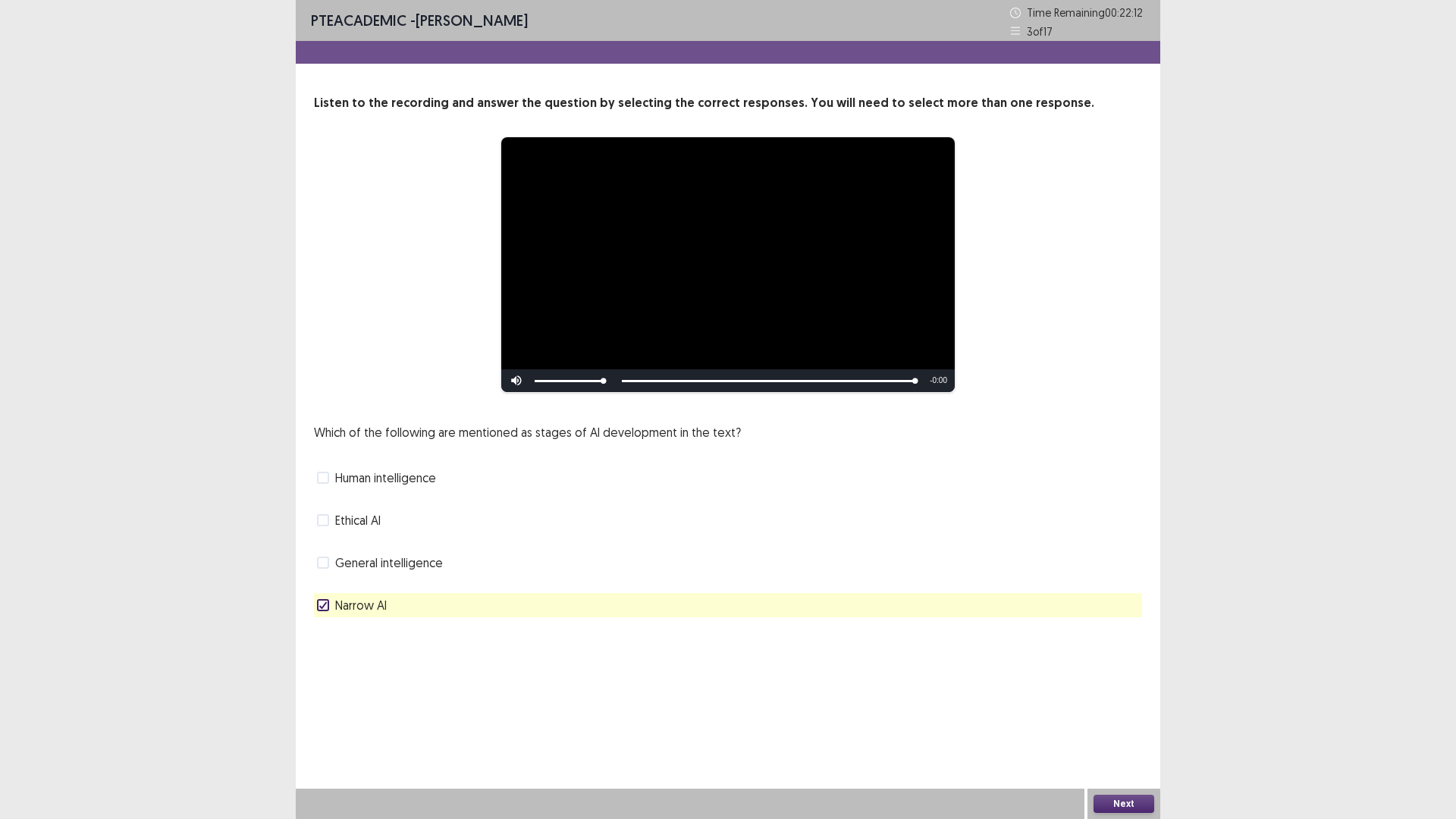
click at [385, 560] on span "General intelligence" at bounding box center [389, 563] width 107 height 18
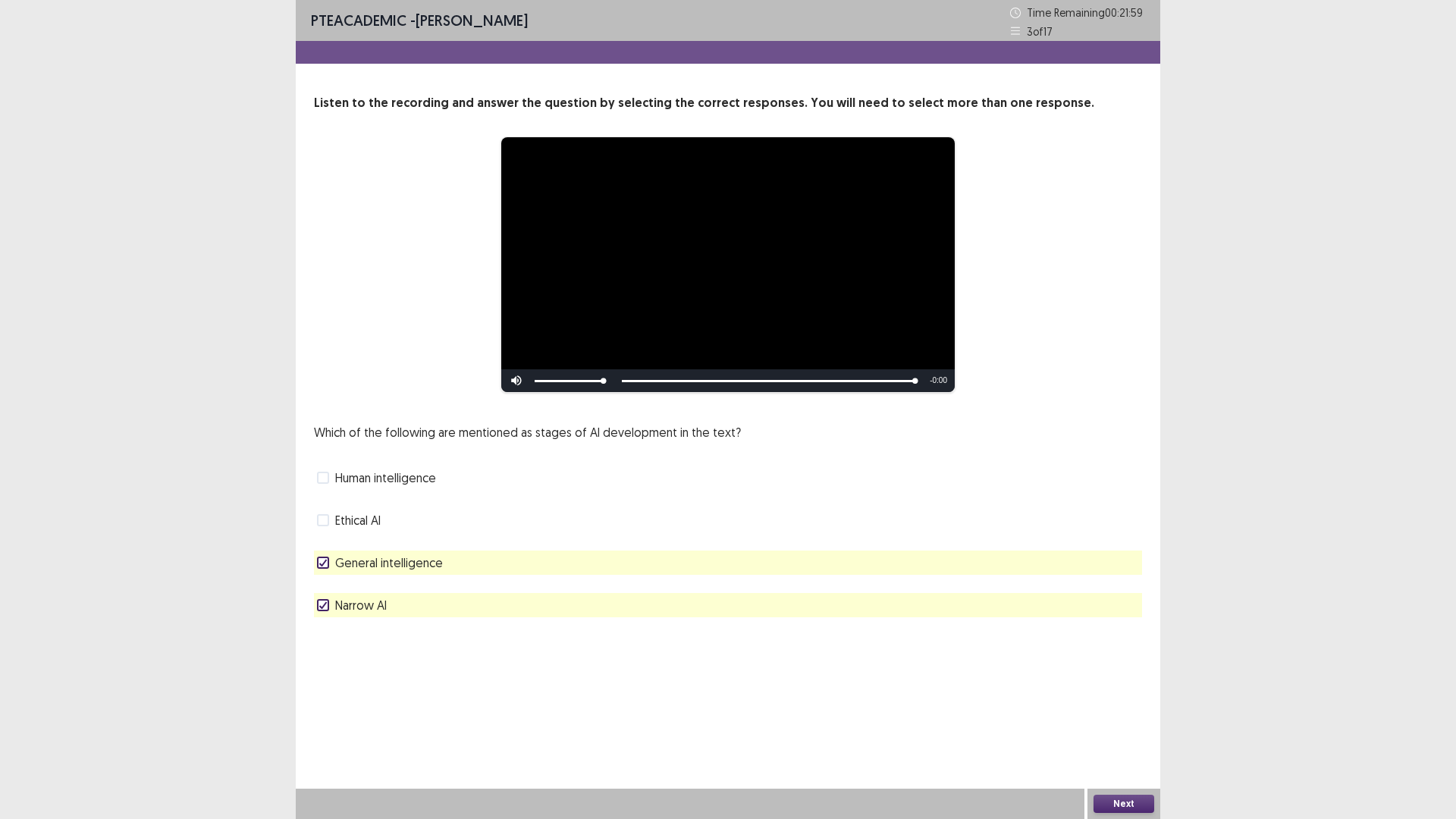
click at [1132, 695] on button "Next" at bounding box center [1123, 804] width 61 height 18
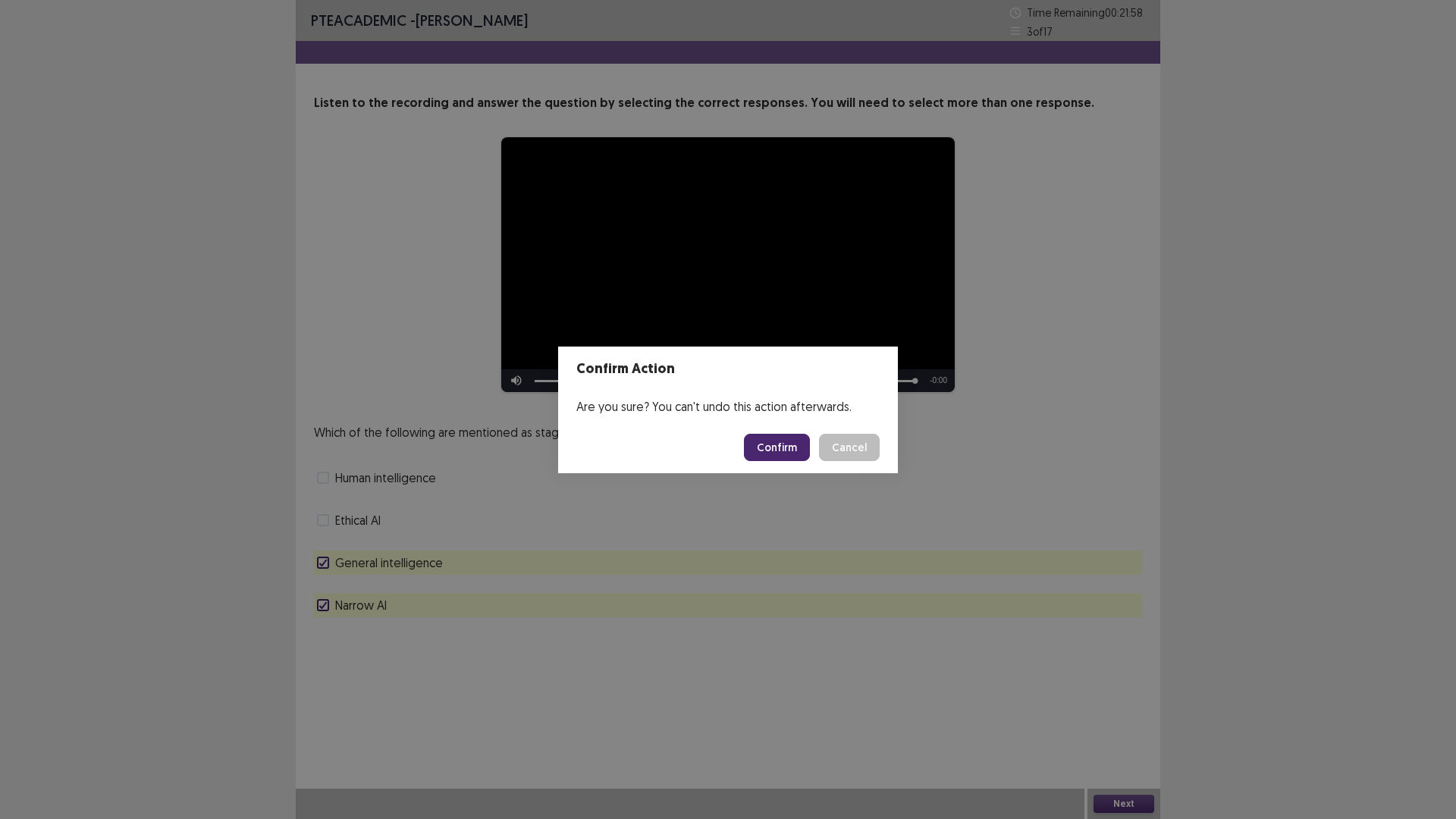
click at [772, 443] on button "Confirm" at bounding box center [776, 446] width 66 height 27
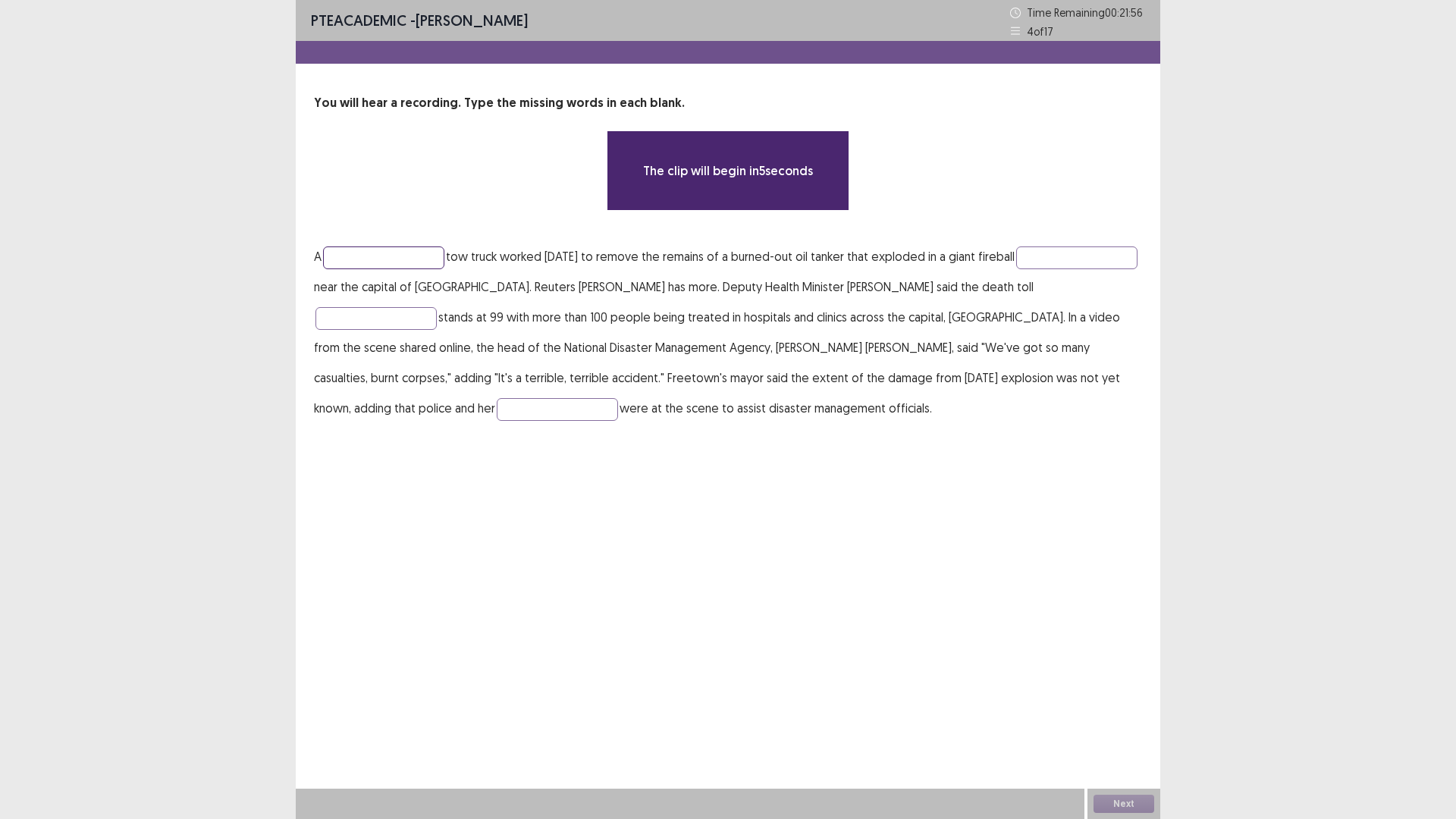
click at [366, 246] on input "text" at bounding box center [384, 257] width 121 height 23
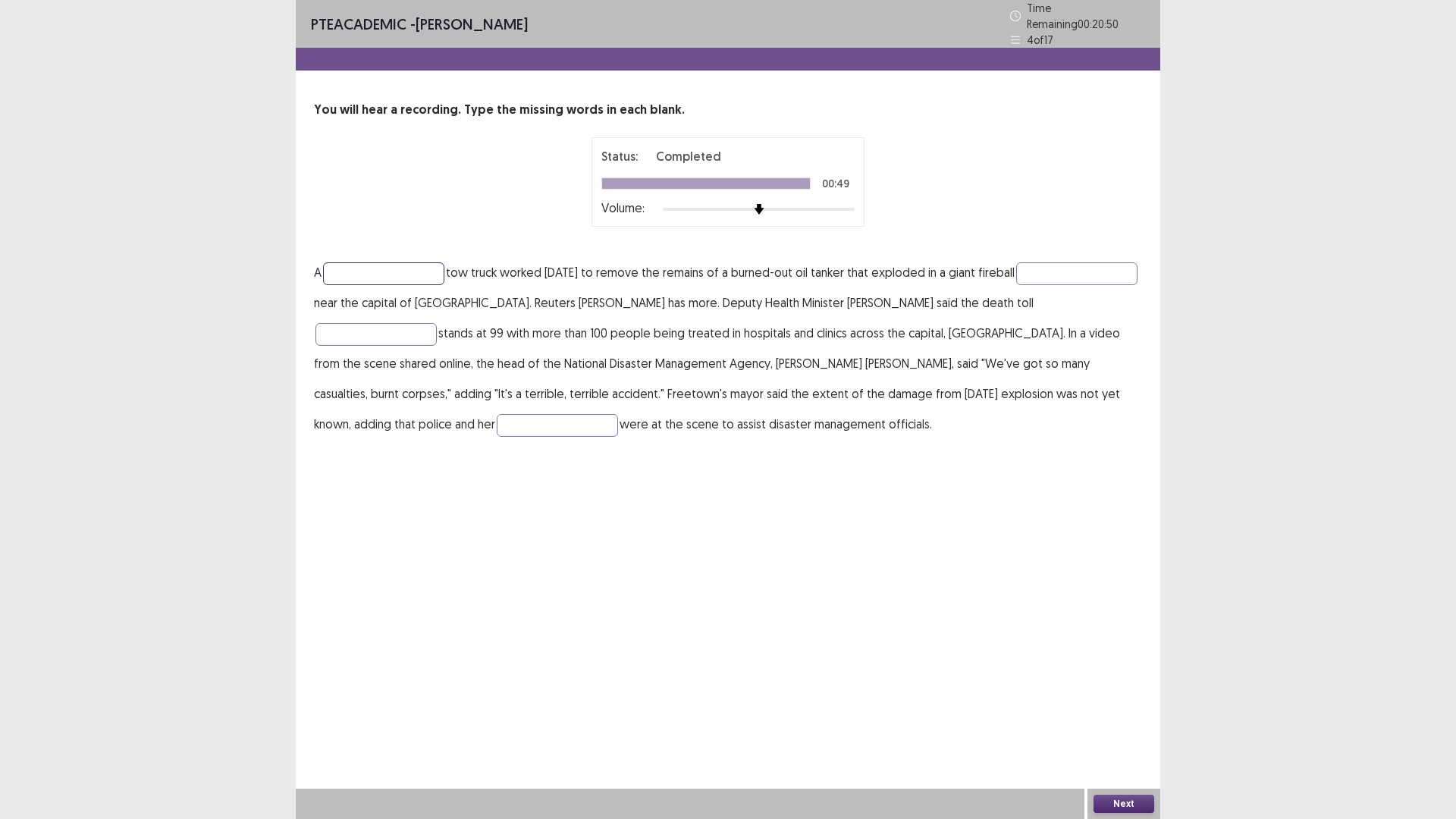
click at [381, 264] on input "text" at bounding box center [384, 273] width 121 height 23
type input "*******"
click at [1016, 285] on input "text" at bounding box center [1076, 273] width 121 height 23
type input "*********"
click at [398, 323] on input "text" at bounding box center [376, 334] width 121 height 23
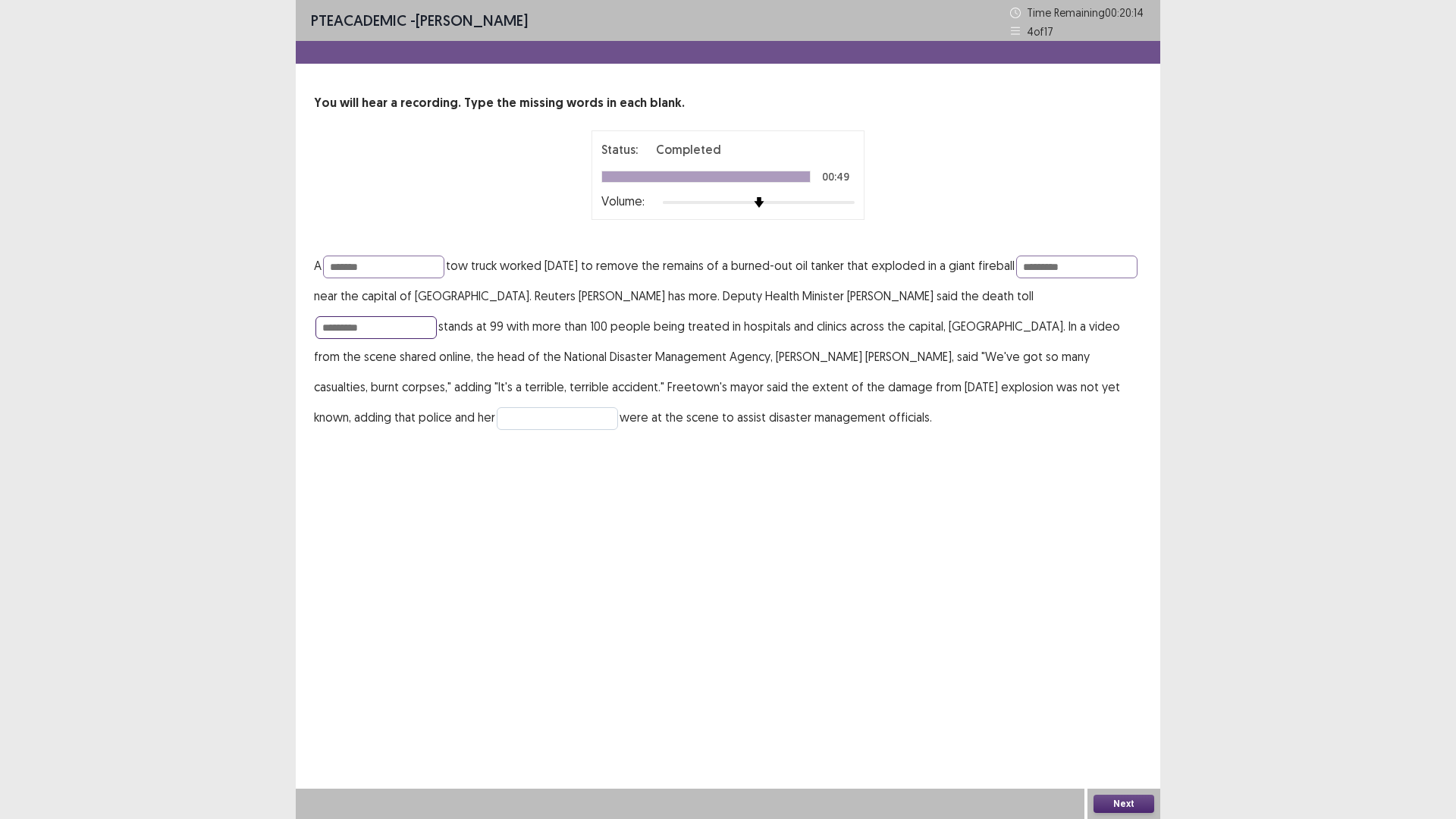
type input "*********"
click at [497, 417] on input "text" at bounding box center [558, 418] width 121 height 23
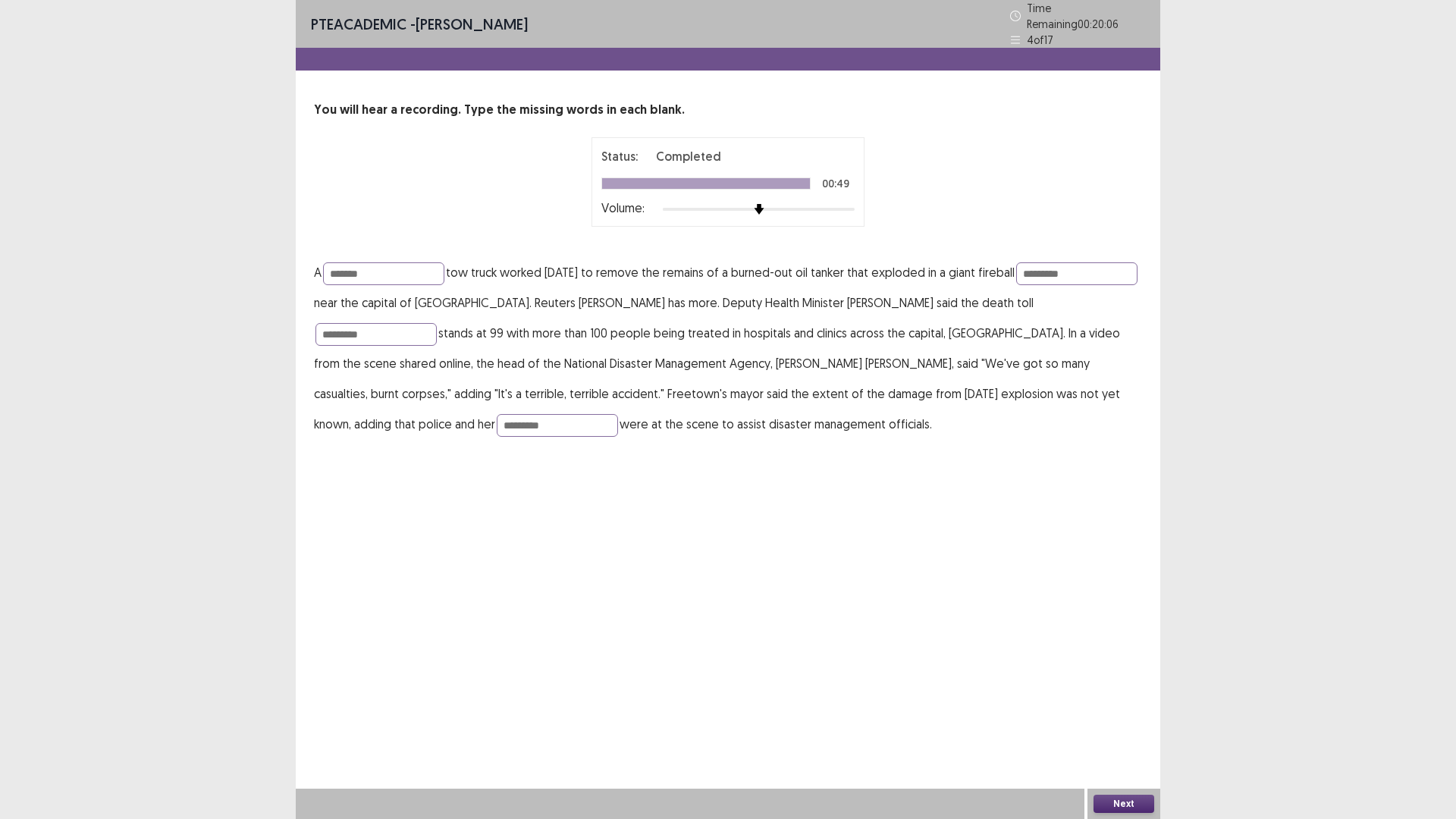
click at [1129, 695] on button "Next" at bounding box center [1123, 804] width 61 height 18
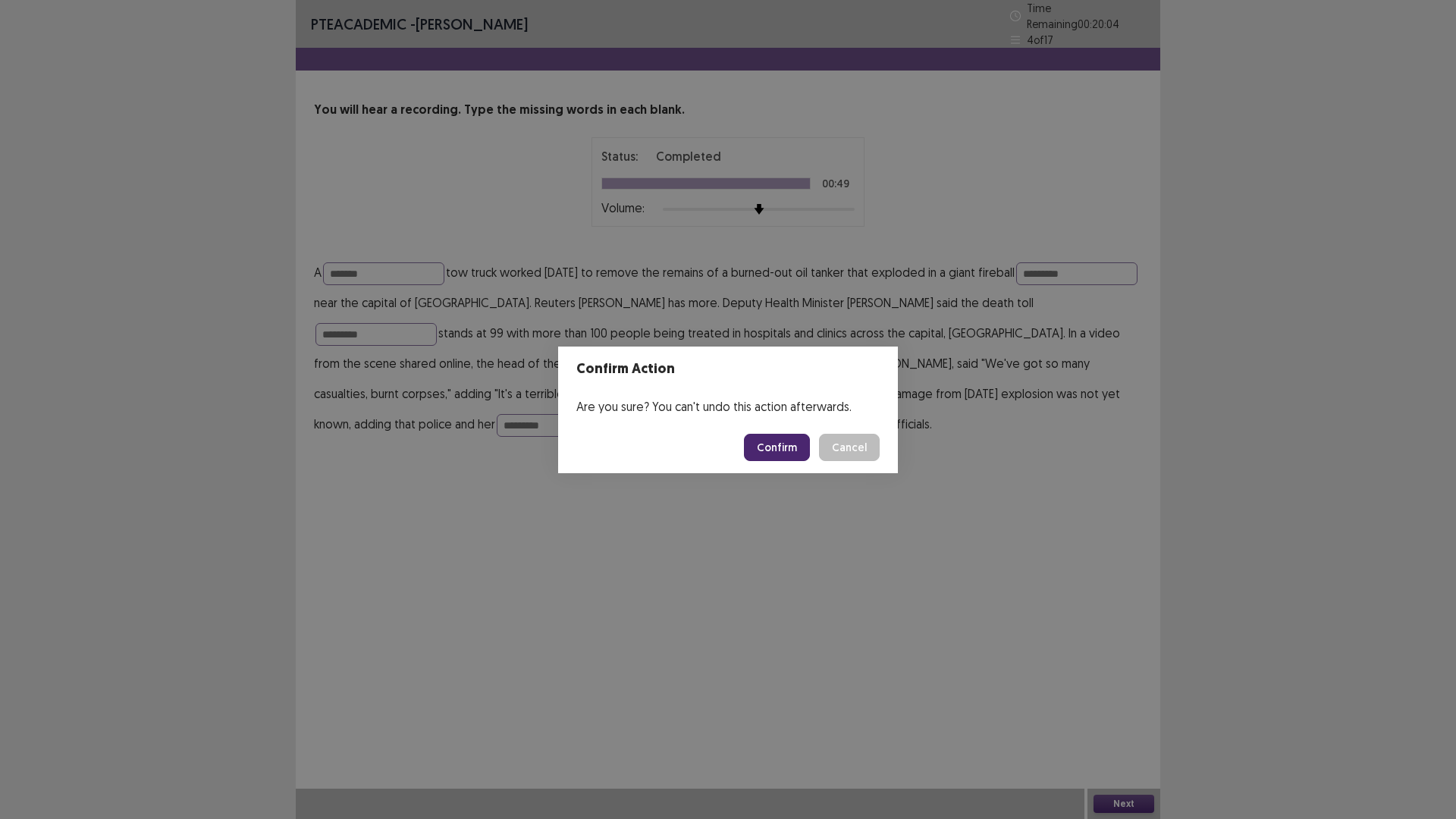
click at [863, 448] on button "Cancel" at bounding box center [849, 446] width 61 height 27
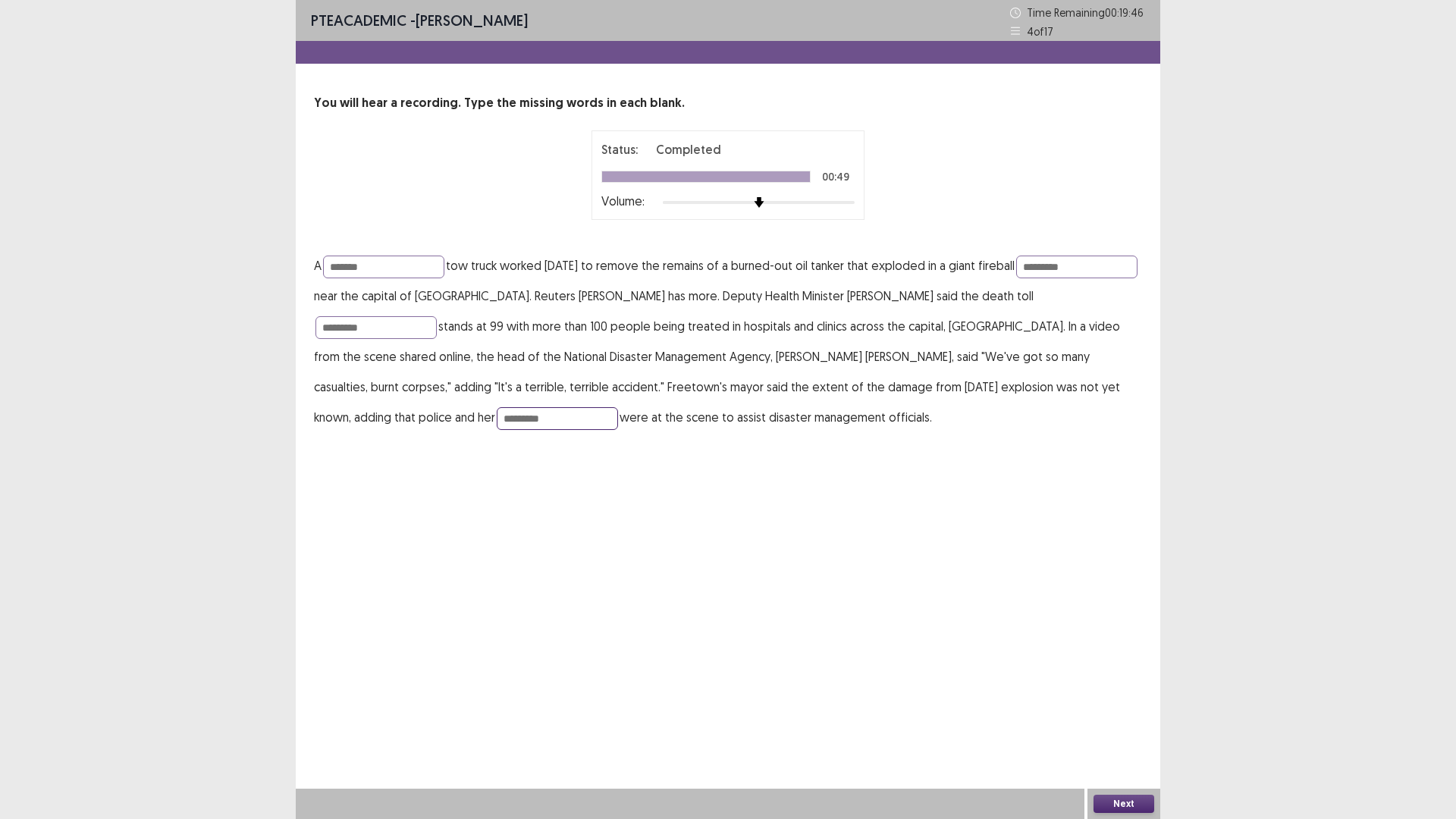
click at [497, 420] on input "*********" at bounding box center [558, 418] width 121 height 23
type input "*********"
click at [1118, 695] on button "Next" at bounding box center [1123, 804] width 61 height 18
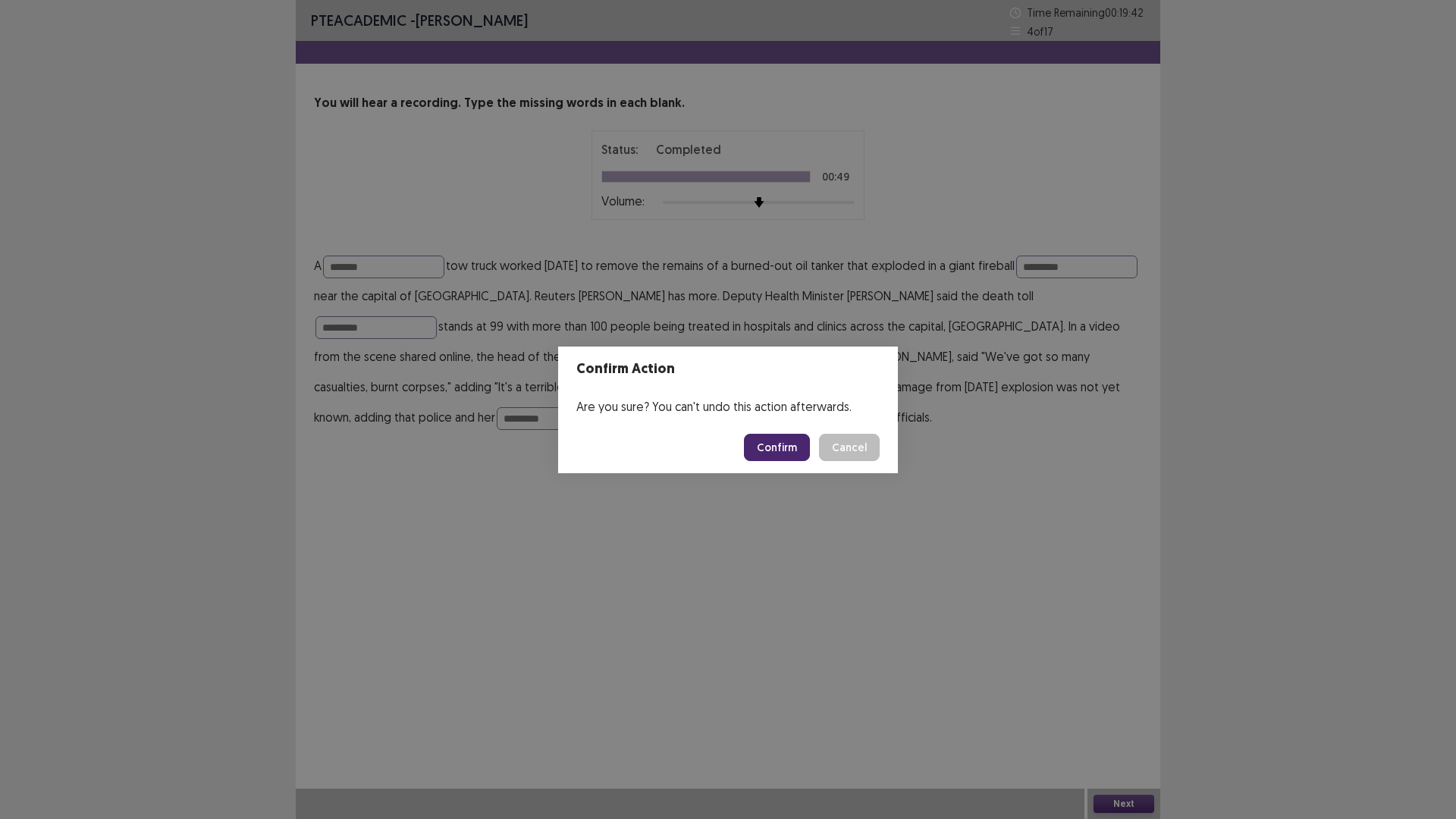
click at [773, 442] on button "Confirm" at bounding box center [776, 446] width 66 height 27
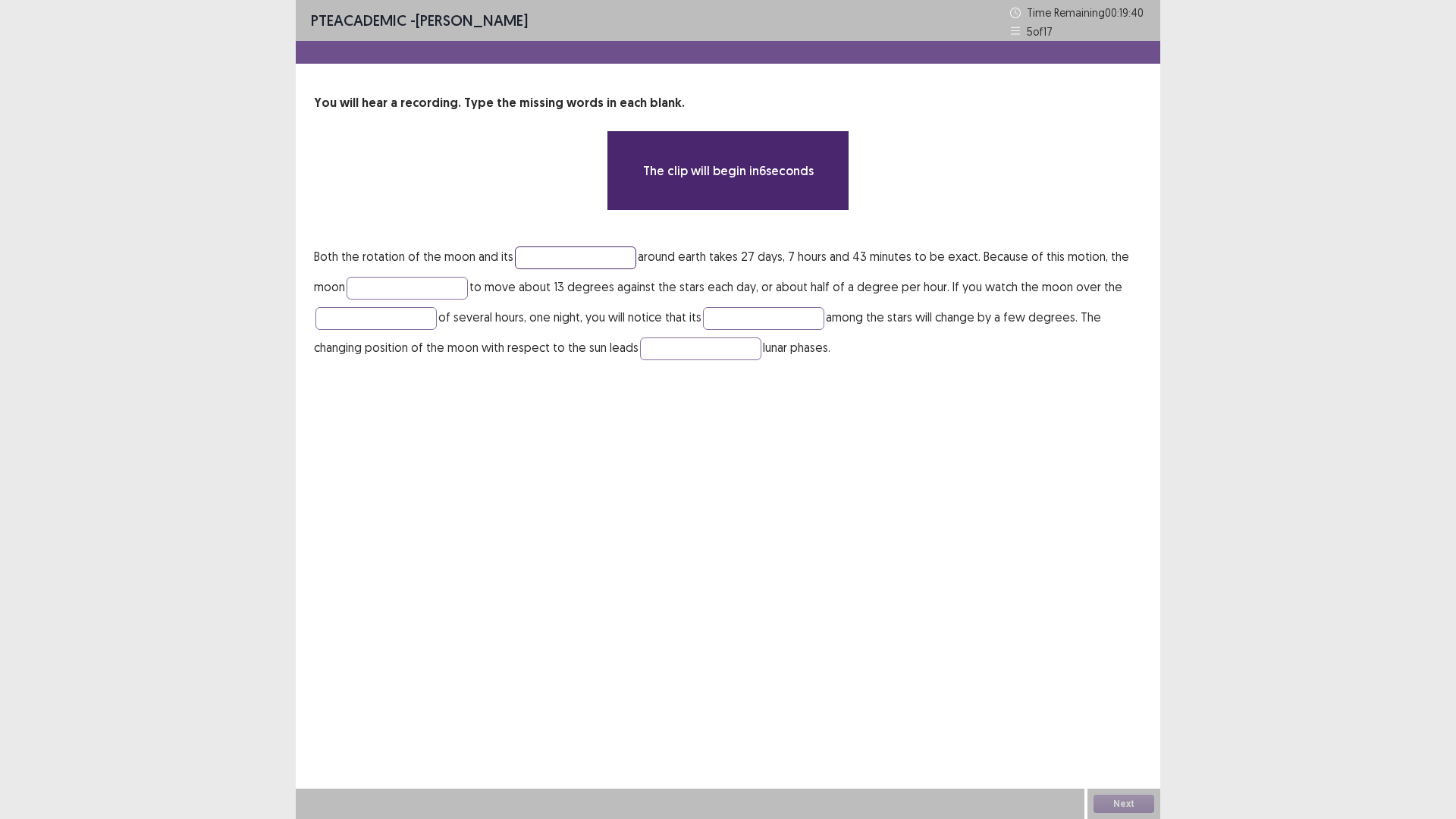
click at [590, 260] on input "text" at bounding box center [575, 257] width 121 height 23
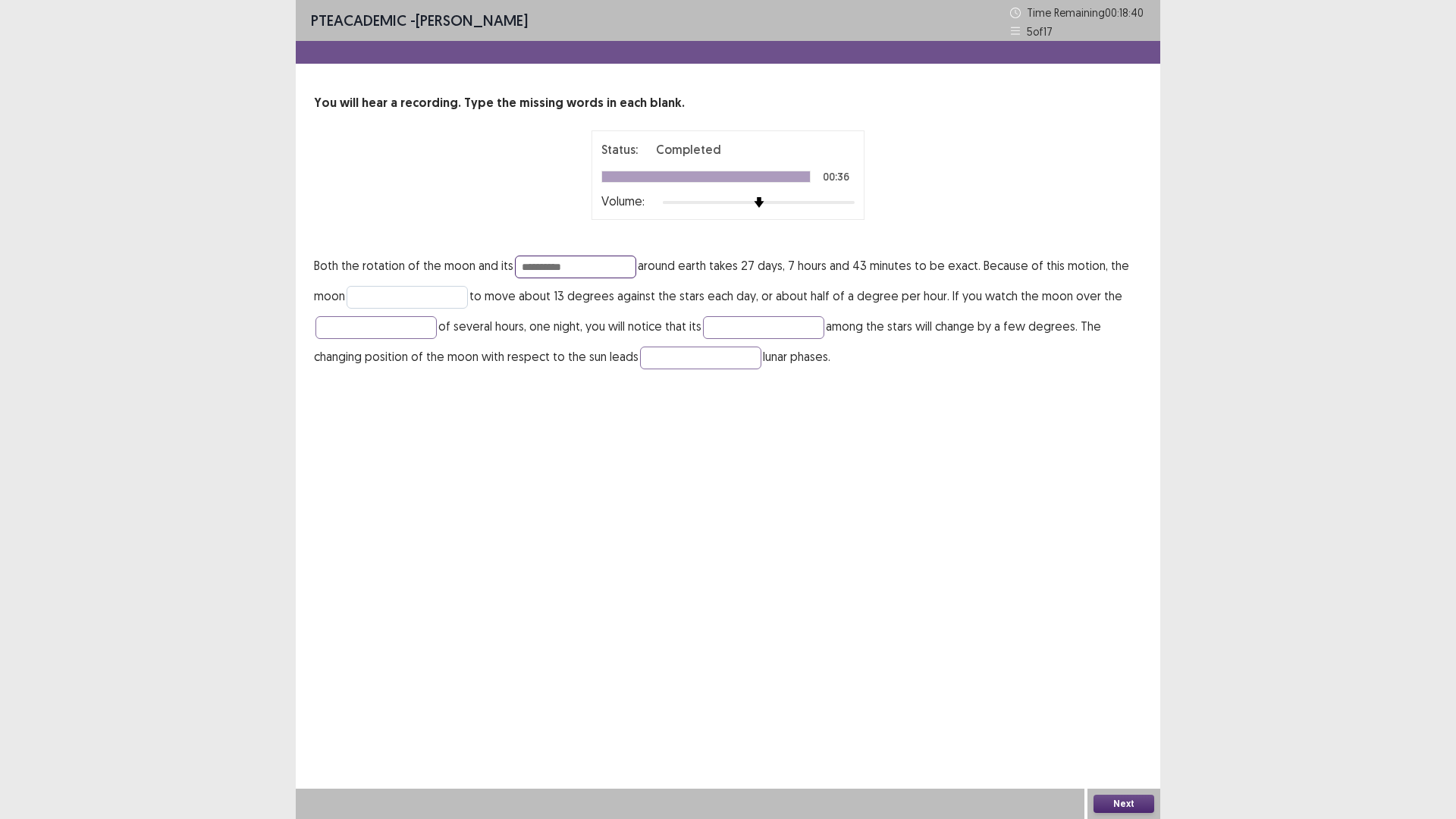
type input "**********"
click at [401, 293] on input "text" at bounding box center [407, 297] width 121 height 23
type input "*******"
click at [404, 323] on input "text" at bounding box center [376, 327] width 121 height 23
type input "******"
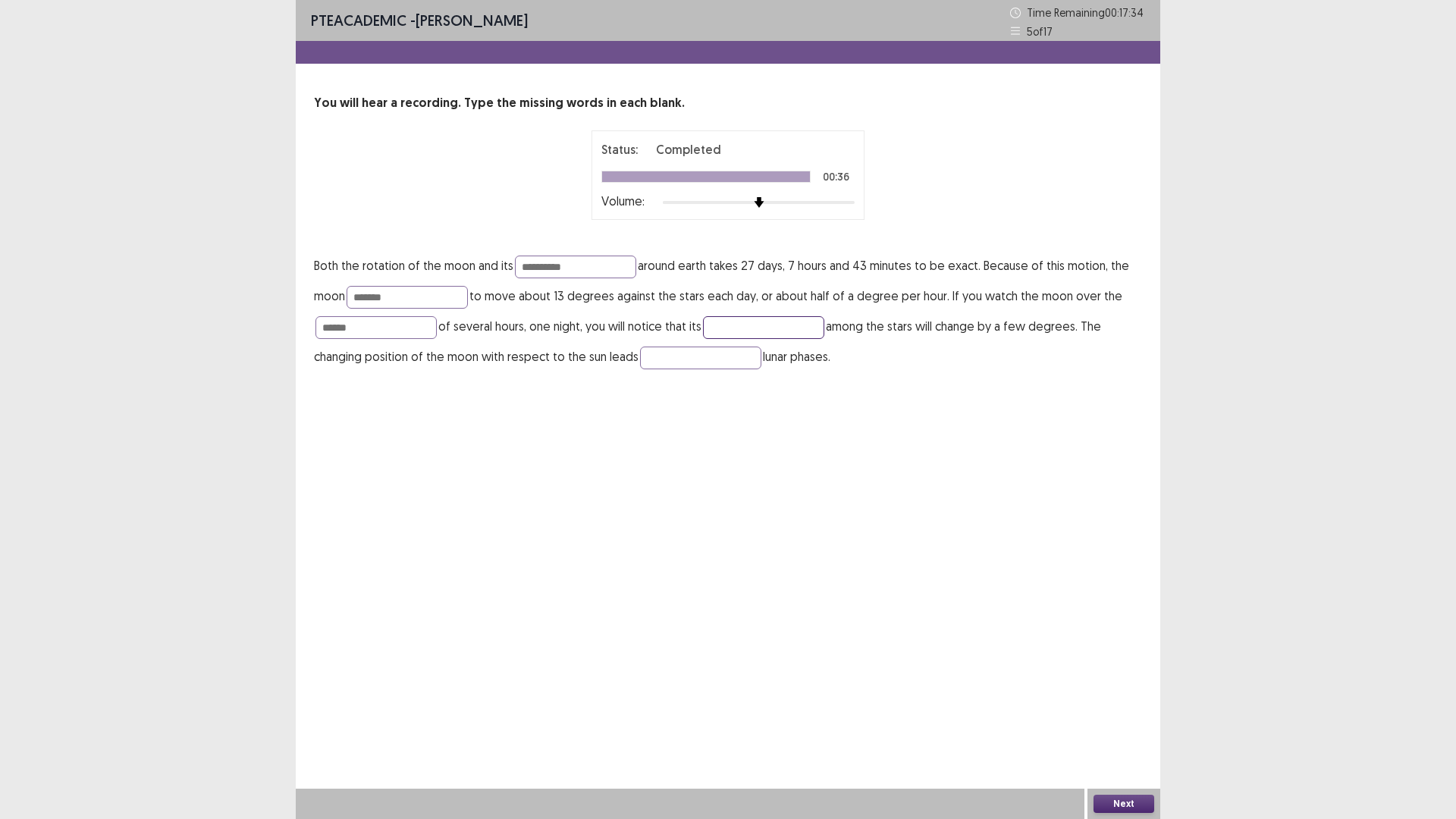
click at [791, 325] on input "text" at bounding box center [763, 327] width 121 height 23
type input "*********"
click at [709, 352] on input "text" at bounding box center [701, 358] width 121 height 23
type input "**"
click at [1118, 695] on button "Next" at bounding box center [1123, 804] width 61 height 18
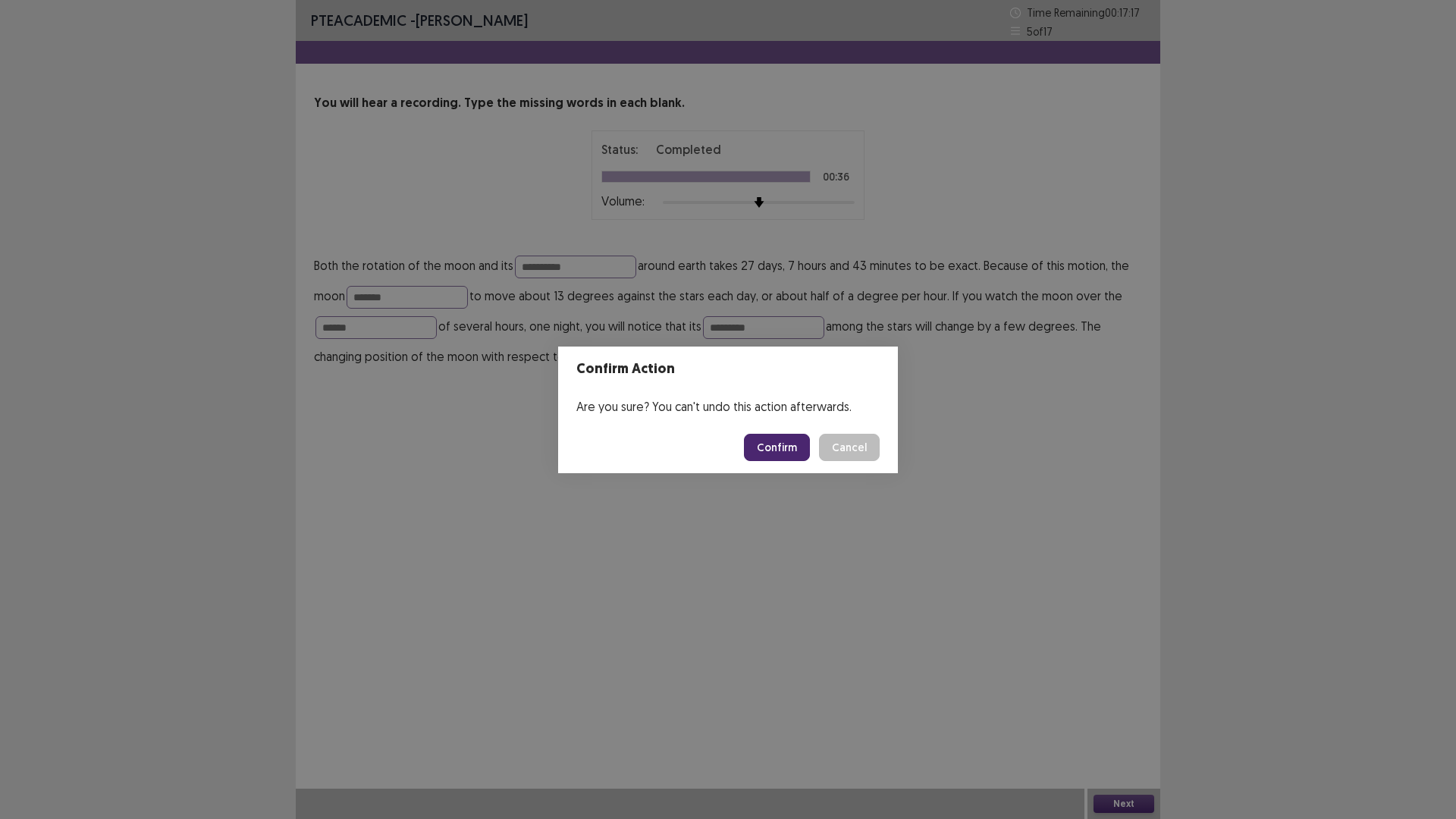
click at [762, 449] on button "Confirm" at bounding box center [776, 446] width 66 height 27
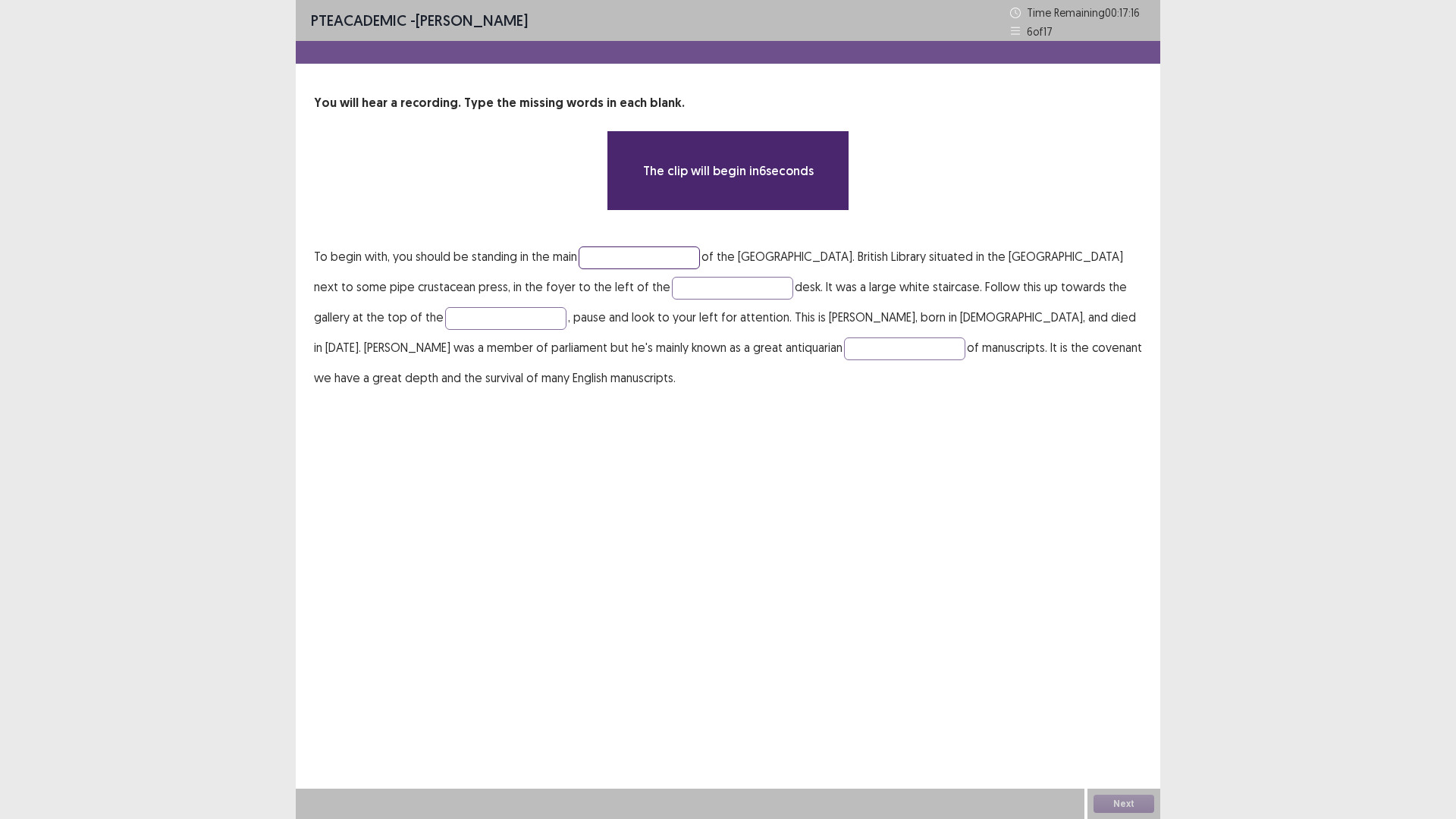
click at [623, 252] on input "text" at bounding box center [639, 257] width 121 height 23
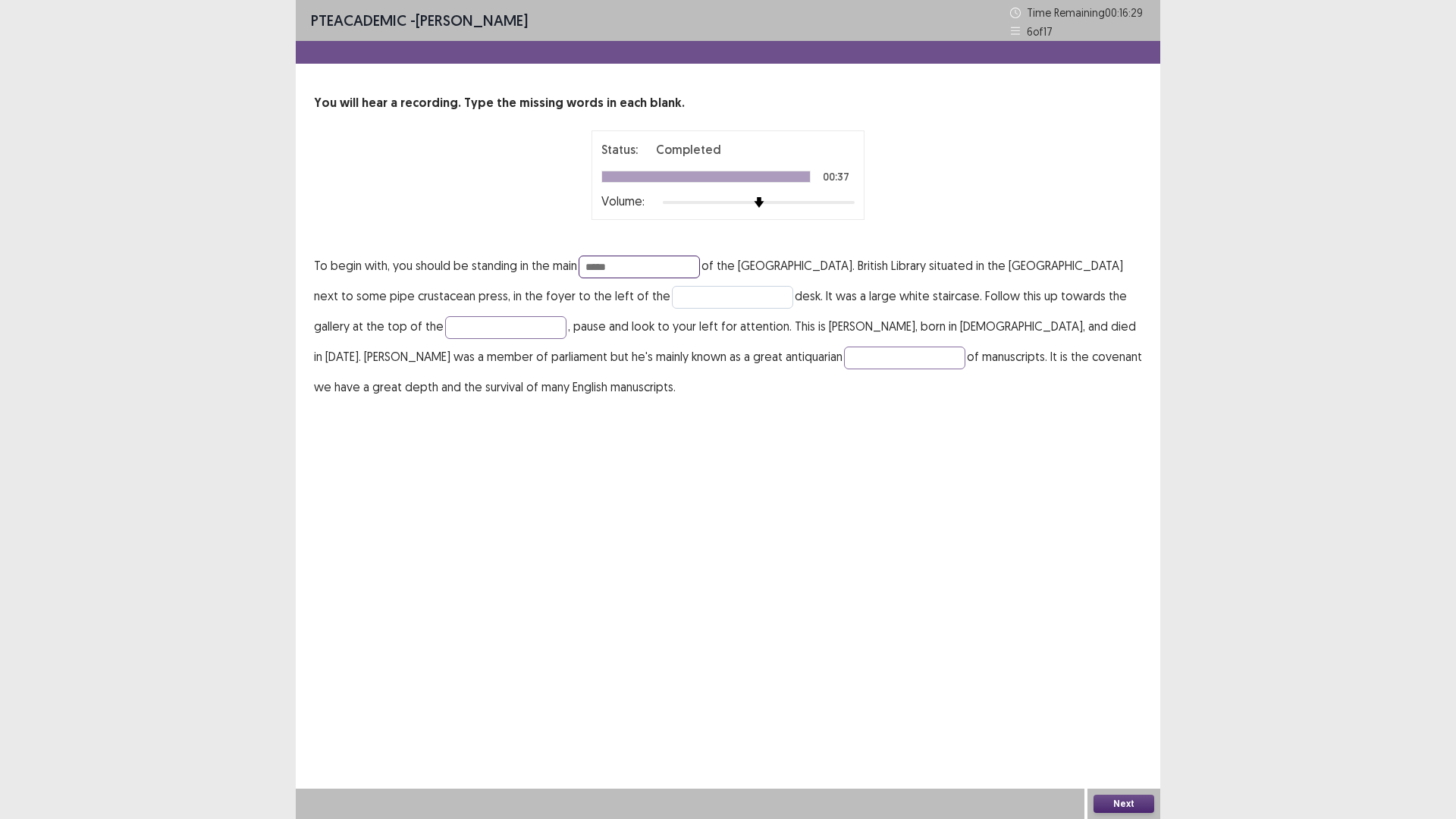
type input "*****"
click at [672, 288] on input "text" at bounding box center [732, 297] width 121 height 23
type input "**********"
click at [445, 321] on input "text" at bounding box center [506, 327] width 121 height 23
type input "******"
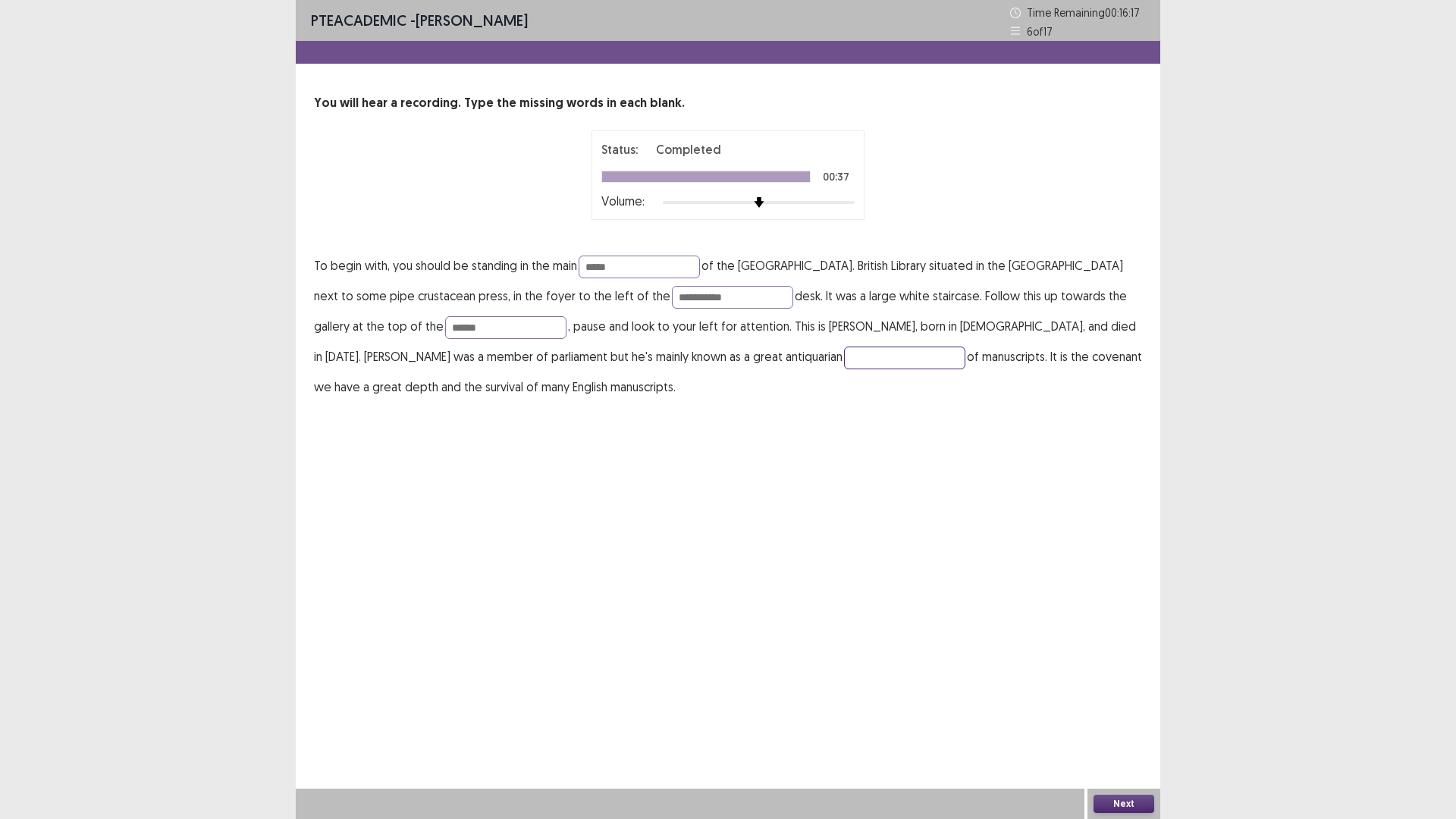
click at [844, 354] on input "text" at bounding box center [904, 358] width 121 height 23
type input "*********"
click at [1121, 695] on button "Next" at bounding box center [1123, 804] width 61 height 18
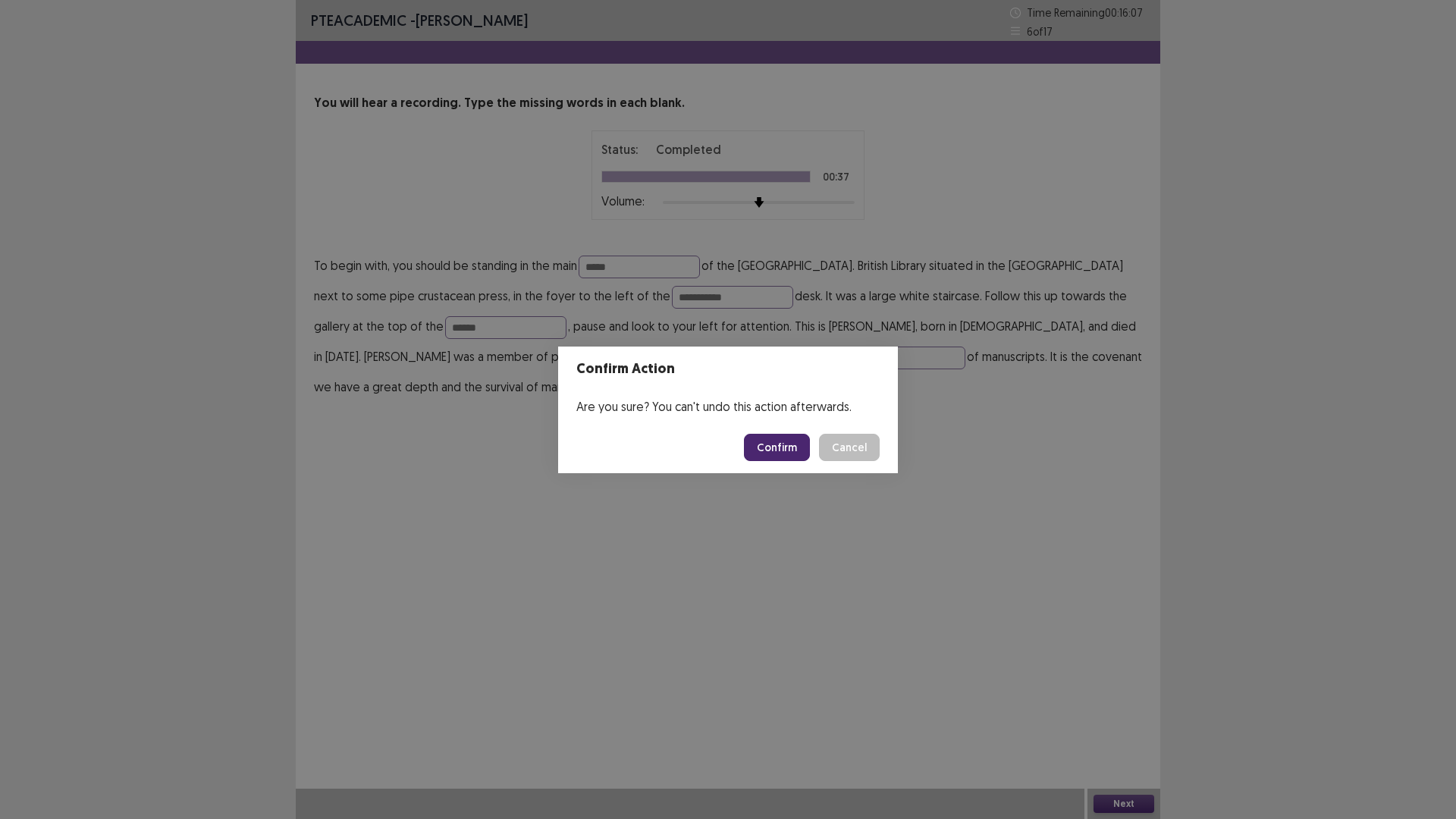
click at [777, 452] on button "Confirm" at bounding box center [776, 446] width 66 height 27
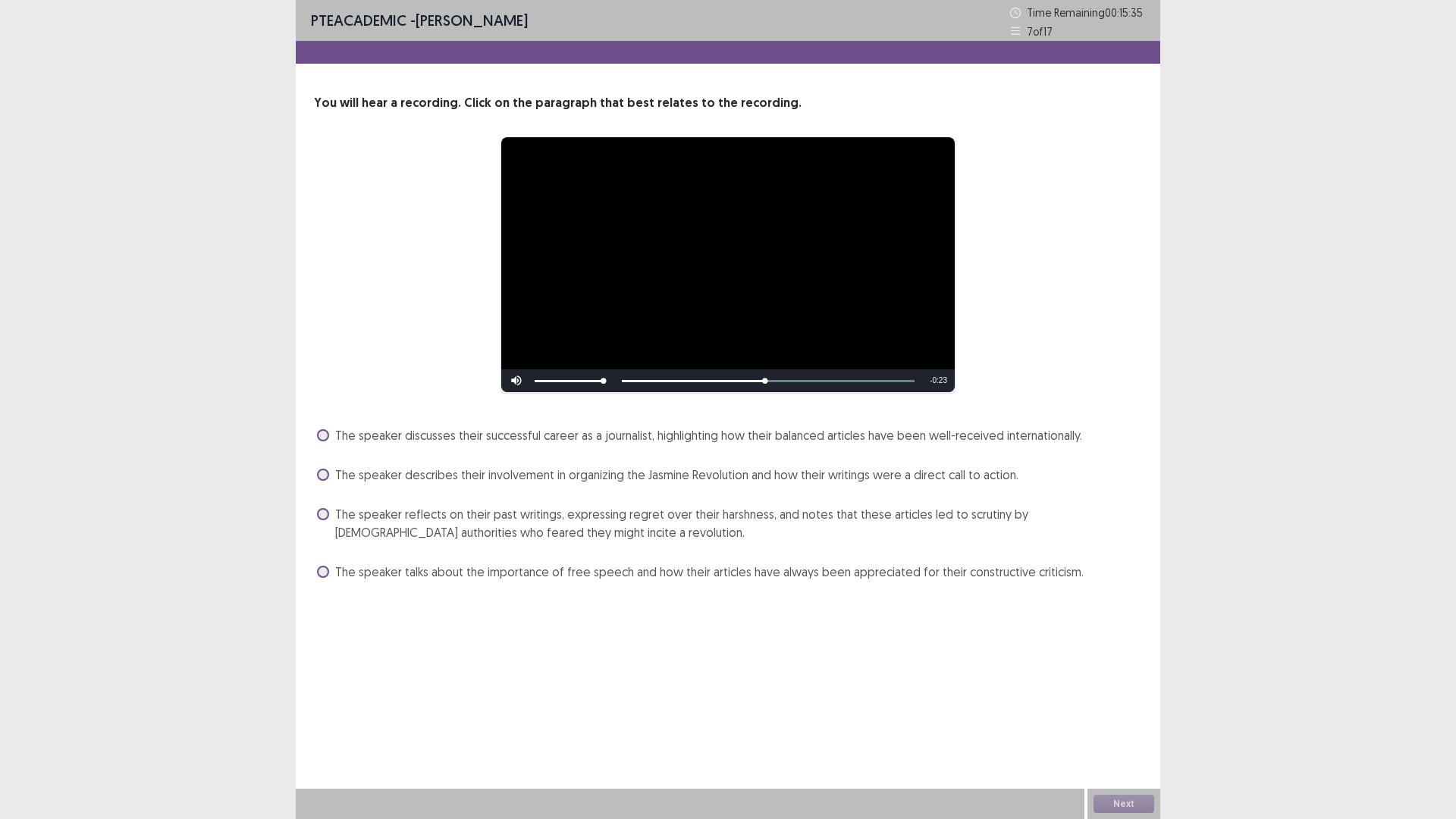
click at [542, 519] on span "The speaker reflects on their past writings, expressing regret over their harsh…" at bounding box center [738, 523] width 807 height 37
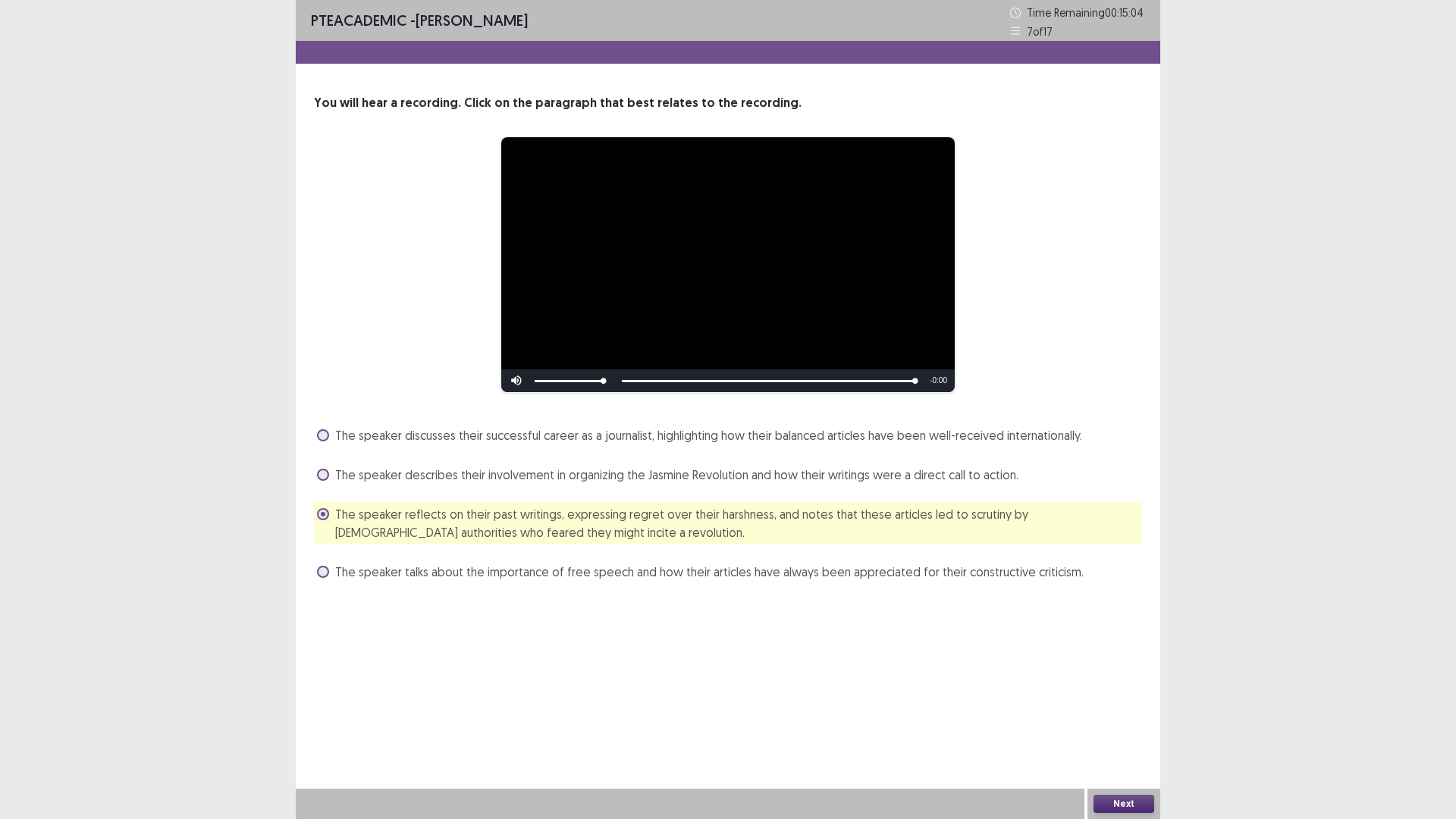
click at [1118, 695] on button "Next" at bounding box center [1123, 804] width 61 height 18
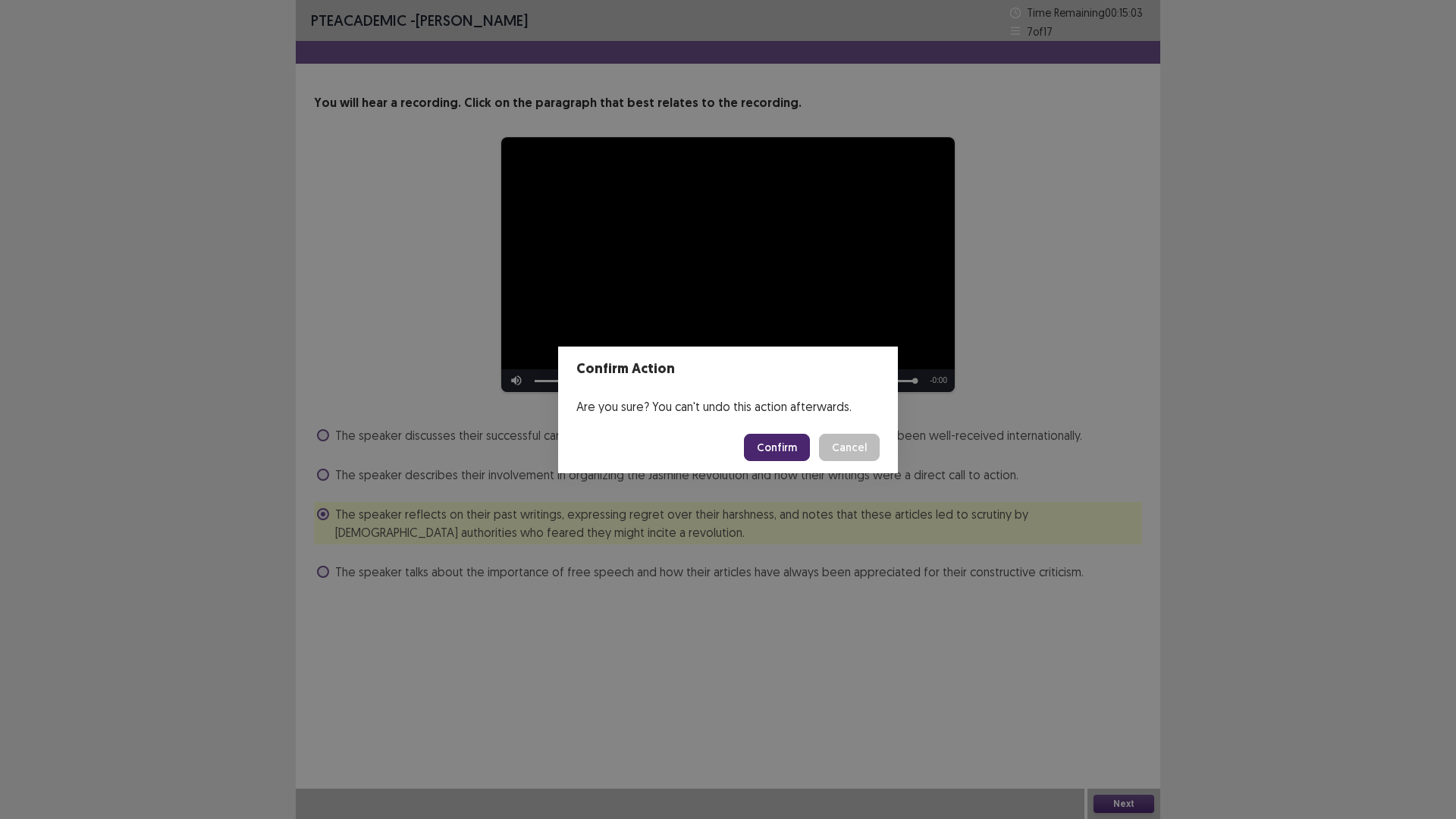
click at [763, 443] on button "Confirm" at bounding box center [776, 446] width 66 height 27
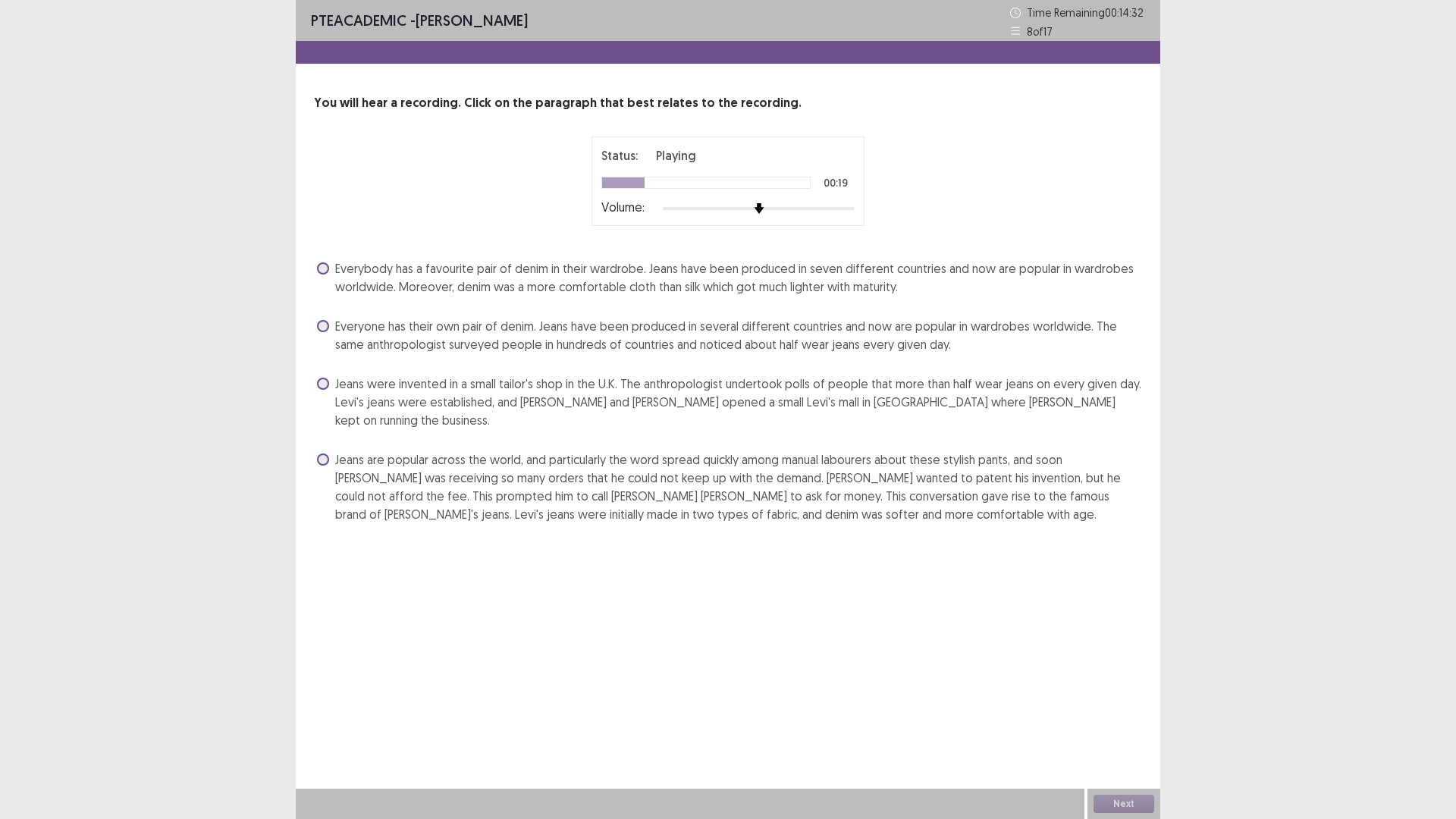
click at [423, 401] on span "Jeans were invented in a small tailor's shop in the U.K. The anthropologist und…" at bounding box center [738, 402] width 807 height 55
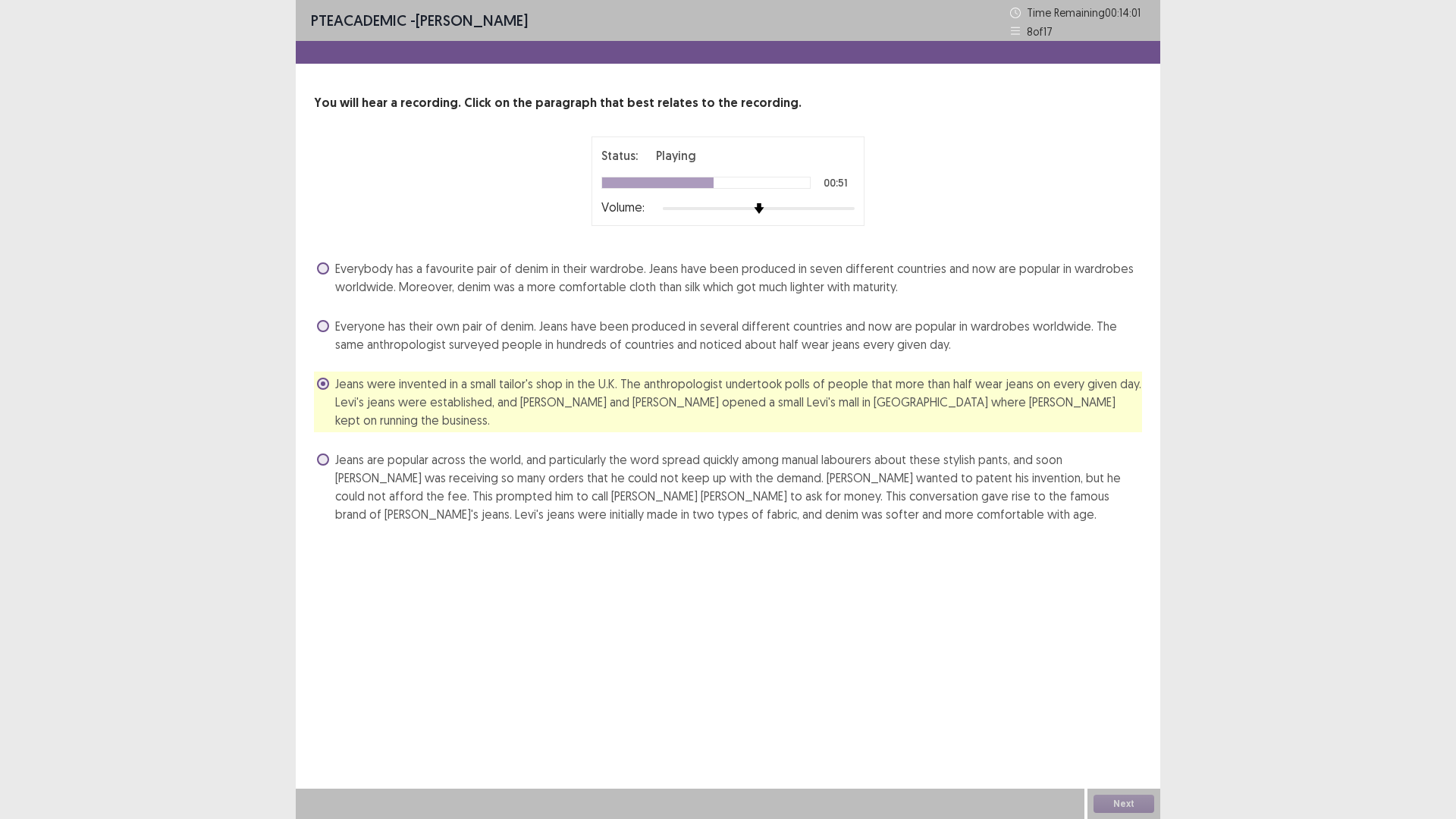
click at [370, 450] on span "Jeans are popular across the world, and particularly the word spread quickly am…" at bounding box center [738, 486] width 807 height 73
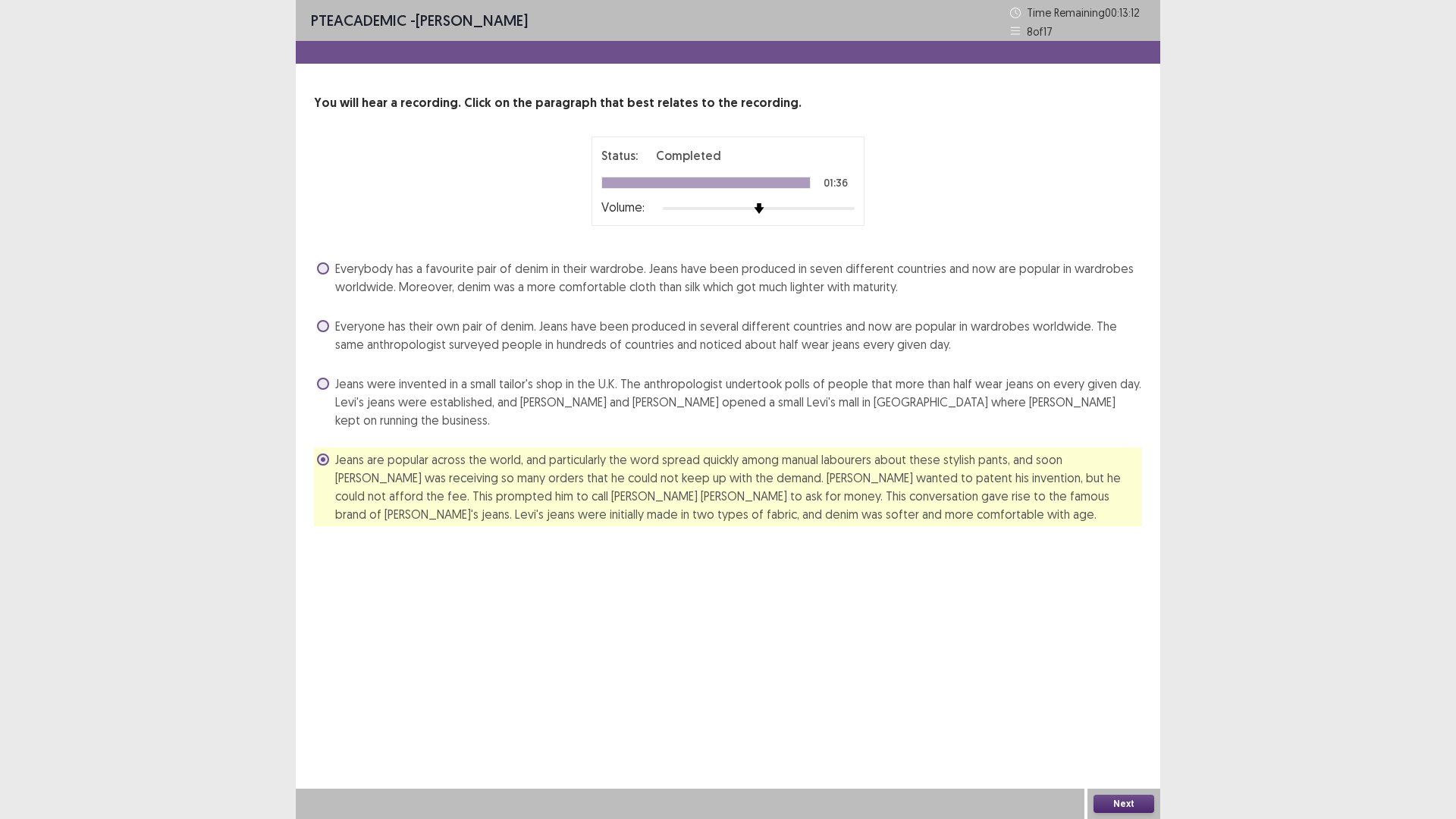
click at [1111, 695] on button "Next" at bounding box center [1123, 804] width 61 height 18
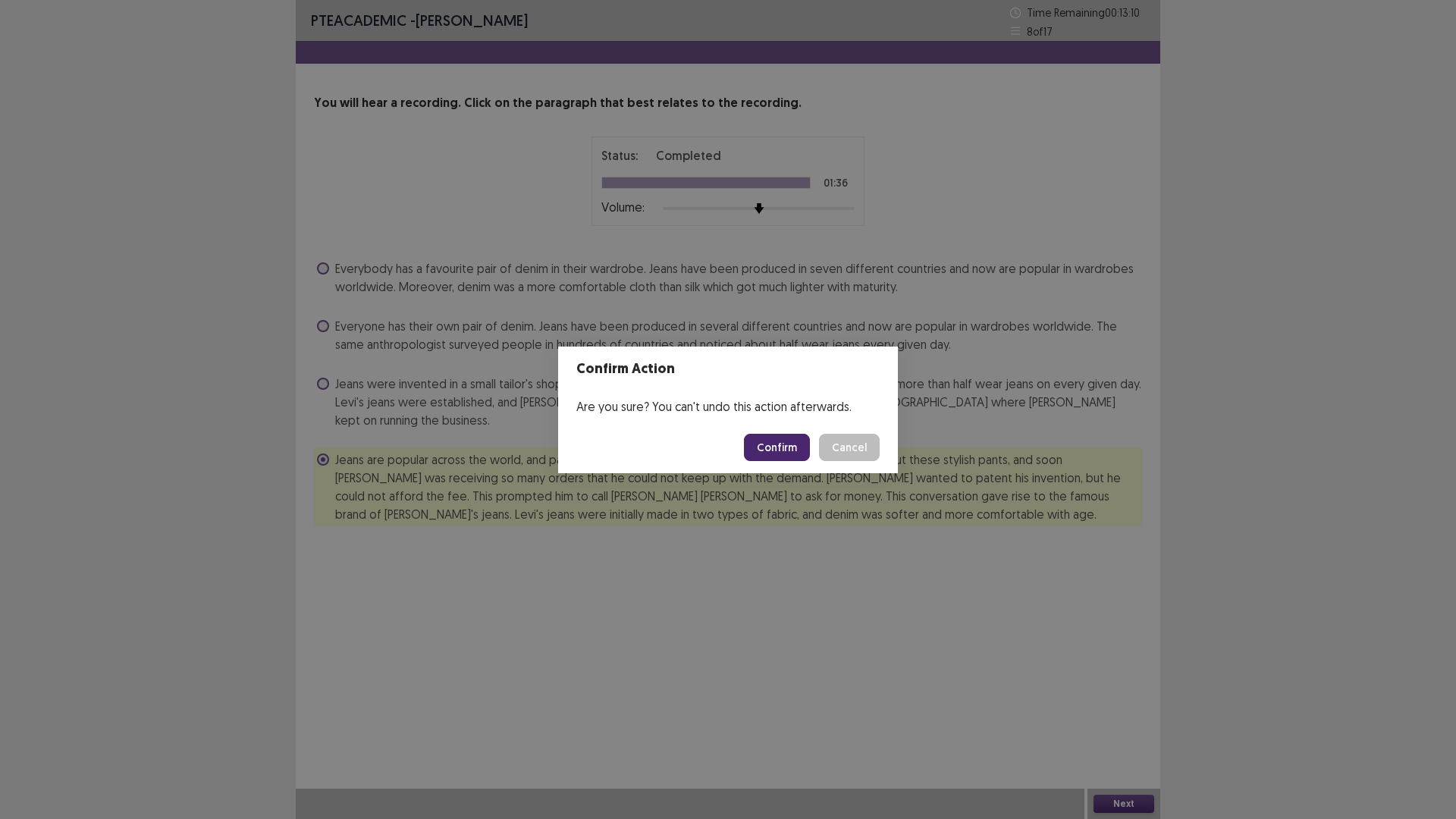
click at [750, 439] on button "Confirm" at bounding box center [776, 446] width 66 height 27
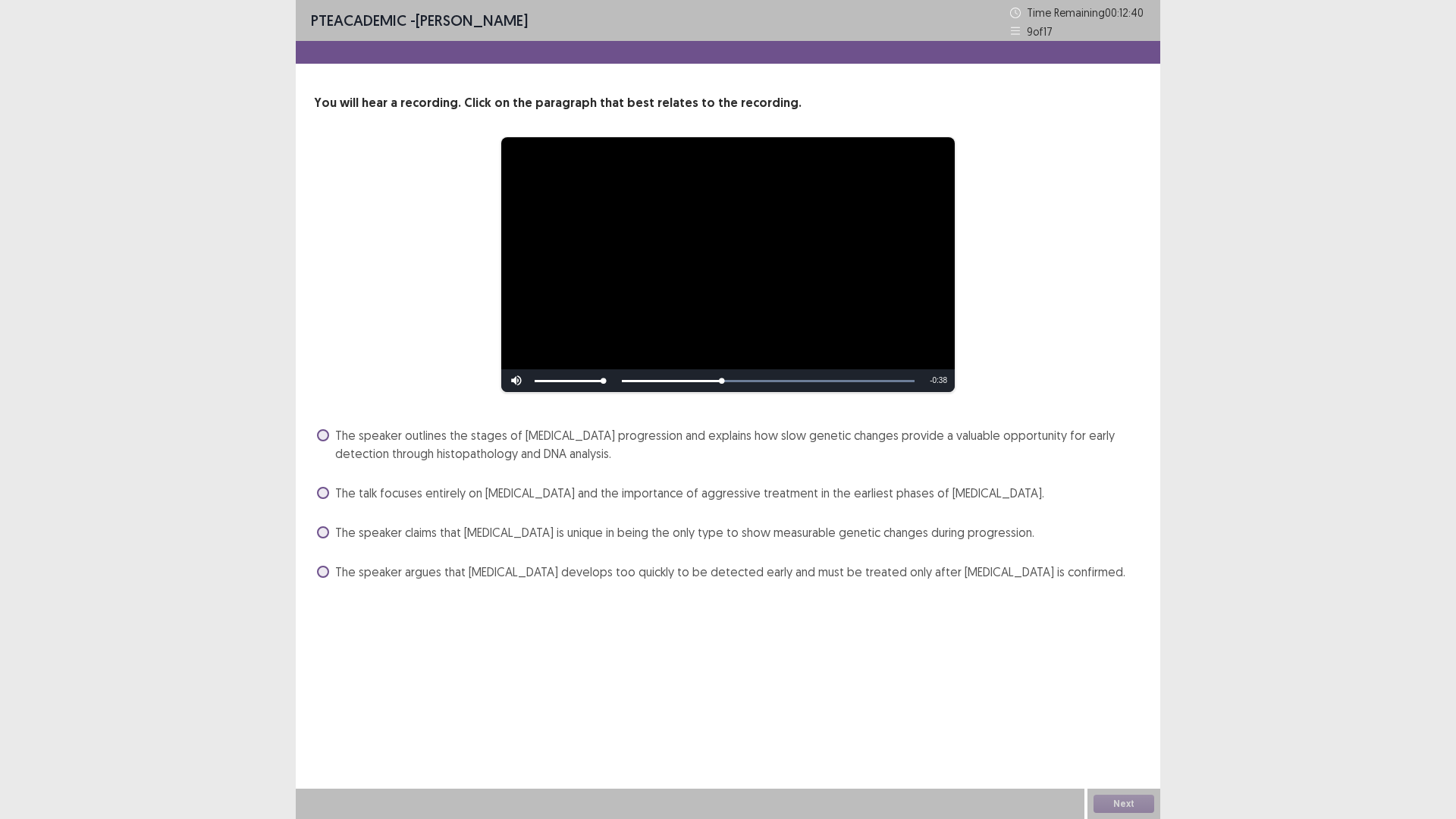
click at [428, 450] on span "The speaker outlines the stages of [MEDICAL_DATA] progression and explains how …" at bounding box center [738, 444] width 807 height 37
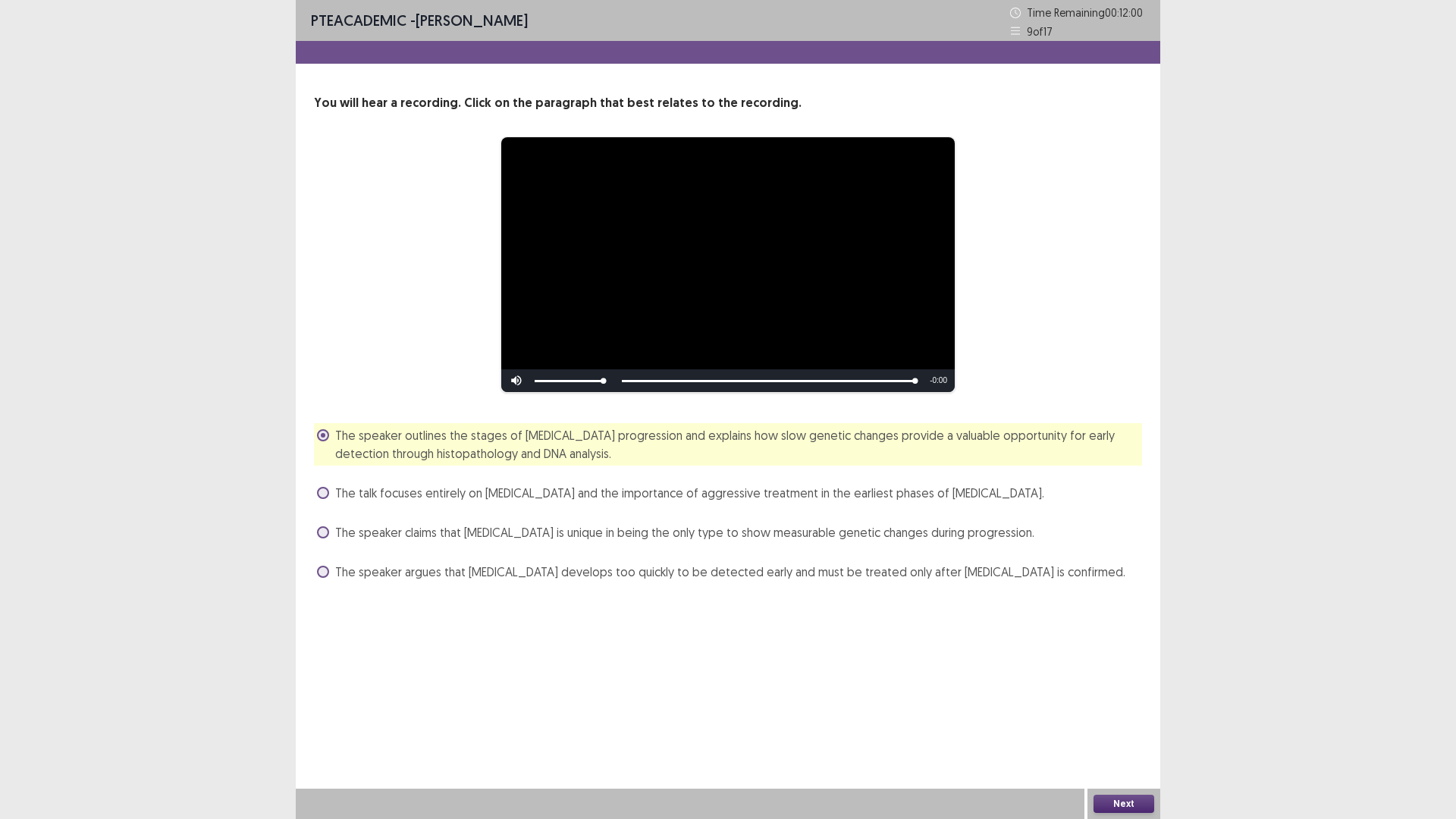
click at [1142, 695] on button "Next" at bounding box center [1123, 804] width 61 height 18
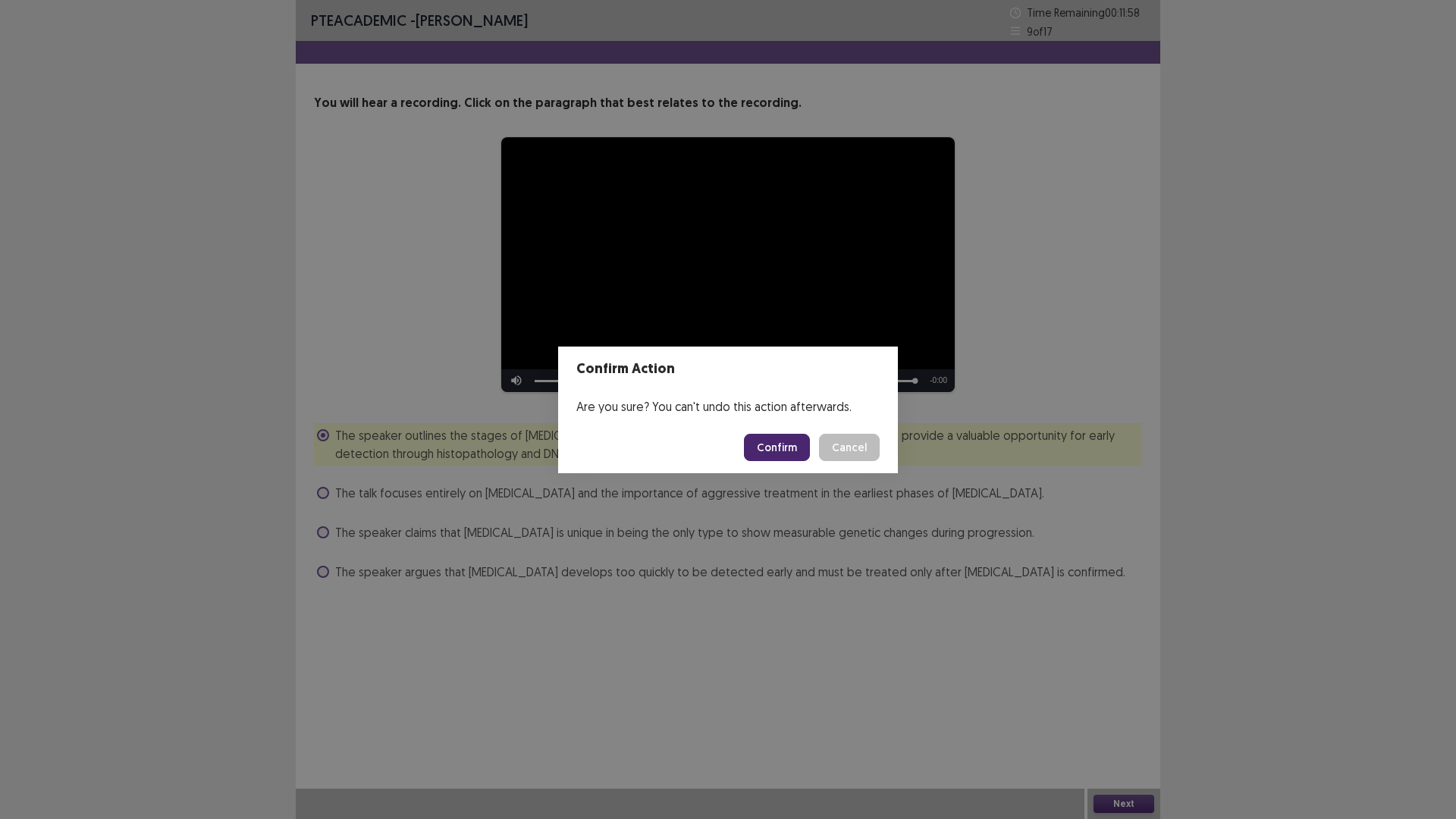
click at [772, 446] on button "Confirm" at bounding box center [776, 446] width 66 height 27
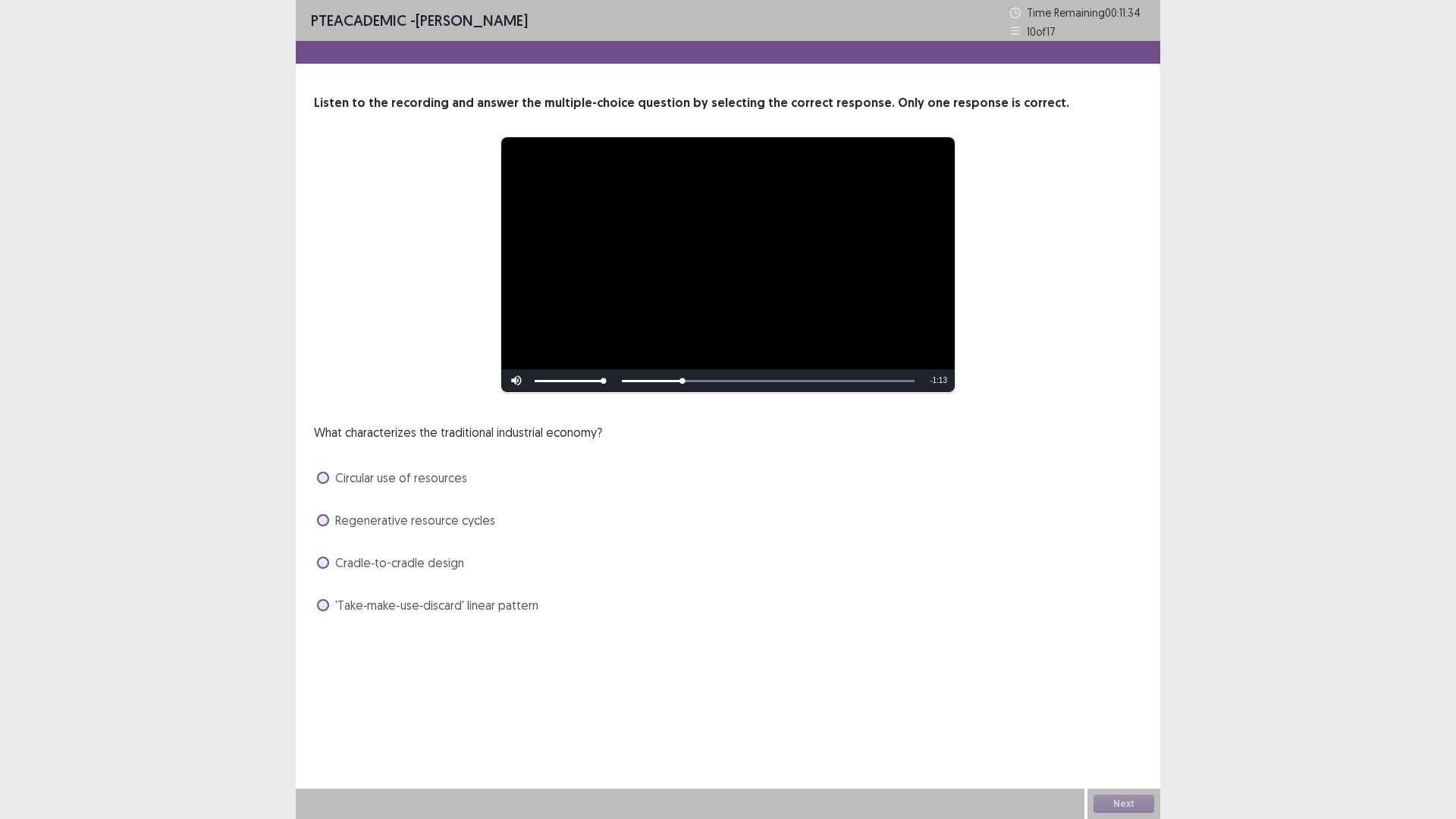
click at [436, 600] on span "'Take‑make‑use‑discard' linear pattern" at bounding box center [436, 605] width 203 height 18
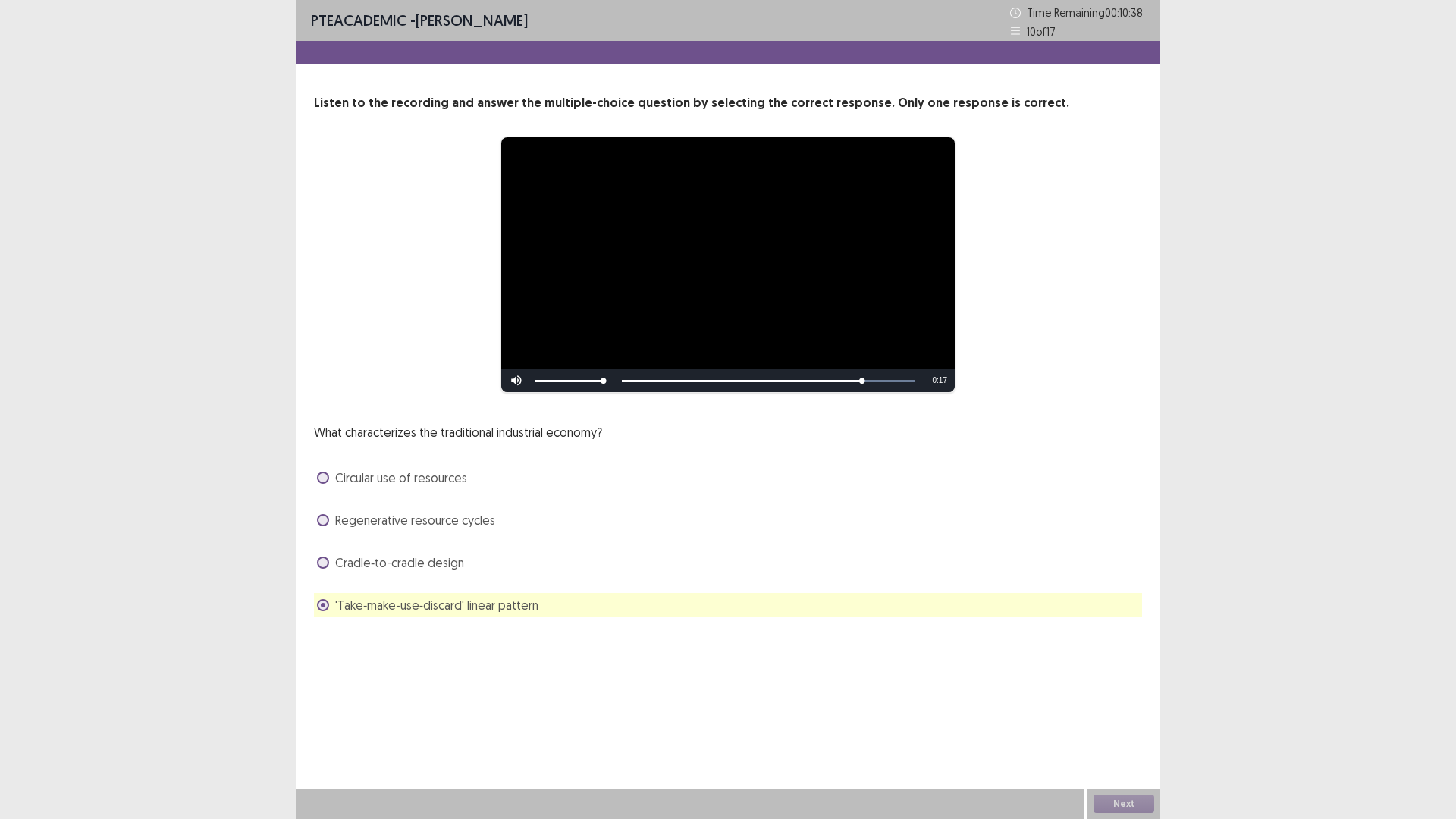
click at [437, 521] on span "Regenerative resource cycles" at bounding box center [414, 520] width 160 height 18
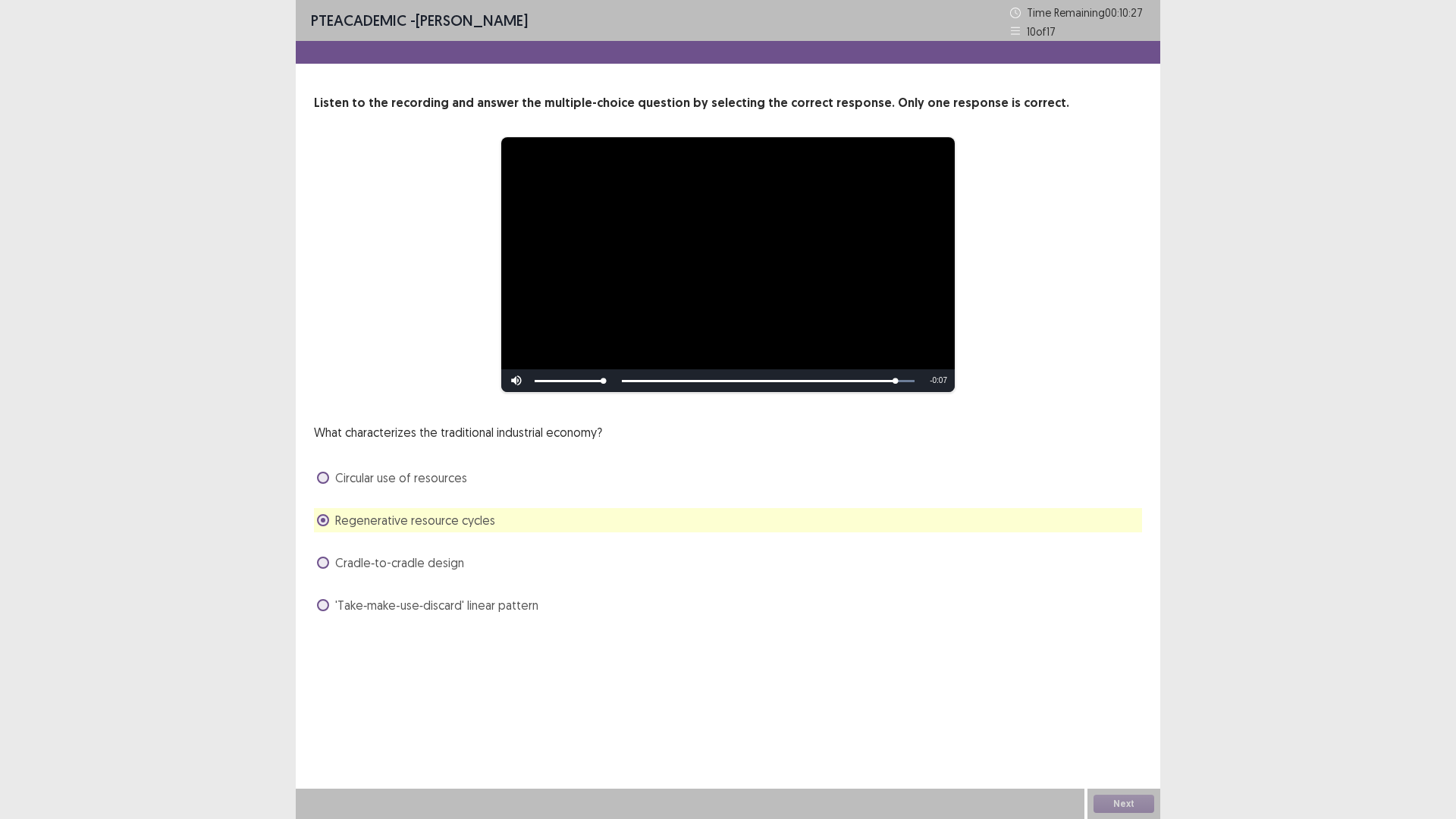
click at [423, 477] on span "Circular use of resources" at bounding box center [401, 477] width 132 height 18
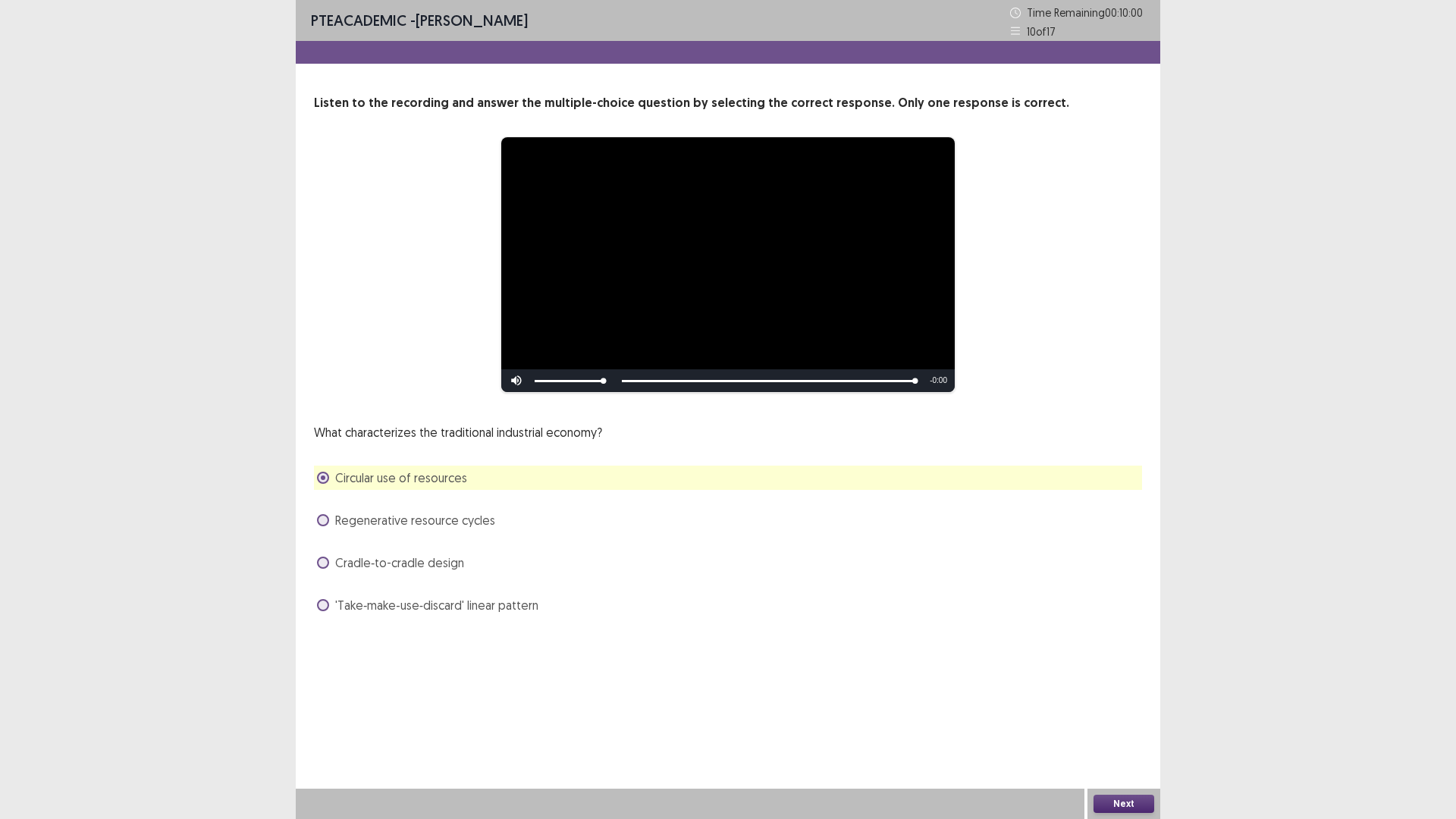
click at [350, 522] on span "Regenerative resource cycles" at bounding box center [414, 520] width 160 height 18
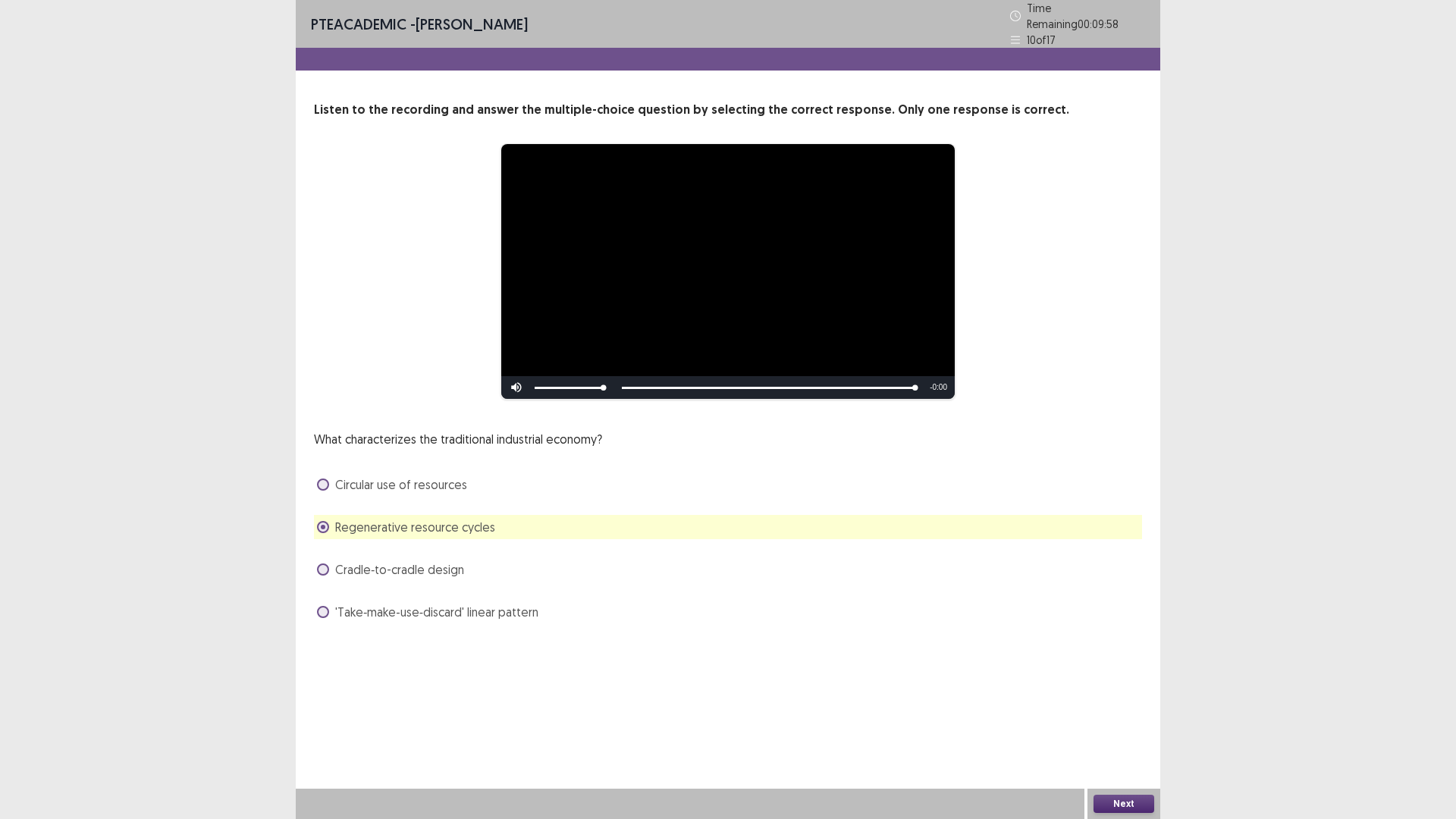
click at [1126, 695] on button "Next" at bounding box center [1123, 804] width 61 height 18
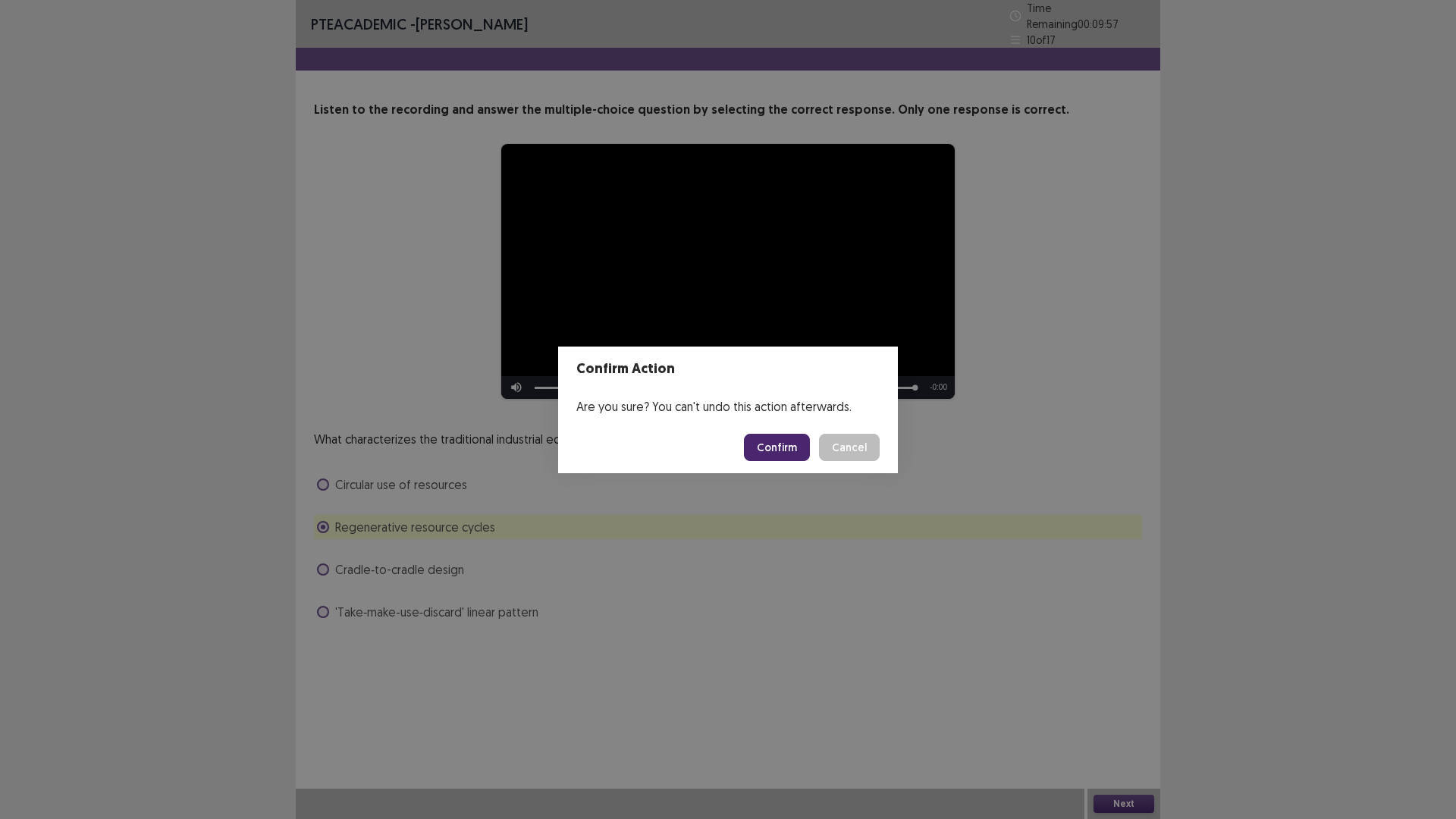
click at [767, 441] on button "Confirm" at bounding box center [776, 446] width 66 height 27
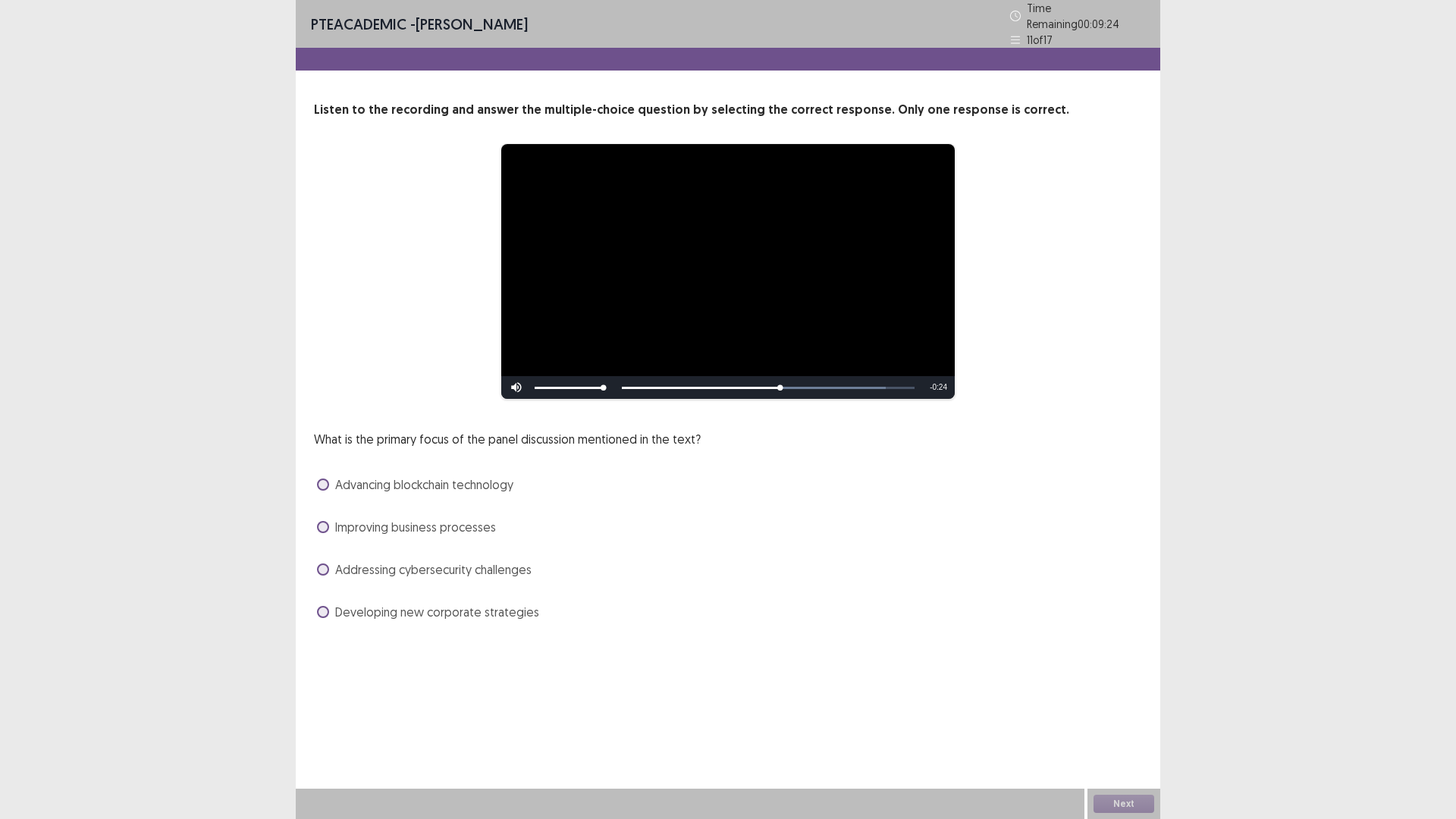
click at [439, 568] on span "Addressing cybersecurity challenges" at bounding box center [433, 570] width 197 height 18
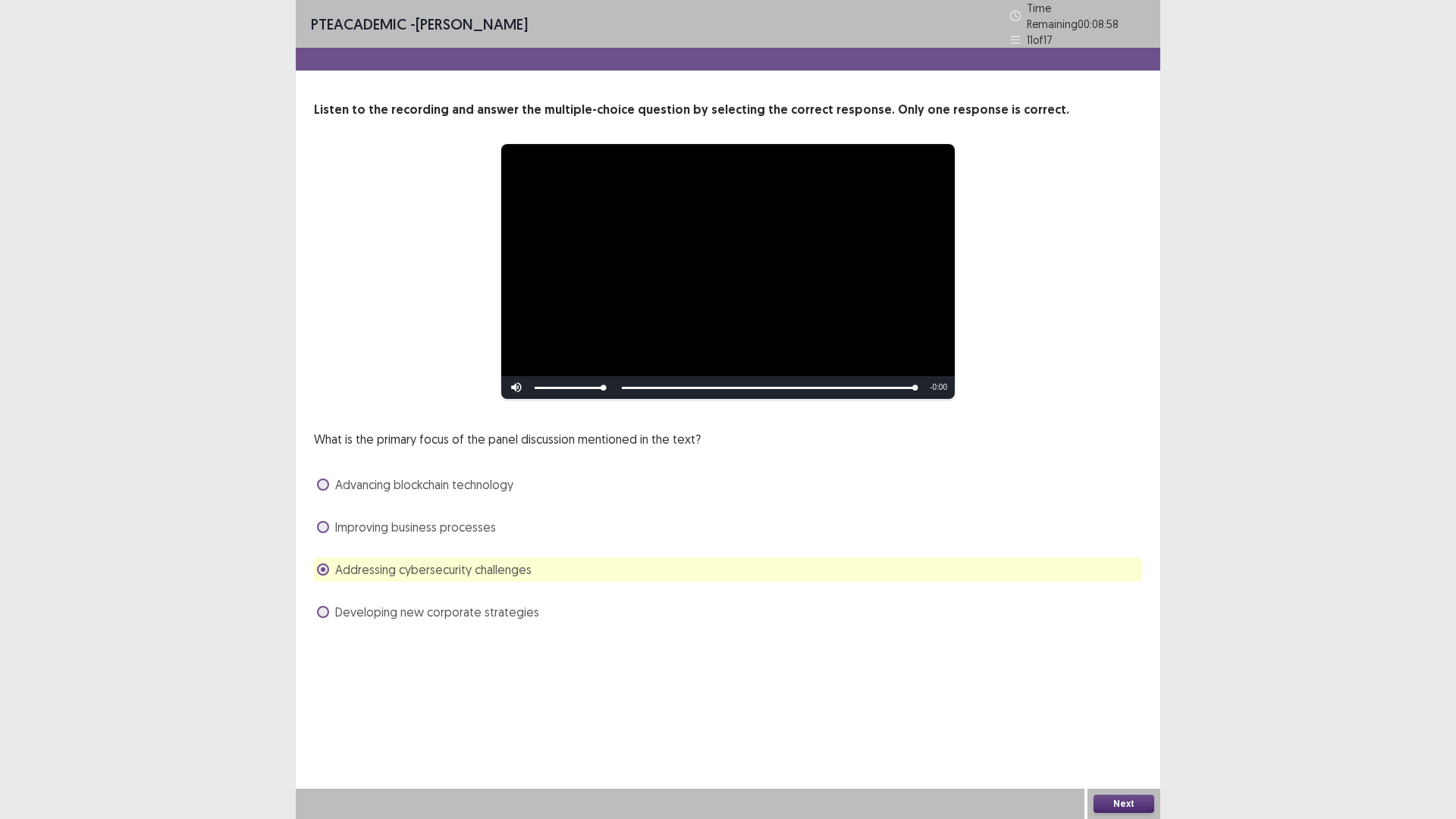
click at [1135, 695] on button "Next" at bounding box center [1123, 804] width 61 height 18
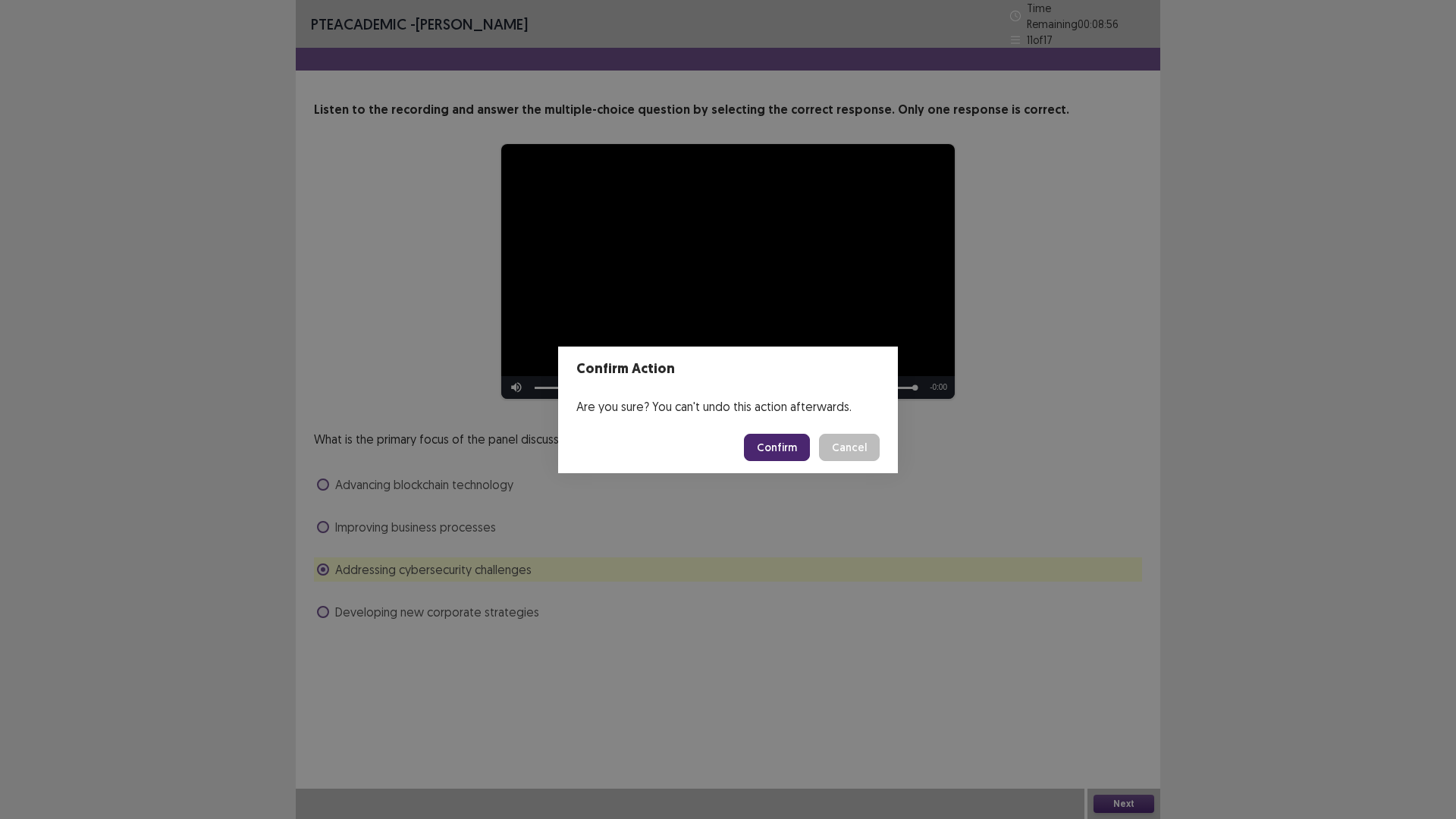
click at [766, 437] on button "Confirm" at bounding box center [776, 446] width 66 height 27
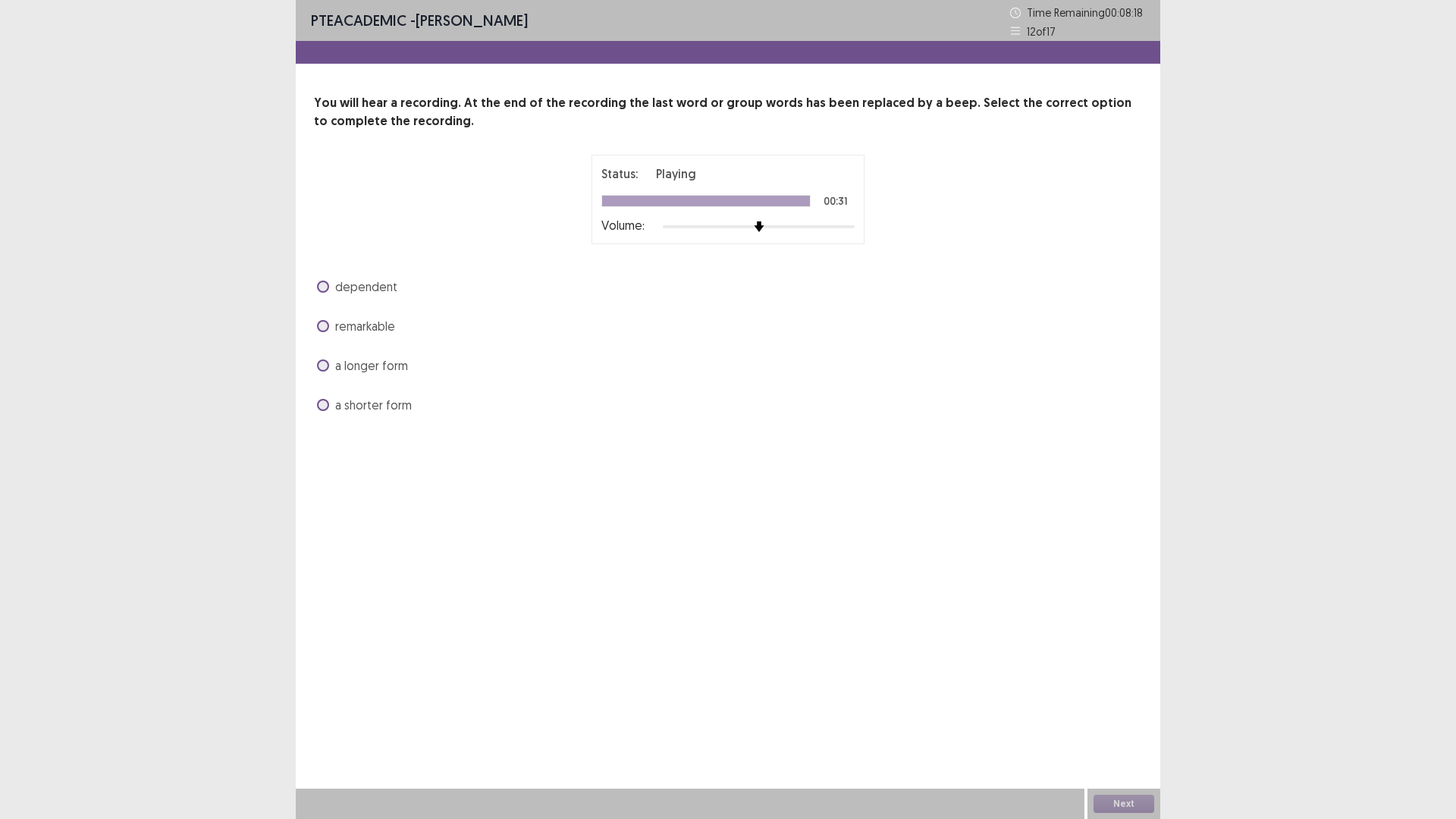
click at [382, 368] on span "a longer form" at bounding box center [371, 366] width 73 height 18
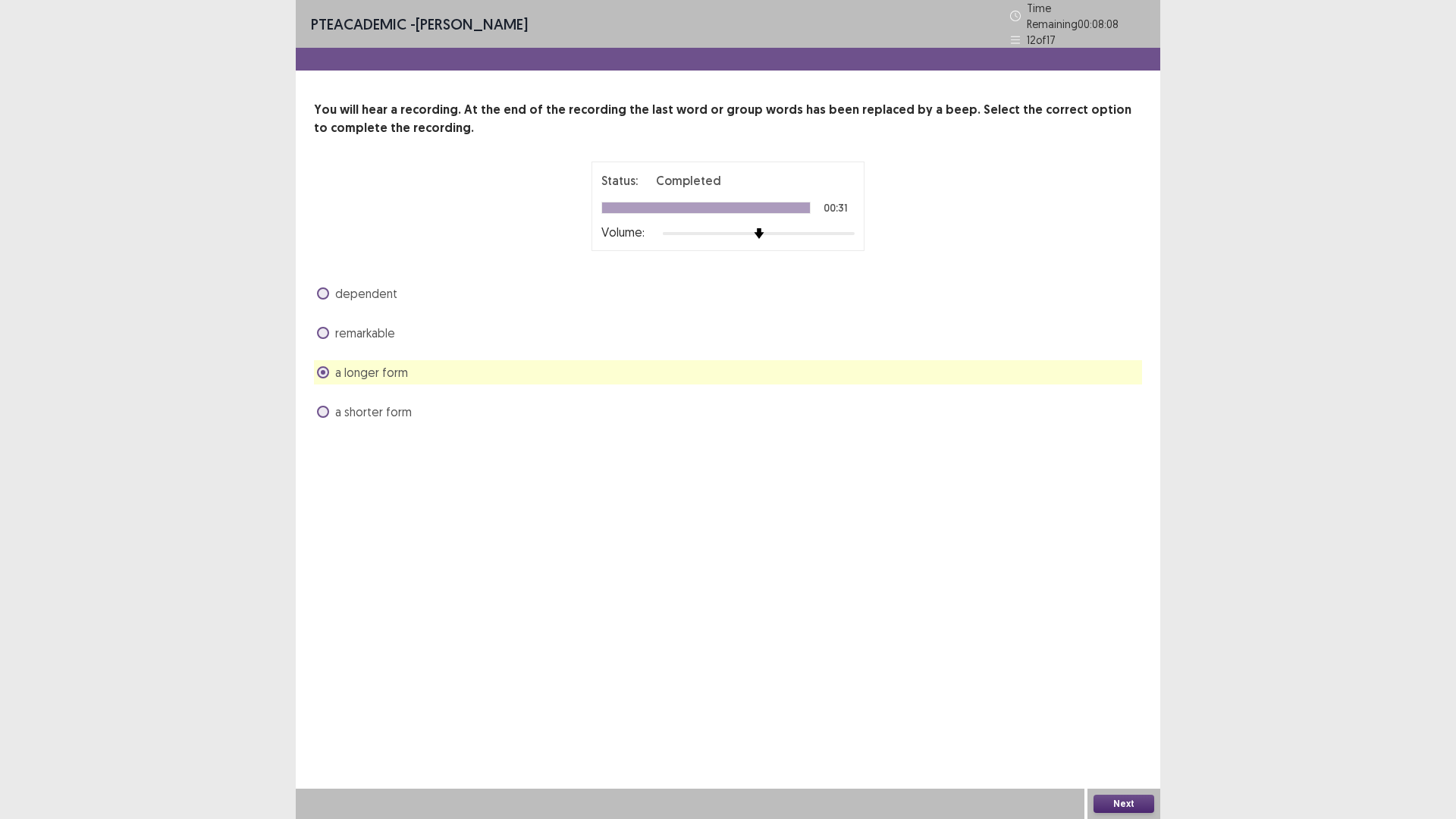
click at [1106, 695] on button "Next" at bounding box center [1123, 804] width 61 height 18
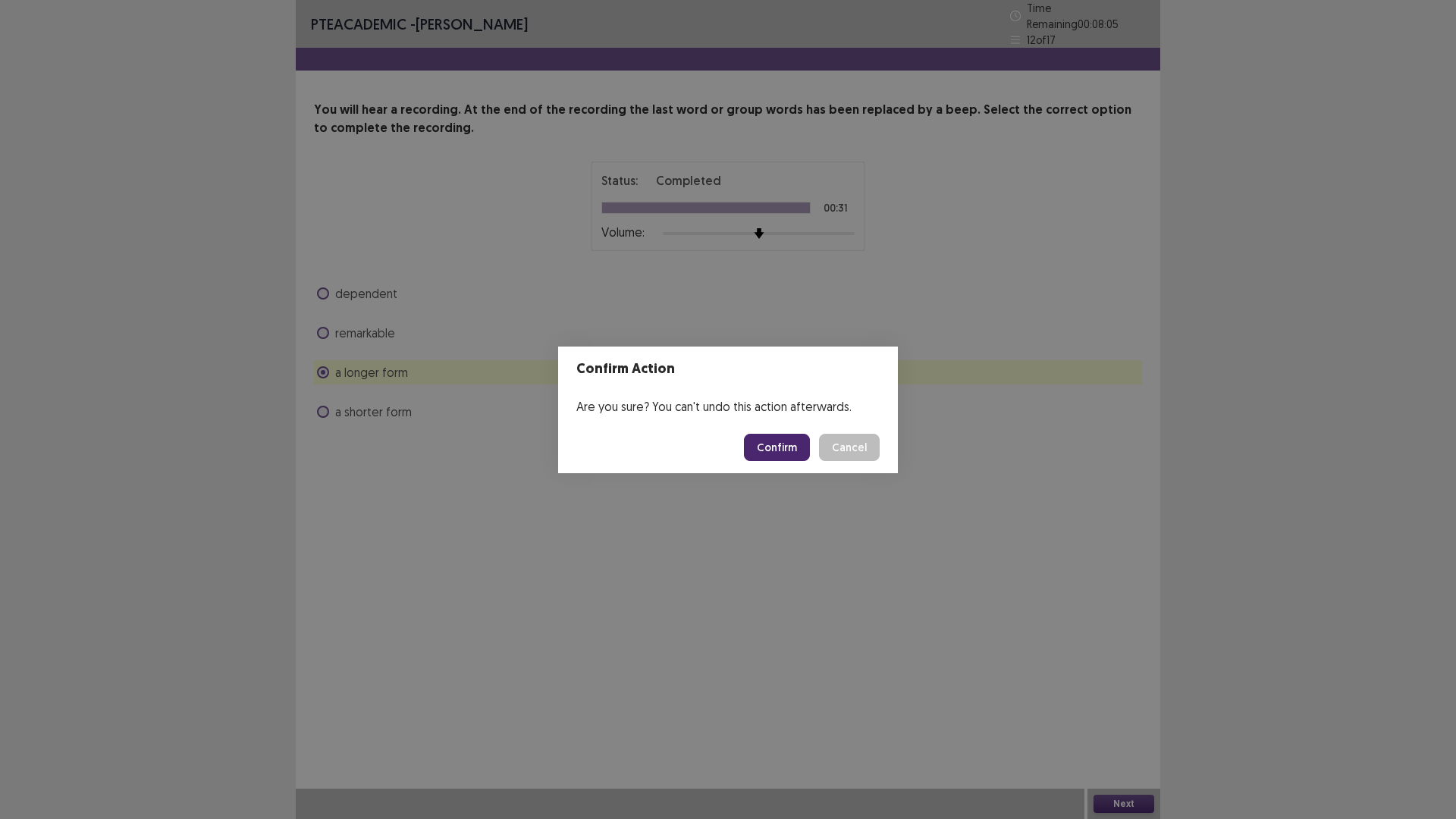
click at [758, 454] on button "Confirm" at bounding box center [776, 446] width 66 height 27
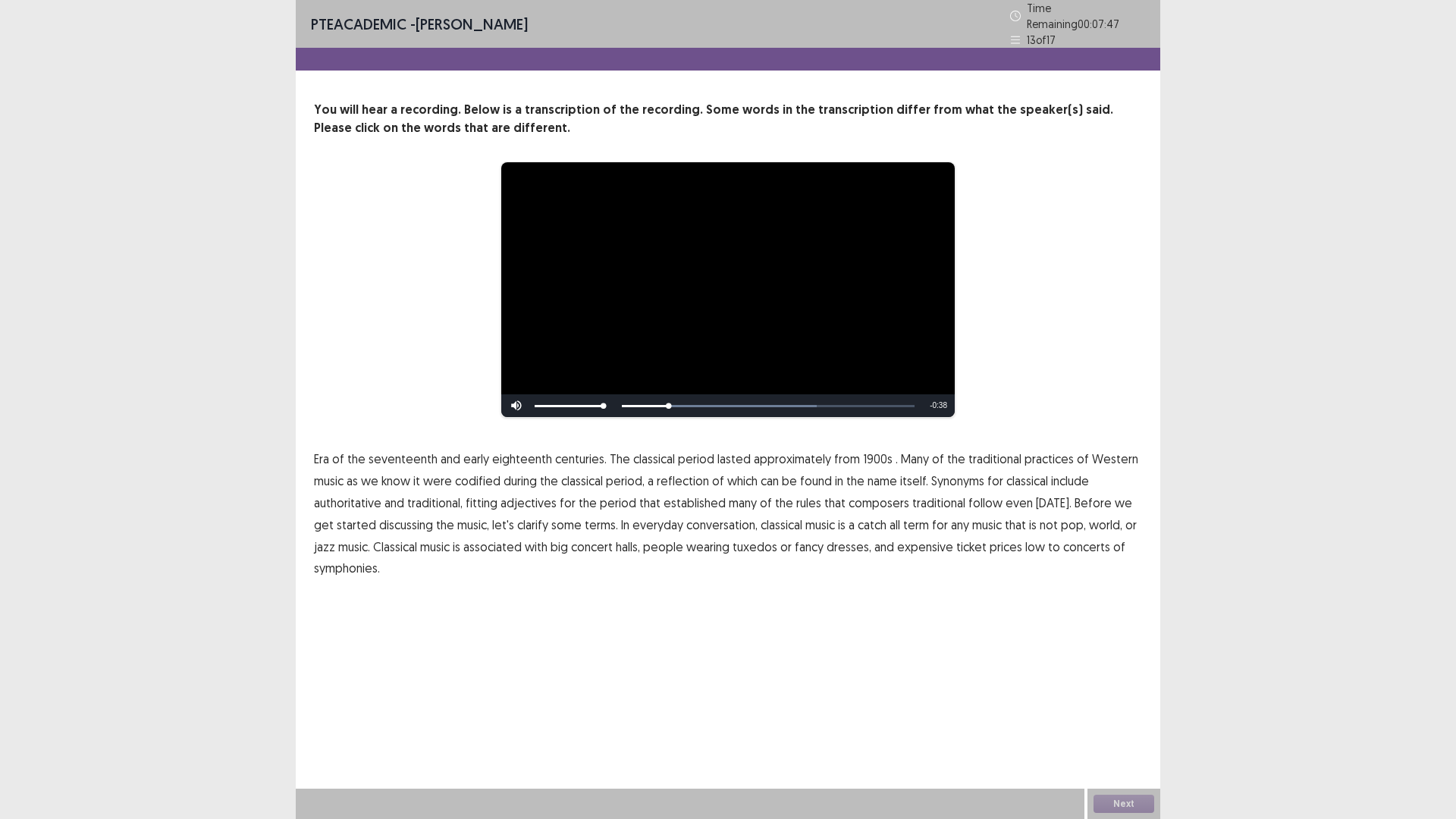
click at [865, 451] on span "1900s" at bounding box center [878, 458] width 30 height 18
click at [938, 500] on span "traditional" at bounding box center [938, 503] width 53 height 18
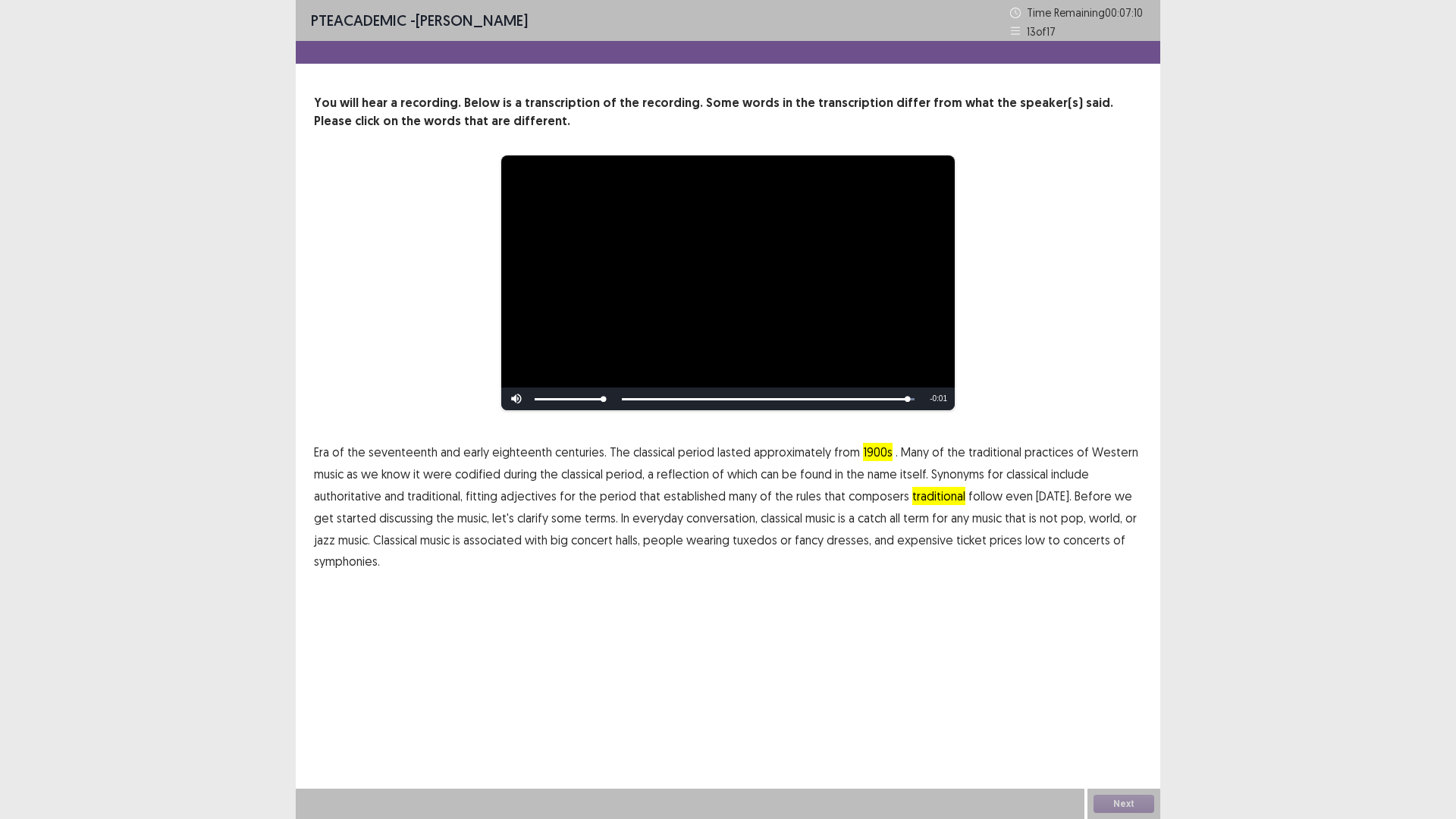
click at [1025, 543] on span "low" at bounding box center [1035, 540] width 20 height 18
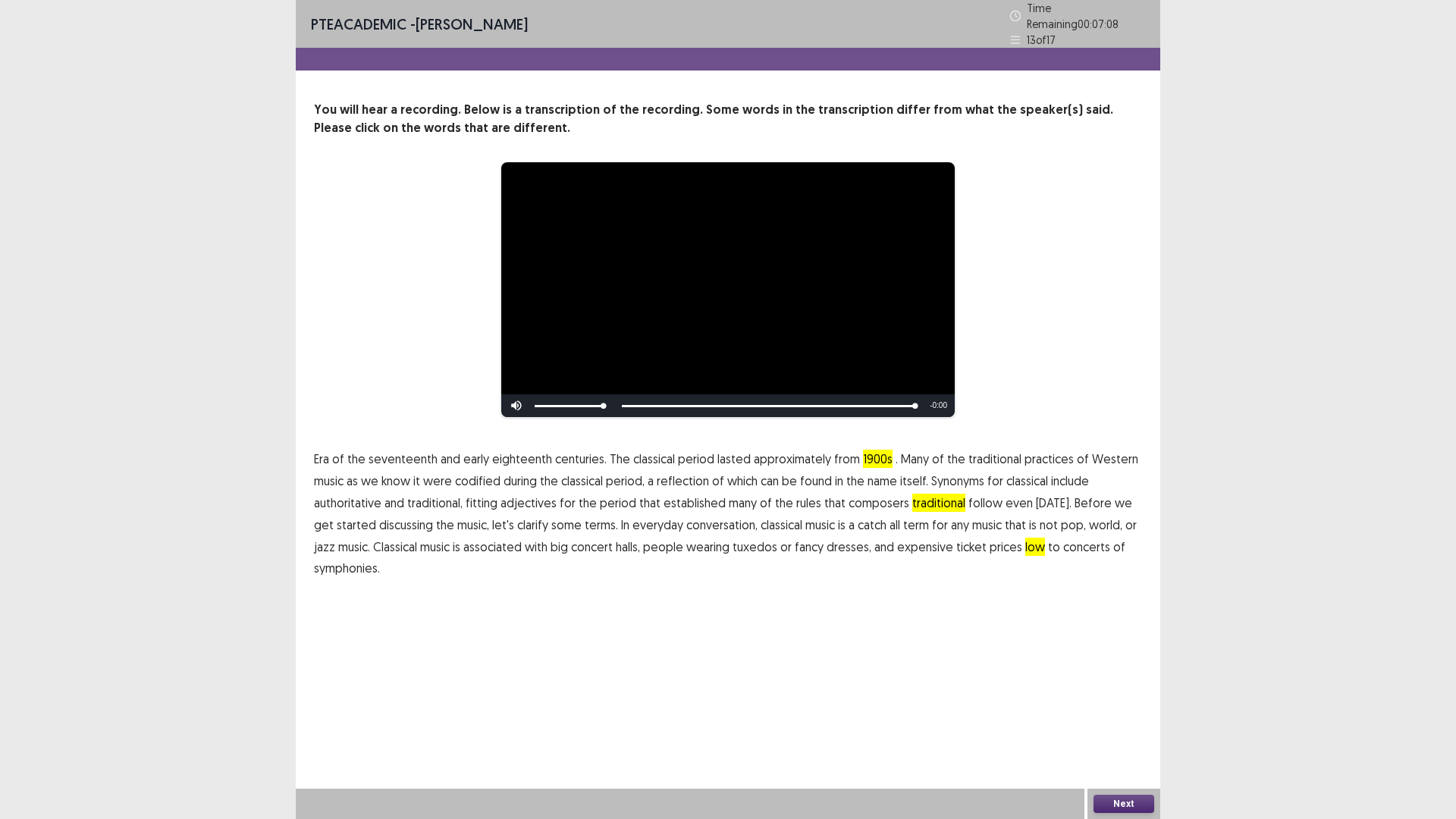
click at [365, 563] on span "symphonies." at bounding box center [347, 568] width 66 height 18
click at [370, 565] on span "symphonies." at bounding box center [347, 568] width 66 height 18
click at [1139, 695] on button "Next" at bounding box center [1123, 804] width 61 height 18
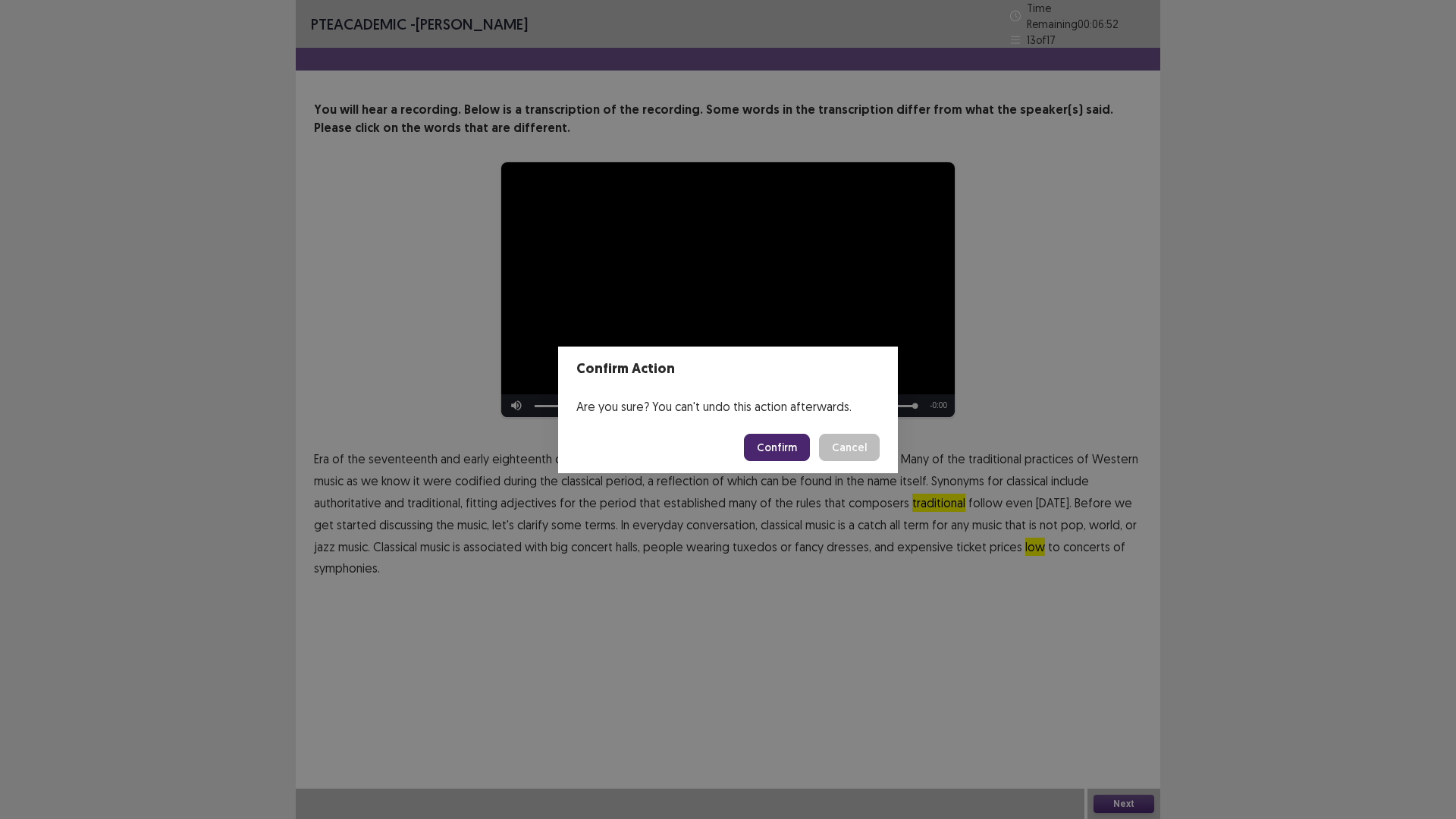
click at [785, 441] on button "Confirm" at bounding box center [776, 446] width 66 height 27
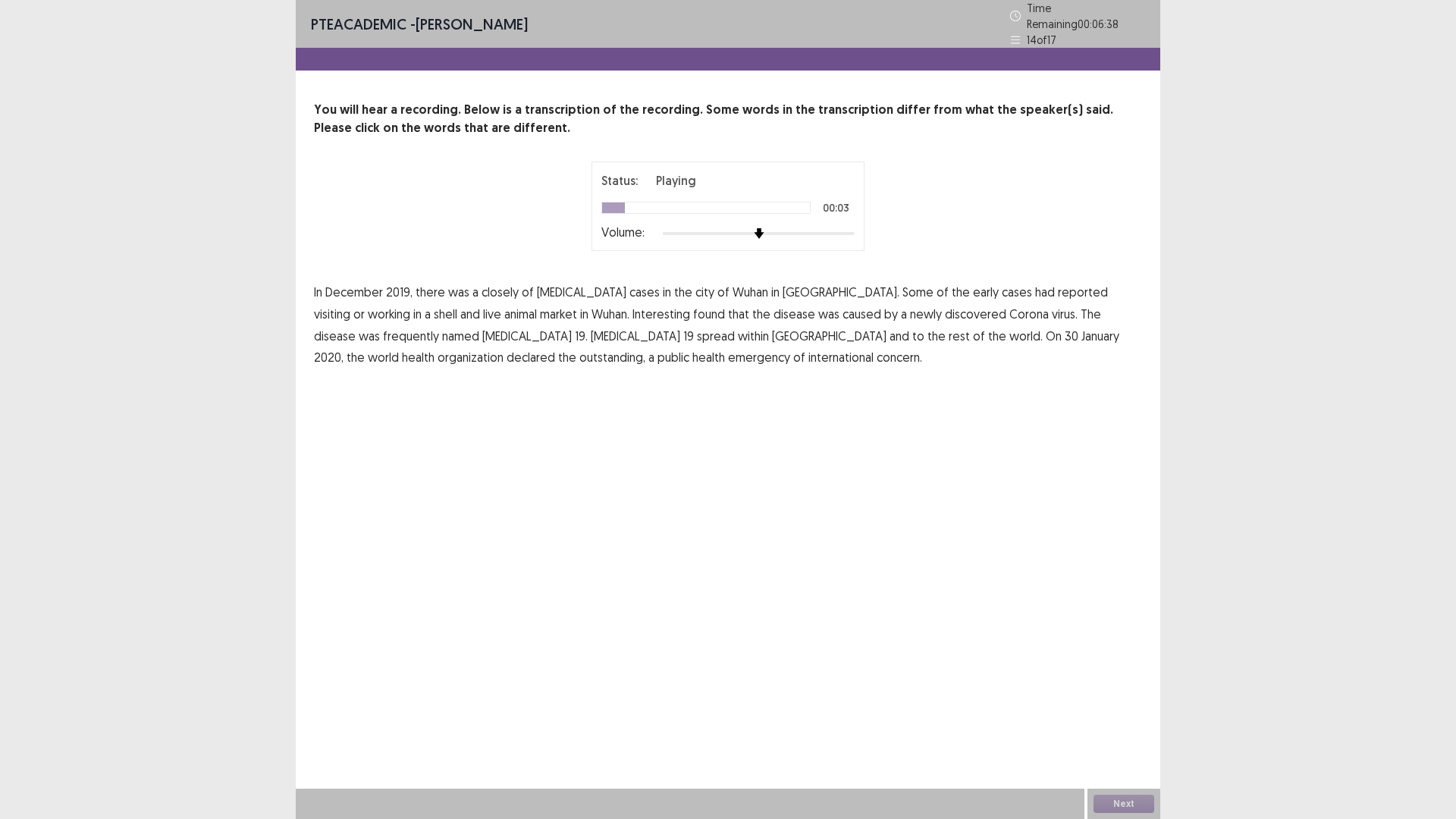
click at [506, 285] on span "closely" at bounding box center [499, 292] width 37 height 18
click at [566, 286] on span "[MEDICAL_DATA]" at bounding box center [581, 292] width 89 height 18
click at [457, 305] on span "shell" at bounding box center [445, 314] width 24 height 18
click at [632, 308] on span "Interesting" at bounding box center [661, 314] width 58 height 18
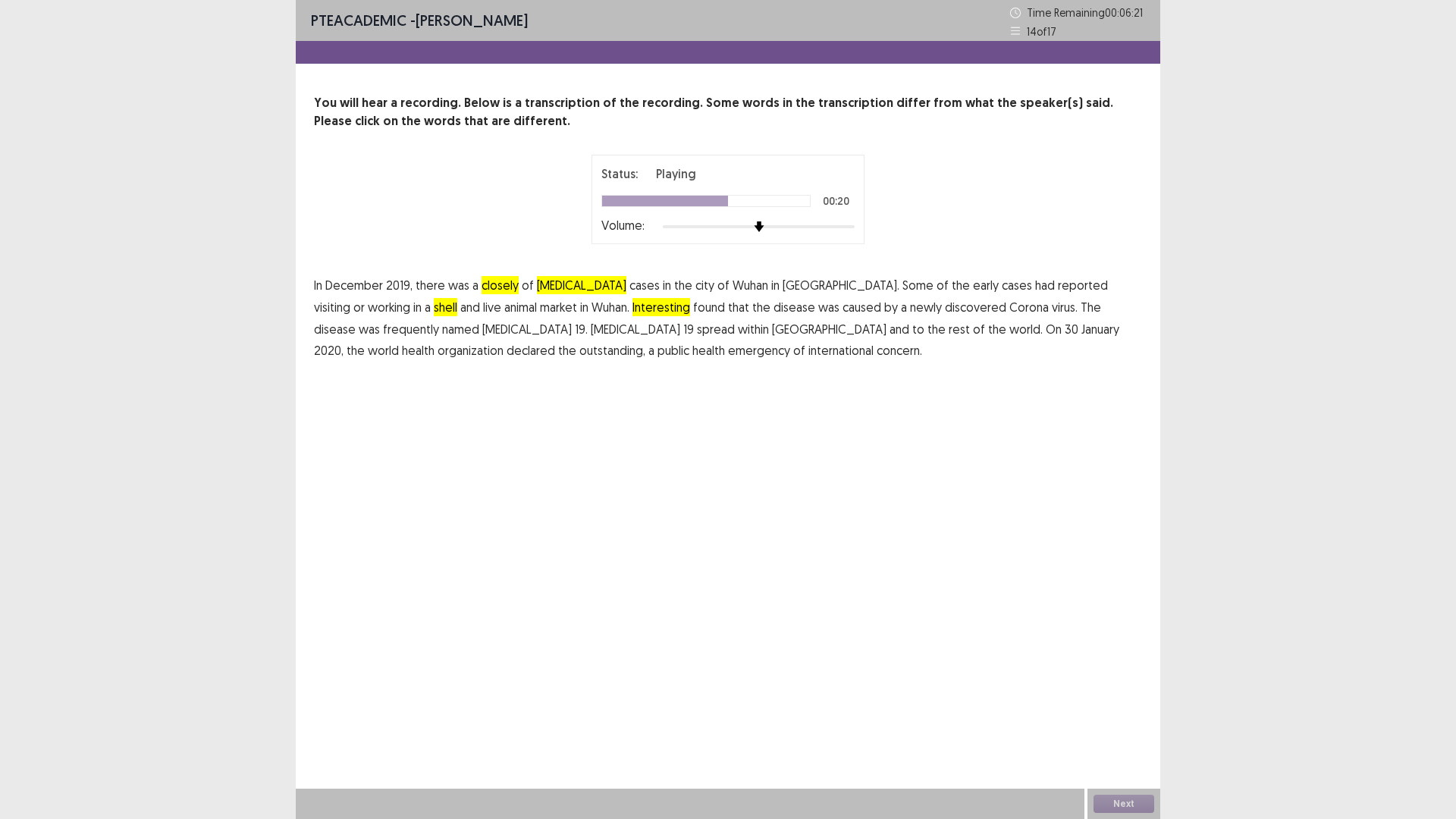
click at [439, 320] on span "frequently" at bounding box center [410, 329] width 56 height 18
click at [645, 341] on span "outstanding," at bounding box center [612, 350] width 66 height 18
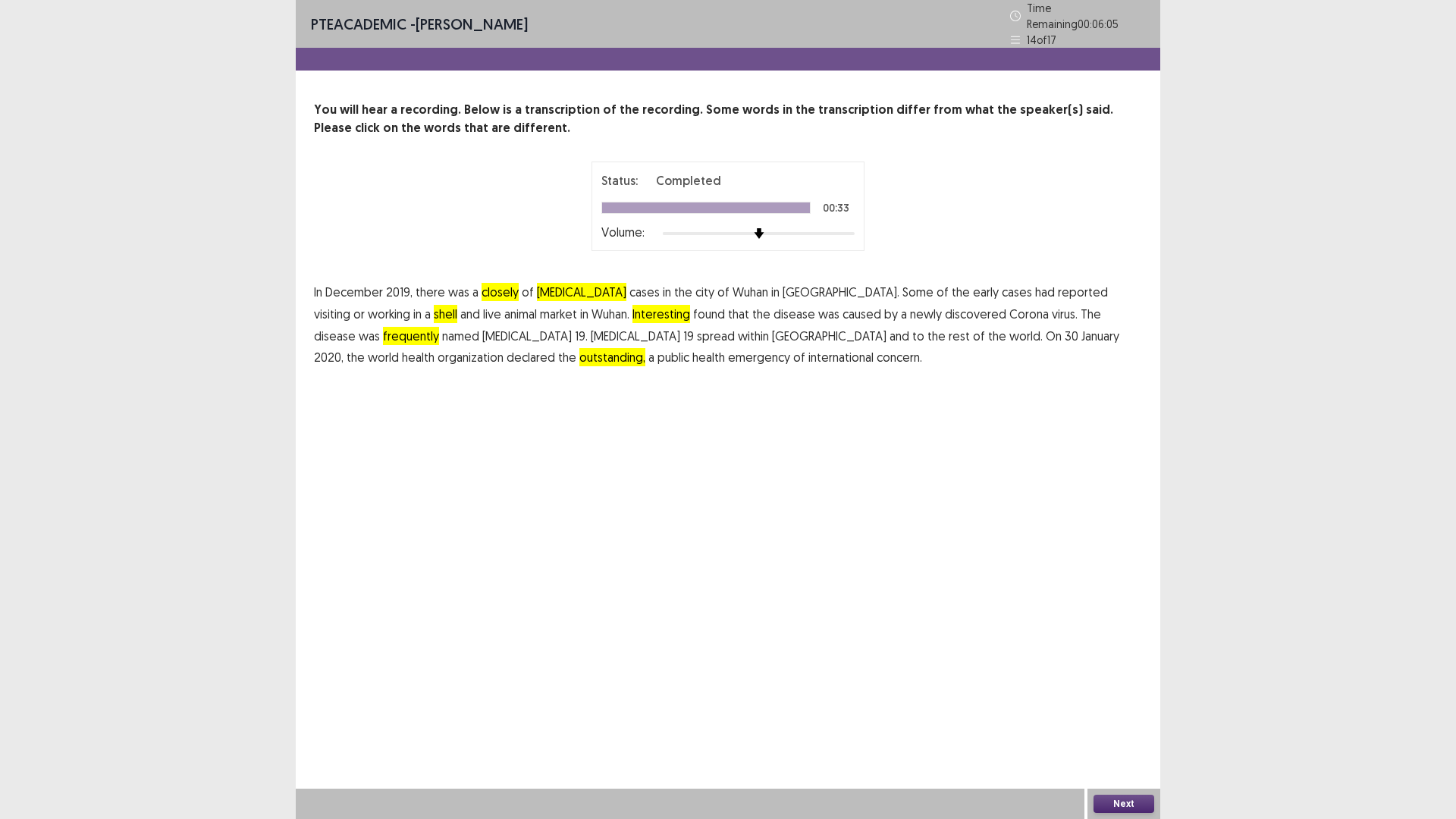
click at [1136, 695] on button "Next" at bounding box center [1123, 804] width 61 height 18
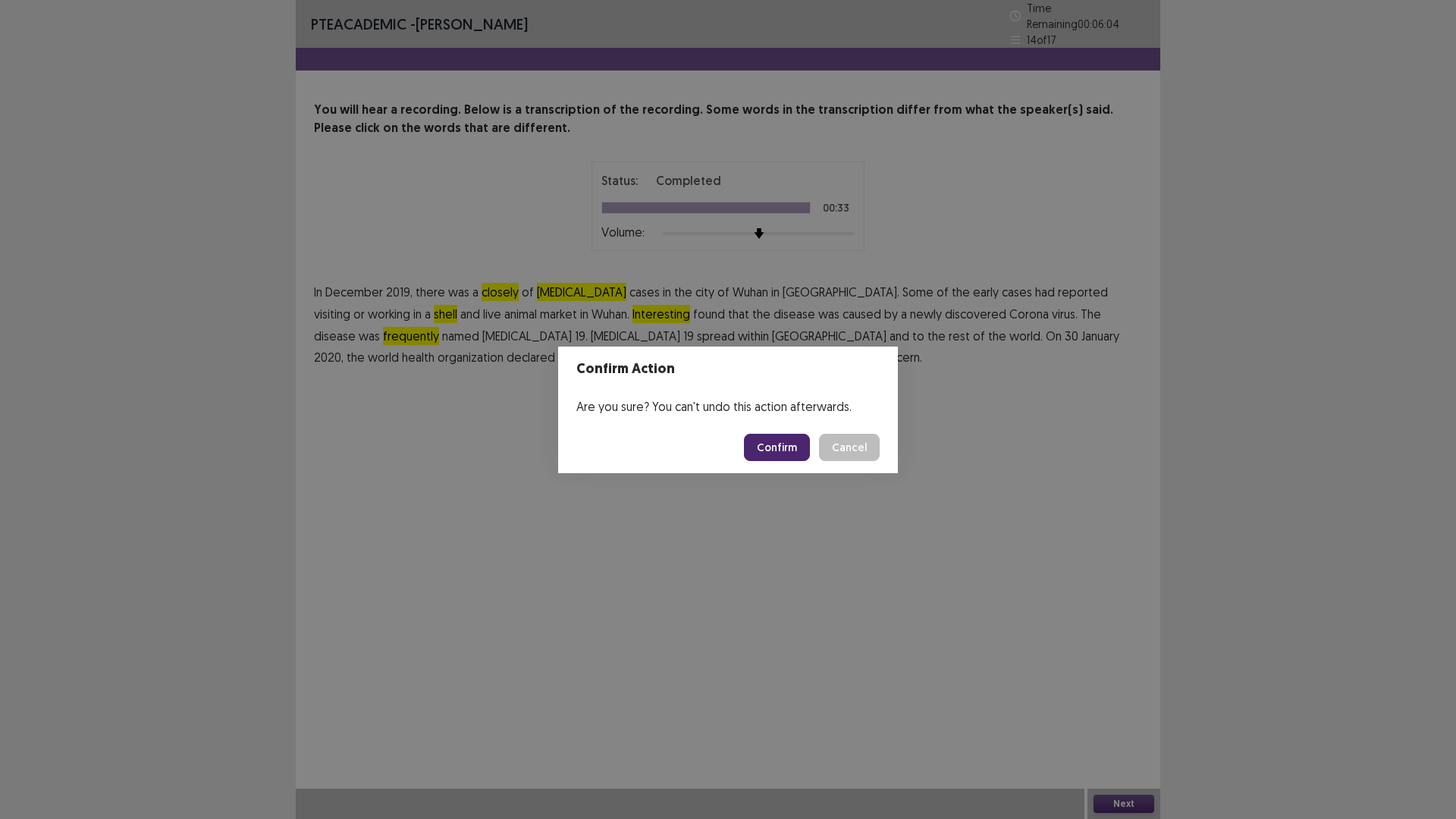
click at [785, 449] on button "Confirm" at bounding box center [776, 446] width 66 height 27
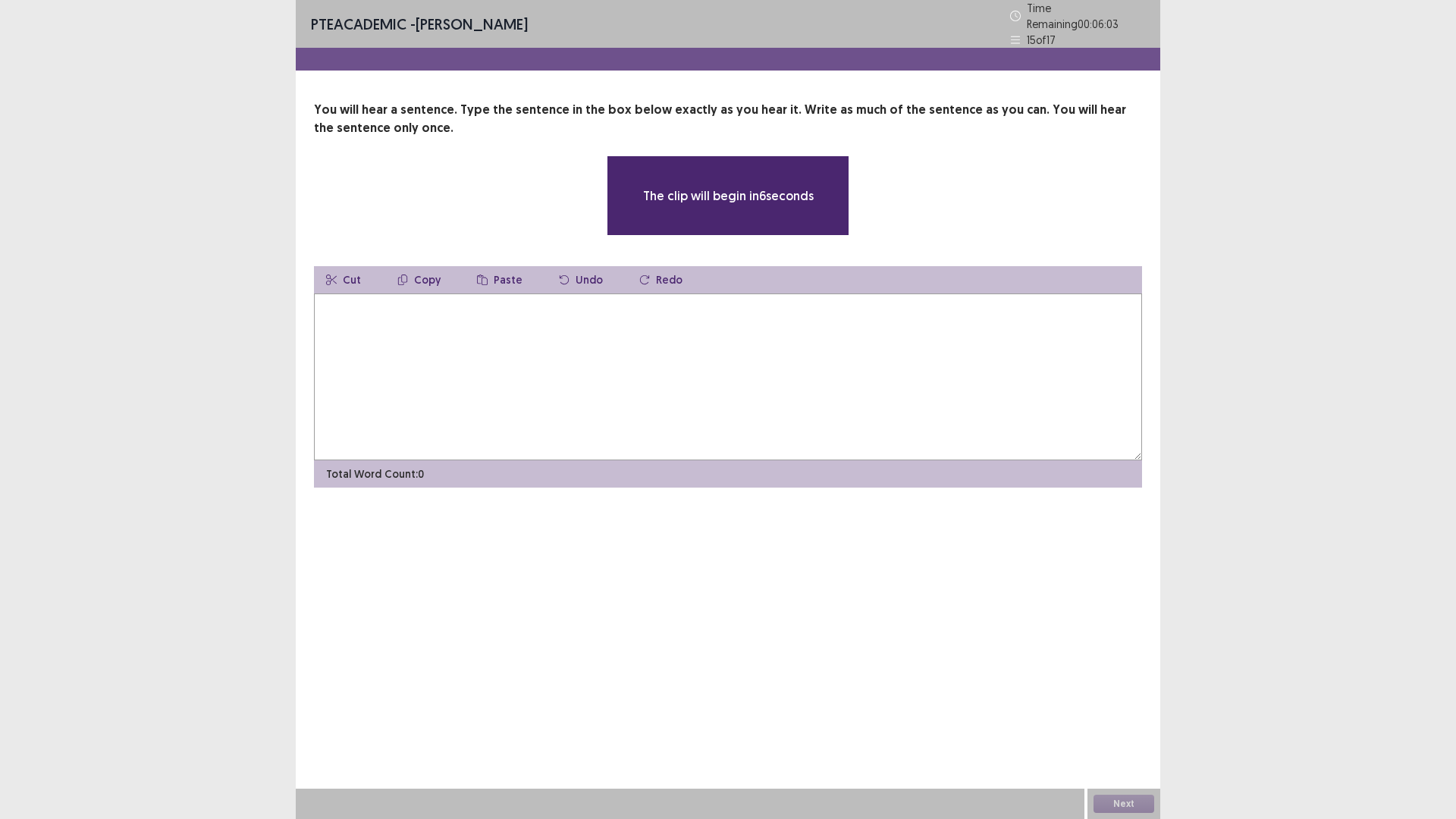
click at [783, 398] on textarea at bounding box center [728, 377] width 828 height 167
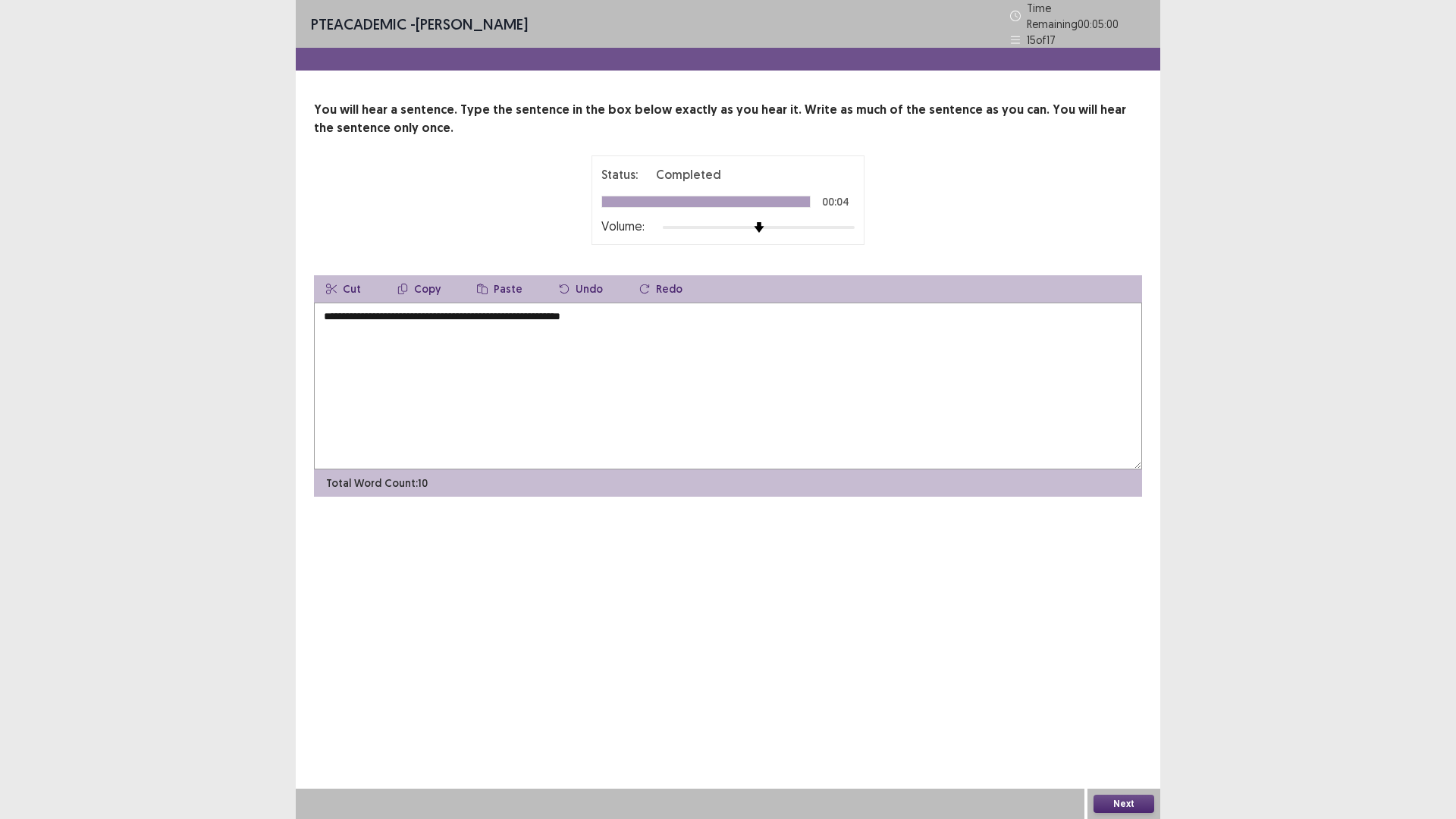
click at [376, 310] on textarea "**********" at bounding box center [728, 386] width 828 height 167
click at [381, 311] on textarea "**********" at bounding box center [728, 386] width 828 height 167
click at [630, 312] on textarea "**********" at bounding box center [728, 386] width 828 height 167
type textarea "**********"
click at [1123, 695] on button "Next" at bounding box center [1123, 804] width 61 height 18
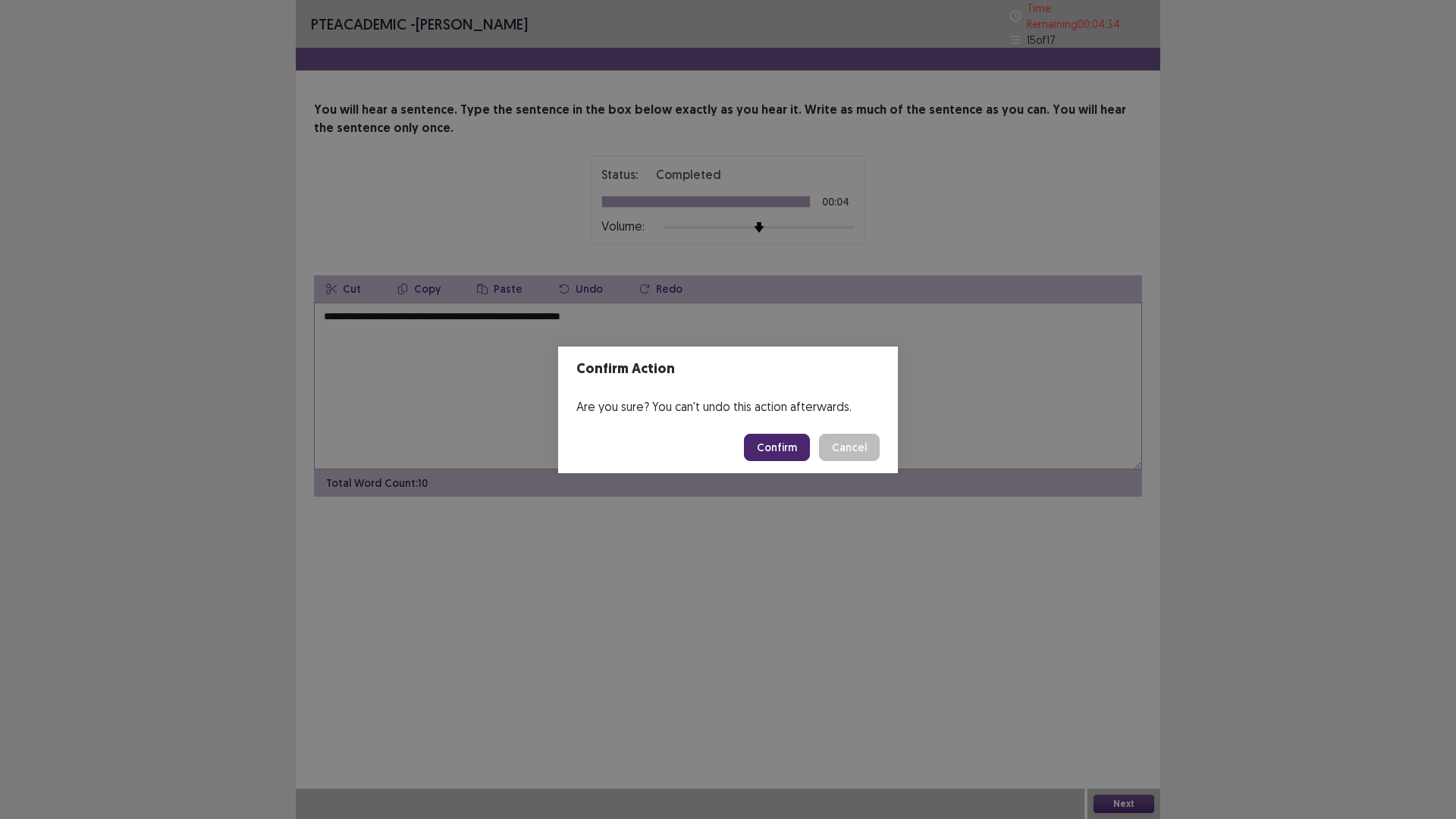
click at [762, 449] on button "Confirm" at bounding box center [776, 446] width 66 height 27
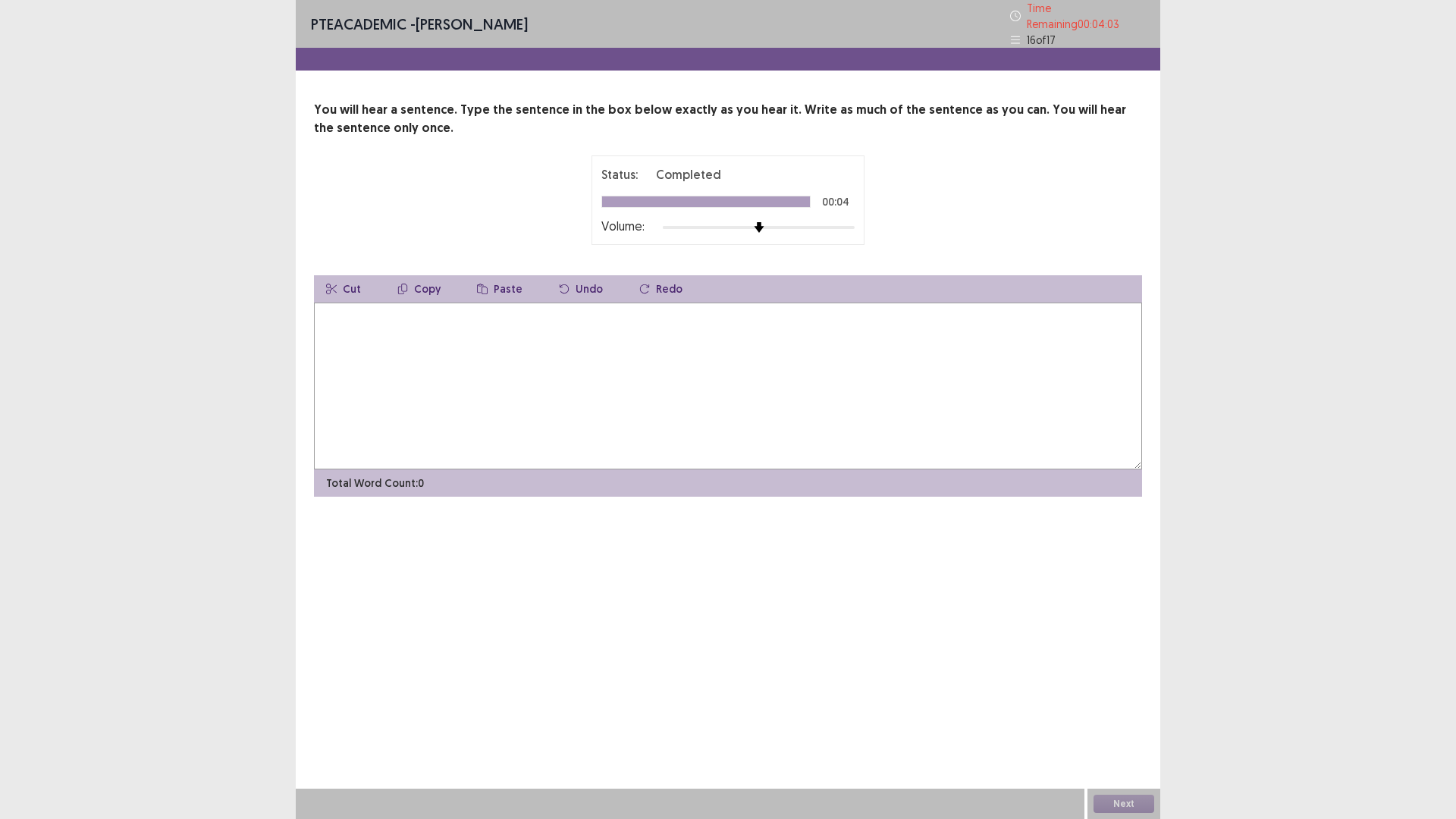
click at [369, 337] on textarea at bounding box center [728, 386] width 828 height 167
click at [379, 311] on textarea "**********" at bounding box center [728, 386] width 828 height 167
click at [402, 306] on textarea "**********" at bounding box center [728, 386] width 828 height 167
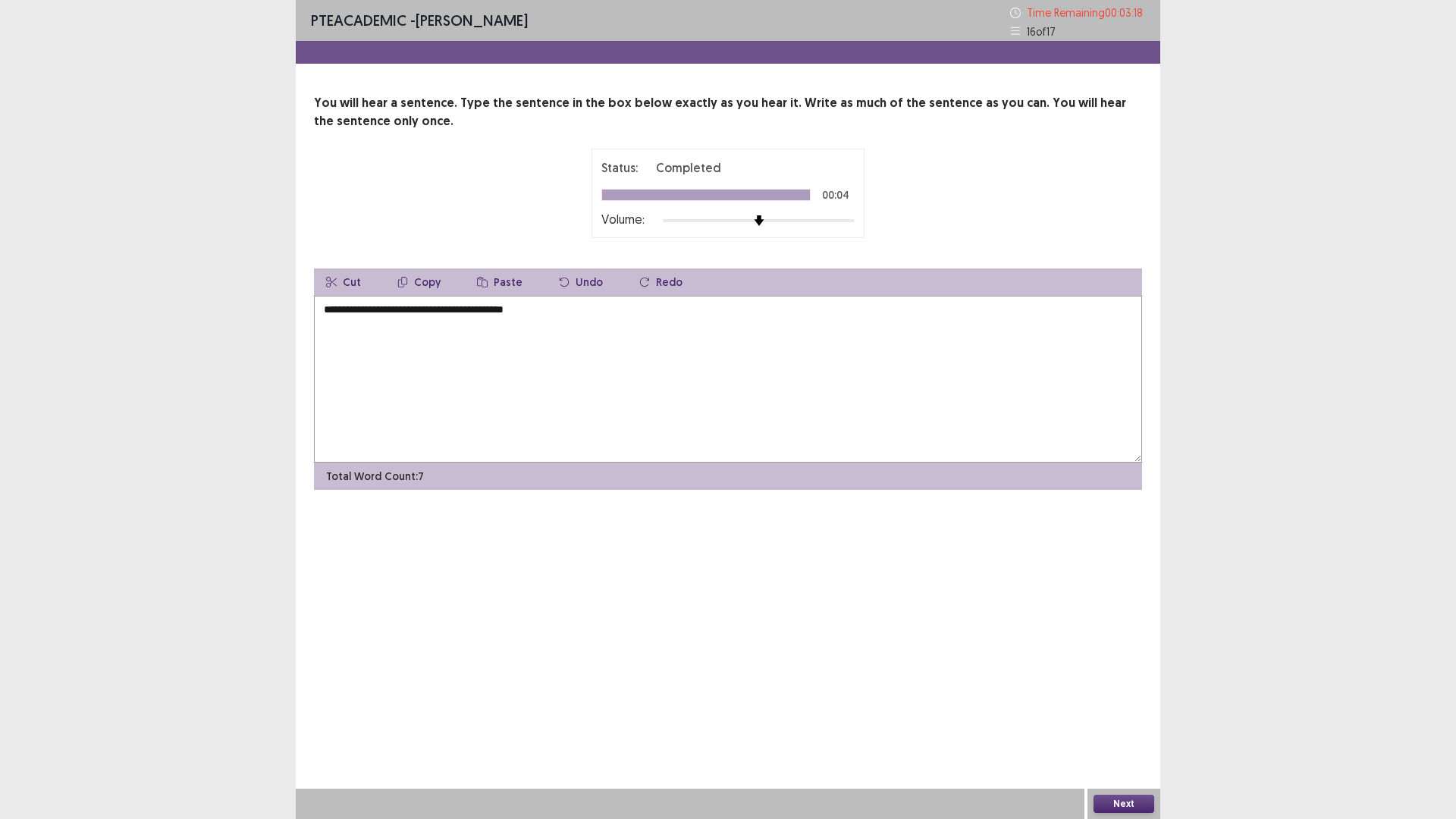
click at [478, 311] on textarea "**********" at bounding box center [728, 380] width 828 height 167
click at [512, 309] on textarea "**********" at bounding box center [728, 380] width 828 height 167
click at [514, 310] on textarea "**********" at bounding box center [728, 380] width 828 height 167
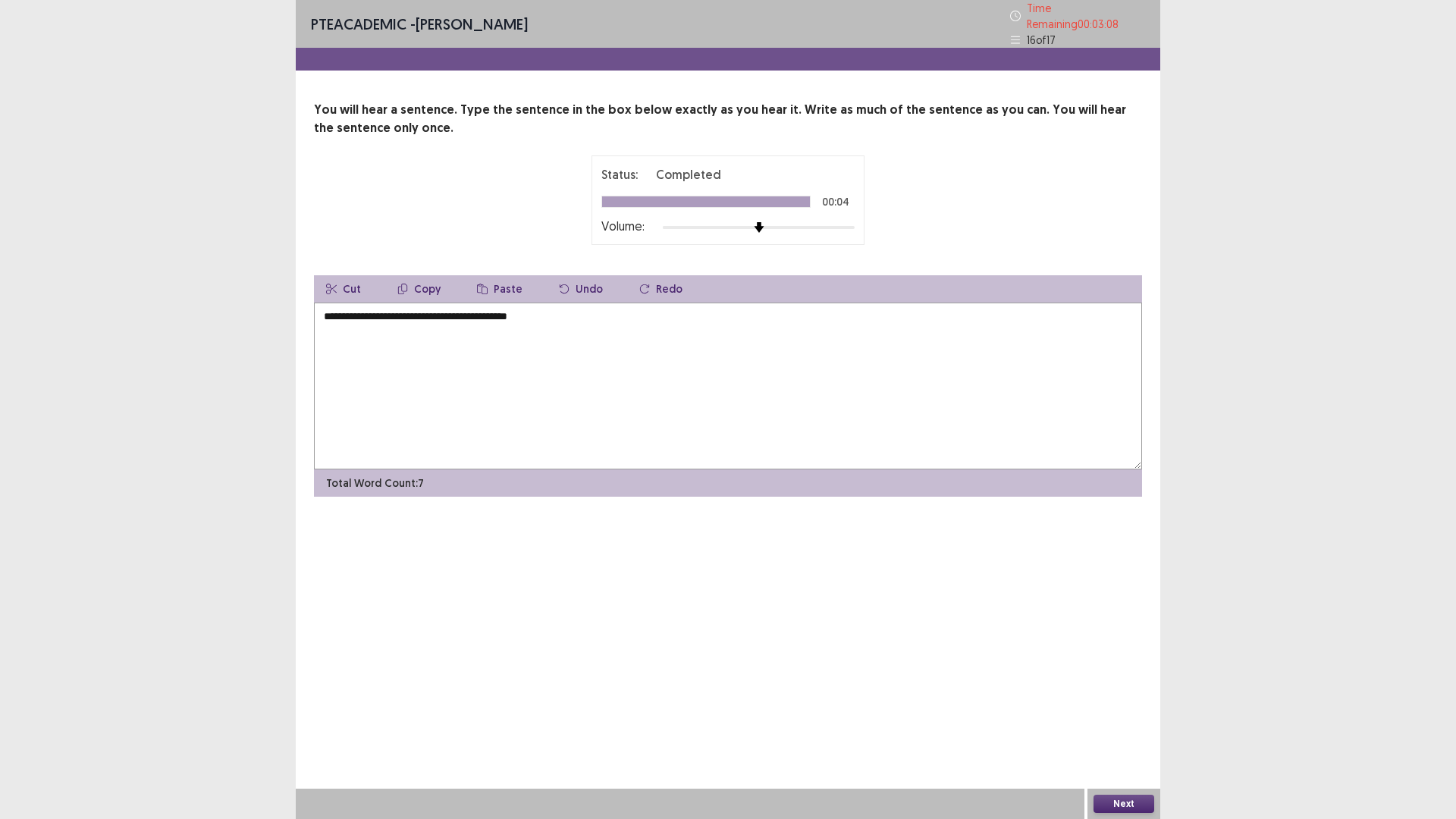
click at [577, 309] on textarea "**********" at bounding box center [728, 386] width 828 height 167
type textarea "**********"
click at [1123, 695] on button "Next" at bounding box center [1123, 804] width 61 height 18
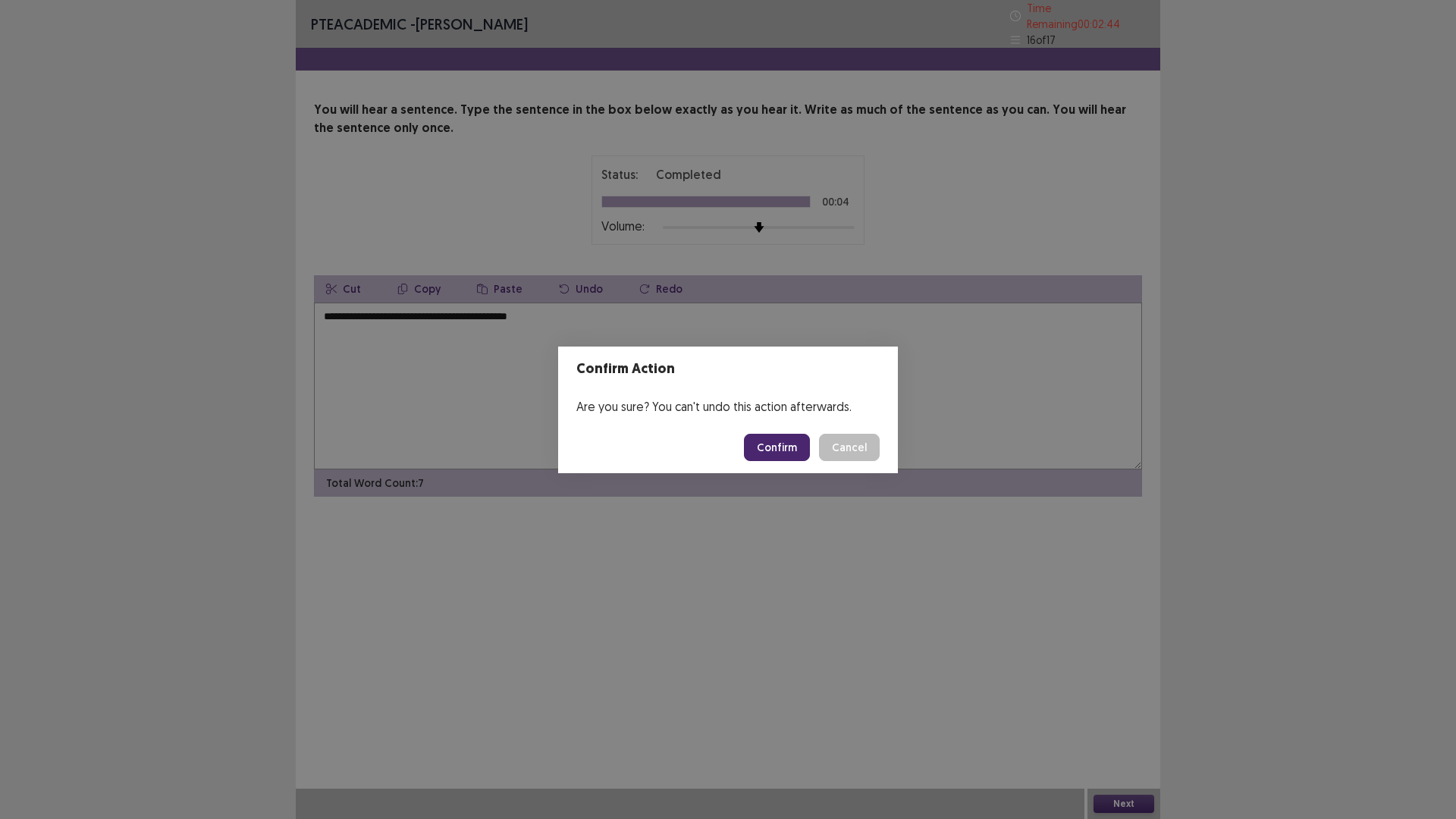
click at [766, 442] on button "Confirm" at bounding box center [776, 446] width 66 height 27
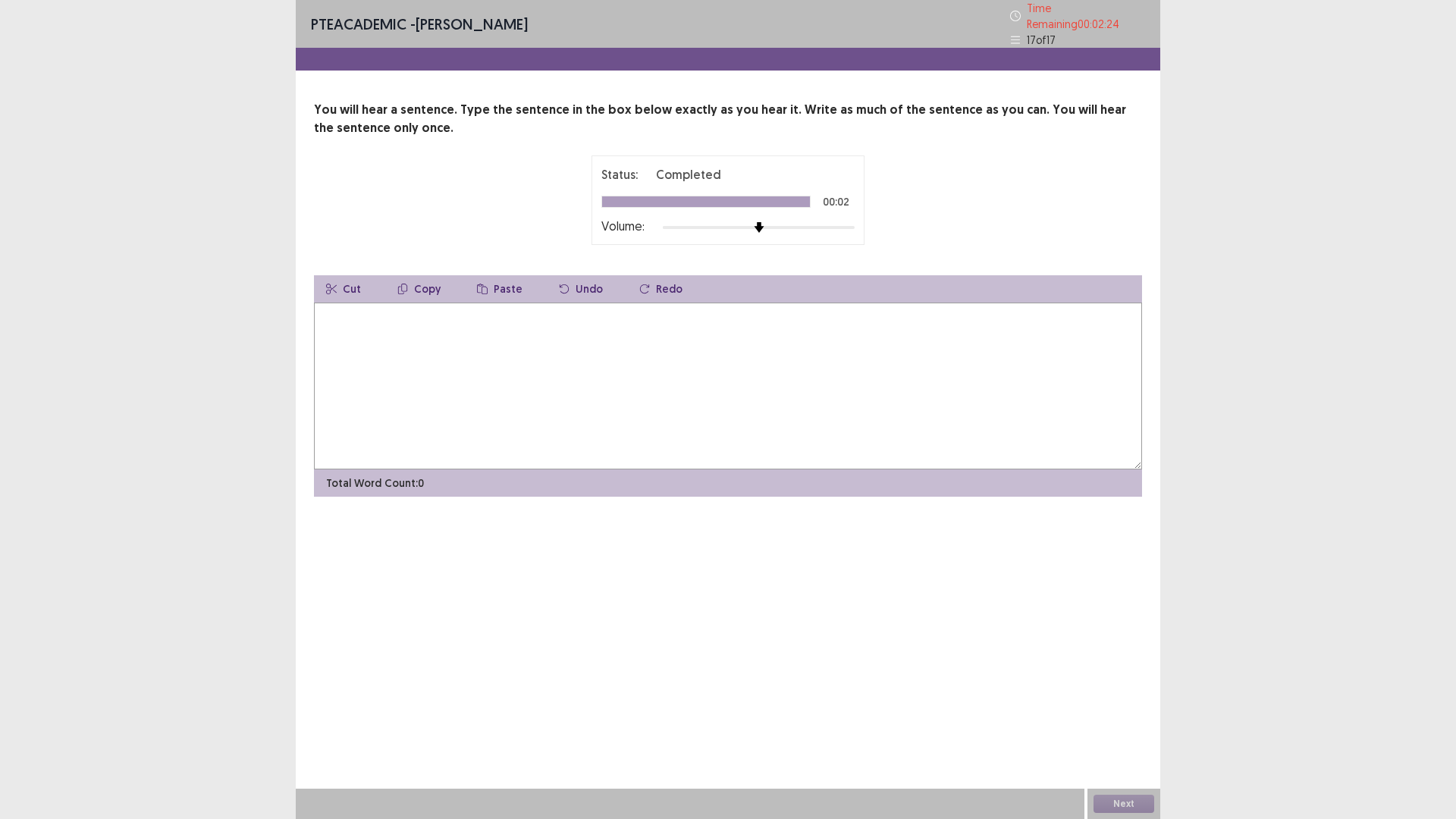
click at [766, 442] on textarea at bounding box center [728, 386] width 828 height 167
type textarea "**********"
click at [1114, 695] on button "Next" at bounding box center [1123, 804] width 61 height 18
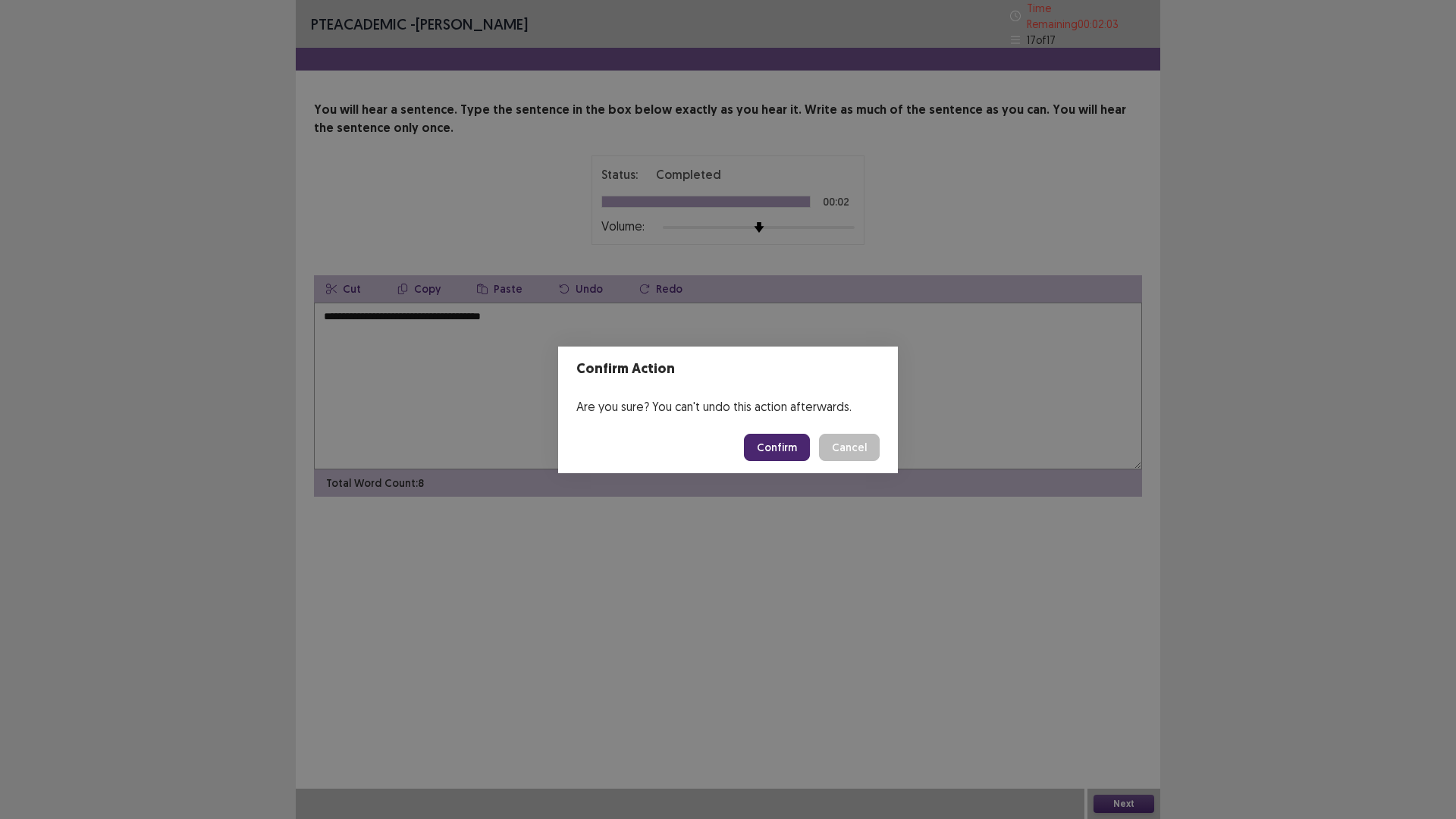
click at [759, 447] on button "Confirm" at bounding box center [776, 446] width 66 height 27
